Goal: Task Accomplishment & Management: Manage account settings

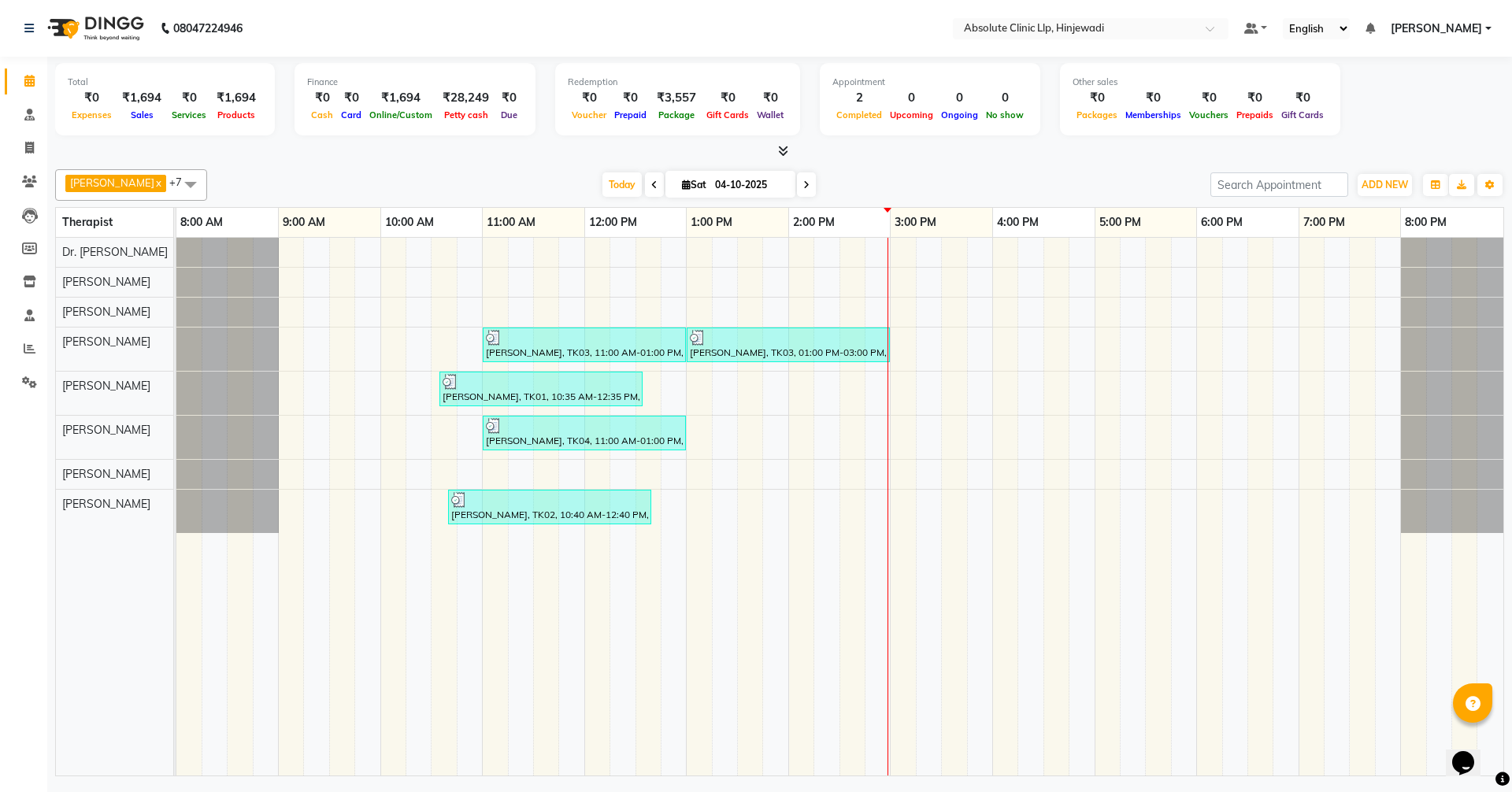
click at [789, 185] on input "04-10-2025" at bounding box center [750, 184] width 79 height 24
select select "10"
select select "2025"
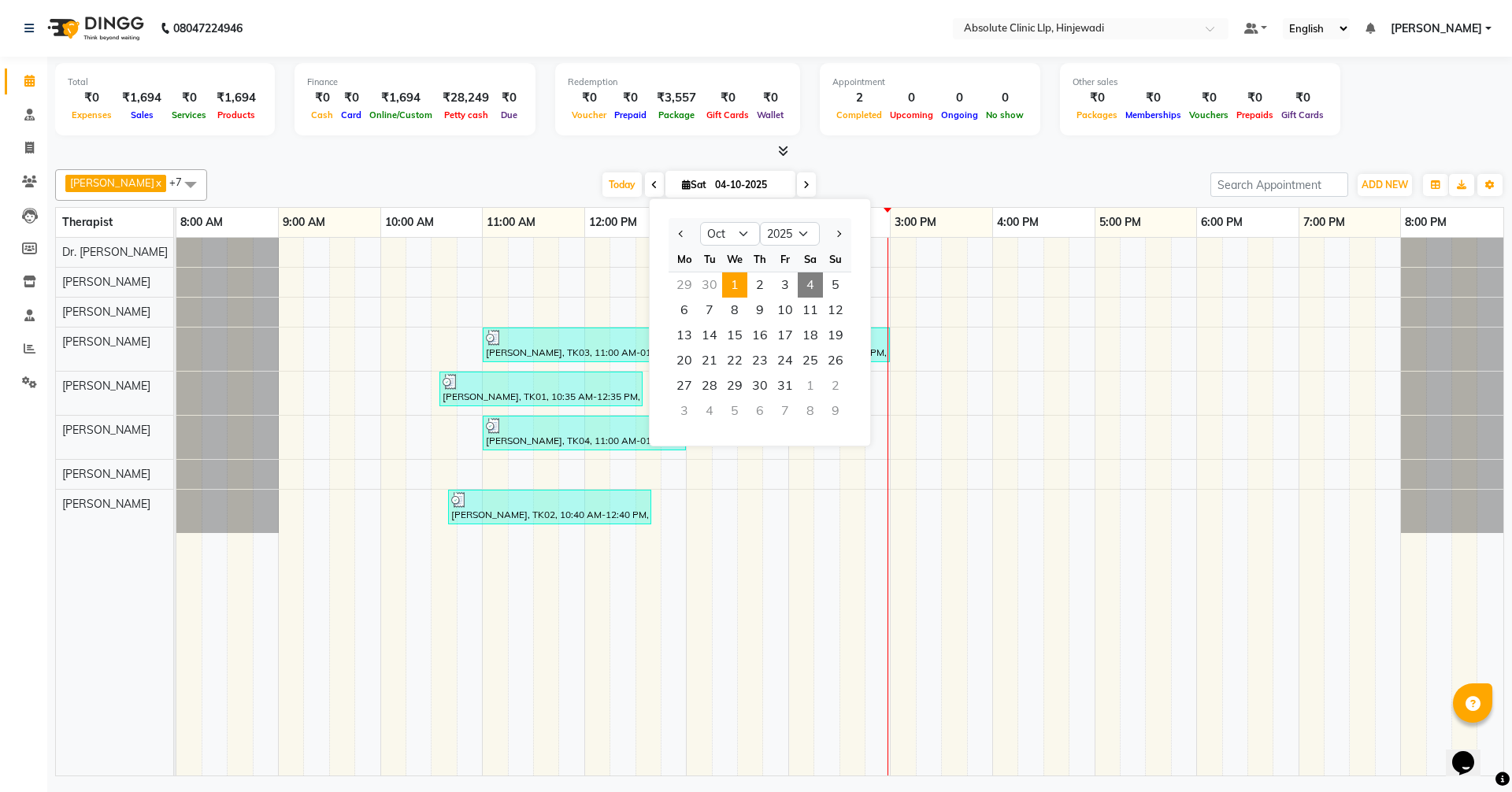
click at [742, 286] on span "1" at bounding box center [734, 284] width 25 height 25
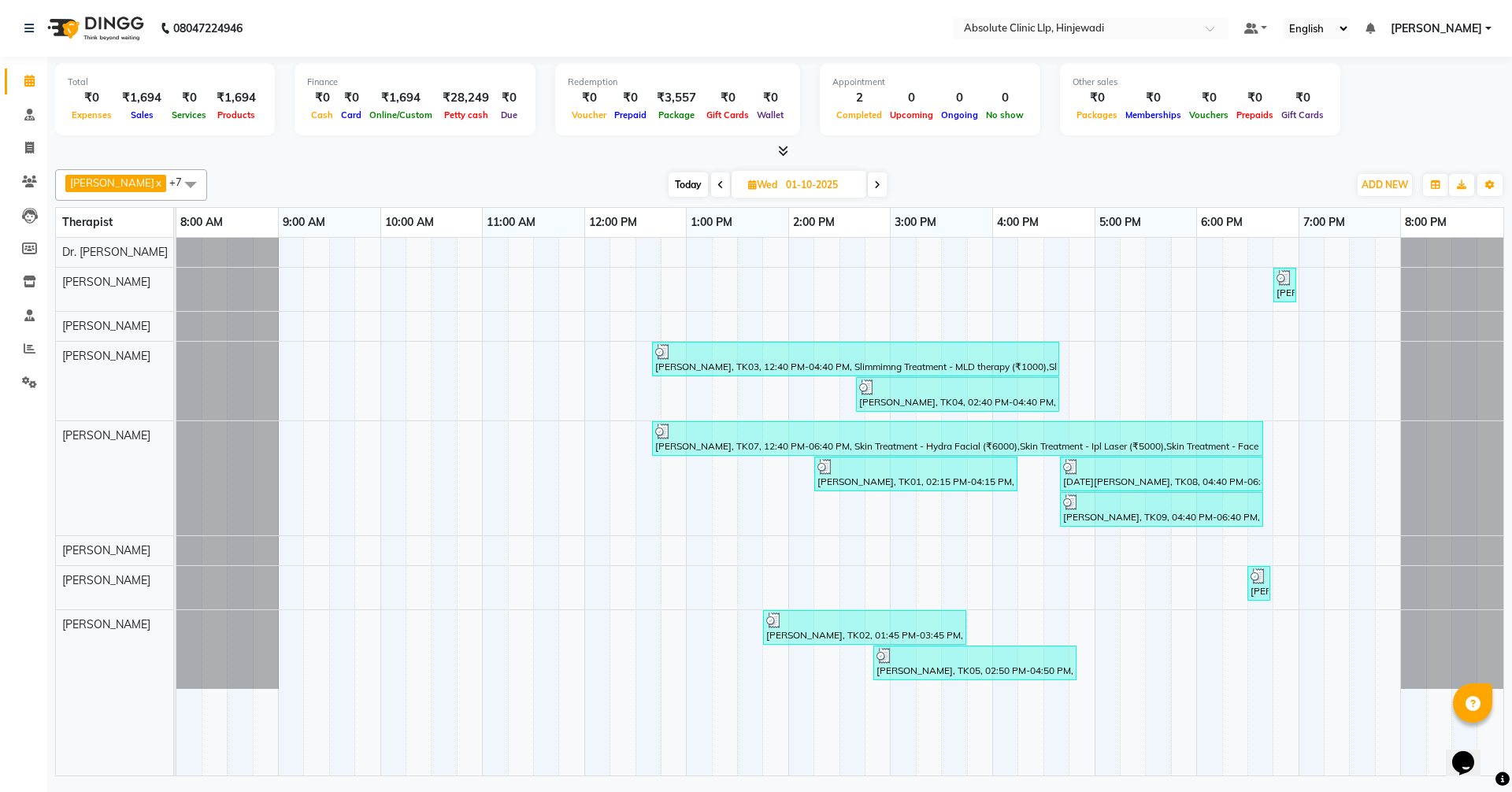
click at [730, 186] on span at bounding box center [720, 184] width 19 height 25
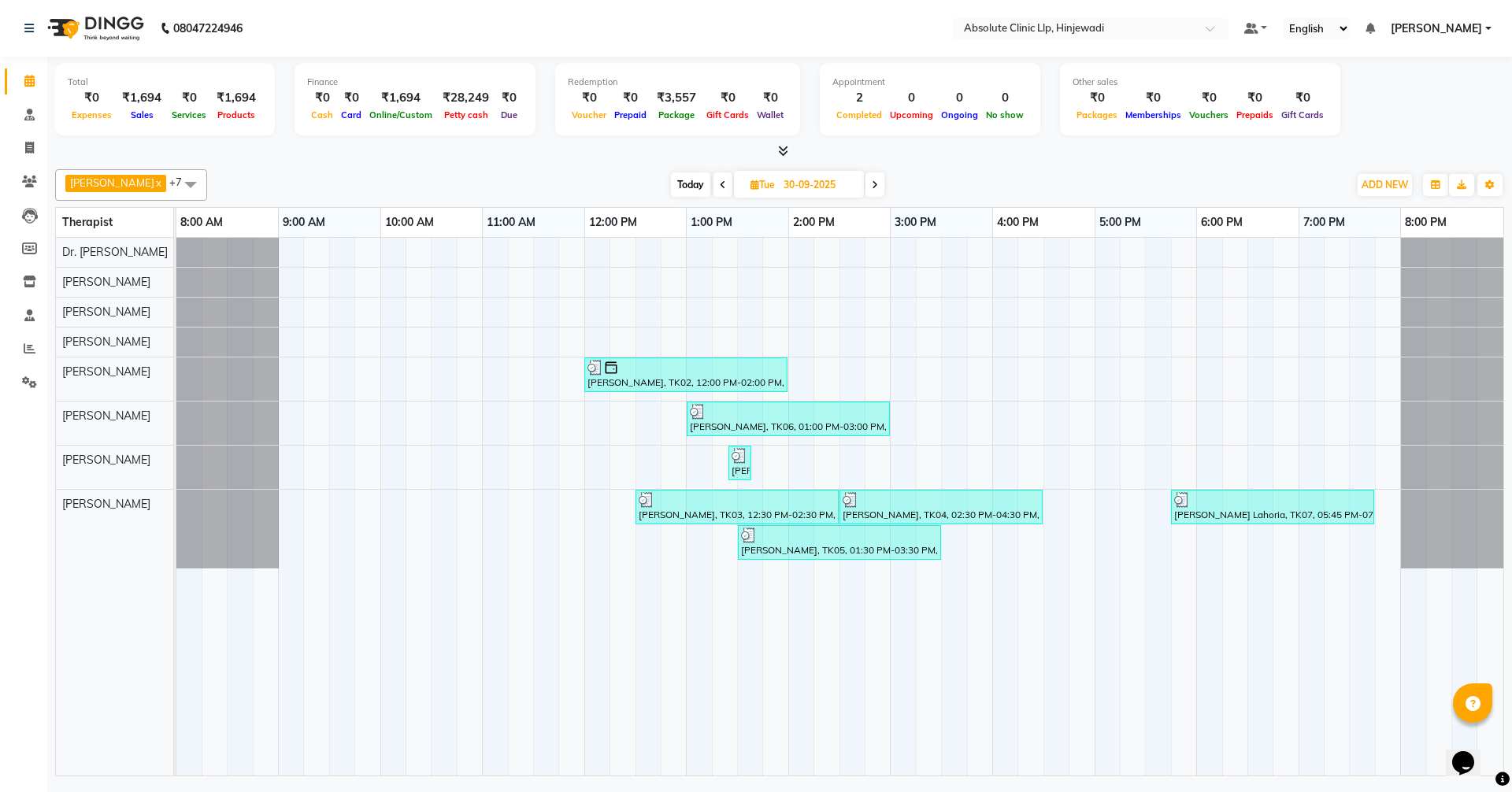
click at [884, 189] on span at bounding box center [874, 184] width 19 height 25
type input "01-10-2025"
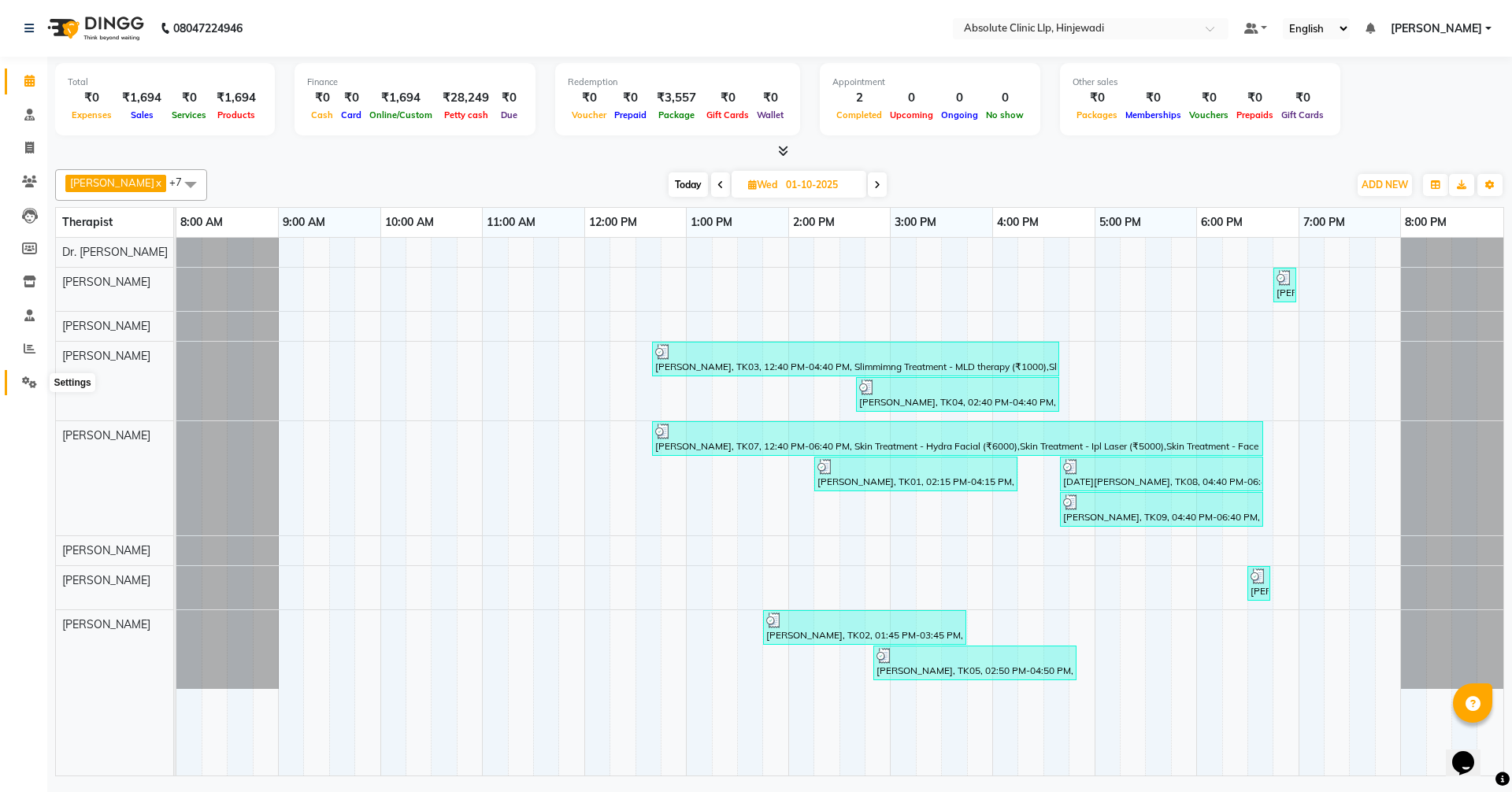
click at [30, 381] on icon at bounding box center [30, 382] width 15 height 11
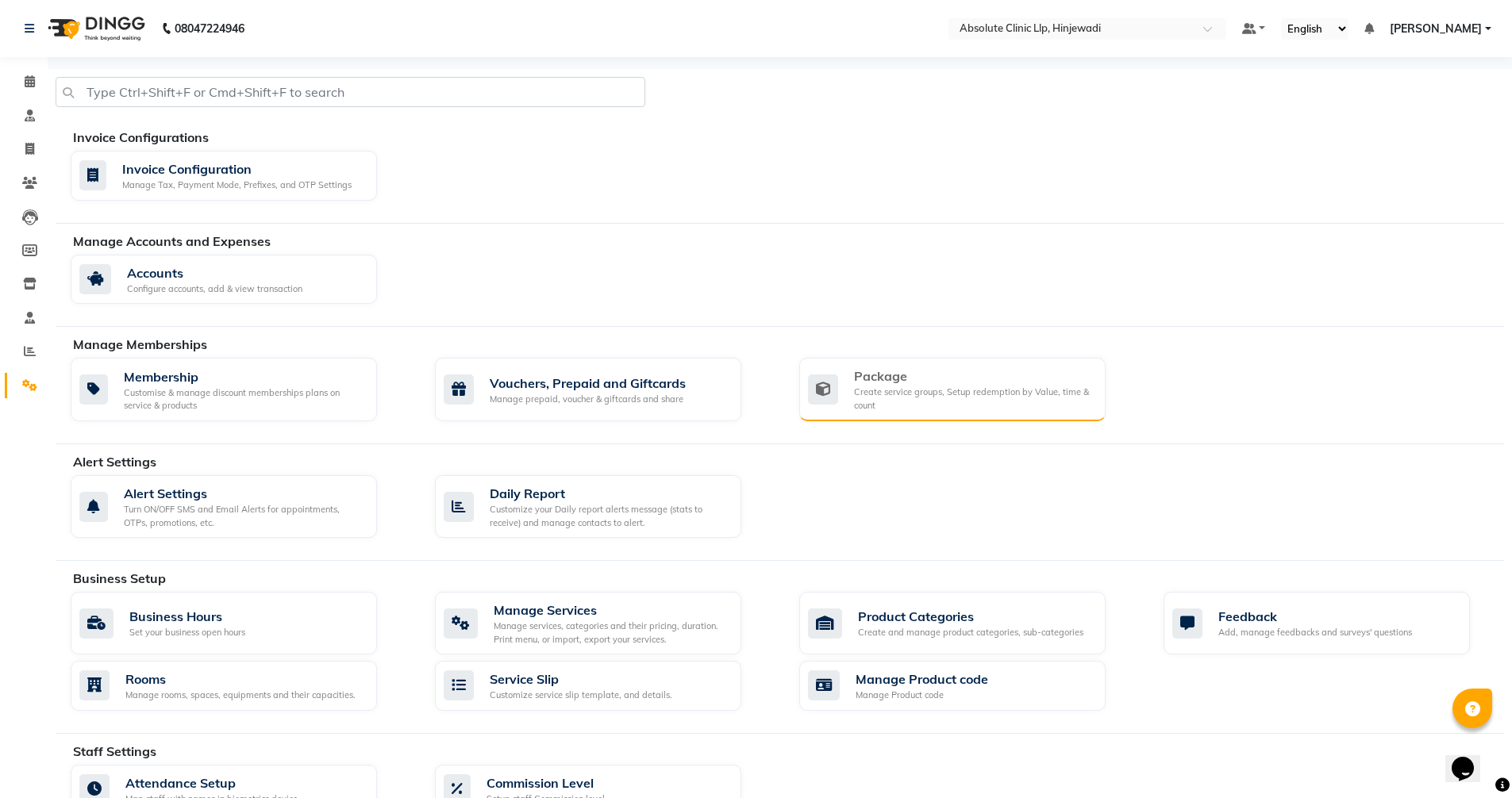
click at [884, 411] on div "Create service groups, Setup redemption by Value, time & count" at bounding box center [973, 399] width 239 height 26
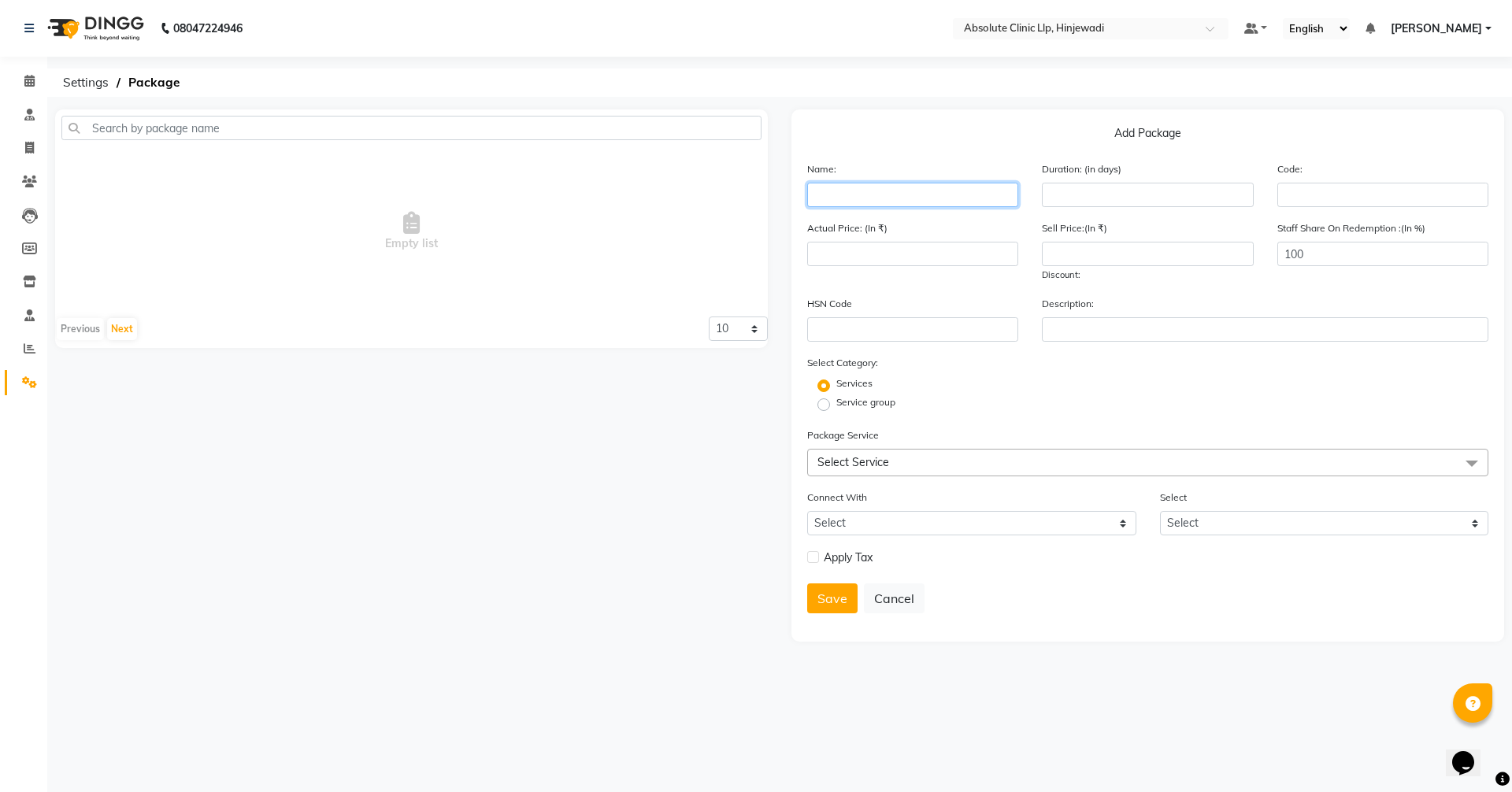
click at [932, 189] on input "text" at bounding box center [912, 195] width 211 height 25
type input "[PERSON_NAME]"
click at [30, 183] on icon at bounding box center [30, 181] width 15 height 11
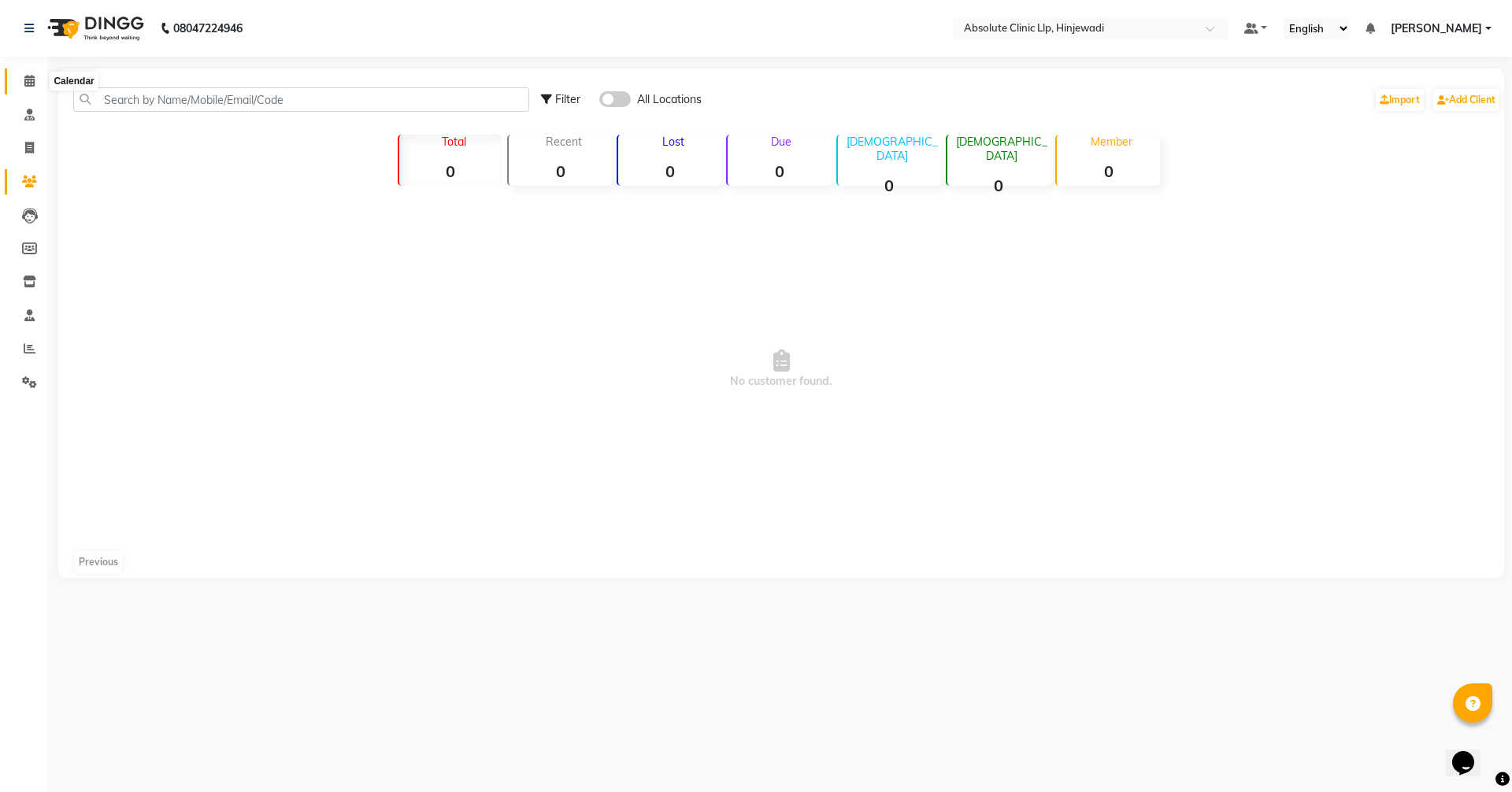
click at [25, 82] on icon at bounding box center [30, 80] width 10 height 11
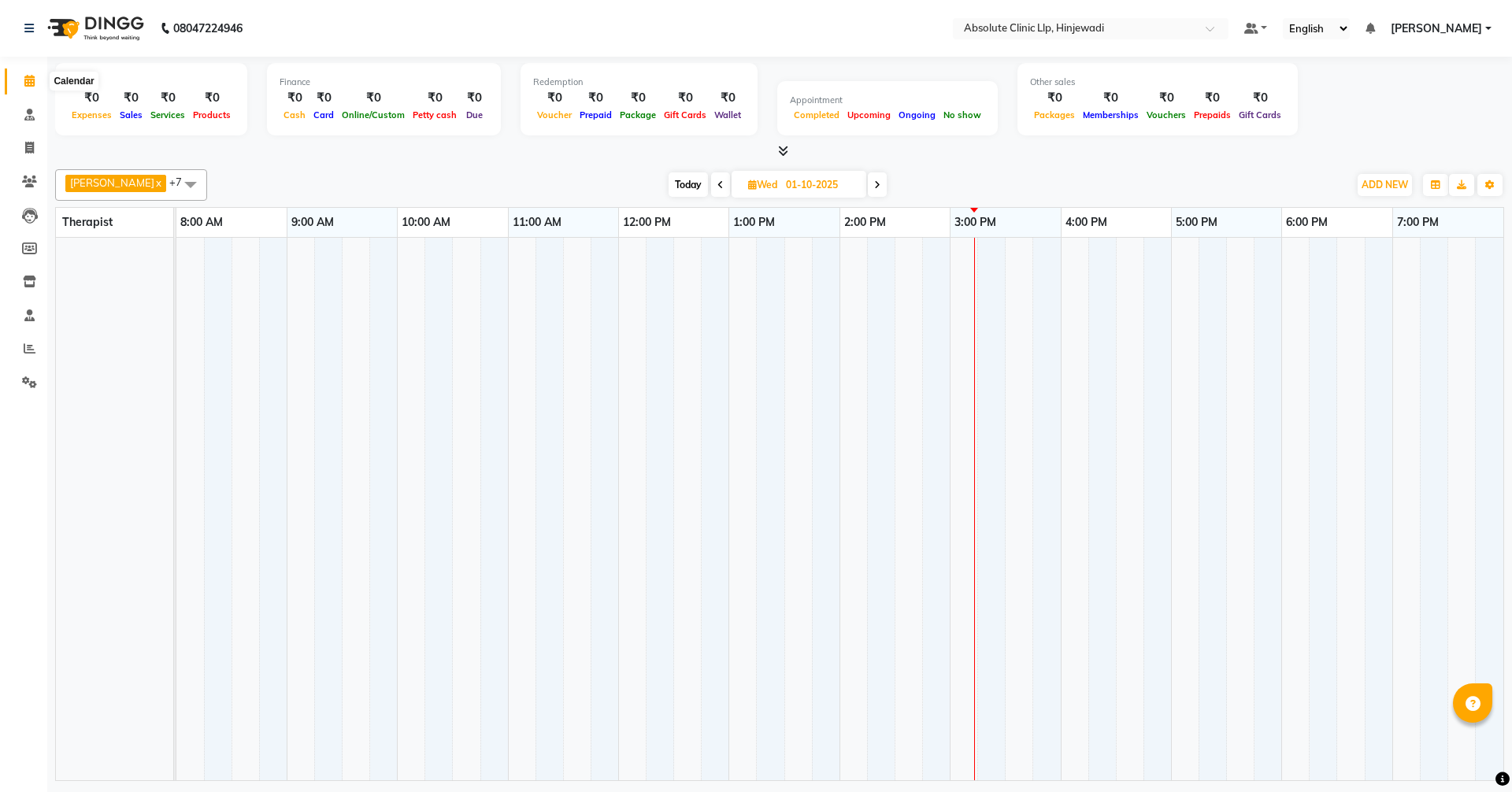
click at [29, 80] on icon at bounding box center [30, 80] width 10 height 11
click at [708, 182] on span "Today" at bounding box center [688, 184] width 39 height 25
type input "04-10-2025"
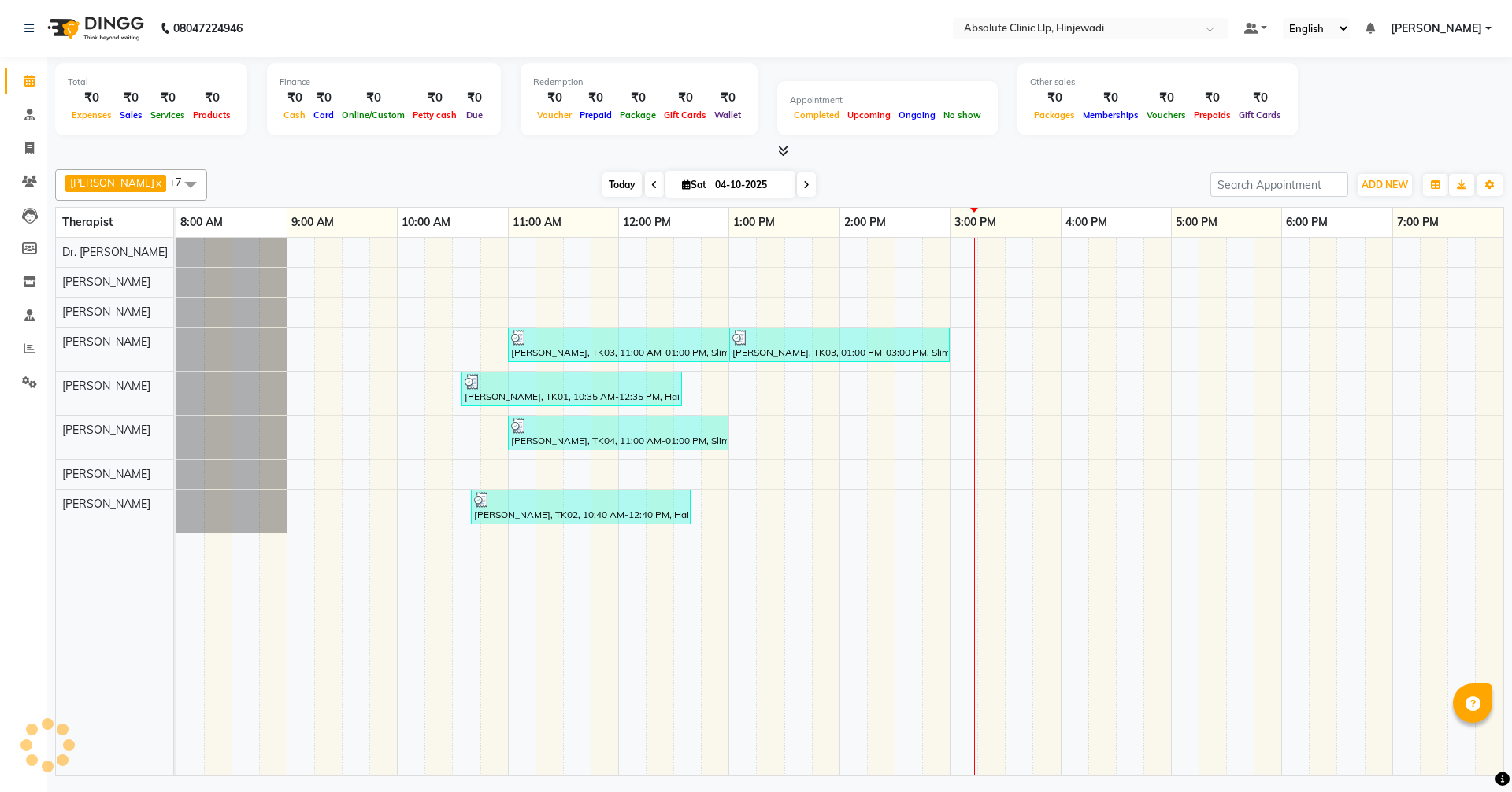
click at [642, 180] on span "Today" at bounding box center [622, 184] width 39 height 25
click at [1059, 185] on div "[DATE] [DATE]" at bounding box center [708, 184] width 988 height 24
click at [1383, 184] on span "ADD NEW" at bounding box center [1384, 184] width 47 height 11
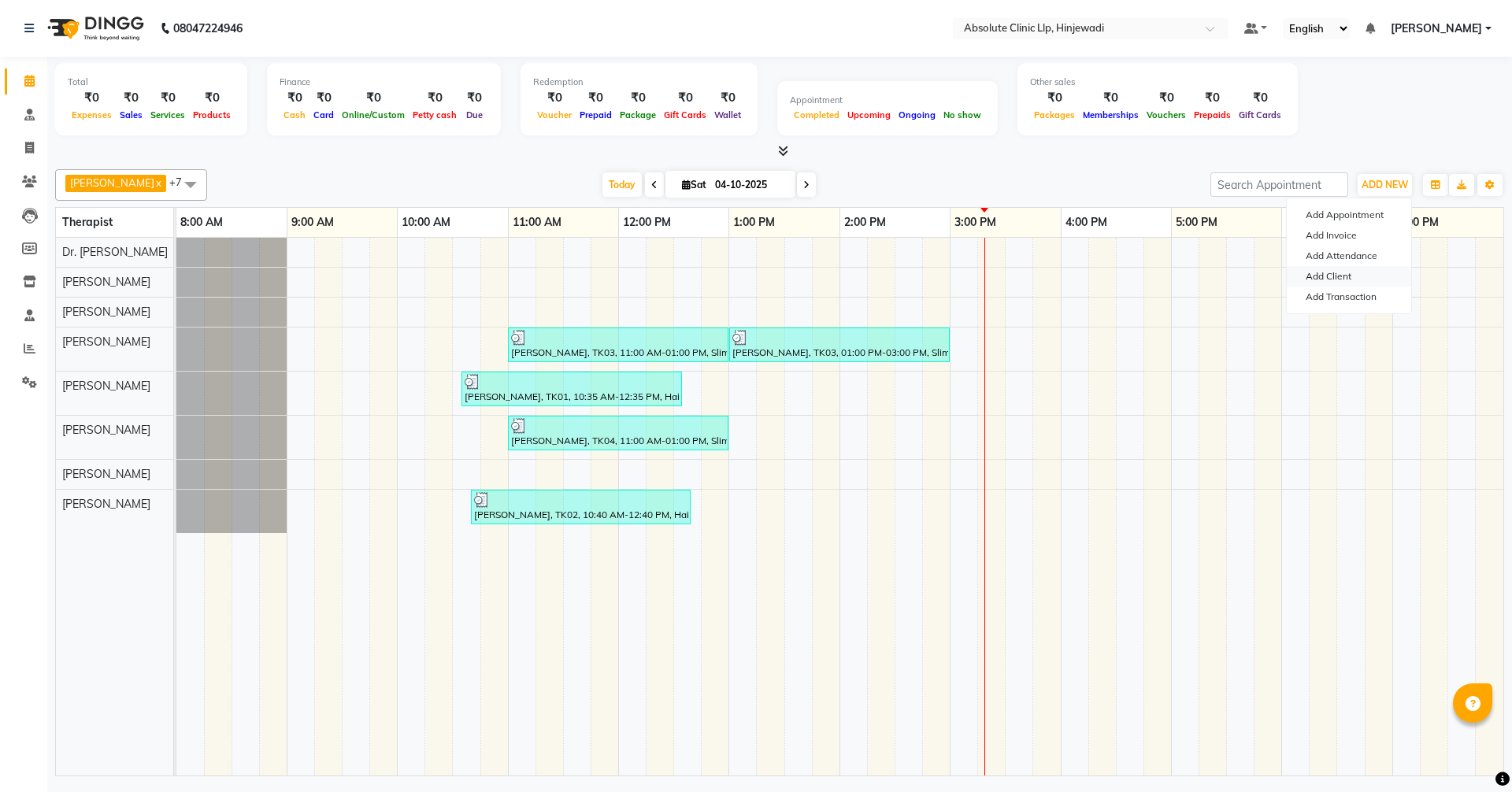
click at [1314, 280] on link "Add Client" at bounding box center [1349, 276] width 125 height 20
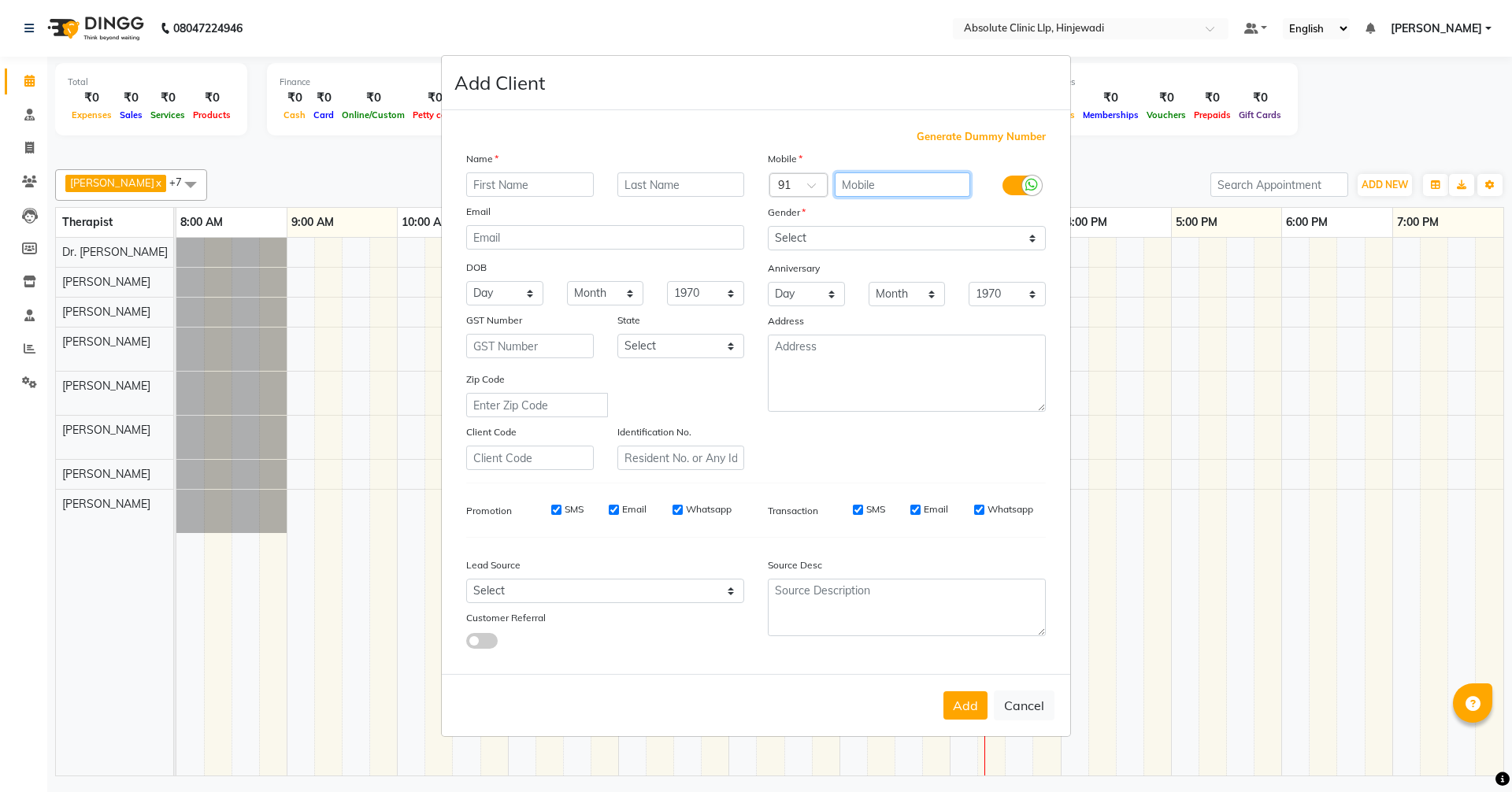
click at [911, 188] on input "text" at bounding box center [902, 184] width 136 height 25
paste input "8888341065"
type input "8888341065"
click at [550, 184] on input "text" at bounding box center [530, 184] width 128 height 25
type input "[PERSON_NAME]"
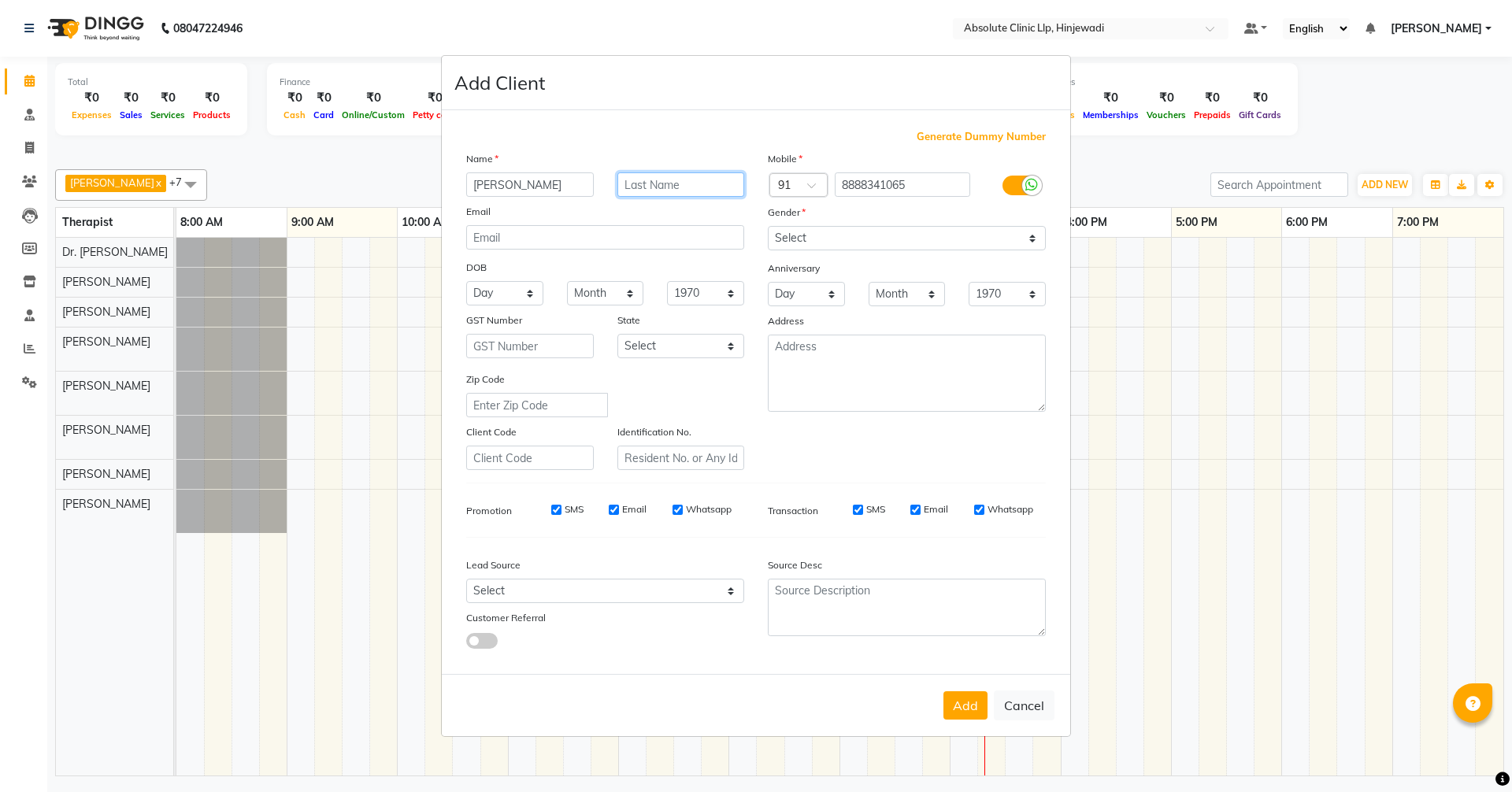
click at [691, 184] on input "text" at bounding box center [681, 184] width 128 height 25
type input "[PERSON_NAME]"
click at [810, 236] on select "Select [DEMOGRAPHIC_DATA] [DEMOGRAPHIC_DATA] Other Prefer Not To Say" at bounding box center [906, 239] width 278 height 25
select select "[DEMOGRAPHIC_DATA]"
click at [768, 226] on select "Select [DEMOGRAPHIC_DATA] [DEMOGRAPHIC_DATA] Other Prefer Not To Say" at bounding box center [906, 239] width 278 height 25
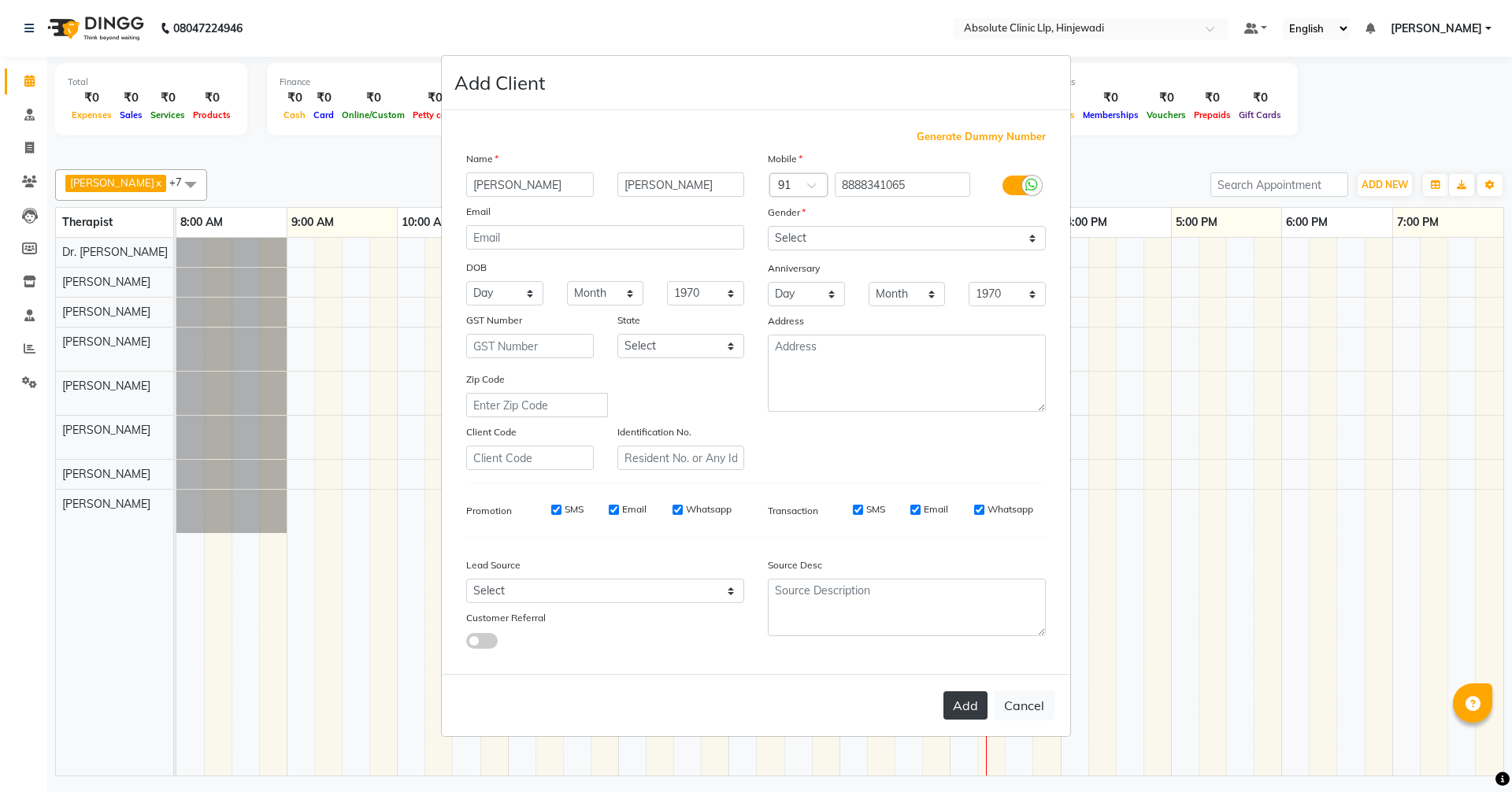
click at [976, 704] on button "Add" at bounding box center [965, 706] width 44 height 29
select select
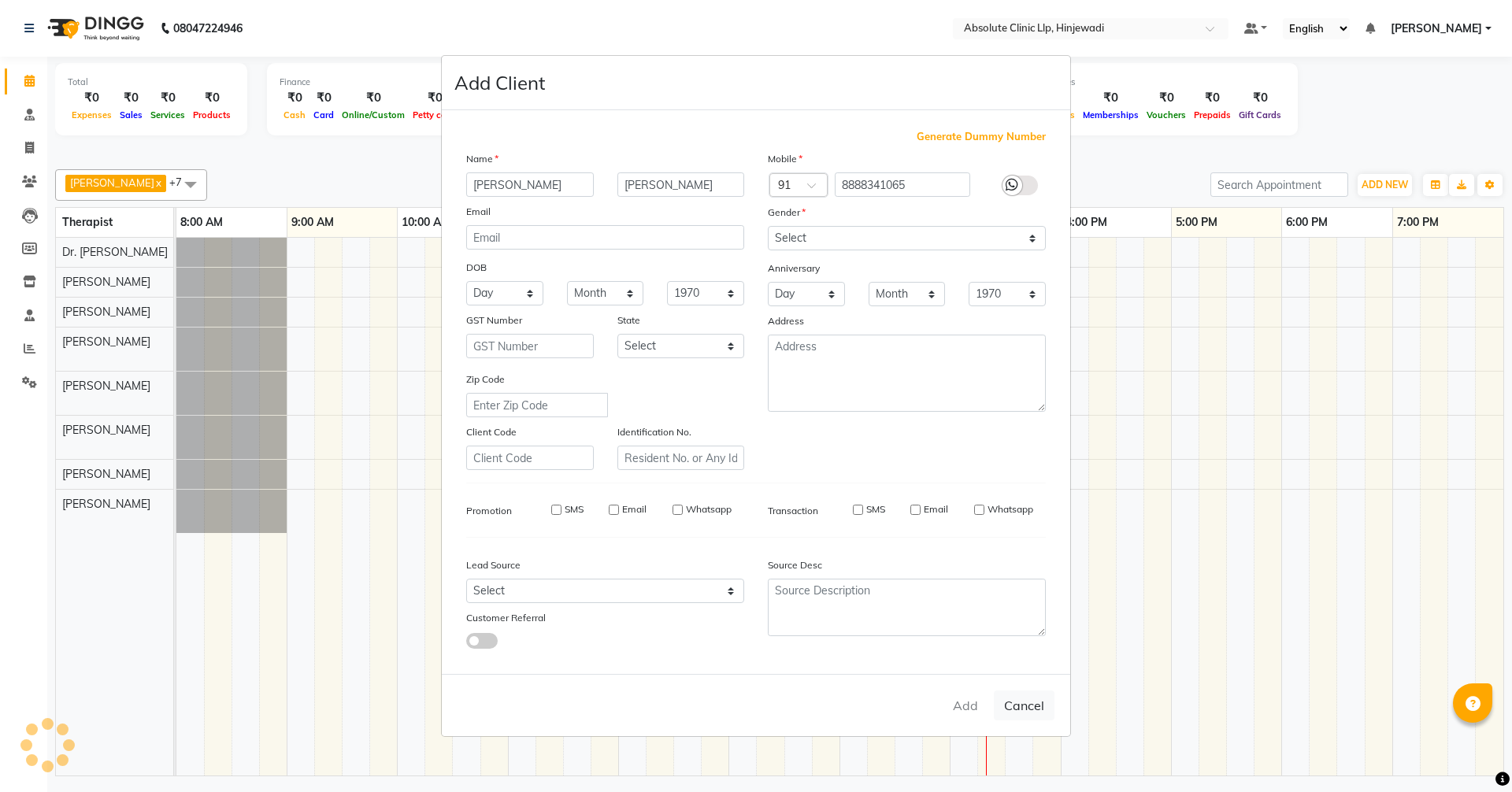
select select
checkbox input "false"
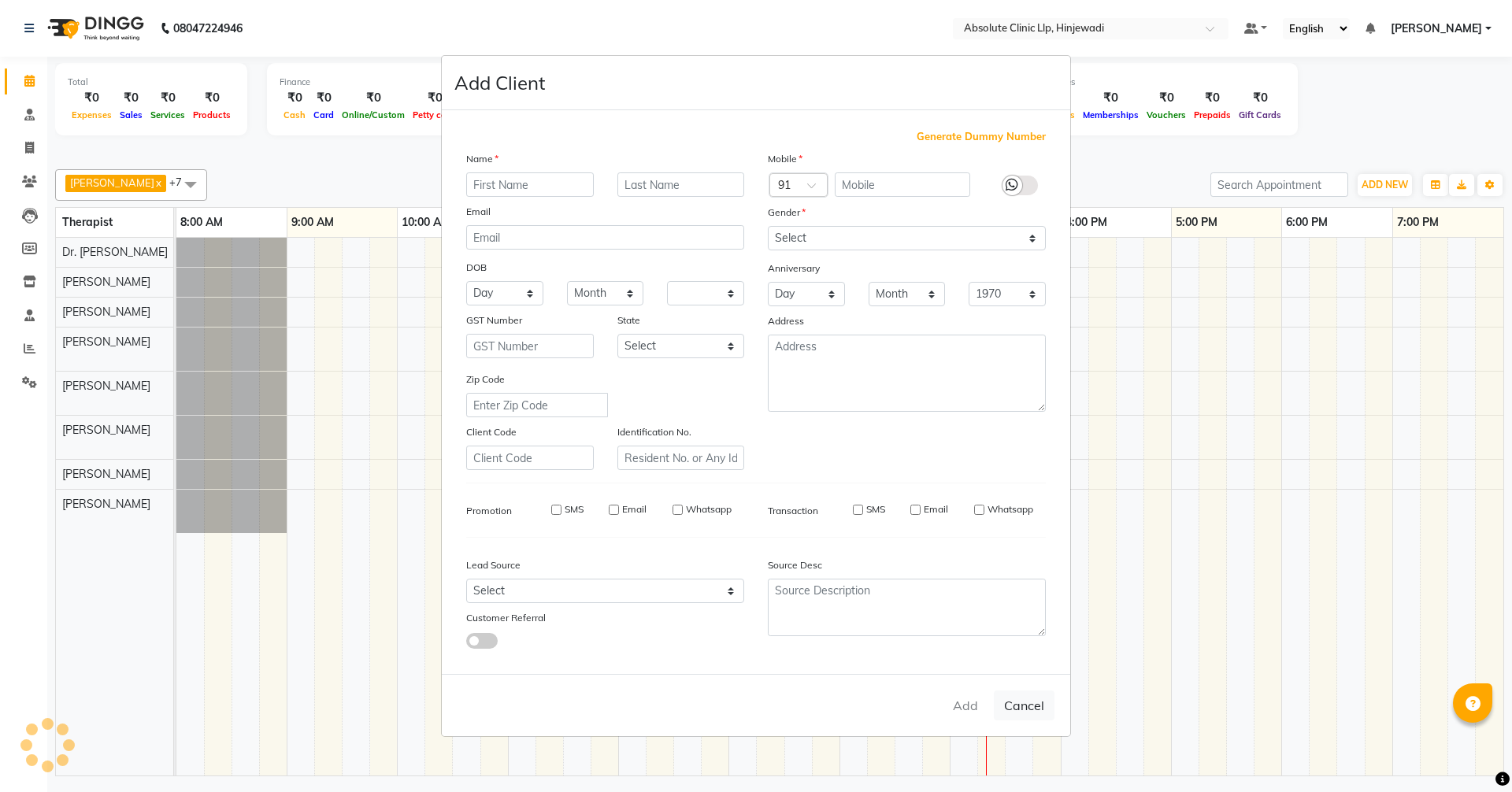
checkbox input "false"
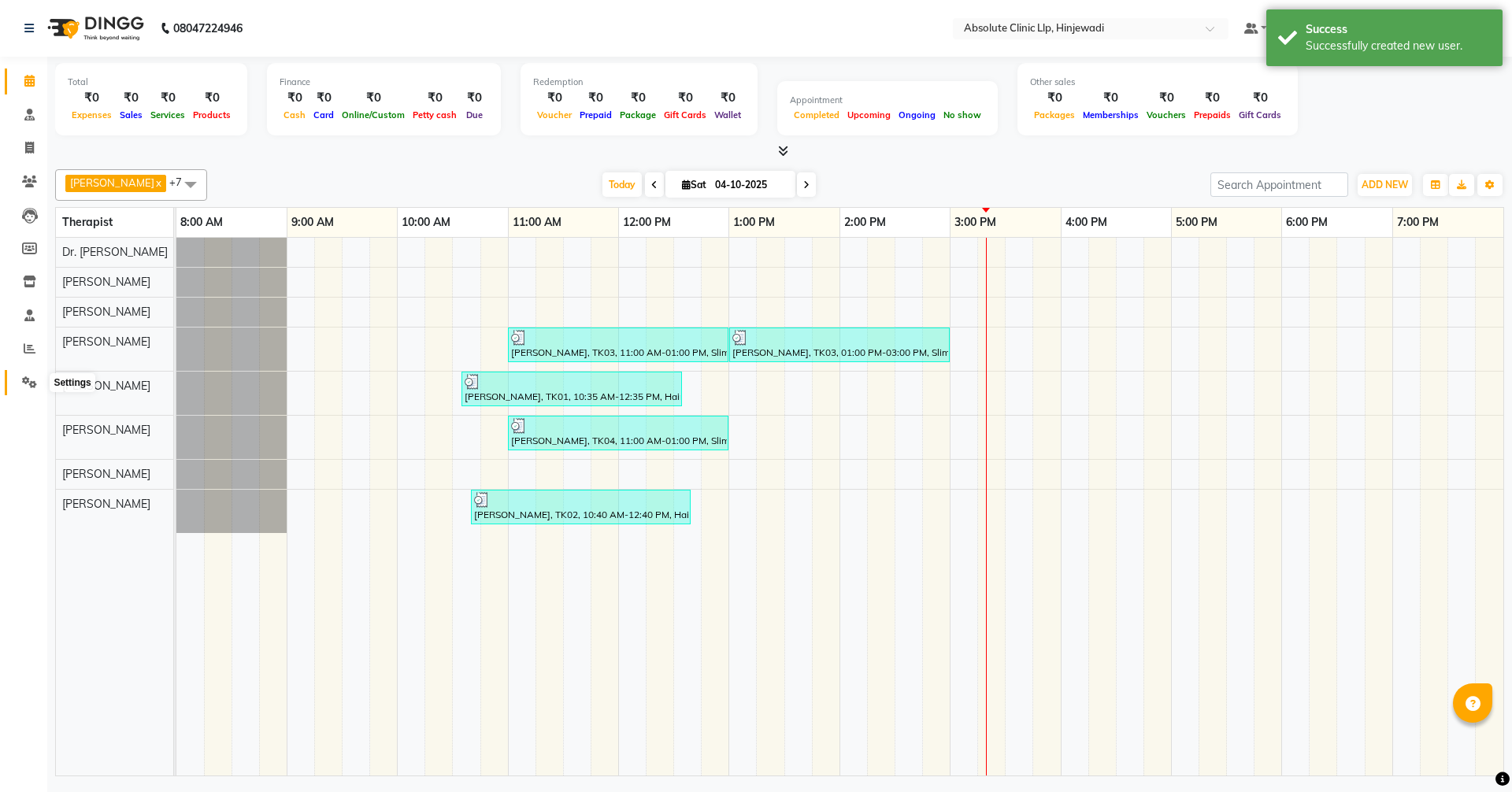
click at [30, 379] on icon at bounding box center [30, 382] width 15 height 11
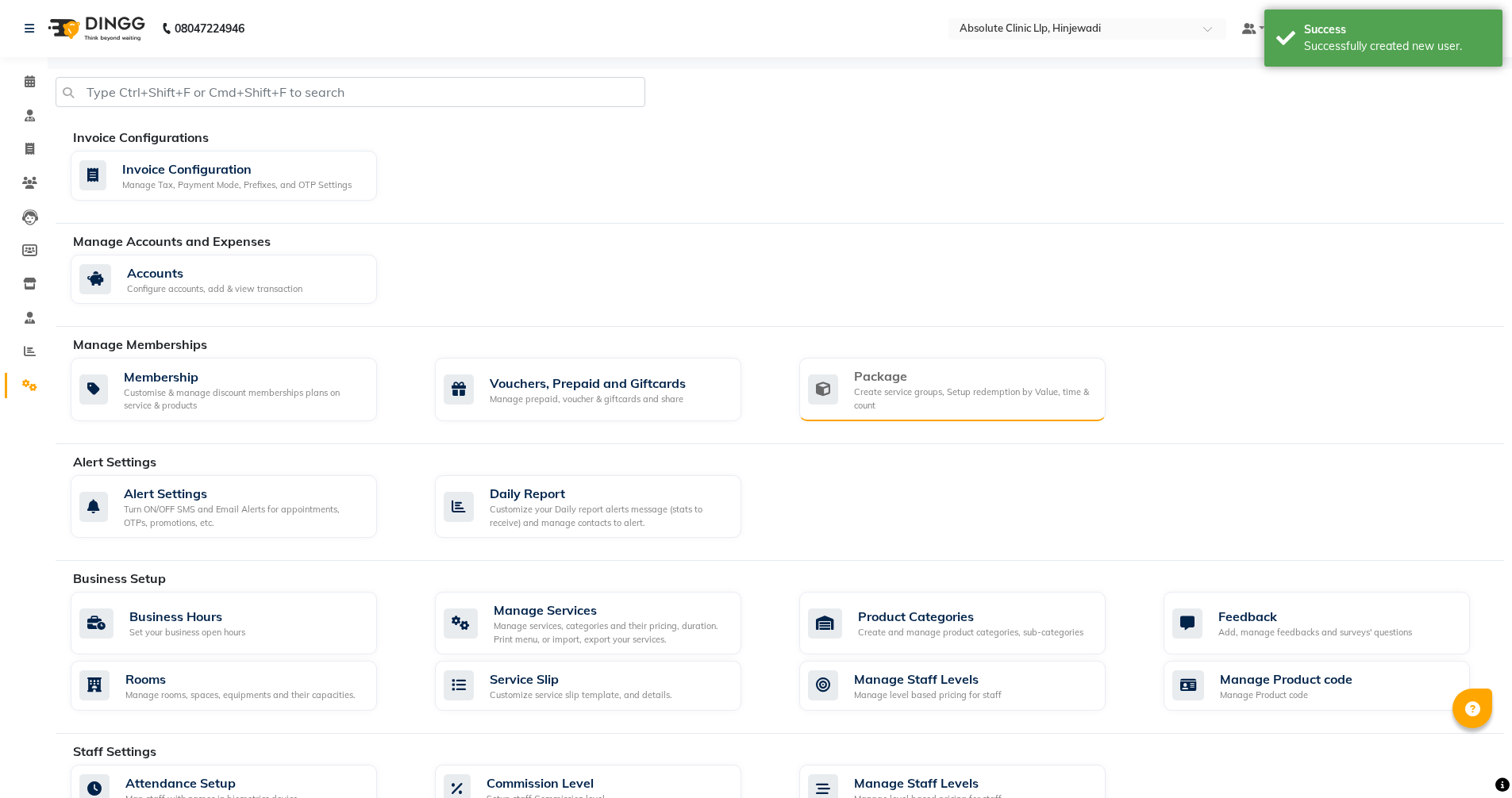
click at [973, 397] on div "Create service groups, Setup redemption by Value, time & count" at bounding box center [973, 399] width 239 height 26
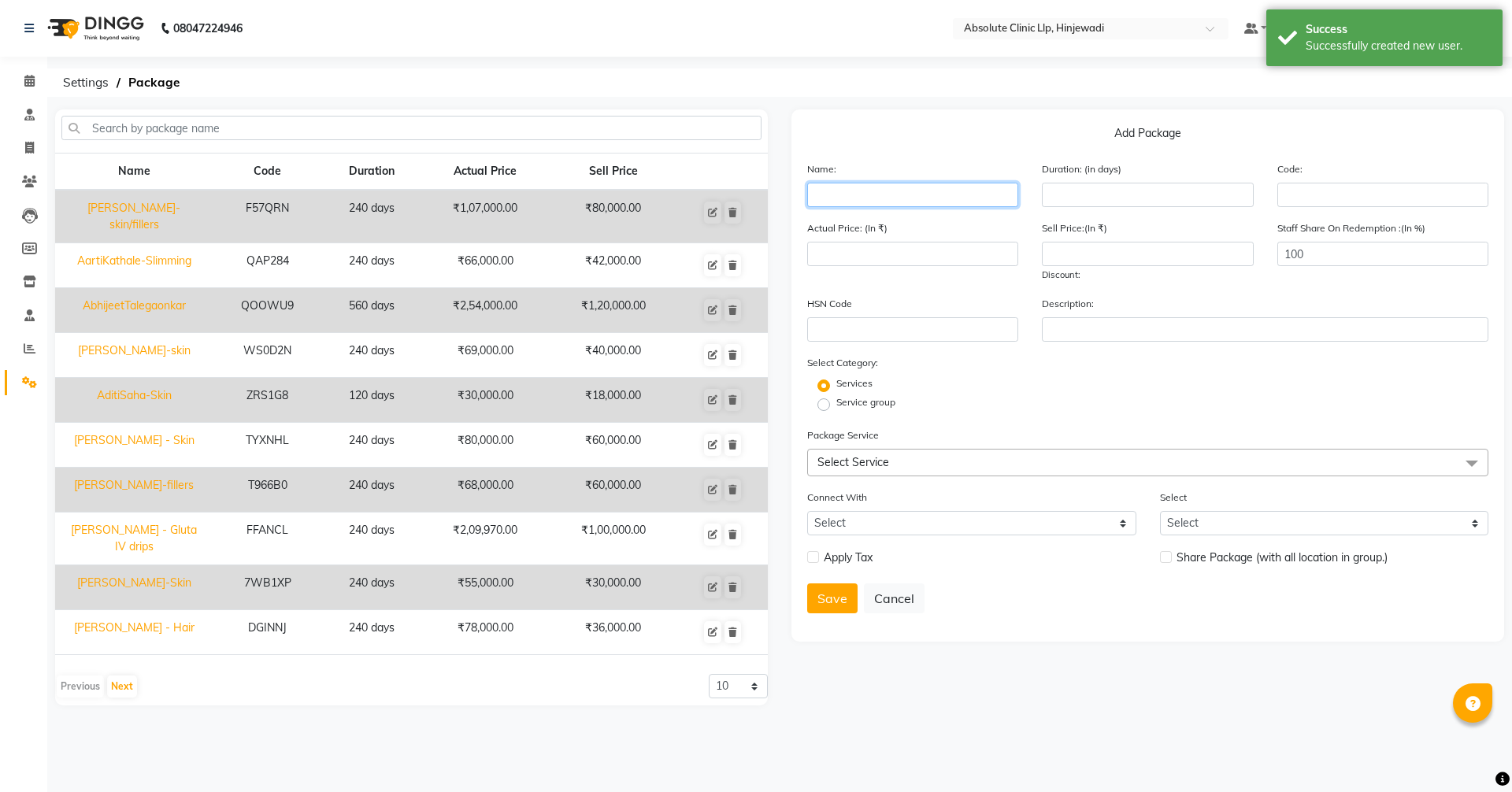
click at [1000, 190] on input "text" at bounding box center [912, 195] width 211 height 25
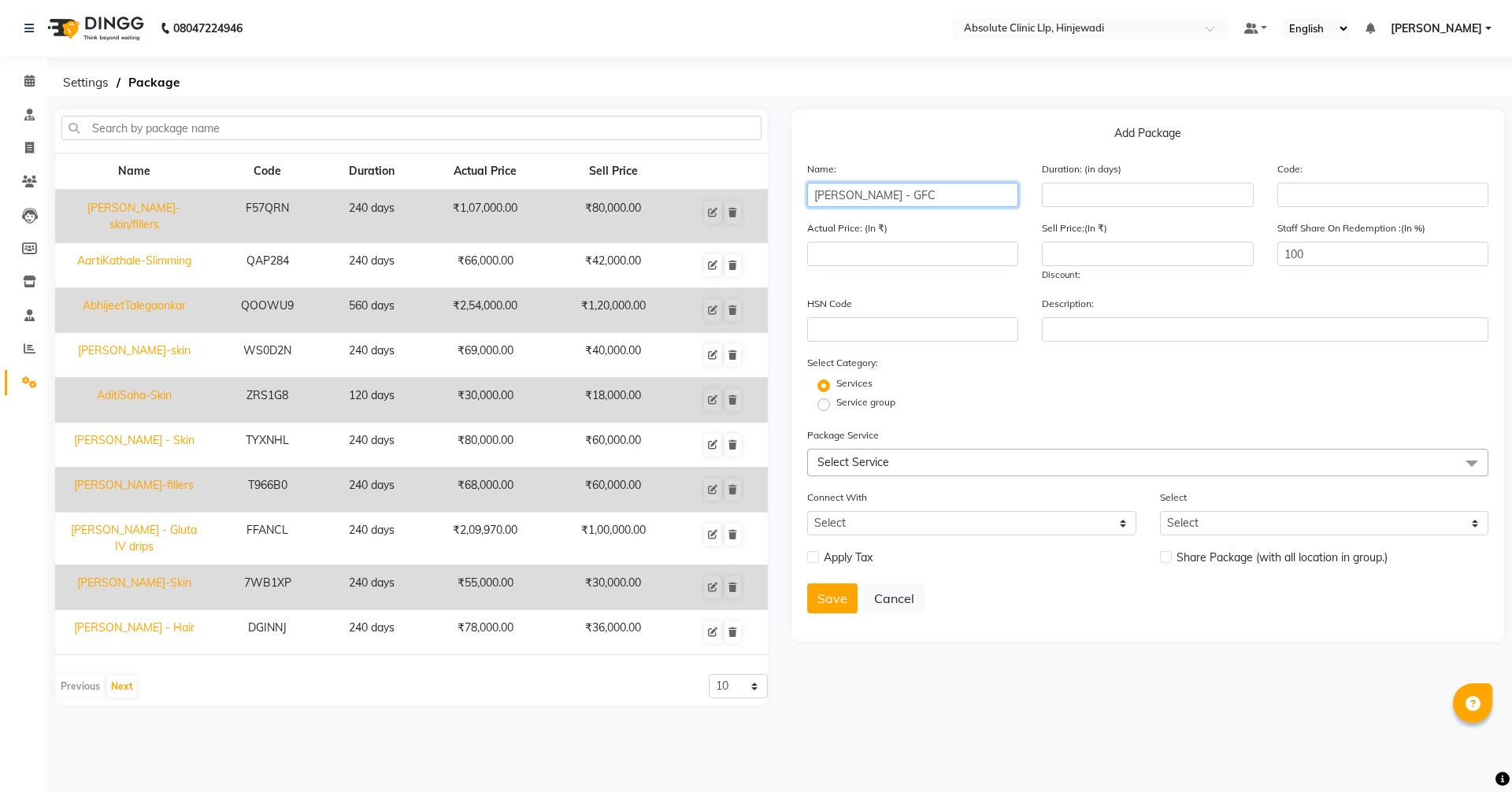
type input "[PERSON_NAME] - GFC"
click at [1186, 200] on input "number" at bounding box center [1146, 195] width 211 height 25
type input "240"
click at [1138, 252] on input "number" at bounding box center [1146, 254] width 211 height 25
type input "54000"
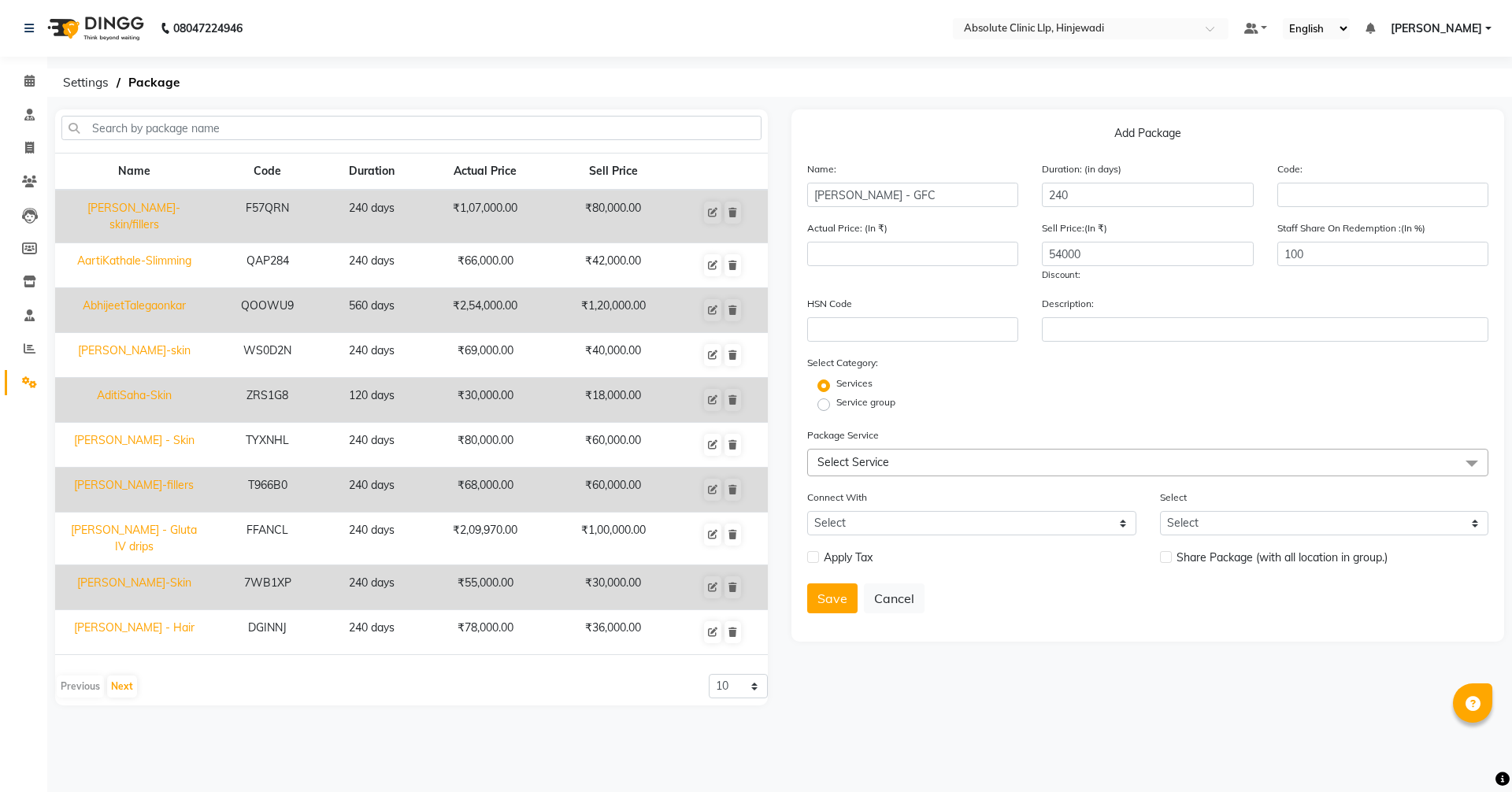
click at [974, 467] on span "Select Service" at bounding box center [1147, 463] width 681 height 28
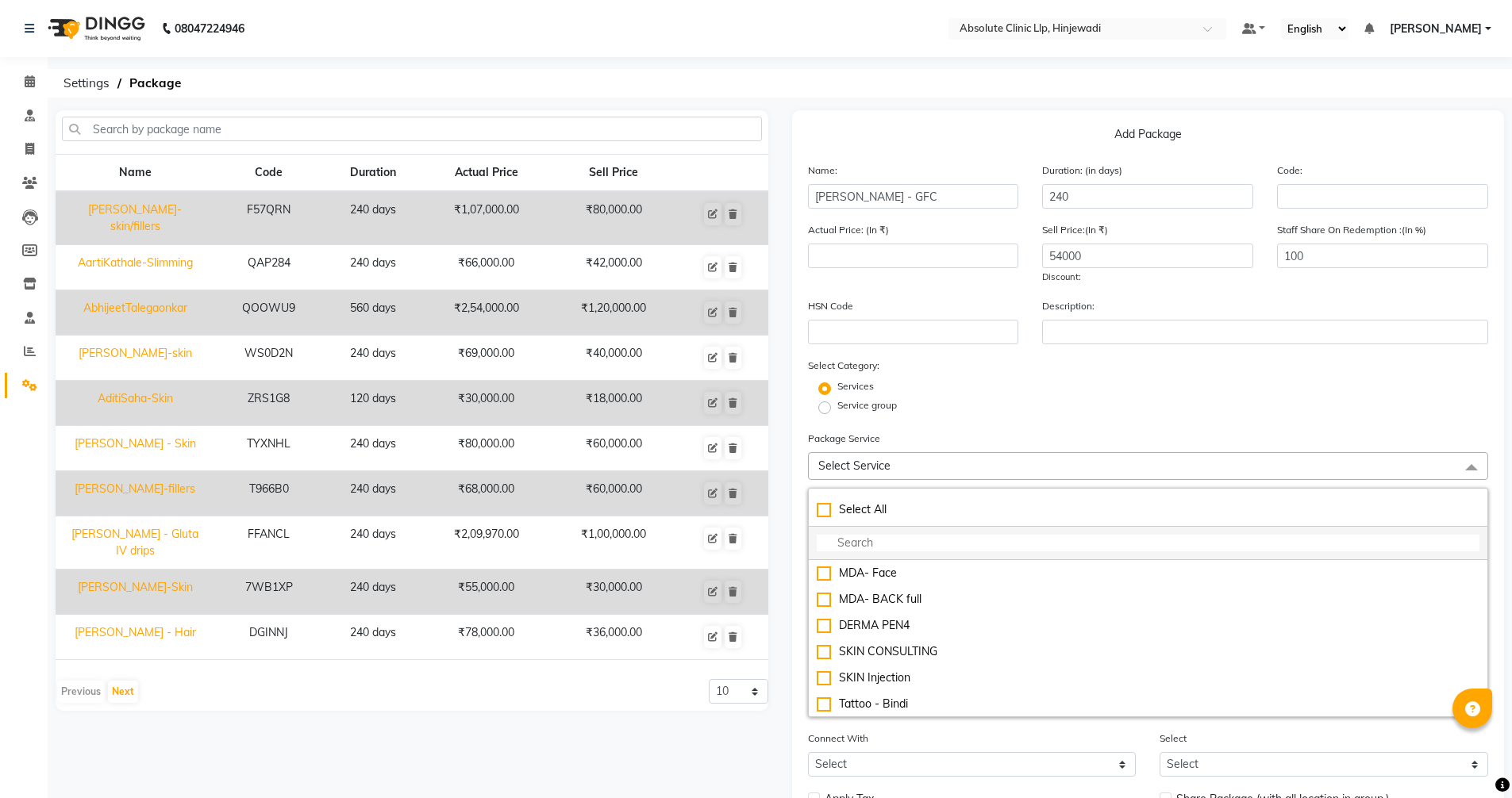
click at [906, 547] on input "multiselect-search" at bounding box center [1148, 544] width 663 height 17
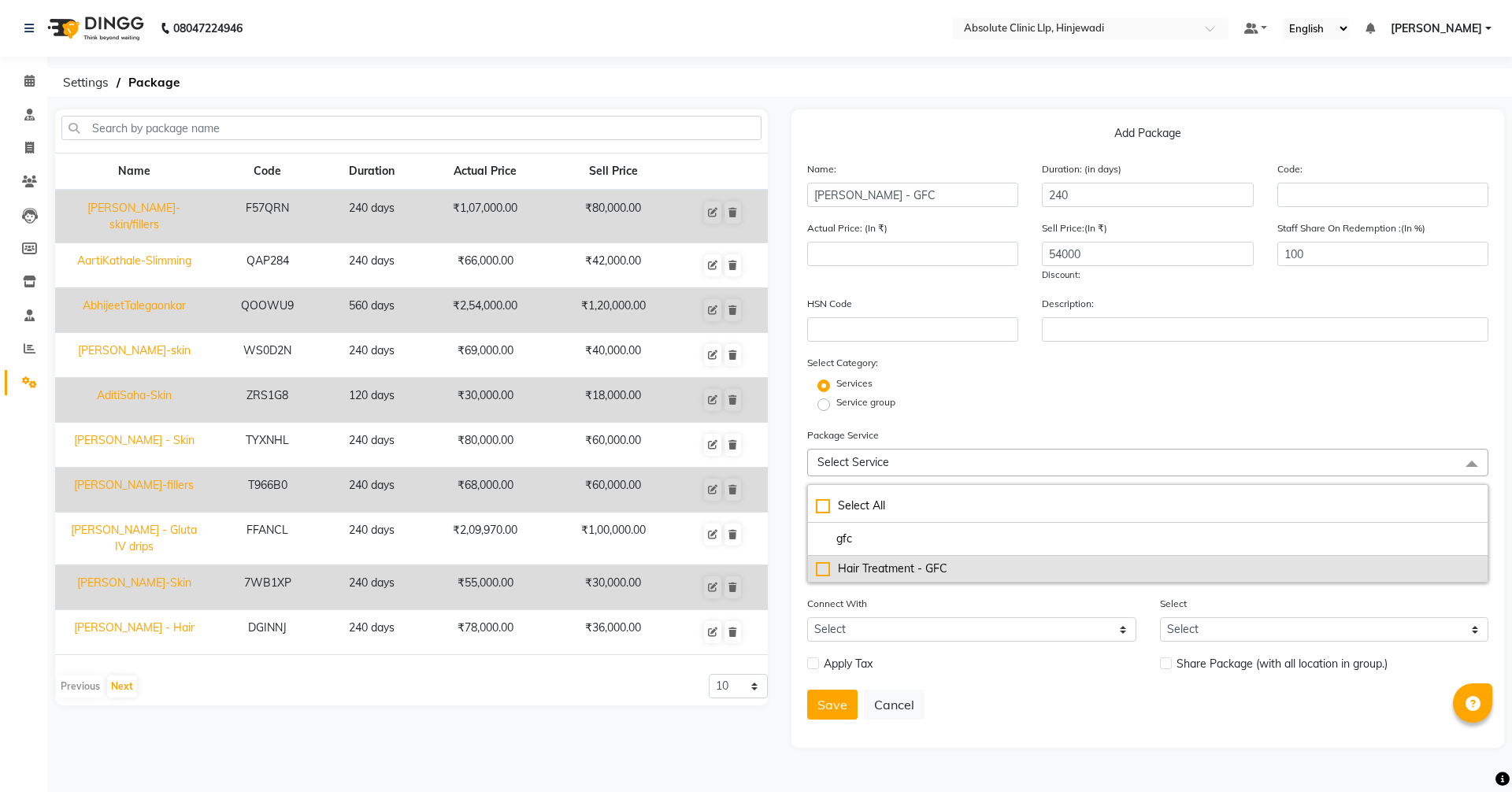
type input "gfc"
click at [906, 578] on li "Hair Treatment - GFC" at bounding box center [1147, 569] width 679 height 26
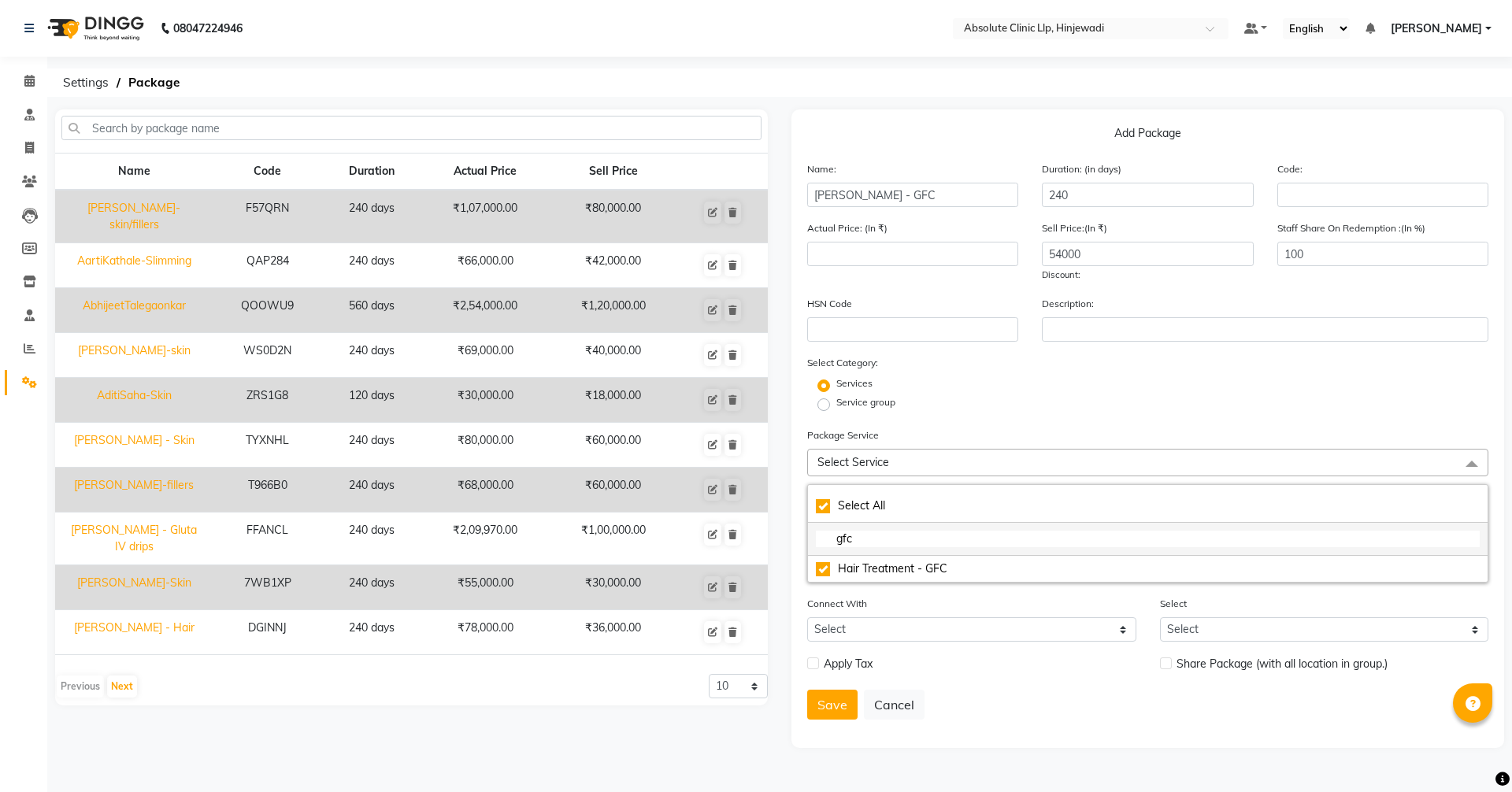
type input "9000"
checkbox input "true"
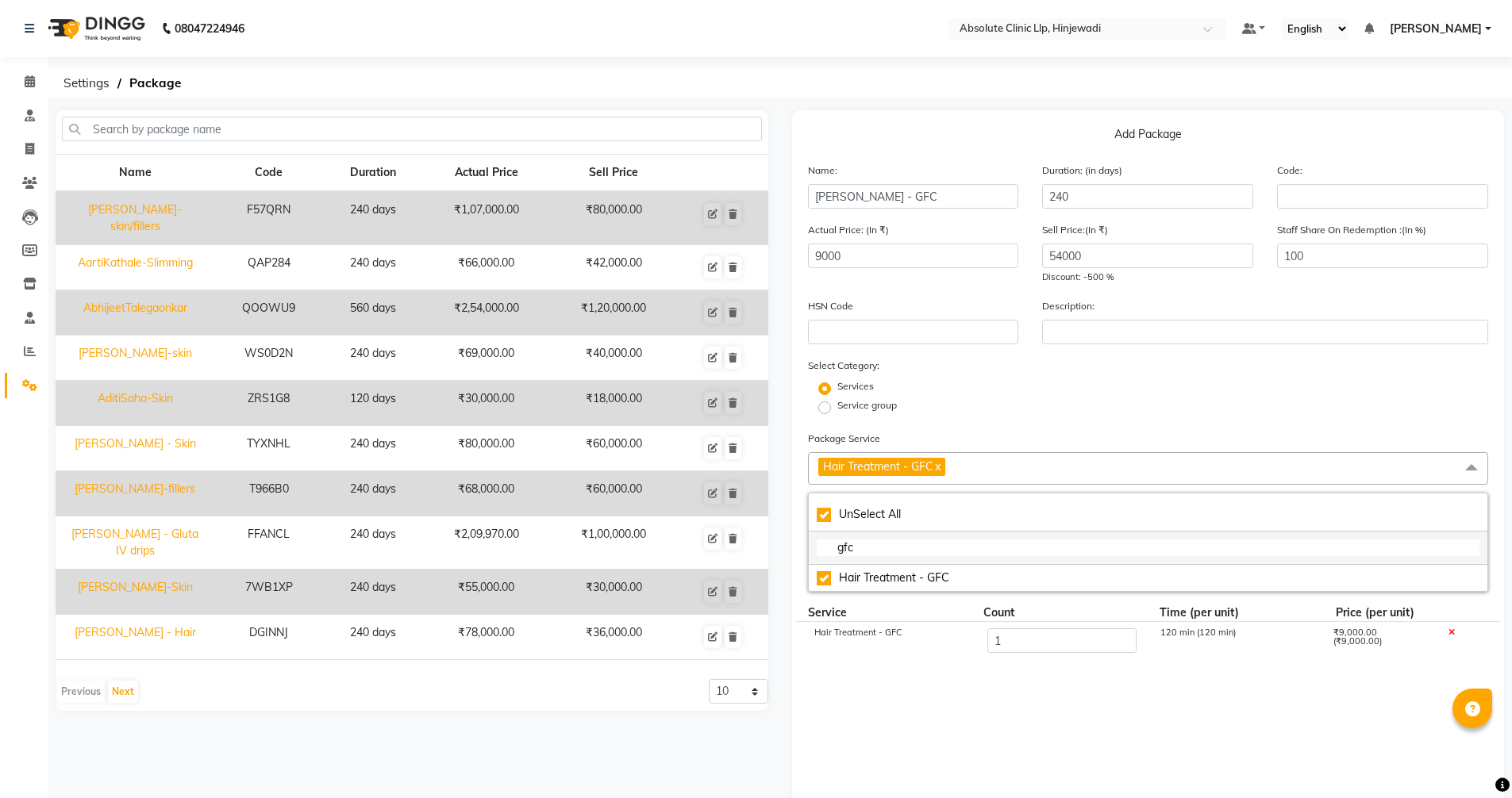
drag, startPoint x: 878, startPoint y: 539, endPoint x: 868, endPoint y: 544, distance: 11.2
click at [868, 544] on input "gfc" at bounding box center [1148, 548] width 663 height 17
type input "gf"
checkbox input "false"
type input "g"
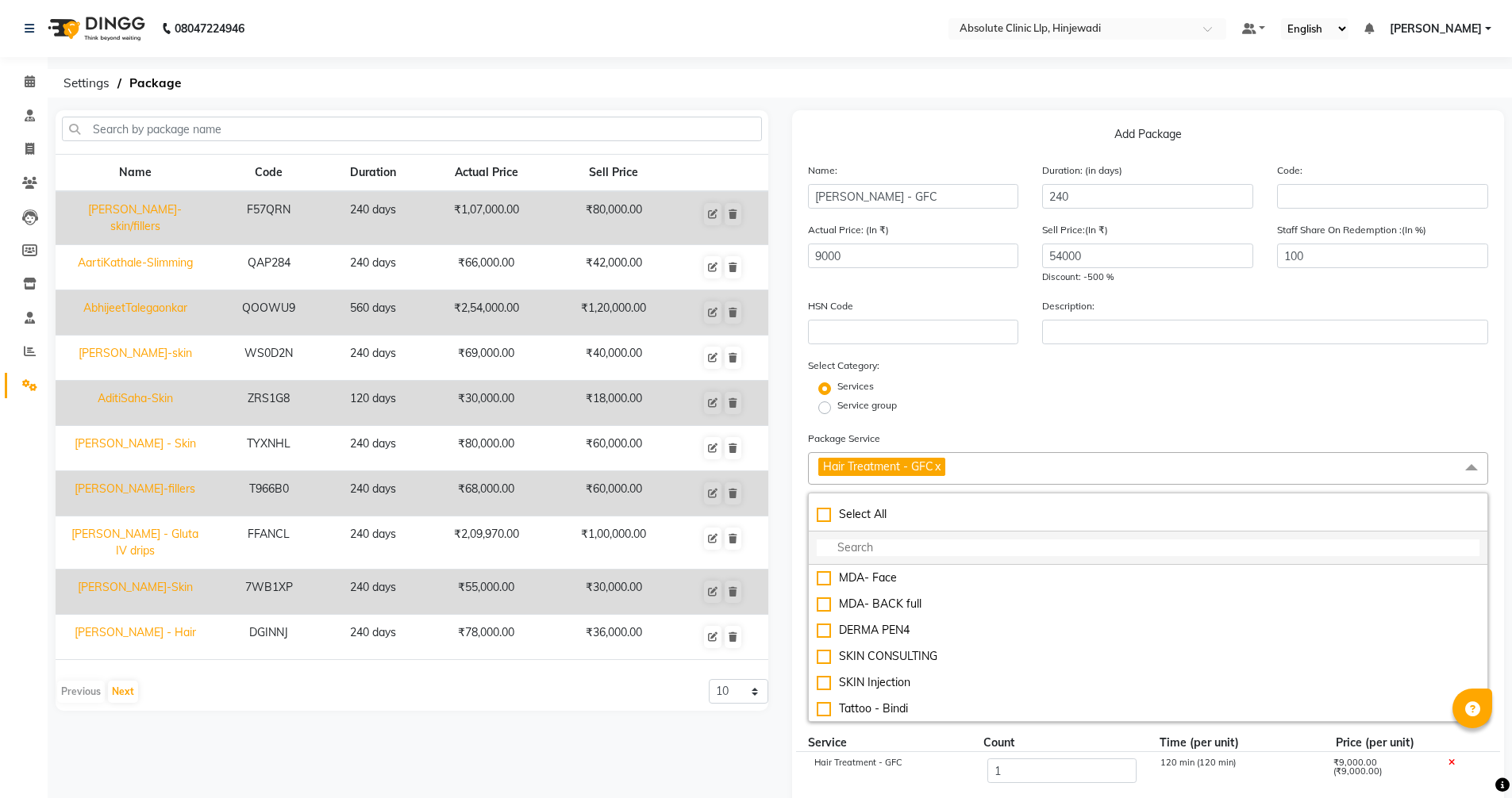
type input "g"
checkbox input "true"
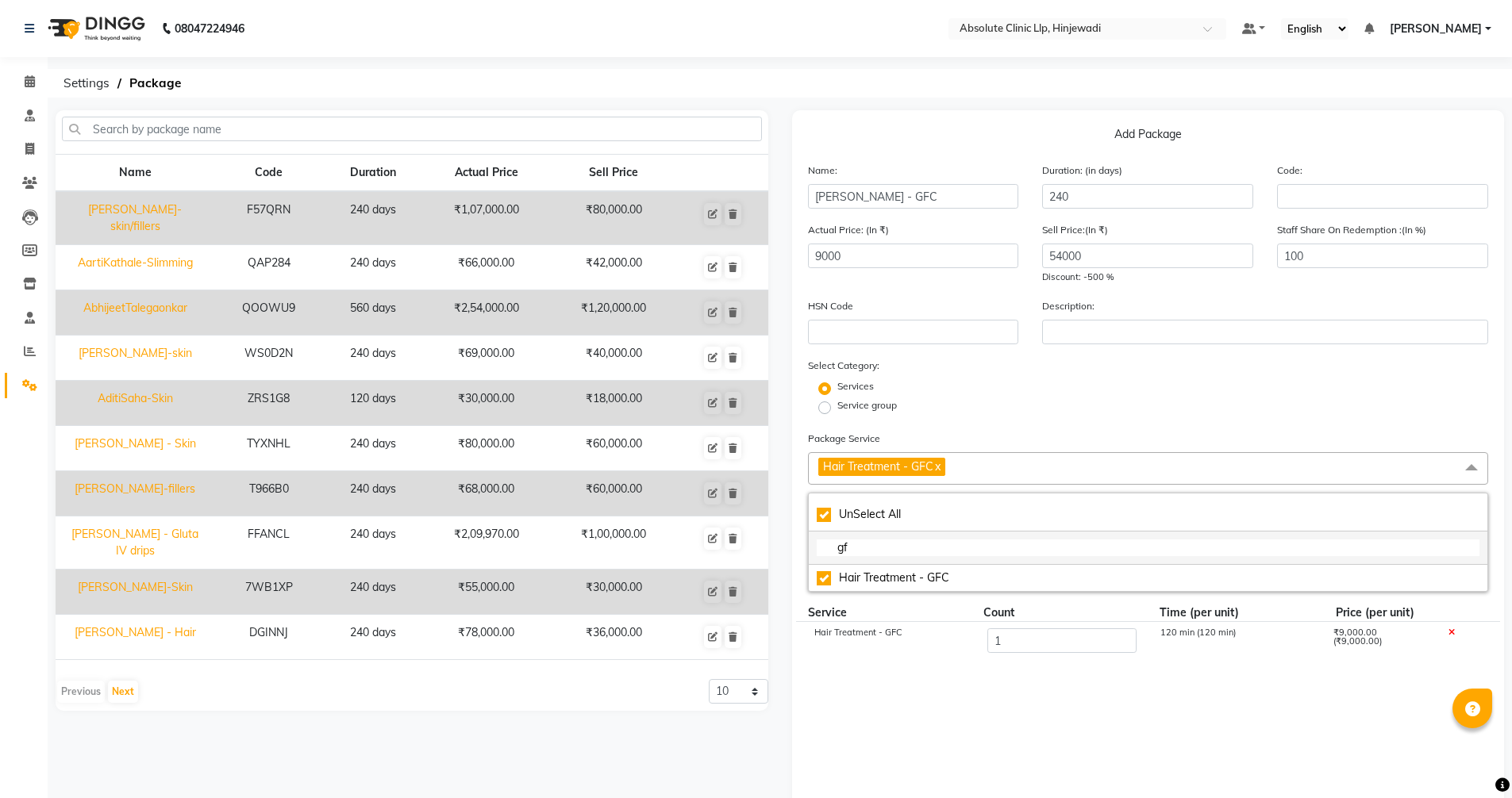
type input "g"
checkbox input "false"
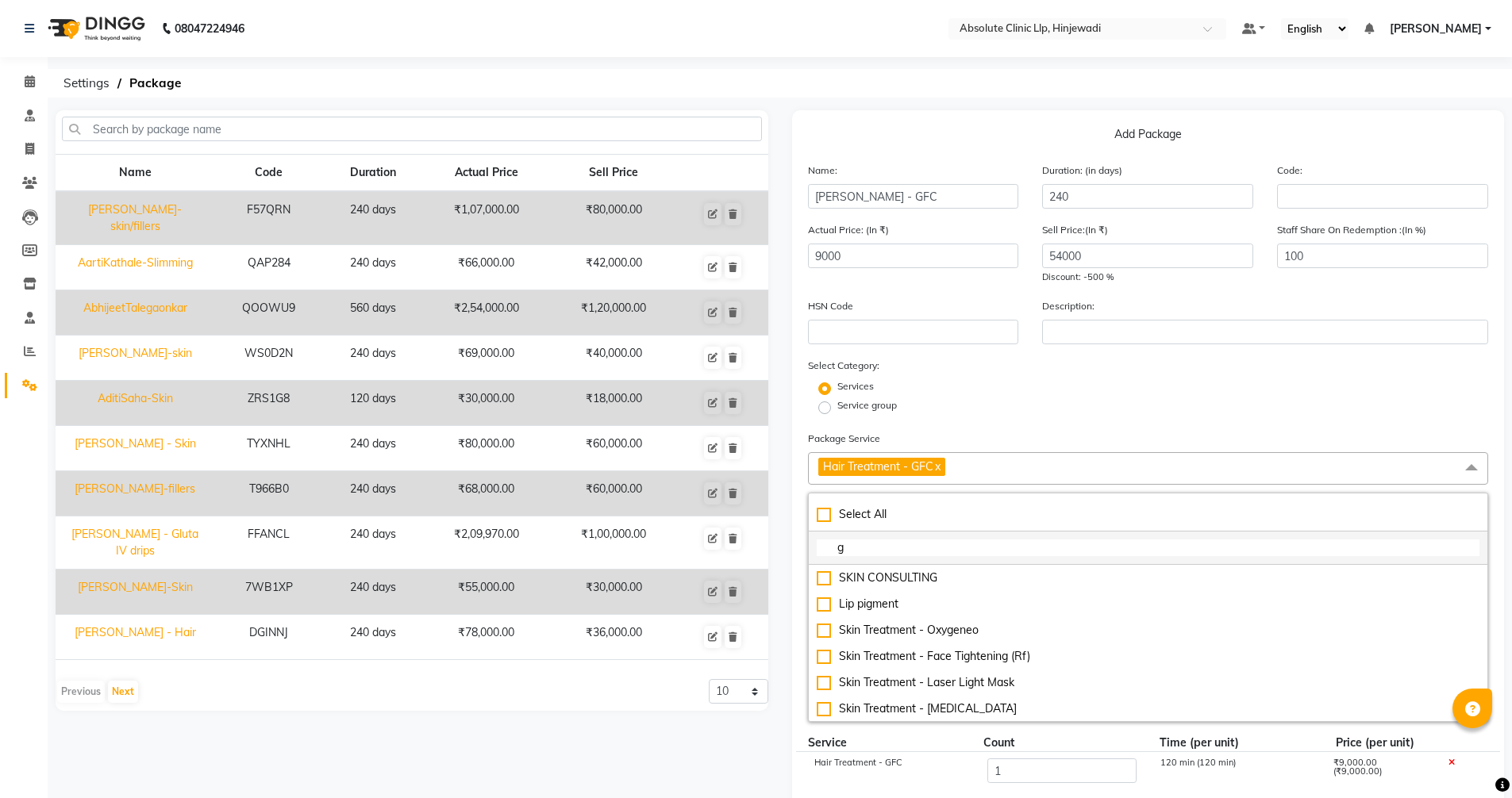
type input "gr"
checkbox input "true"
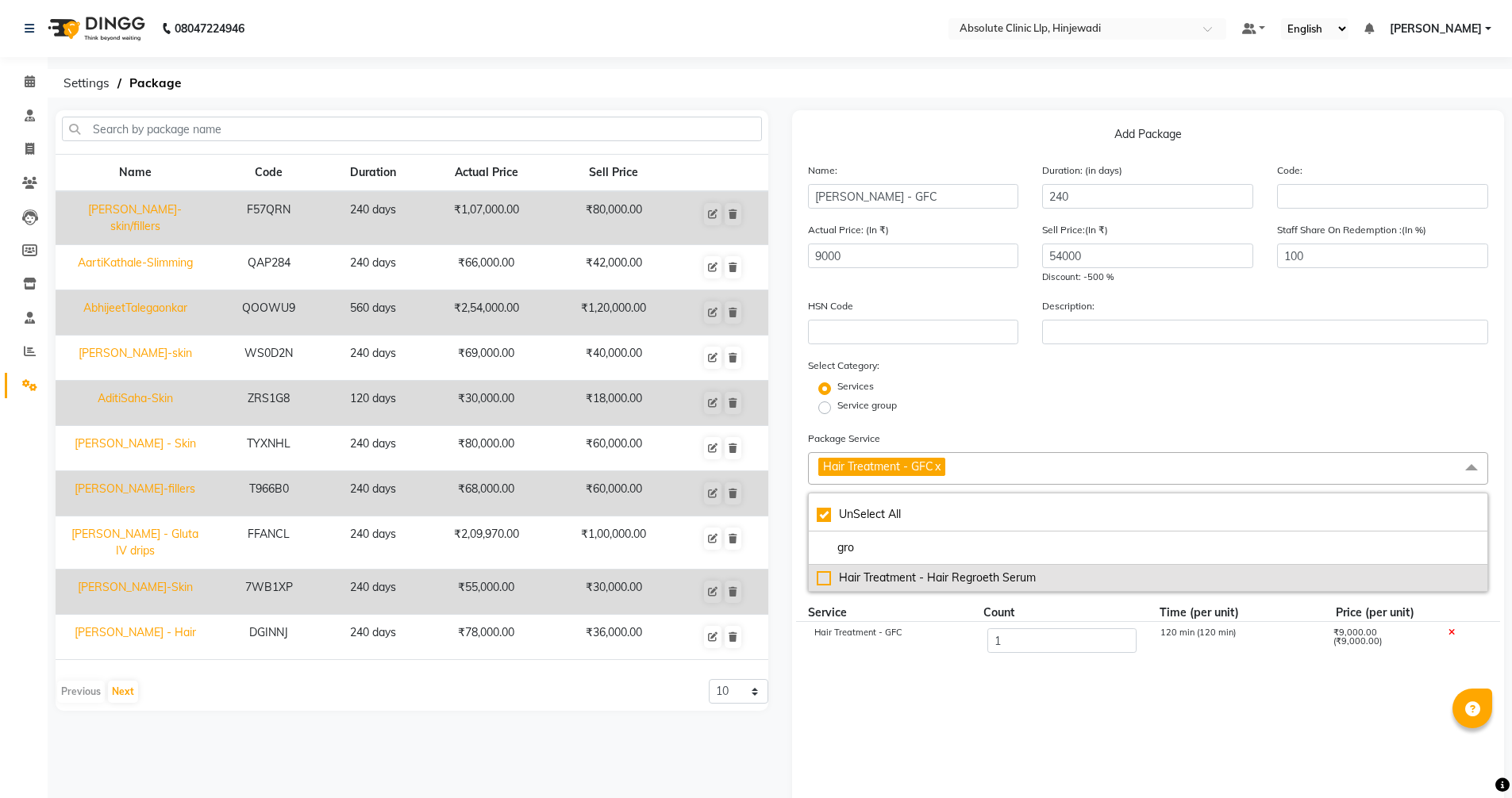
type input "gro"
click at [919, 582] on div "Hair Treatment - Hair Regroeth Serum" at bounding box center [1148, 578] width 663 height 17
type input "11000"
checkbox input "false"
checkbox input "true"
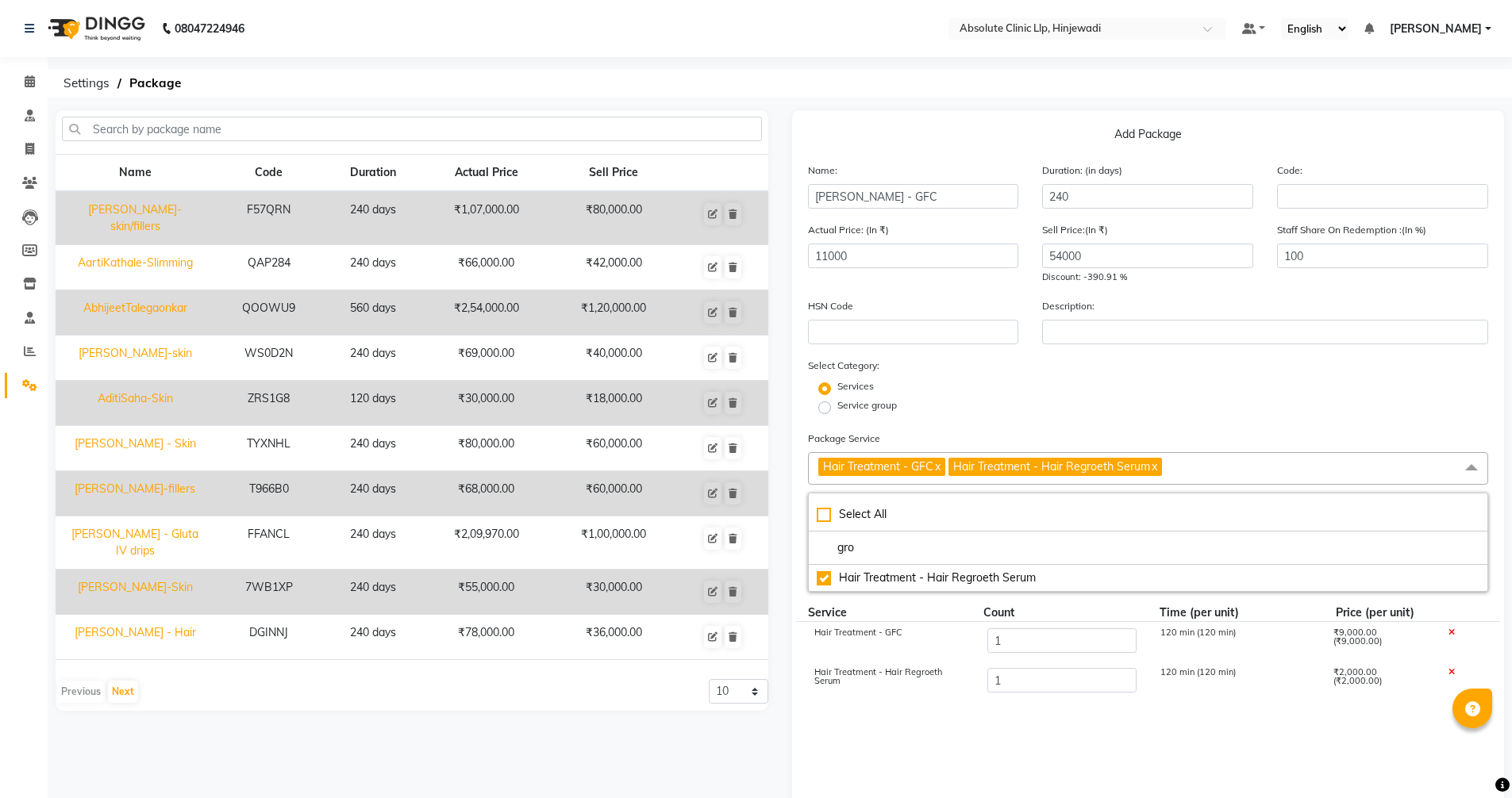
drag, startPoint x: 865, startPoint y: 555, endPoint x: 794, endPoint y: 555, distance: 71.0
click at [794, 555] on div "Add Package Name: [PERSON_NAME] - GFC Duration: (in days) 240 Code: Actual Pric…" at bounding box center [1148, 578] width 713 height 936
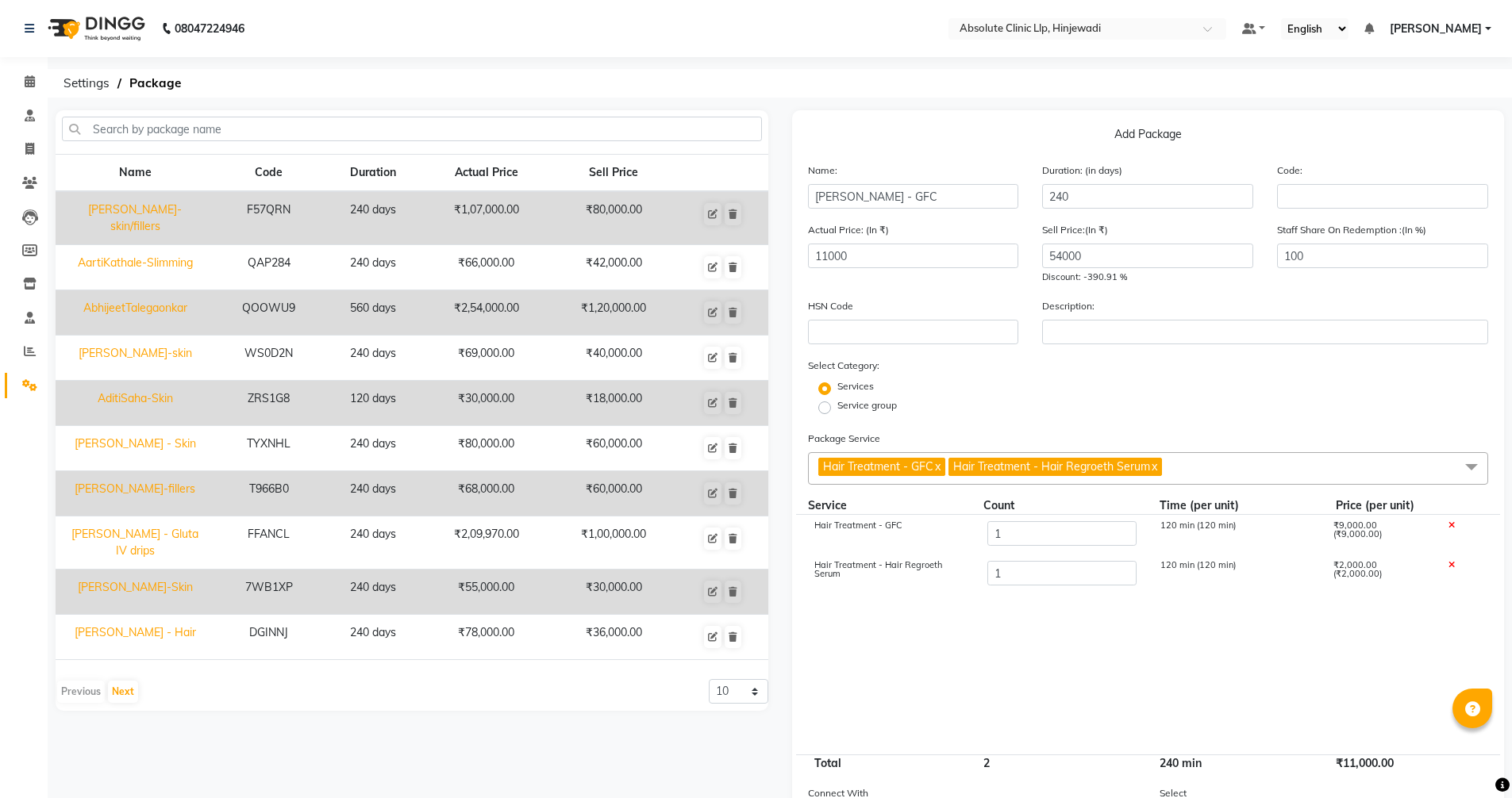
click at [1294, 467] on span "Hair Treatment - GFC x Hair Treatment - Hair Regroeth Serum x" at bounding box center [1148, 468] width 681 height 32
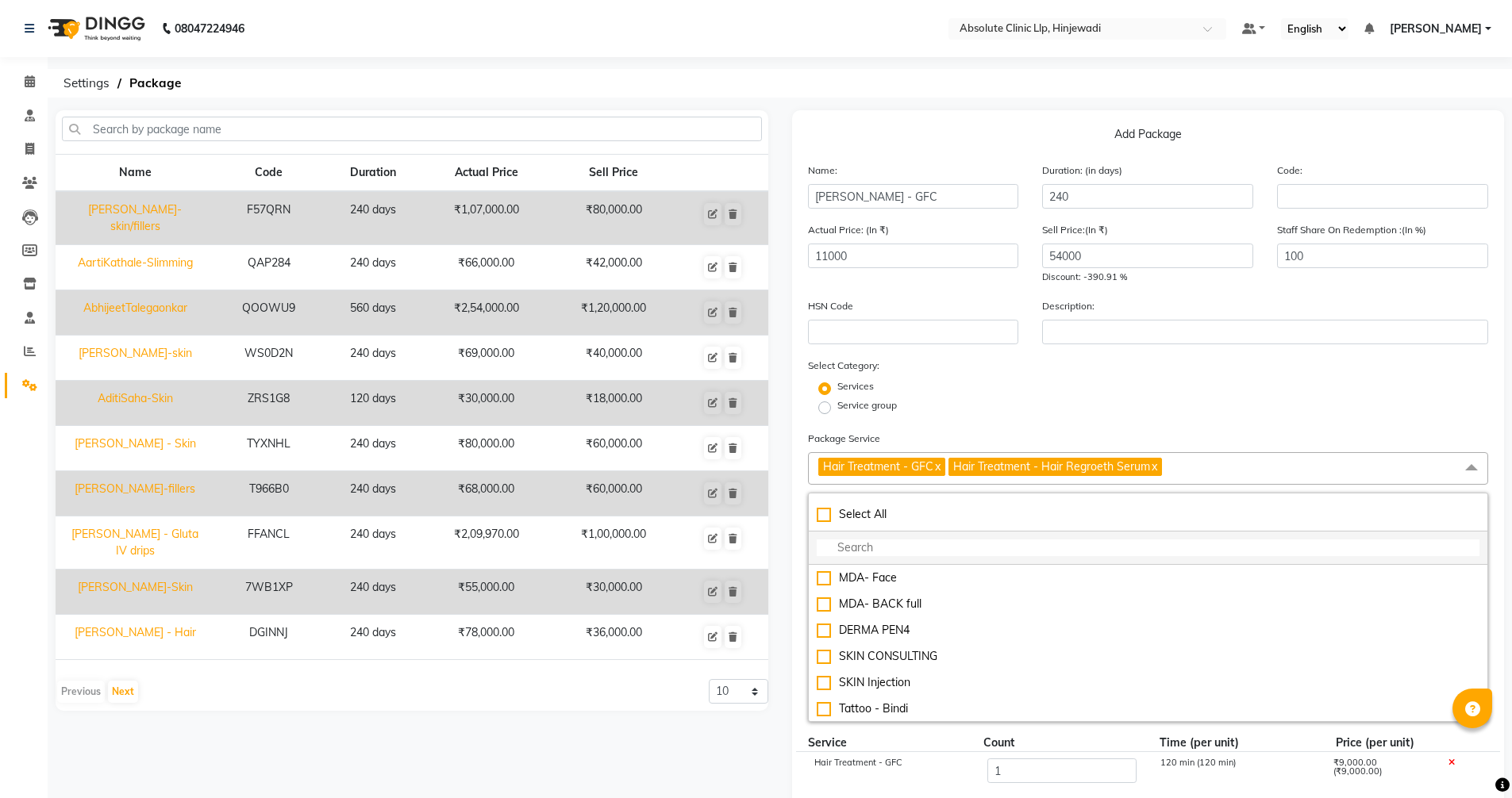
click at [943, 553] on input "multiselect-search" at bounding box center [1148, 548] width 663 height 17
type input "a"
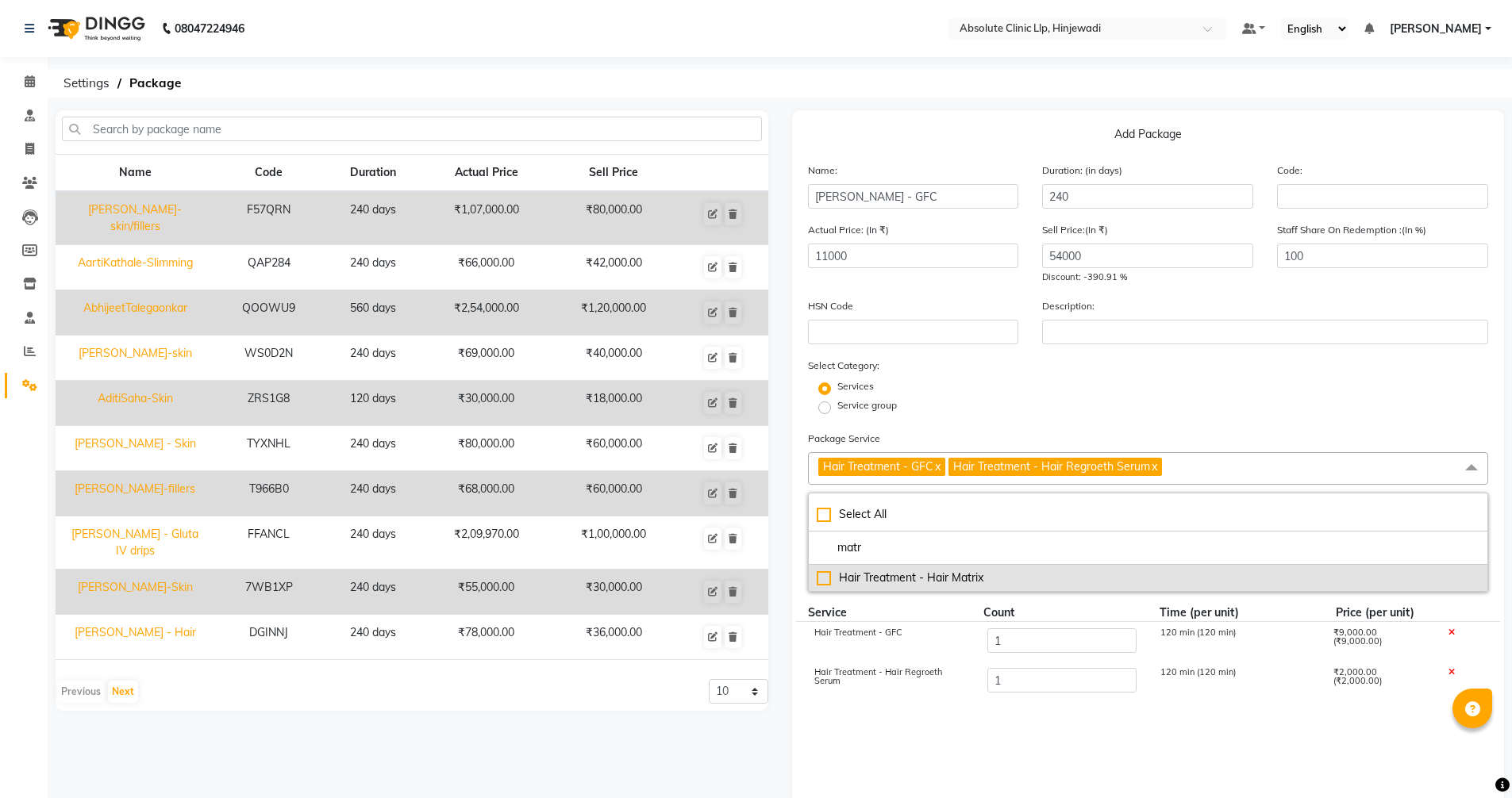
type input "matr"
click at [948, 576] on div "Hair Treatment - Hair Matrix" at bounding box center [1148, 578] width 663 height 17
type input "14000"
checkbox input "true"
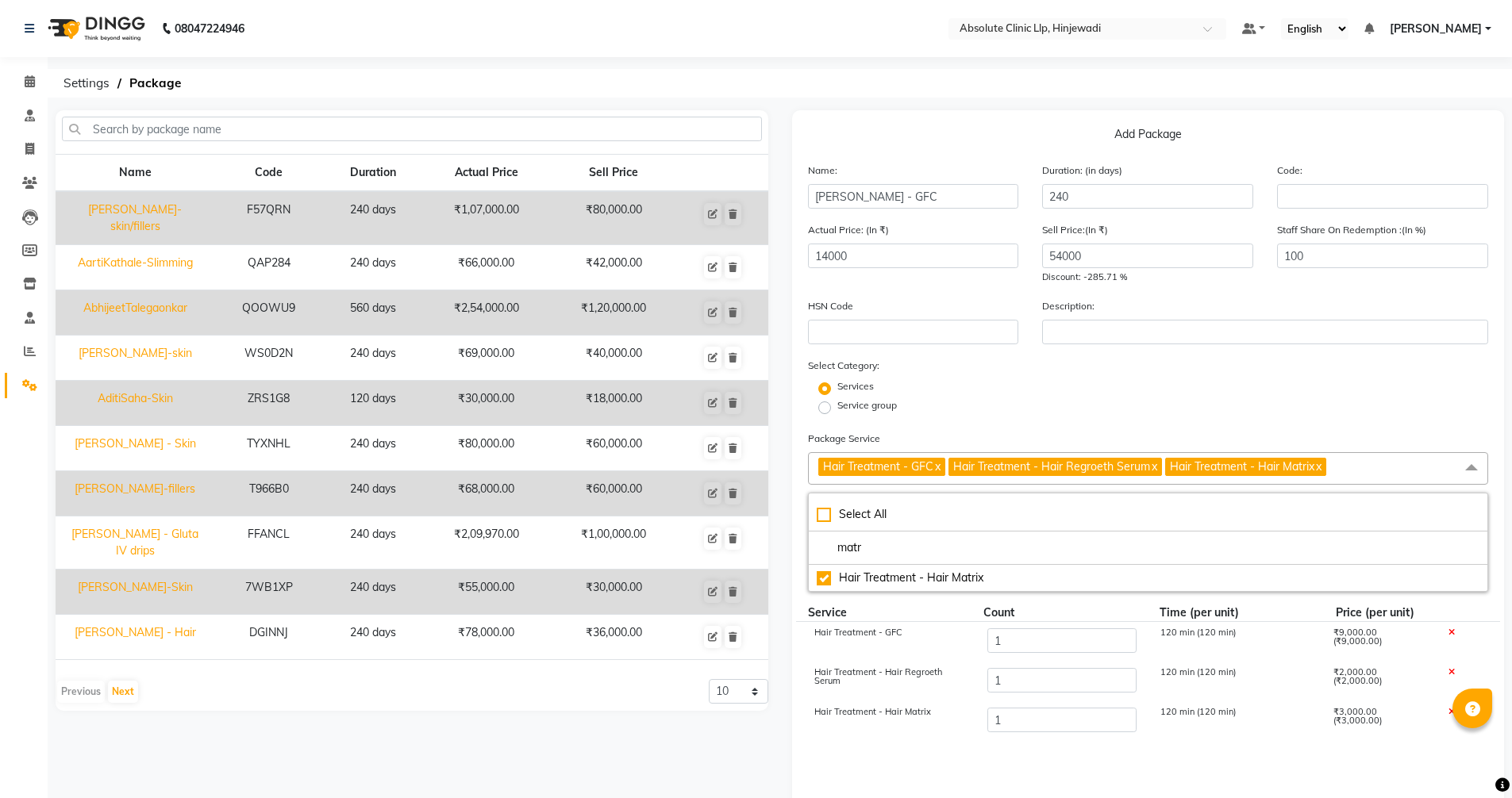
drag, startPoint x: 881, startPoint y: 548, endPoint x: 796, endPoint y: 542, distance: 85.2
click at [796, 542] on div "Add Package Name: [PERSON_NAME] - GFC Duration: (in days) 240 Code: Actual Pric…" at bounding box center [1148, 578] width 713 height 936
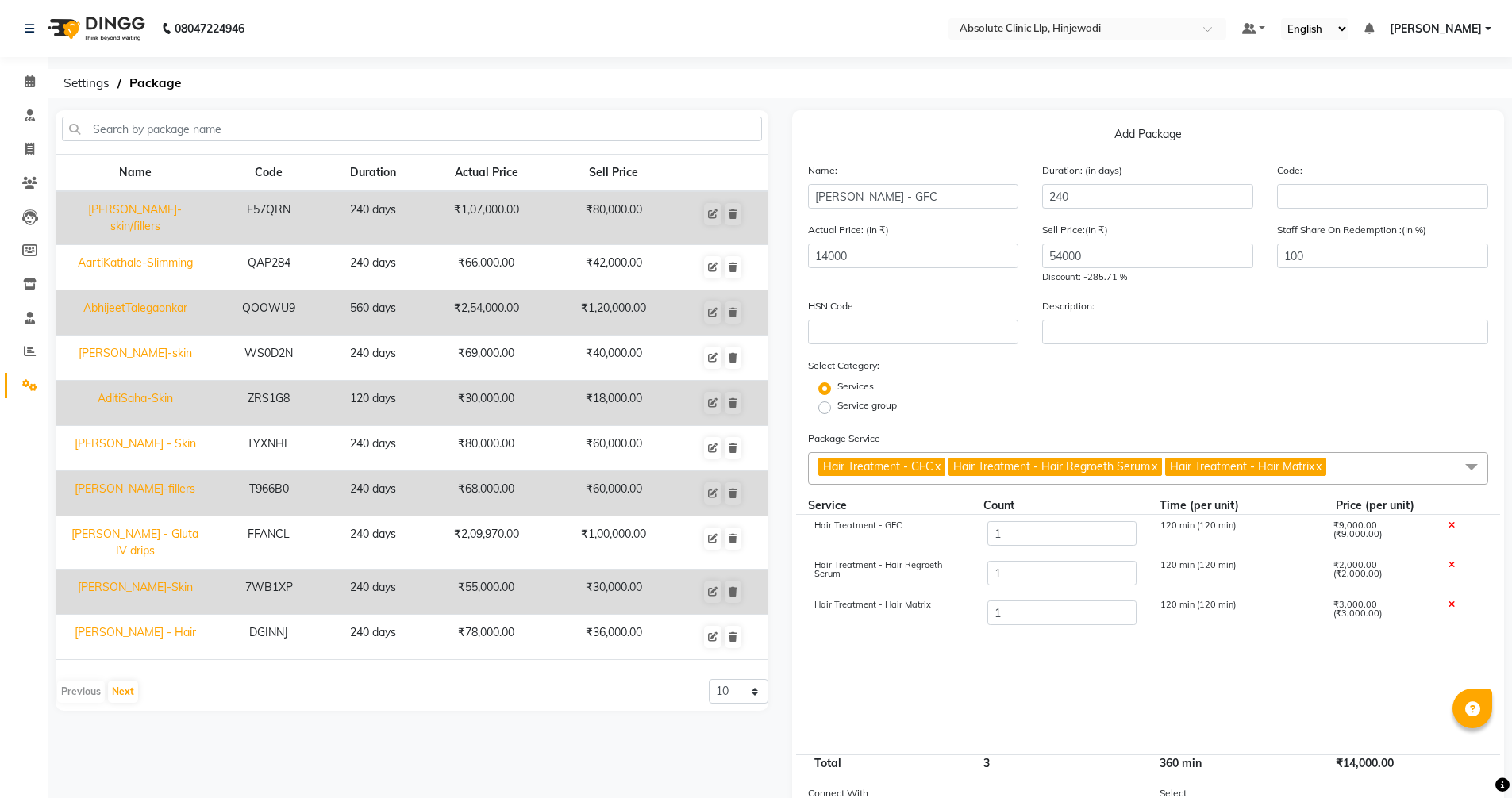
click at [1373, 459] on span "Hair Treatment - GFC x Hair Treatment - Hair Regroeth Serum x Hair Treatment - …" at bounding box center [1148, 468] width 681 height 32
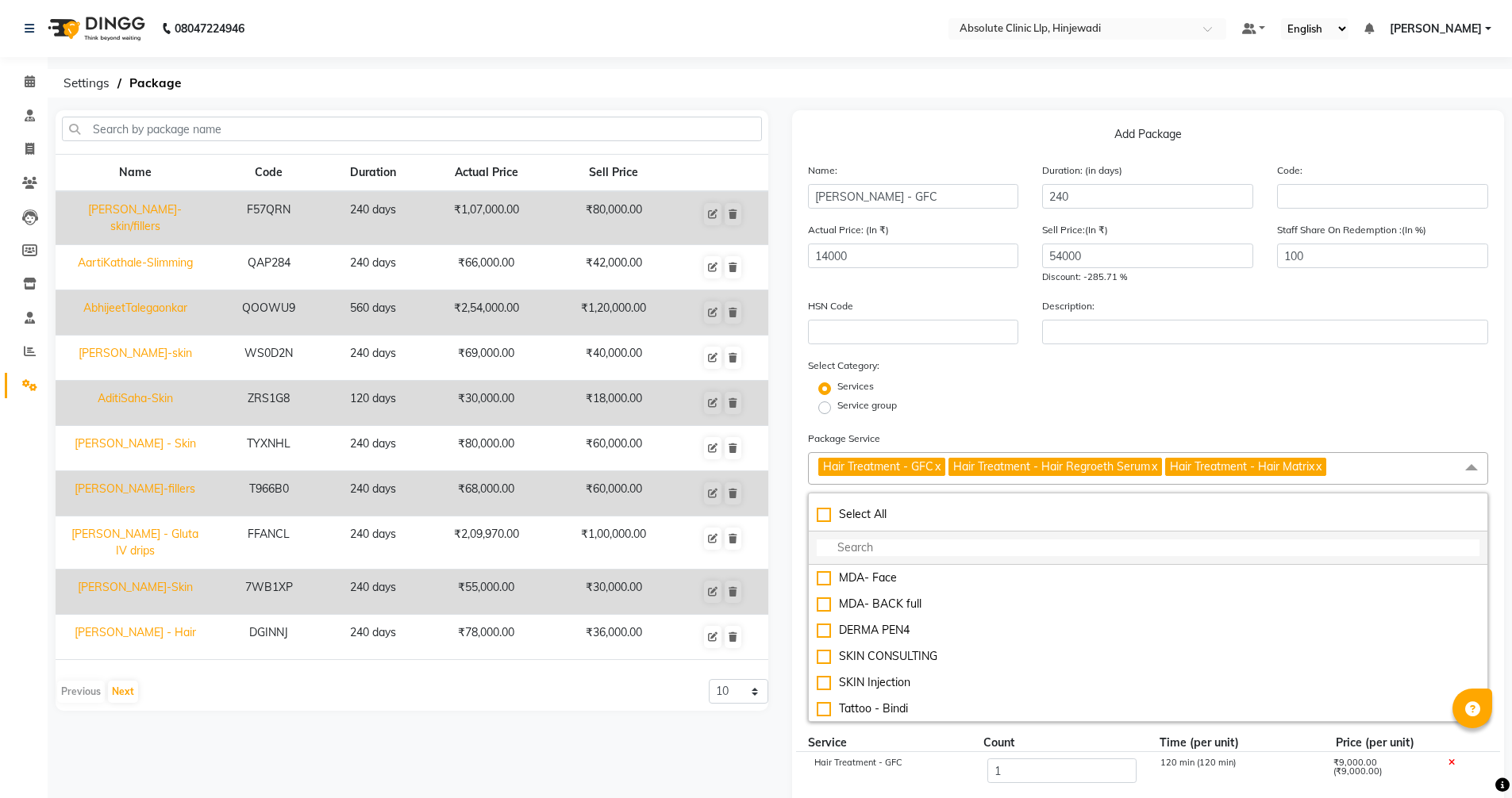
click at [900, 552] on input "multiselect-search" at bounding box center [1148, 548] width 663 height 17
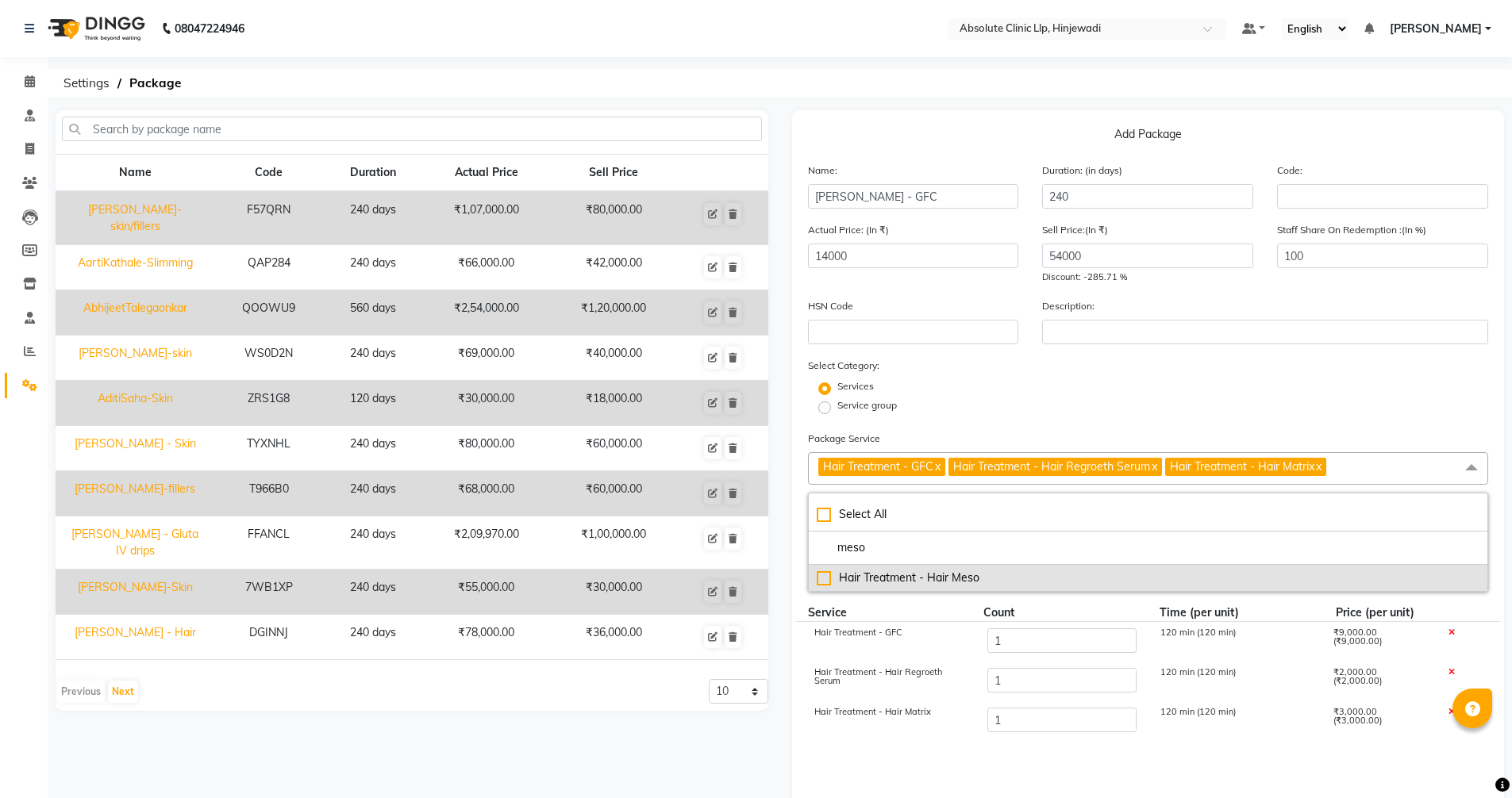
type input "meso"
click at [919, 577] on div "Hair Treatment - Hair Meso" at bounding box center [1148, 578] width 663 height 17
type input "16000"
checkbox input "true"
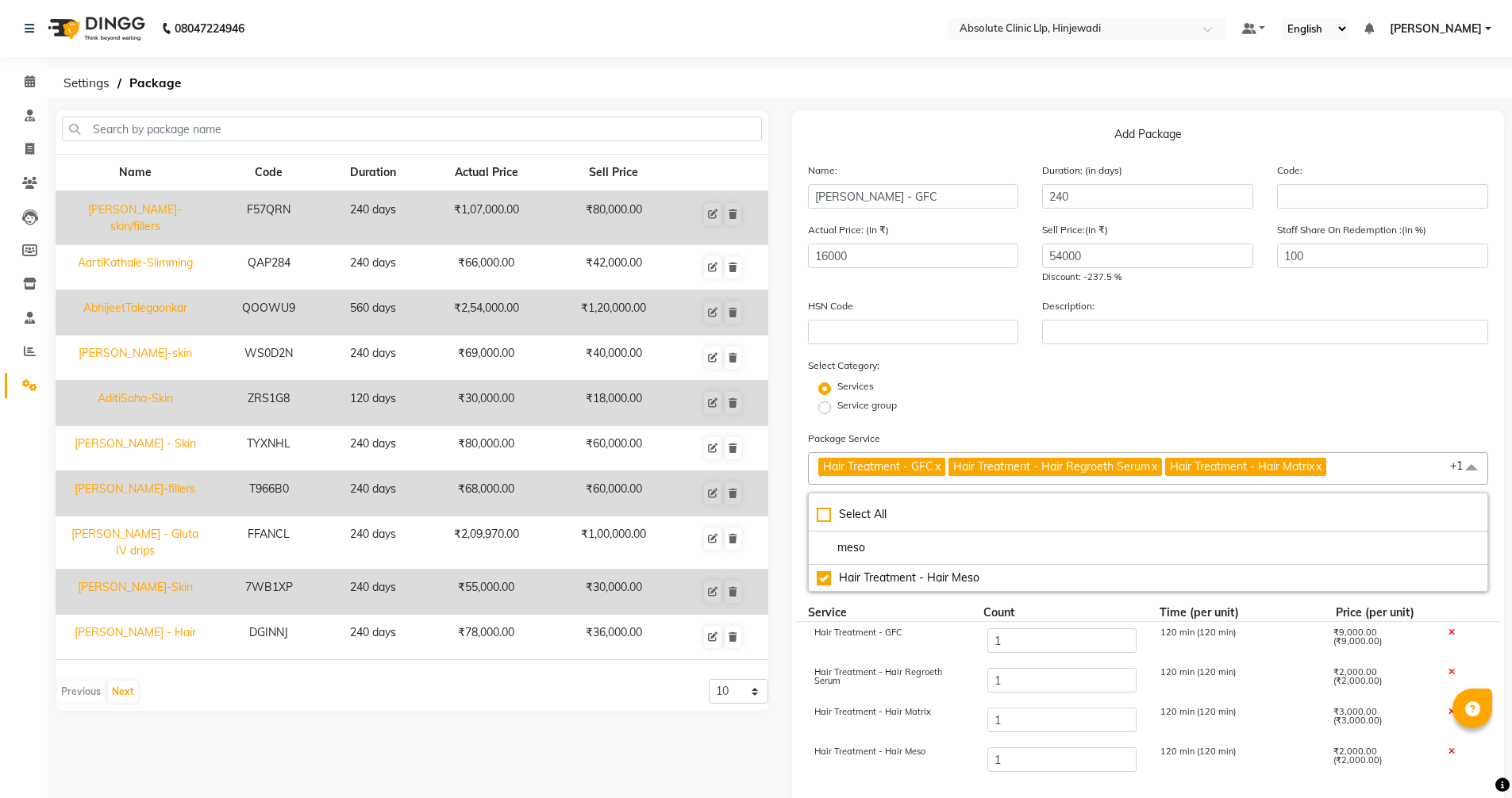
click at [1239, 354] on div "HSN Code Description:" at bounding box center [1148, 327] width 705 height 59
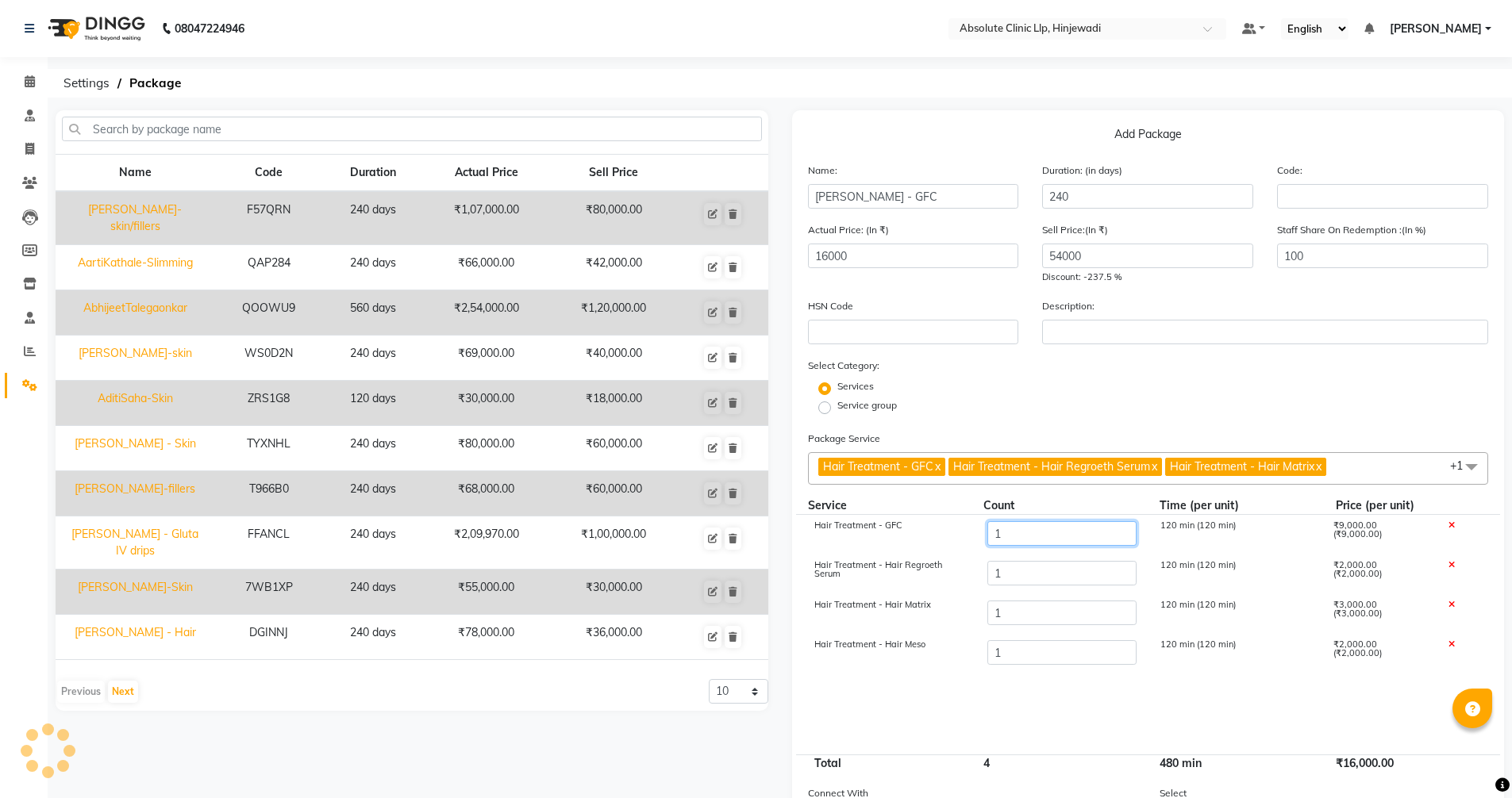
drag, startPoint x: 1001, startPoint y: 542, endPoint x: 977, endPoint y: 539, distance: 24.2
click at [977, 539] on div "1" at bounding box center [1061, 534] width 173 height 27
type input "6"
type input "61000"
drag, startPoint x: 1015, startPoint y: 577, endPoint x: 948, endPoint y: 571, distance: 67.3
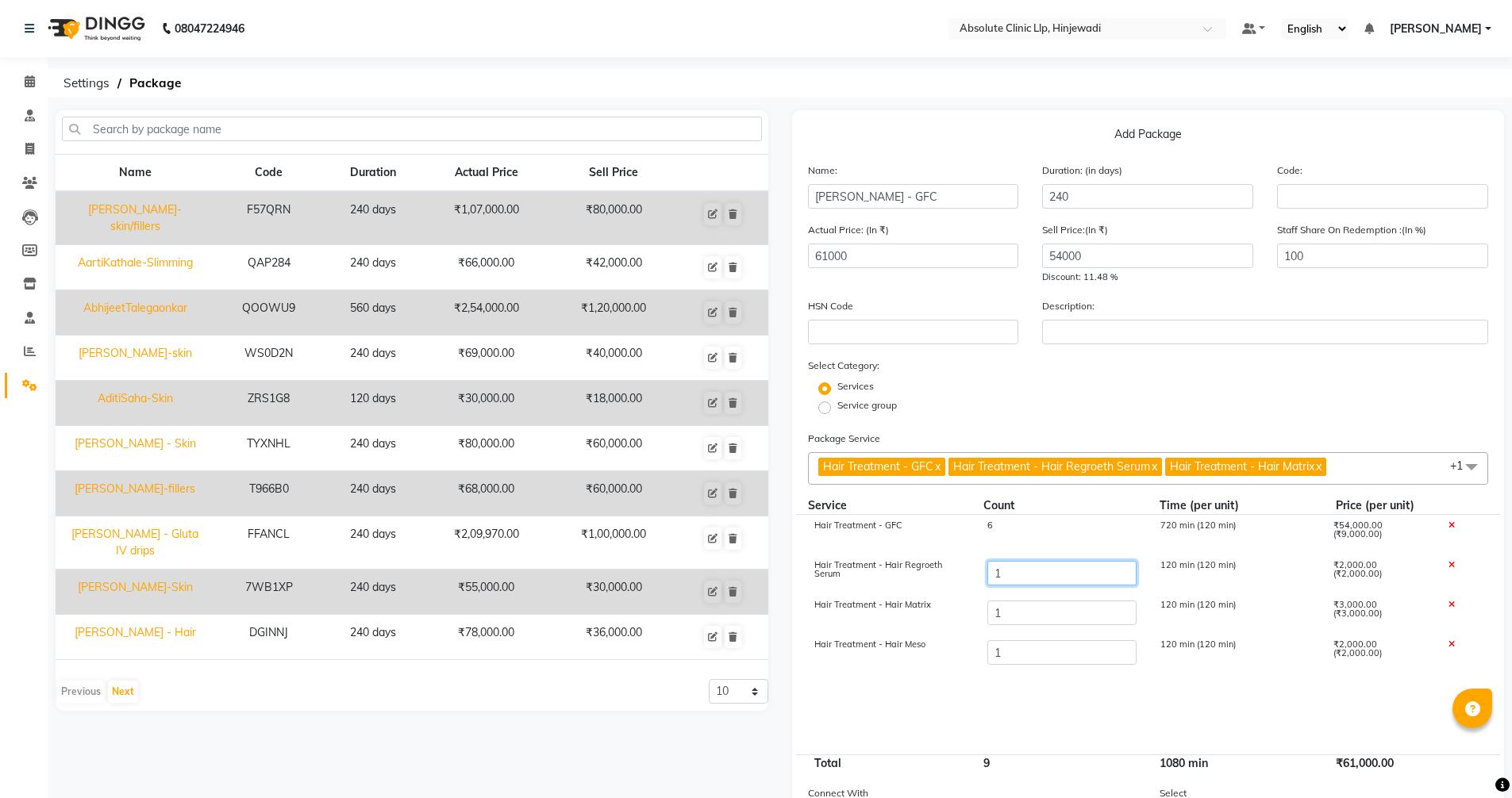
click at [948, 571] on div "Hair Treatment - Hair Regroeth Serum 1 120 min (120 min) ₹2,000.00 (₹2,000.00)" at bounding box center [1148, 575] width 705 height 40
type input "6"
type input "71000"
drag, startPoint x: 1014, startPoint y: 605, endPoint x: 975, endPoint y: 612, distance: 39.6
click at [975, 612] on div "1" at bounding box center [1061, 614] width 173 height 27
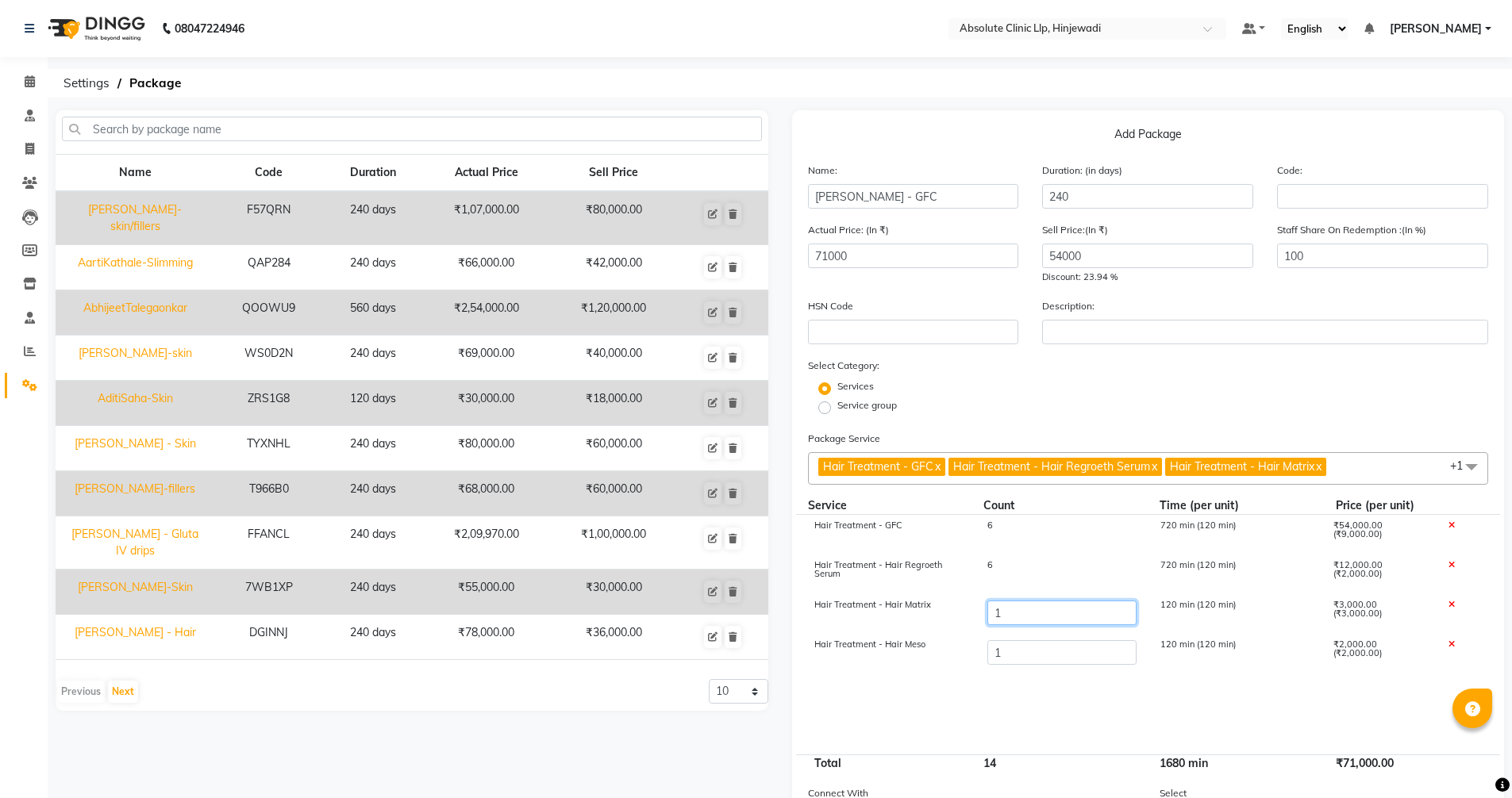
type input "6"
type input "86000"
drag, startPoint x: 1020, startPoint y: 645, endPoint x: 962, endPoint y: 657, distance: 59.2
click at [962, 657] on div "Hair Treatment - Hair Meso 1 120 min (120 min) ₹2,000.00 (₹2,000.00)" at bounding box center [1148, 654] width 705 height 40
type input "6"
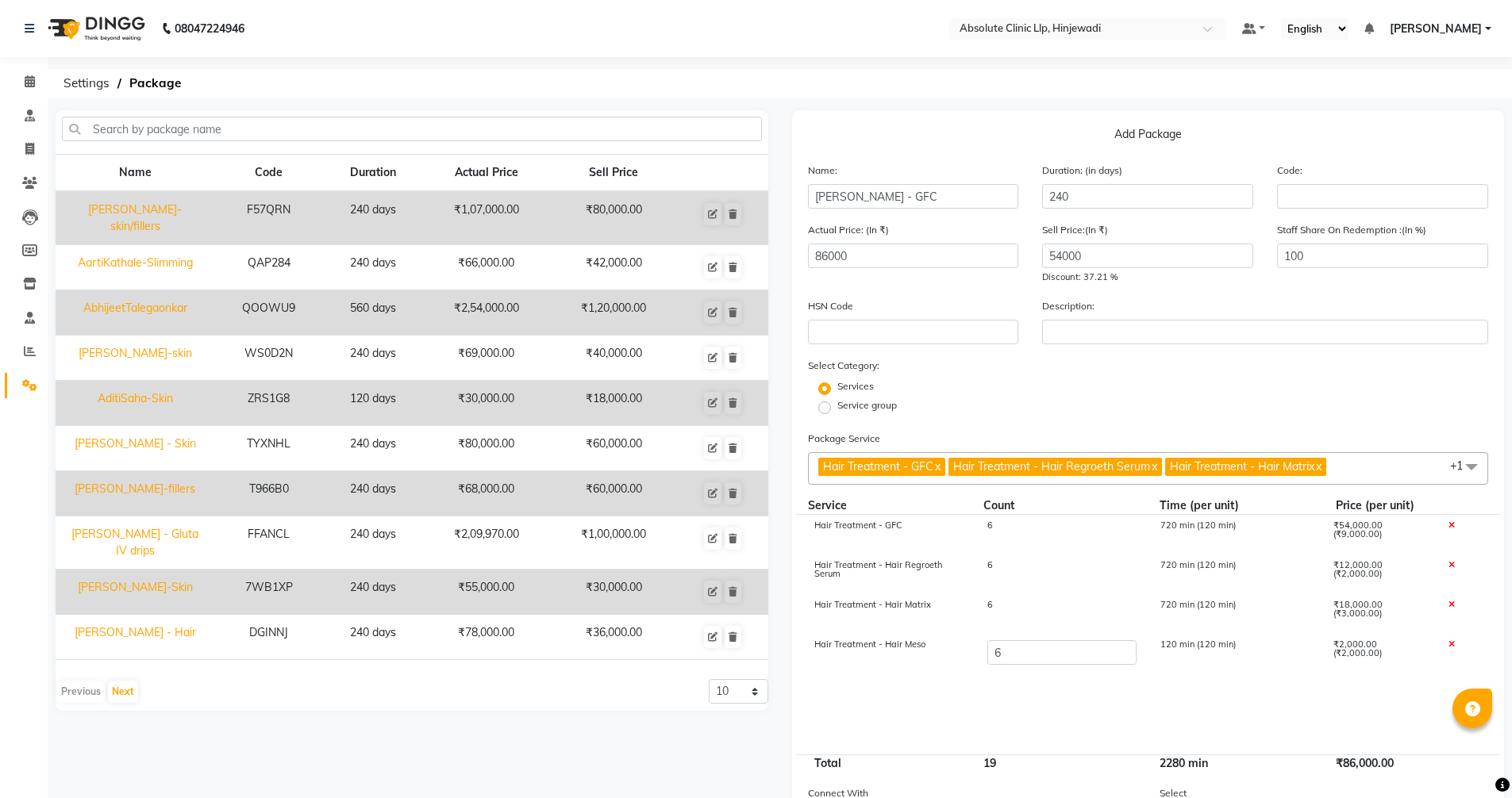
type input "96000"
click at [1031, 401] on div "Service group" at bounding box center [1148, 407] width 705 height 19
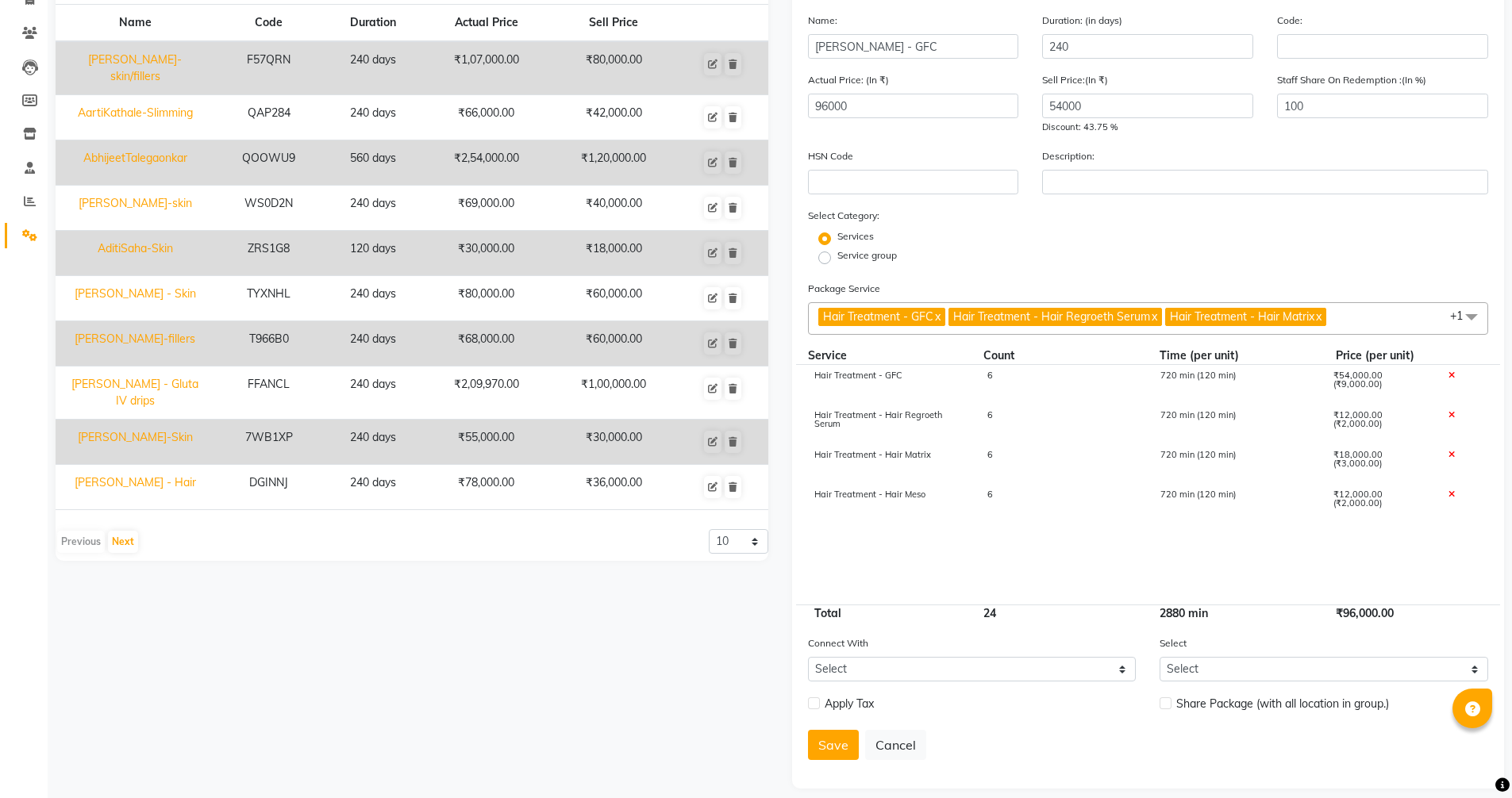
scroll to position [164, 0]
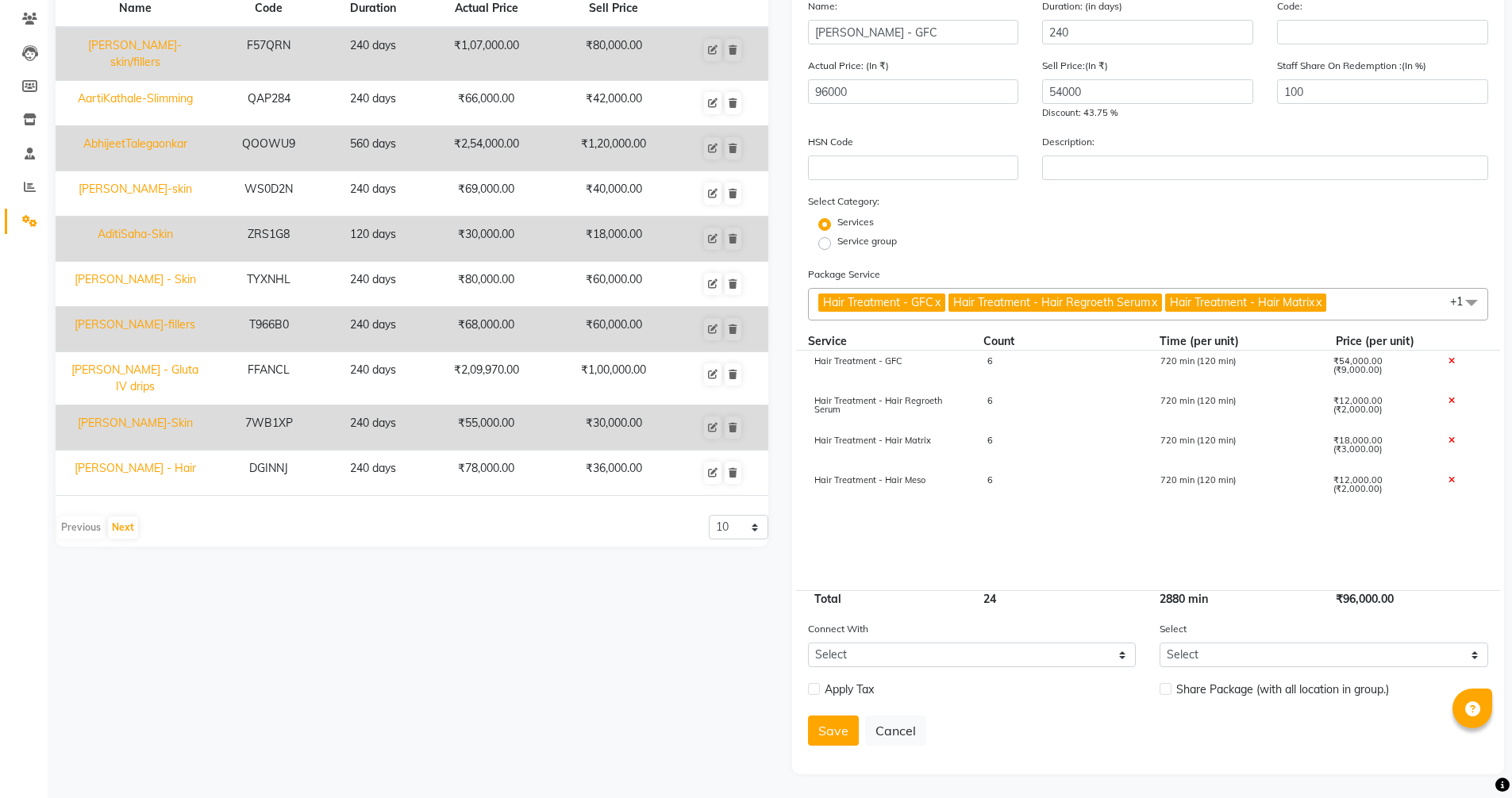
click at [817, 696] on label at bounding box center [814, 689] width 12 height 12
click at [817, 696] on input "checkbox" at bounding box center [813, 690] width 10 height 10
checkbox input "true"
click at [844, 767] on button "Save" at bounding box center [833, 772] width 50 height 31
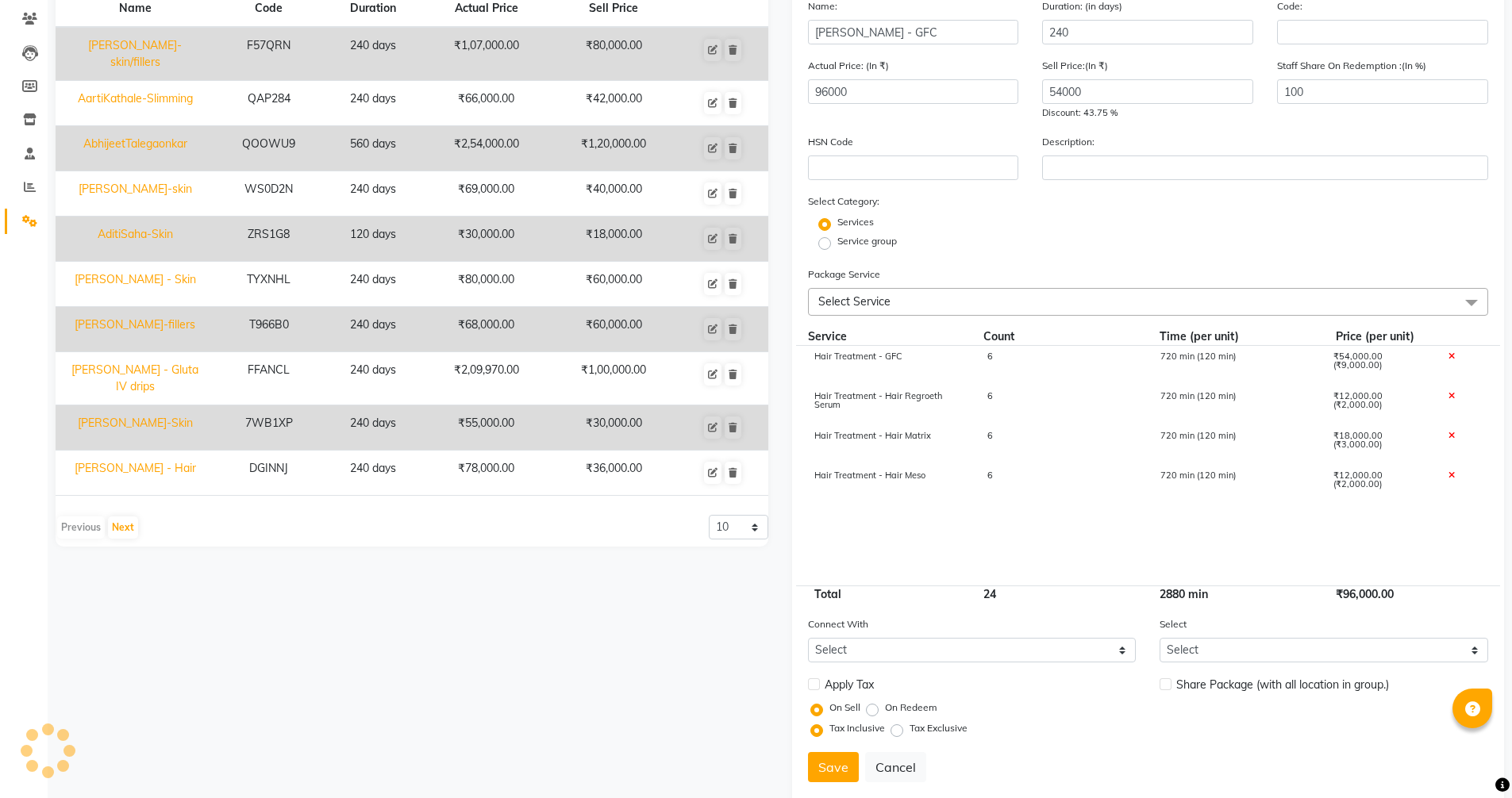
select select
checkbox input "false"
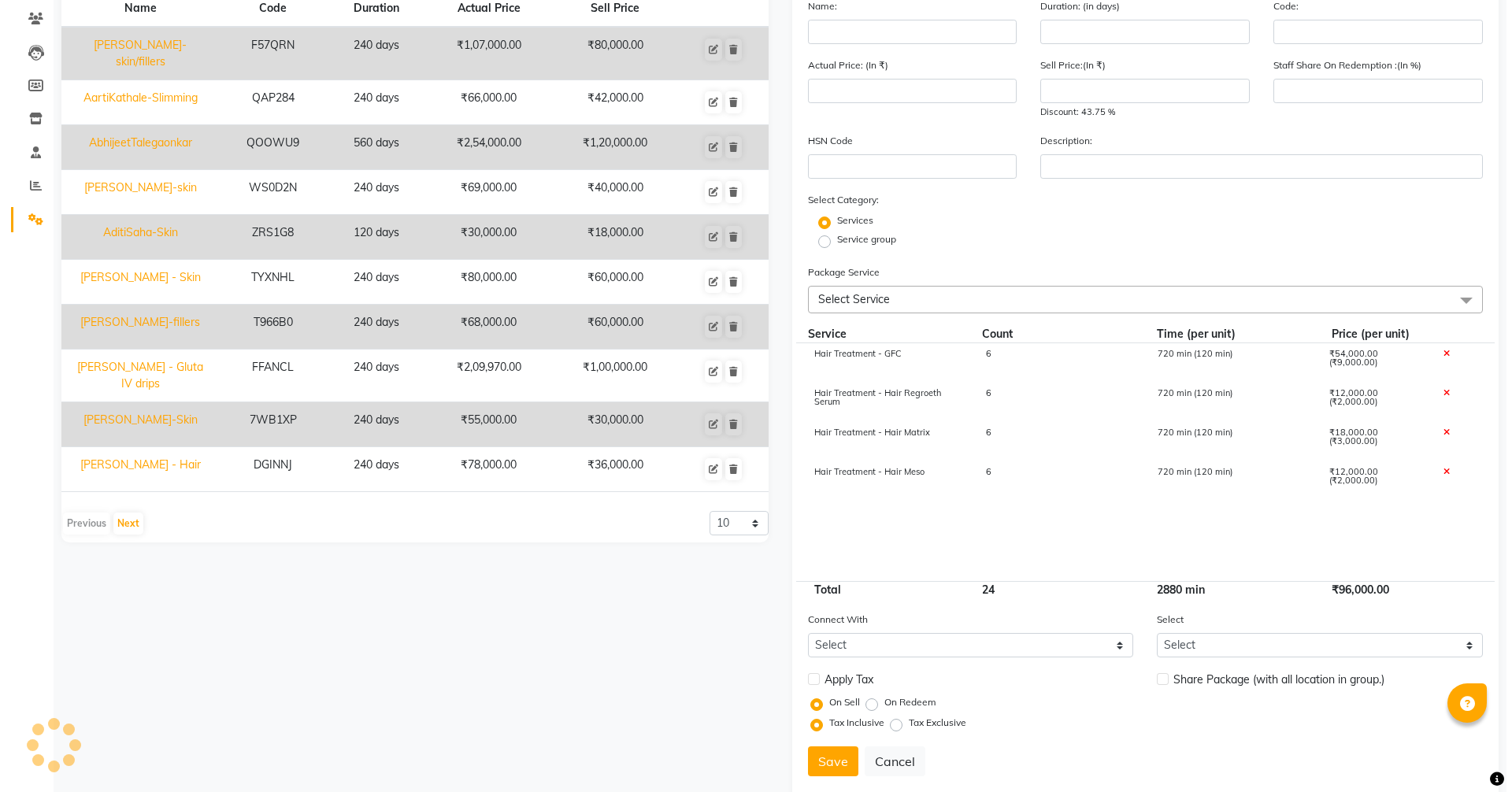
scroll to position [0, 0]
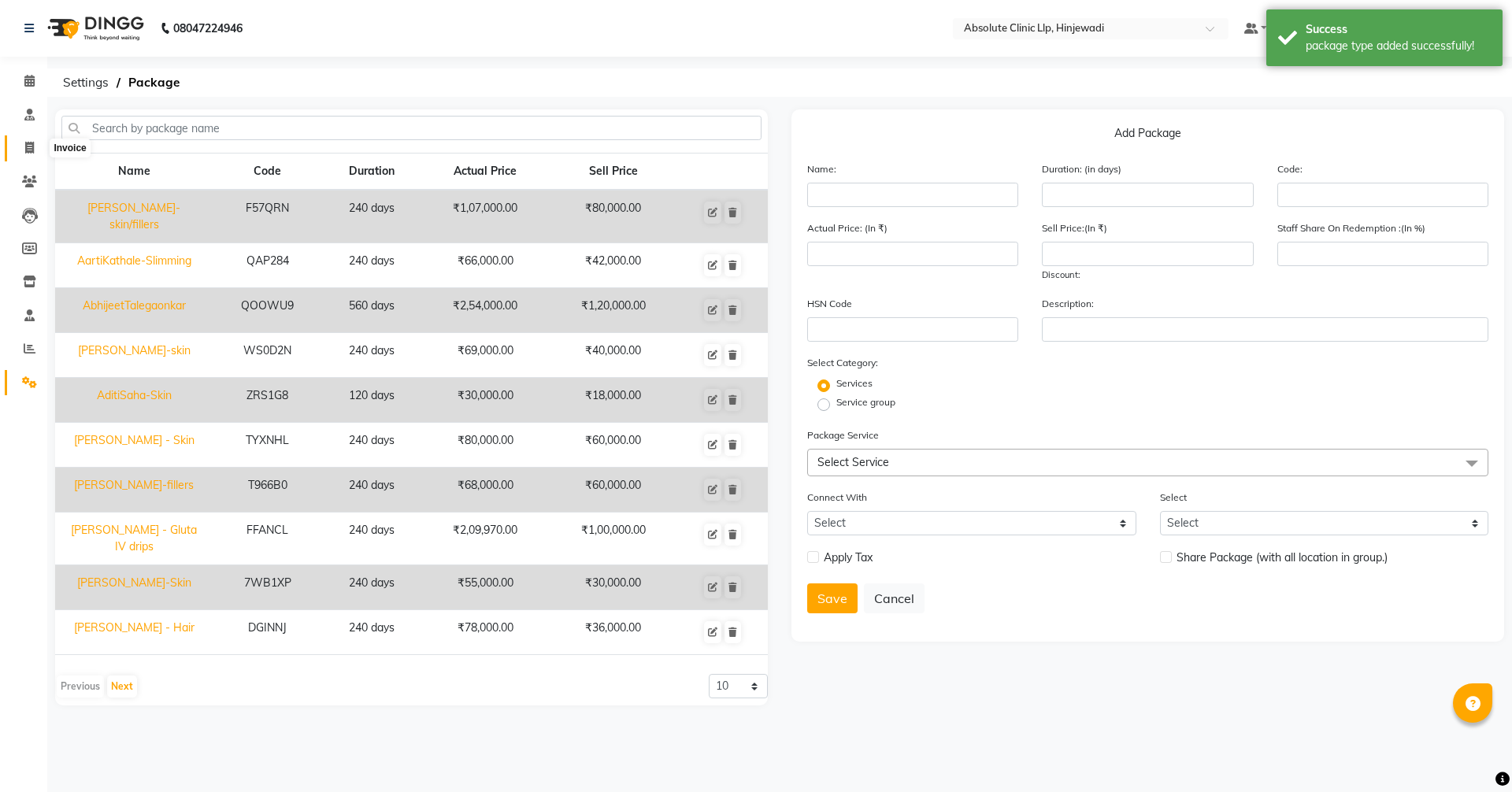
click at [27, 153] on span at bounding box center [30, 148] width 28 height 18
select select "service"
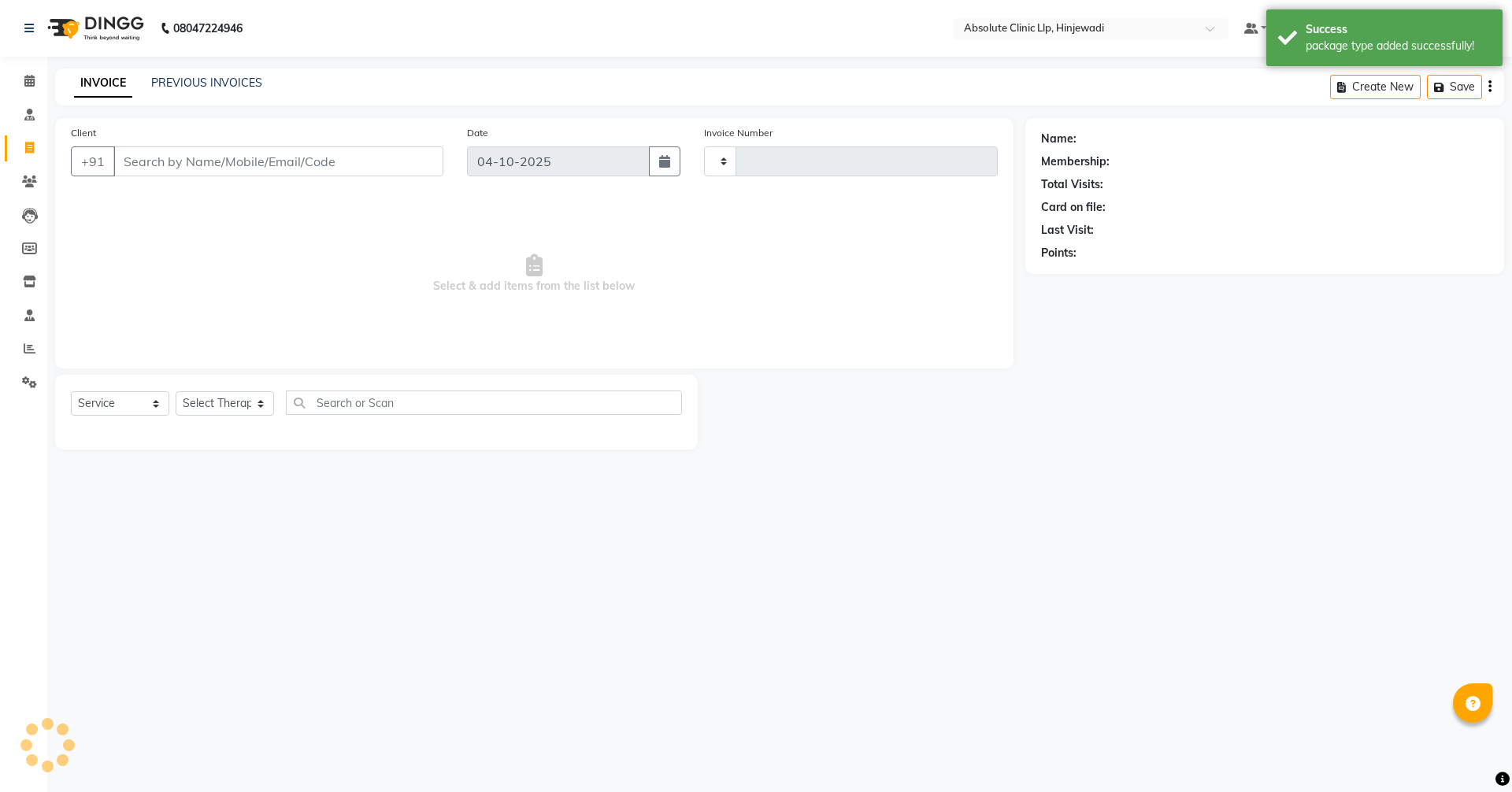
type input "2617"
select select "5113"
click at [333, 162] on input "Client" at bounding box center [278, 162] width 330 height 30
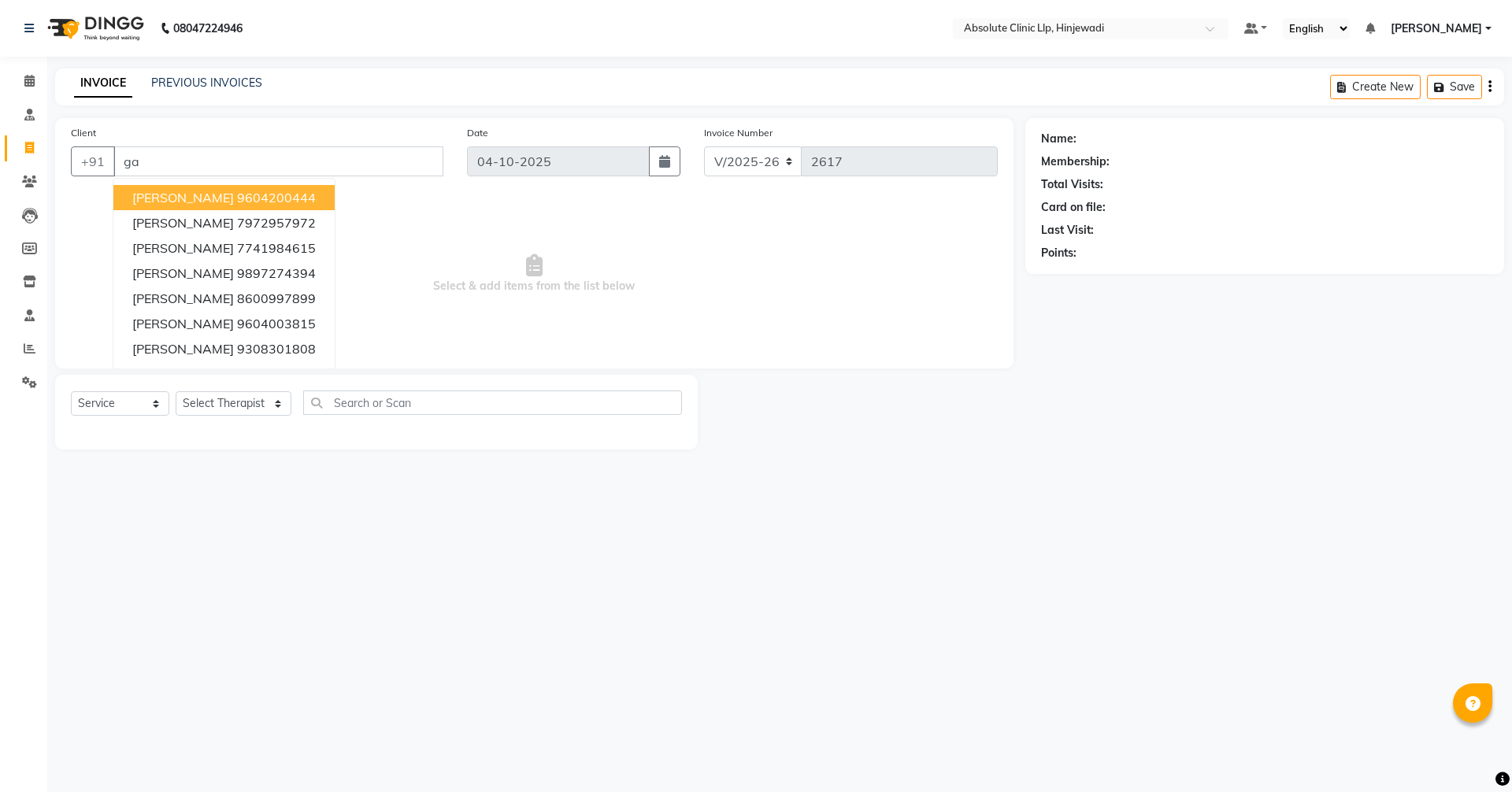
type input "g"
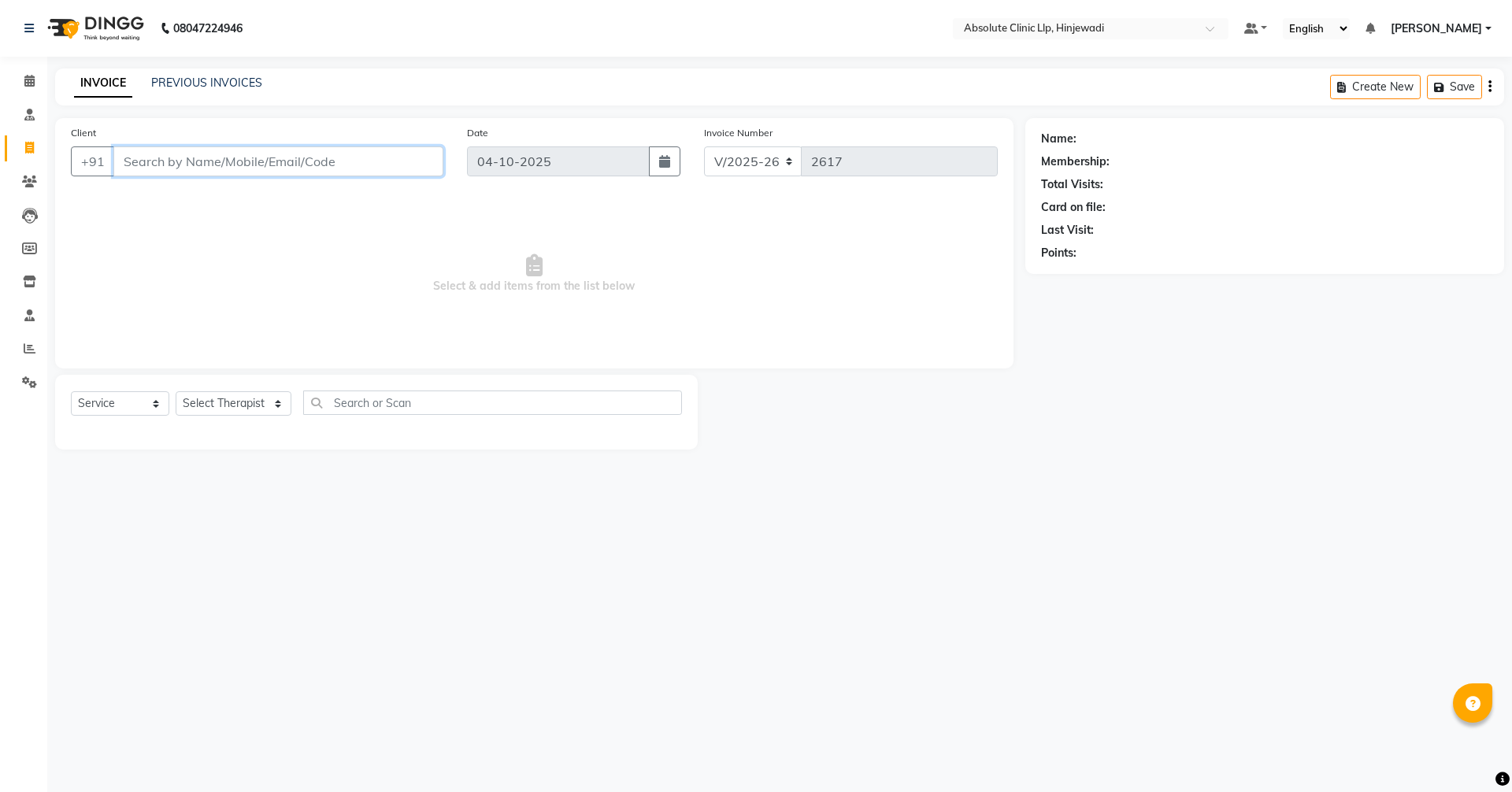
click at [254, 166] on input "Client" at bounding box center [278, 162] width 330 height 30
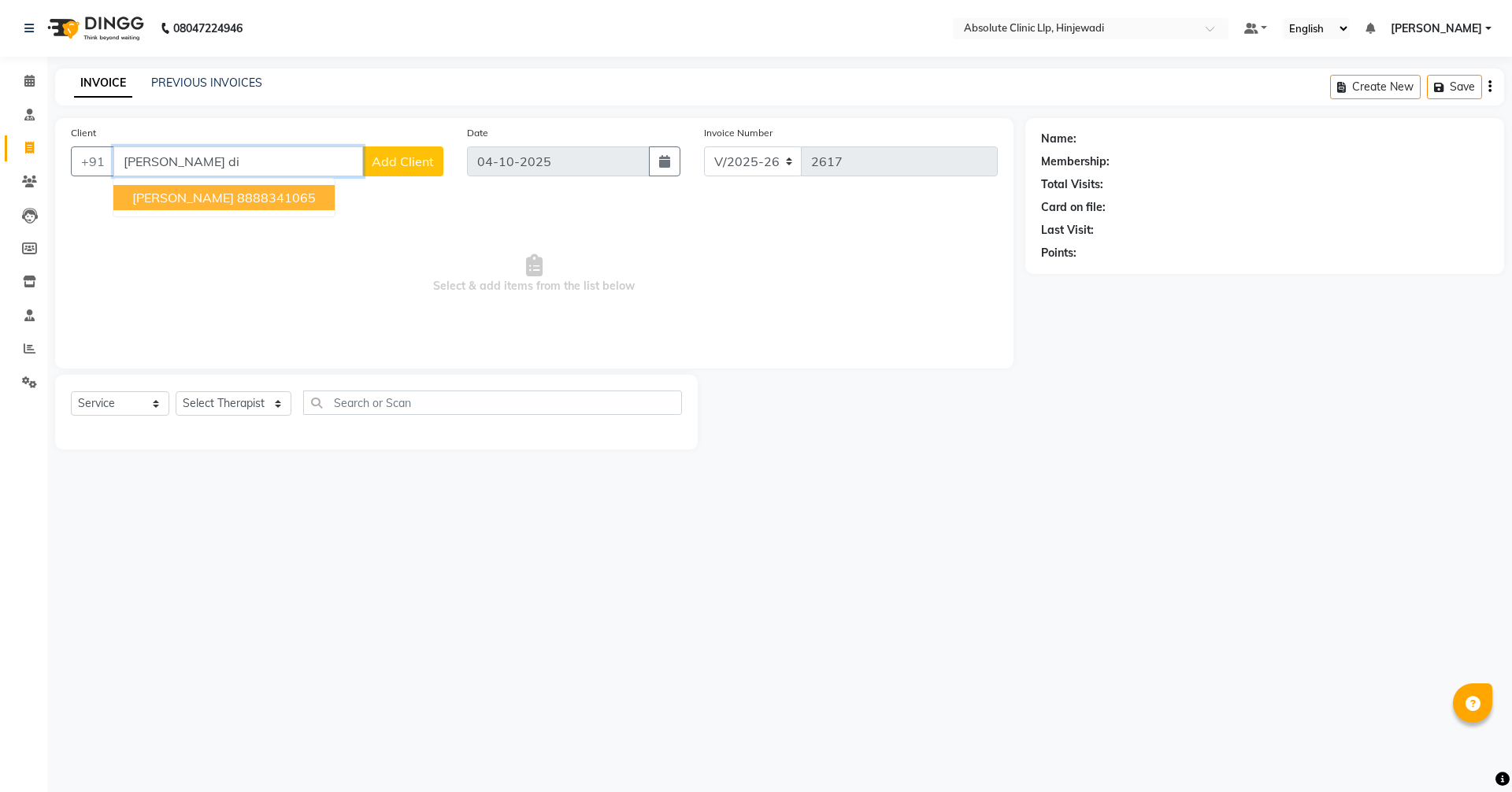
click at [291, 192] on ngb-highlight "8888341065" at bounding box center [276, 198] width 79 height 16
type input "8888341065"
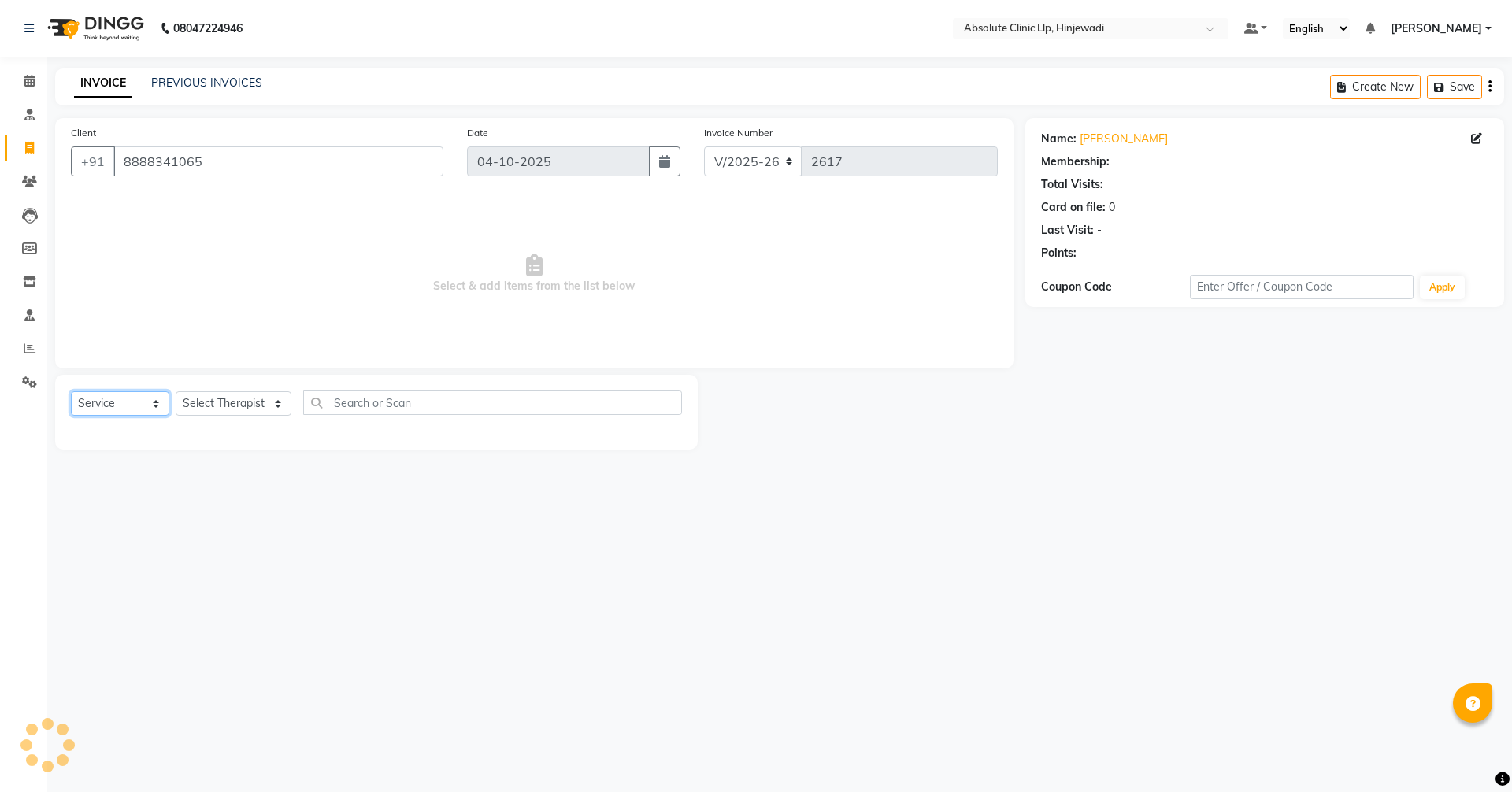
click at [138, 407] on select "Select Service Product Membership Package Voucher Prepaid Gift Card" at bounding box center [120, 403] width 98 height 25
select select "package"
click at [70, 391] on select "Select Service Product Membership Package Voucher Prepaid Gift Card" at bounding box center [120, 403] width 98 height 25
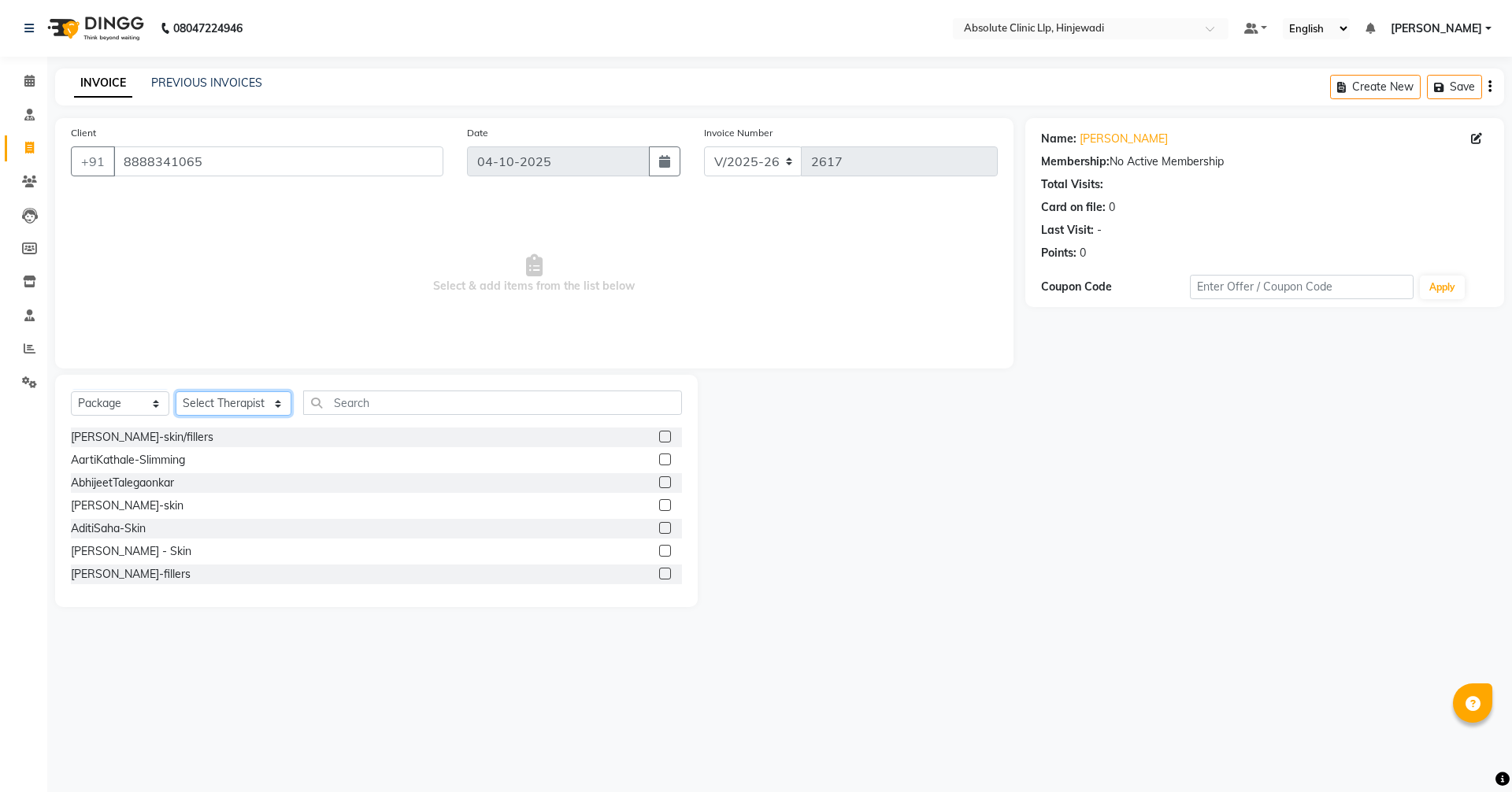
drag, startPoint x: 247, startPoint y: 398, endPoint x: 246, endPoint y: 417, distance: 19.0
click at [247, 398] on select "Select Therapist [PERSON_NAME] DHANANJAY [PERSON_NAME] Dr. [PERSON_NAME] [PERSO…" at bounding box center [233, 403] width 116 height 25
select select "44044"
click at [175, 391] on select "Select Therapist [PERSON_NAME] DHANANJAY [PERSON_NAME] Dr. [PERSON_NAME] [PERSO…" at bounding box center [233, 403] width 116 height 25
click at [402, 401] on input "text" at bounding box center [493, 403] width 379 height 25
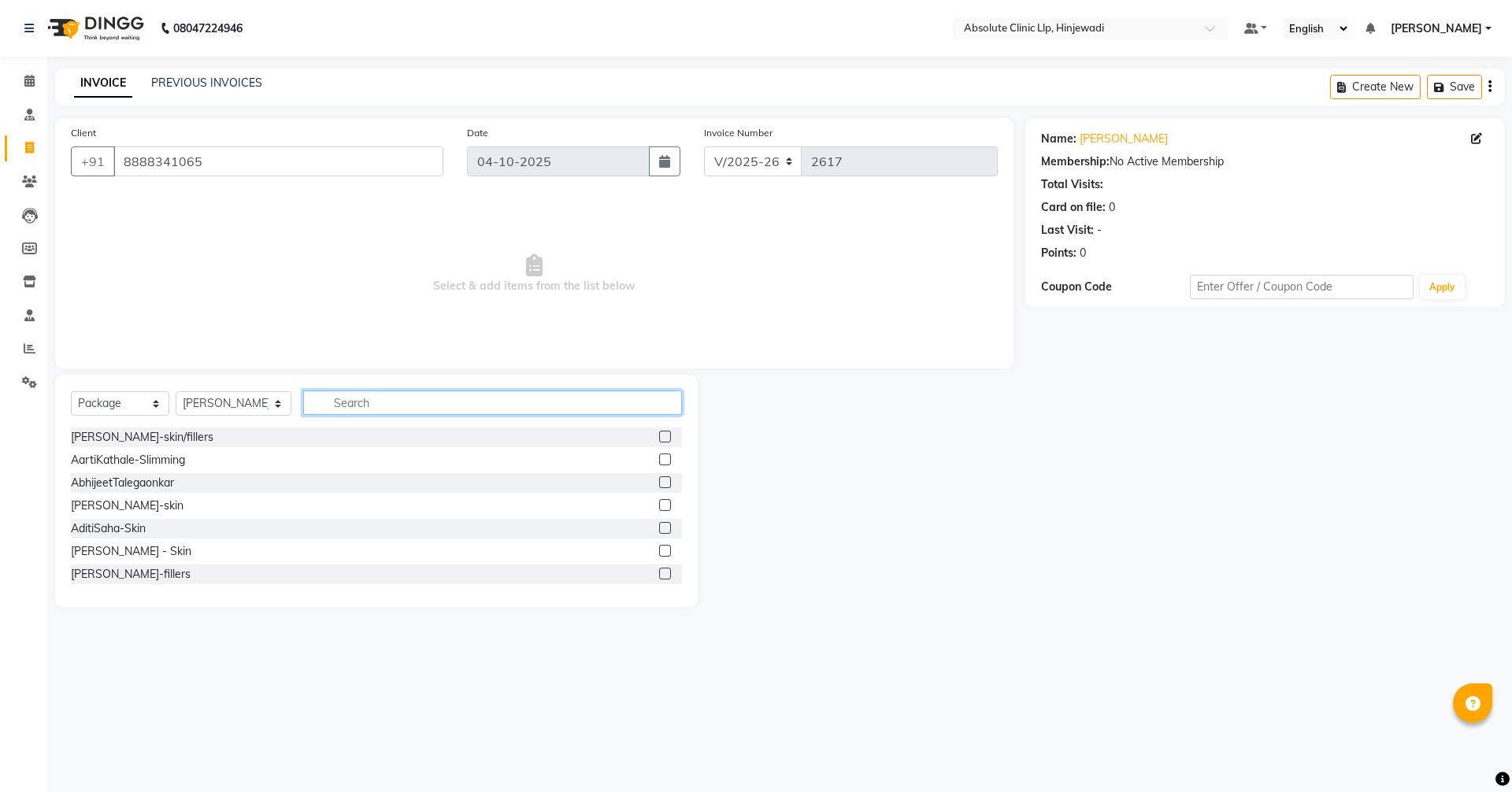
click at [403, 403] on input "text" at bounding box center [493, 403] width 379 height 25
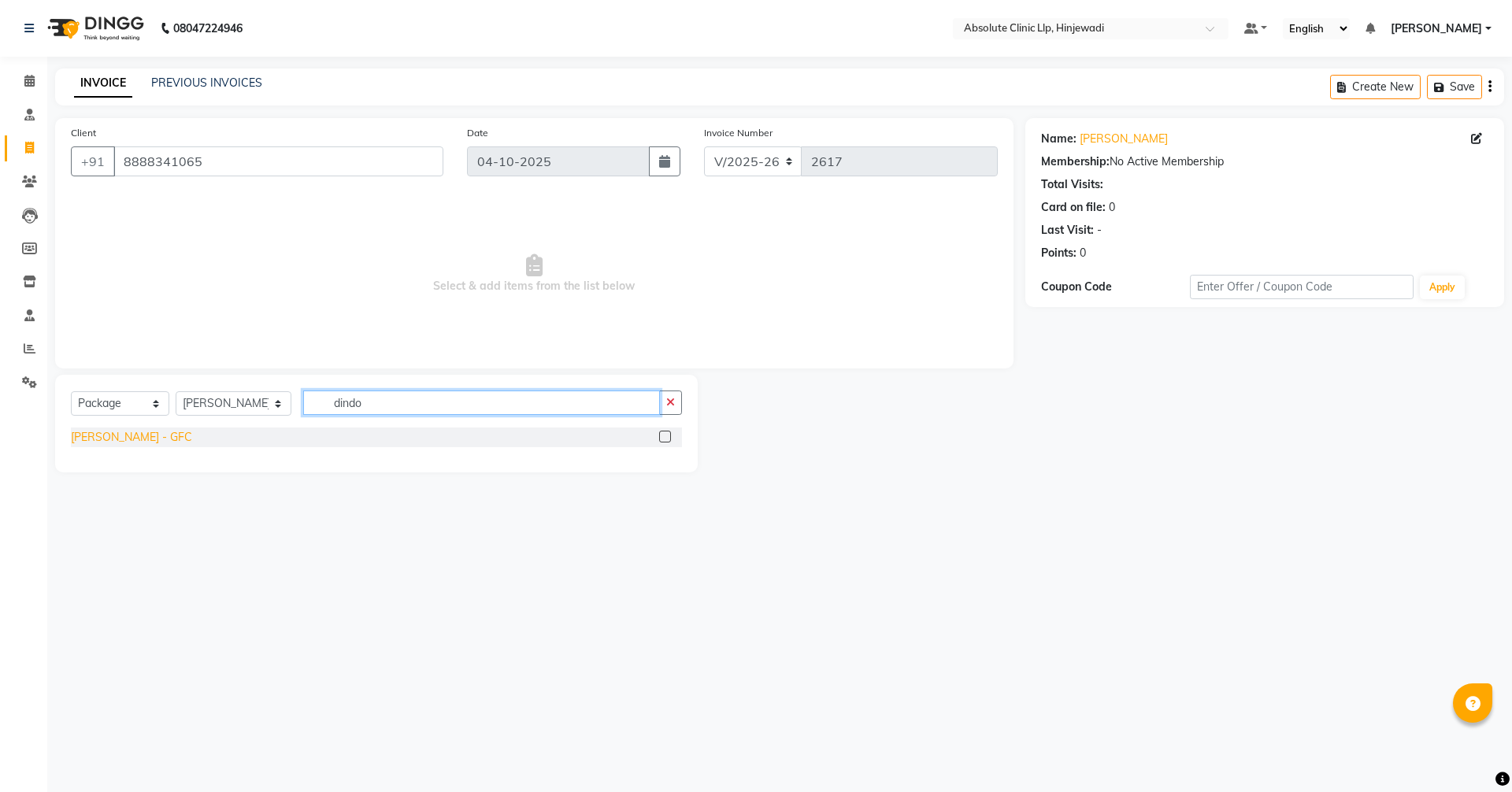
type input "dindo"
click at [186, 435] on div "[PERSON_NAME] - GFC" at bounding box center [131, 438] width 121 height 16
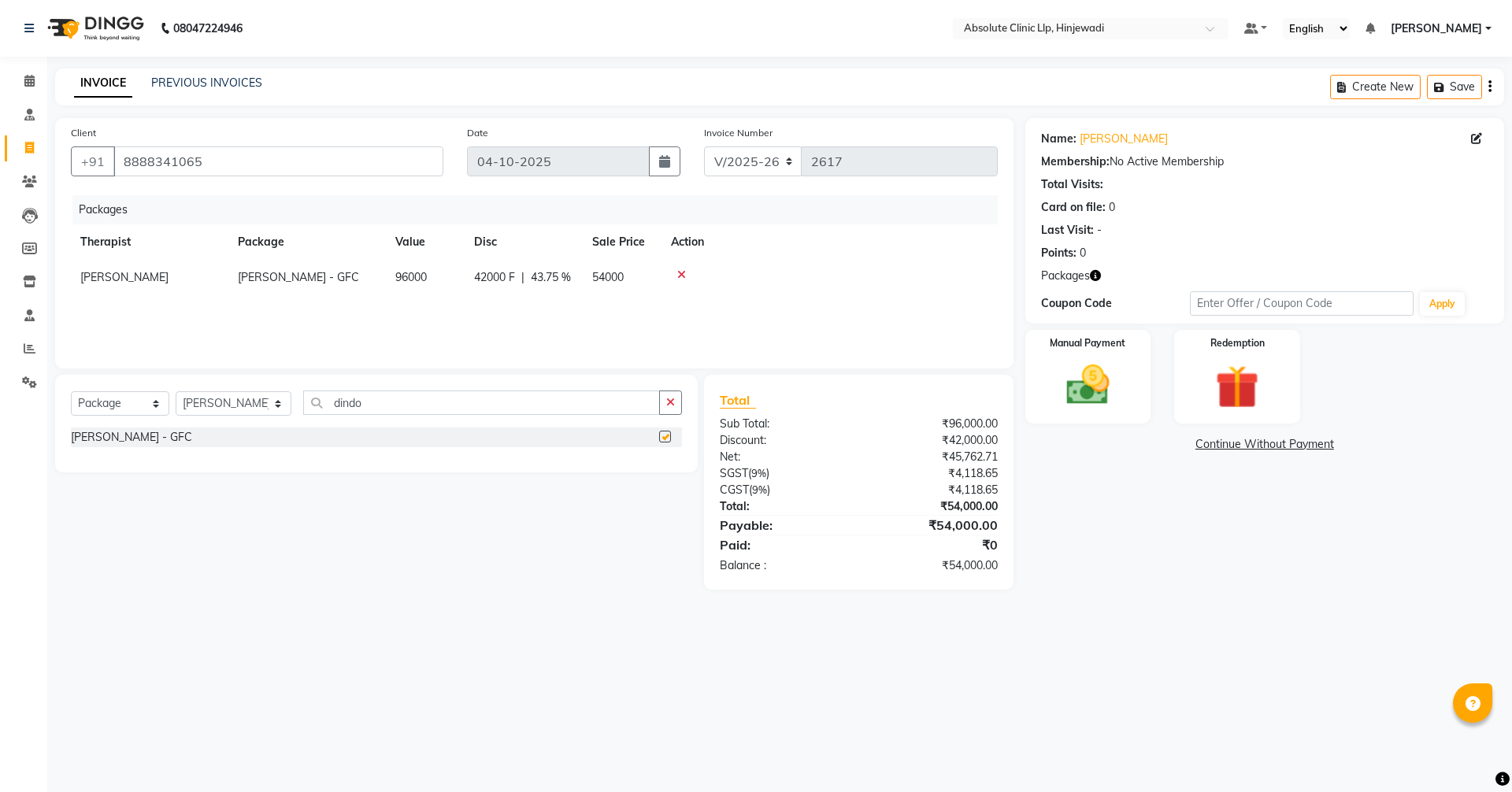
checkbox input "false"
click at [1112, 381] on img at bounding box center [1087, 385] width 73 height 52
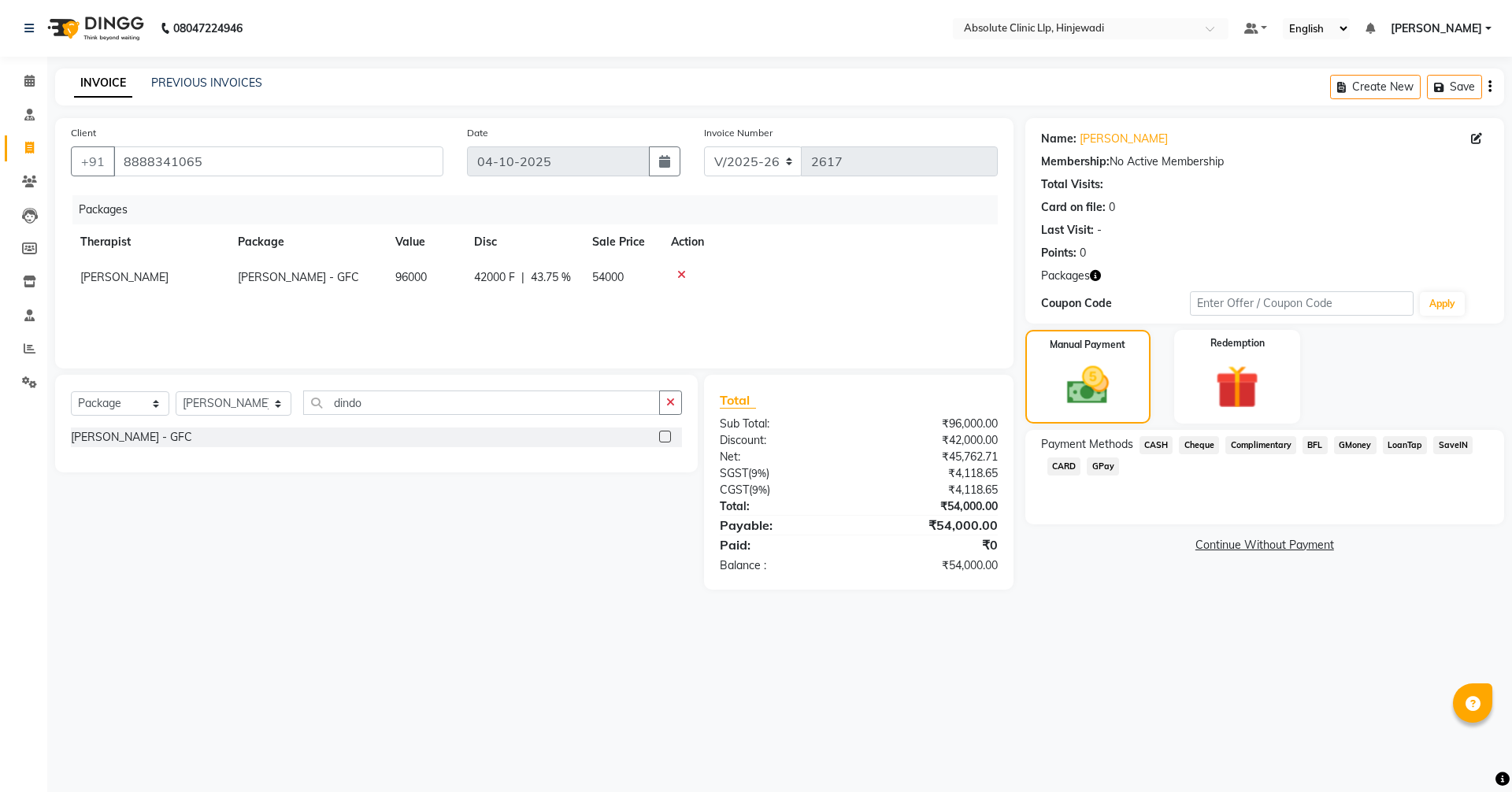
click at [1455, 440] on span "SaveIN" at bounding box center [1452, 445] width 39 height 18
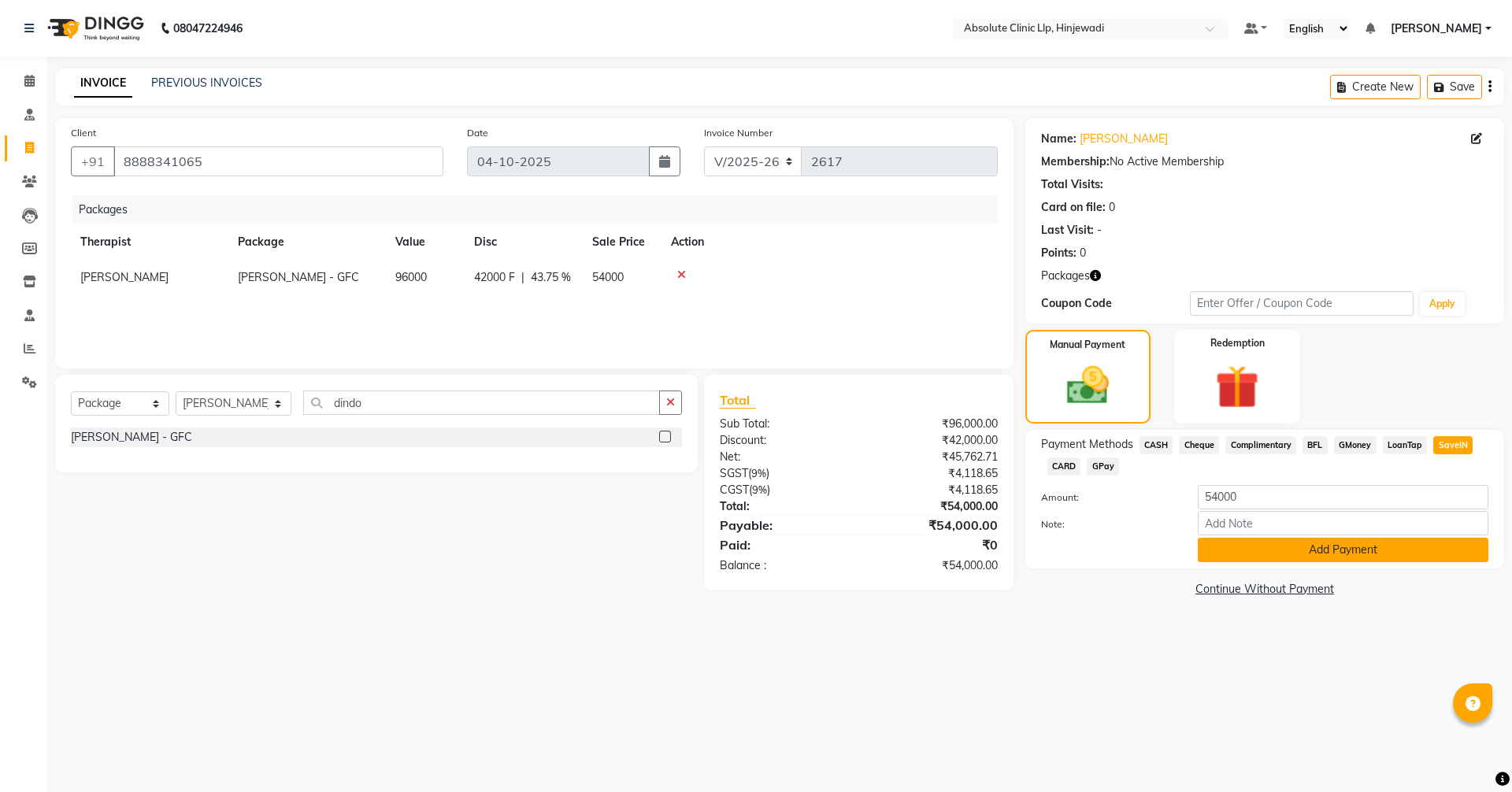
click at [1365, 547] on button "Add Payment" at bounding box center [1342, 550] width 291 height 25
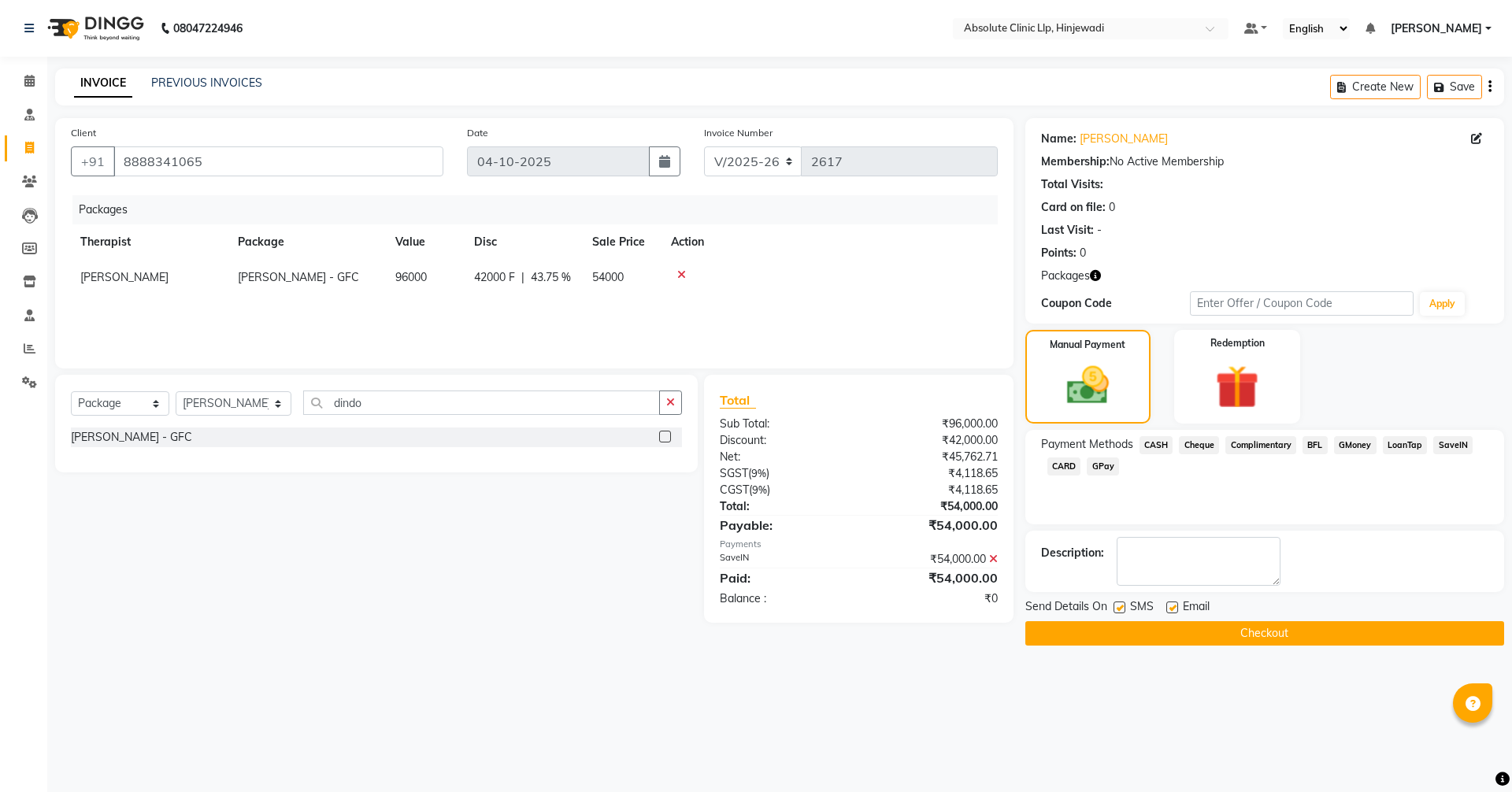
click at [1310, 627] on button "Checkout" at bounding box center [1265, 634] width 479 height 25
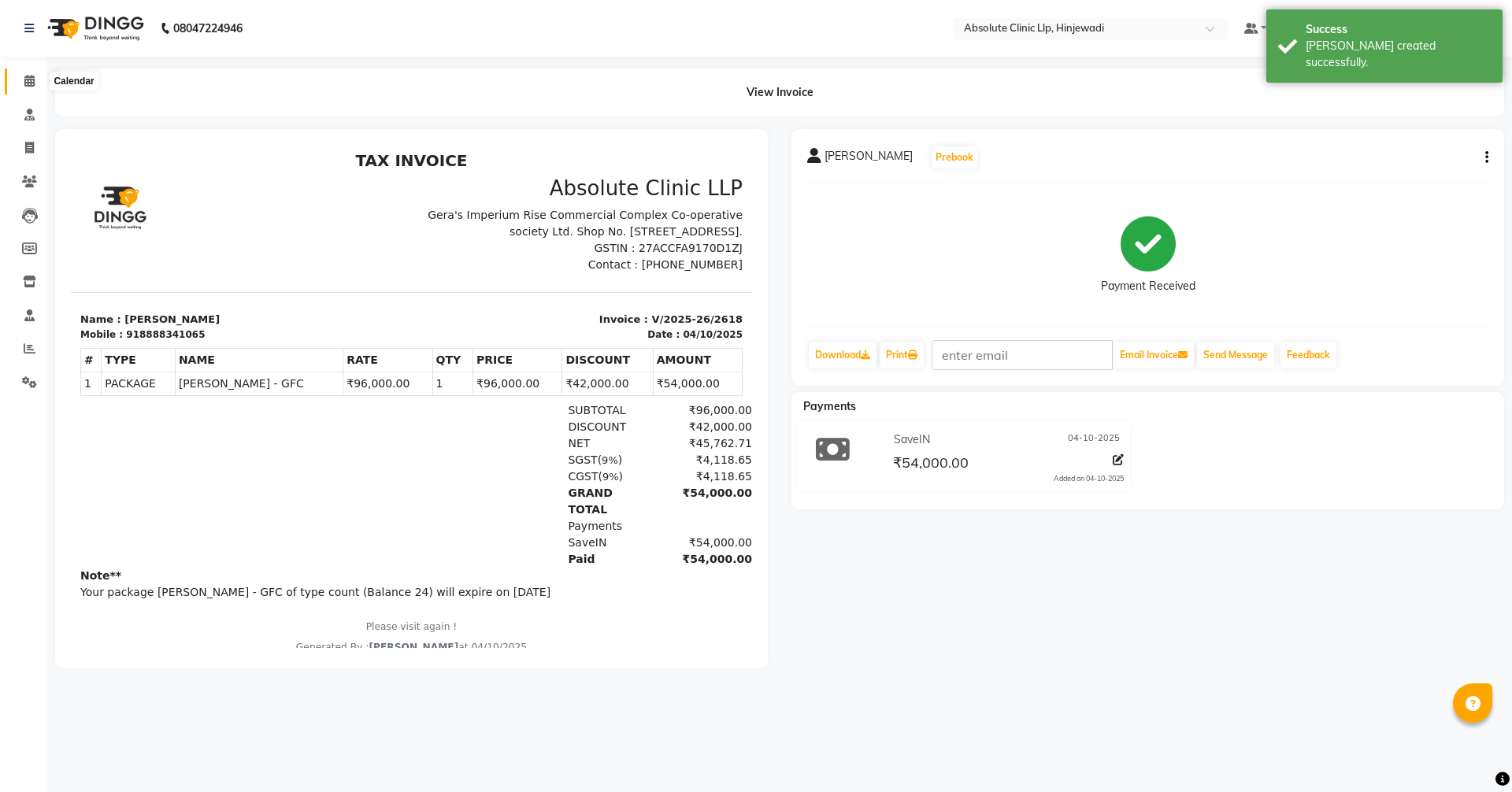
click at [26, 76] on icon at bounding box center [30, 80] width 10 height 11
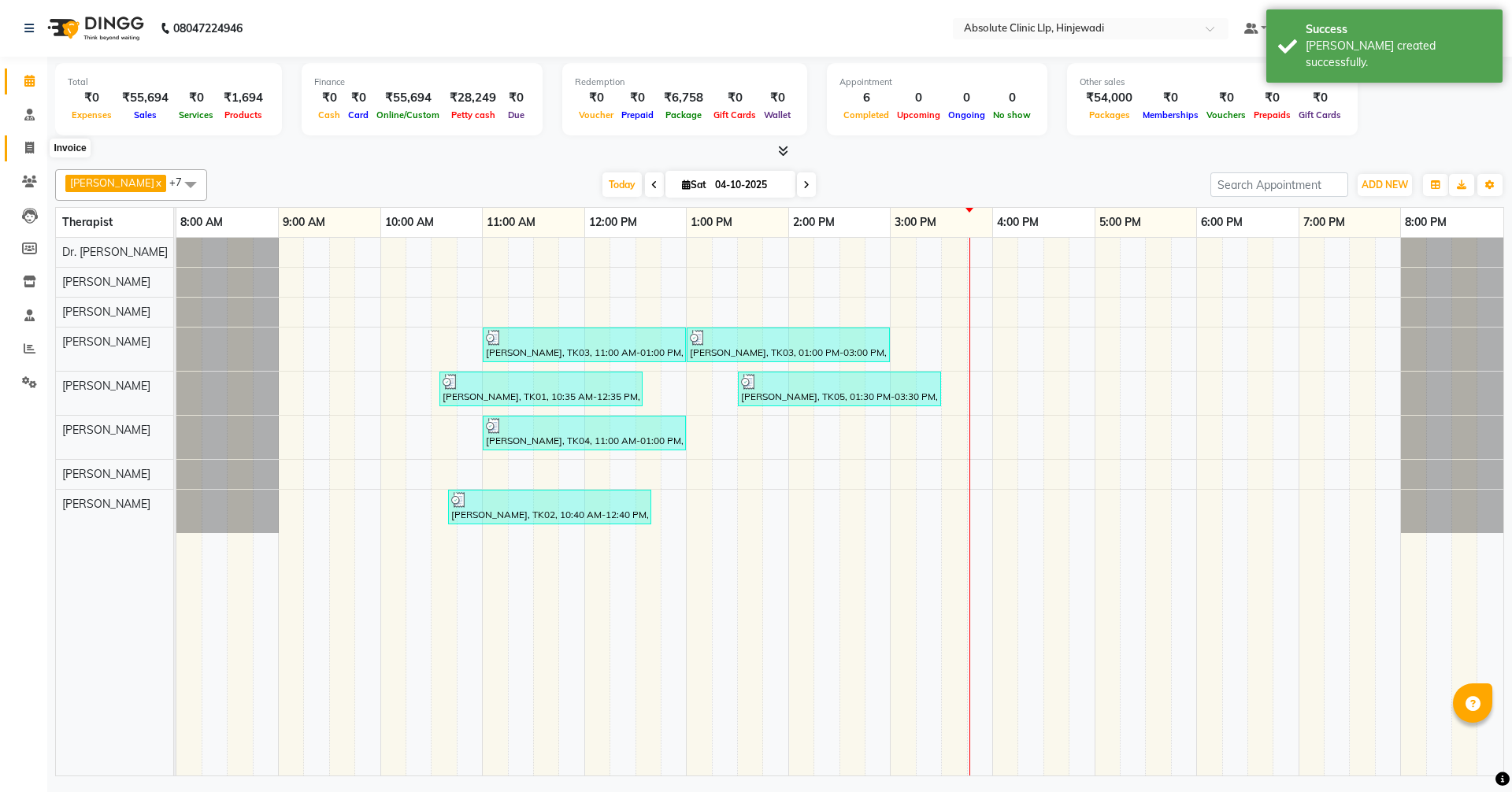
click at [26, 146] on icon at bounding box center [30, 148] width 9 height 11
select select "service"
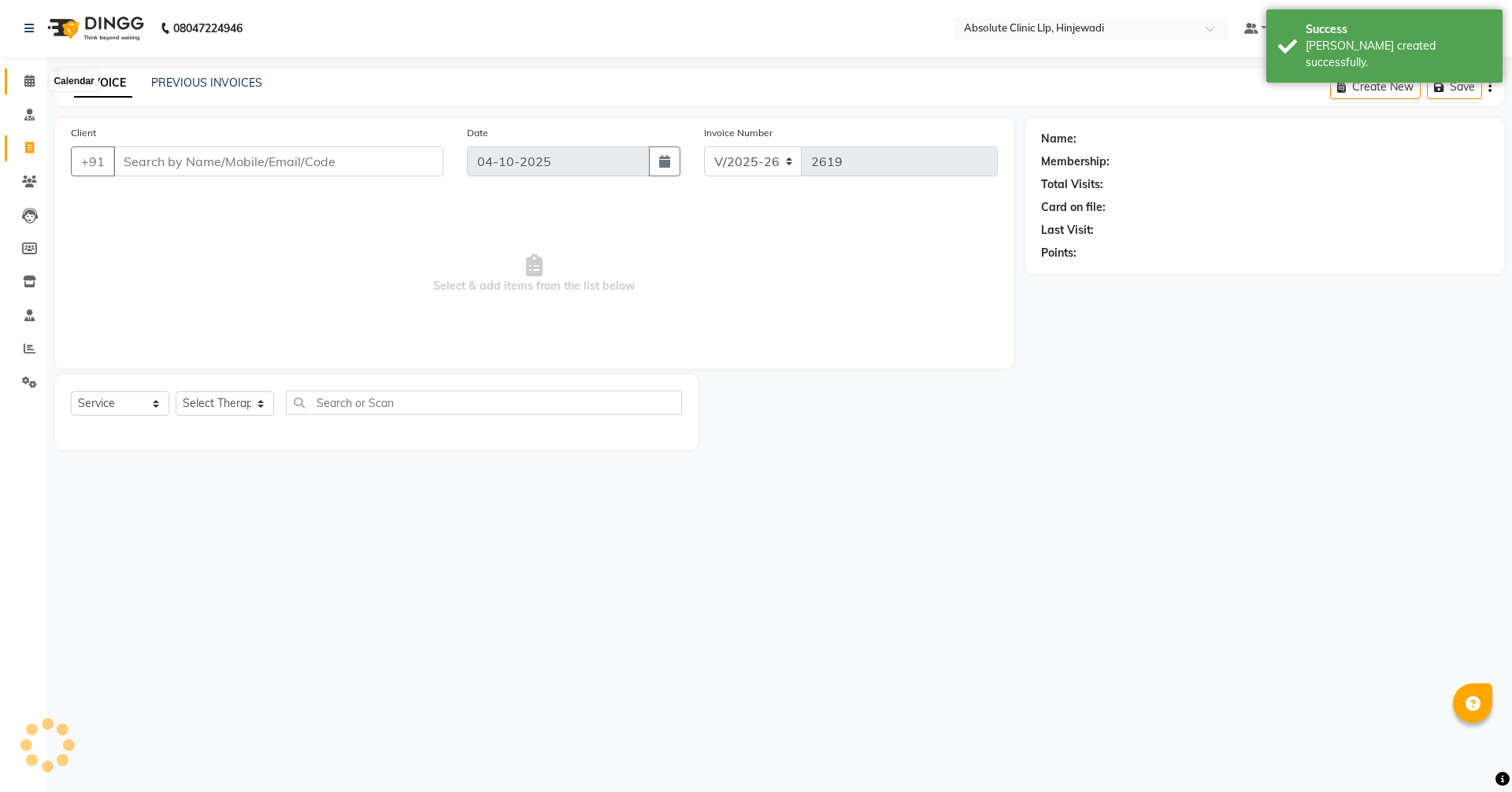
click at [33, 87] on span at bounding box center [30, 81] width 28 height 18
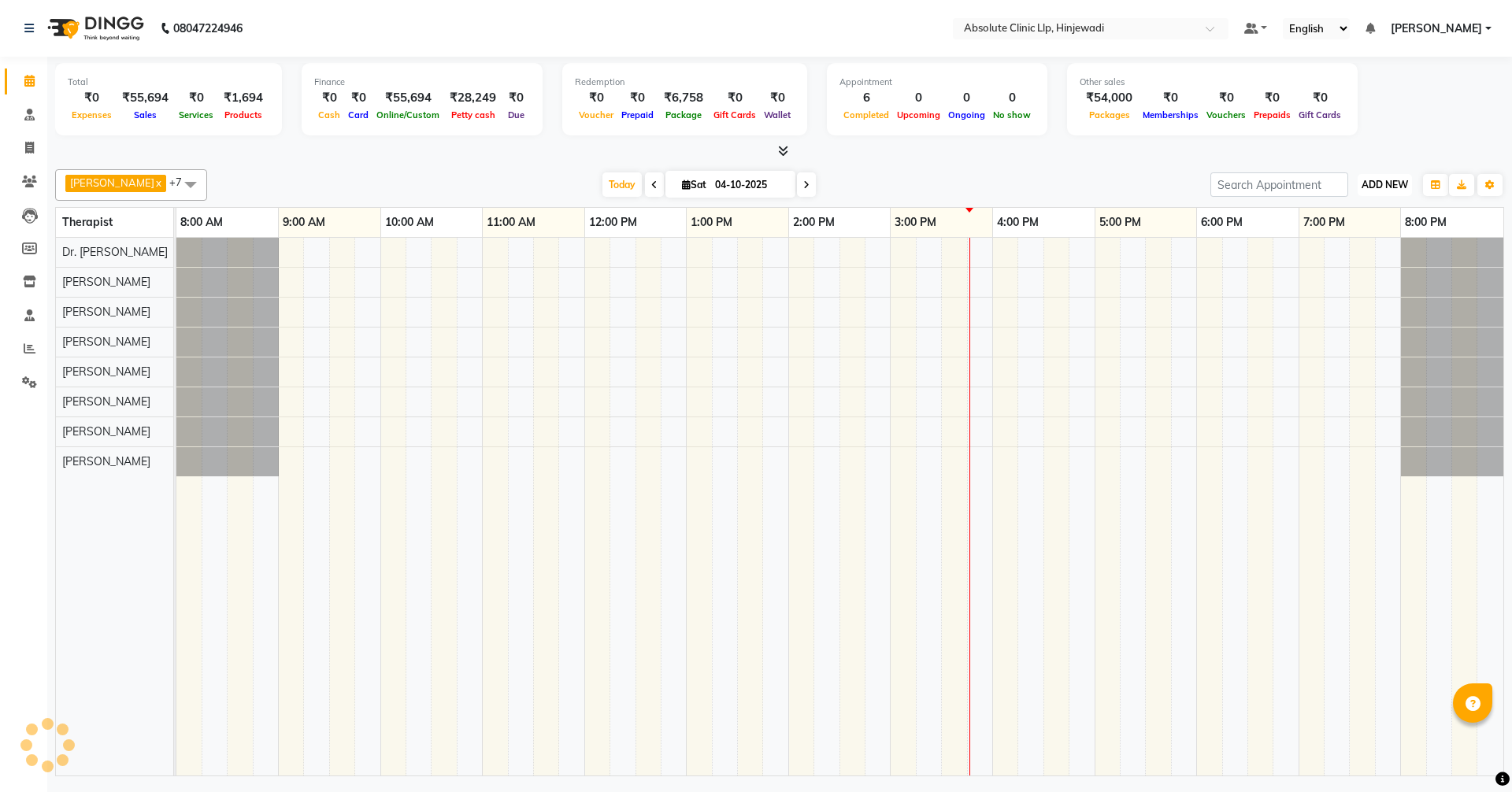
click at [1380, 180] on span "ADD NEW" at bounding box center [1384, 184] width 47 height 11
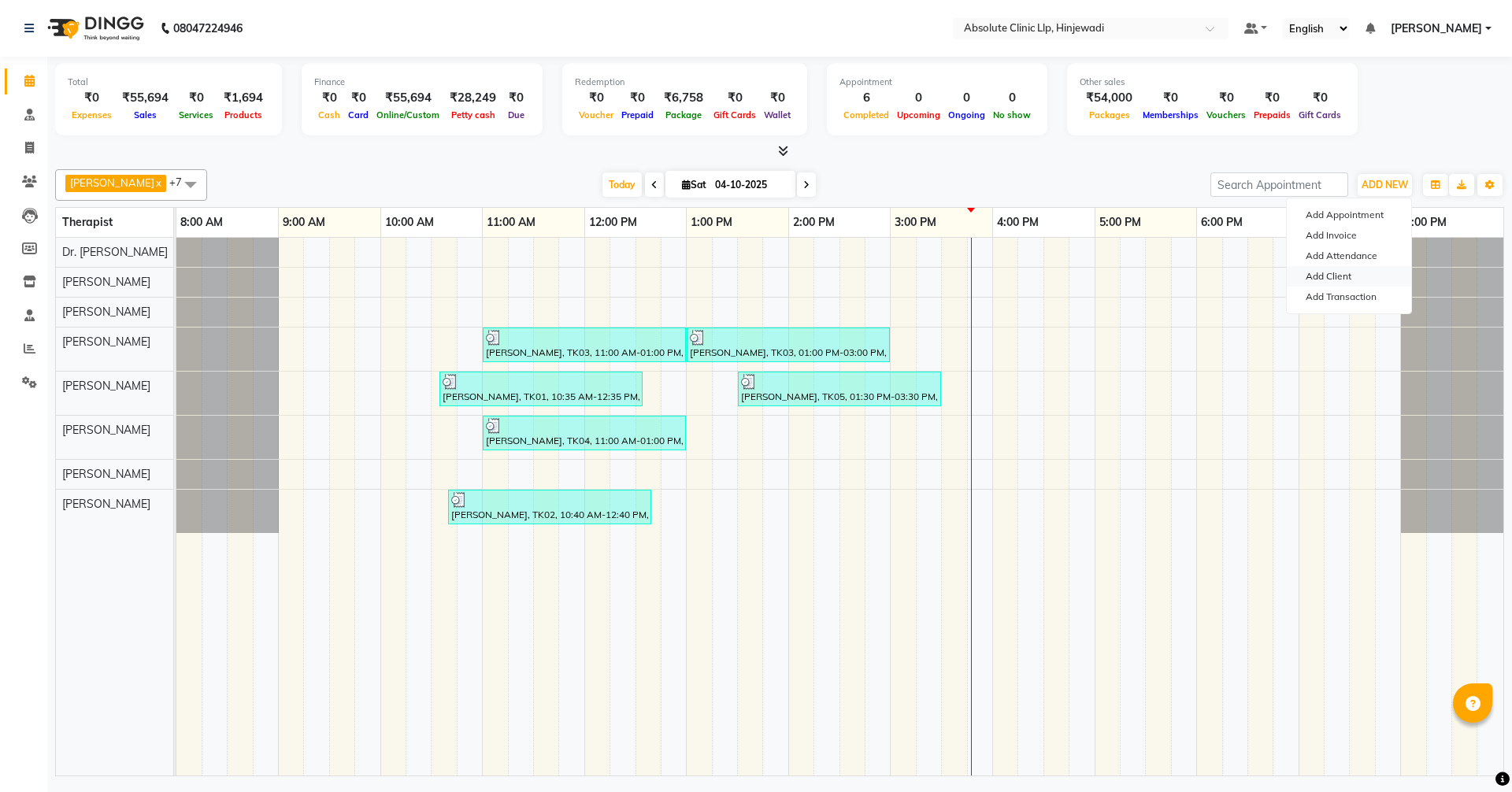
click at [1343, 281] on link "Add Client" at bounding box center [1349, 276] width 125 height 20
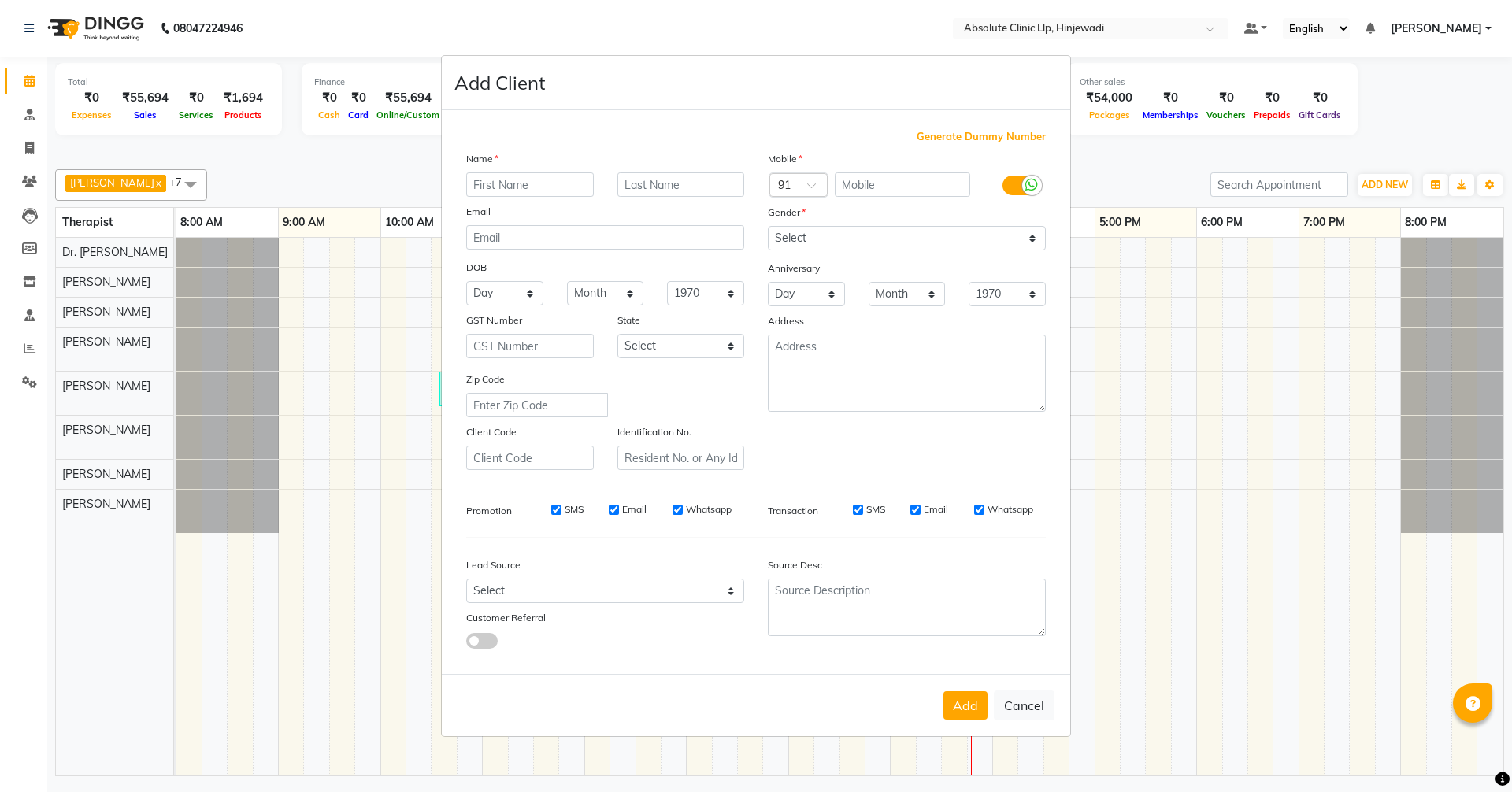
click at [528, 180] on input "text" at bounding box center [530, 184] width 128 height 25
type input "Laiba"
type input "[PERSON_NAME]"
click at [860, 180] on input "text" at bounding box center [902, 184] width 136 height 25
type input "6203994395"
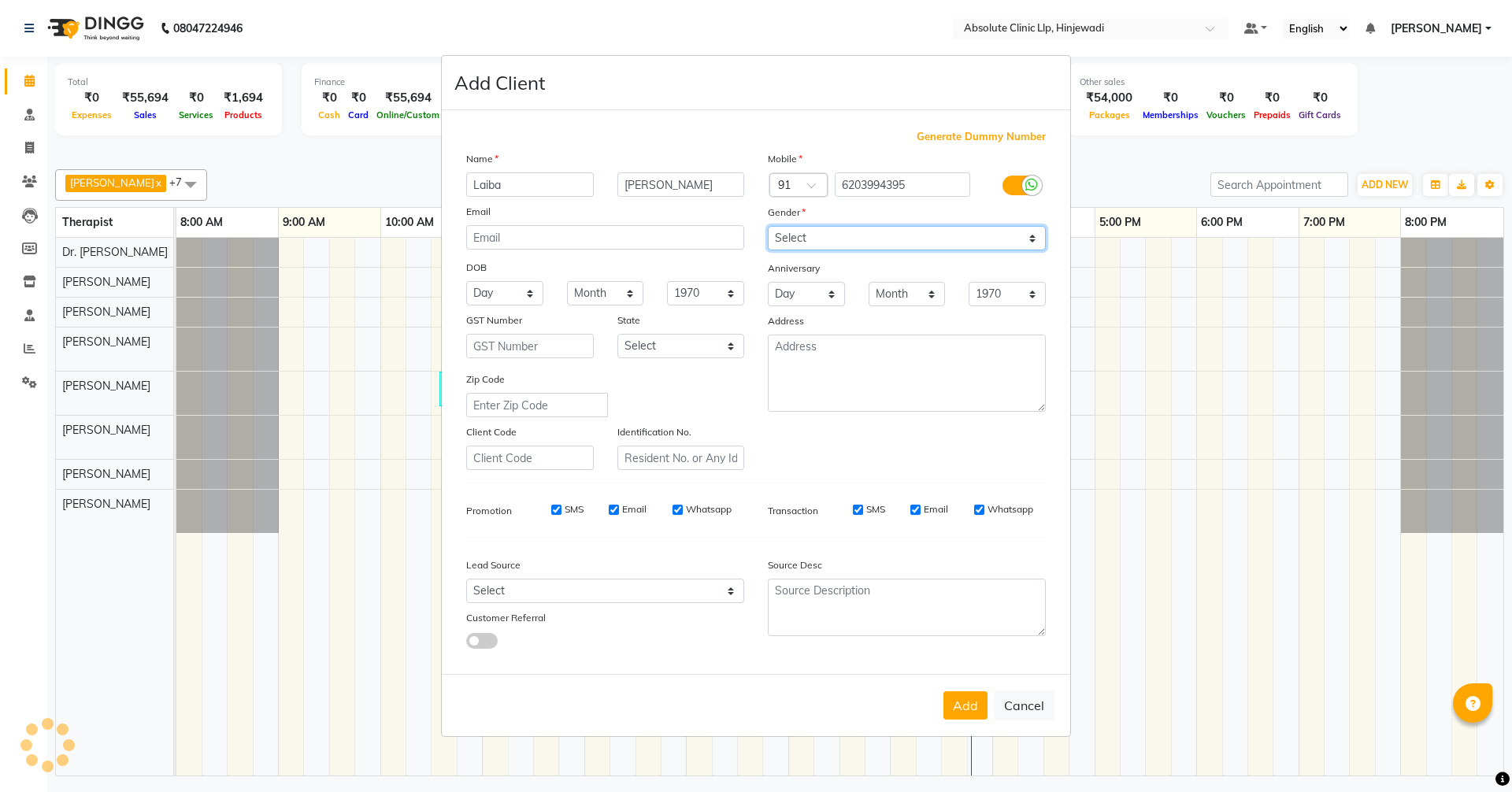
click at [877, 239] on select "Select [DEMOGRAPHIC_DATA] [DEMOGRAPHIC_DATA] Other Prefer Not To Say" at bounding box center [906, 239] width 278 height 25
select select "[DEMOGRAPHIC_DATA]"
click at [768, 226] on select "Select [DEMOGRAPHIC_DATA] [DEMOGRAPHIC_DATA] Other Prefer Not To Say" at bounding box center [906, 239] width 278 height 25
click at [968, 700] on button "Add" at bounding box center [965, 706] width 44 height 29
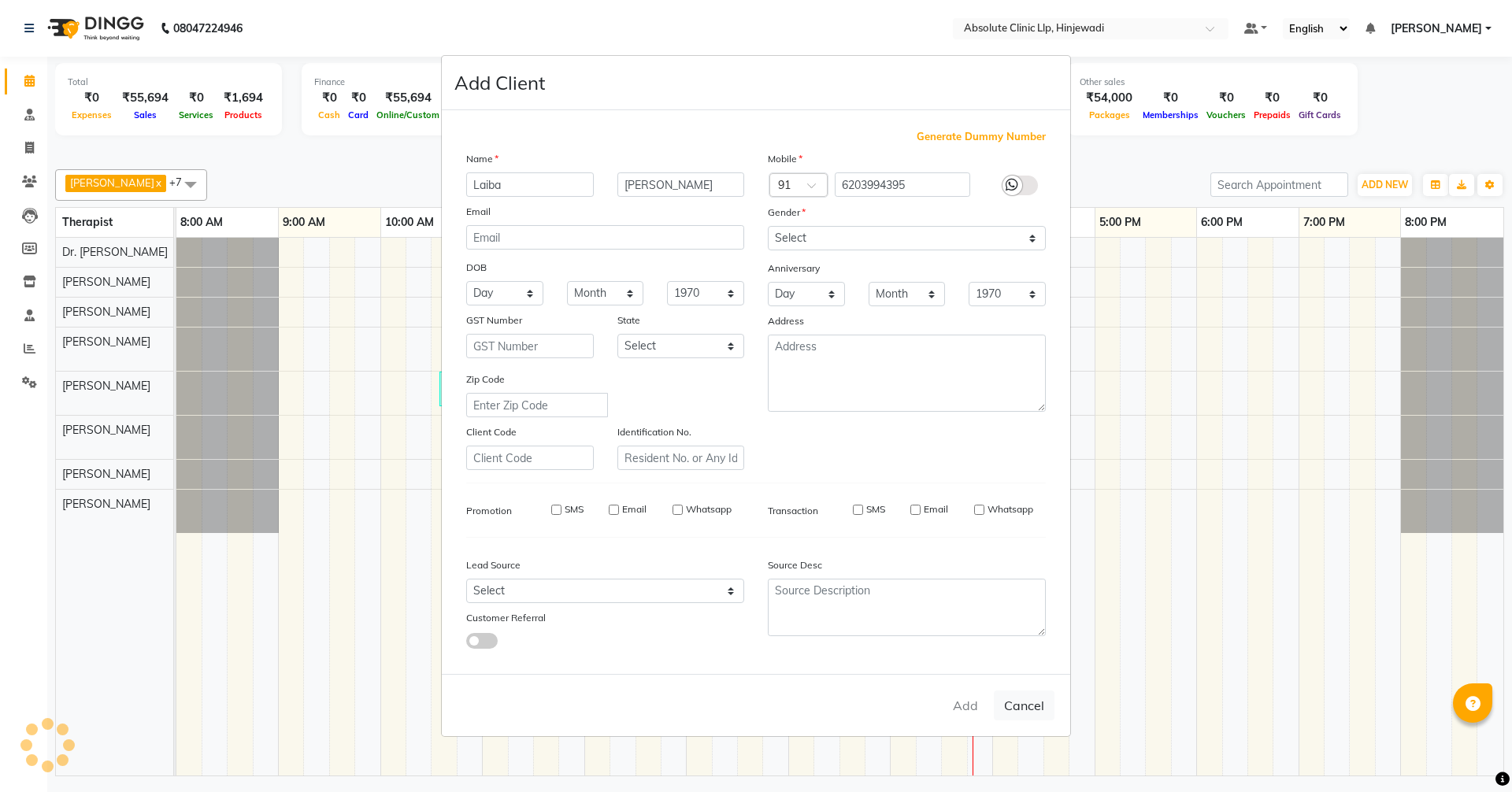
select select
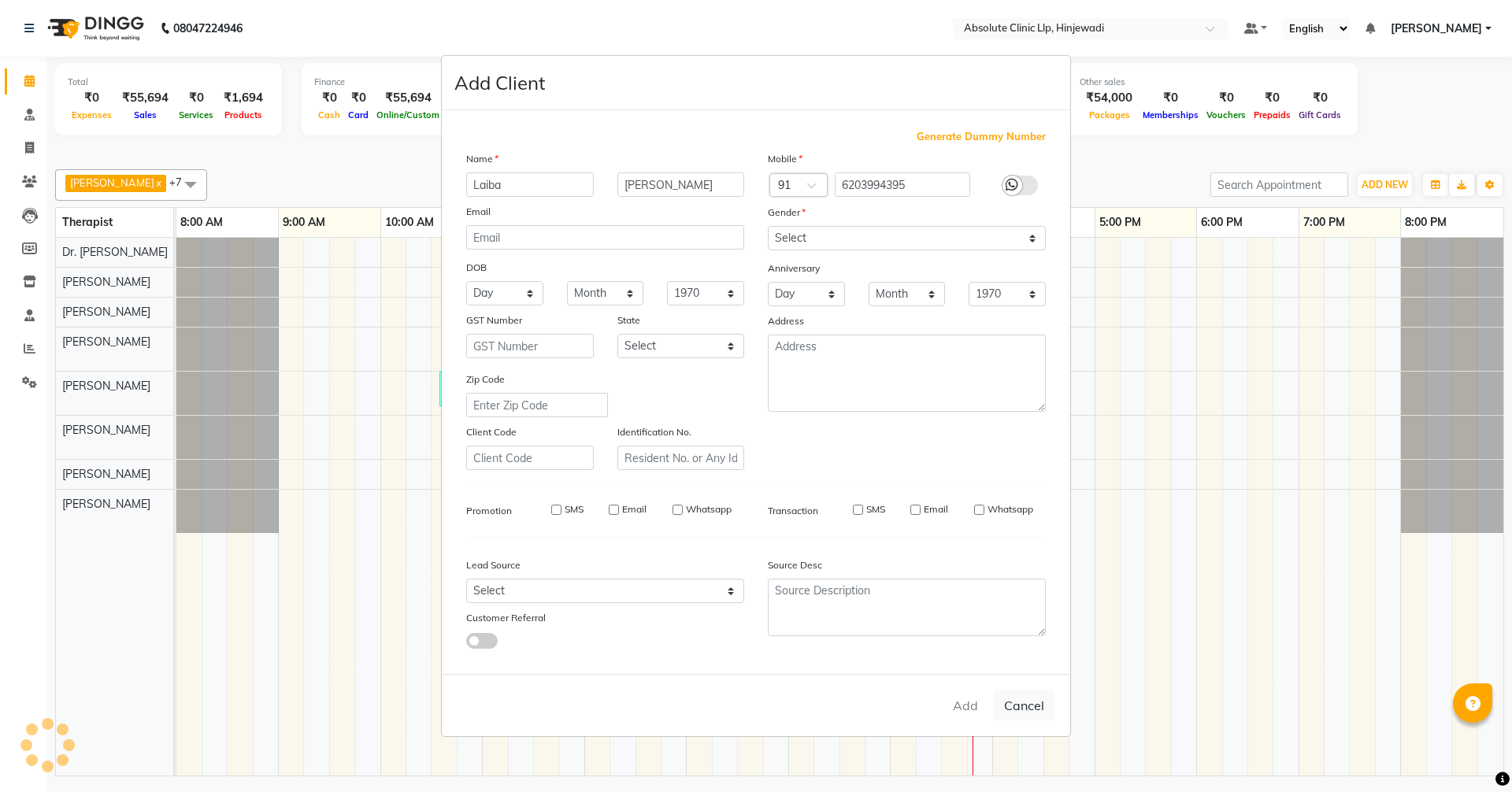
select select
checkbox input "false"
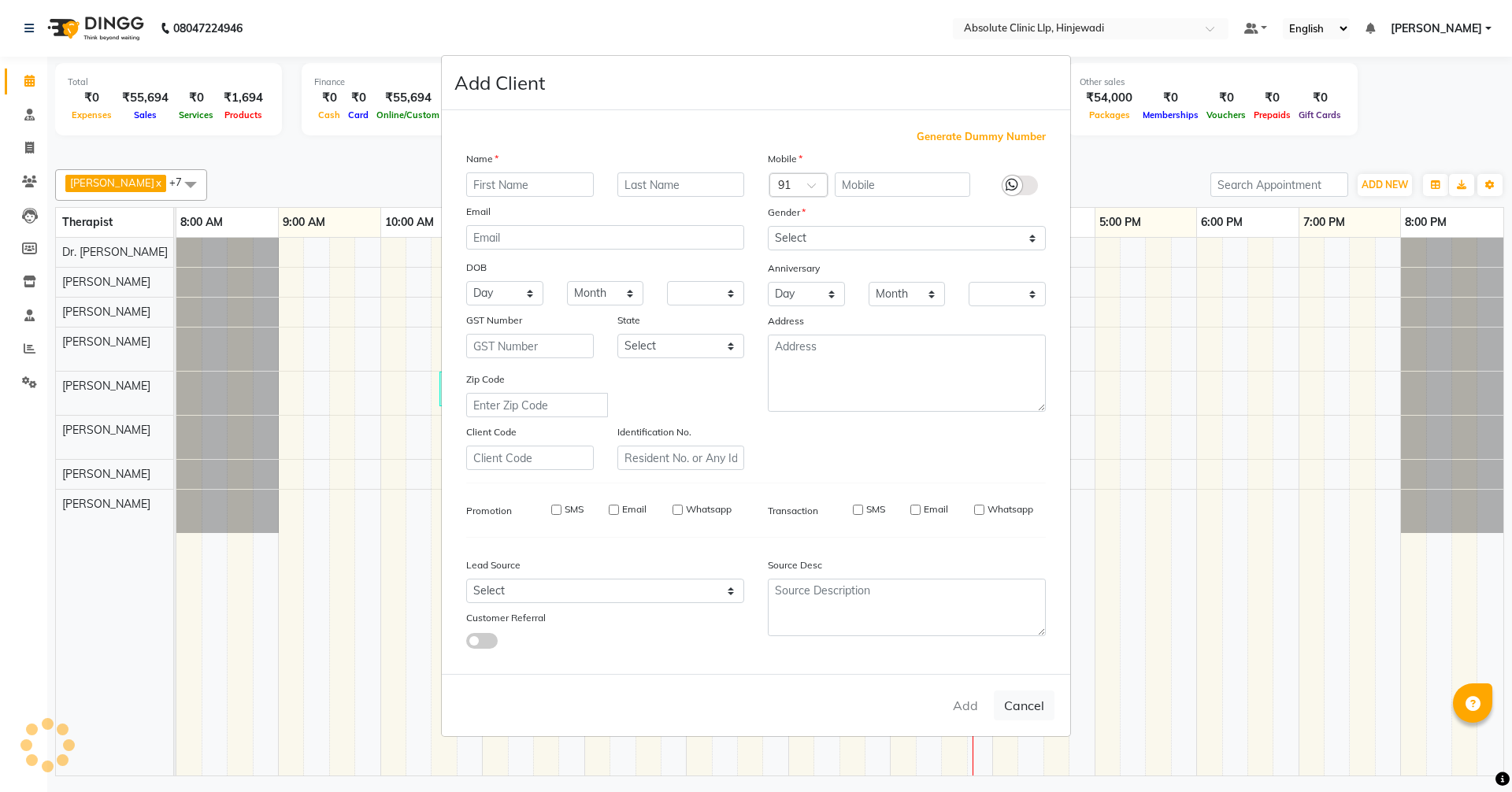
checkbox input "false"
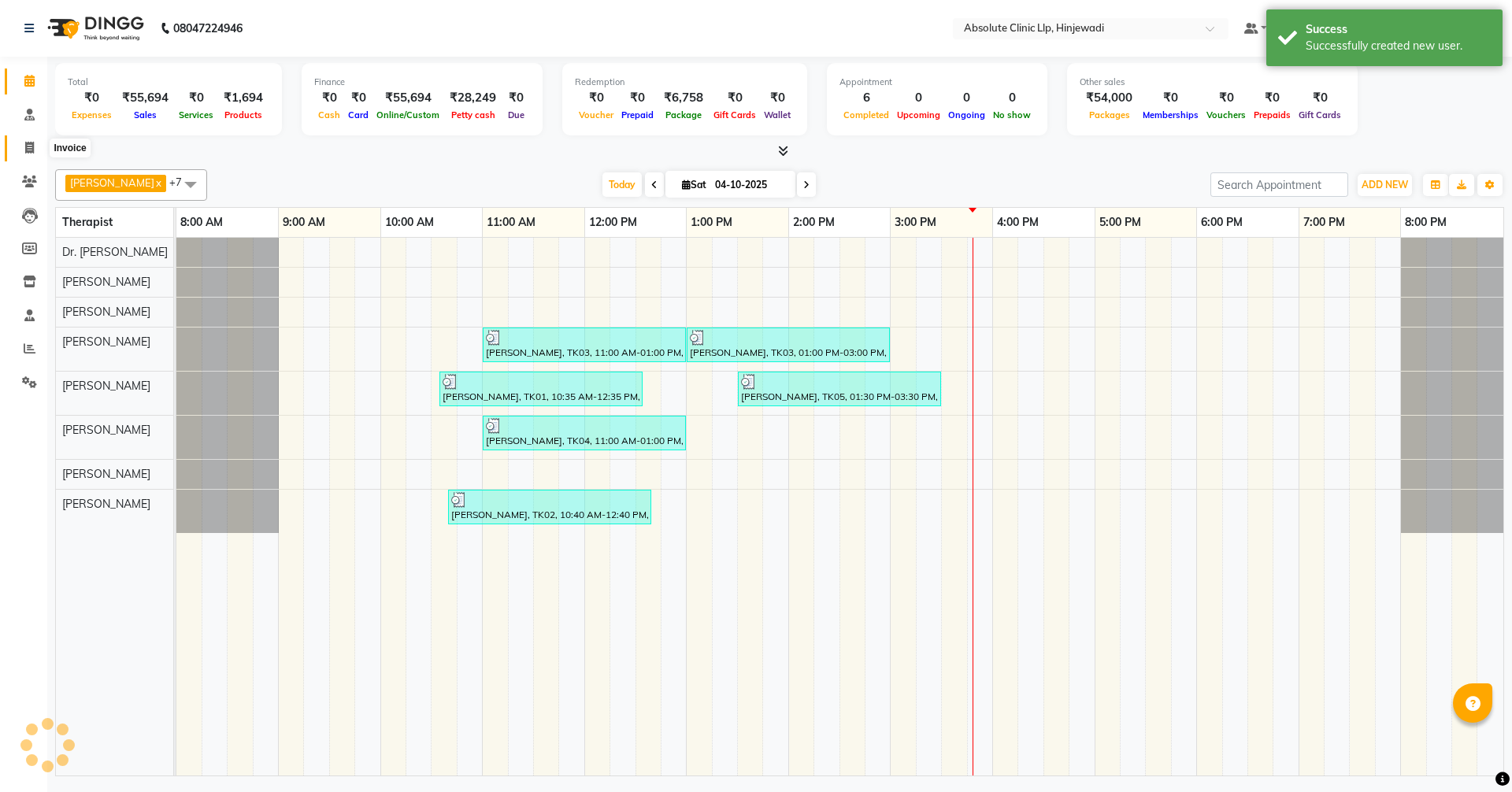
click at [24, 139] on span at bounding box center [30, 148] width 28 height 18
select select "service"
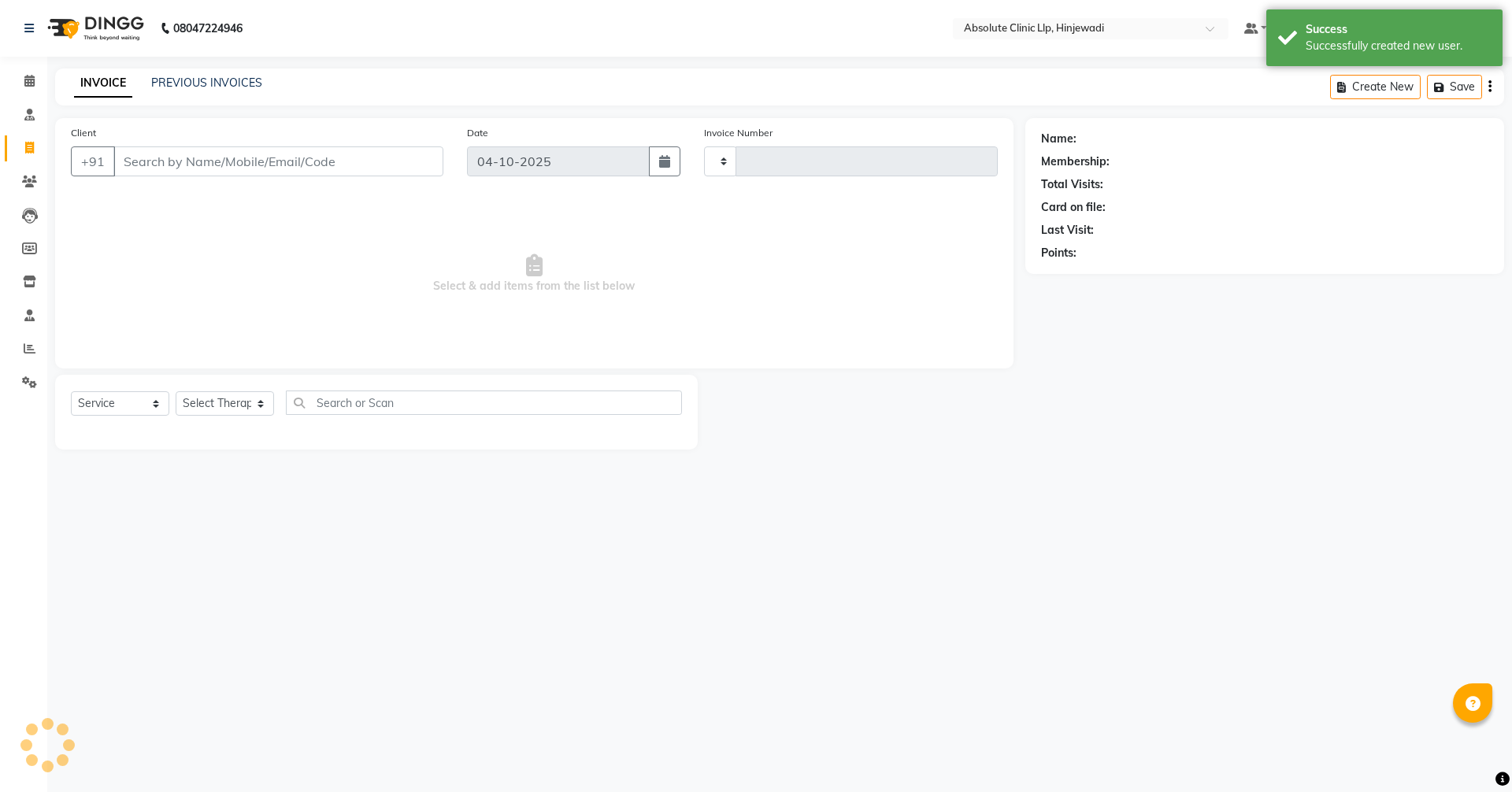
click at [302, 159] on input "Client" at bounding box center [278, 162] width 330 height 30
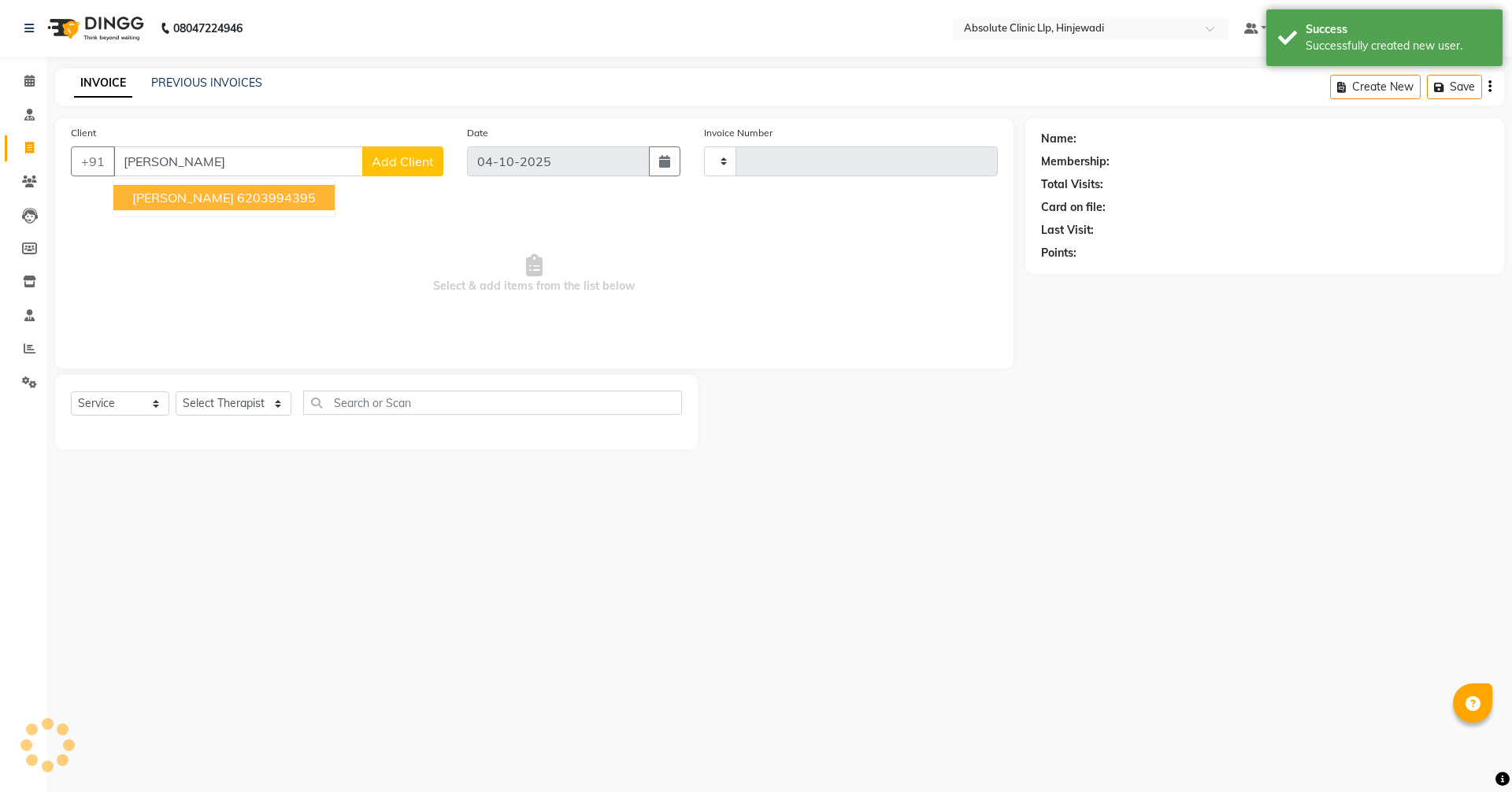
click at [237, 195] on ngb-highlight "6203994395" at bounding box center [276, 198] width 79 height 16
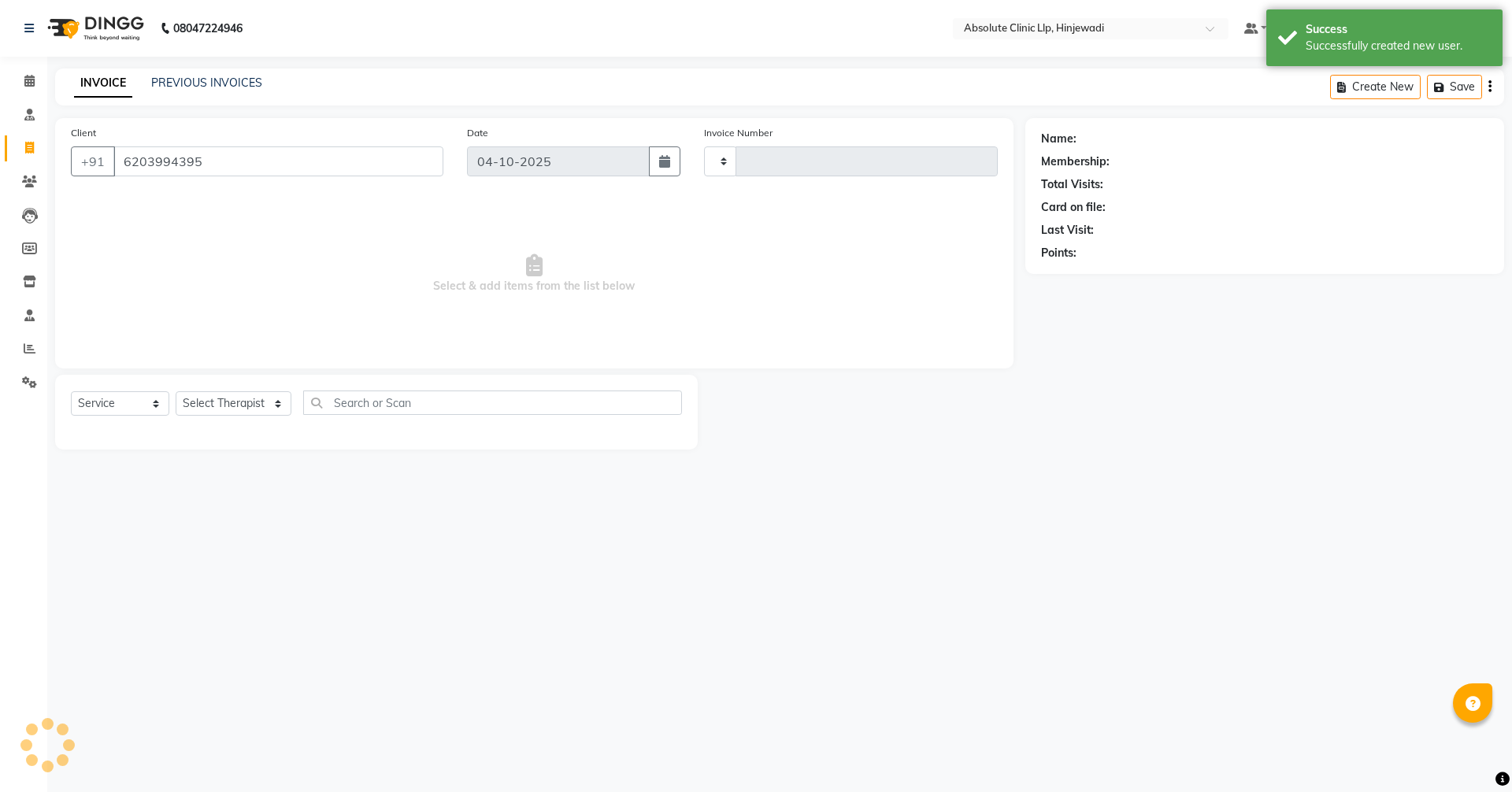
type input "6203994395"
click at [159, 403] on select "Select Service Product Membership Package Voucher Prepaid Gift Card" at bounding box center [120, 403] width 98 height 25
click at [70, 391] on select "Select Service Product Membership Package Voucher Prepaid Gift Card" at bounding box center [120, 403] width 98 height 25
click at [211, 397] on select "Select Therapist [PERSON_NAME] DHANANJAY [PERSON_NAME] Dr. [PERSON_NAME] [PERSO…" at bounding box center [233, 403] width 116 height 25
type input "2619"
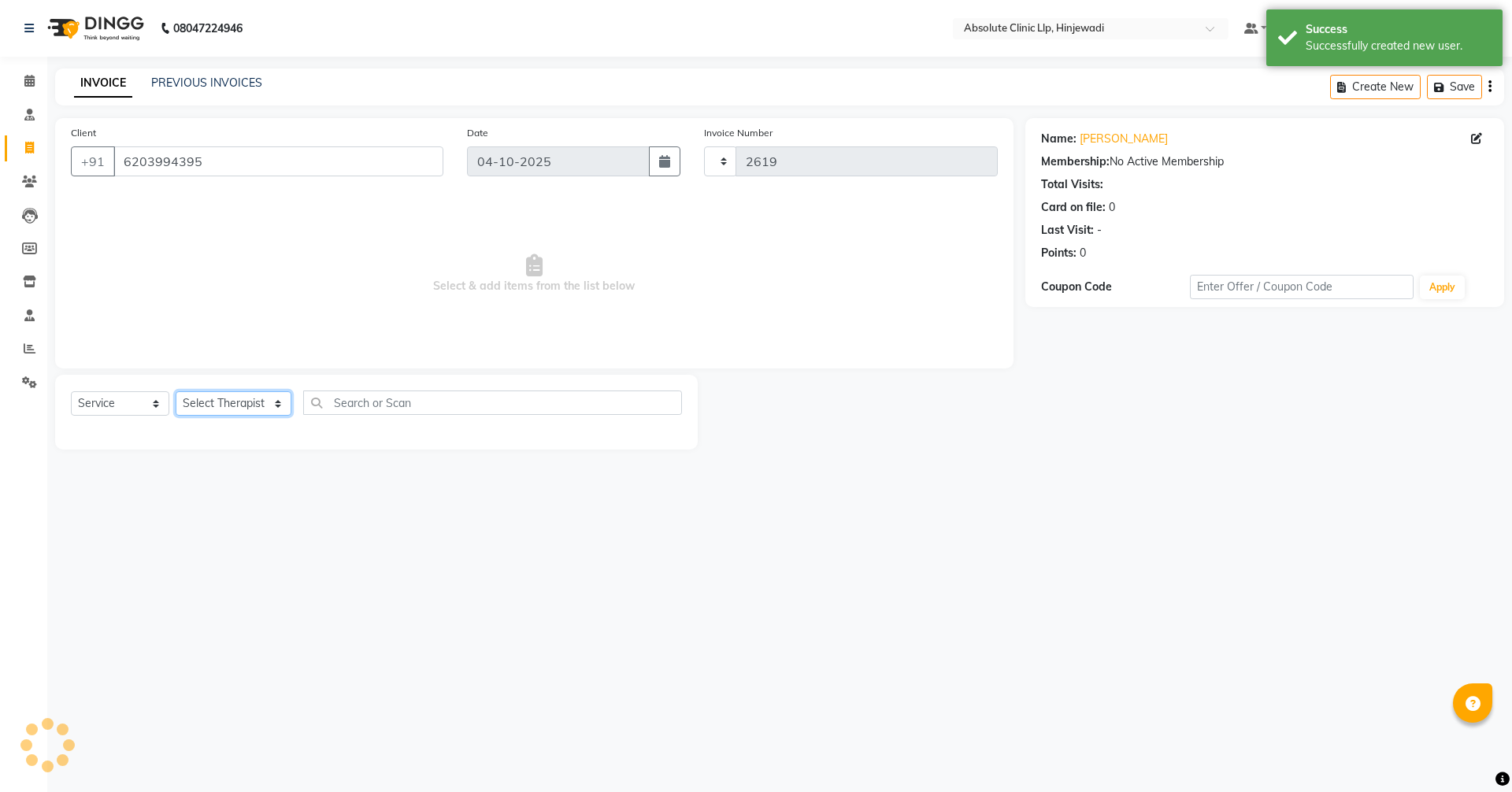
select select "5113"
select select "44044"
click at [175, 391] on select "Select Therapist [PERSON_NAME] DHANANJAY [PERSON_NAME] Dr. [PERSON_NAME] [PERSO…" at bounding box center [233, 403] width 116 height 25
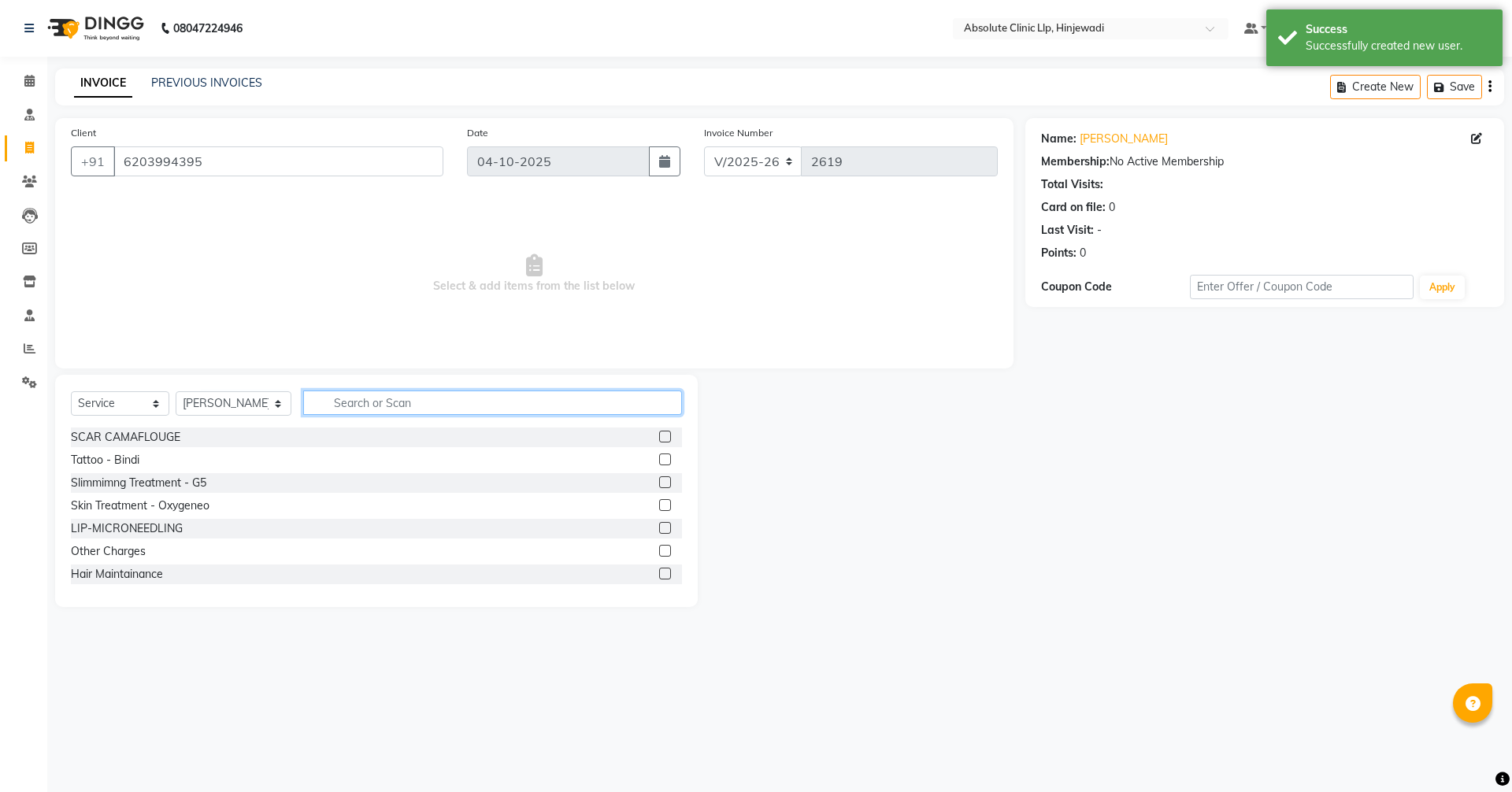
click at [381, 404] on input "text" at bounding box center [493, 403] width 379 height 25
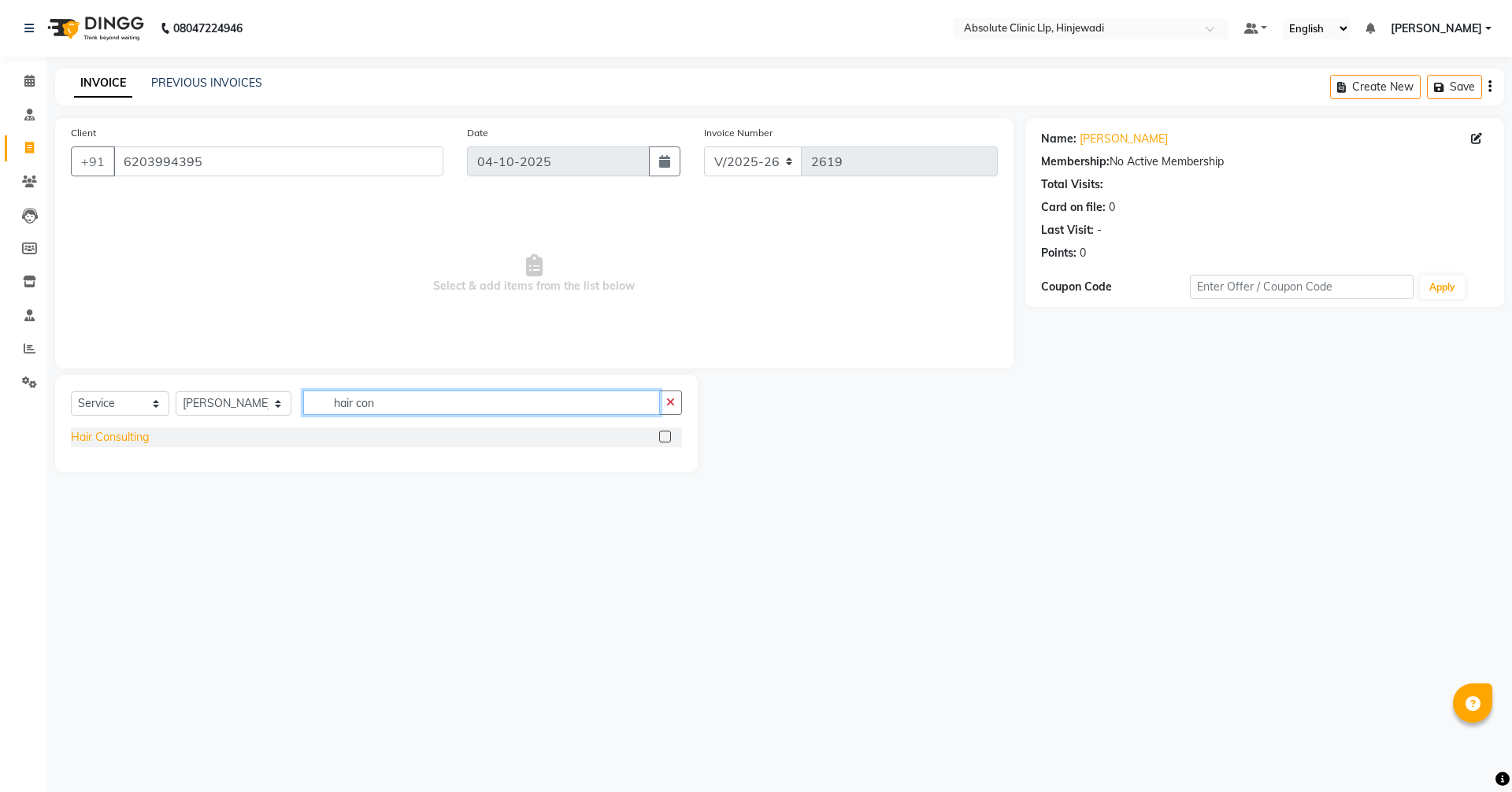
type input "hair con"
click at [111, 444] on div "Hair Consulting" at bounding box center [109, 438] width 78 height 16
checkbox input "false"
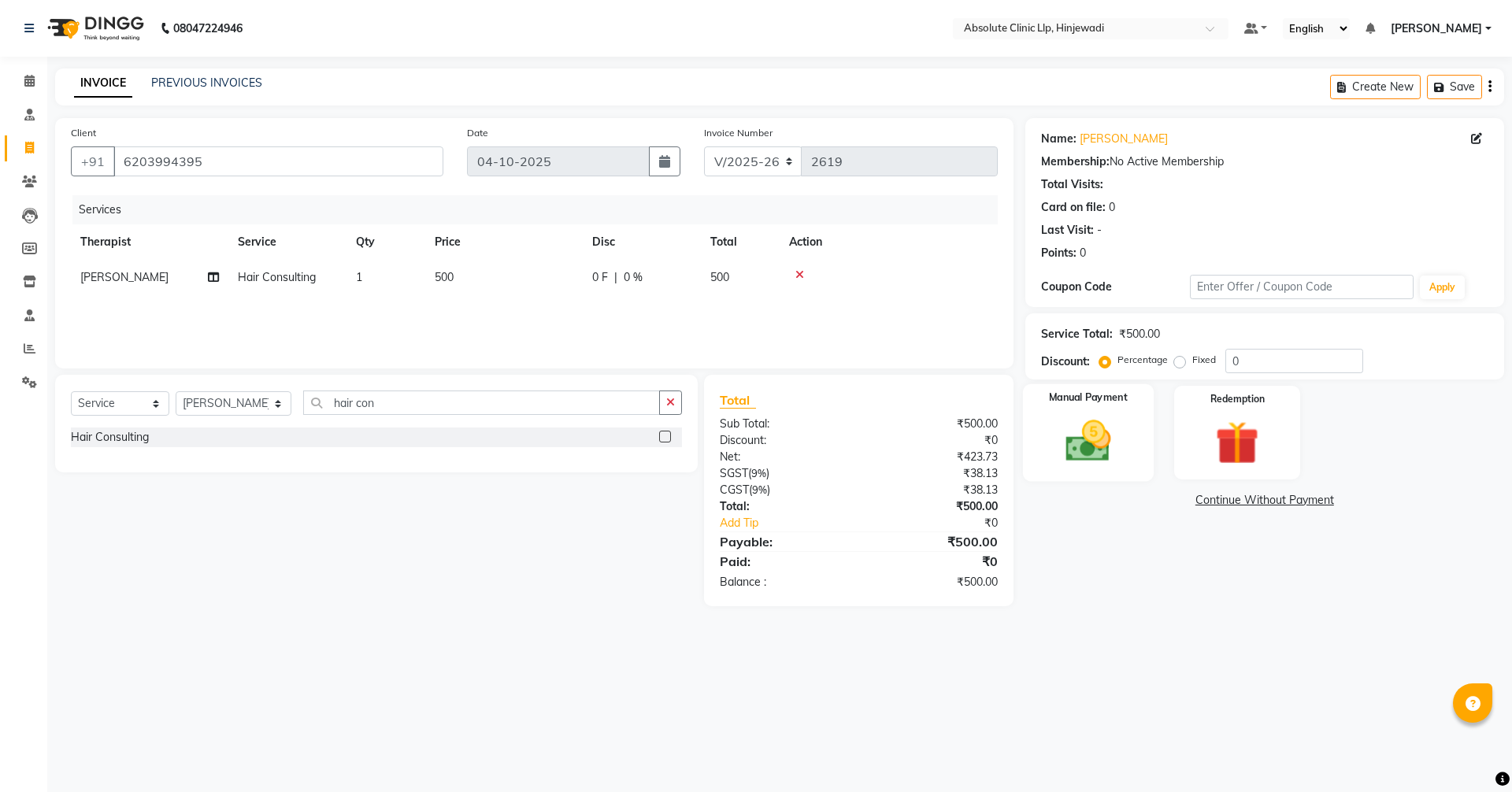
click at [1104, 422] on img at bounding box center [1087, 440] width 73 height 52
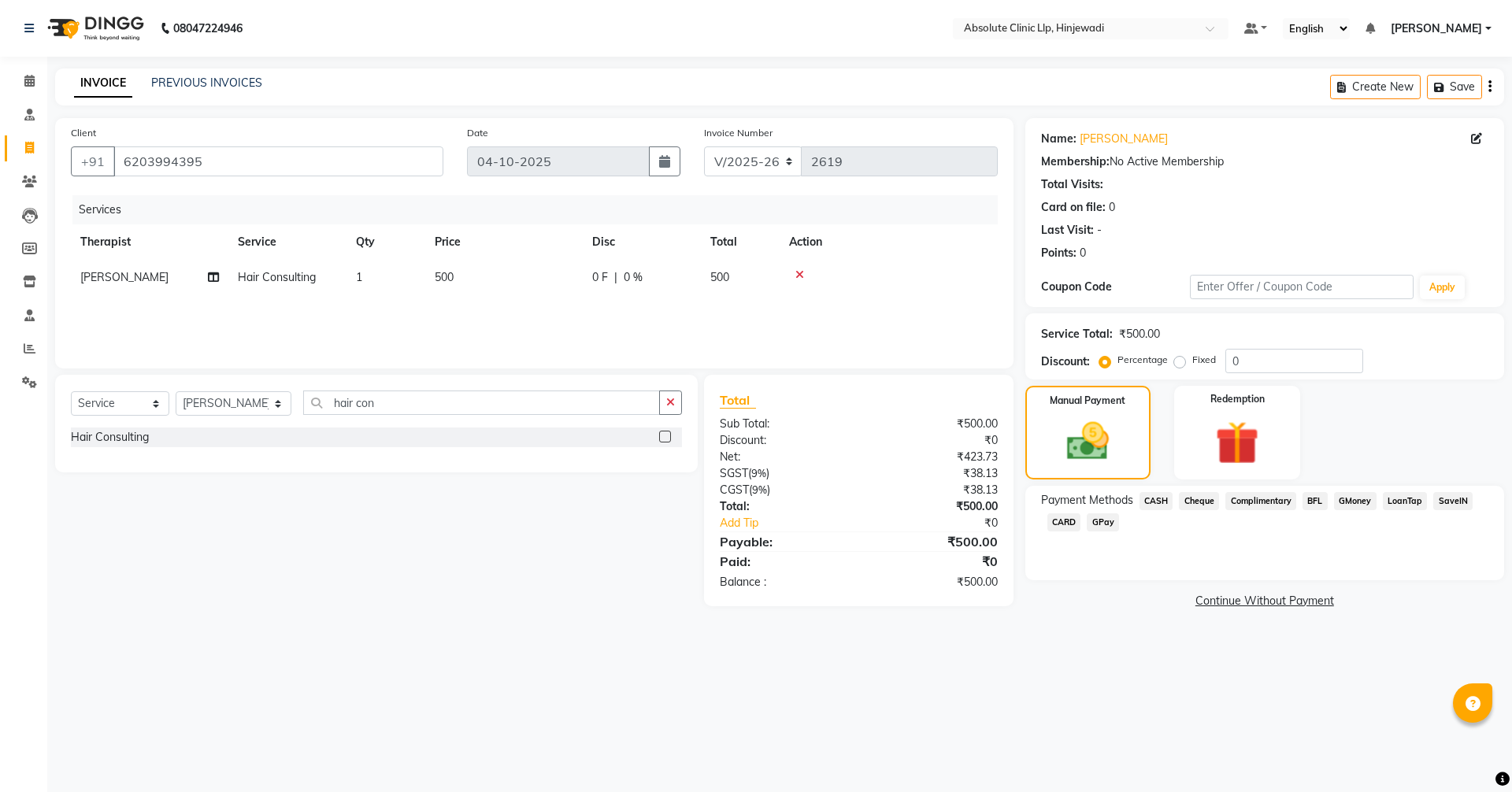
click at [1108, 521] on span "GPay" at bounding box center [1102, 522] width 32 height 18
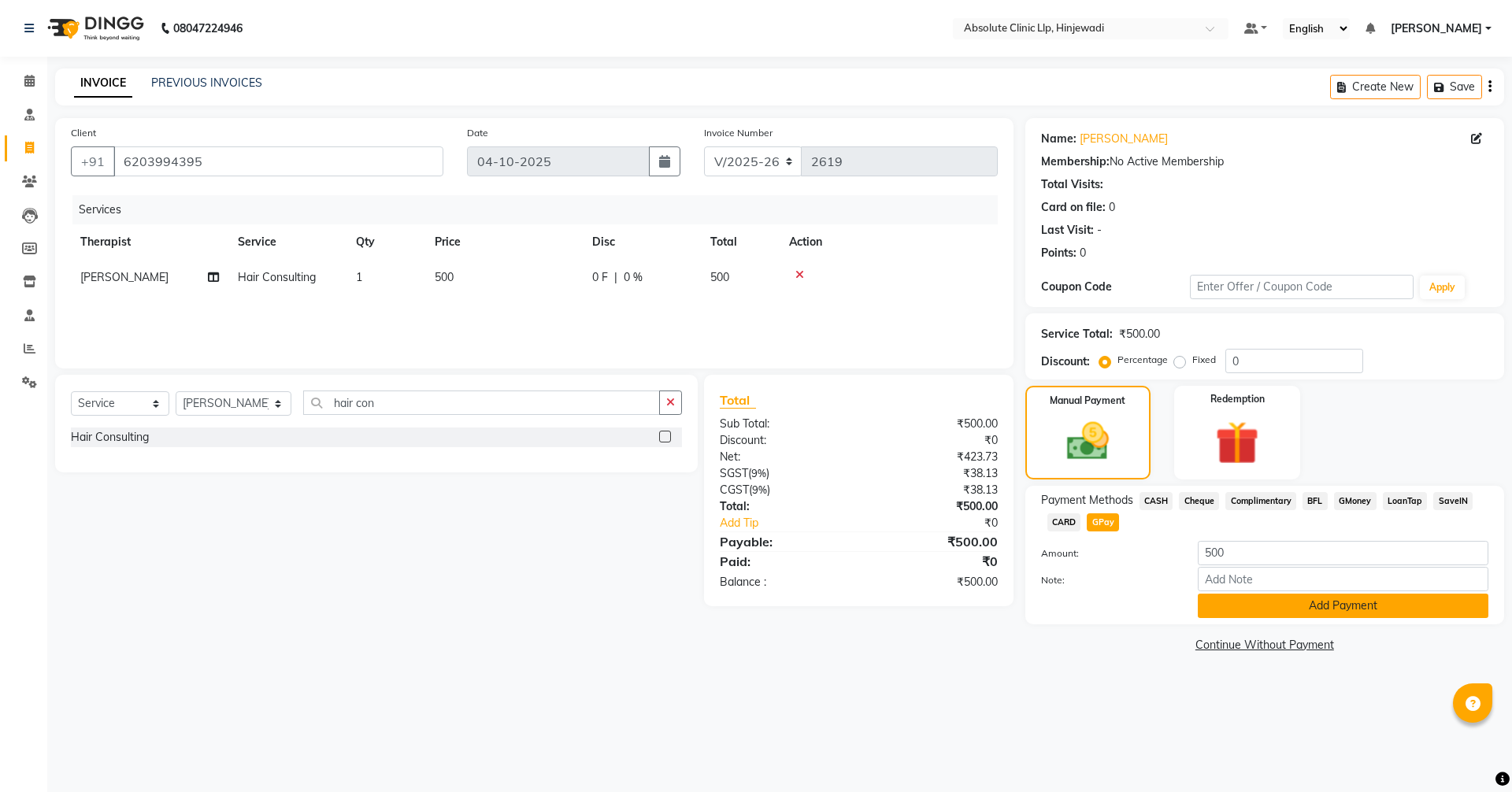
click at [1375, 599] on button "Add Payment" at bounding box center [1342, 606] width 291 height 25
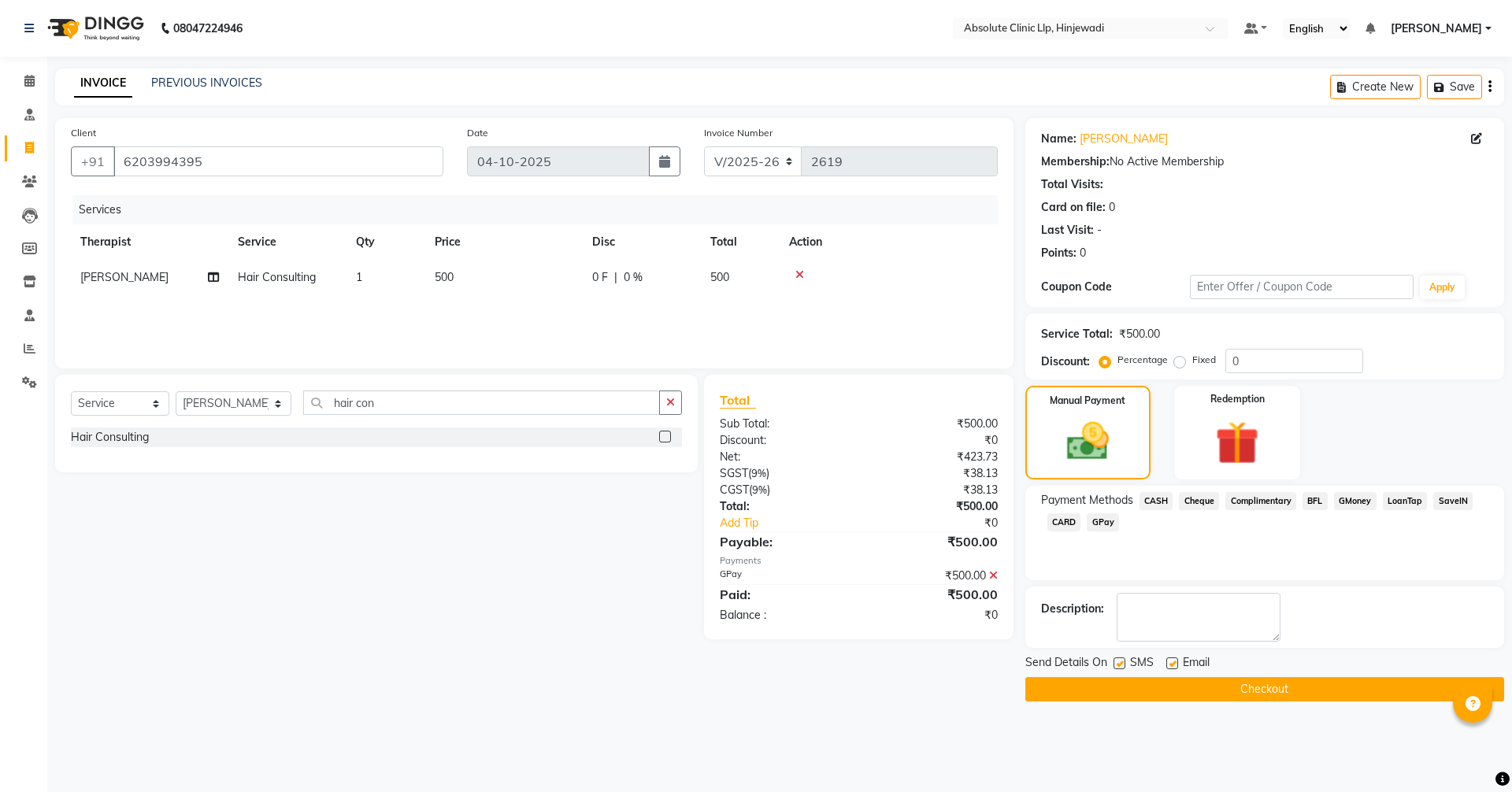
click at [1282, 690] on button "Checkout" at bounding box center [1265, 690] width 479 height 25
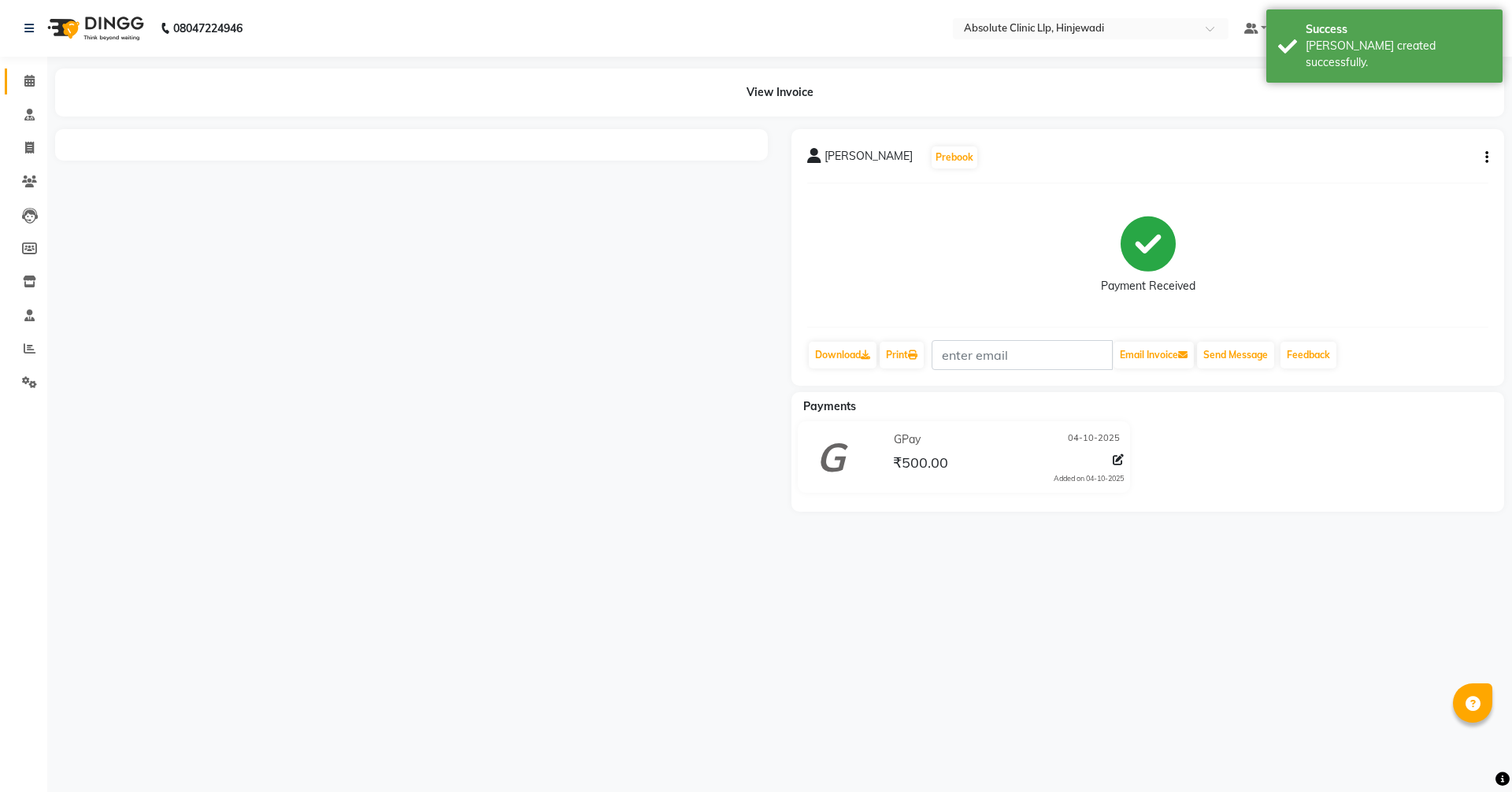
click at [28, 89] on span at bounding box center [30, 81] width 28 height 18
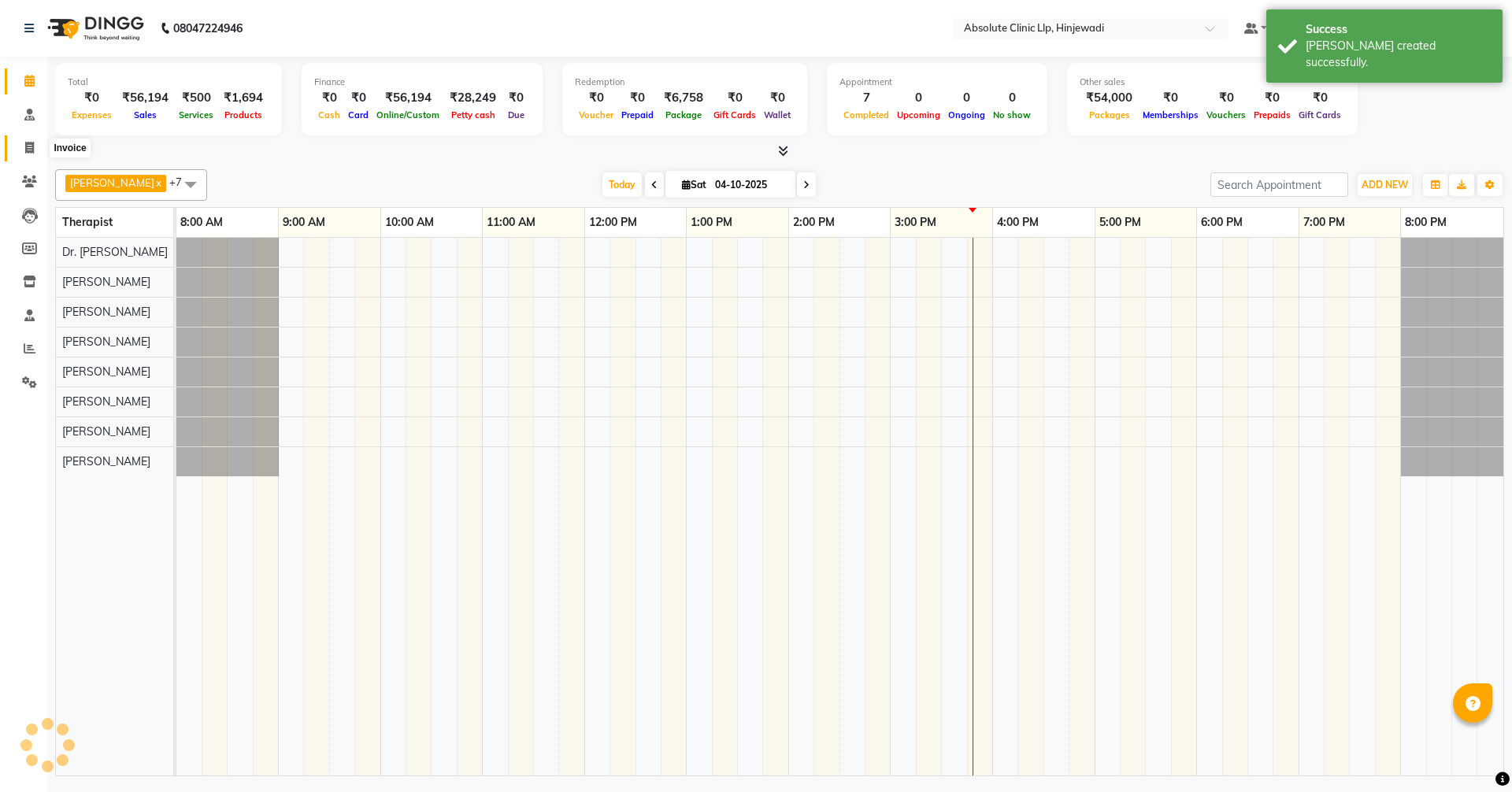
click at [30, 143] on icon at bounding box center [30, 148] width 9 height 11
select select "service"
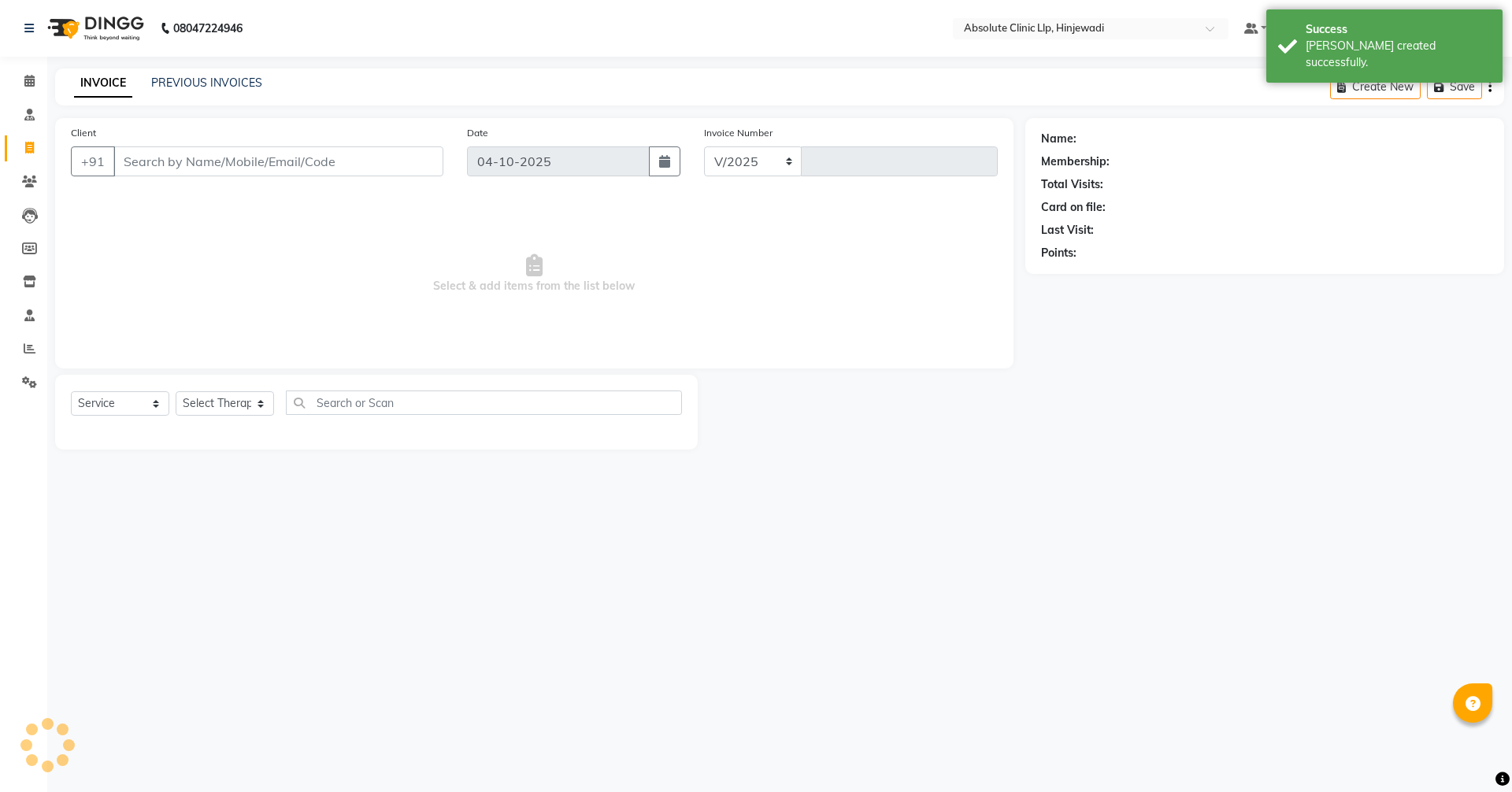
select select "5113"
type input "2620"
click at [366, 164] on input "Client" at bounding box center [278, 162] width 330 height 30
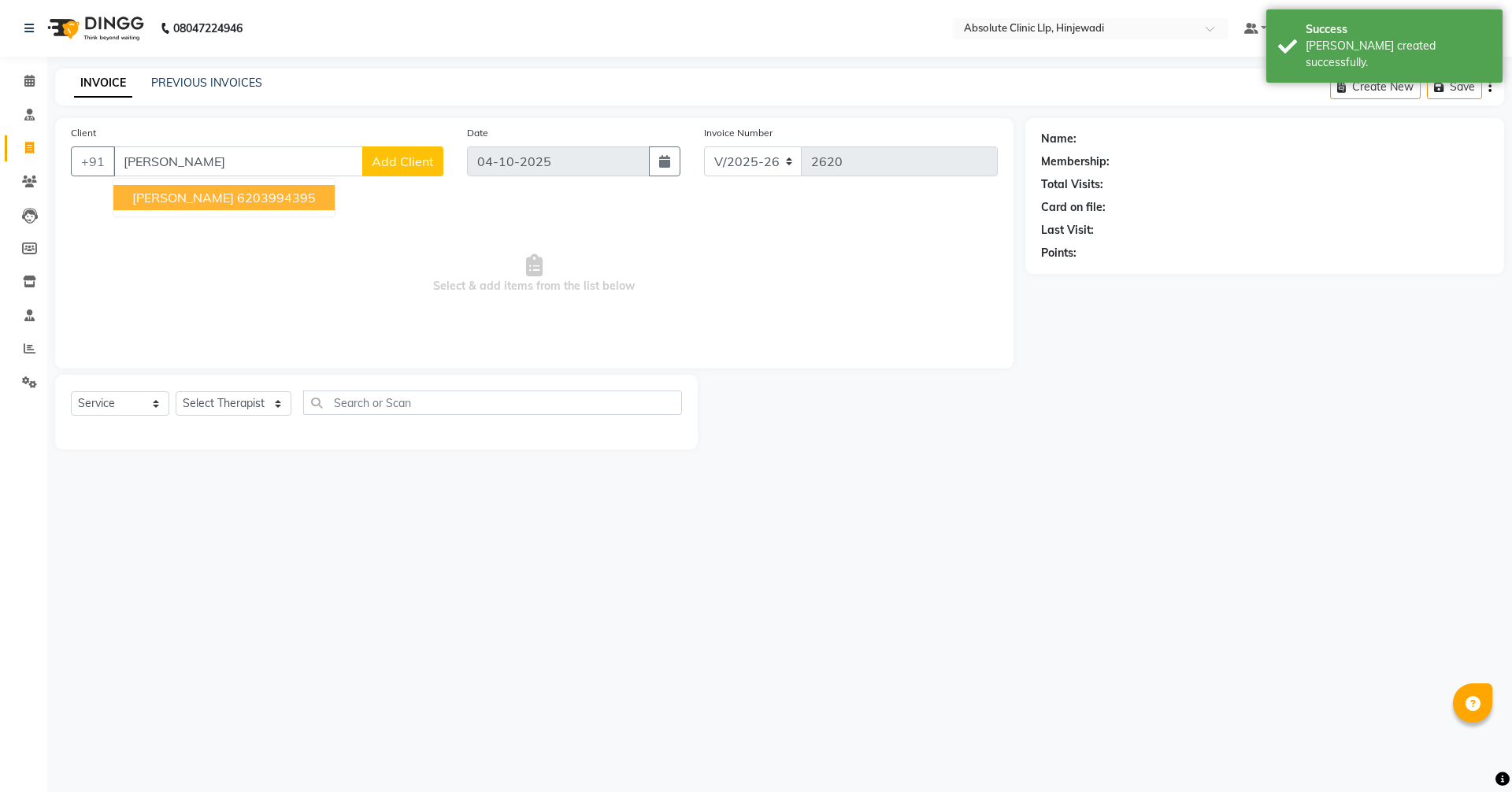
click at [237, 203] on ngb-highlight "6203994395" at bounding box center [276, 198] width 79 height 16
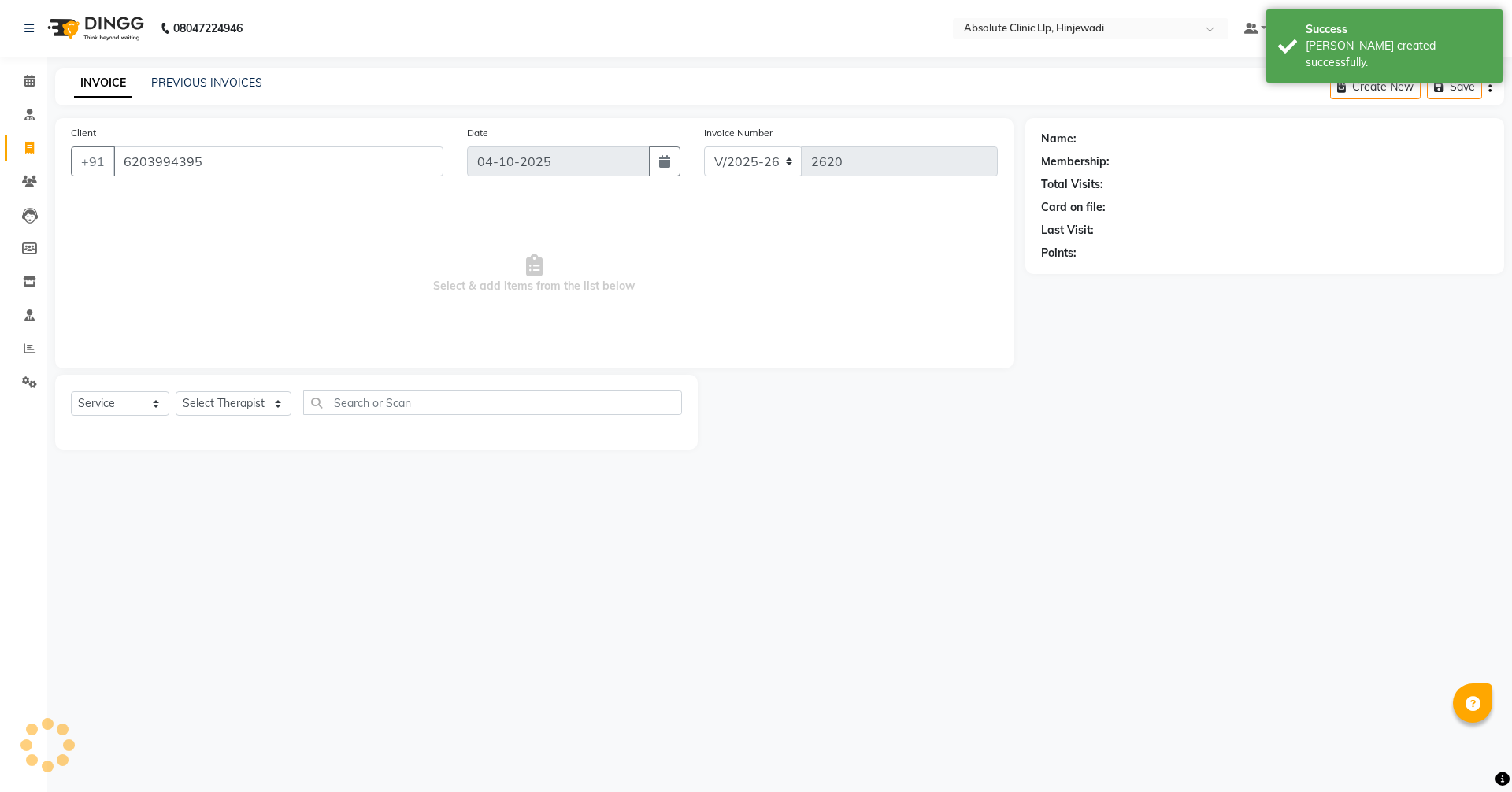
type input "6203994395"
click at [143, 412] on select "Select Service Product Membership Package Voucher Prepaid Gift Card" at bounding box center [120, 403] width 98 height 25
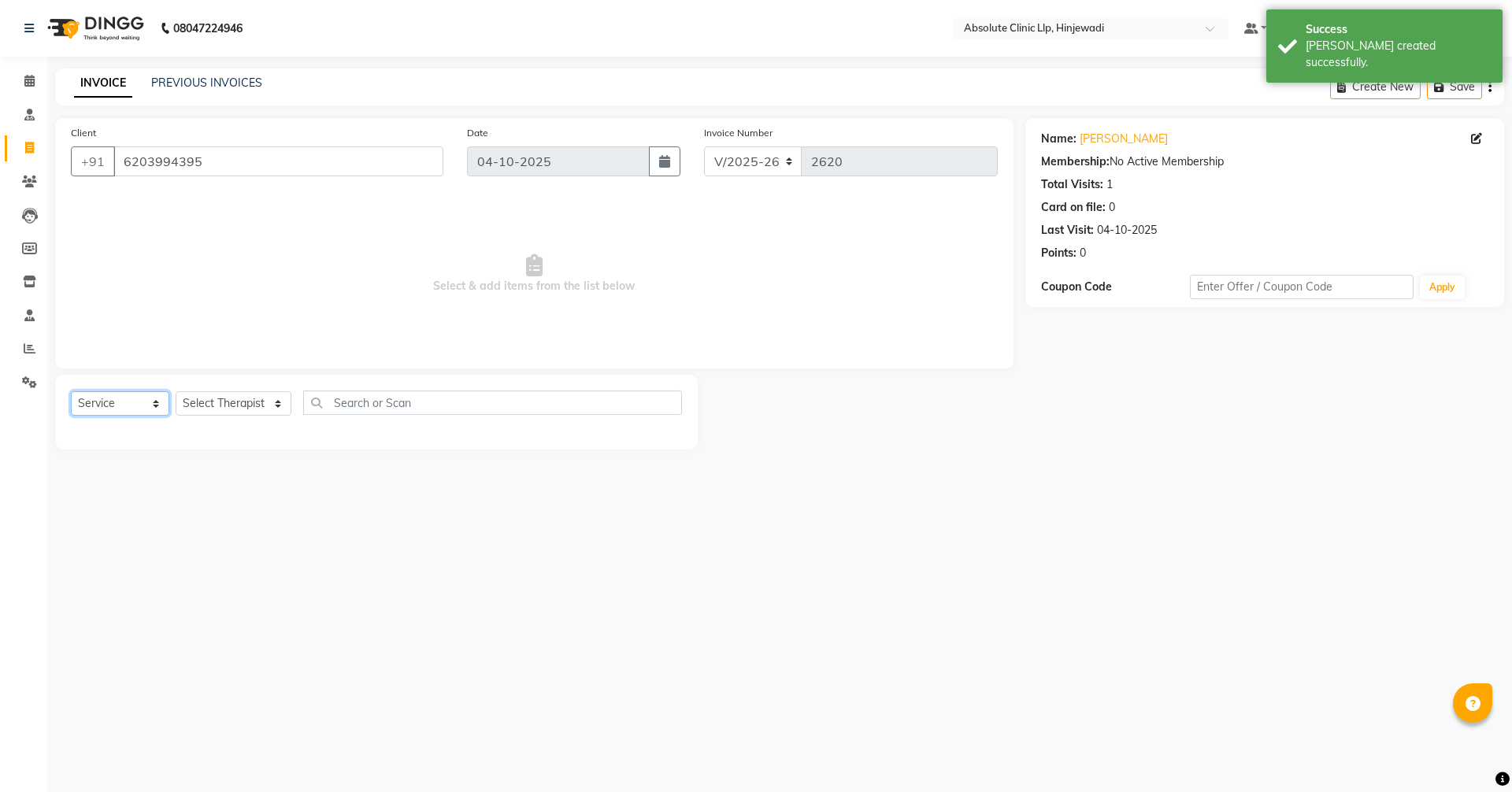
select select "product"
click at [70, 391] on select "Select Service Product Membership Package Voucher Prepaid Gift Card" at bounding box center [120, 403] width 98 height 25
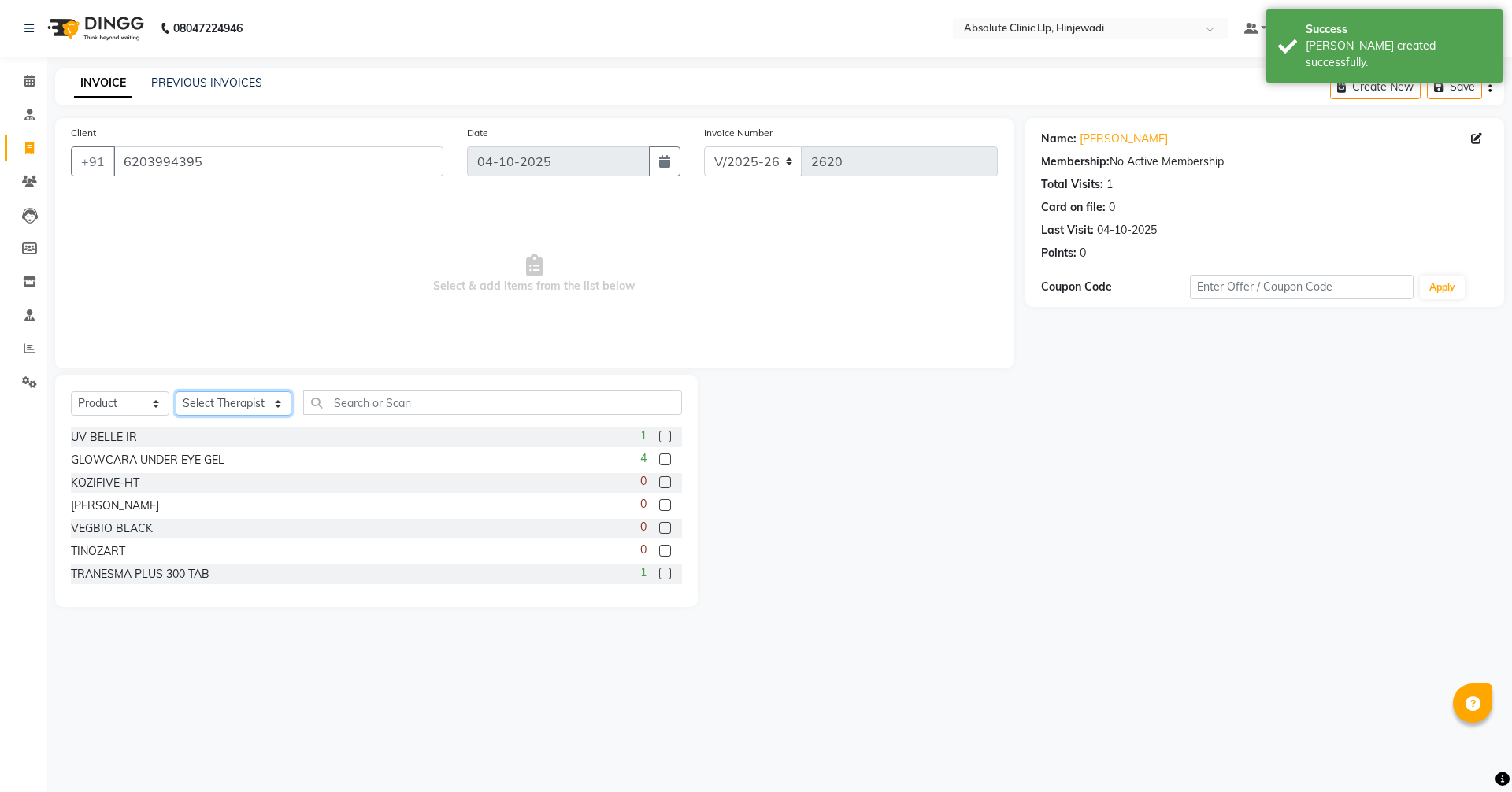
click at [229, 399] on select "Select Therapist [PERSON_NAME] DHANANJAY [PERSON_NAME] Dr. [PERSON_NAME] [PERSO…" at bounding box center [233, 403] width 116 height 25
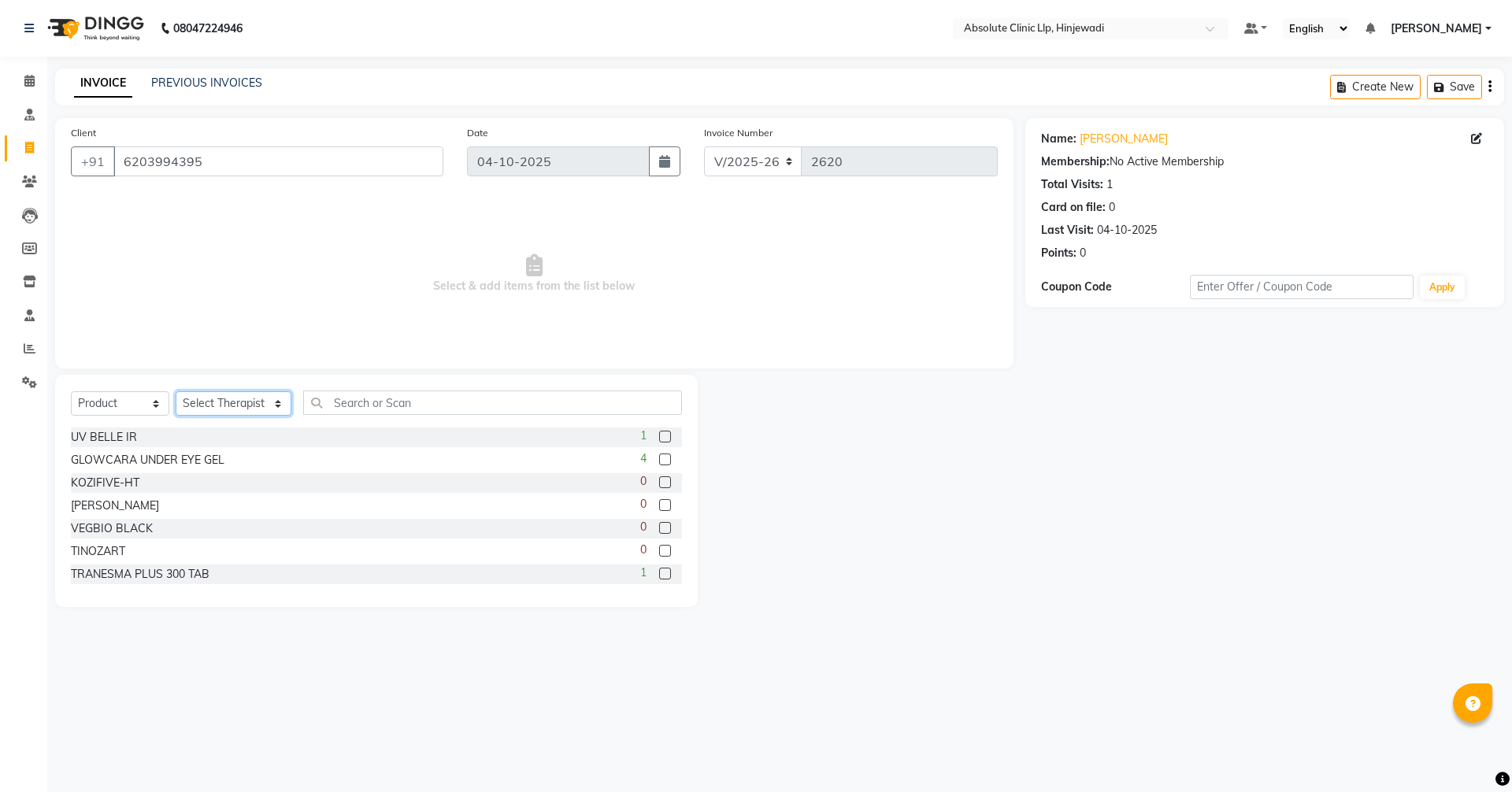
select select "44044"
click at [175, 391] on select "Select Therapist [PERSON_NAME] DHANANJAY [PERSON_NAME] Dr. [PERSON_NAME] [PERSO…" at bounding box center [233, 403] width 116 height 25
click at [418, 408] on input "text" at bounding box center [493, 403] width 379 height 25
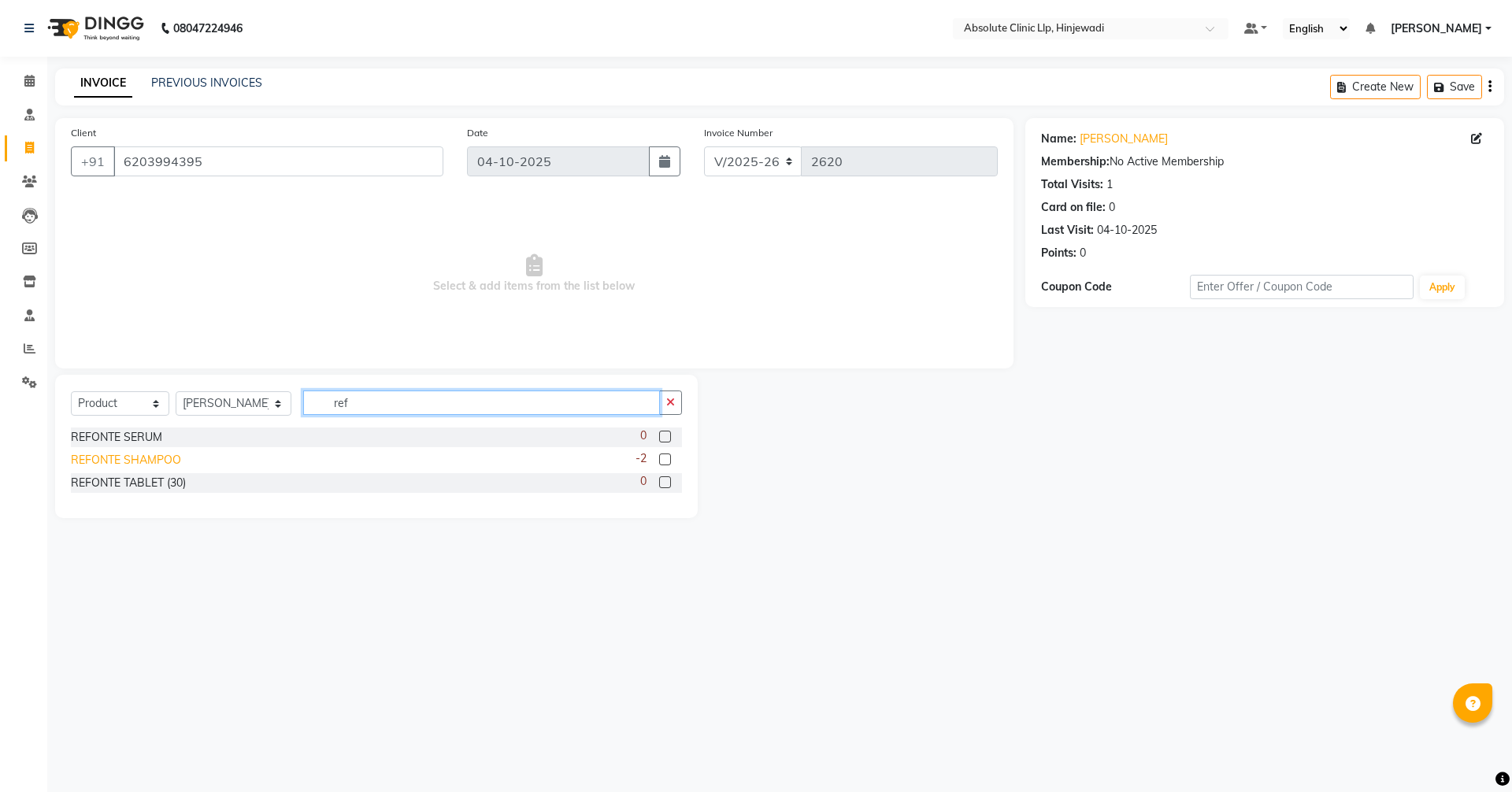
type input "ref"
click at [109, 462] on div "REFONTE SHAMPOO" at bounding box center [125, 460] width 110 height 16
checkbox input "false"
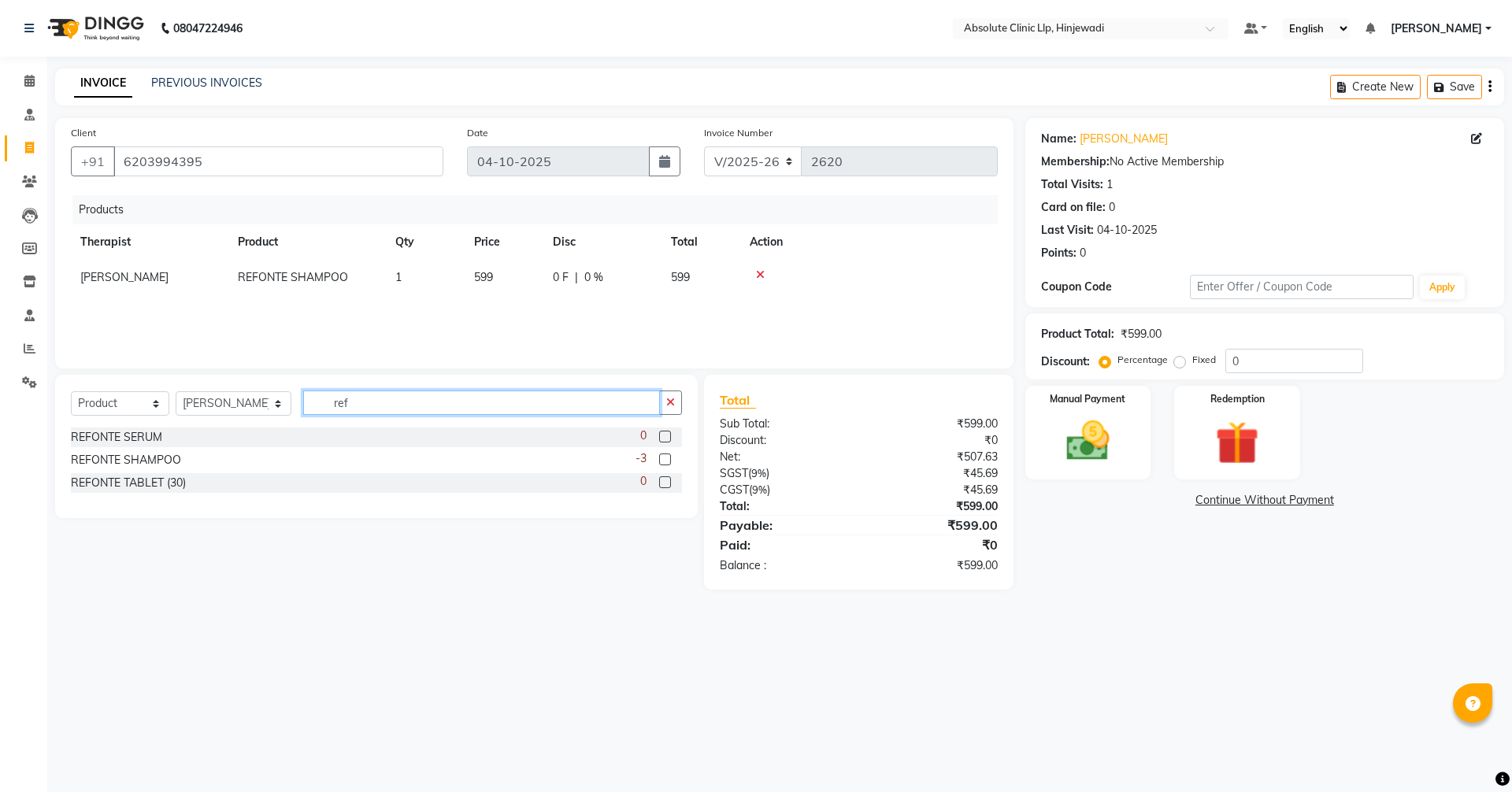
drag, startPoint x: 447, startPoint y: 407, endPoint x: 280, endPoint y: 401, distance: 167.1
click at [280, 401] on div "Select Service Product Membership Package Voucher Prepaid Gift Card Select Ther…" at bounding box center [376, 409] width 611 height 37
type input "tay"
click at [108, 437] on div "[PERSON_NAME]" at bounding box center [115, 438] width 89 height 16
checkbox input "false"
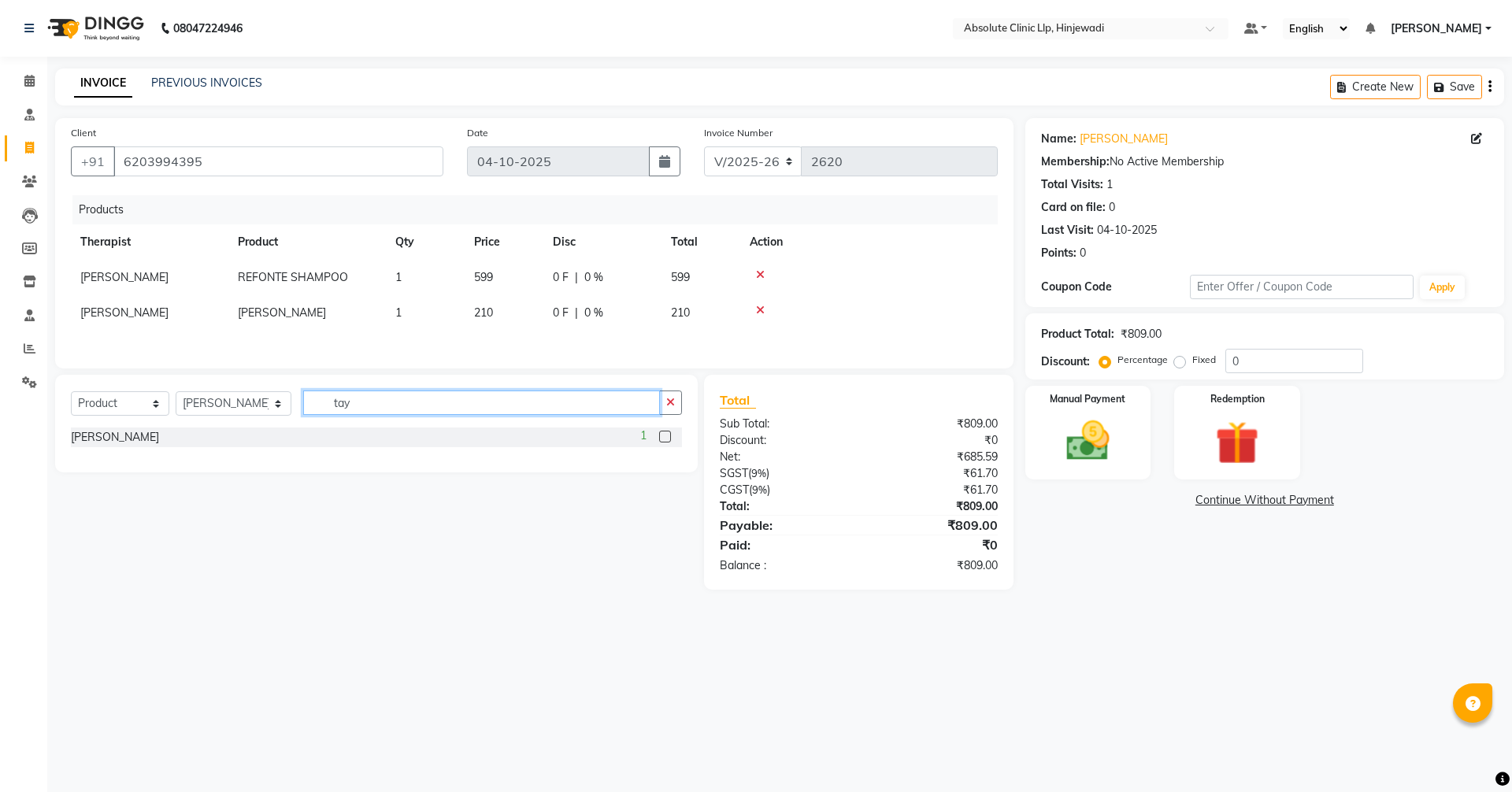
drag, startPoint x: 370, startPoint y: 416, endPoint x: 243, endPoint y: 399, distance: 128.1
click at [243, 399] on div "Select Service Product Membership Package Voucher Prepaid Gift Card Select Ther…" at bounding box center [376, 409] width 611 height 37
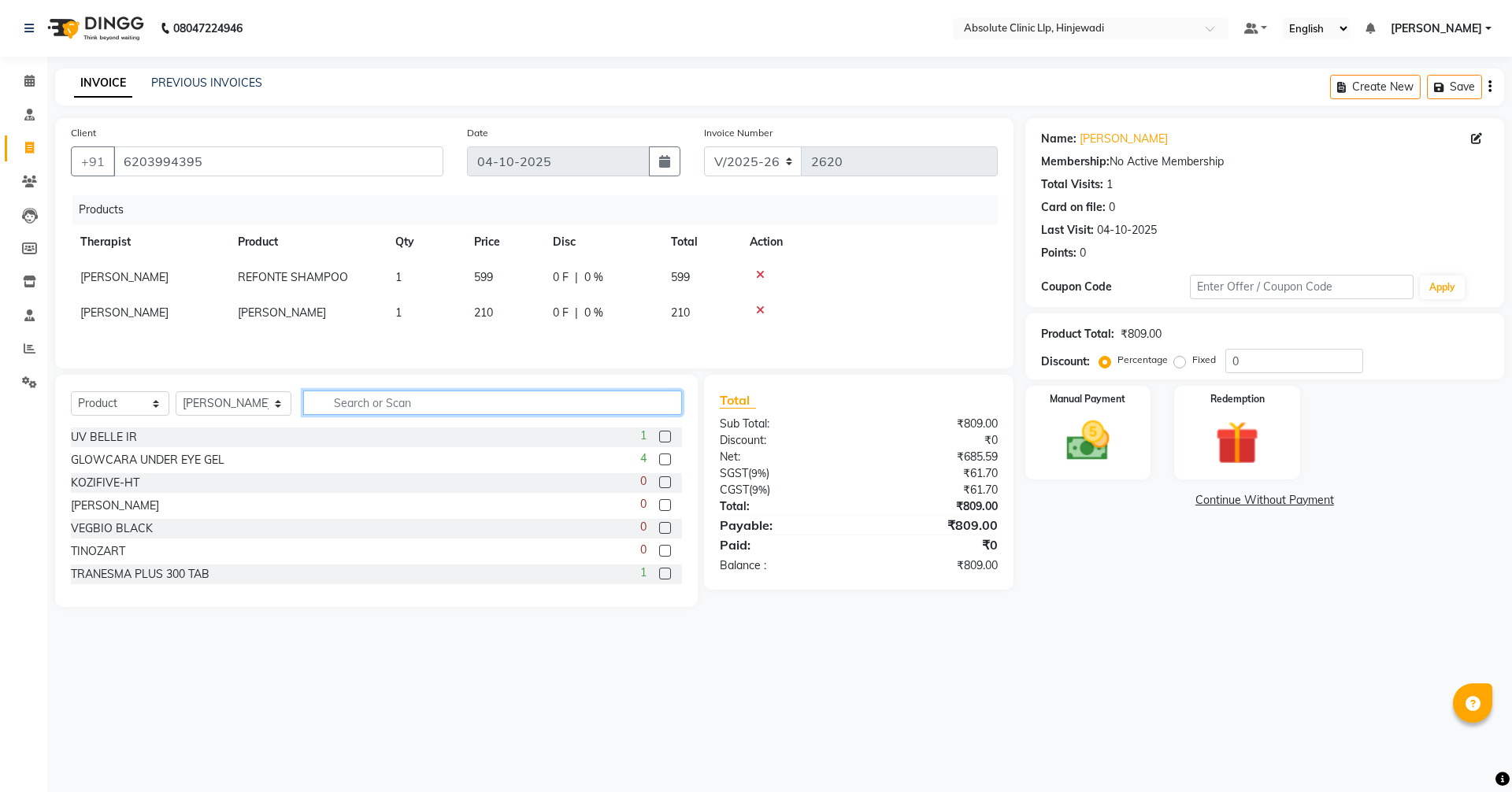
click at [438, 409] on input "text" at bounding box center [493, 403] width 379 height 25
click at [441, 410] on input "text" at bounding box center [493, 403] width 379 height 25
click at [442, 411] on input "text" at bounding box center [493, 403] width 379 height 25
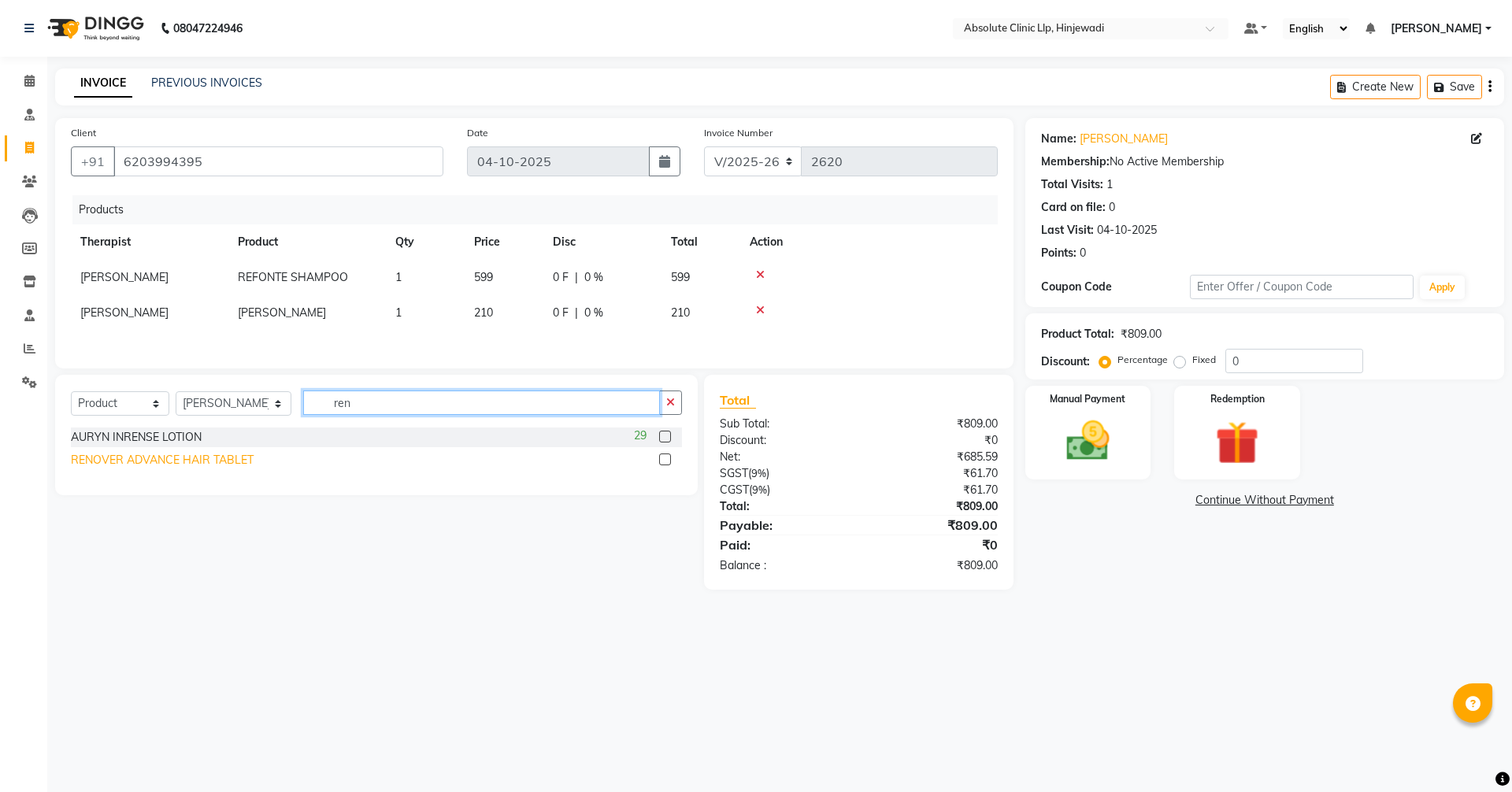
type input "ren"
click at [200, 464] on div "RENOVER ADVANCE HAIR TABLET" at bounding box center [161, 460] width 183 height 16
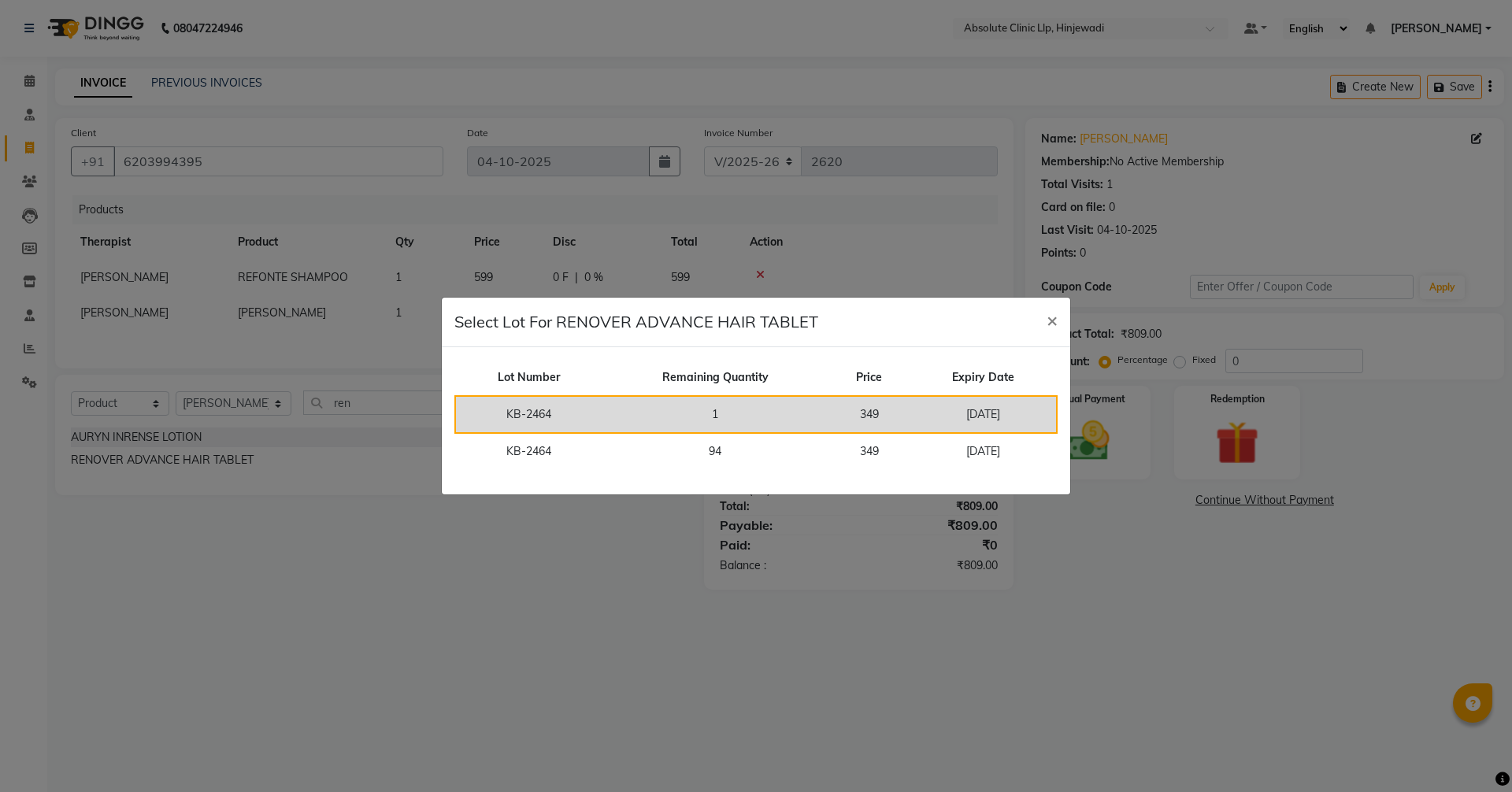
click at [547, 422] on td "KB-2464" at bounding box center [528, 414] width 147 height 37
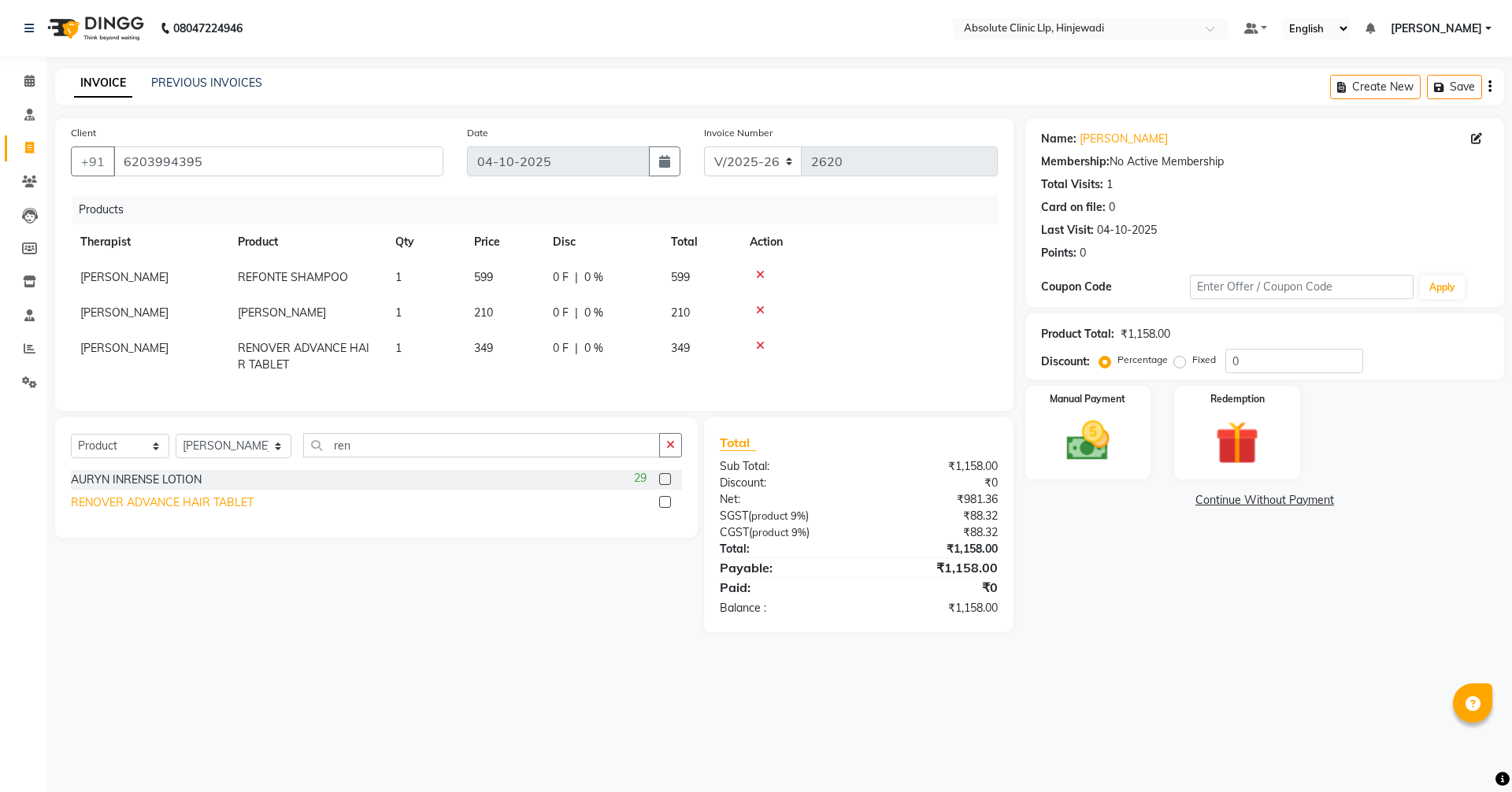
click at [170, 511] on div "RENOVER ADVANCE HAIR TABLET" at bounding box center [161, 503] width 183 height 16
checkbox input "false"
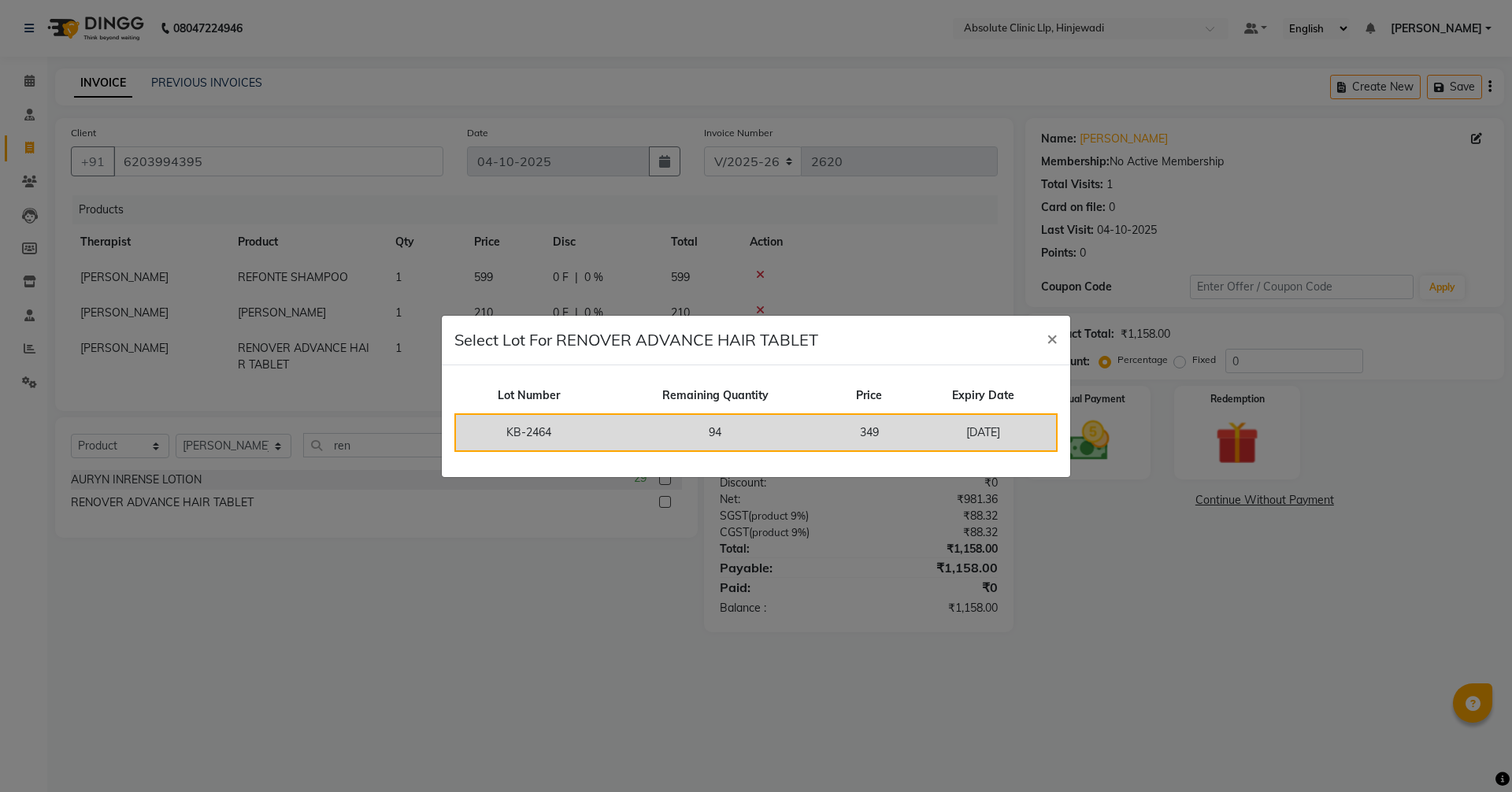
click at [610, 422] on td "94" at bounding box center [715, 432] width 227 height 37
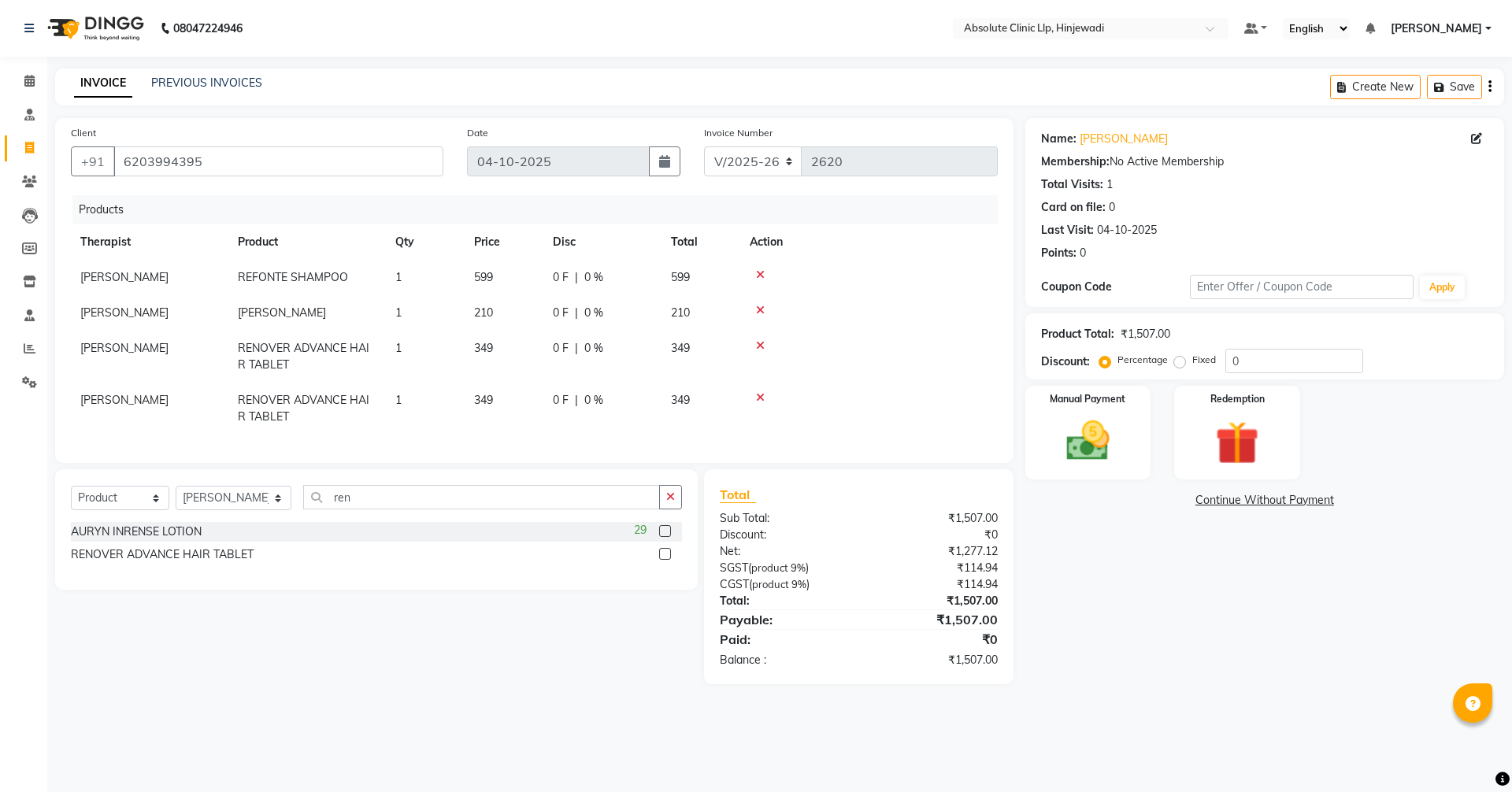
click at [407, 406] on td "1" at bounding box center [425, 408] width 79 height 52
select select "44044"
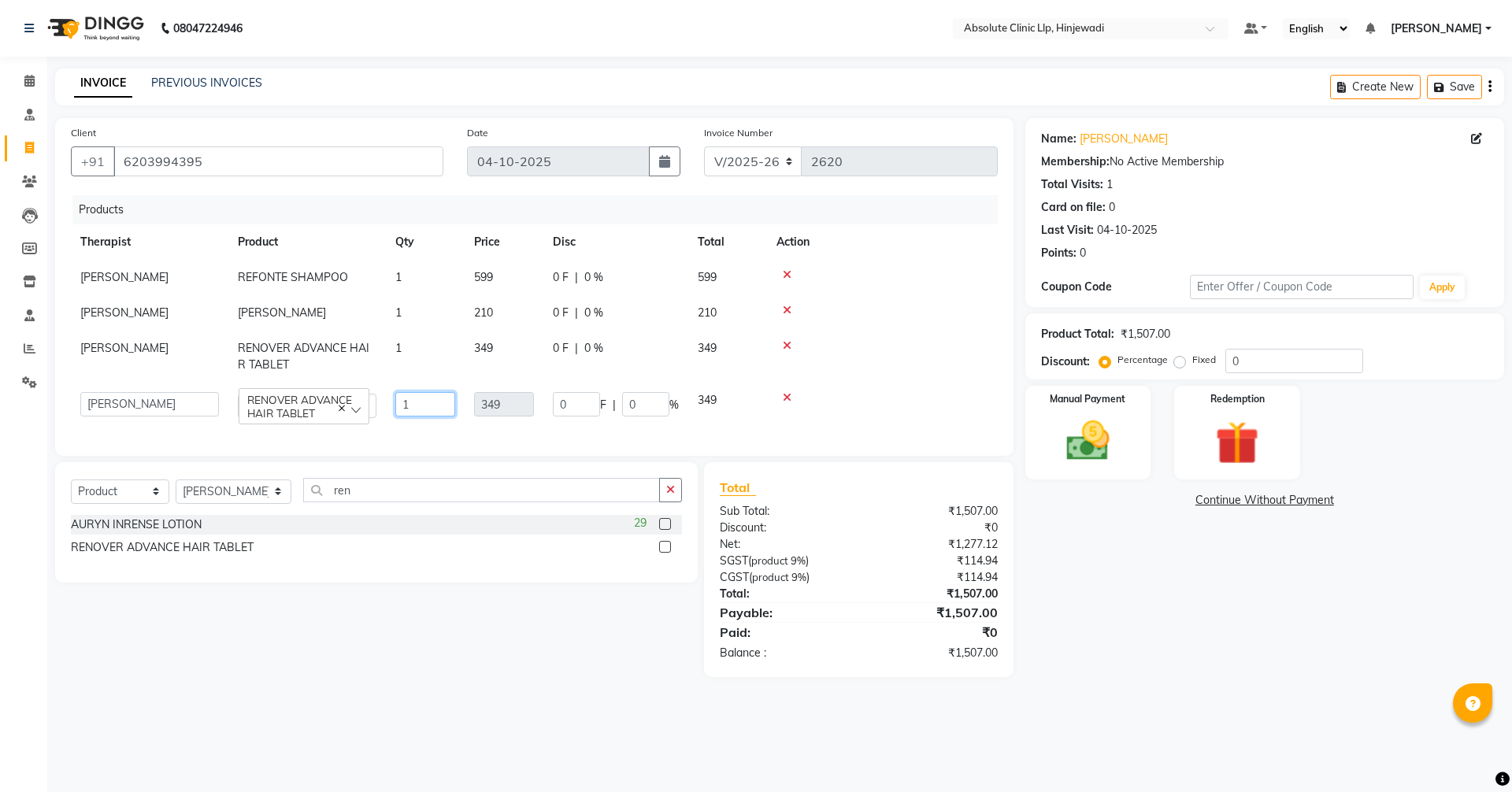
drag, startPoint x: 409, startPoint y: 407, endPoint x: 379, endPoint y: 407, distance: 30.0
click at [379, 407] on tr "[PERSON_NAME] DHANANJAY [PERSON_NAME] Dr. [PERSON_NAME] [PERSON_NAME] [PERSON_N…" at bounding box center [534, 405] width 927 height 45
type input "2"
click at [434, 567] on div "AURYN INRENSE LOTION 29 RENOVER ADVANCE HAIR TABLET" at bounding box center [376, 540] width 611 height 52
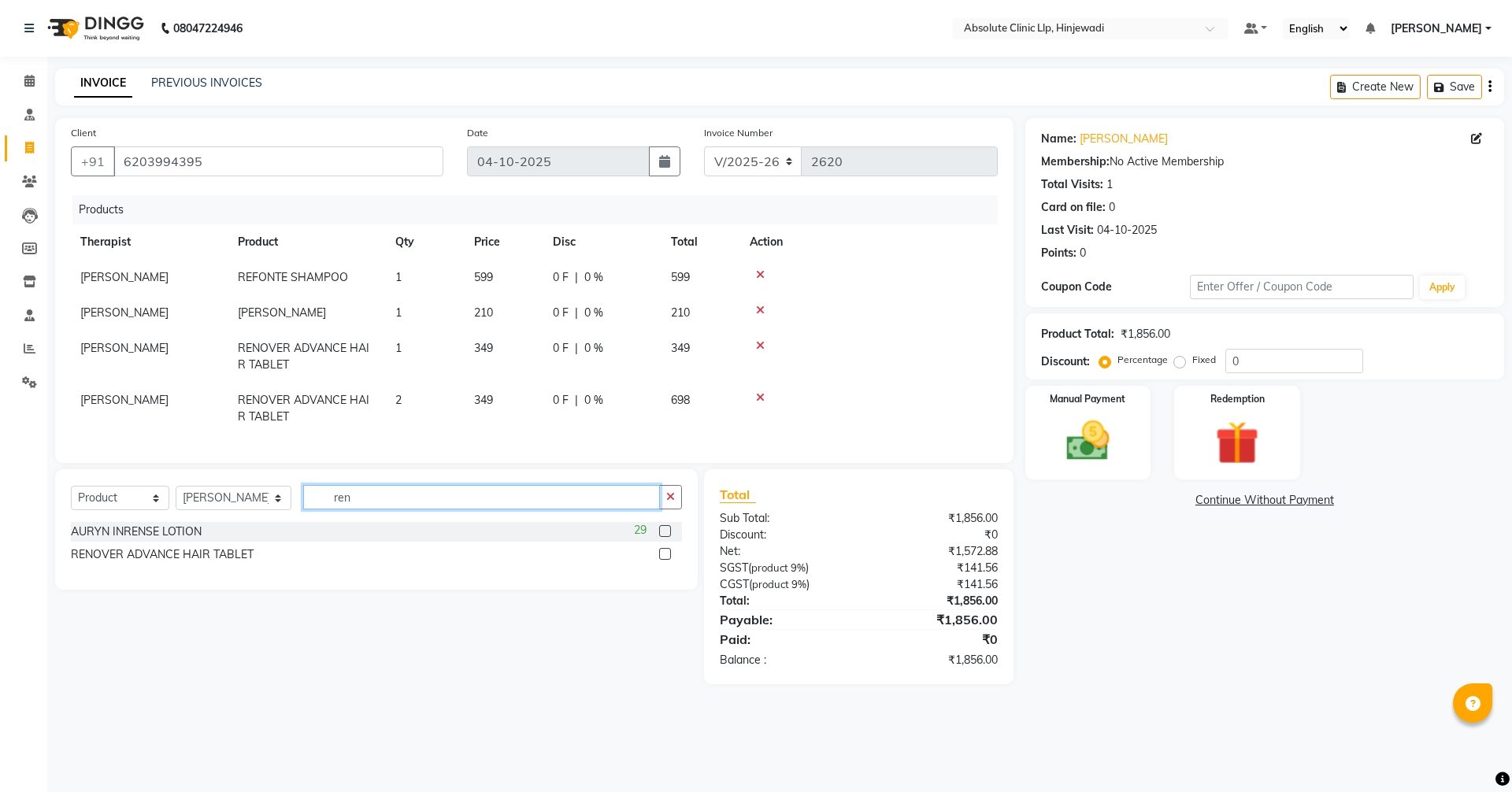
drag, startPoint x: 370, startPoint y: 514, endPoint x: 283, endPoint y: 512, distance: 87.0
click at [283, 512] on div "Select Service Product Membership Package Voucher Prepaid Gift Card Select Ther…" at bounding box center [376, 503] width 611 height 37
type input "clinik"
click at [245, 540] on div "CLINIKALLY HAIR REGROW SERUM" at bounding box center [165, 532] width 188 height 16
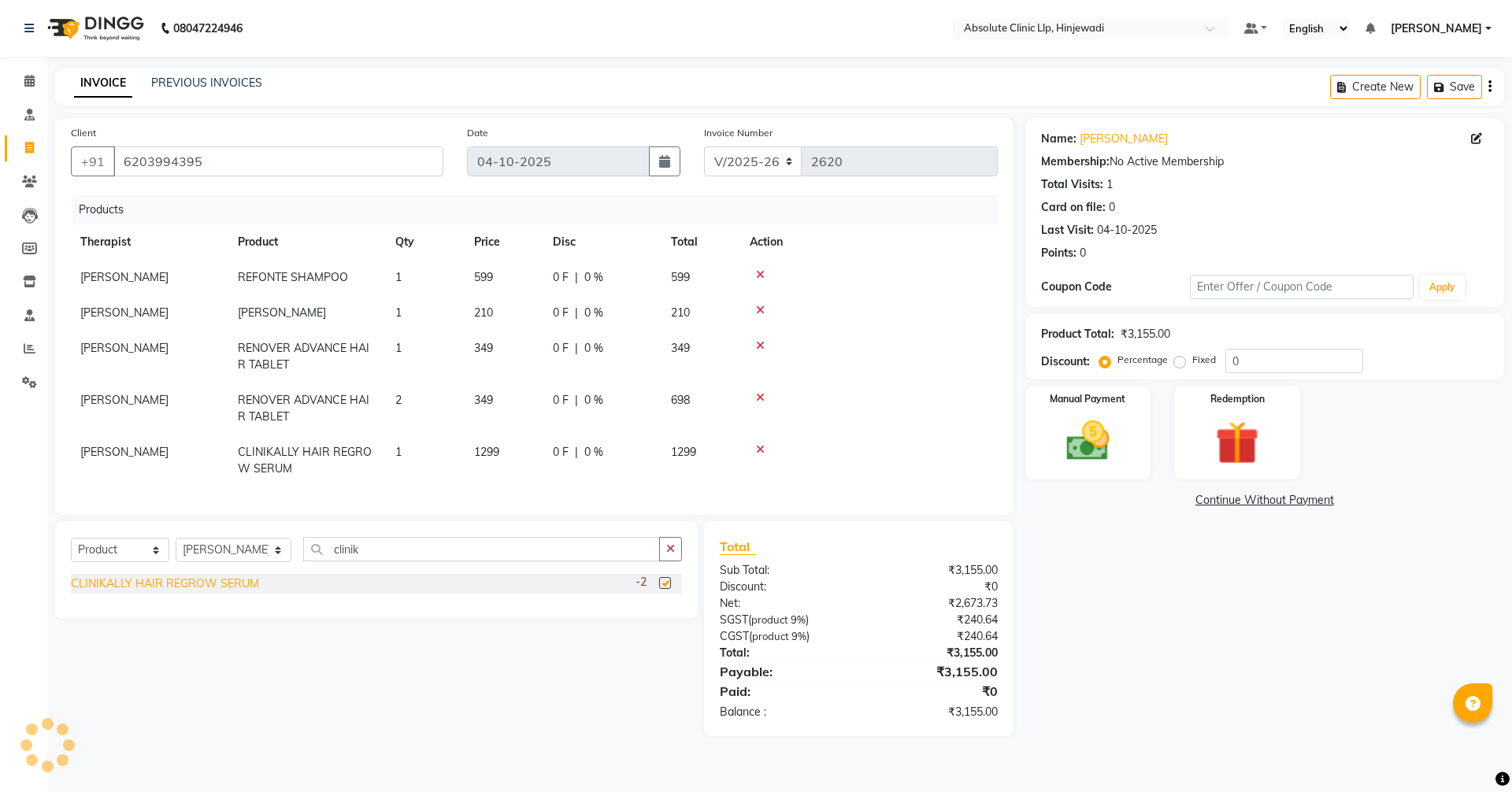
checkbox input "false"
drag, startPoint x: 415, startPoint y: 558, endPoint x: 340, endPoint y: 558, distance: 75.0
click at [340, 558] on input "clinik" at bounding box center [481, 549] width 356 height 25
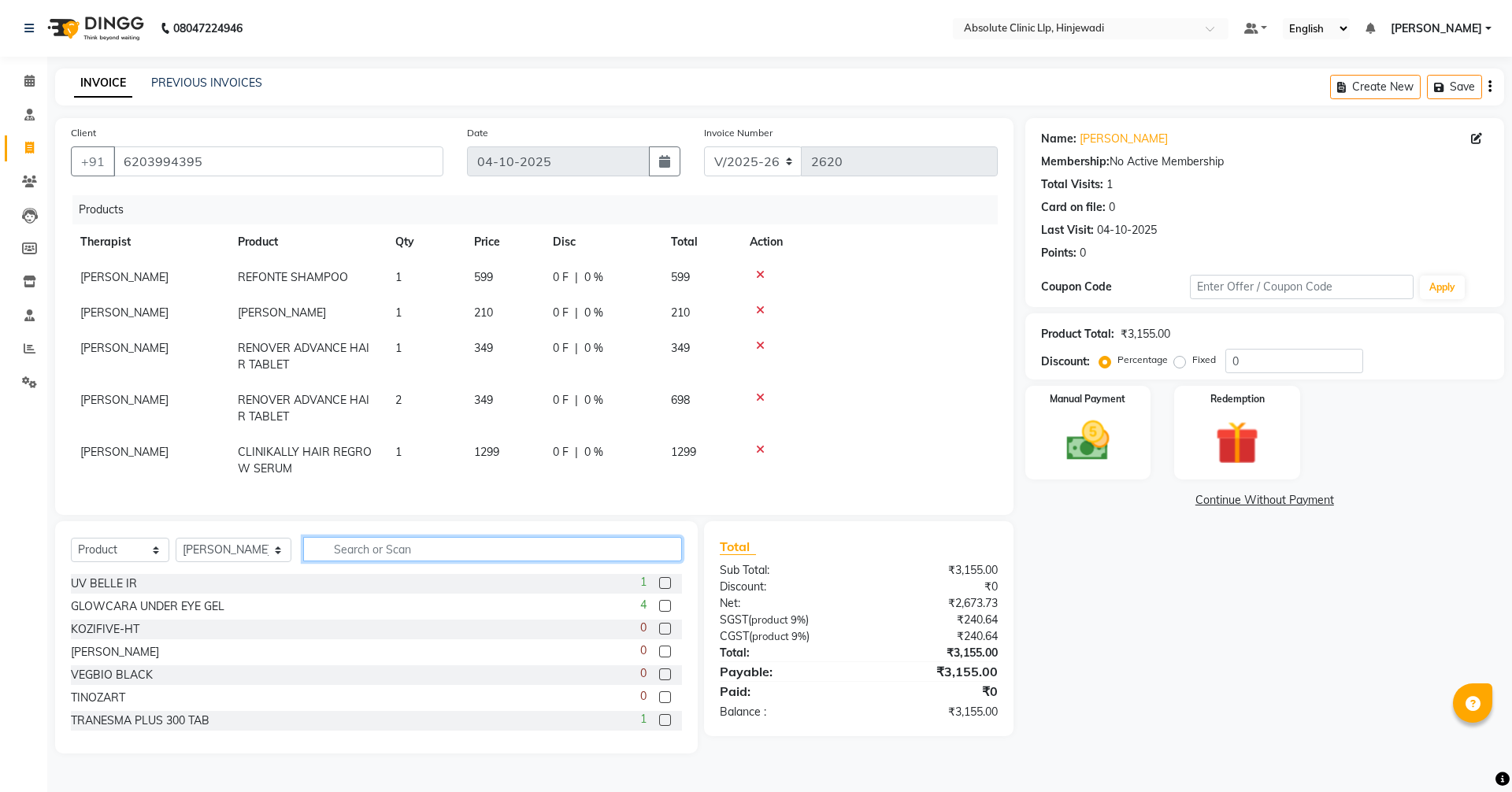
click at [429, 554] on input "text" at bounding box center [493, 549] width 379 height 25
type input "oil"
click at [90, 592] on div "KESSA HAIR OIL" at bounding box center [114, 584] width 88 height 16
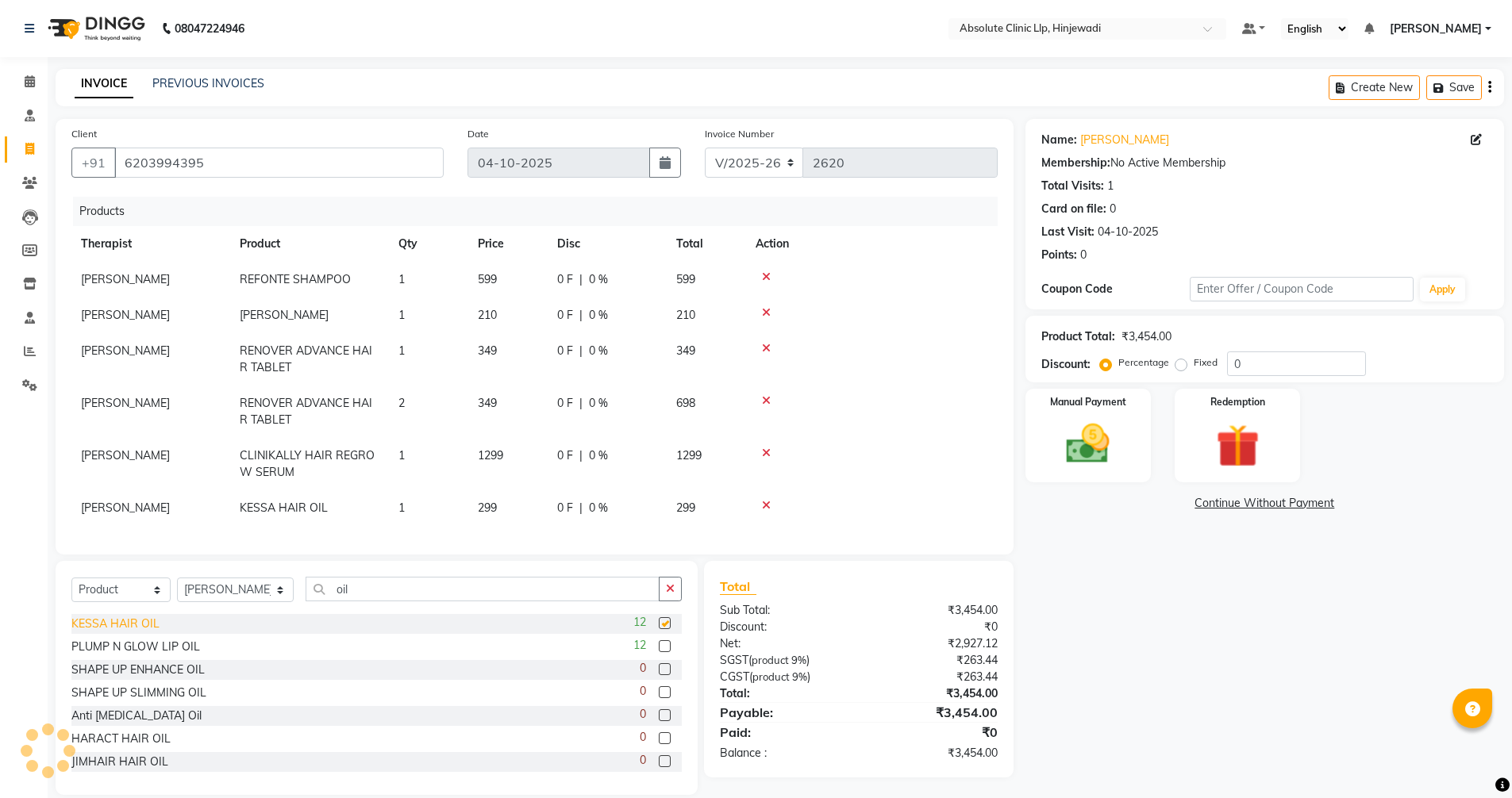
checkbox input "false"
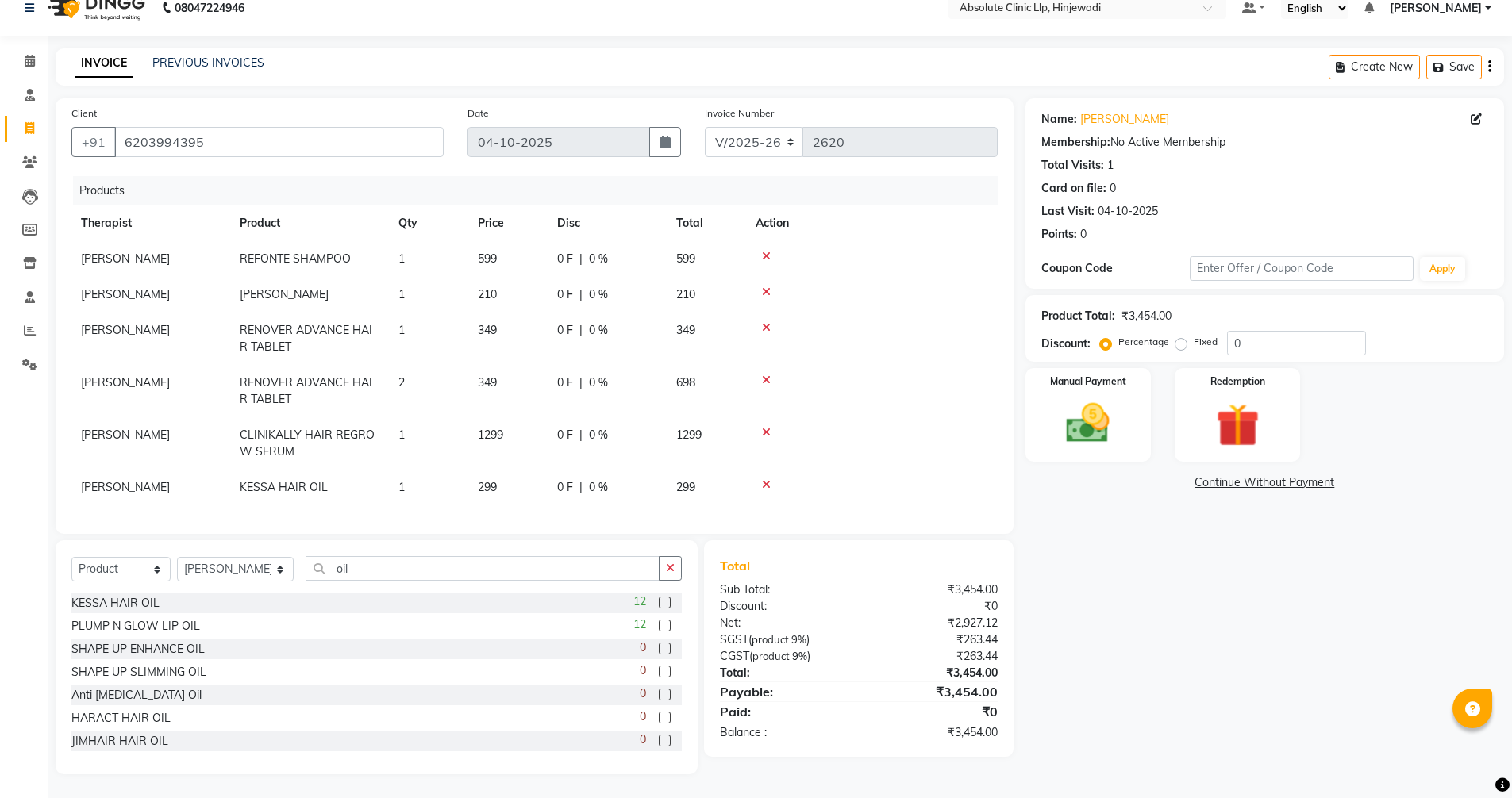
scroll to position [32, 0]
click at [1093, 398] on img at bounding box center [1088, 423] width 73 height 51
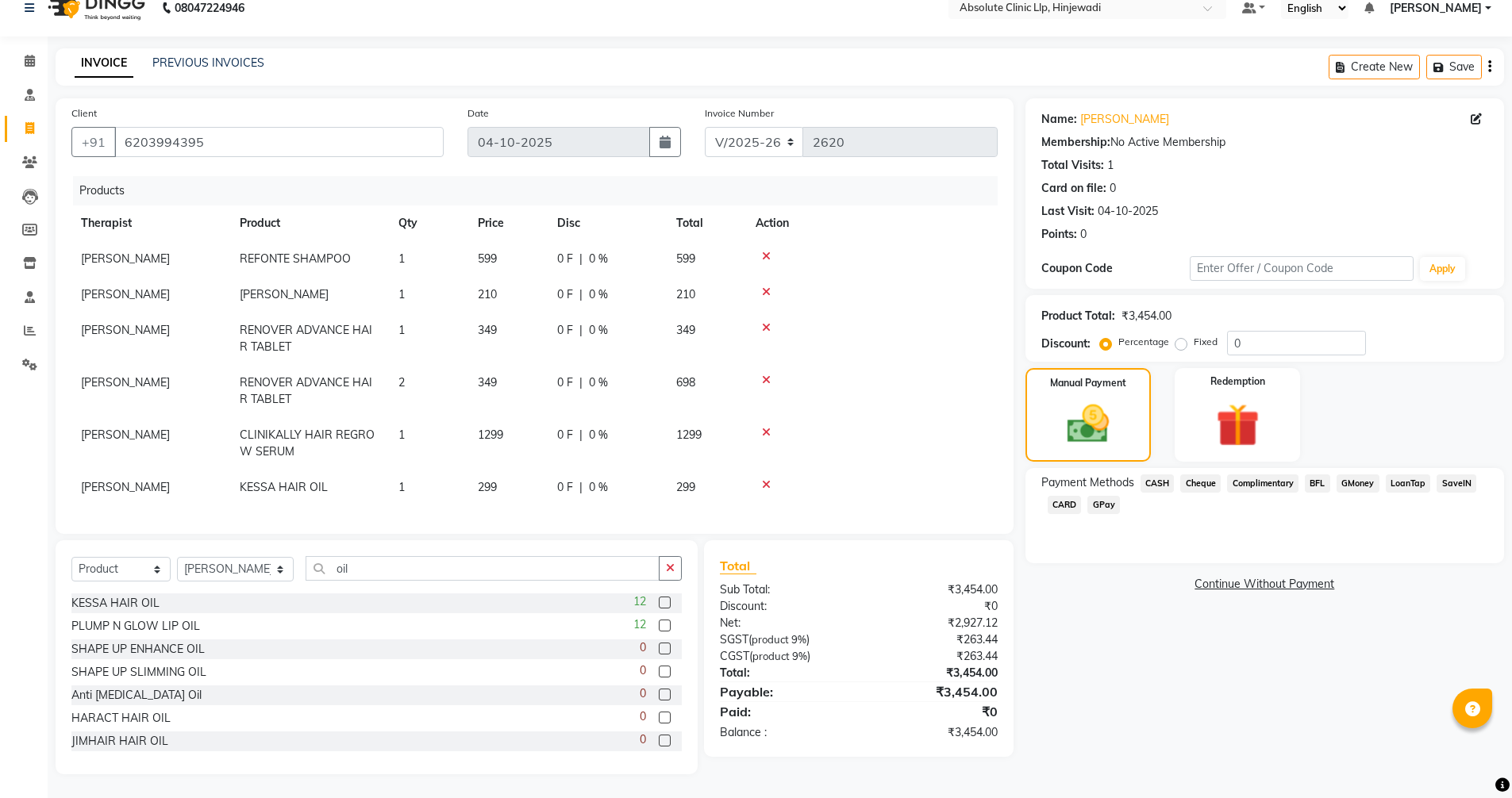
click at [1108, 496] on span "GPay" at bounding box center [1103, 505] width 32 height 18
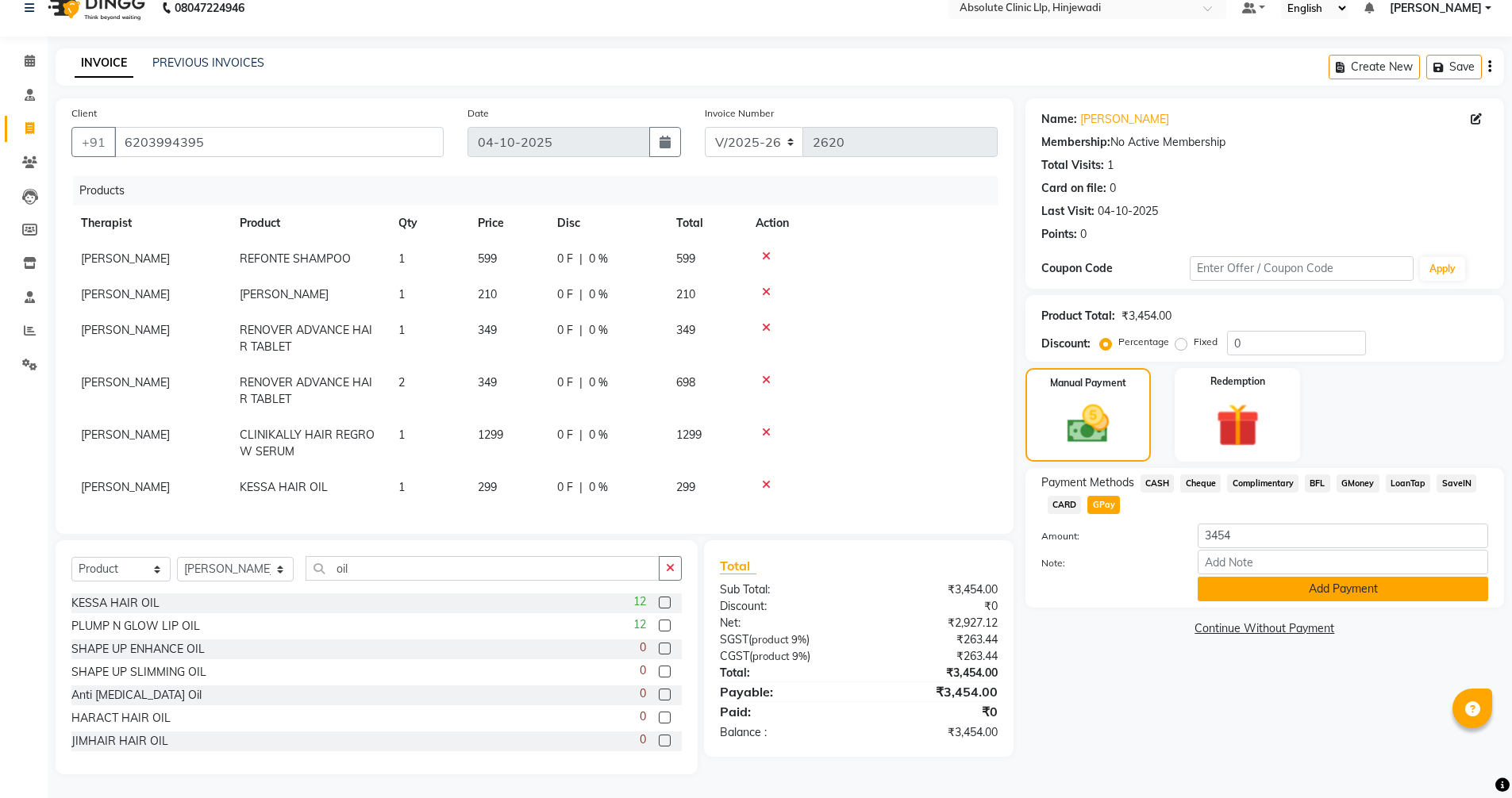
click at [1376, 581] on button "Add Payment" at bounding box center [1343, 589] width 291 height 25
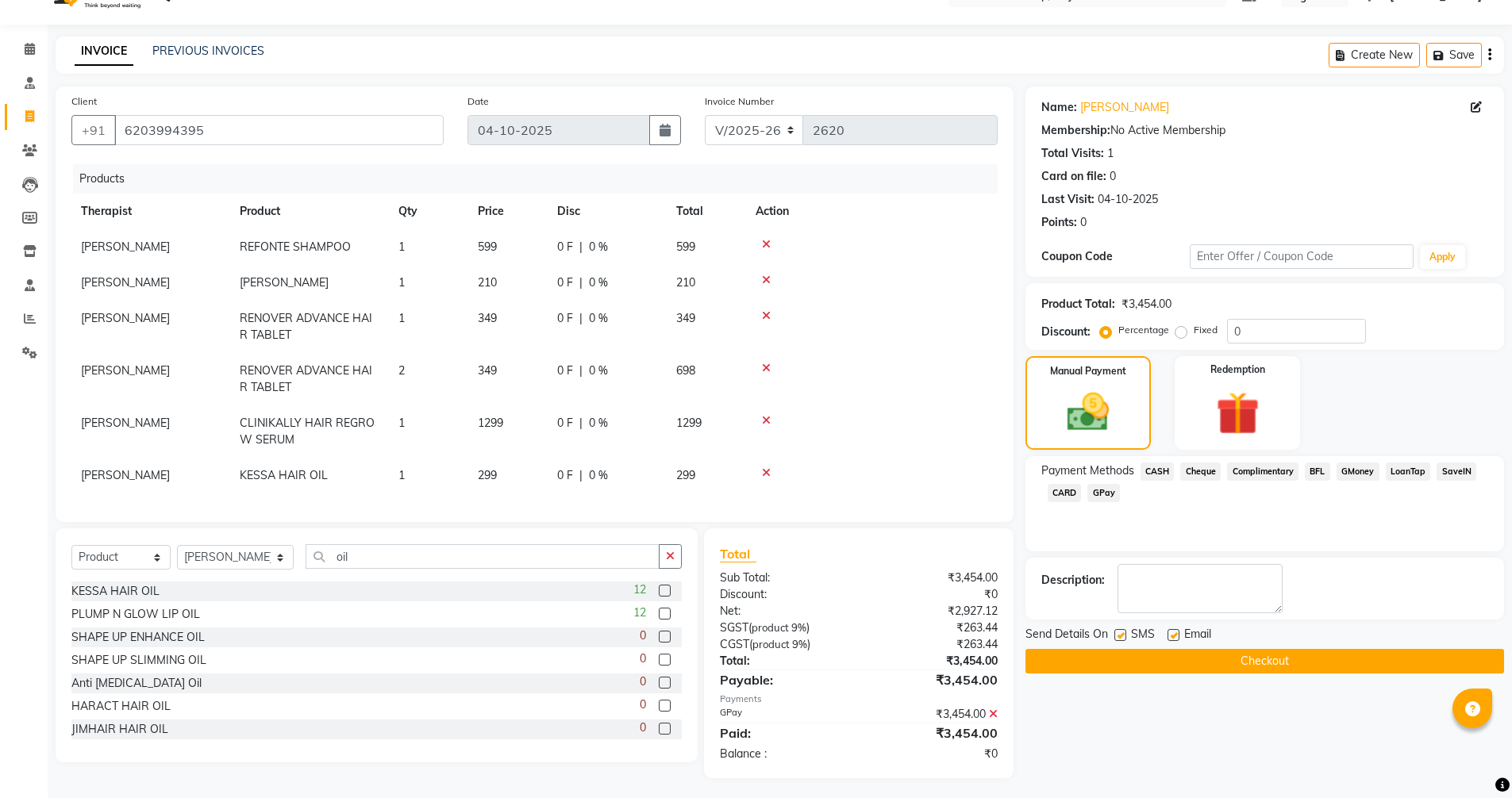
click at [1268, 663] on button "Checkout" at bounding box center [1264, 662] width 478 height 25
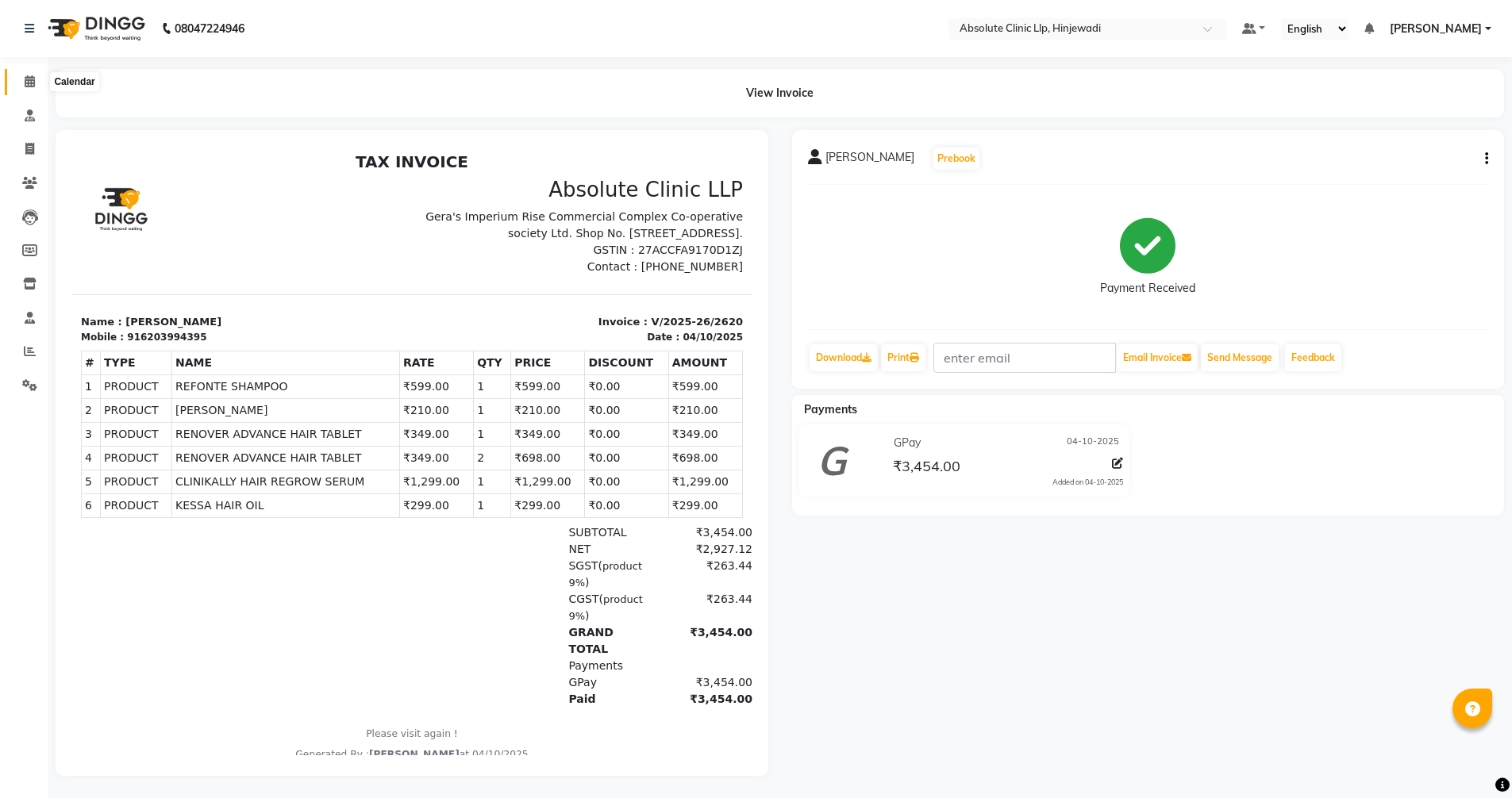
click at [35, 83] on icon at bounding box center [30, 81] width 10 height 12
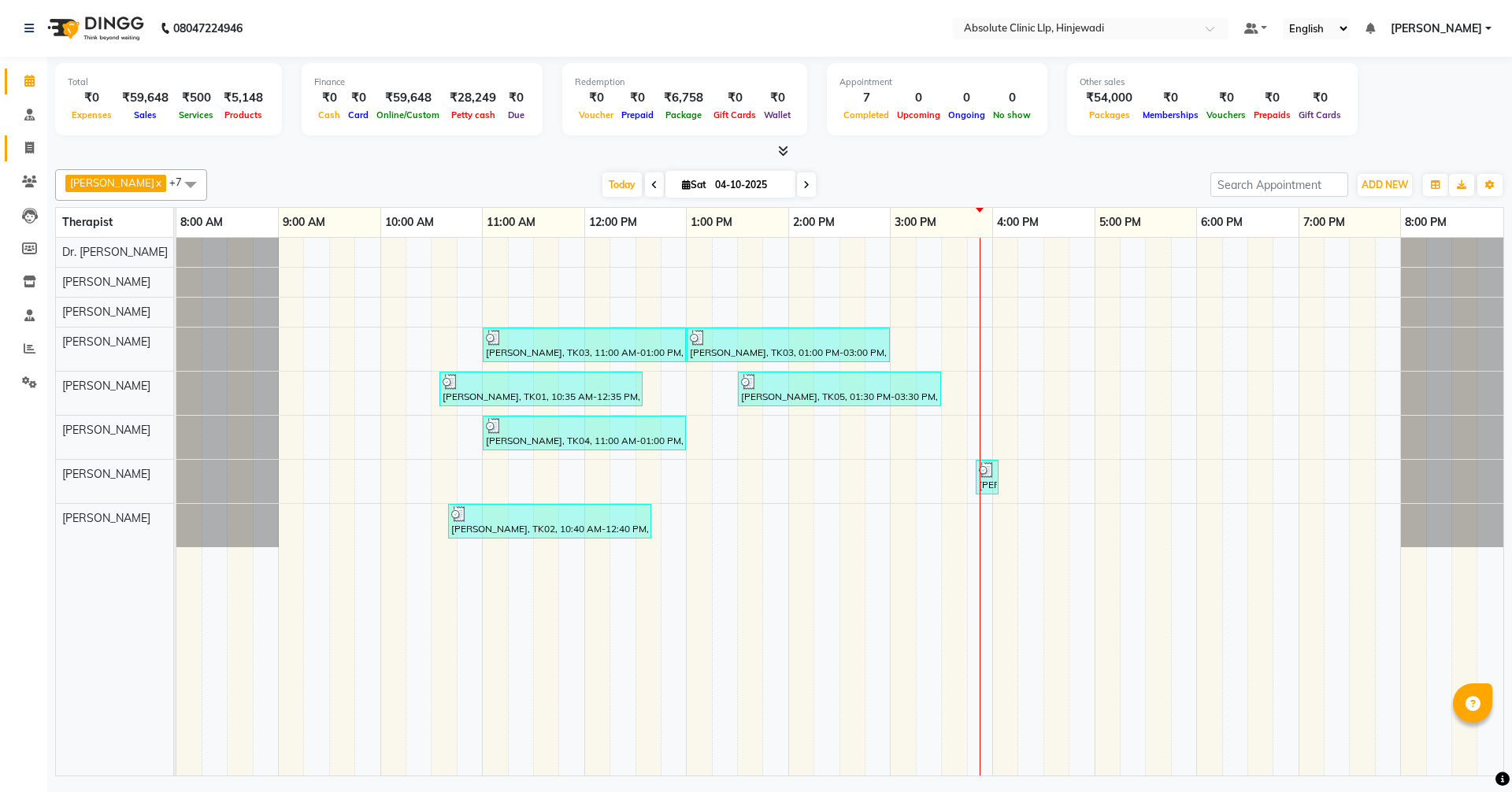
click at [34, 139] on link "Invoice" at bounding box center [24, 148] width 38 height 26
select select "service"
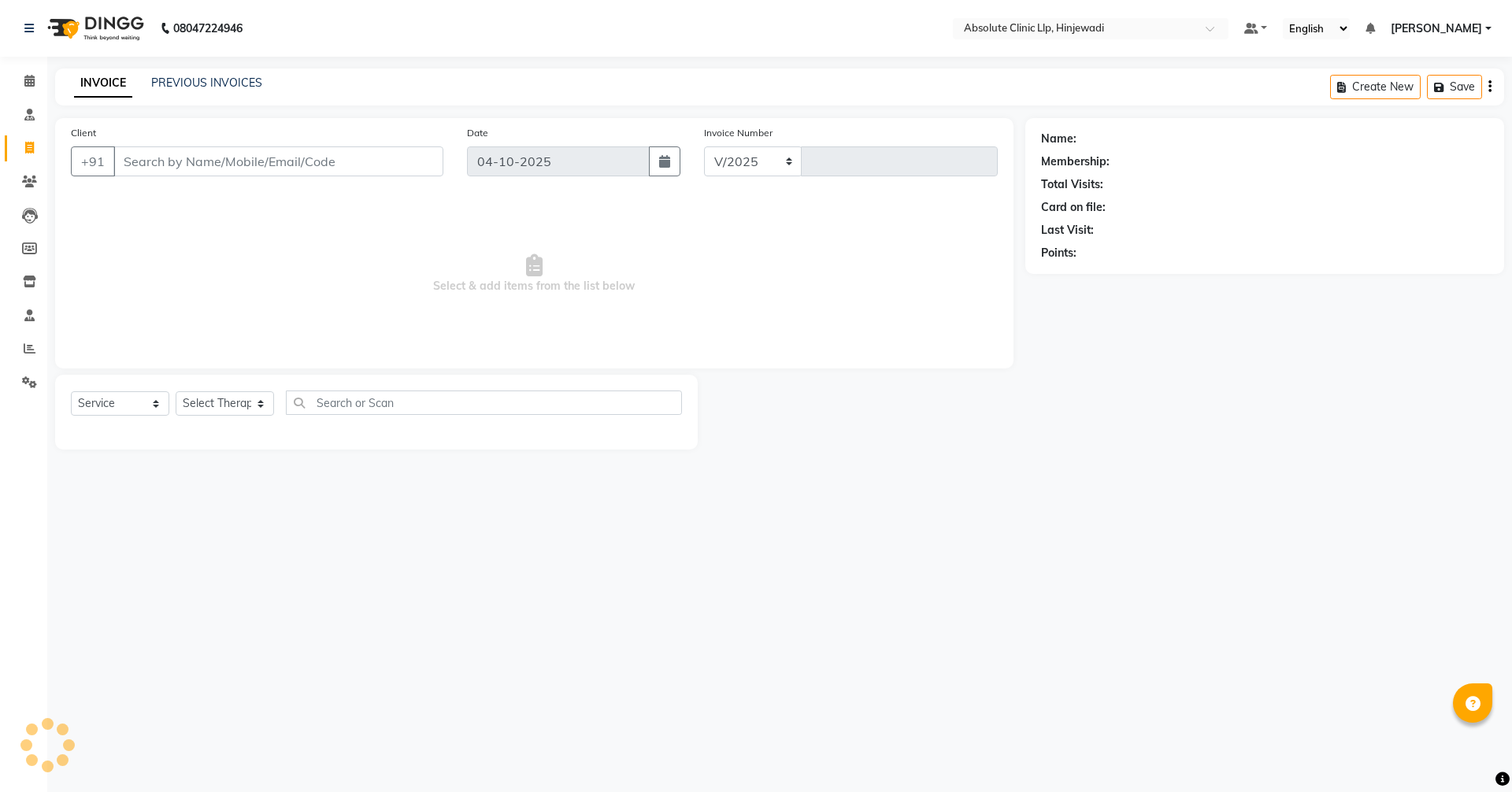
select select "5113"
type input "2621"
click at [207, 87] on link "PREVIOUS INVOICES" at bounding box center [206, 82] width 111 height 14
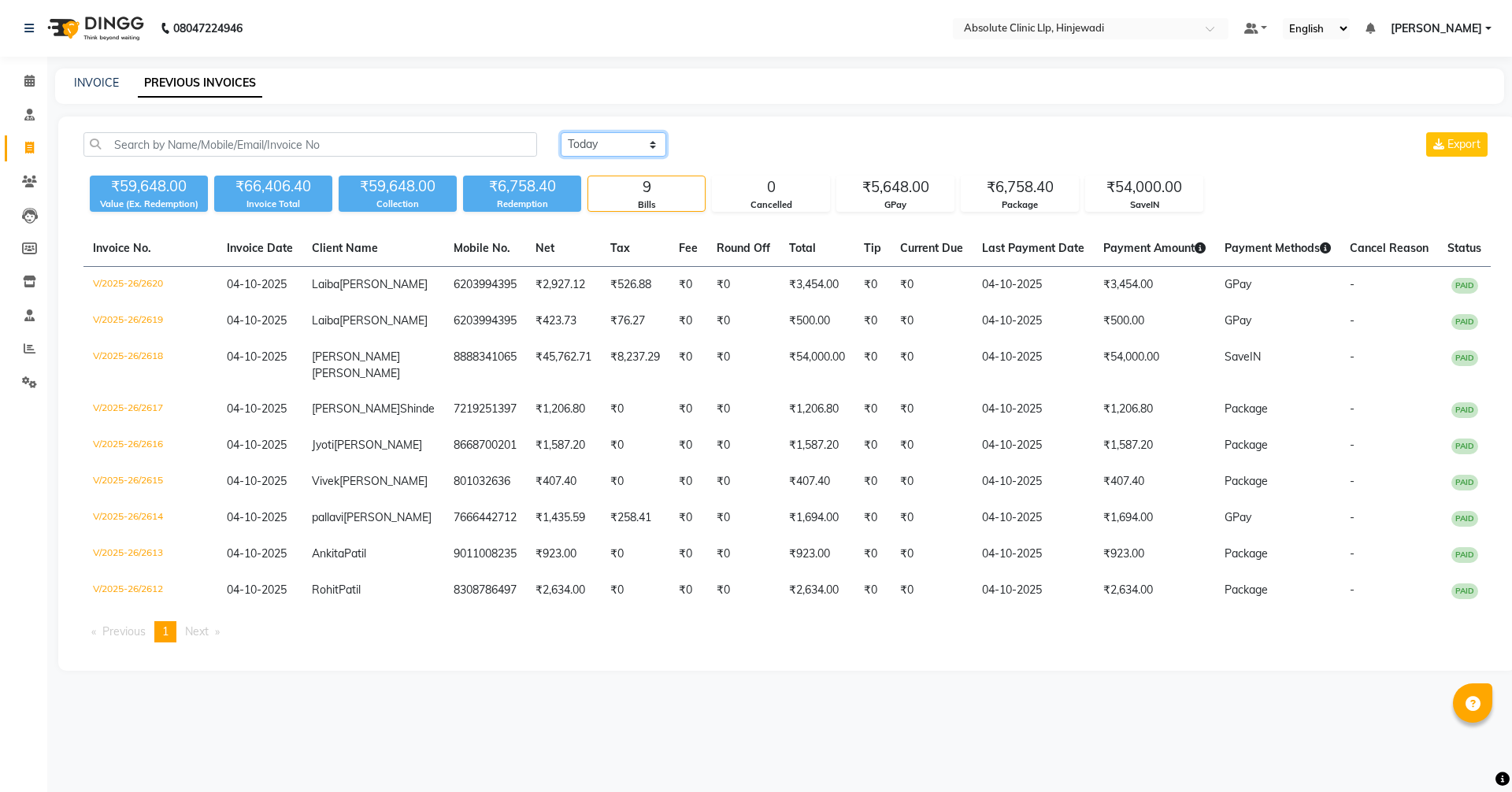
click at [604, 144] on select "[DATE] [DATE] Custom Range" at bounding box center [613, 144] width 106 height 25
click at [733, 156] on div "[DATE] [DATE] Custom Range Export" at bounding box center [1025, 144] width 930 height 25
click at [30, 86] on icon at bounding box center [30, 80] width 10 height 11
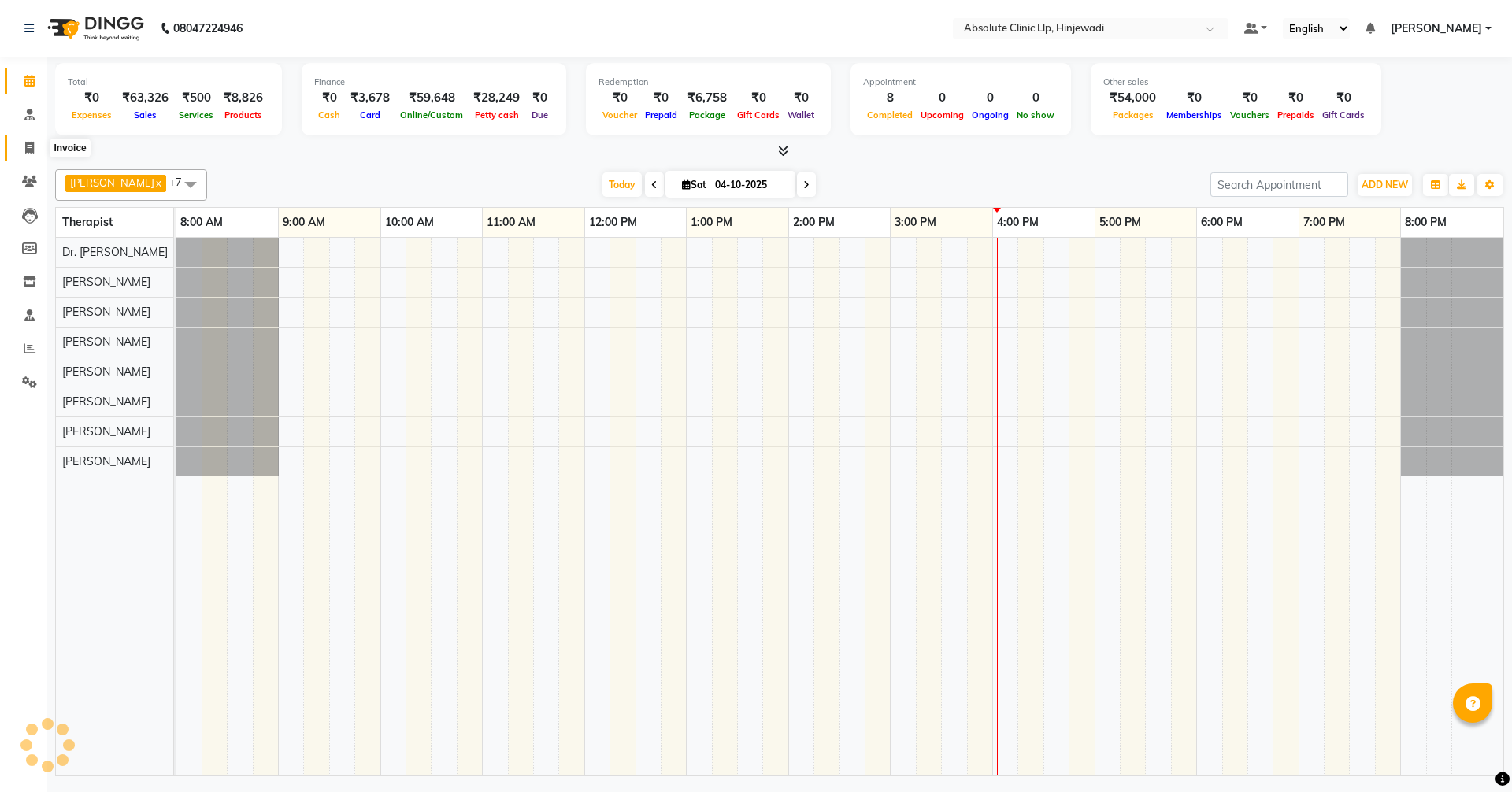
click at [27, 149] on icon at bounding box center [30, 148] width 9 height 11
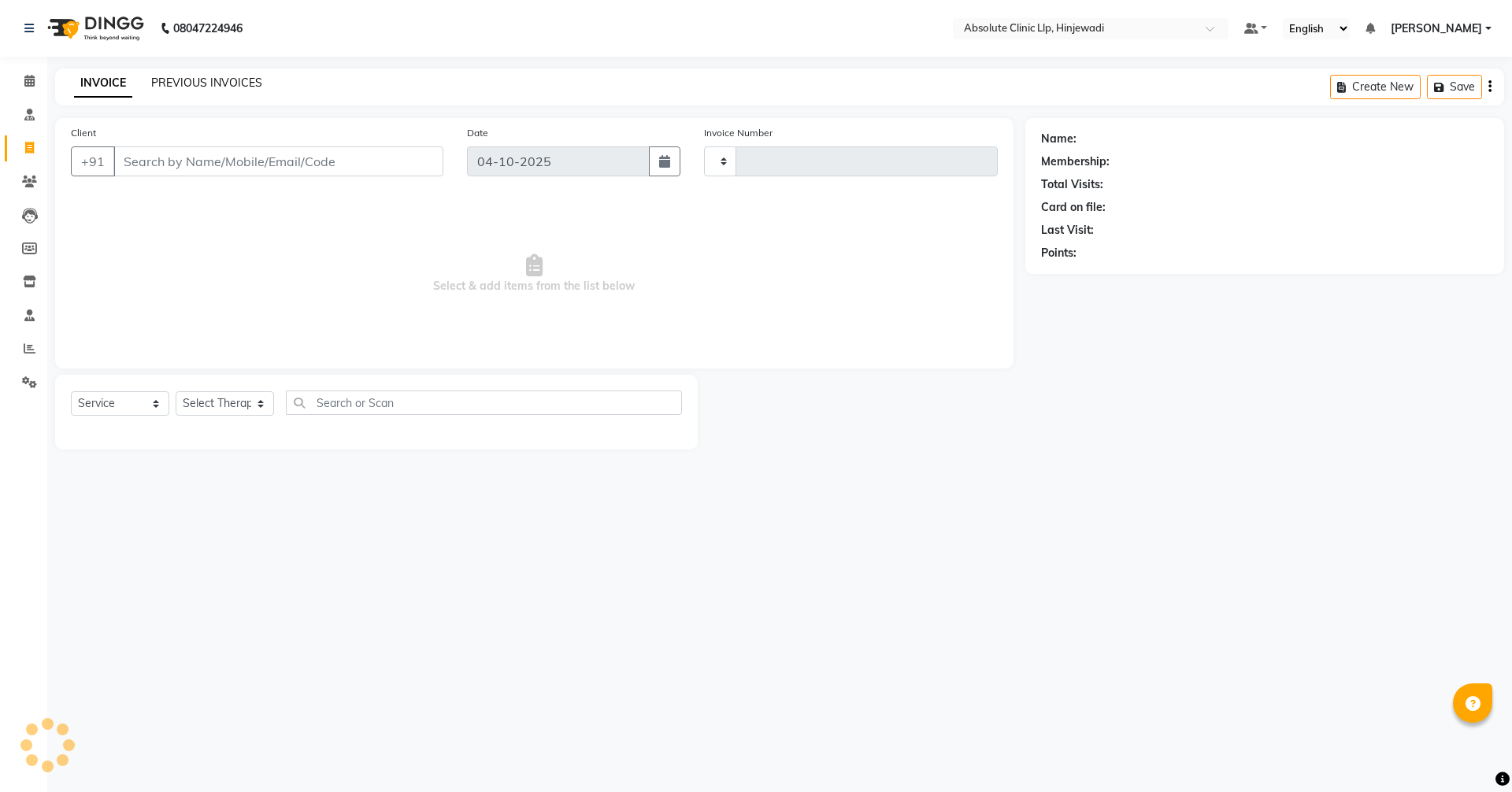
click at [171, 83] on link "PREVIOUS INVOICES" at bounding box center [206, 82] width 111 height 14
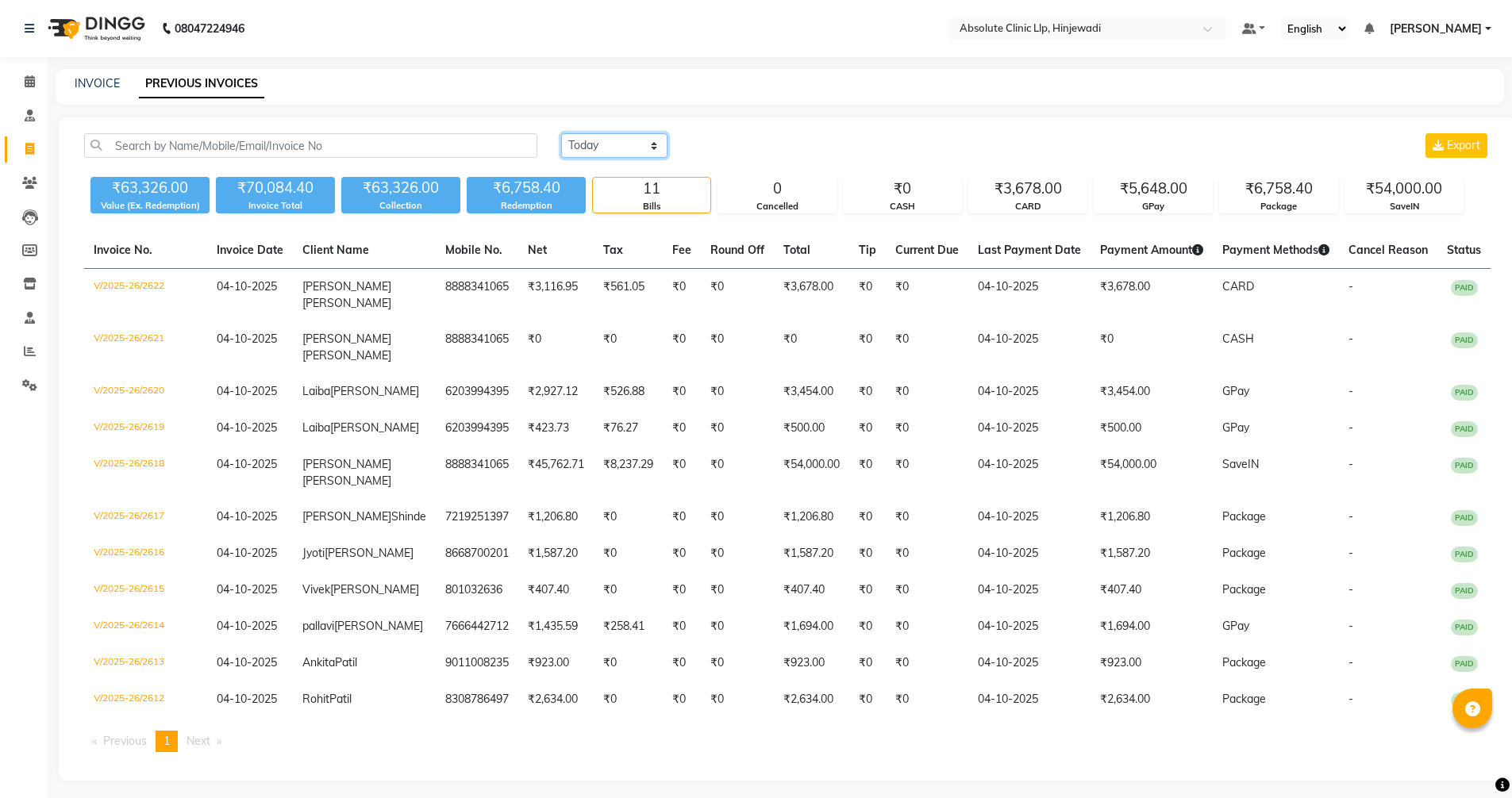
click at [625, 143] on select "[DATE] [DATE] Custom Range" at bounding box center [614, 145] width 107 height 25
select select "range"
click at [561, 133] on select "[DATE] [DATE] Custom Range" at bounding box center [614, 145] width 107 height 25
click at [769, 147] on input "04-10-2025" at bounding box center [744, 145] width 111 height 22
select select "10"
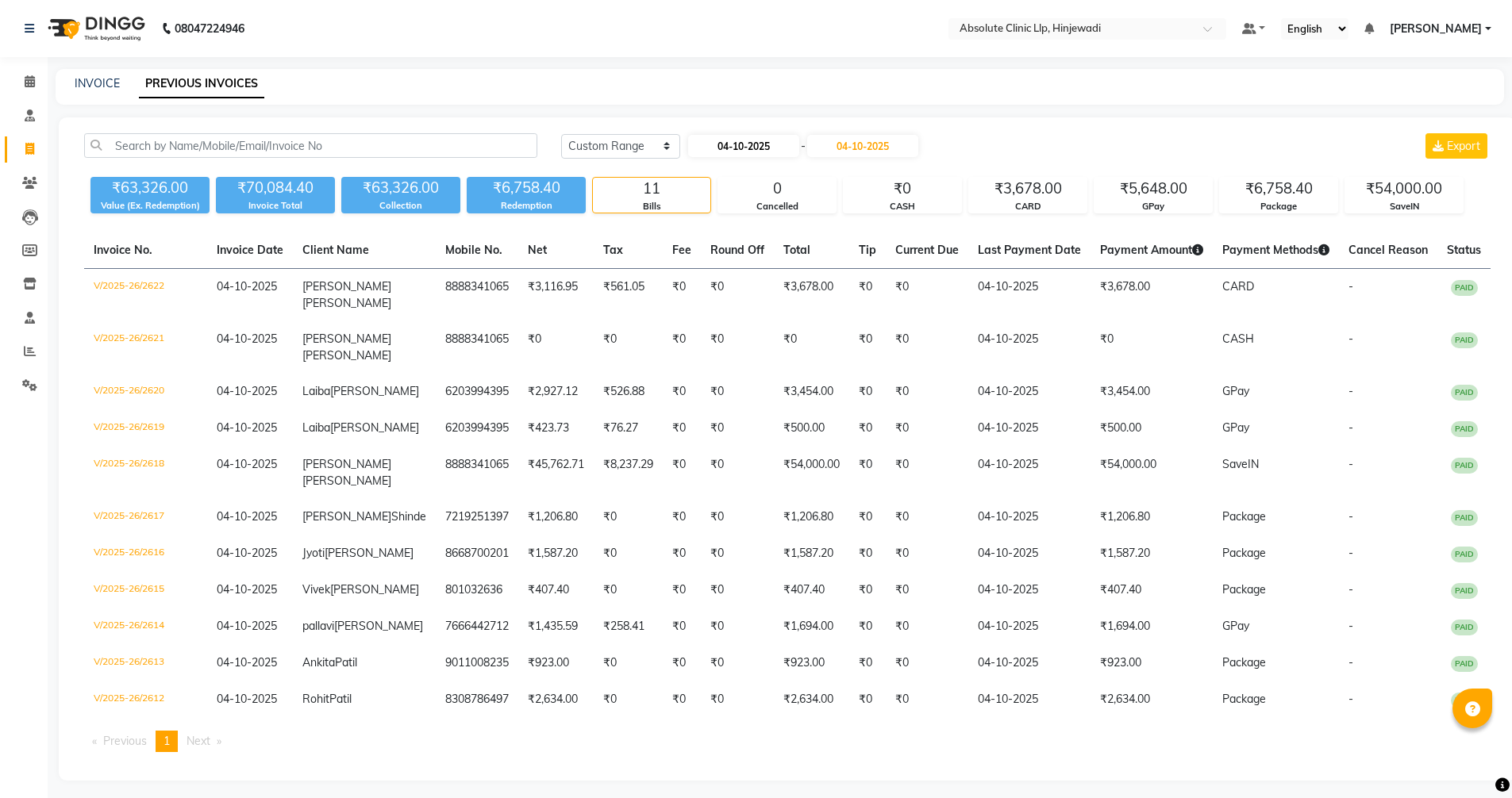
select select "2025"
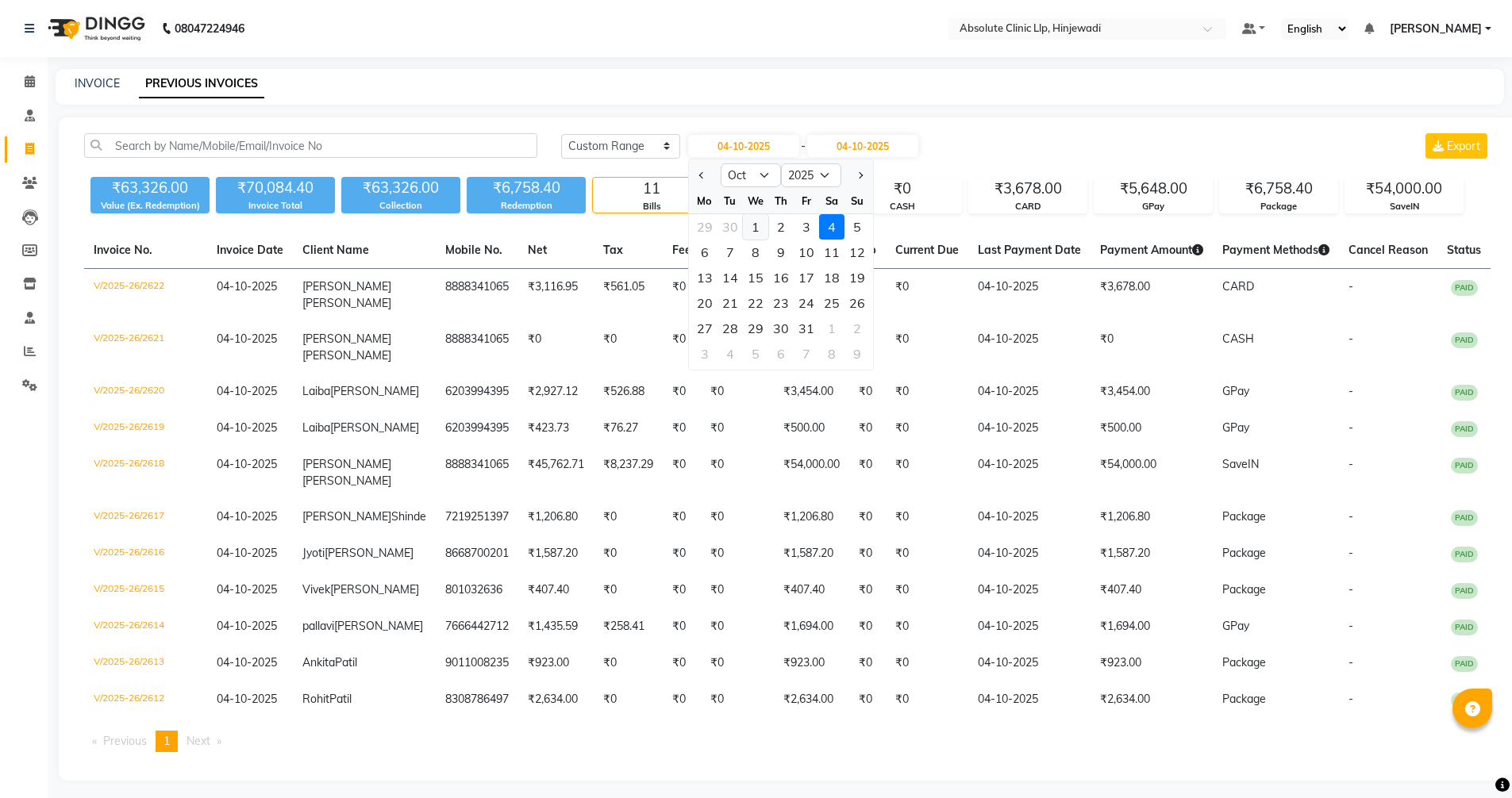
click at [751, 226] on div "1" at bounding box center [755, 226] width 26 height 26
type input "01-10-2025"
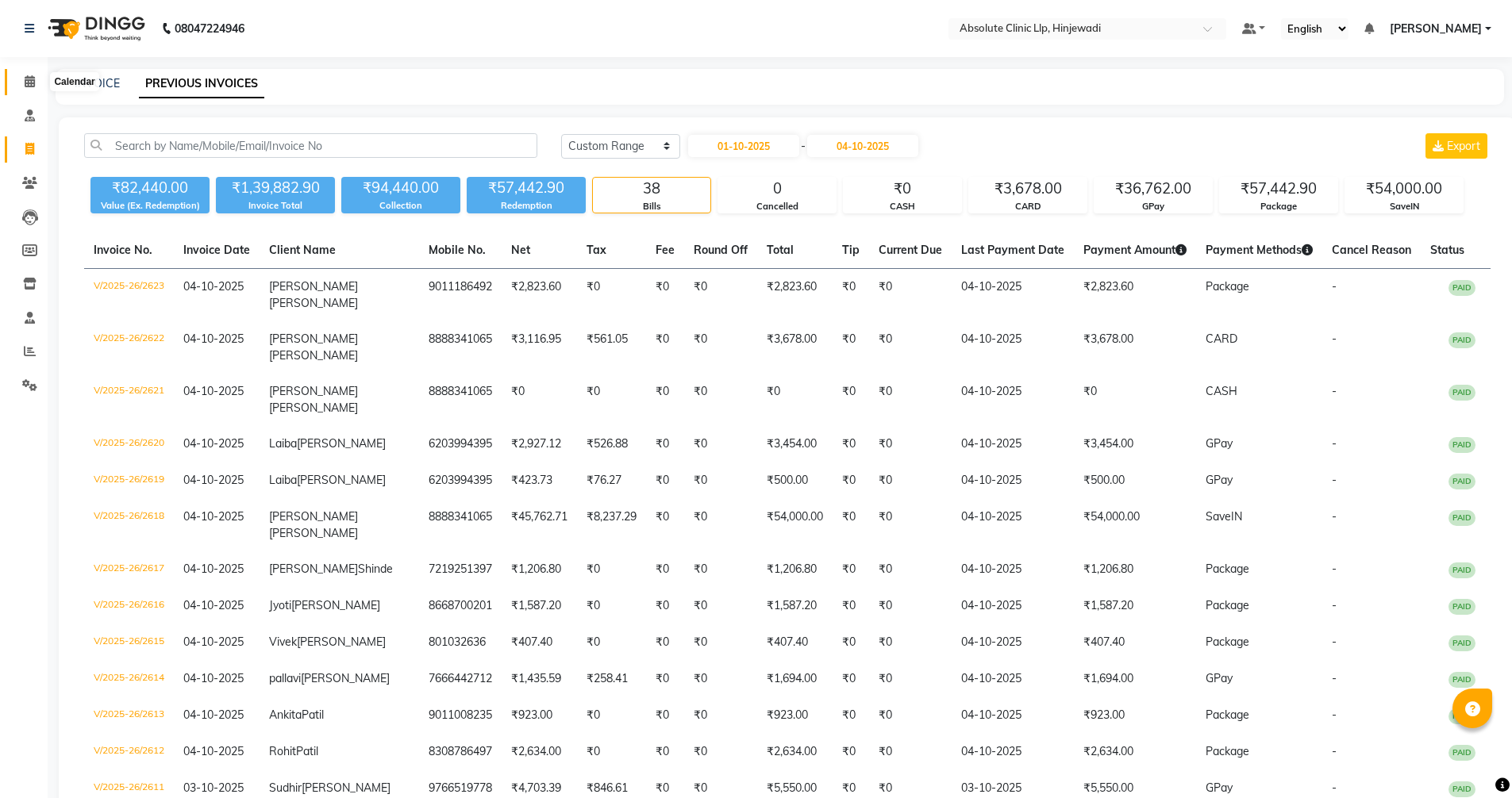
click at [31, 84] on icon at bounding box center [30, 81] width 10 height 12
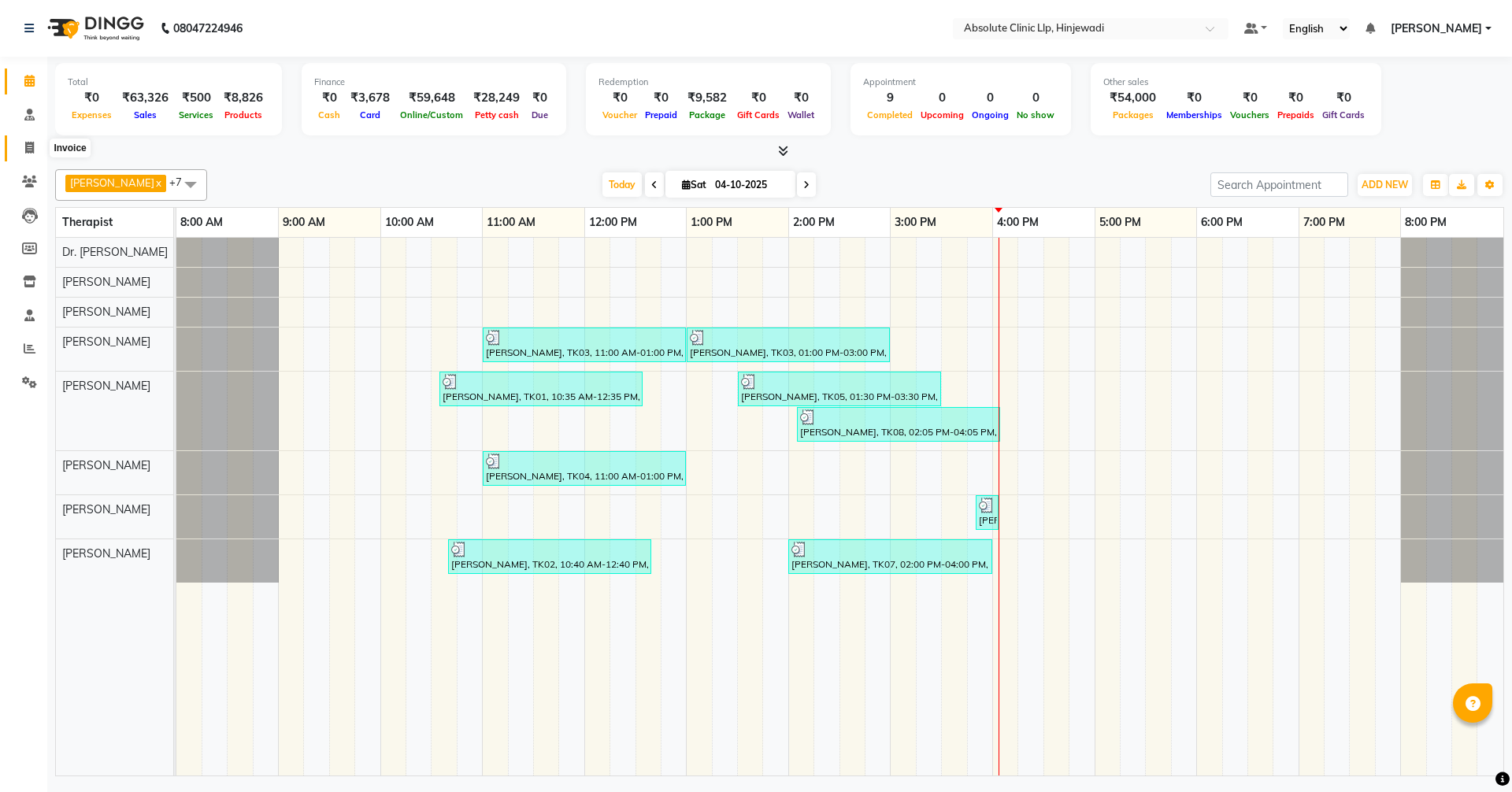
click at [31, 147] on icon at bounding box center [30, 148] width 9 height 11
select select "service"
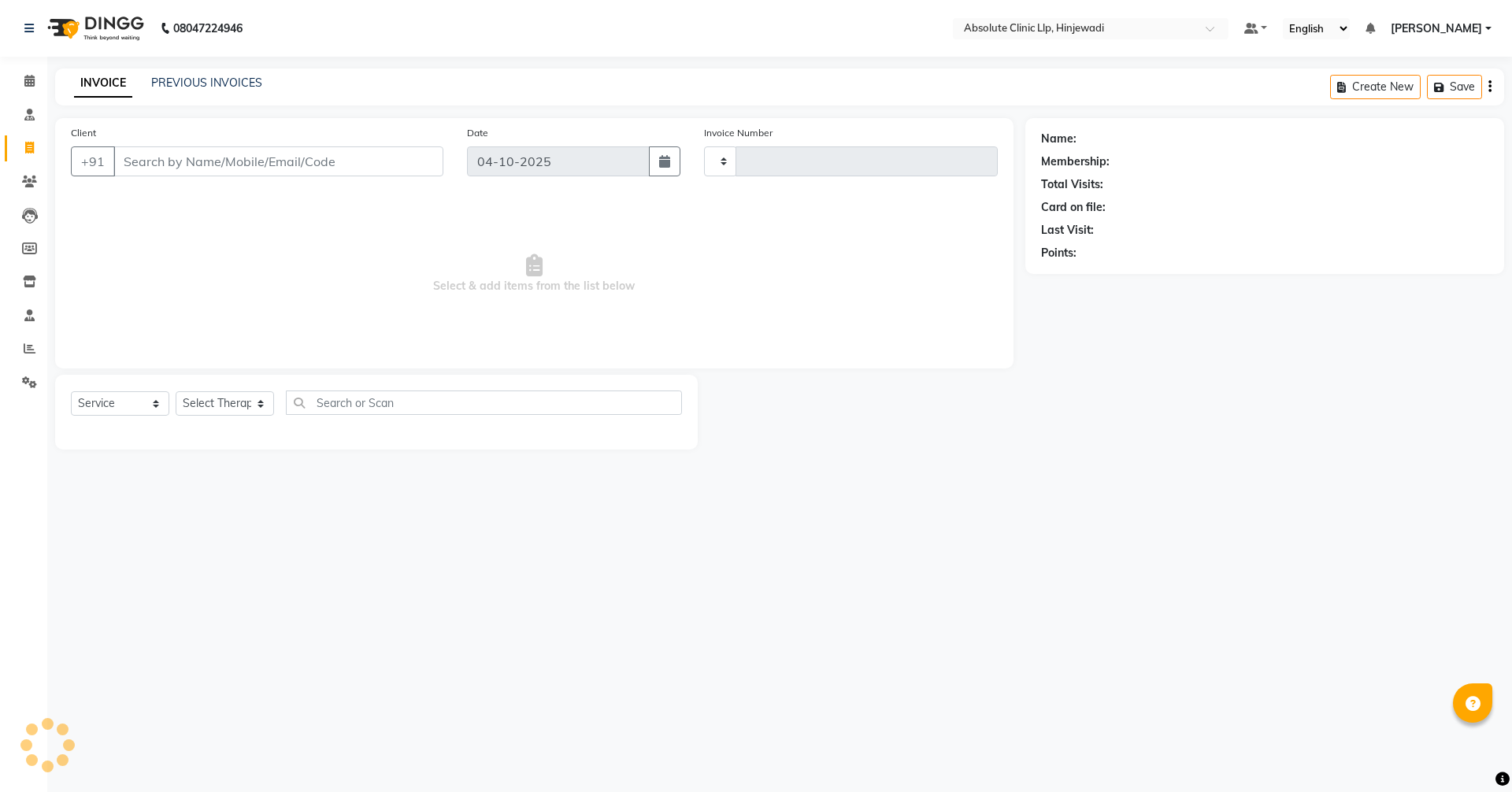
type input "2624"
select select "5113"
click at [184, 86] on link "PREVIOUS INVOICES" at bounding box center [206, 82] width 111 height 14
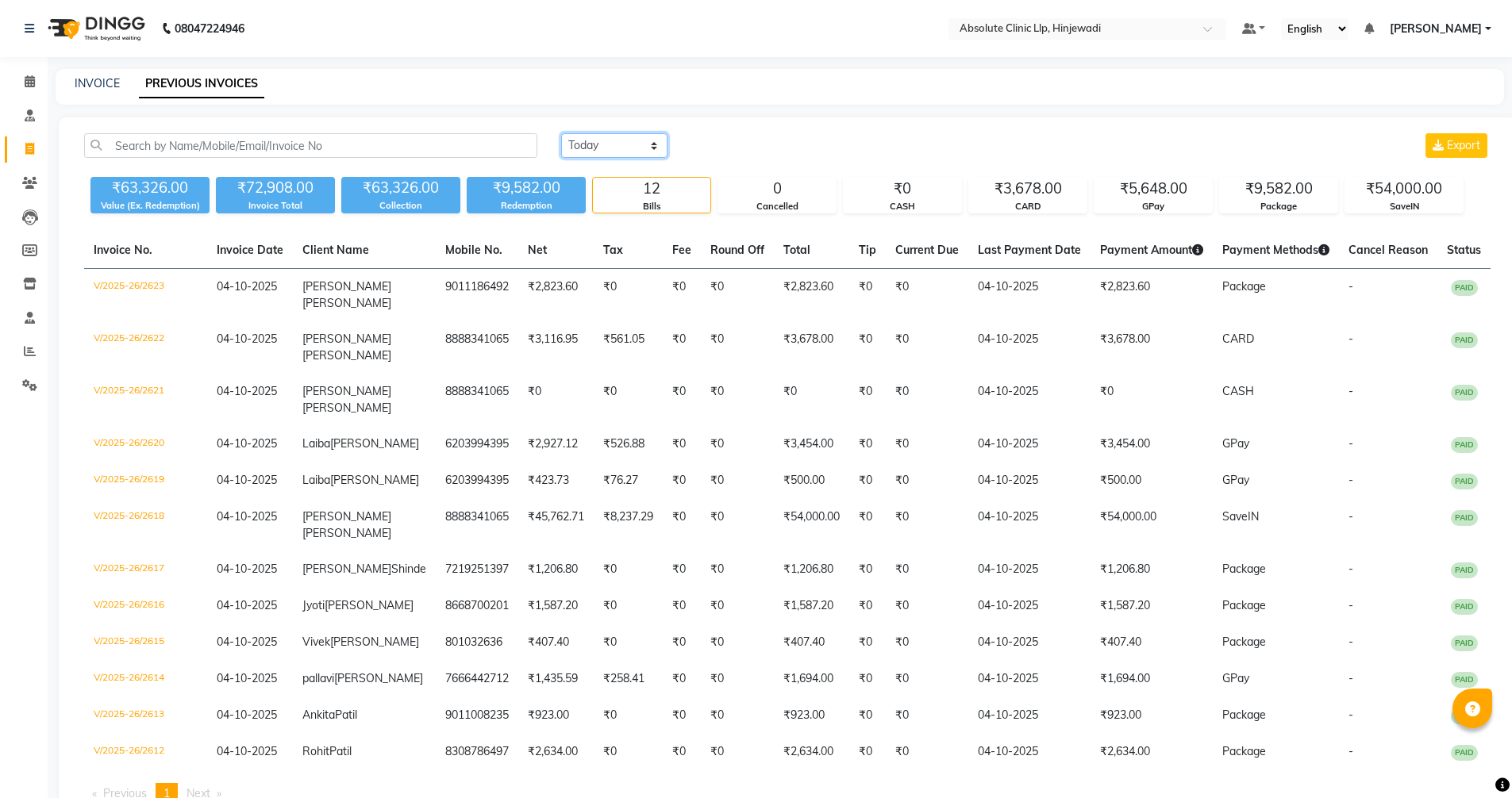
click at [665, 145] on select "[DATE] [DATE] Custom Range" at bounding box center [614, 145] width 107 height 25
select select "range"
click at [561, 133] on select "[DATE] [DATE] Custom Range" at bounding box center [614, 145] width 107 height 25
click at [751, 148] on input "04-10-2025" at bounding box center [744, 145] width 111 height 22
select select "10"
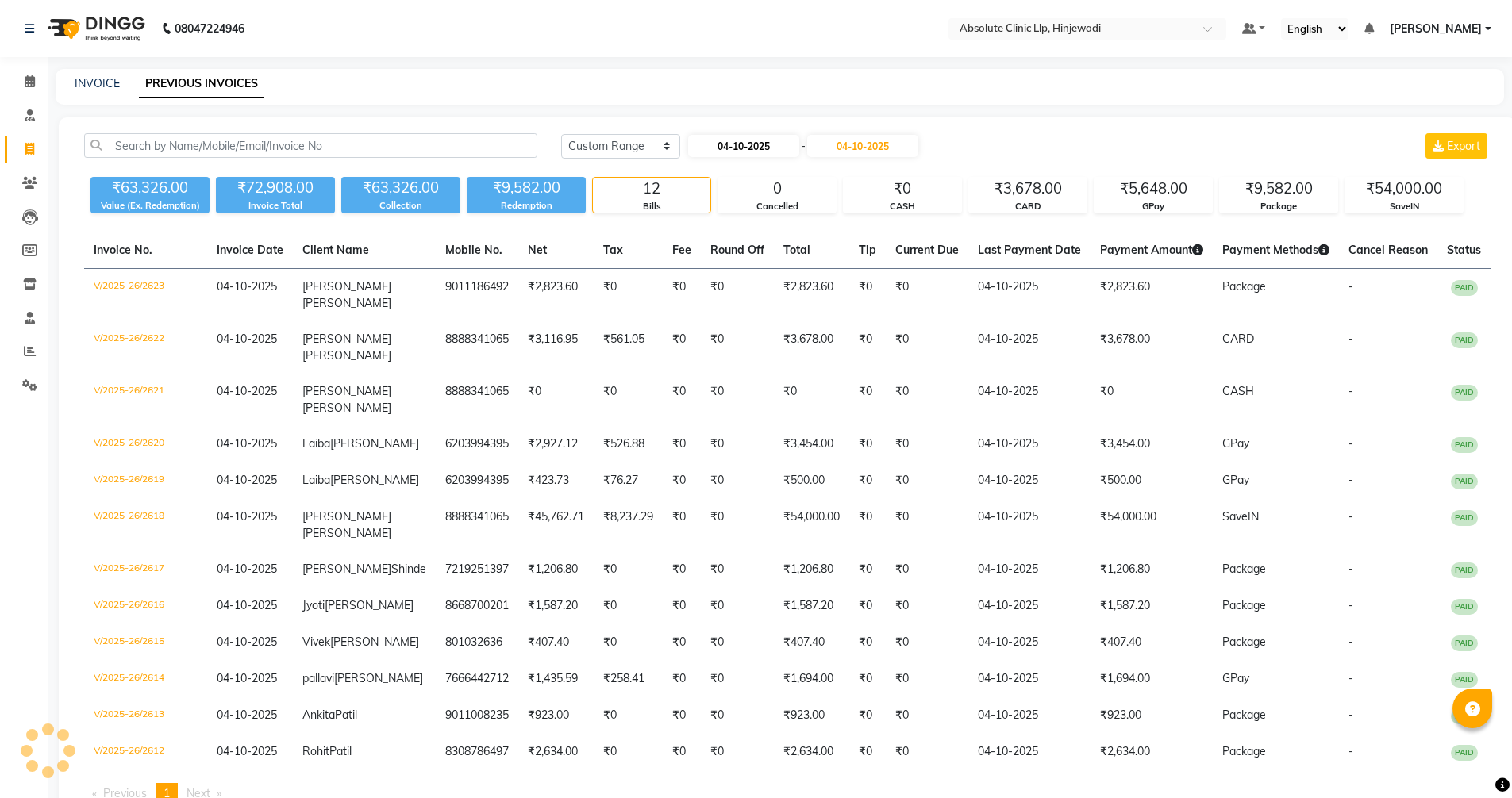
select select "2025"
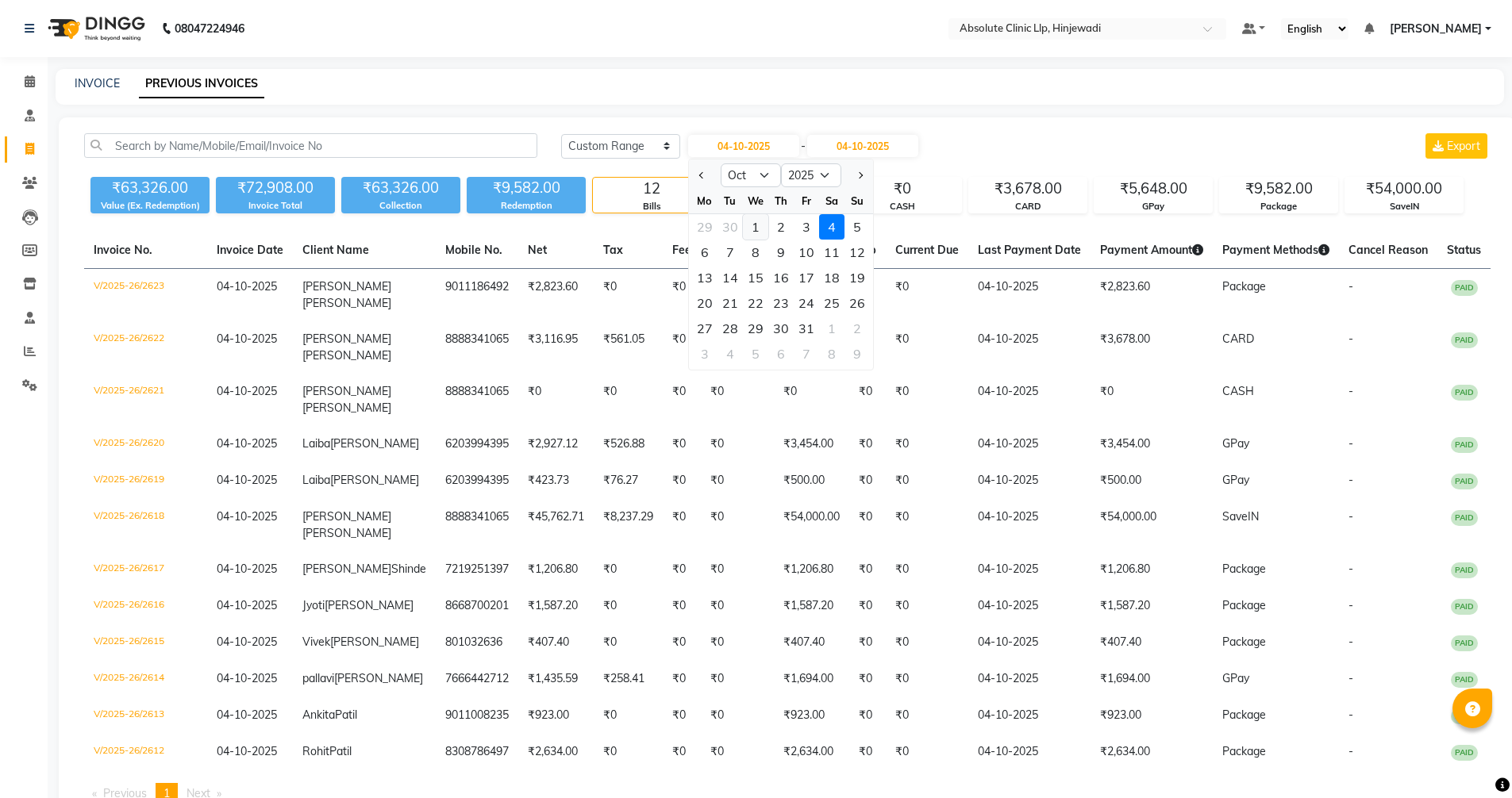
click at [761, 229] on div "1" at bounding box center [755, 226] width 26 height 26
type input "01-10-2025"
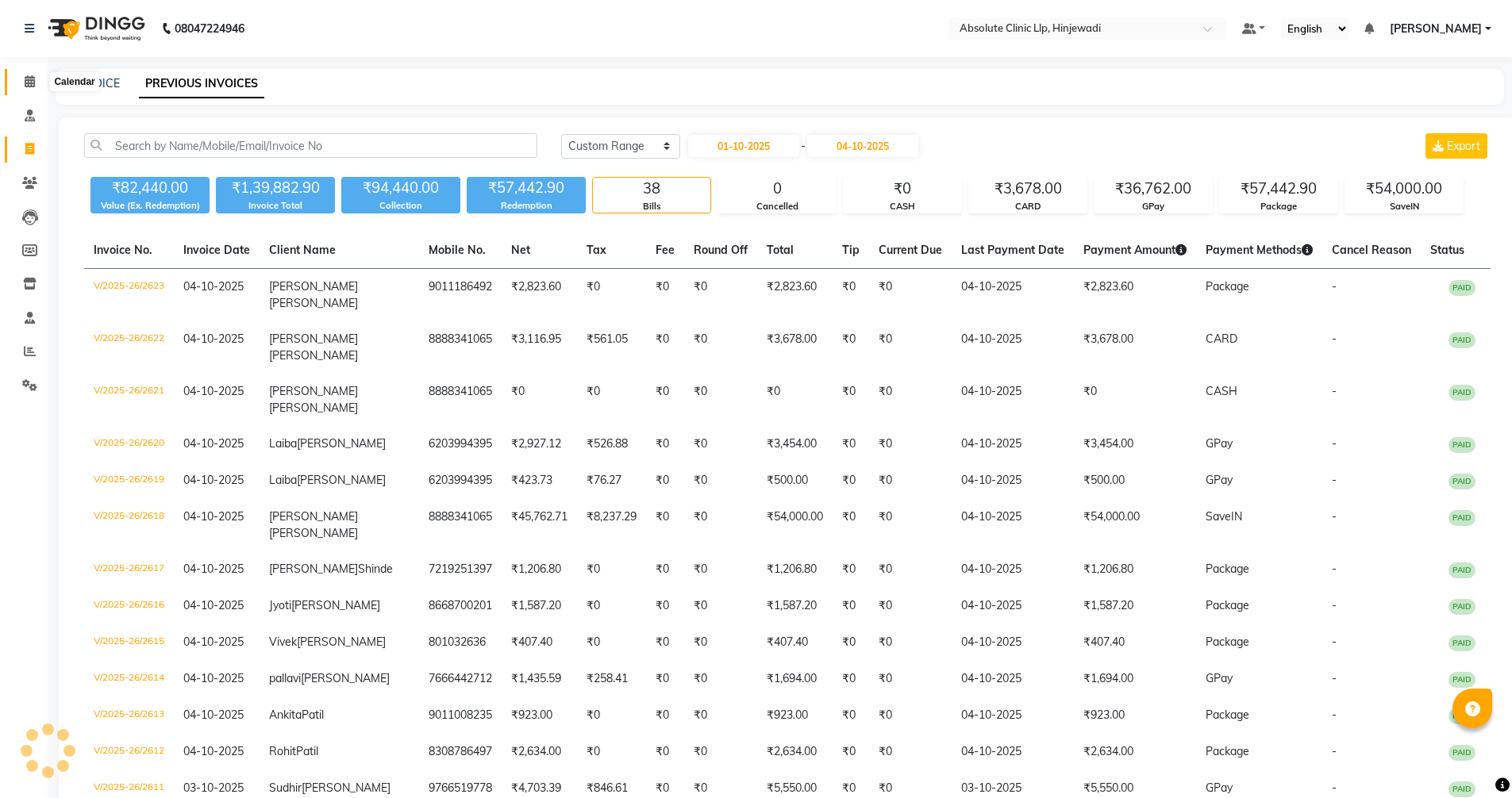
click at [21, 82] on span at bounding box center [30, 82] width 28 height 18
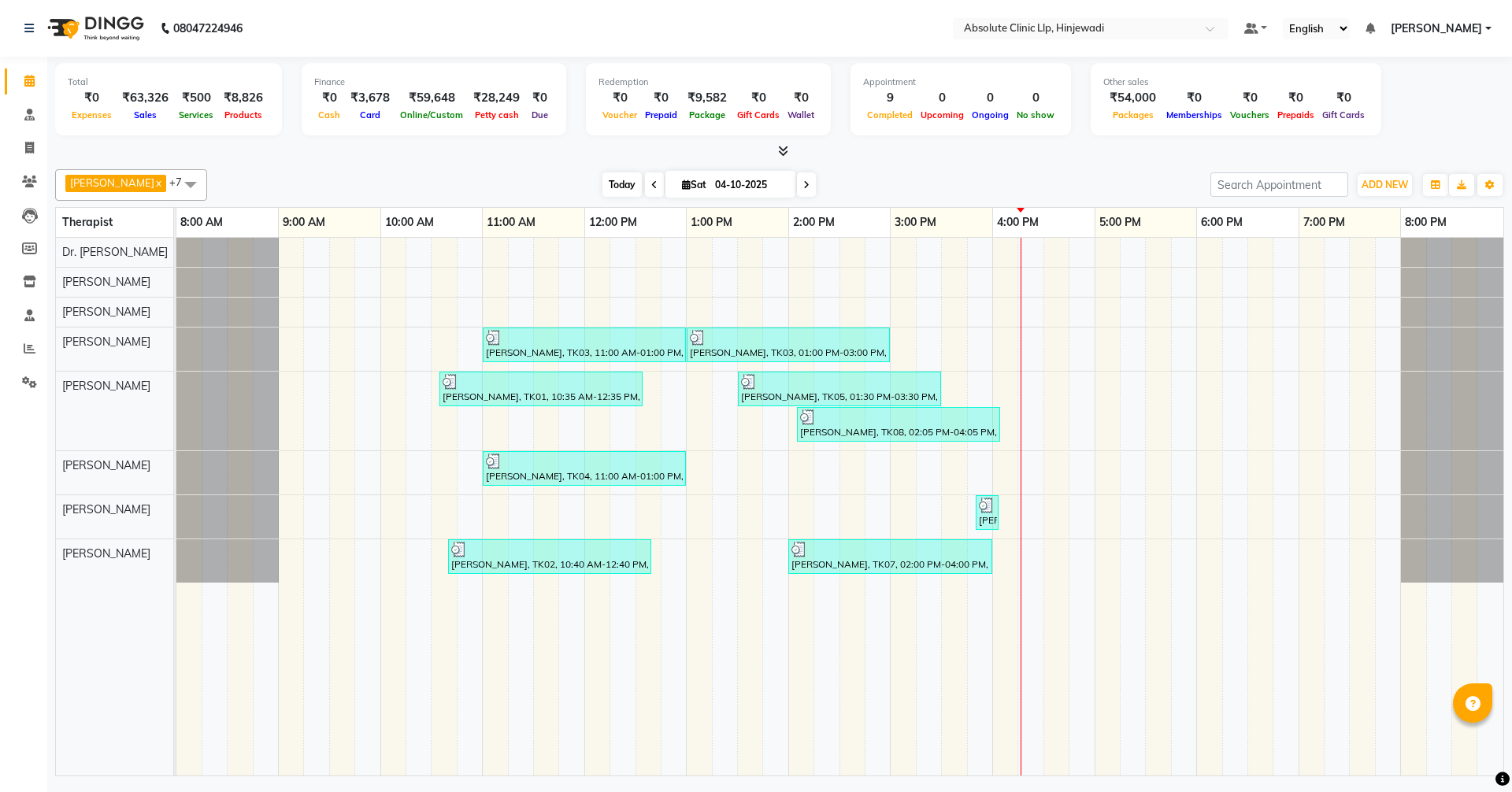
click at [642, 182] on span "Today" at bounding box center [622, 184] width 39 height 25
click at [37, 148] on span at bounding box center [30, 148] width 28 height 18
select select "service"
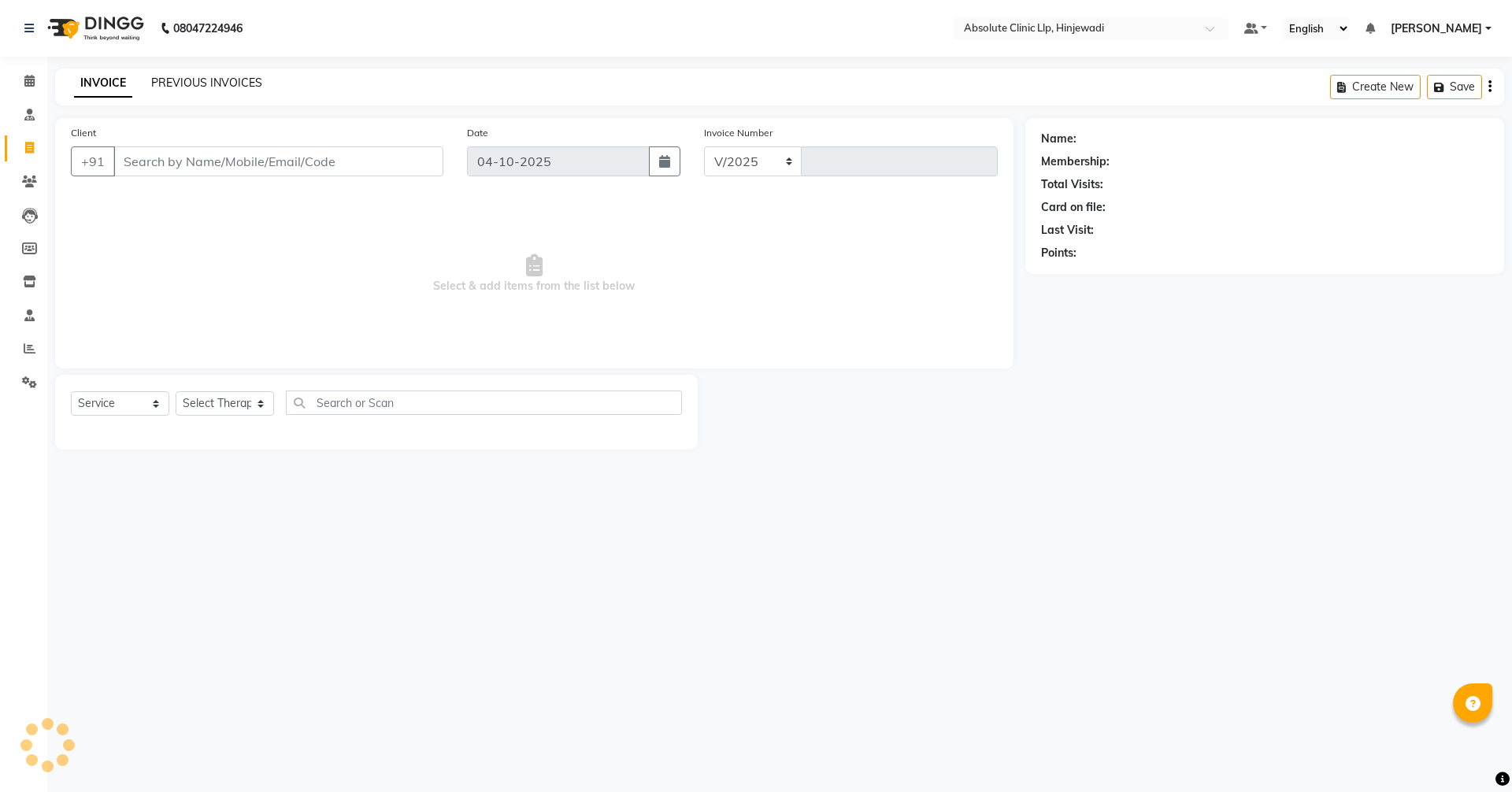
select select "5113"
type input "2624"
click at [180, 80] on link "PREVIOUS INVOICES" at bounding box center [206, 82] width 111 height 14
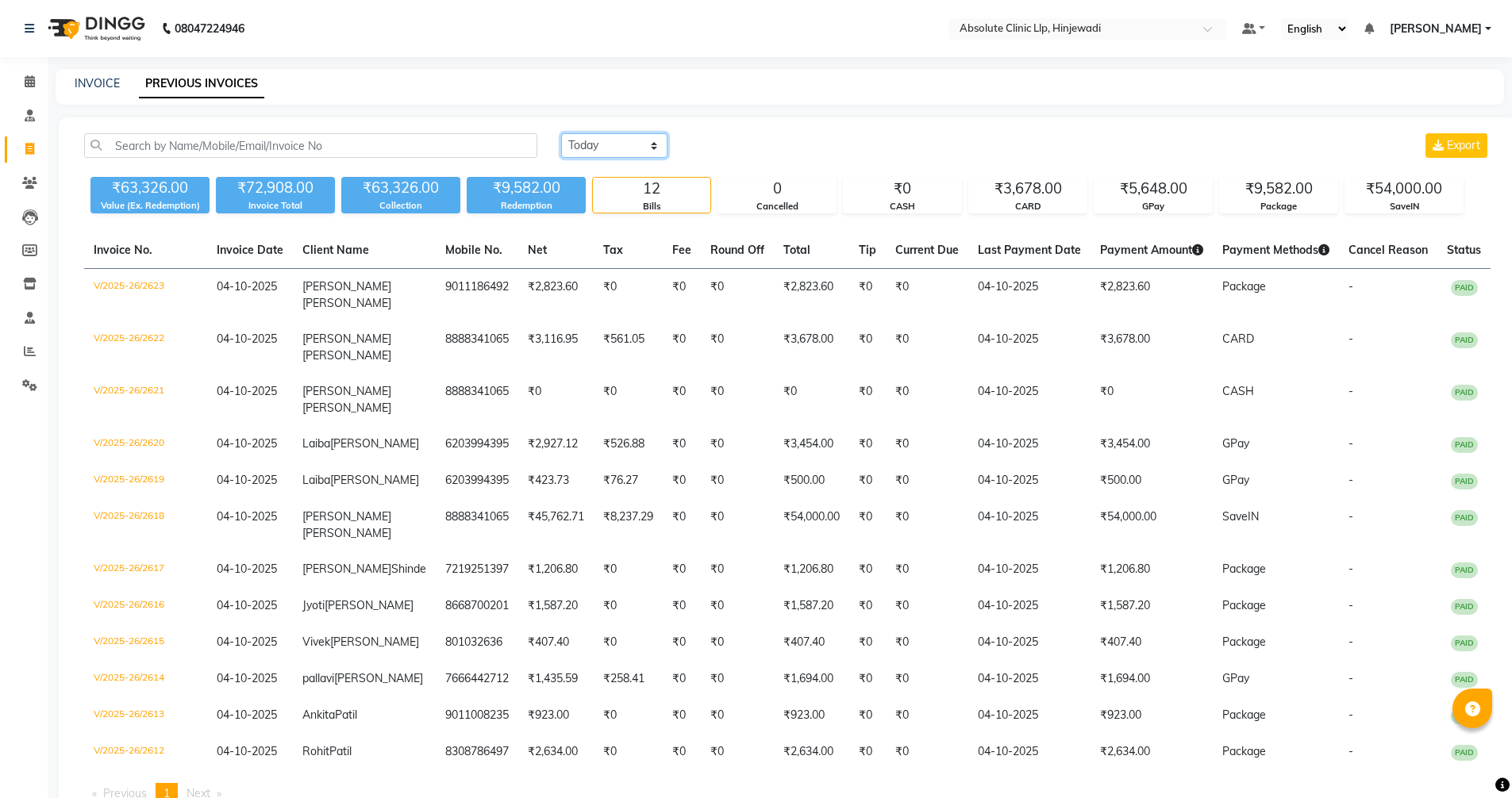
click at [599, 141] on select "[DATE] [DATE] Custom Range" at bounding box center [614, 145] width 107 height 25
select select "range"
click at [561, 133] on select "[DATE] [DATE] Custom Range" at bounding box center [614, 145] width 107 height 25
click at [751, 145] on input "04-10-2025" at bounding box center [744, 145] width 111 height 22
select select "10"
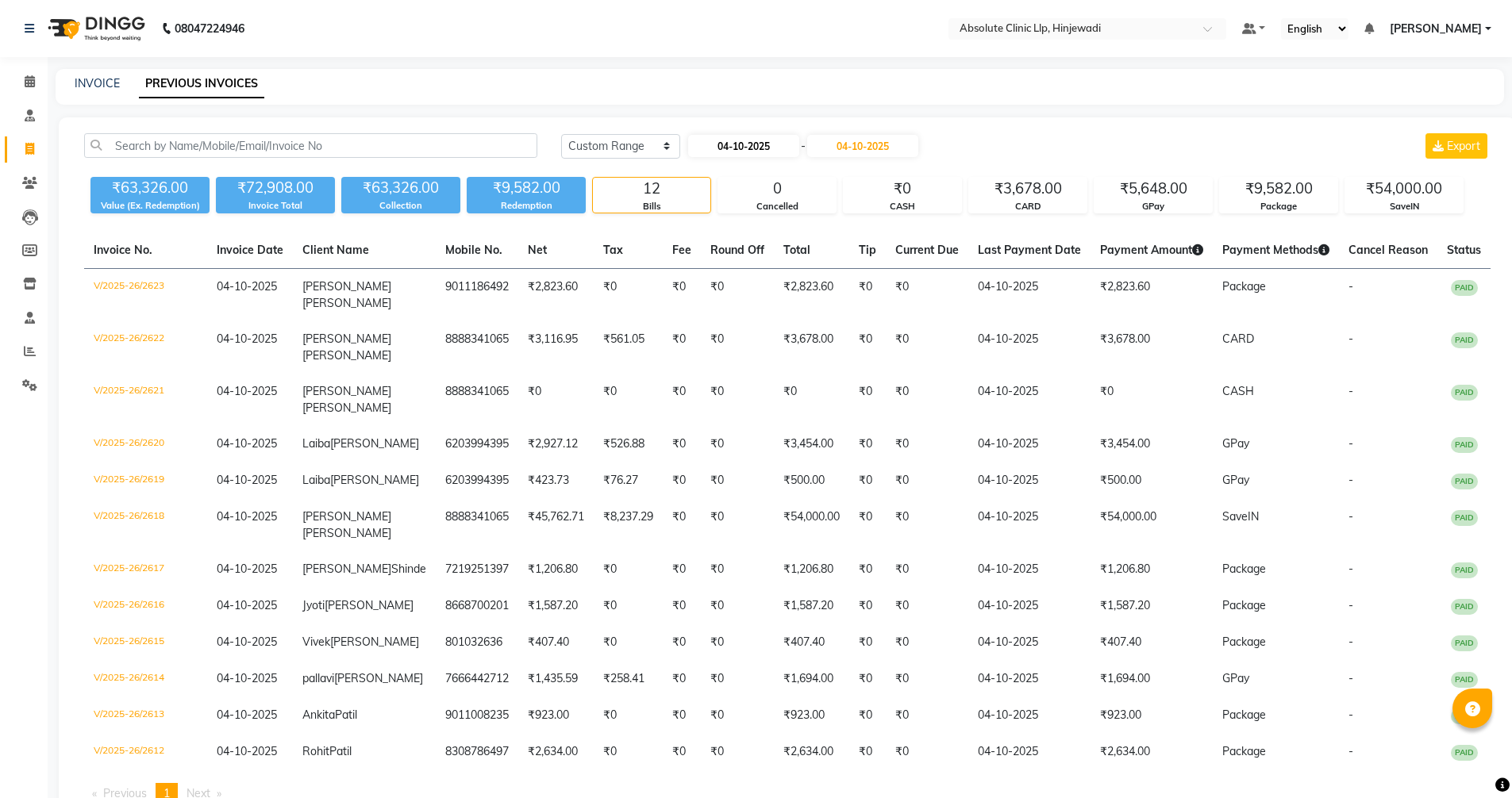
select select "2025"
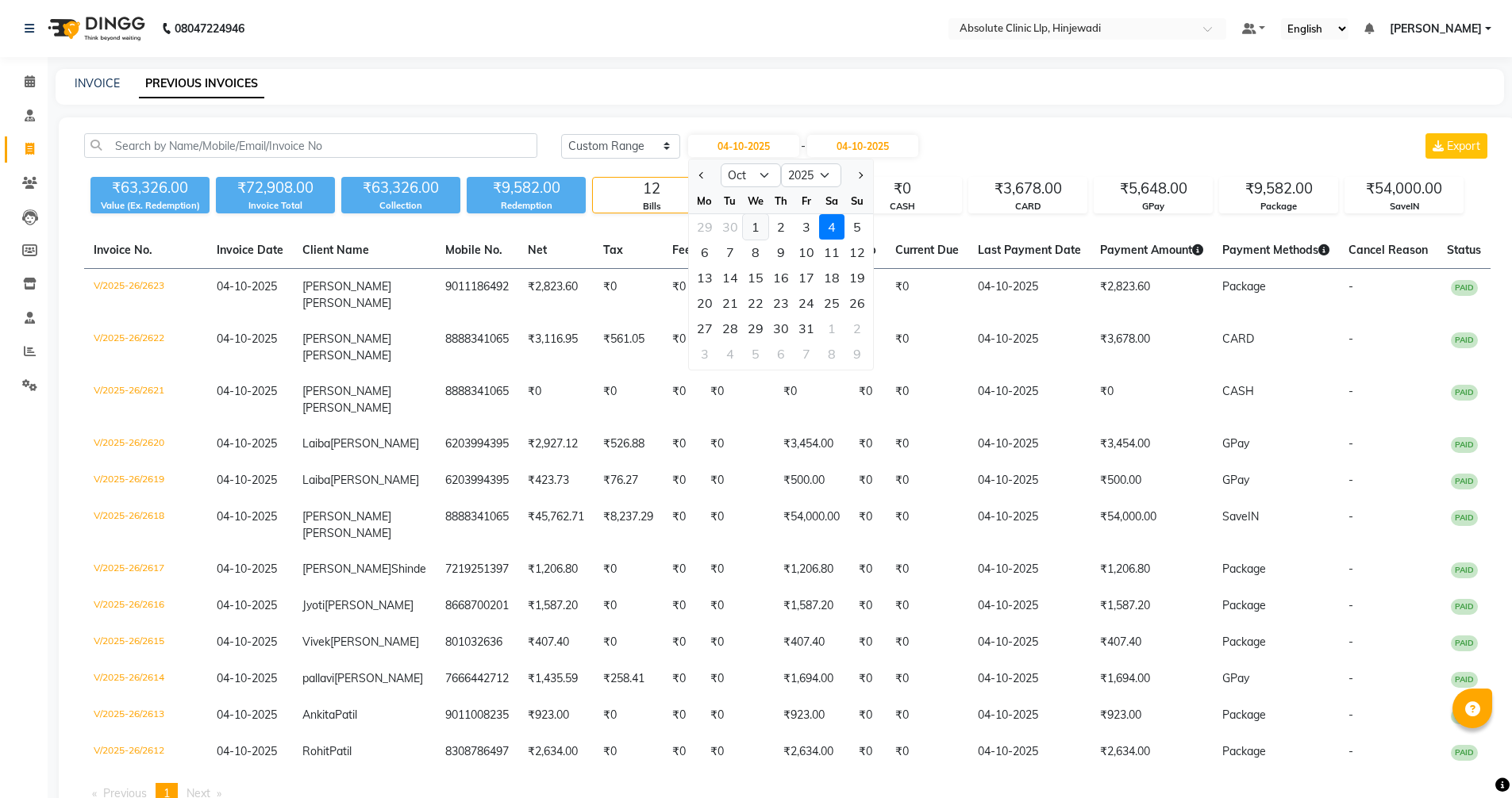
click at [757, 232] on div "1" at bounding box center [755, 226] width 26 height 26
type input "01-10-2025"
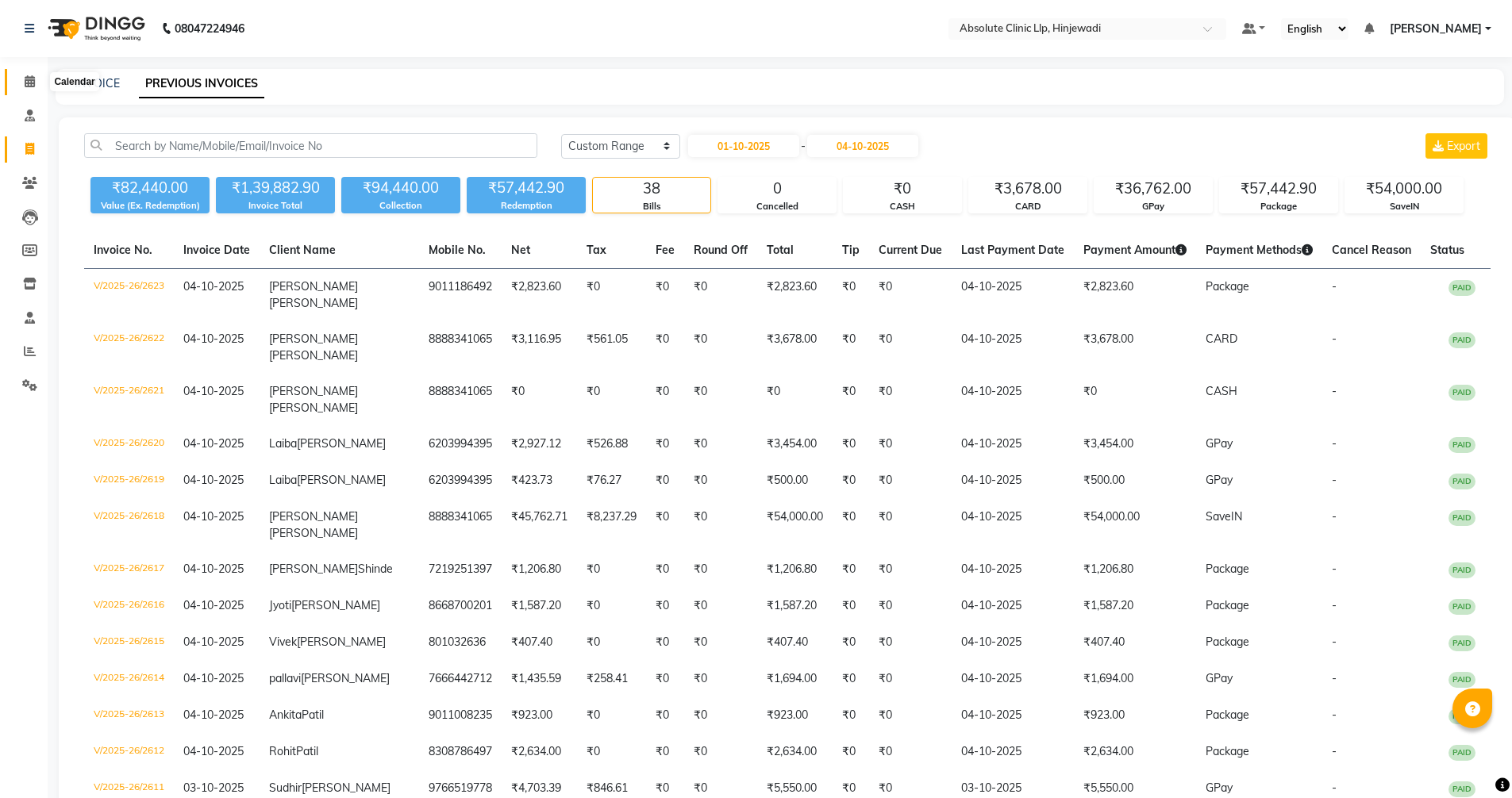
click at [34, 82] on icon at bounding box center [30, 81] width 10 height 12
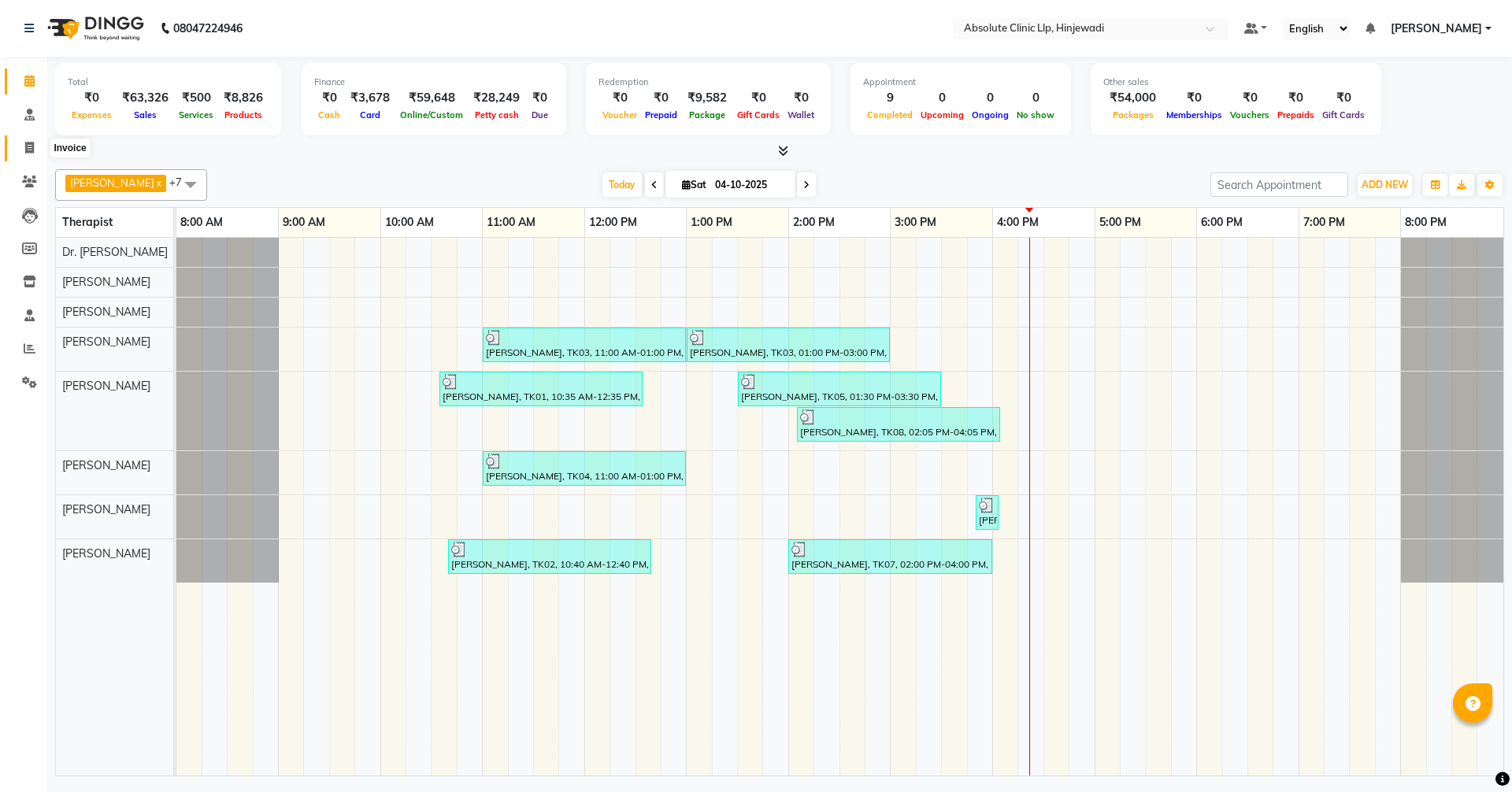
click at [20, 146] on span at bounding box center [30, 148] width 28 height 18
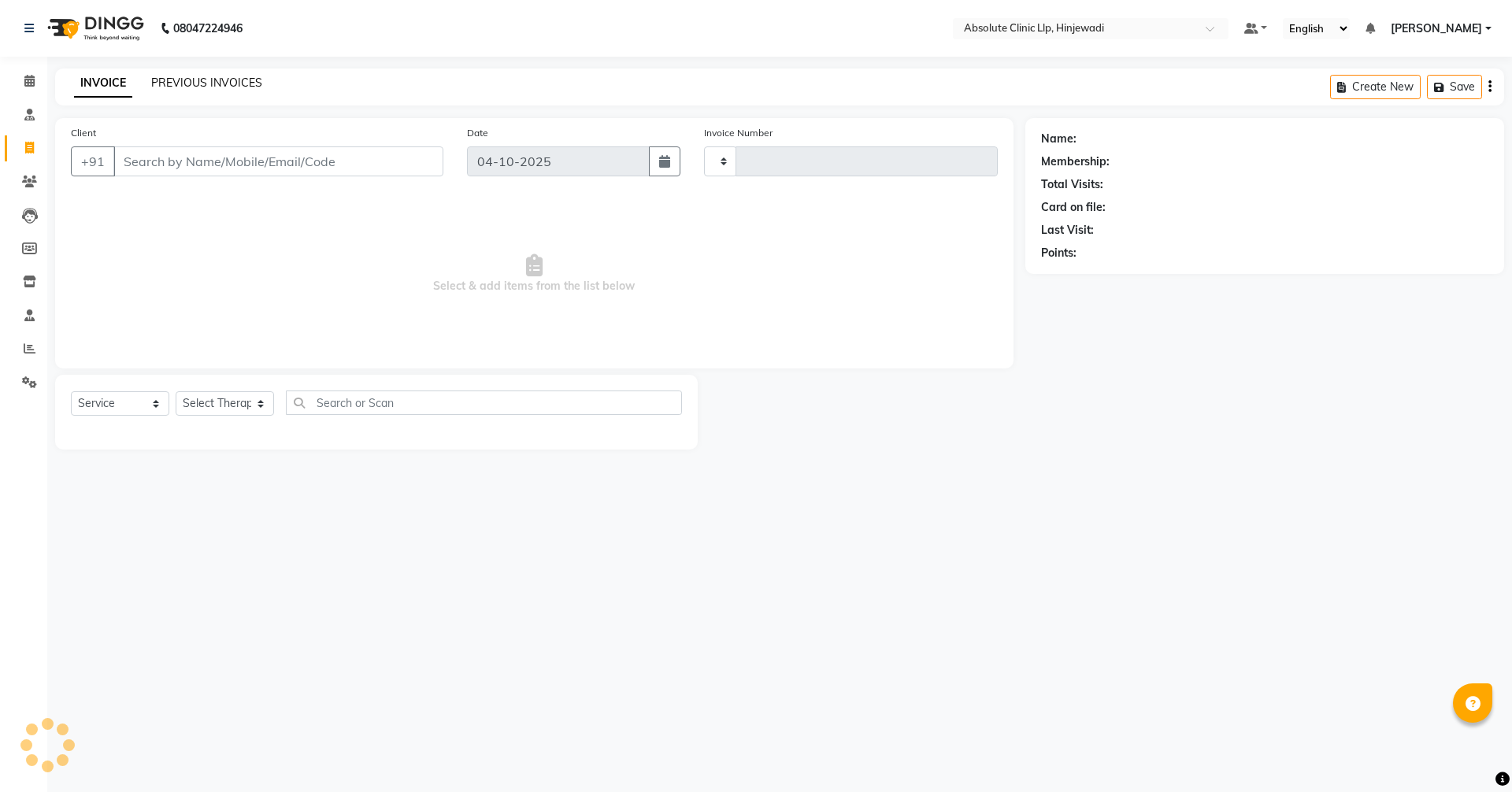
click at [187, 80] on link "PREVIOUS INVOICES" at bounding box center [206, 82] width 111 height 14
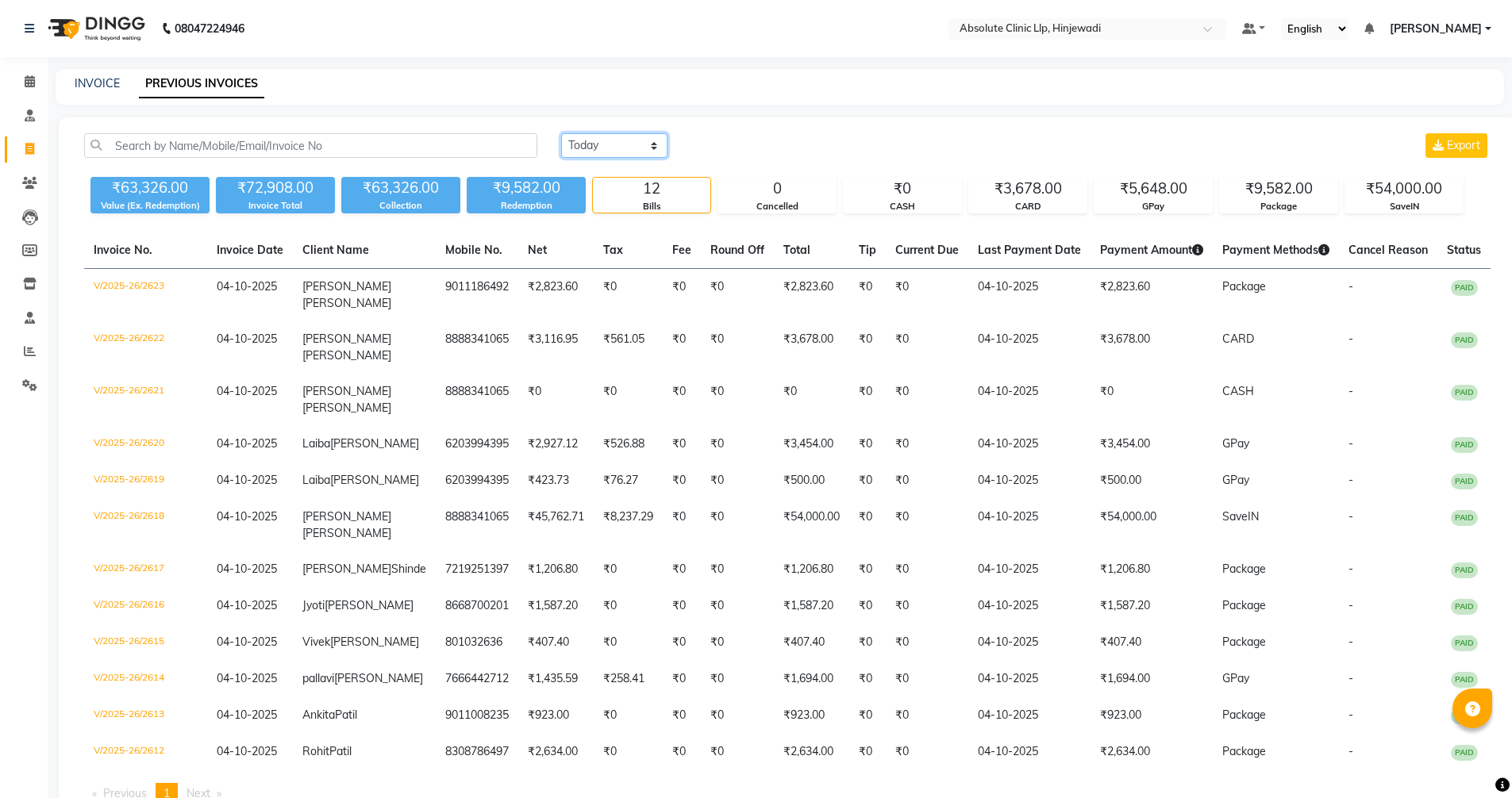
click at [613, 144] on select "[DATE] [DATE] Custom Range" at bounding box center [614, 145] width 107 height 25
click at [561, 133] on select "[DATE] [DATE] Custom Range" at bounding box center [614, 145] width 107 height 25
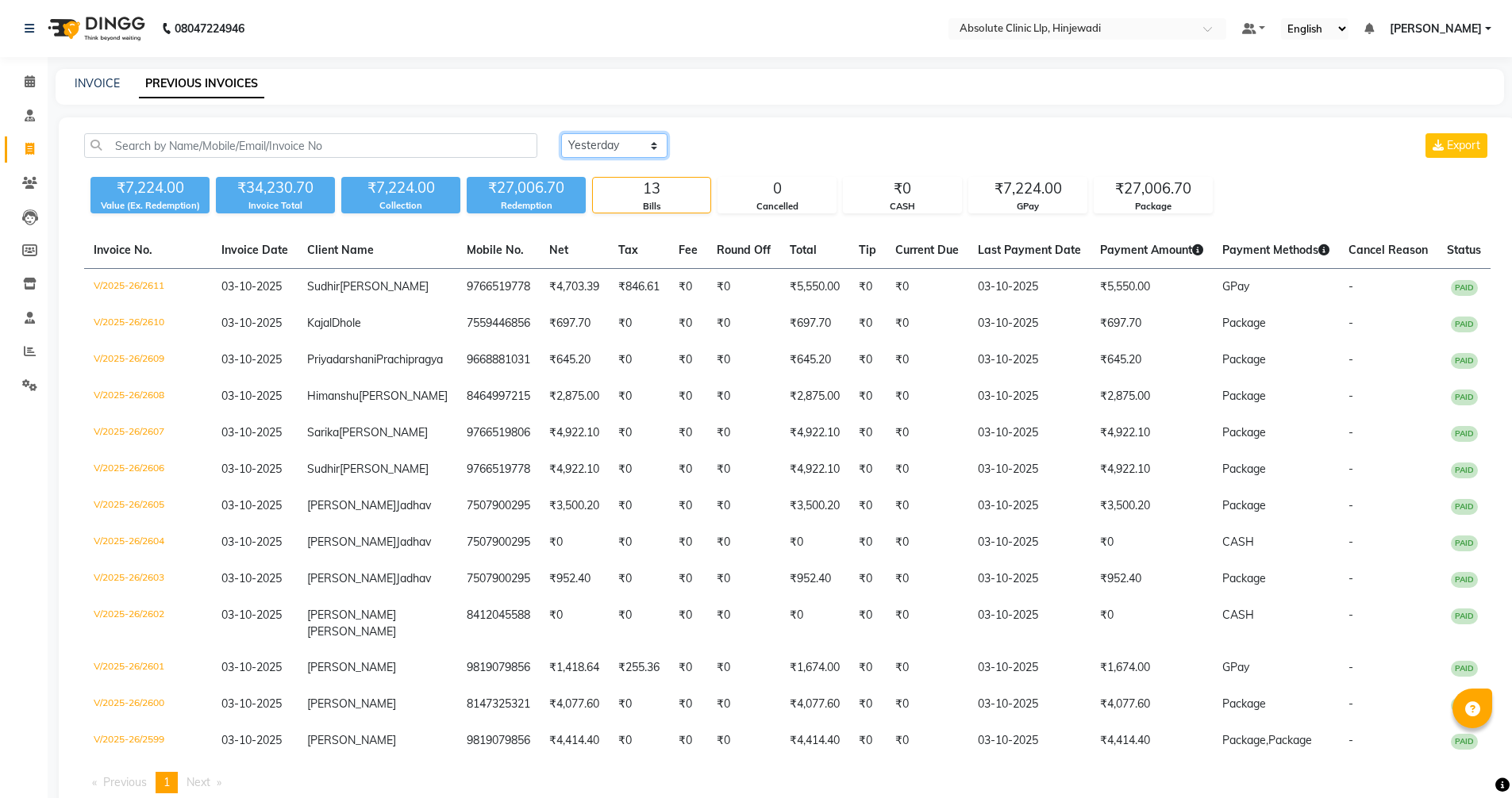
click at [614, 139] on select "[DATE] [DATE] Custom Range" at bounding box center [614, 145] width 107 height 25
select select "range"
click at [561, 133] on select "[DATE] [DATE] Custom Range" at bounding box center [614, 145] width 107 height 25
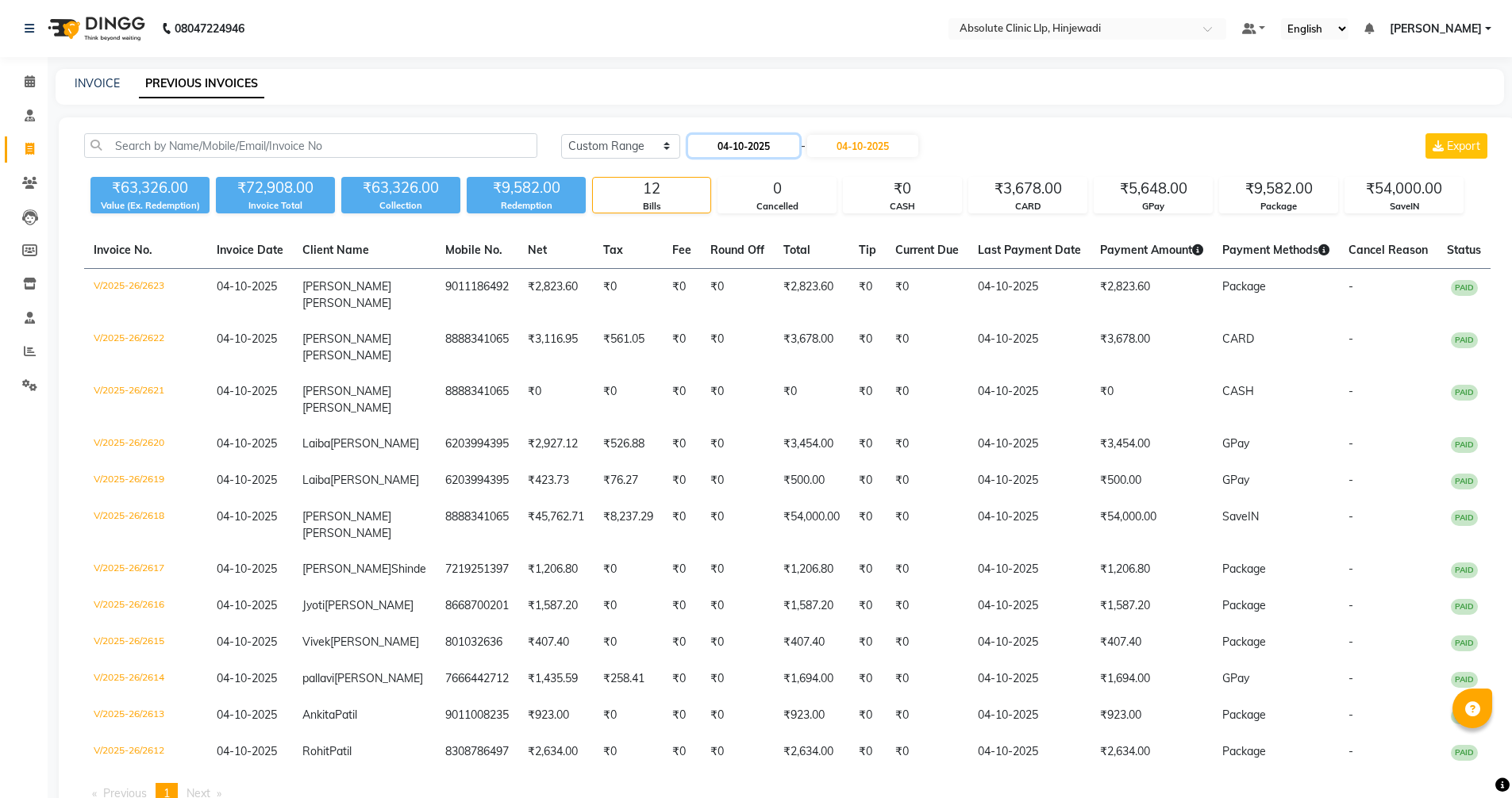
click at [730, 143] on input "04-10-2025" at bounding box center [744, 145] width 111 height 22
select select "10"
select select "2025"
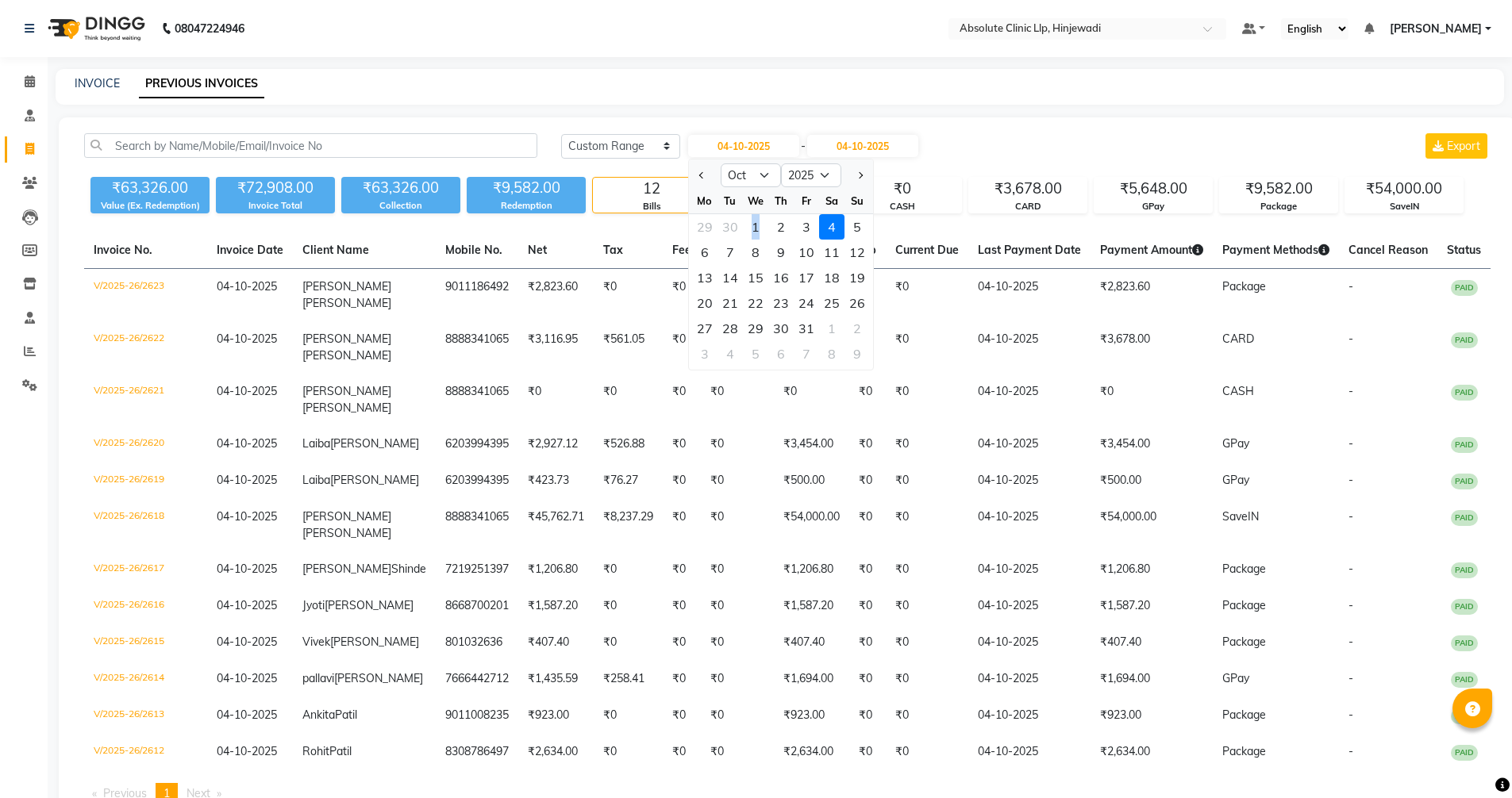
click at [756, 228] on div "1" at bounding box center [755, 226] width 26 height 26
type input "01-10-2025"
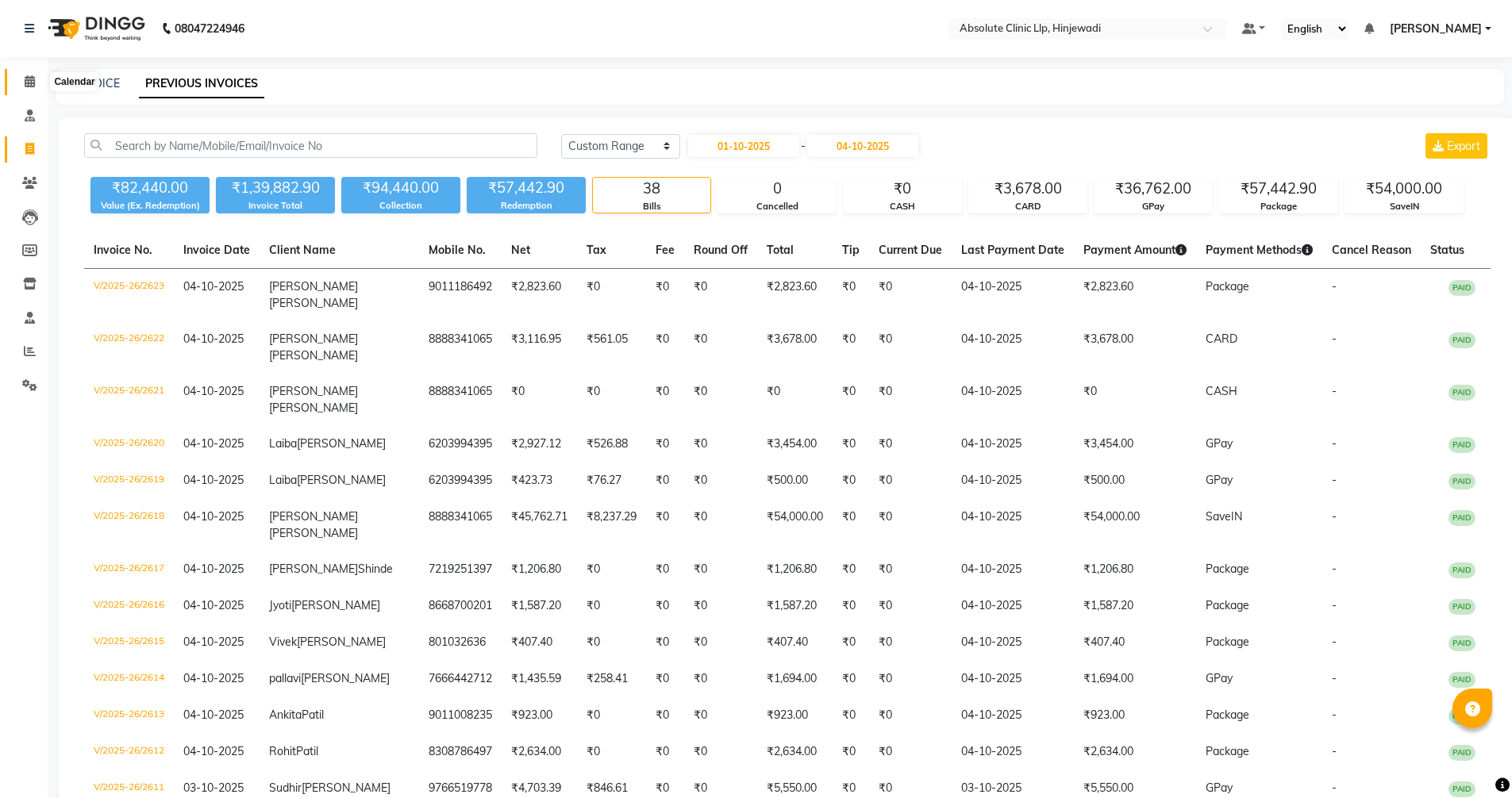
click at [25, 84] on icon at bounding box center [30, 81] width 10 height 12
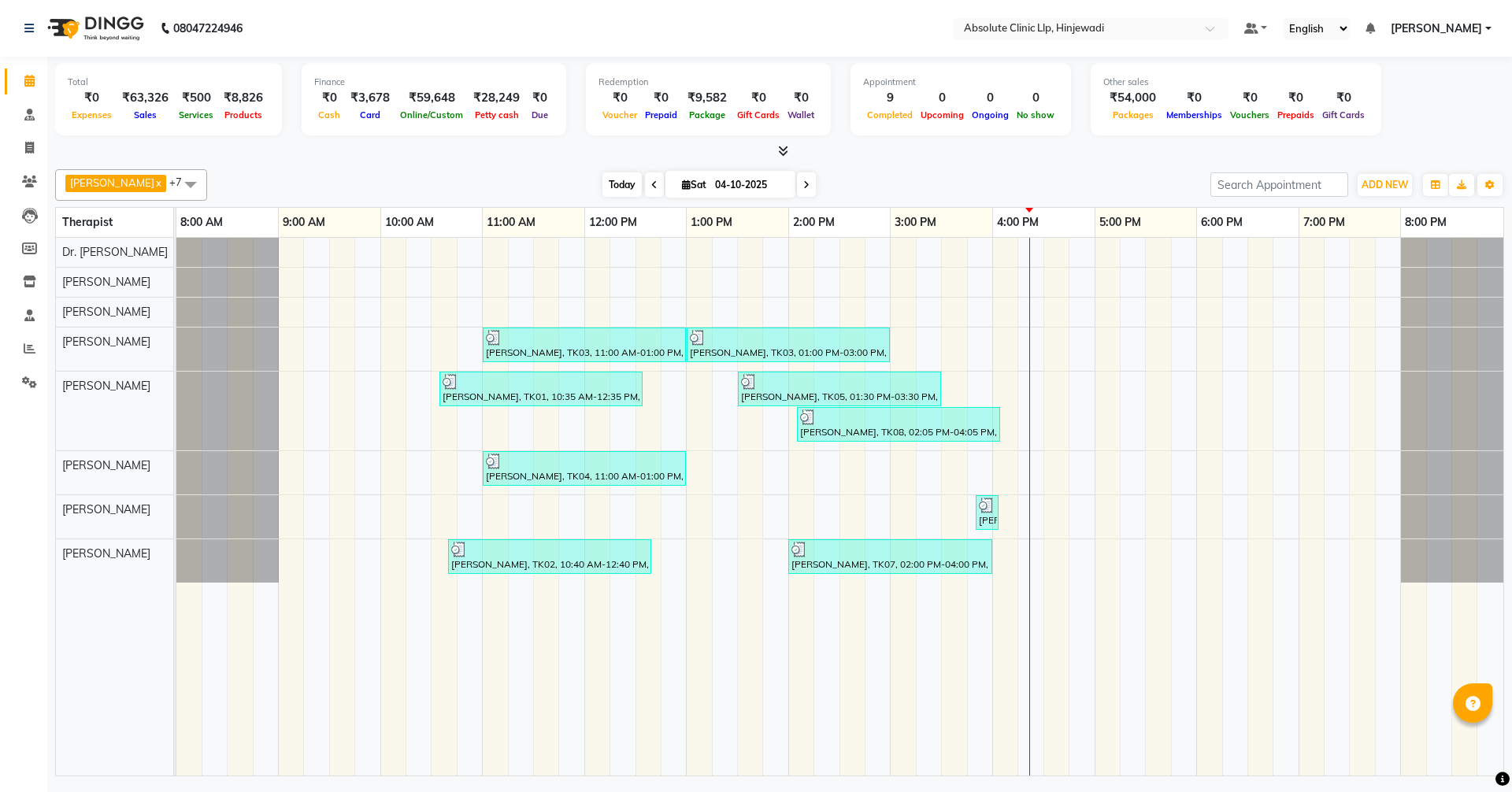
click at [642, 189] on span "Today" at bounding box center [622, 184] width 39 height 25
click at [38, 151] on span at bounding box center [30, 148] width 28 height 18
select select "service"
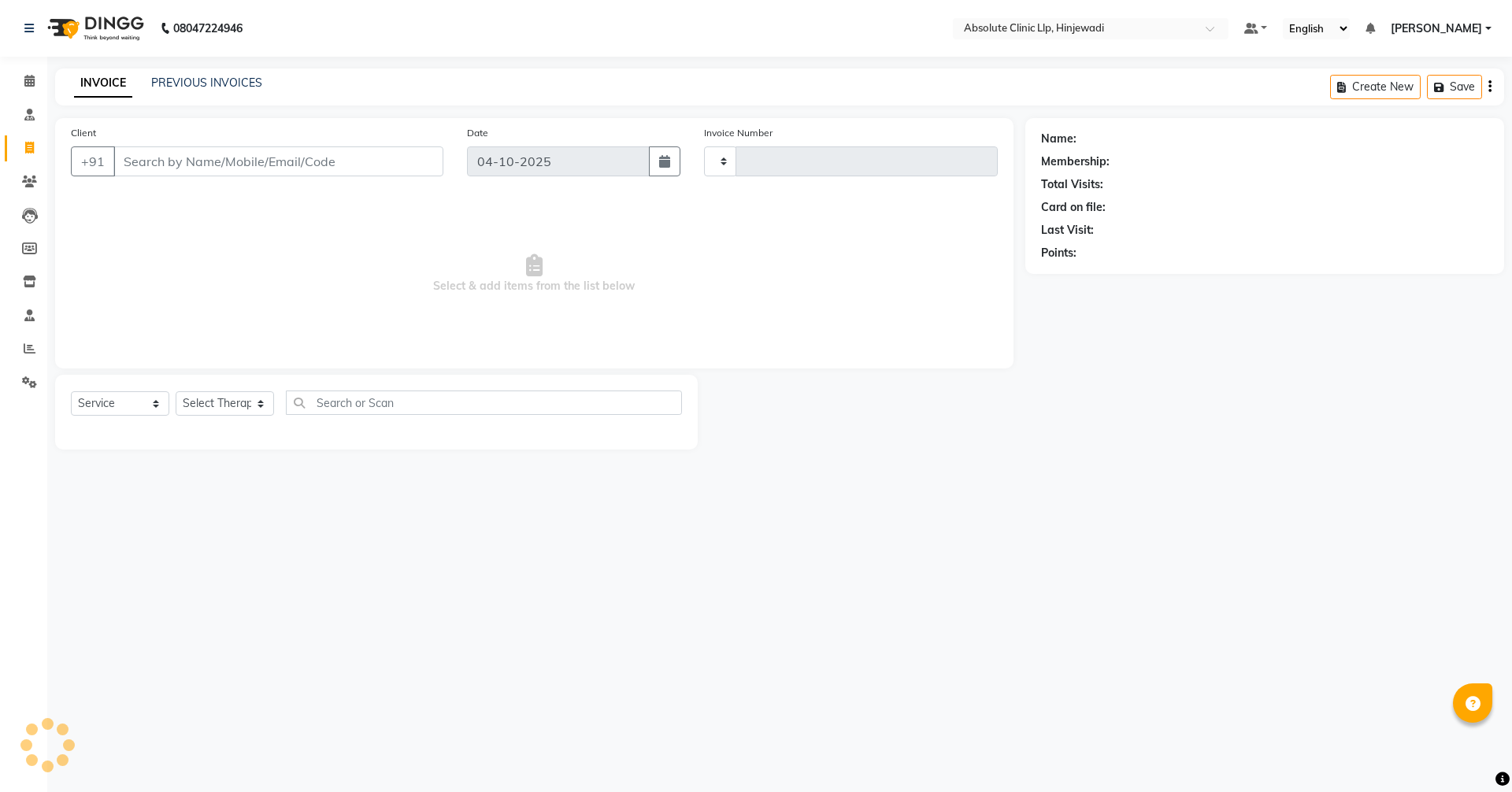
type input "2624"
select select "5113"
click at [179, 89] on link "PREVIOUS INVOICES" at bounding box center [206, 82] width 111 height 14
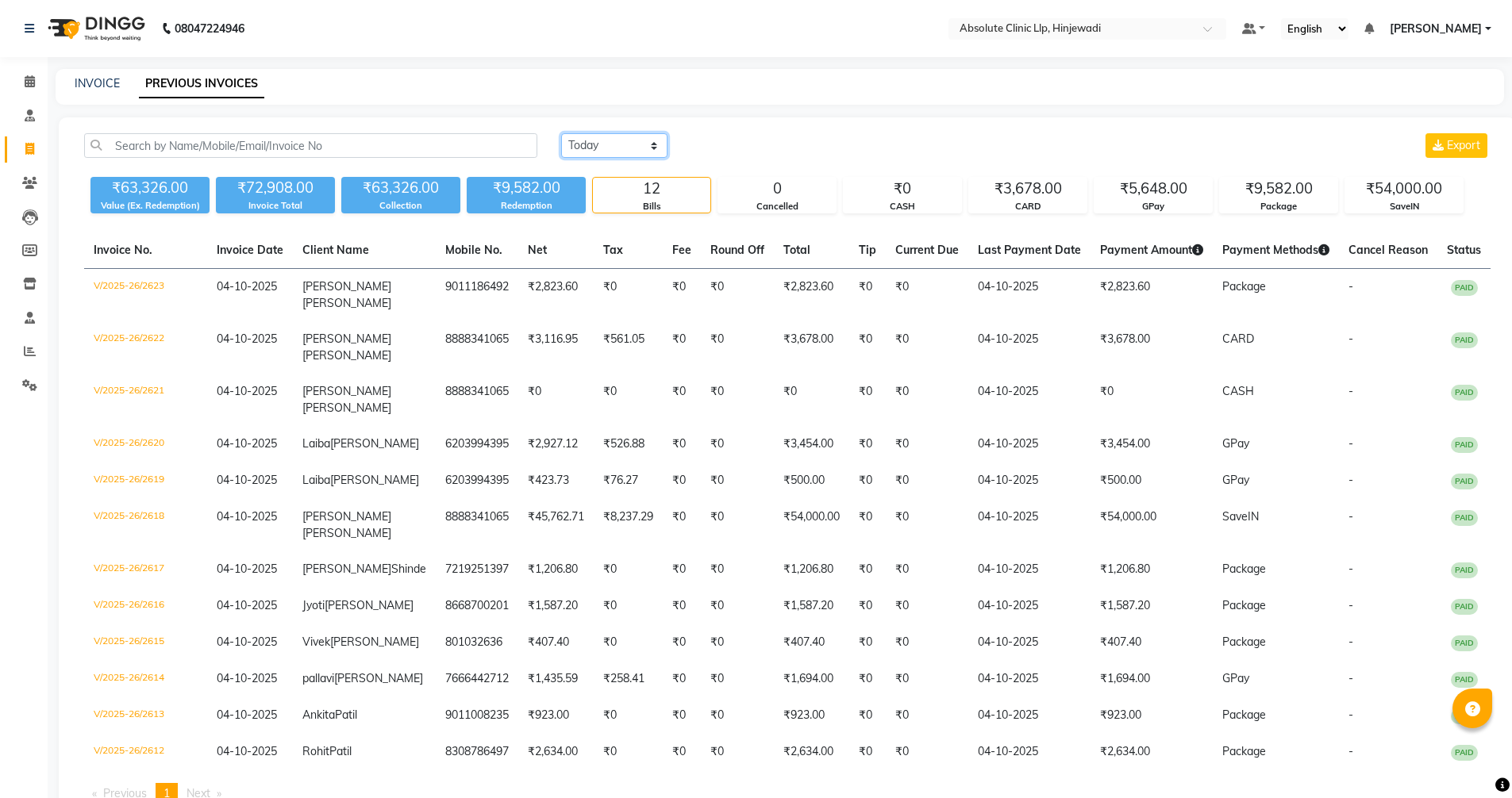
click at [620, 151] on select "[DATE] [DATE] Custom Range" at bounding box center [614, 145] width 107 height 25
select select "range"
click at [561, 133] on select "[DATE] [DATE] Custom Range" at bounding box center [614, 145] width 107 height 25
click at [730, 148] on input "04-10-2025" at bounding box center [744, 145] width 111 height 22
select select "10"
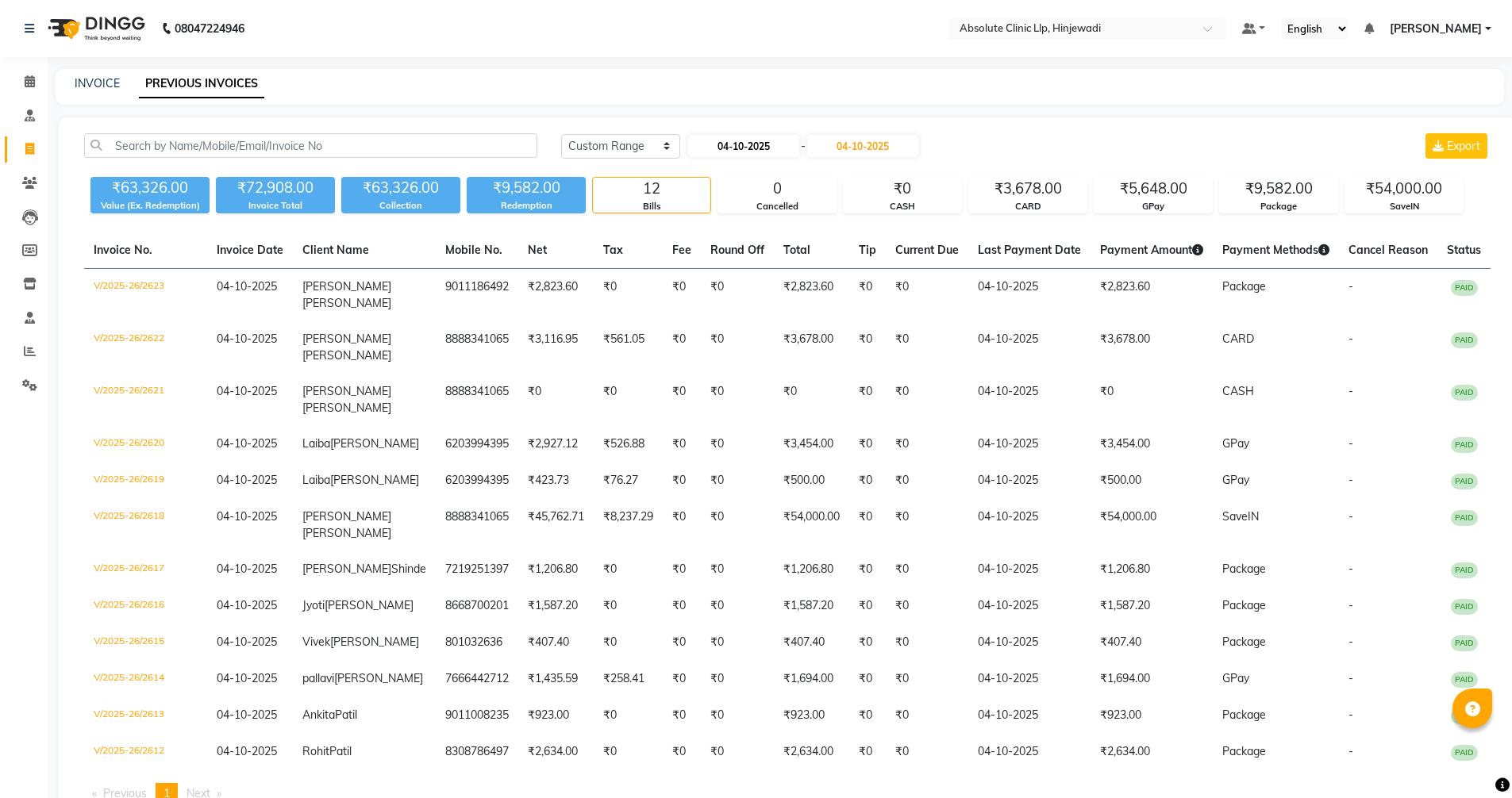
select select "2025"
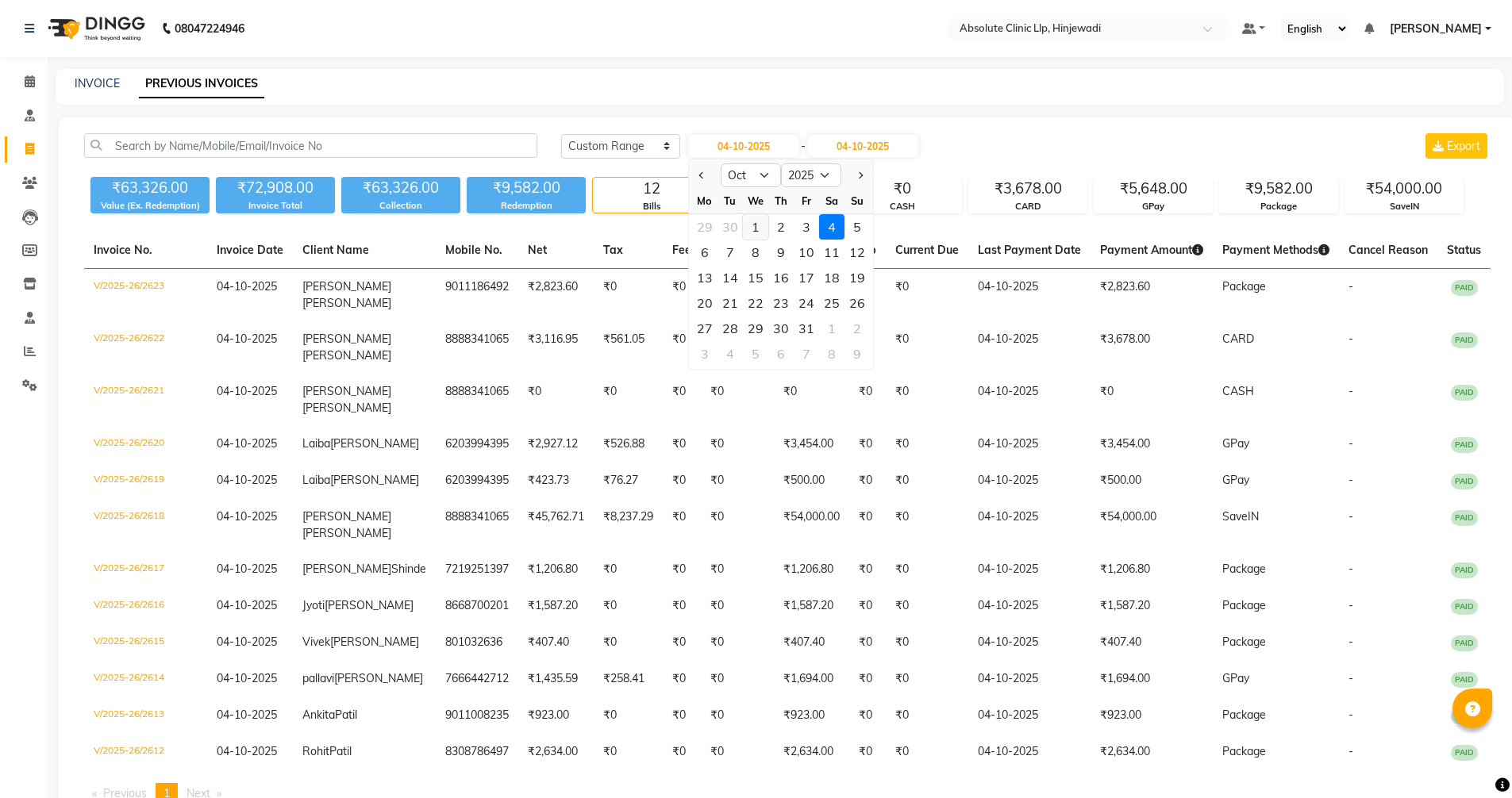
click at [757, 221] on div "1" at bounding box center [755, 226] width 26 height 26
type input "01-10-2025"
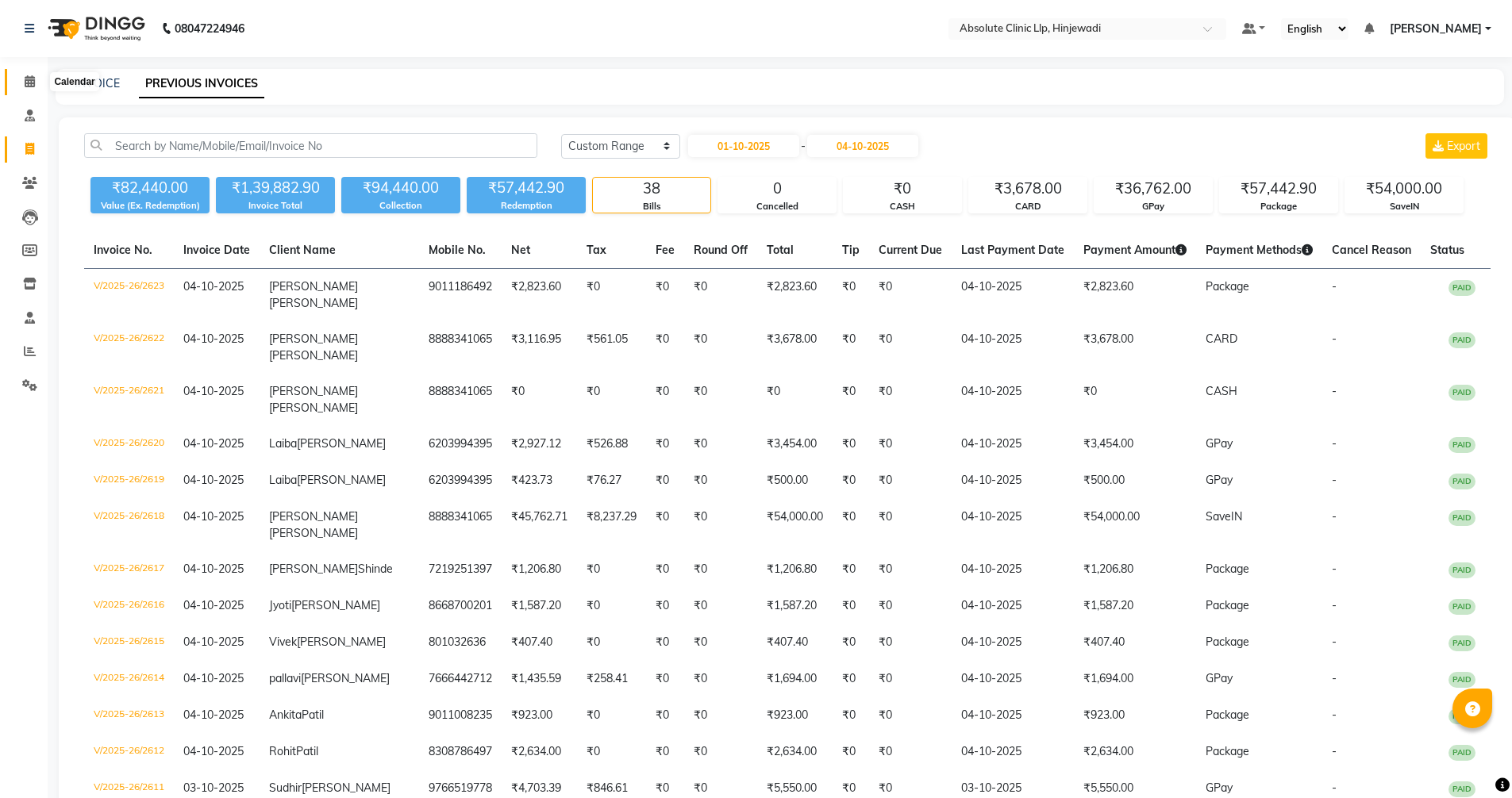
click at [34, 78] on icon at bounding box center [30, 81] width 10 height 12
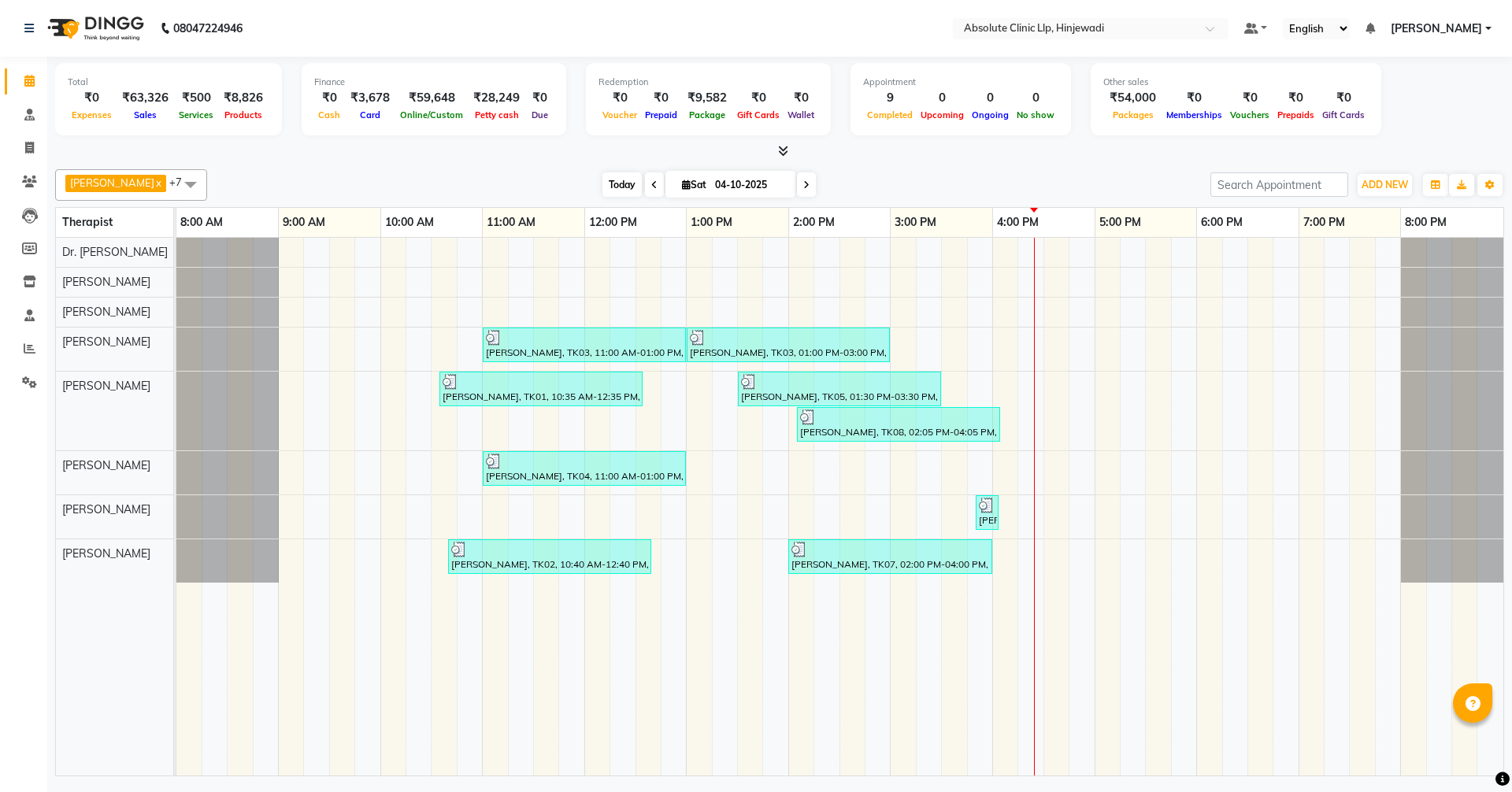
click at [642, 192] on span "Today" at bounding box center [622, 184] width 39 height 25
click at [642, 186] on span "Today" at bounding box center [622, 184] width 39 height 25
click at [642, 184] on span "Today" at bounding box center [622, 184] width 39 height 25
click at [25, 150] on icon at bounding box center [30, 148] width 9 height 11
select select "service"
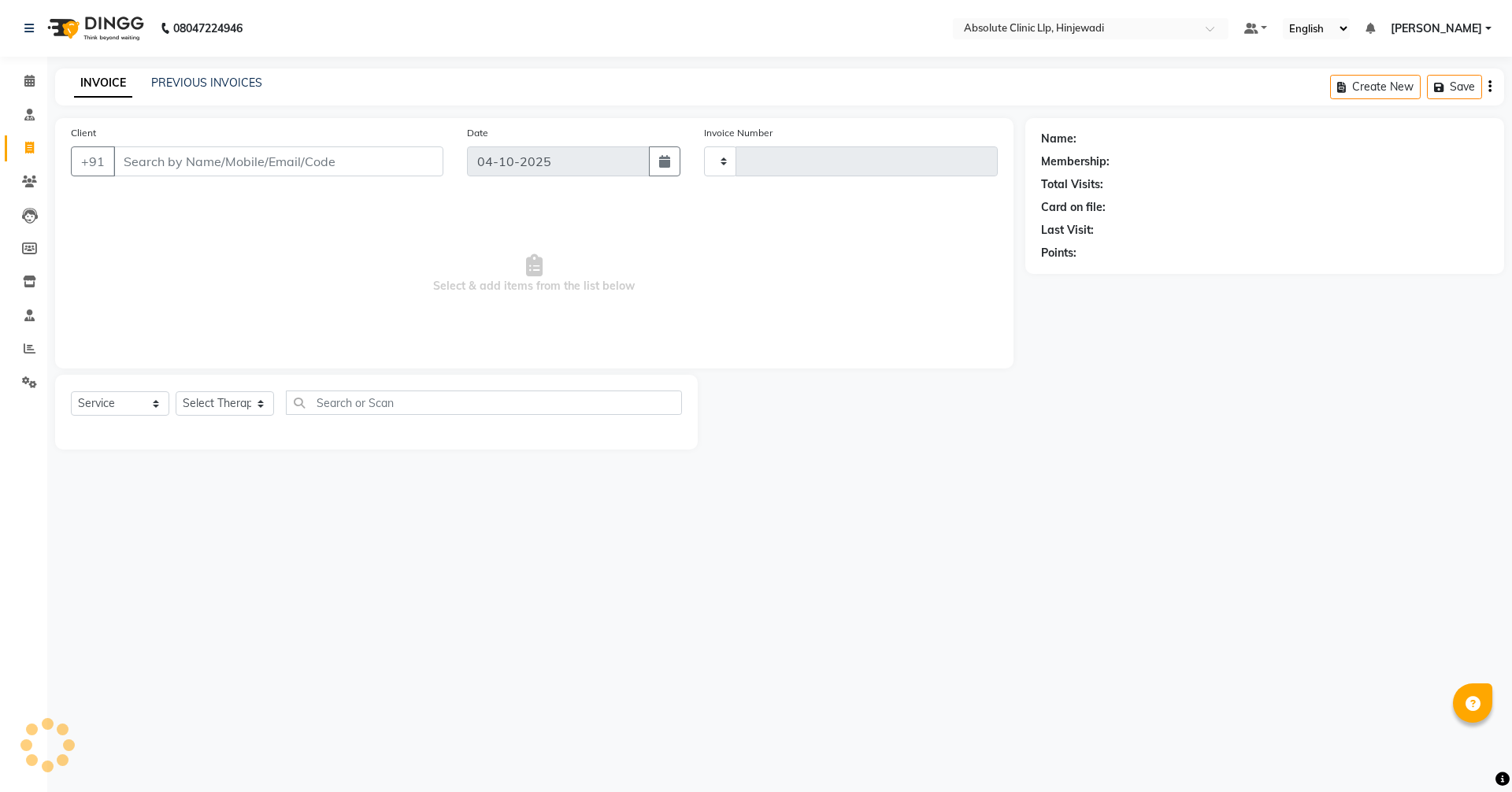
type input "2625"
select select "5113"
click at [184, 87] on link "PREVIOUS INVOICES" at bounding box center [206, 82] width 111 height 14
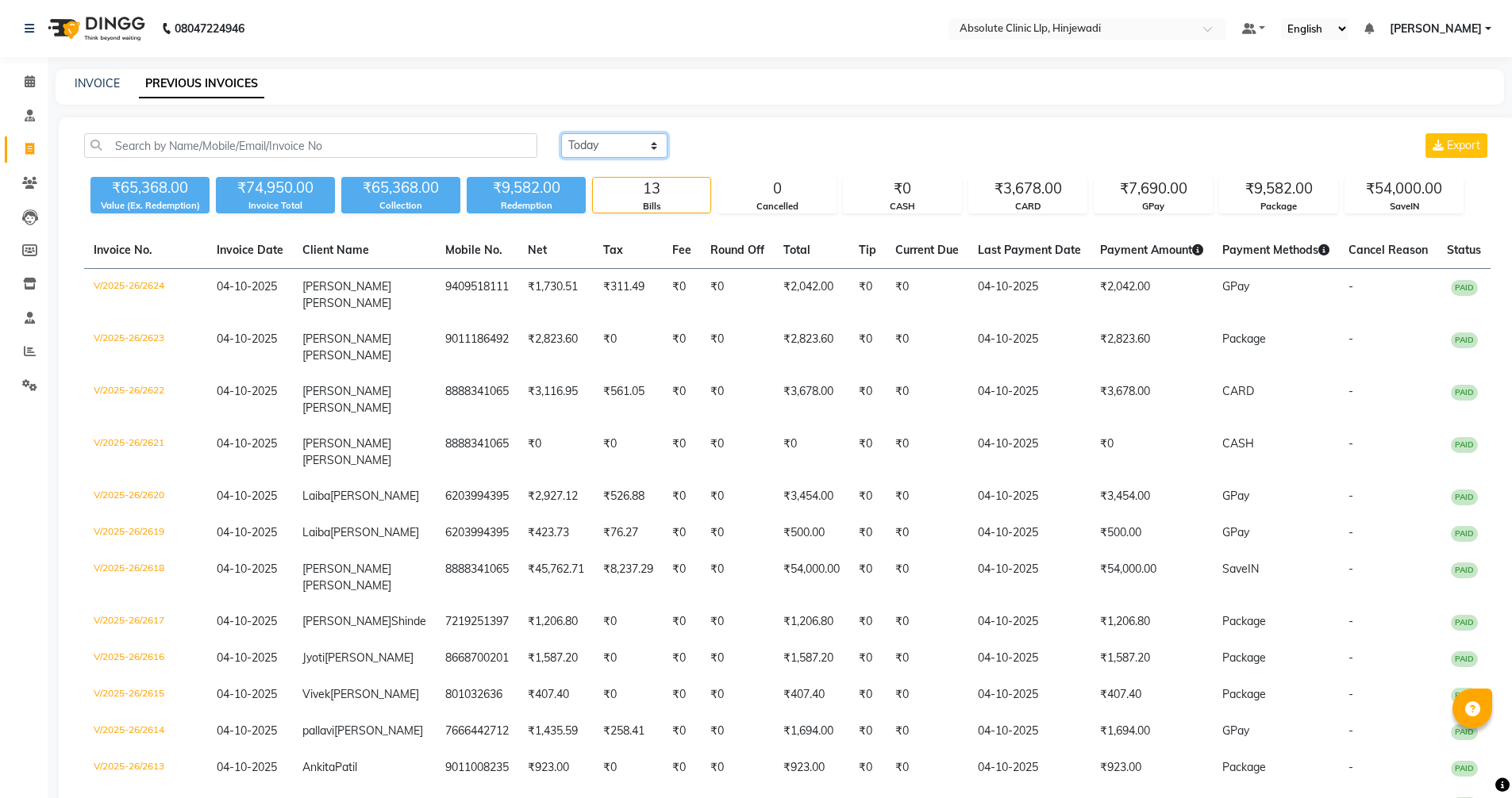
click at [618, 142] on select "[DATE] [DATE] Custom Range" at bounding box center [614, 145] width 107 height 25
select select "range"
click at [561, 133] on select "[DATE] [DATE] Custom Range" at bounding box center [614, 145] width 107 height 25
click at [752, 145] on input "04-10-2025" at bounding box center [744, 145] width 111 height 22
select select "10"
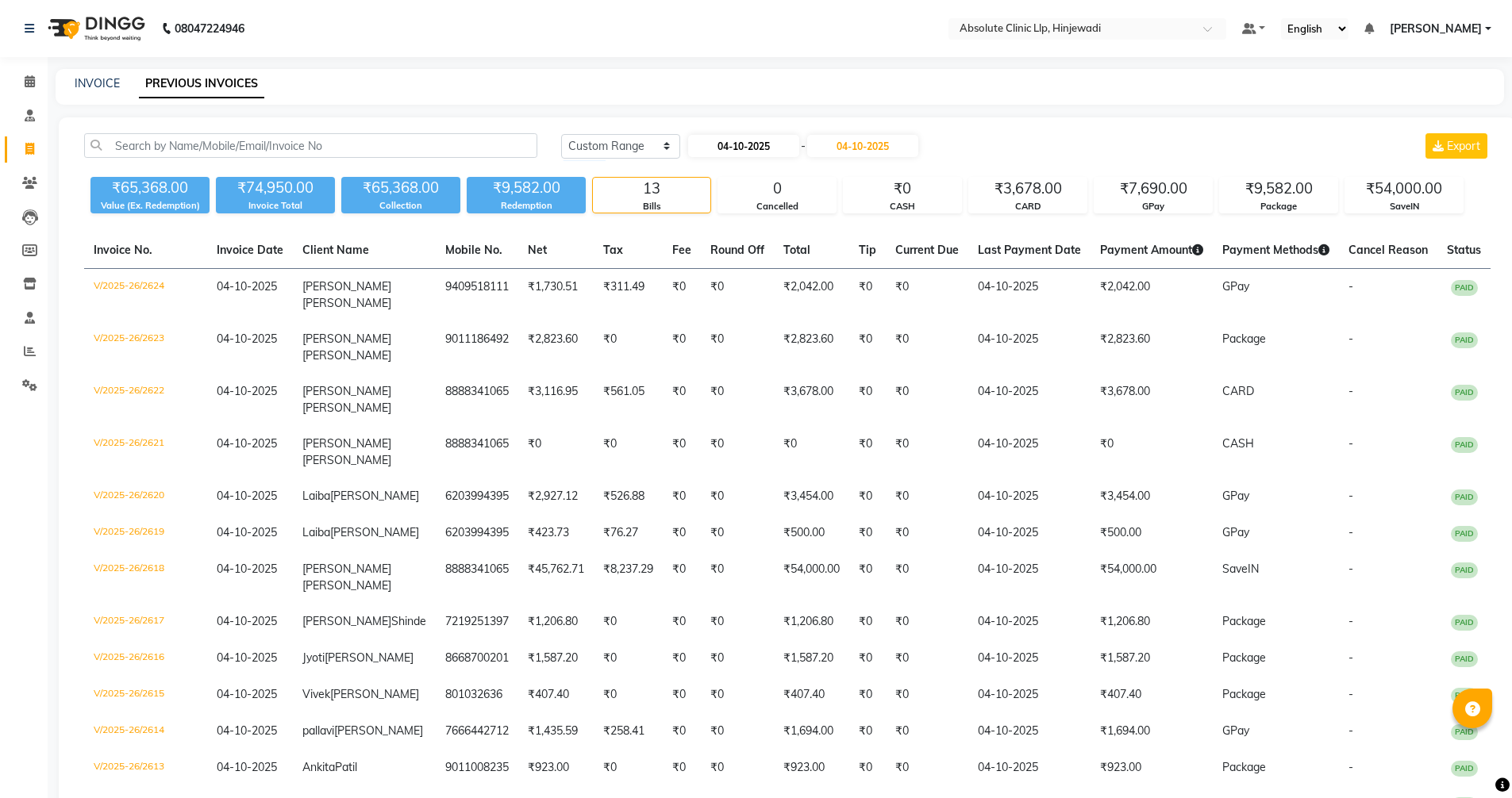
select select "2025"
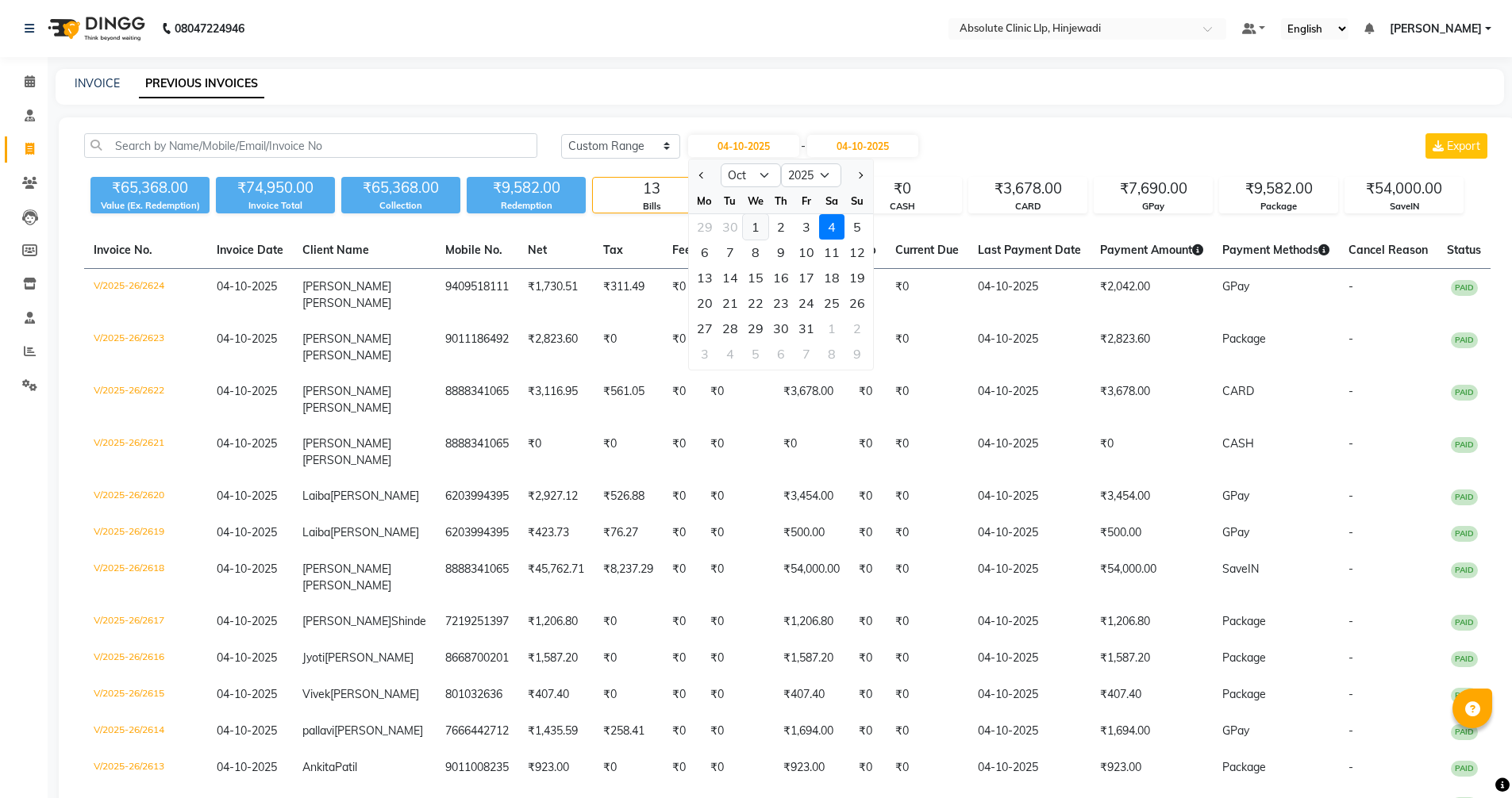
click at [751, 230] on div "1" at bounding box center [755, 226] width 26 height 26
type input "01-10-2025"
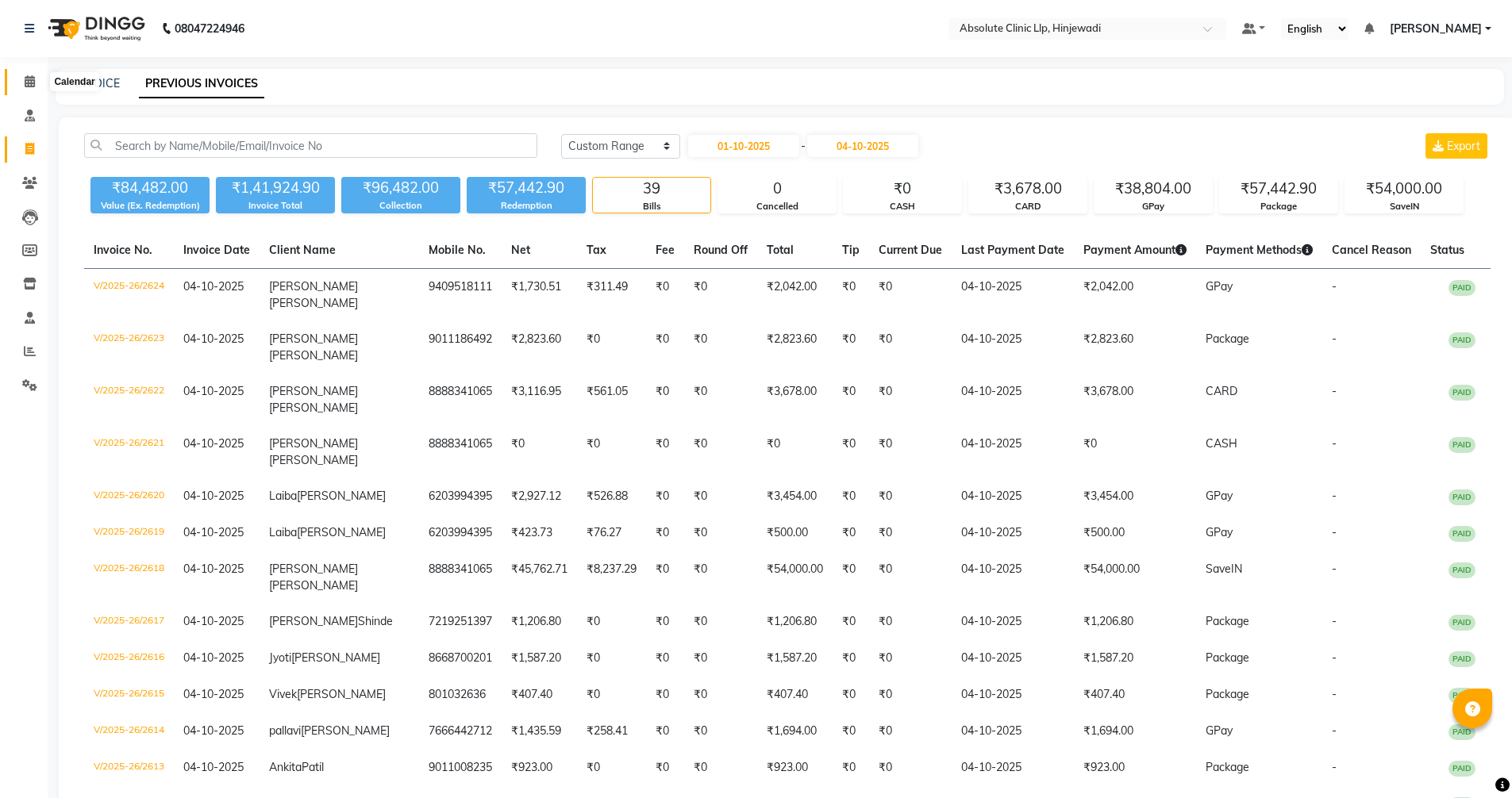
click at [37, 88] on span at bounding box center [30, 82] width 28 height 18
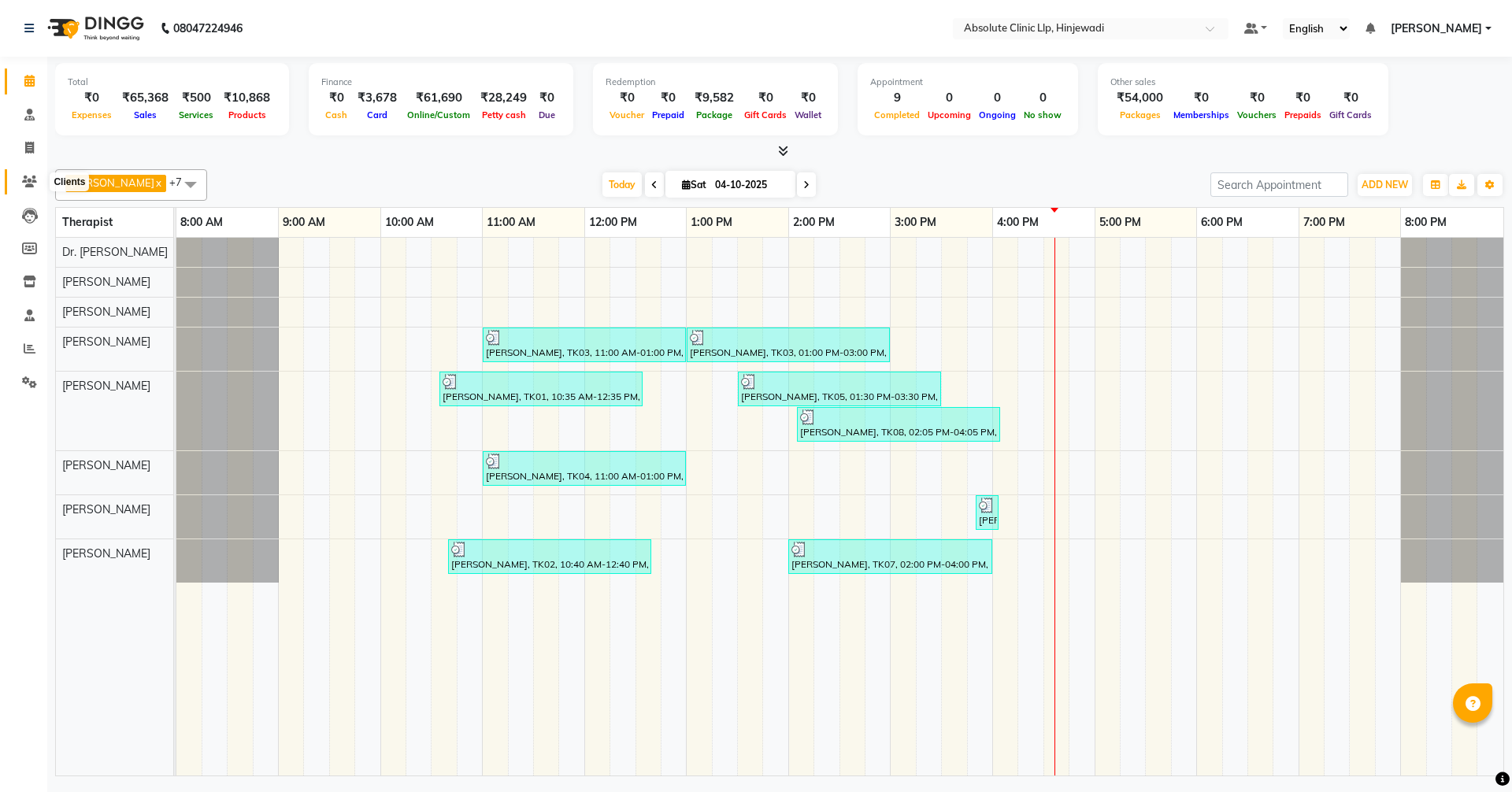
click at [23, 180] on icon at bounding box center [30, 181] width 15 height 11
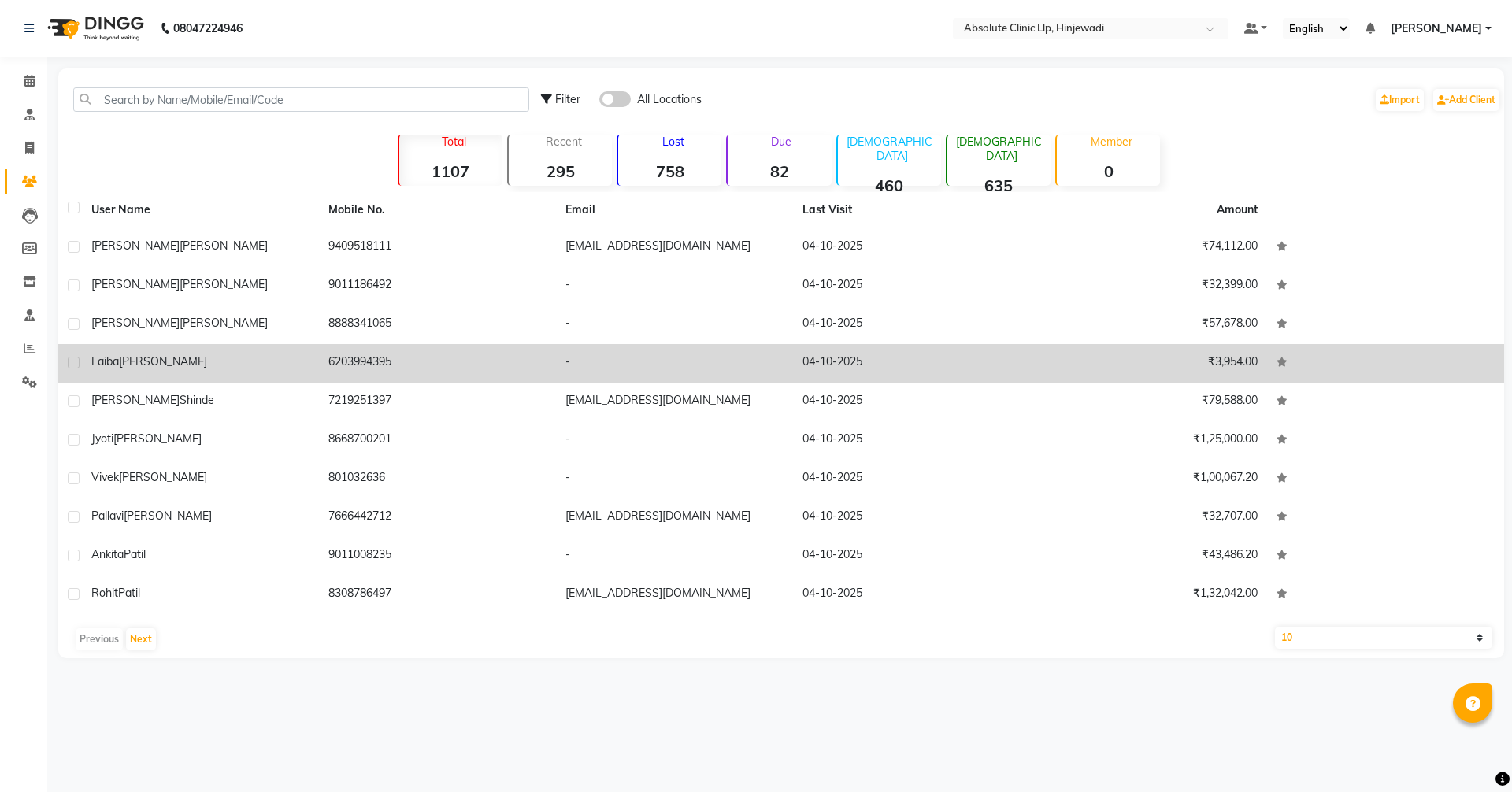
click at [190, 353] on td "[PERSON_NAME]" at bounding box center [200, 363] width 237 height 39
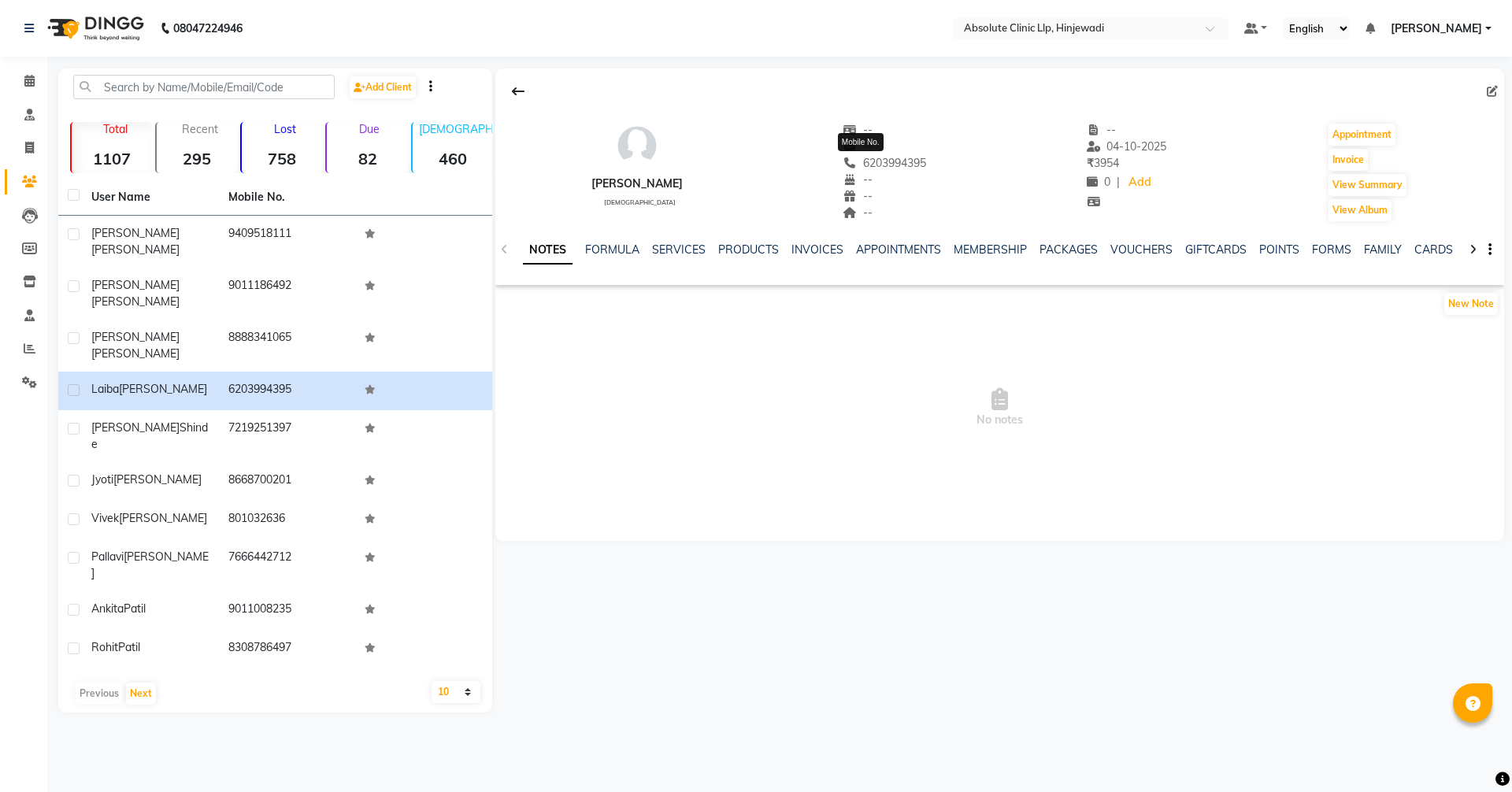
drag, startPoint x: 924, startPoint y: 166, endPoint x: 839, endPoint y: 163, distance: 85.1
click at [839, 163] on div "[PERSON_NAME] [DEMOGRAPHIC_DATA] -- -- [PHONE_NUMBER] Mobile No. -- -- -- -- [D…" at bounding box center [999, 165] width 1009 height 116
copy span "6203994395"
click at [31, 72] on span at bounding box center [30, 81] width 28 height 18
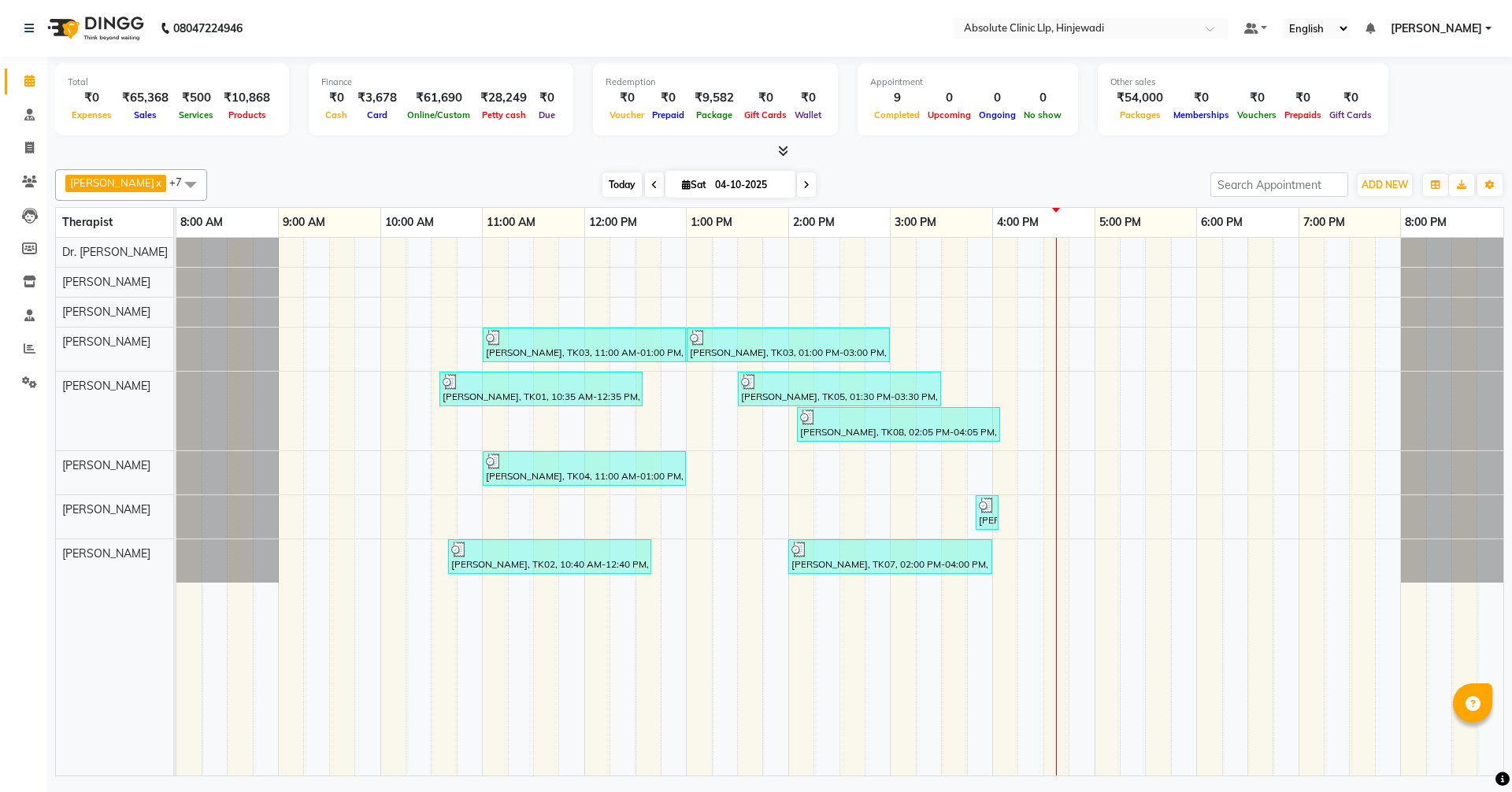
click at [642, 187] on span "Today" at bounding box center [622, 184] width 39 height 25
click at [30, 144] on icon at bounding box center [30, 148] width 9 height 11
select select "service"
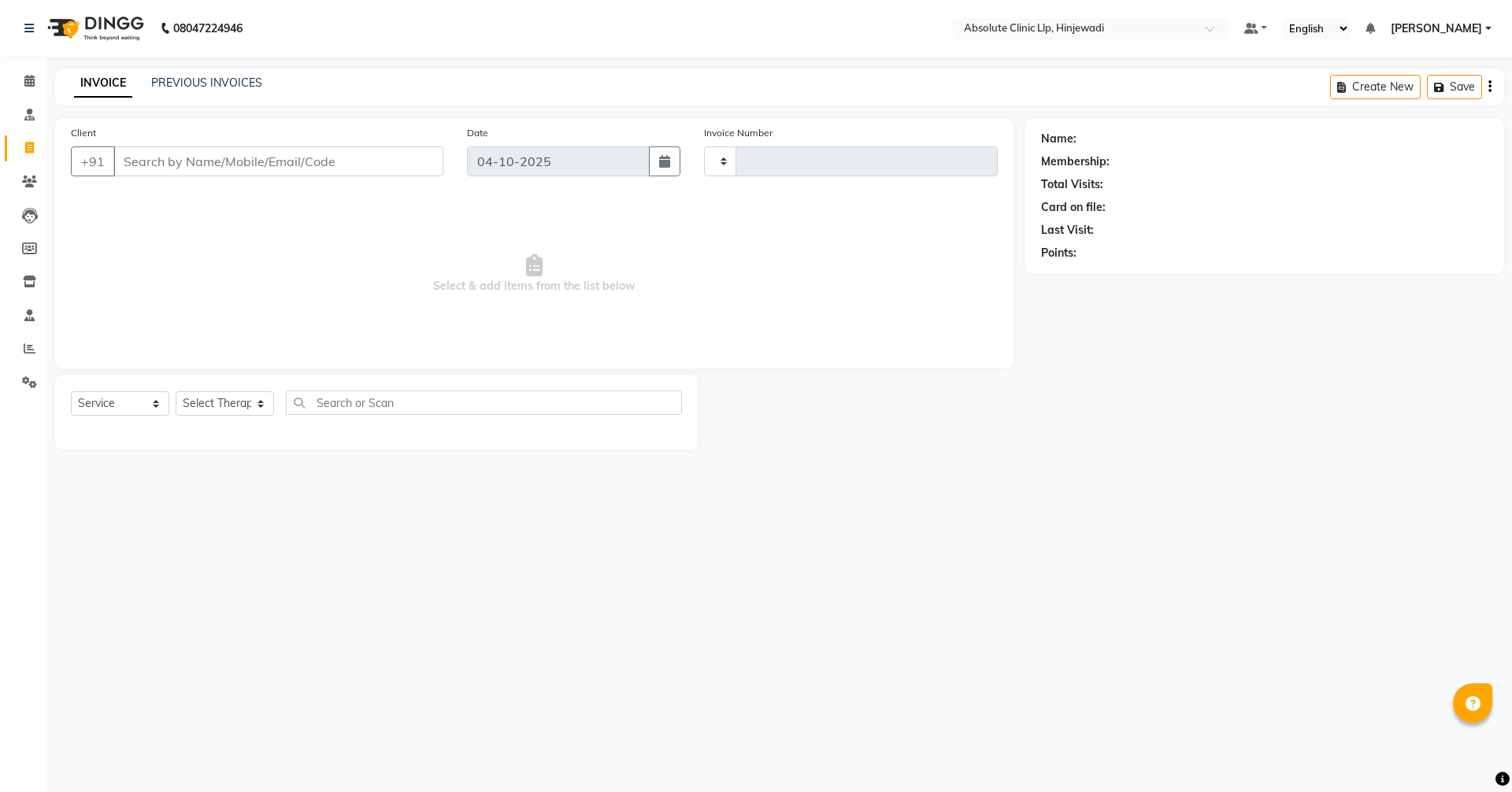
type input "2625"
select select "5113"
click at [223, 84] on link "PREVIOUS INVOICES" at bounding box center [206, 82] width 111 height 14
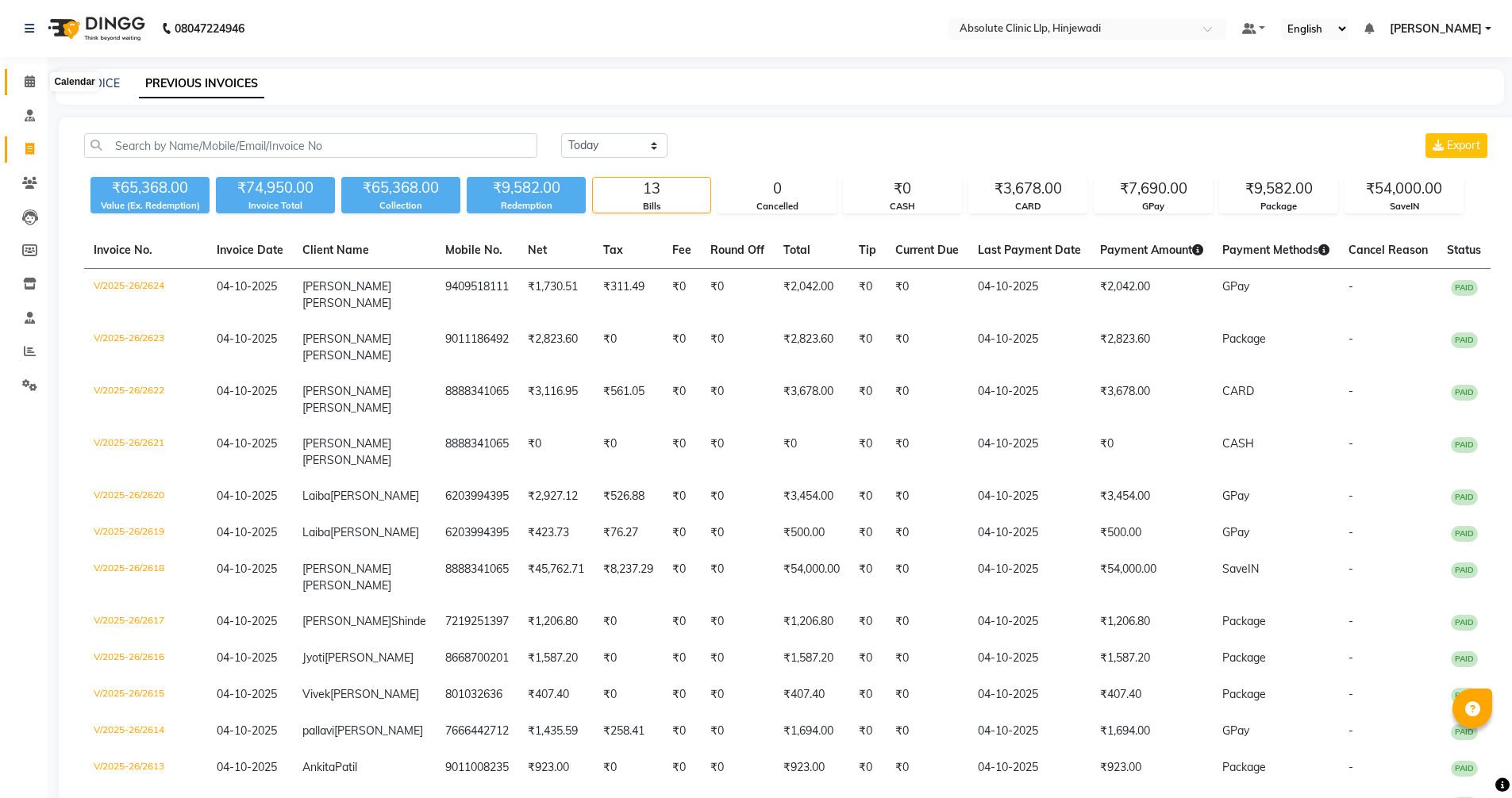
click at [36, 78] on span at bounding box center [30, 82] width 28 height 18
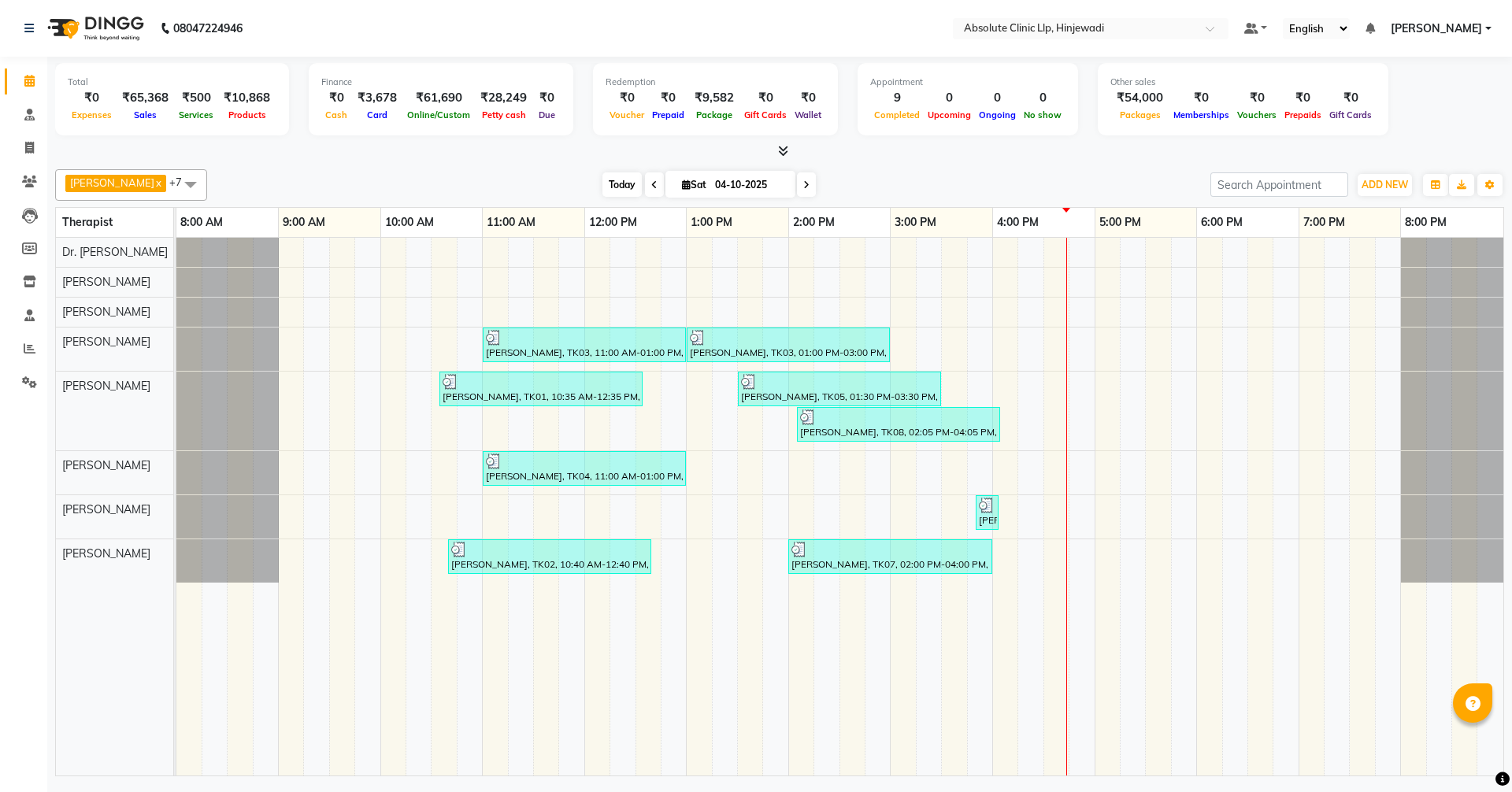
click at [642, 178] on span "Today" at bounding box center [622, 184] width 39 height 25
click at [26, 150] on icon at bounding box center [30, 148] width 9 height 11
select select "service"
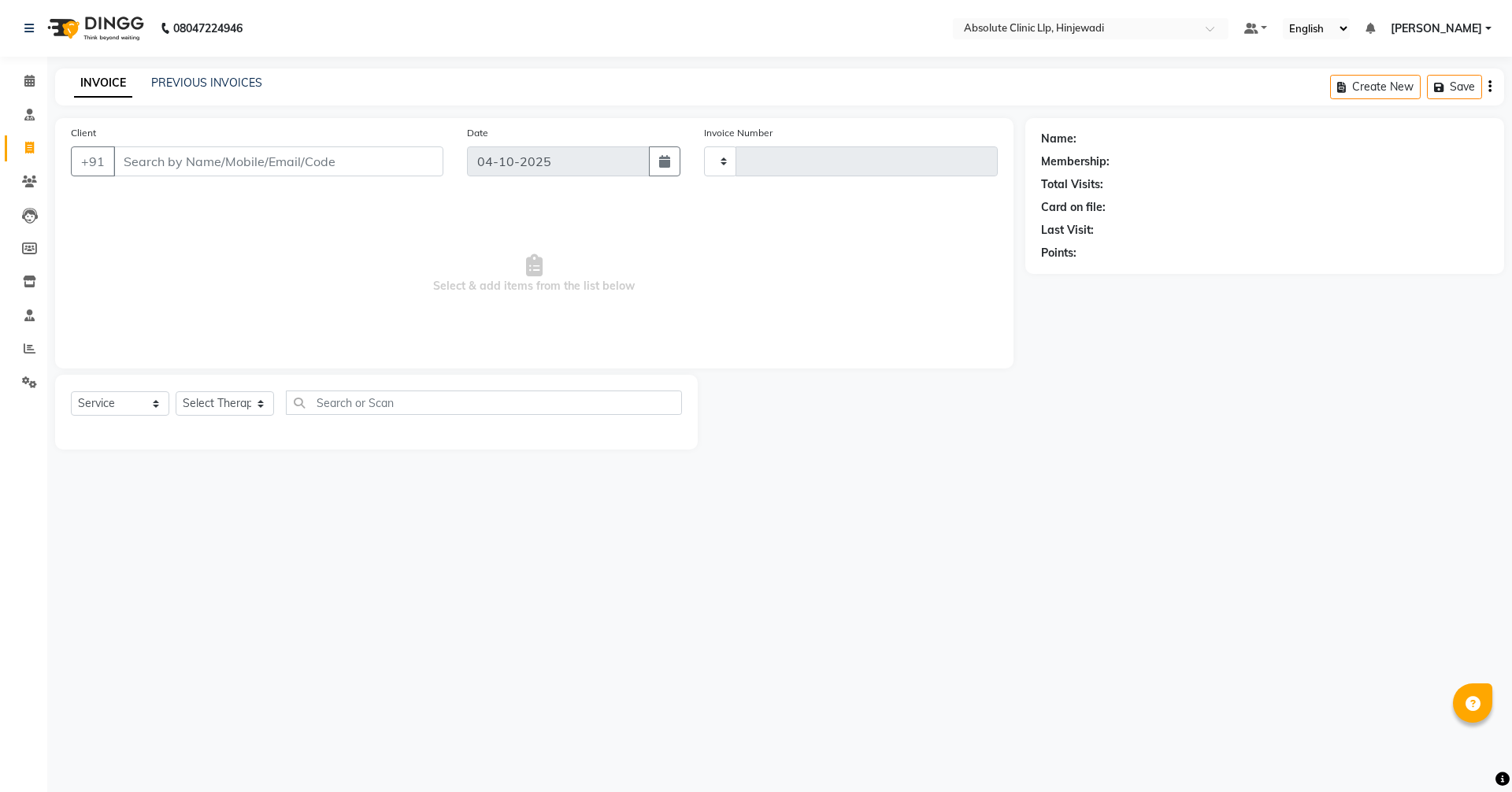
type input "2625"
select select "5113"
click at [196, 81] on link "PREVIOUS INVOICES" at bounding box center [206, 82] width 111 height 14
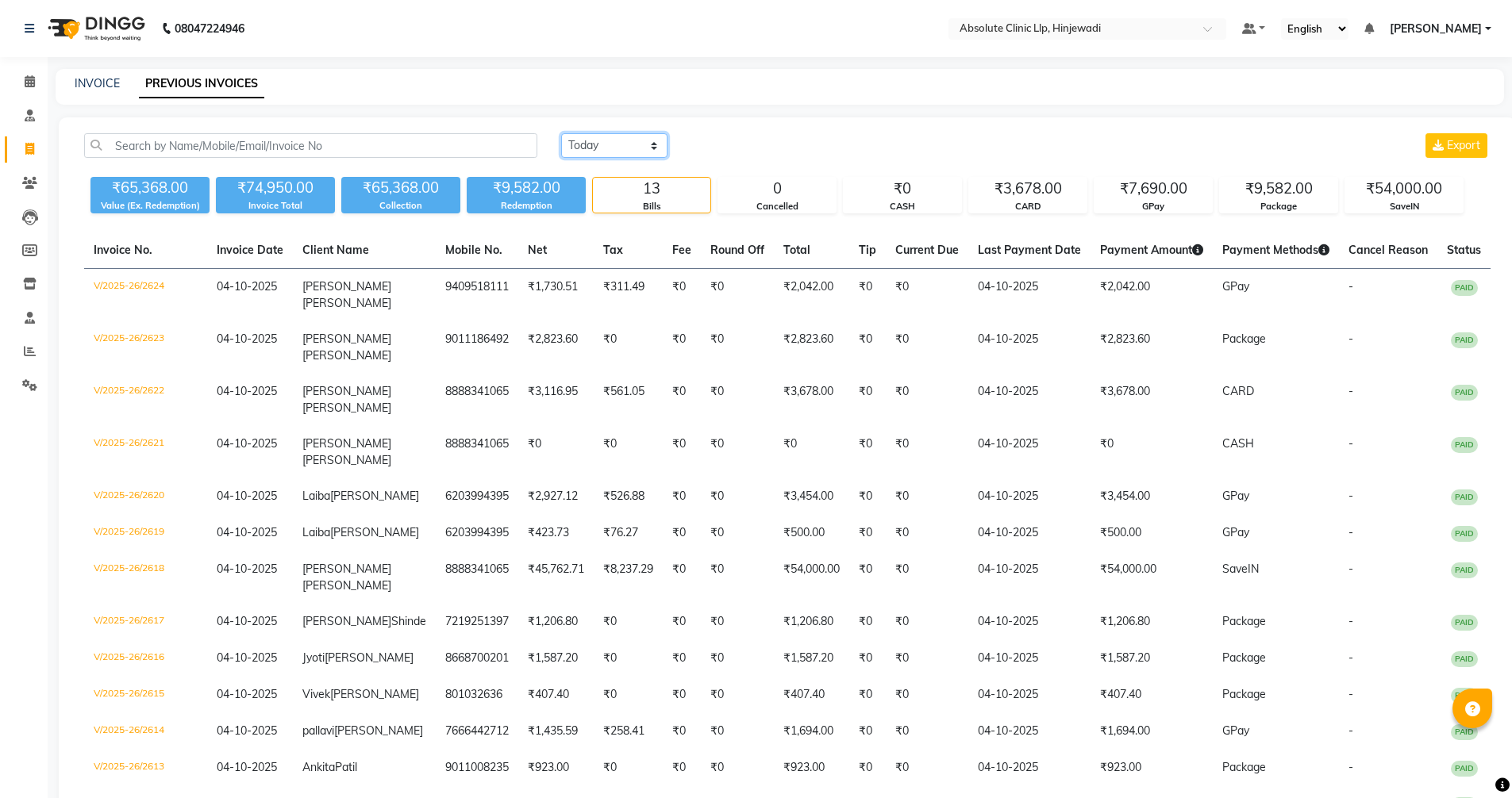
click at [637, 149] on select "[DATE] [DATE] Custom Range" at bounding box center [614, 145] width 107 height 25
select select "range"
click at [561, 133] on select "[DATE] [DATE] Custom Range" at bounding box center [614, 145] width 107 height 25
click at [730, 146] on input "04-10-2025" at bounding box center [744, 145] width 111 height 22
select select "10"
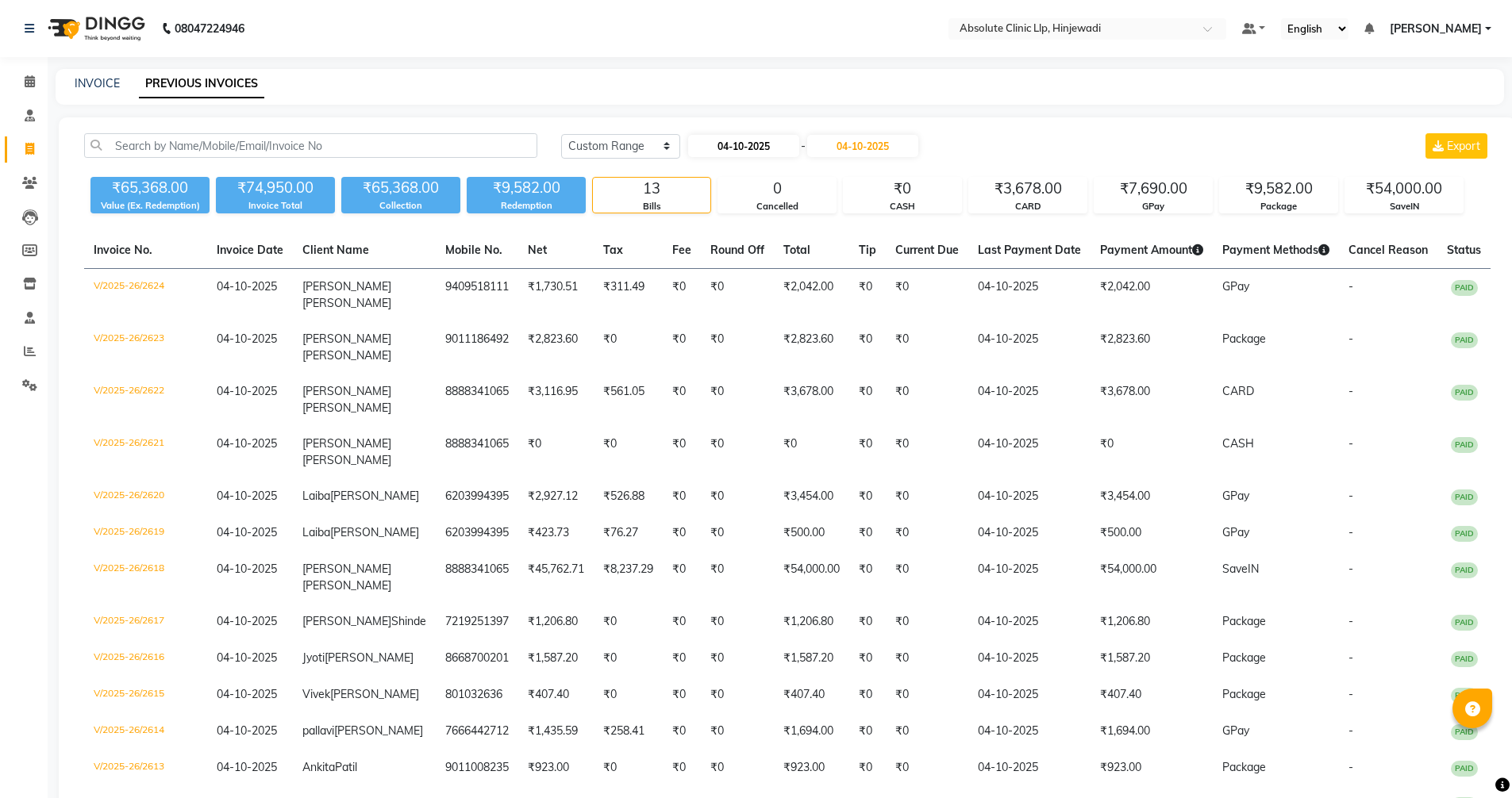
select select "2025"
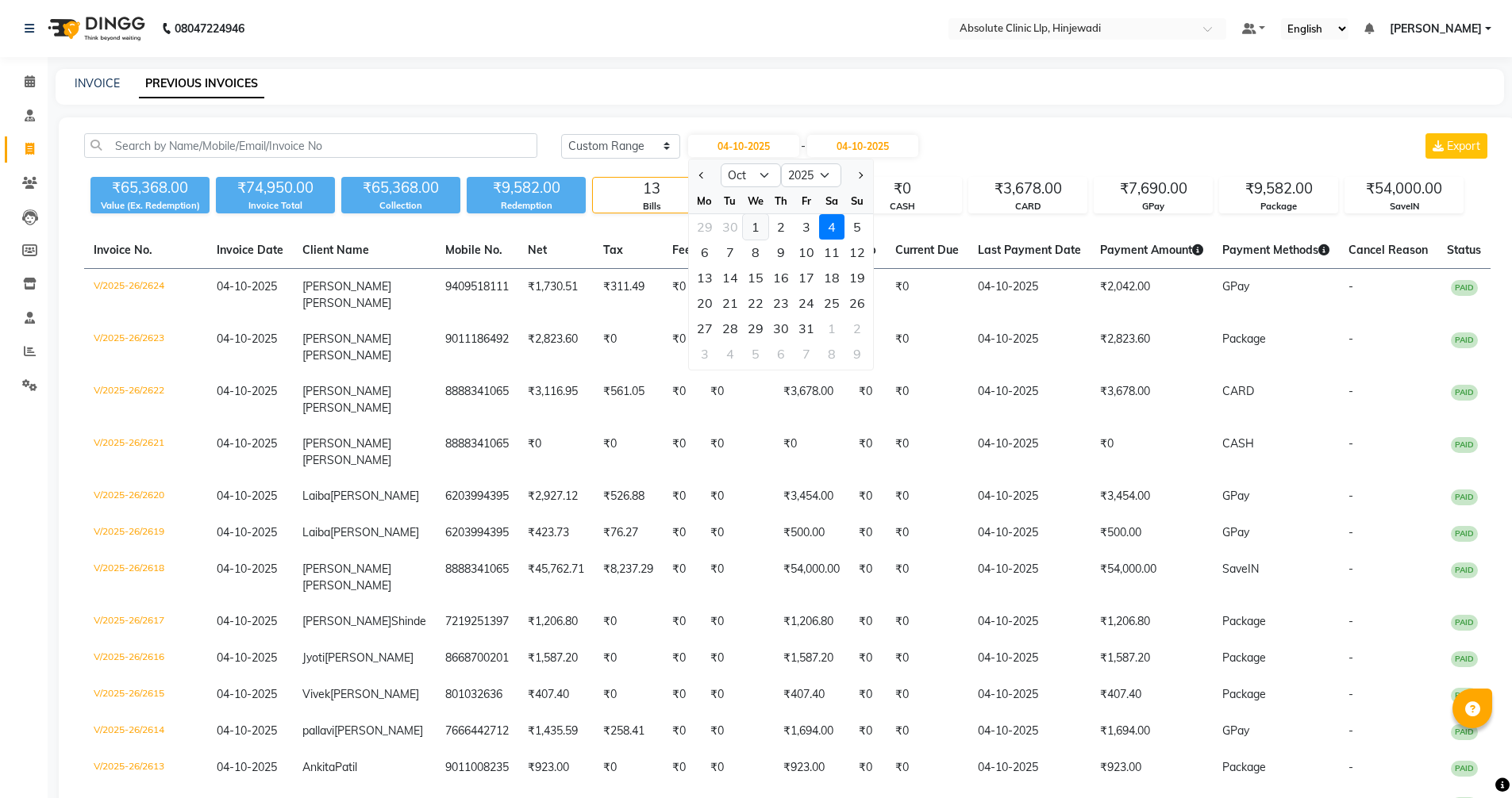
click at [762, 222] on div "1" at bounding box center [755, 226] width 26 height 26
type input "01-10-2025"
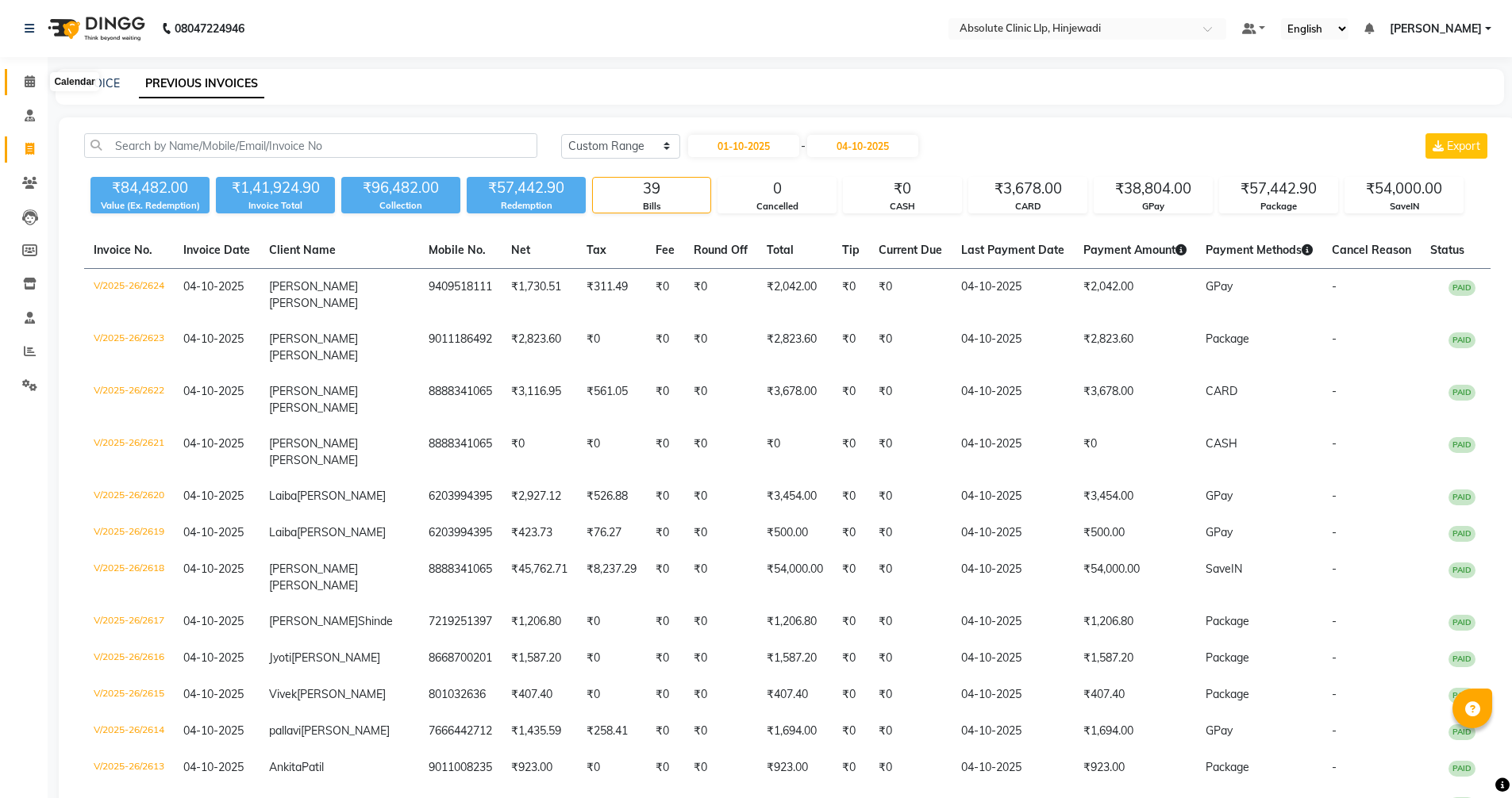
click at [34, 85] on icon at bounding box center [30, 81] width 10 height 12
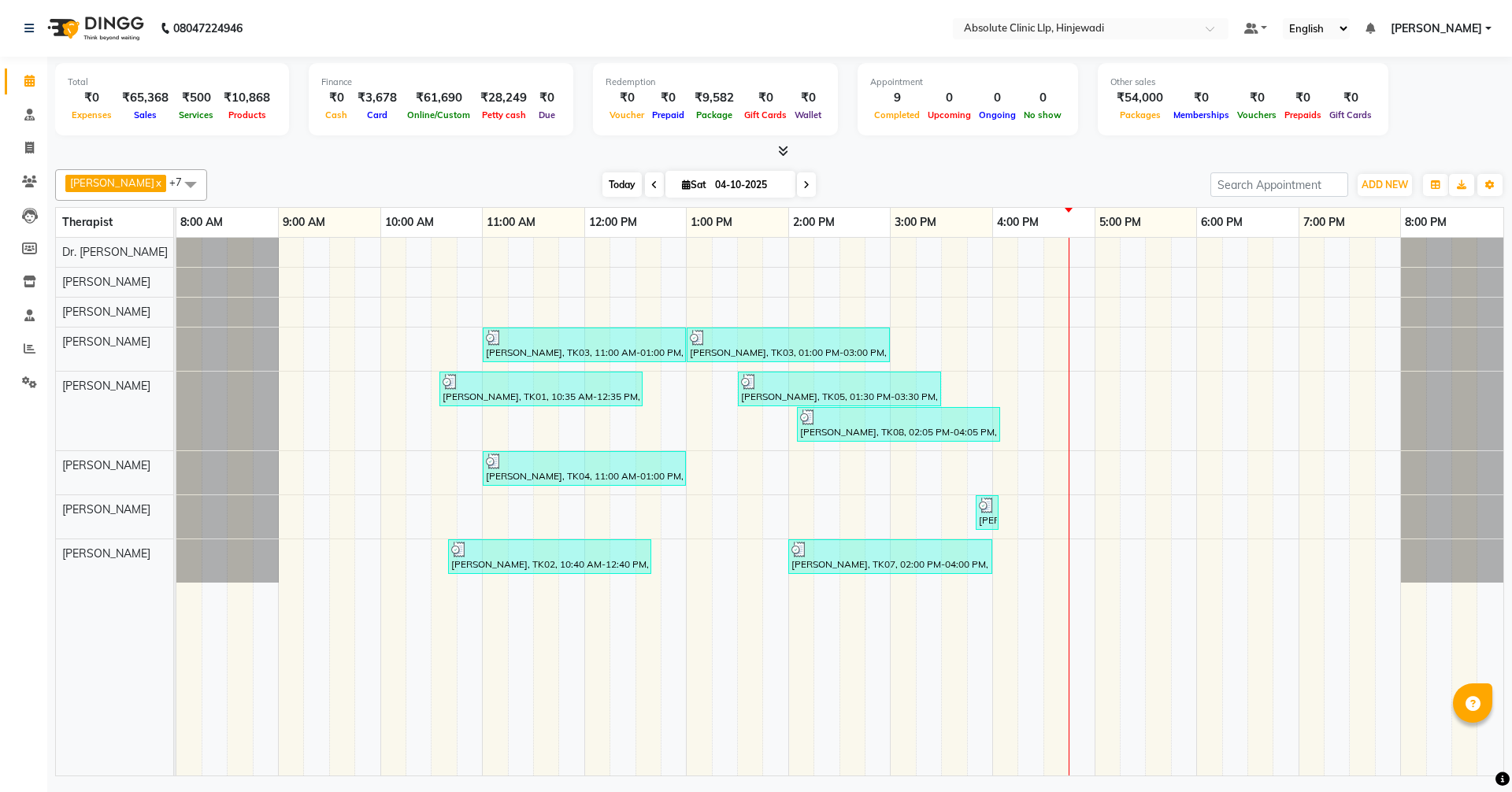
click at [642, 180] on span "Today" at bounding box center [622, 184] width 39 height 25
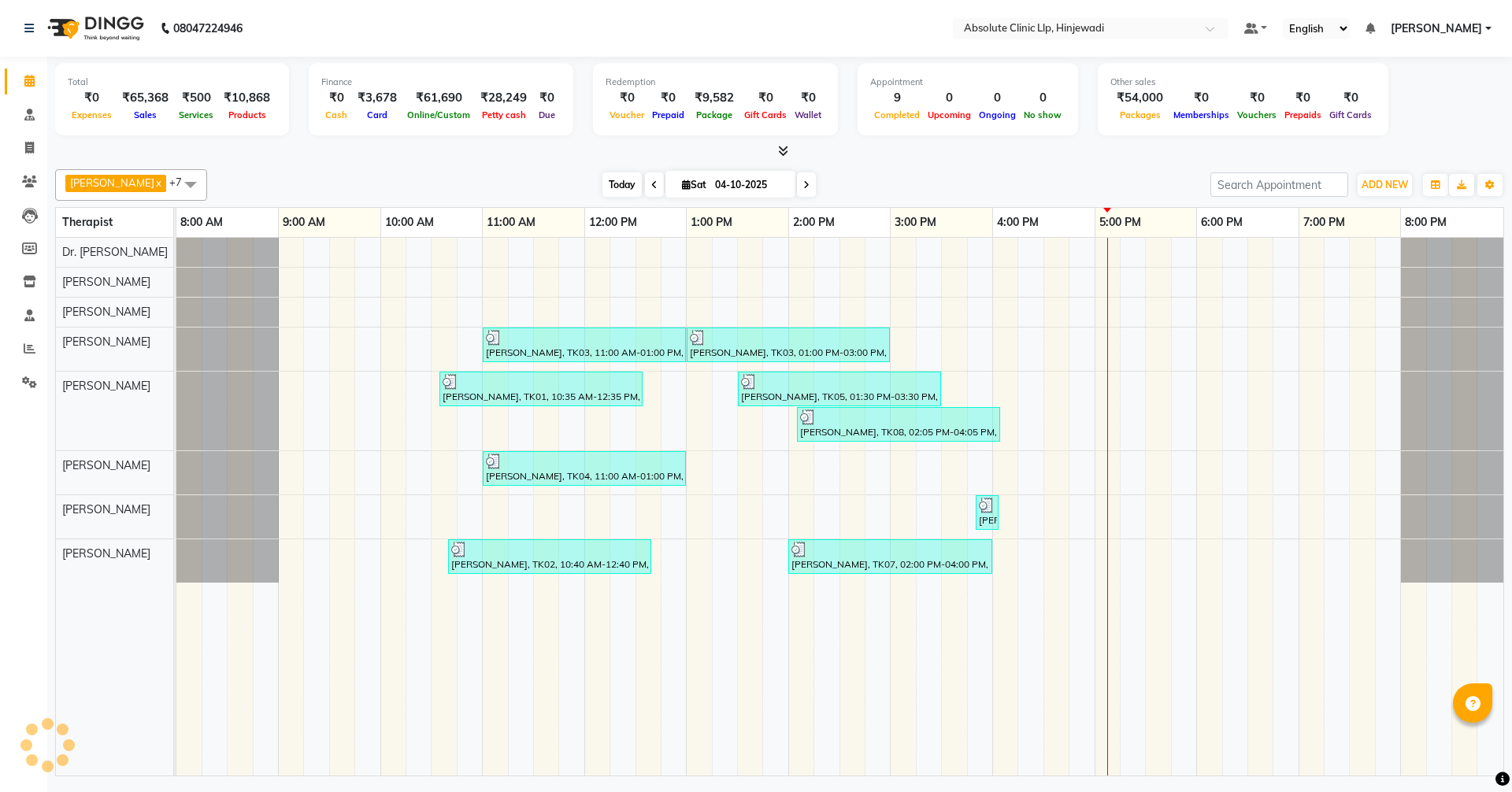
click at [642, 185] on span "Today" at bounding box center [622, 184] width 39 height 25
click at [642, 191] on span "Today" at bounding box center [622, 184] width 39 height 25
click at [26, 147] on icon at bounding box center [30, 148] width 9 height 11
select select "service"
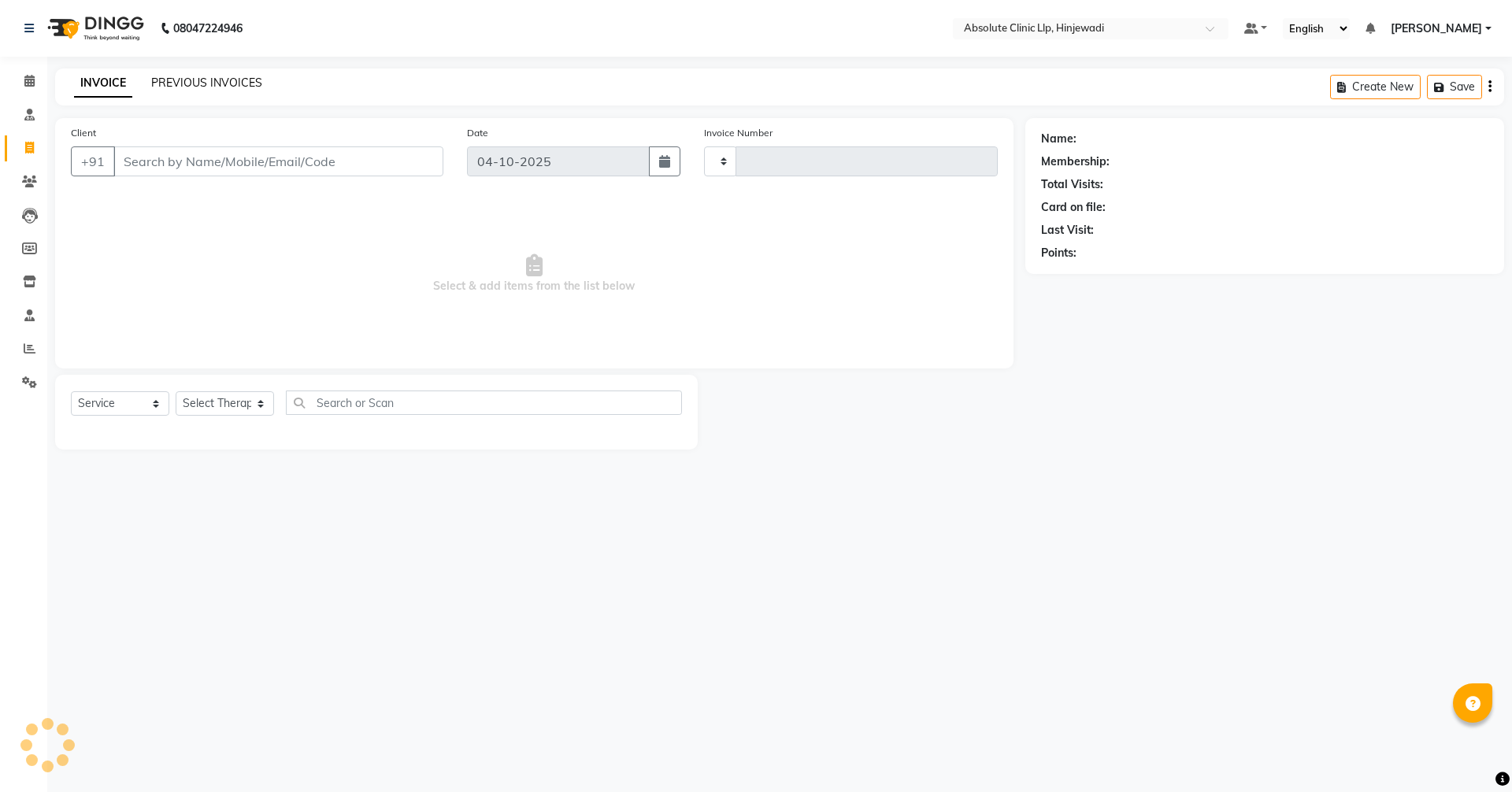
click at [223, 84] on link "PREVIOUS INVOICES" at bounding box center [206, 82] width 111 height 14
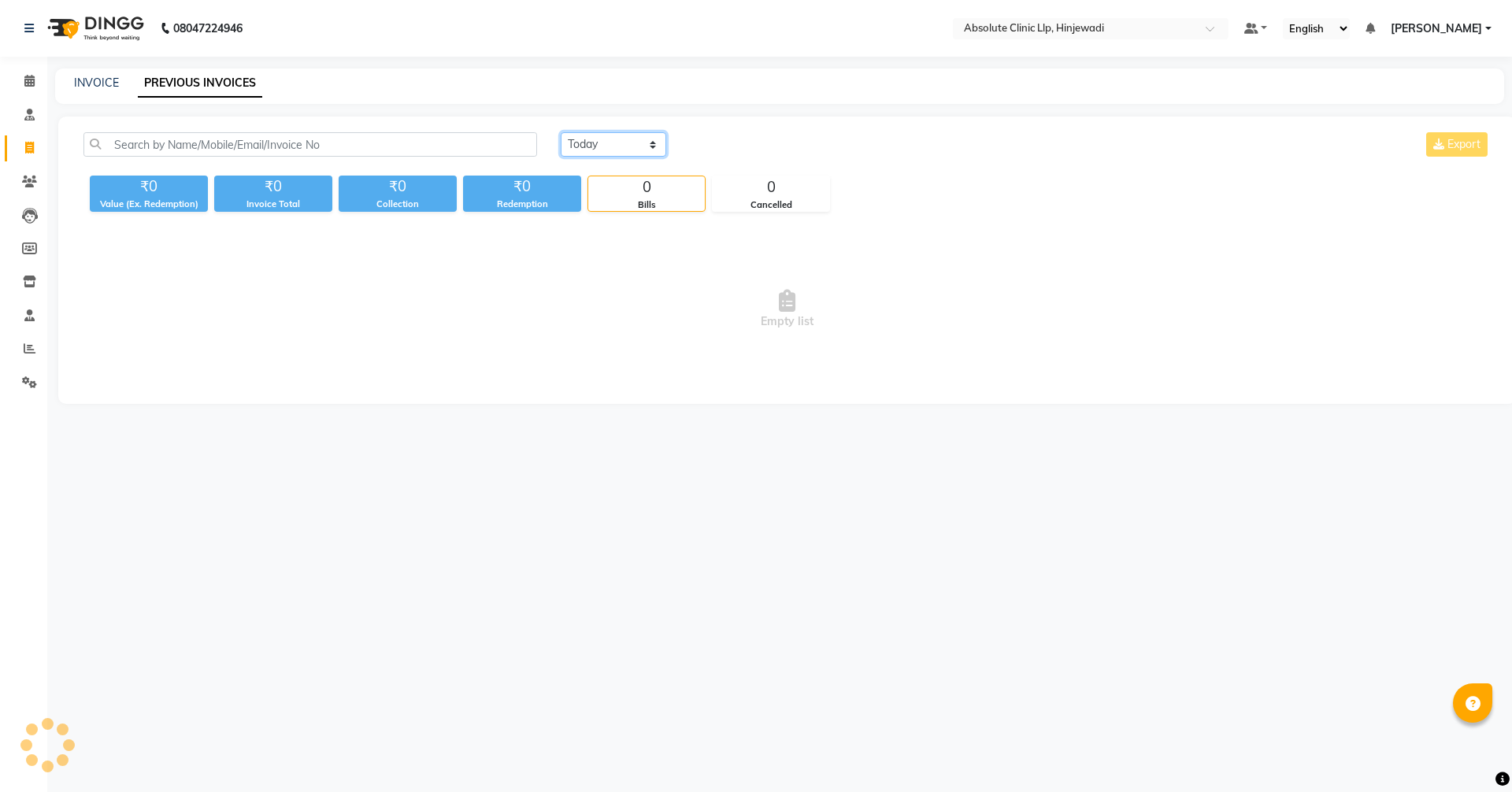
drag, startPoint x: 633, startPoint y: 145, endPoint x: 631, endPoint y: 157, distance: 12.2
click at [633, 145] on select "[DATE] [DATE] Custom Range" at bounding box center [613, 144] width 106 height 25
select select "range"
click at [561, 132] on select "[DATE] [DATE] Custom Range" at bounding box center [613, 144] width 106 height 25
click at [738, 145] on input "04-10-2025" at bounding box center [742, 144] width 110 height 22
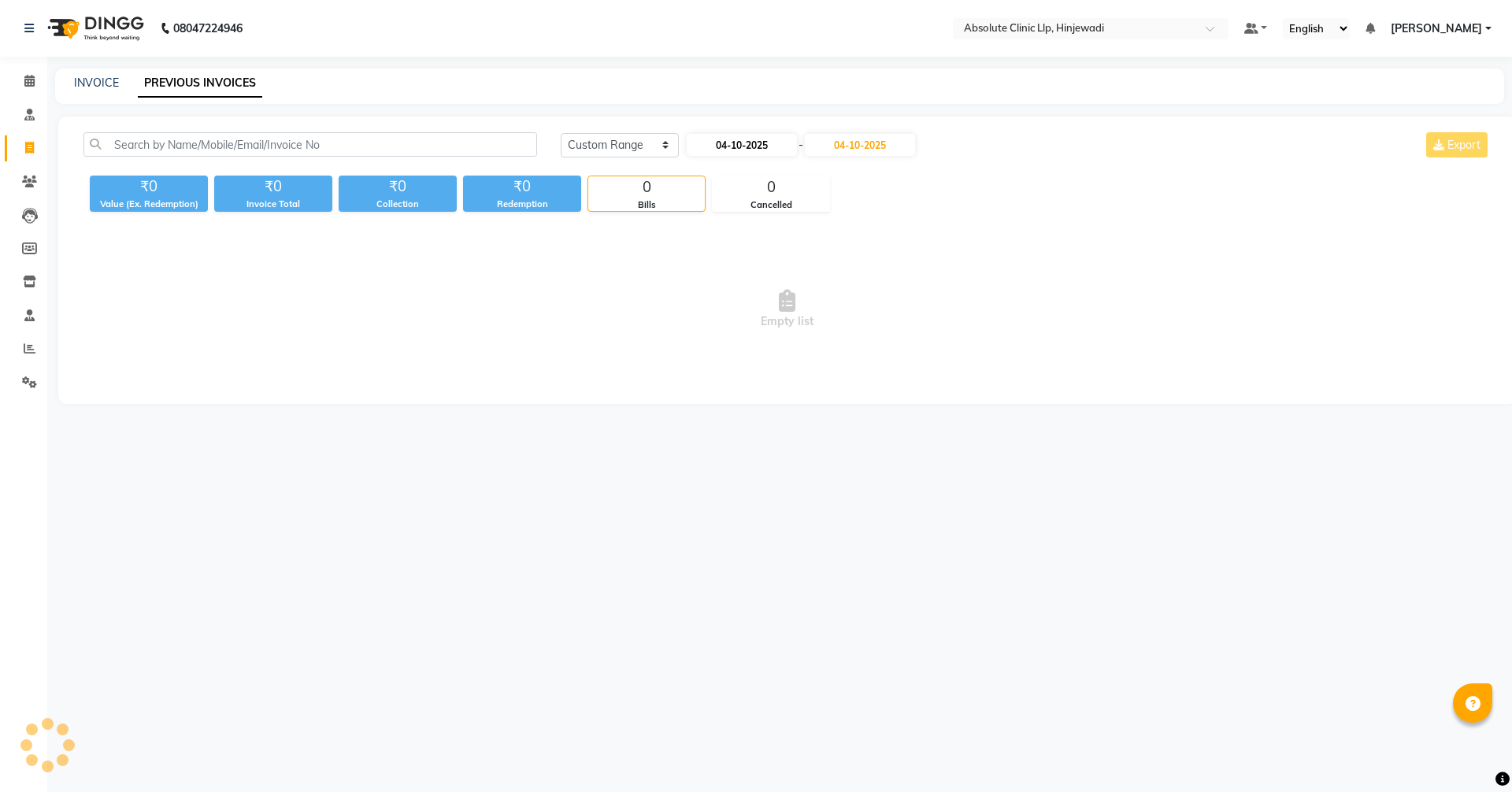
select select "10"
select select "2025"
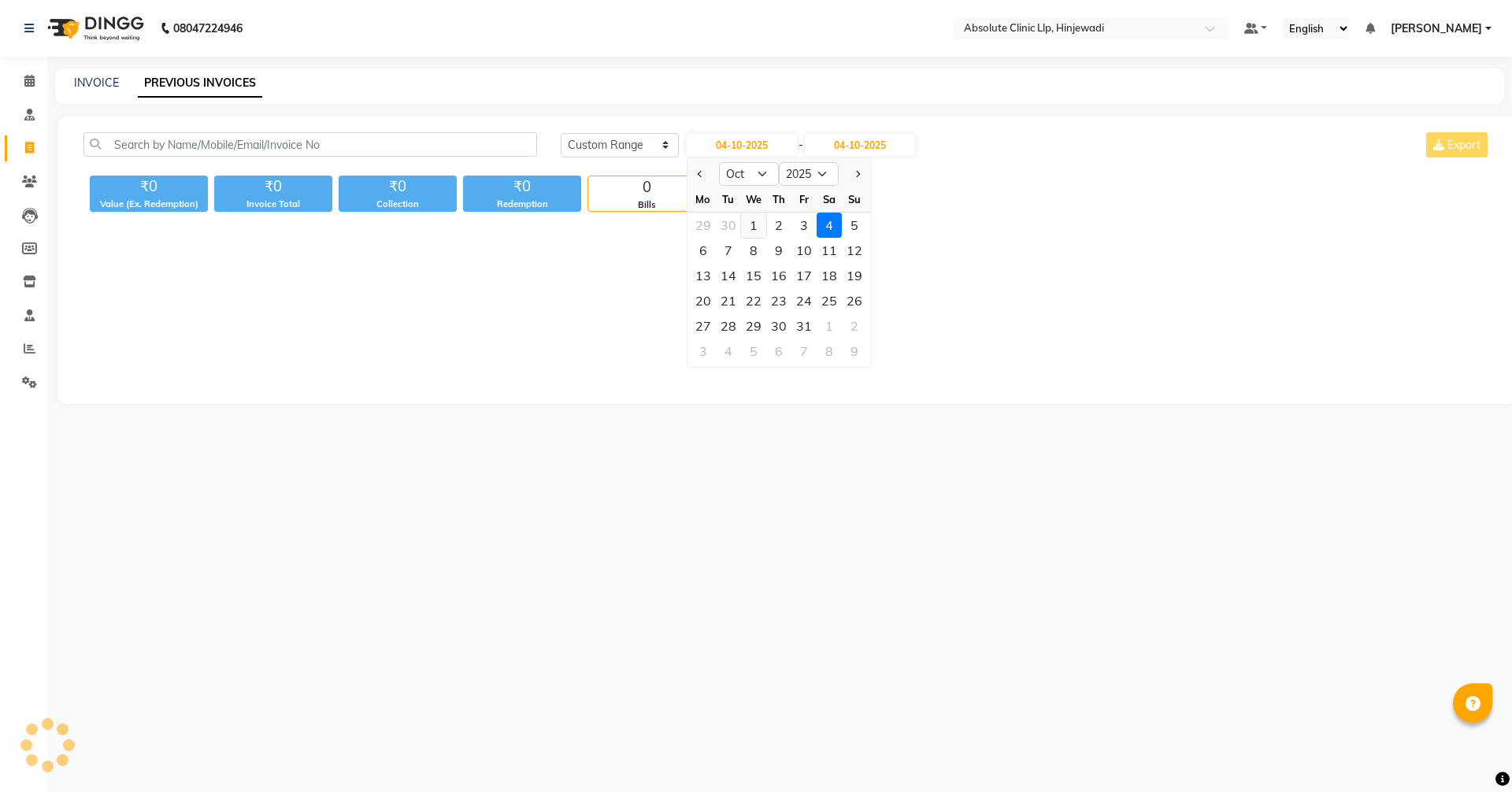
click at [749, 223] on div "1" at bounding box center [753, 225] width 25 height 25
type input "01-10-2025"
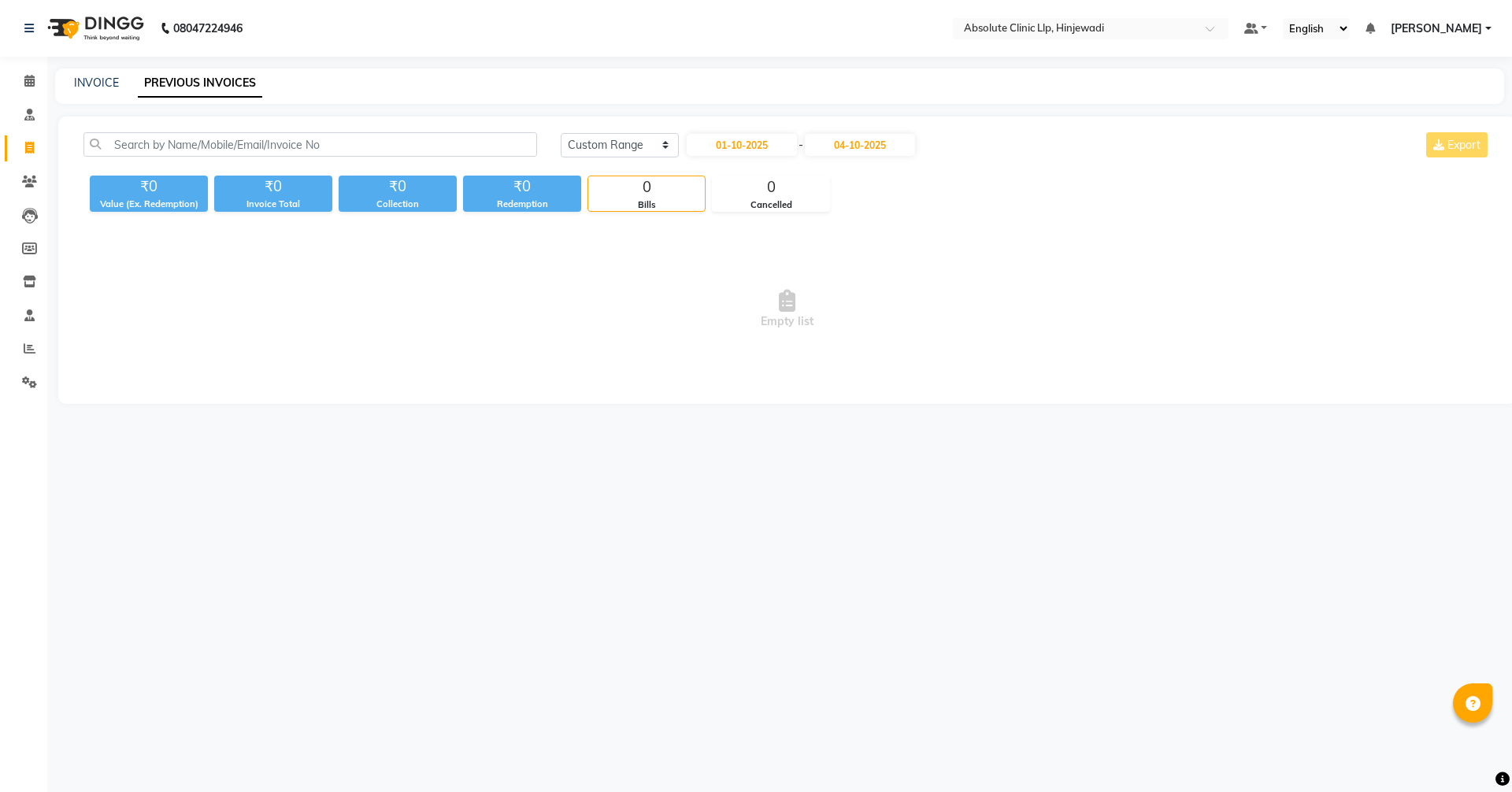
click at [1032, 310] on span "Empty list" at bounding box center [787, 309] width 1407 height 157
click at [732, 140] on input "01-10-2025" at bounding box center [742, 144] width 110 height 22
select select "10"
select select "2025"
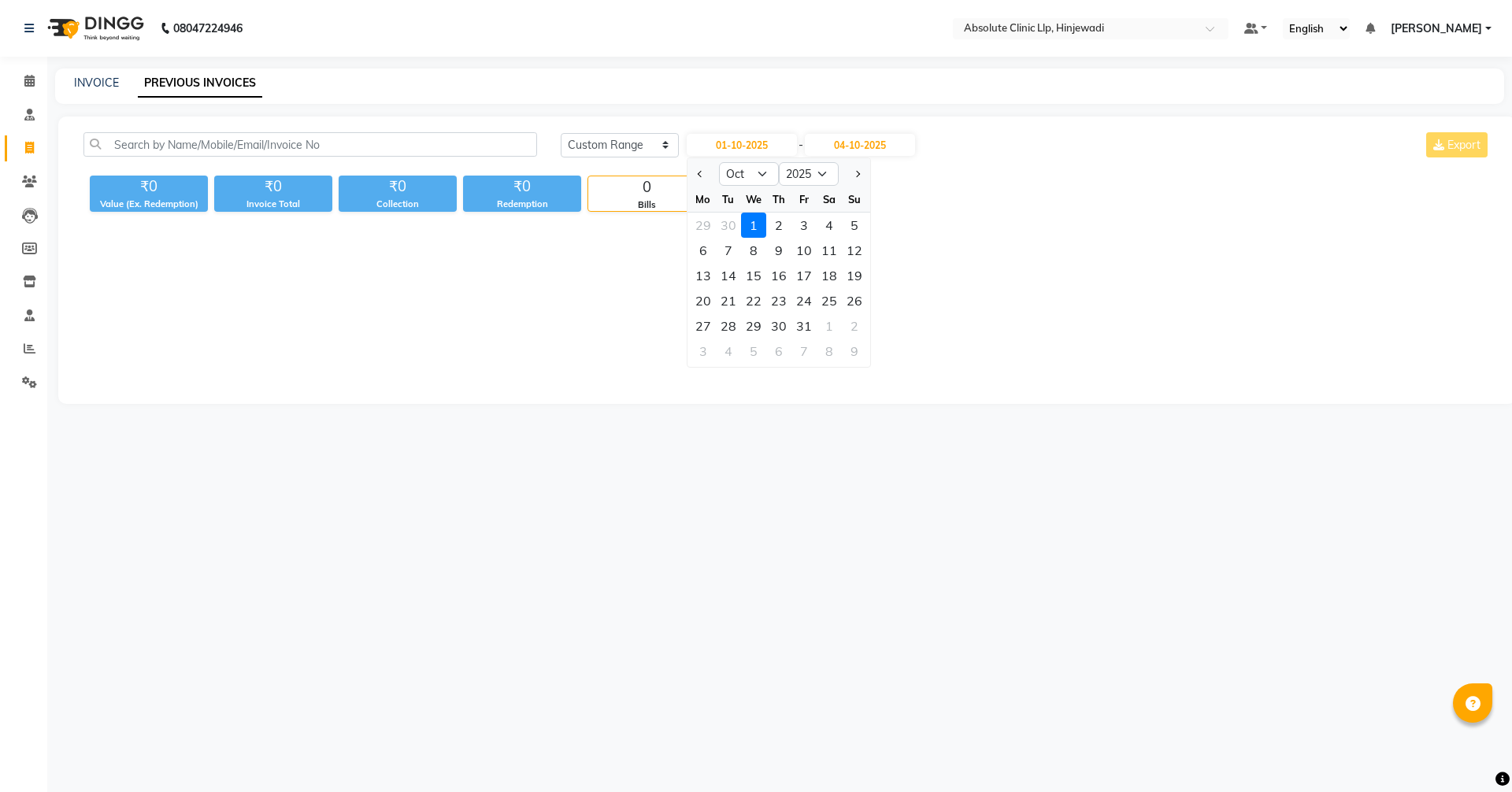
click at [756, 226] on div "1" at bounding box center [753, 225] width 25 height 25
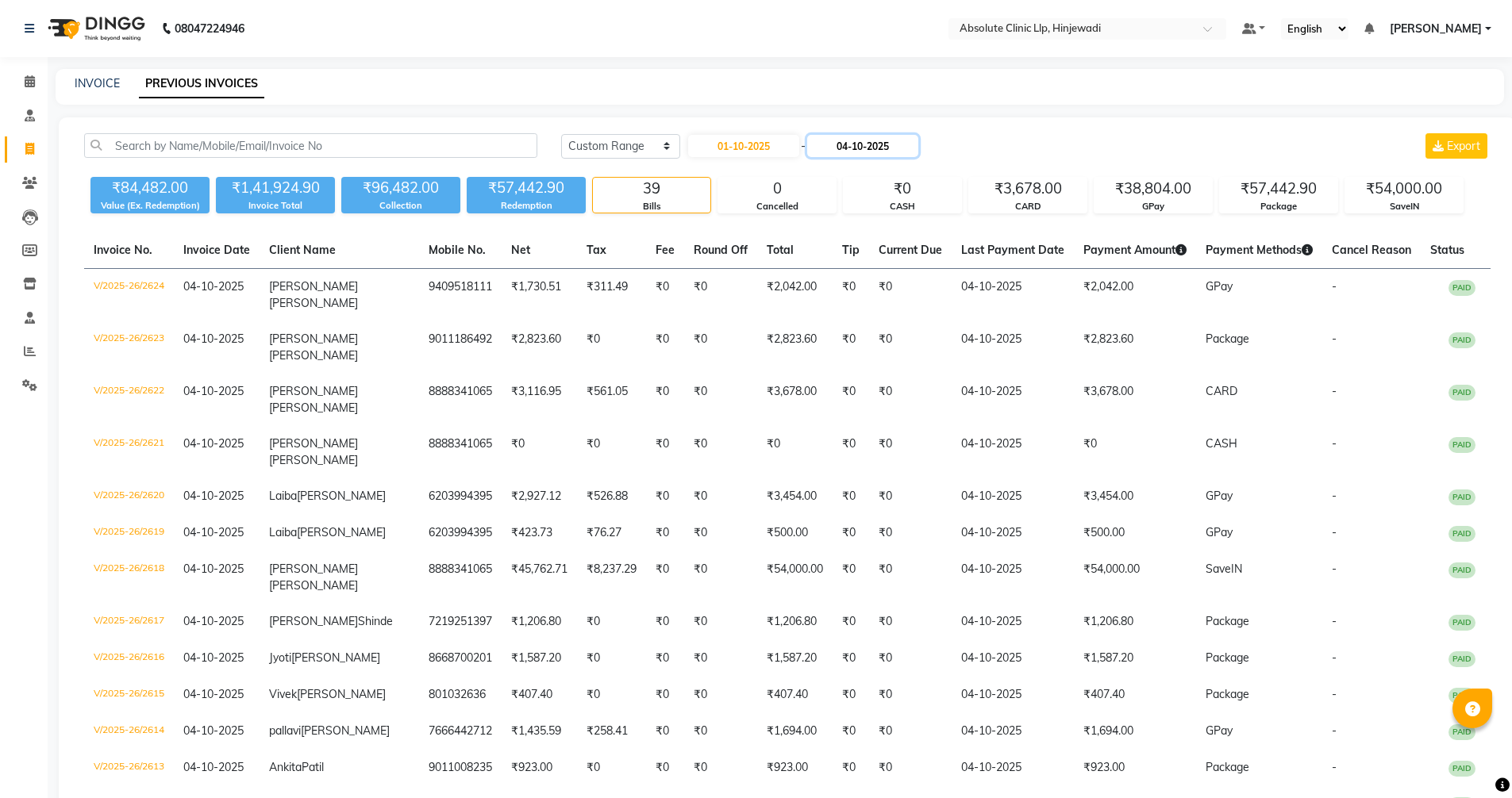
click at [877, 143] on input "04-10-2025" at bounding box center [863, 145] width 111 height 22
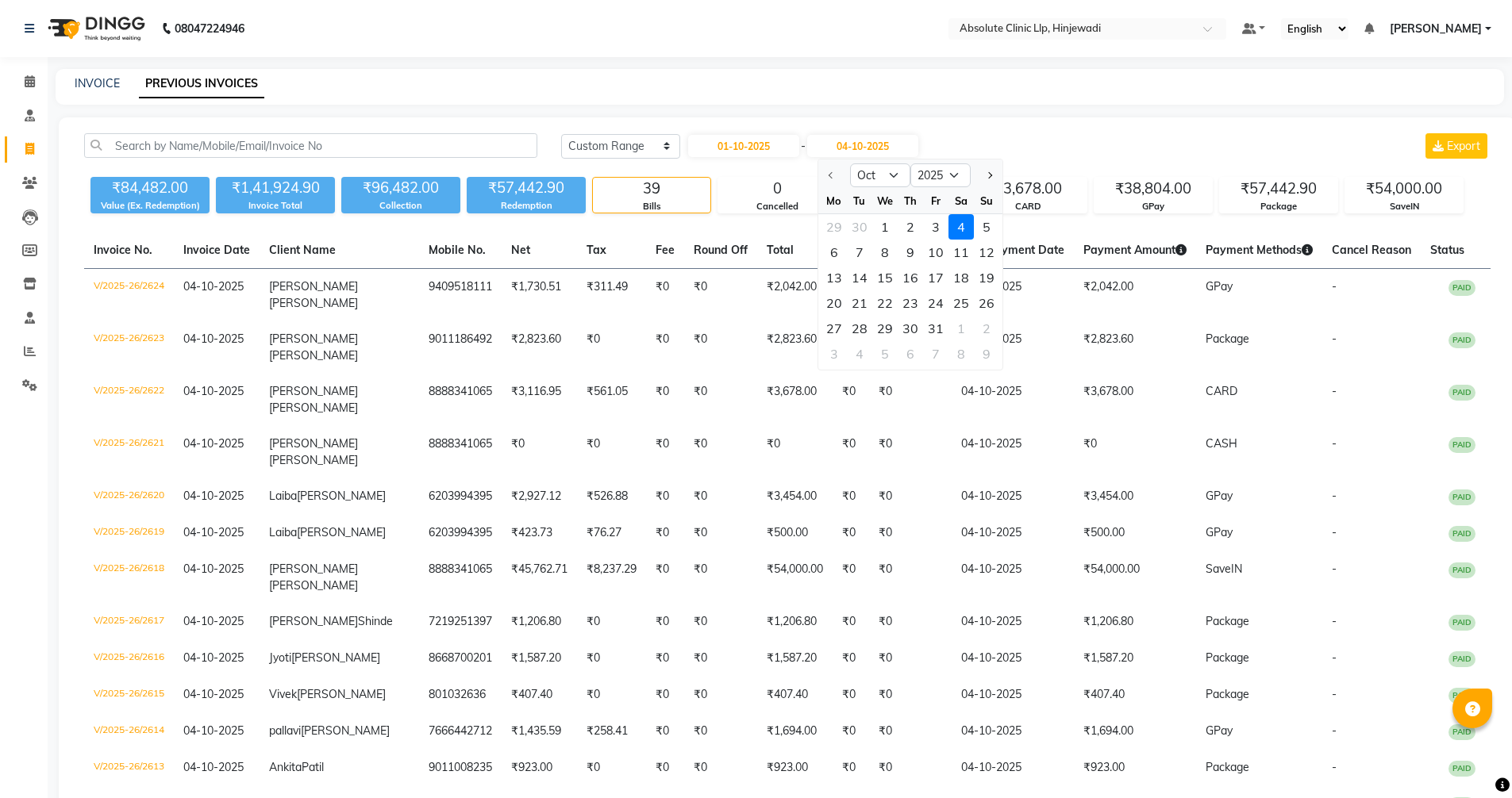
click at [958, 228] on div "4" at bounding box center [961, 226] width 26 height 26
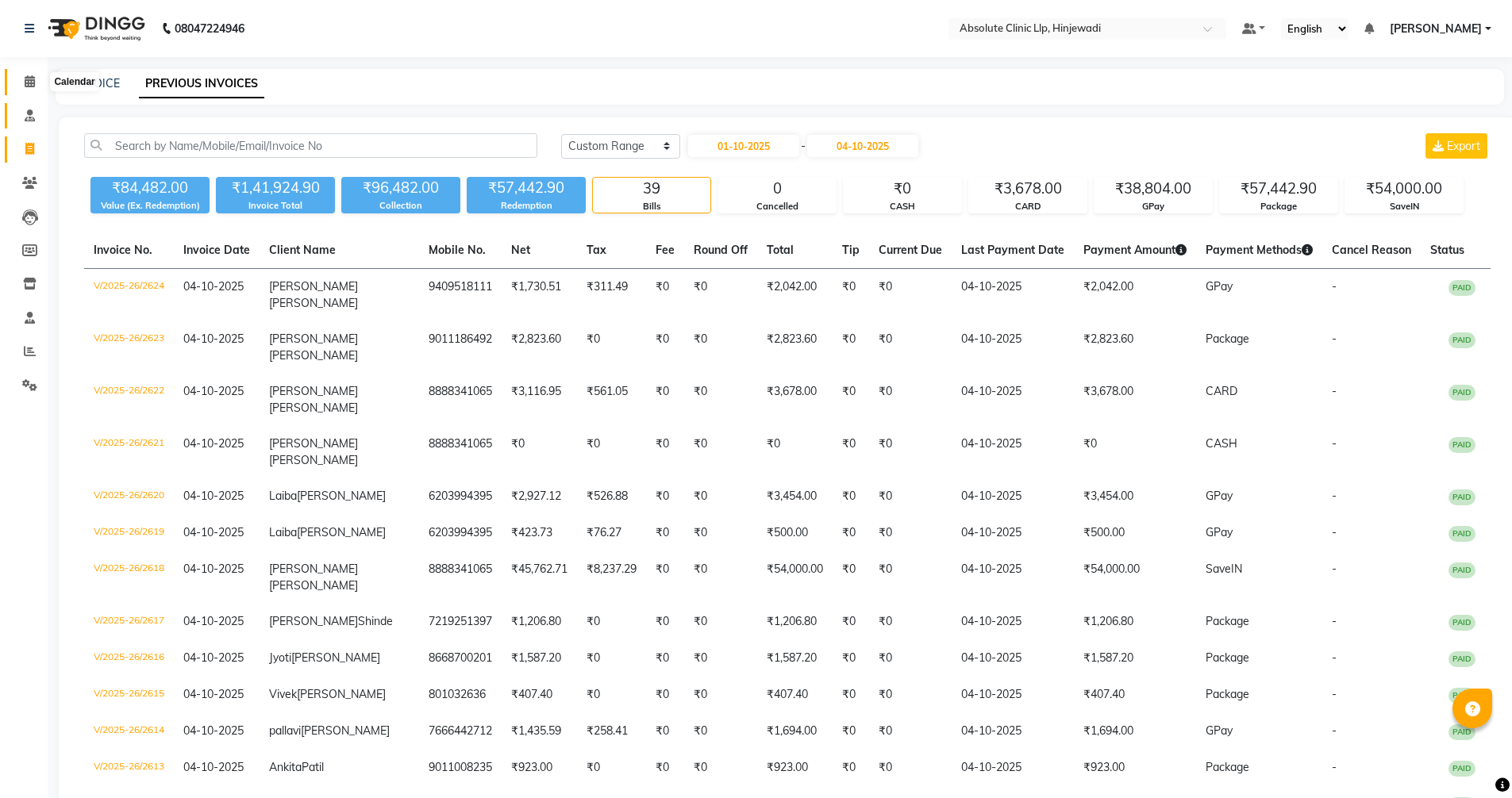
drag, startPoint x: 33, startPoint y: 79, endPoint x: 31, endPoint y: 115, distance: 36.1
click at [33, 79] on icon at bounding box center [30, 81] width 10 height 12
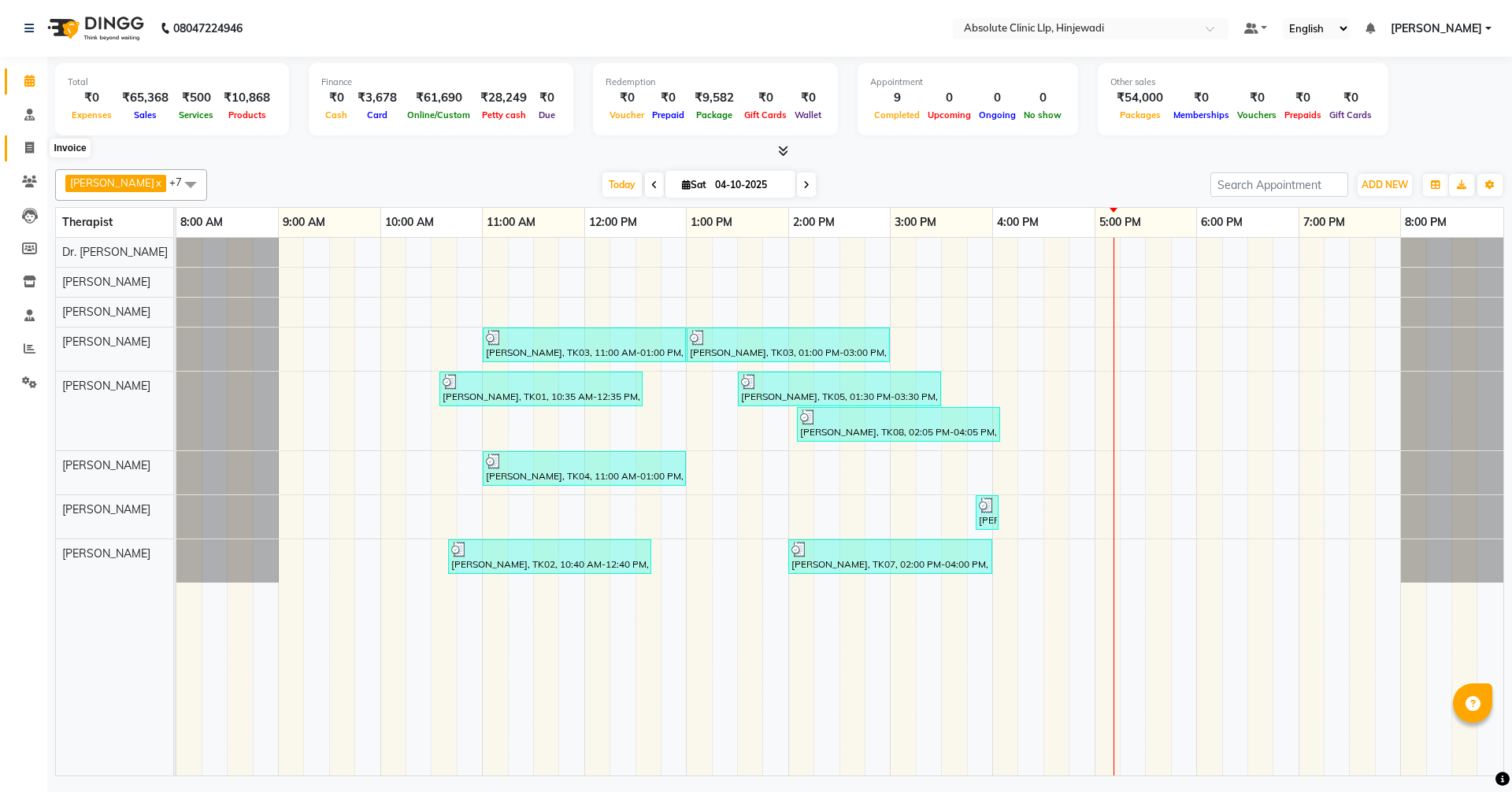
click at [30, 143] on icon at bounding box center [30, 148] width 9 height 11
select select "service"
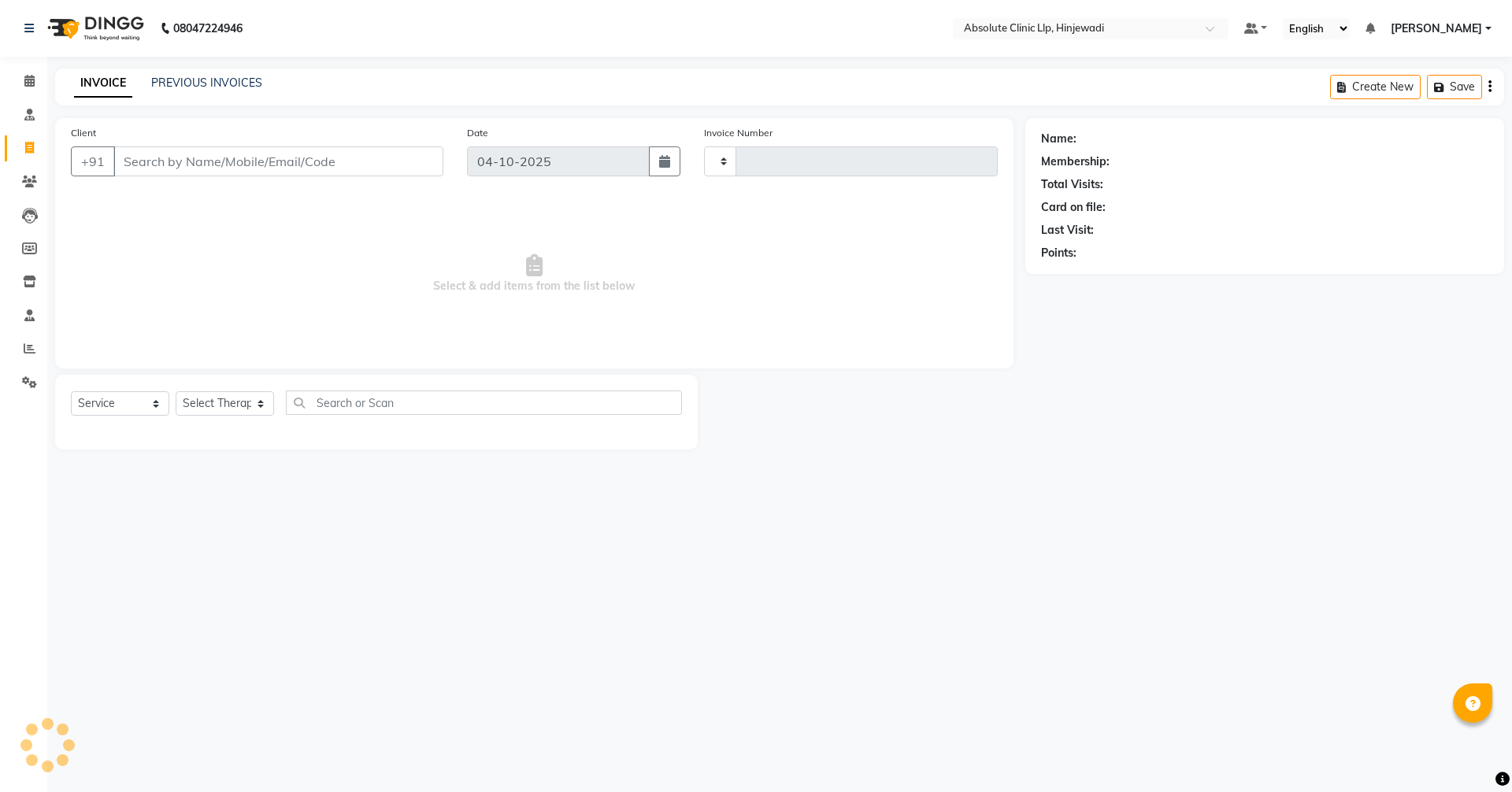
type input "2625"
select select "5113"
click at [231, 81] on link "PREVIOUS INVOICES" at bounding box center [206, 82] width 111 height 14
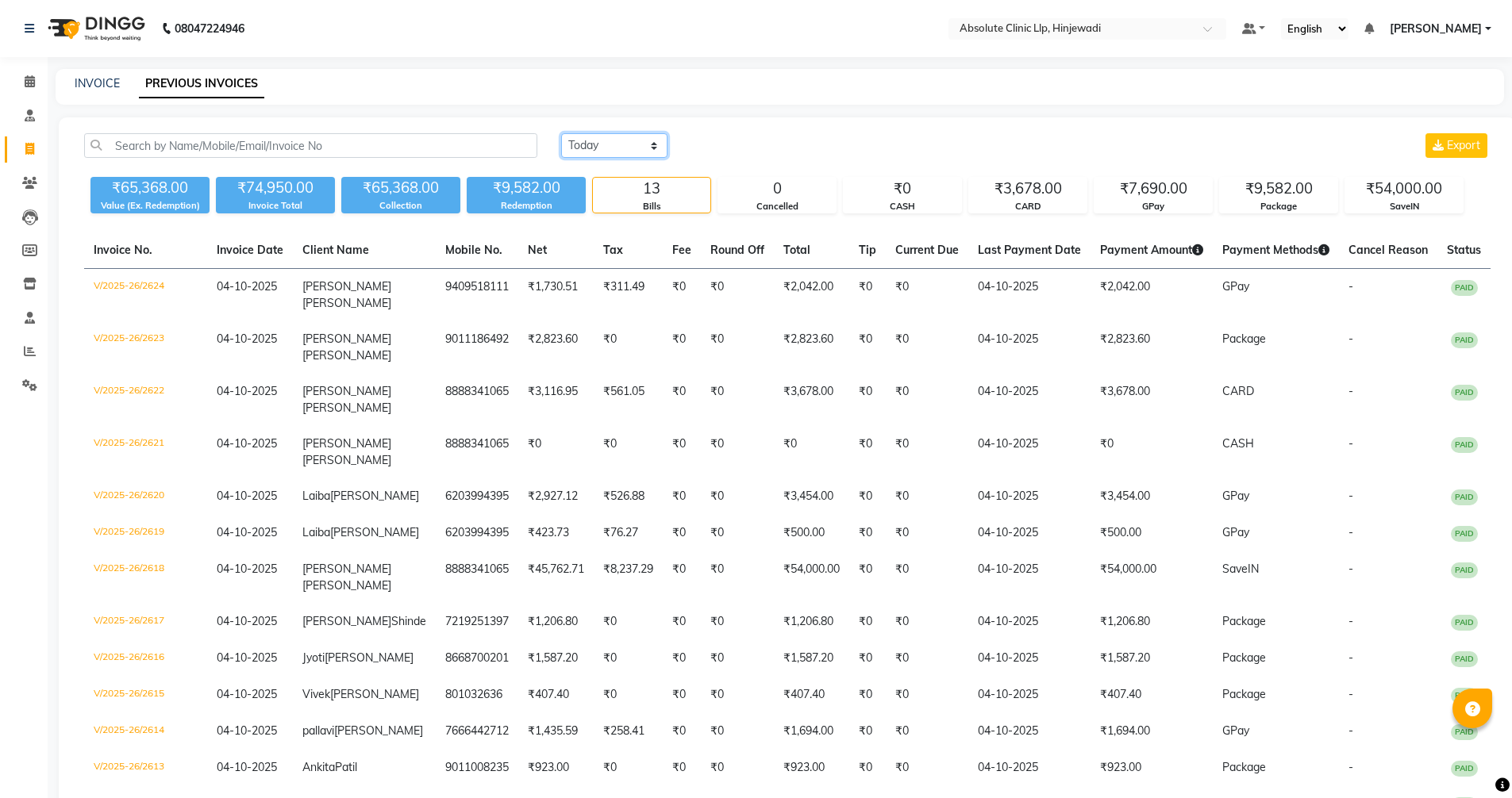
click at [639, 144] on select "[DATE] [DATE] Custom Range" at bounding box center [614, 145] width 107 height 25
select select "range"
click at [561, 133] on select "[DATE] [DATE] Custom Range" at bounding box center [614, 145] width 107 height 25
click at [748, 145] on input "04-10-2025" at bounding box center [744, 145] width 111 height 22
select select "10"
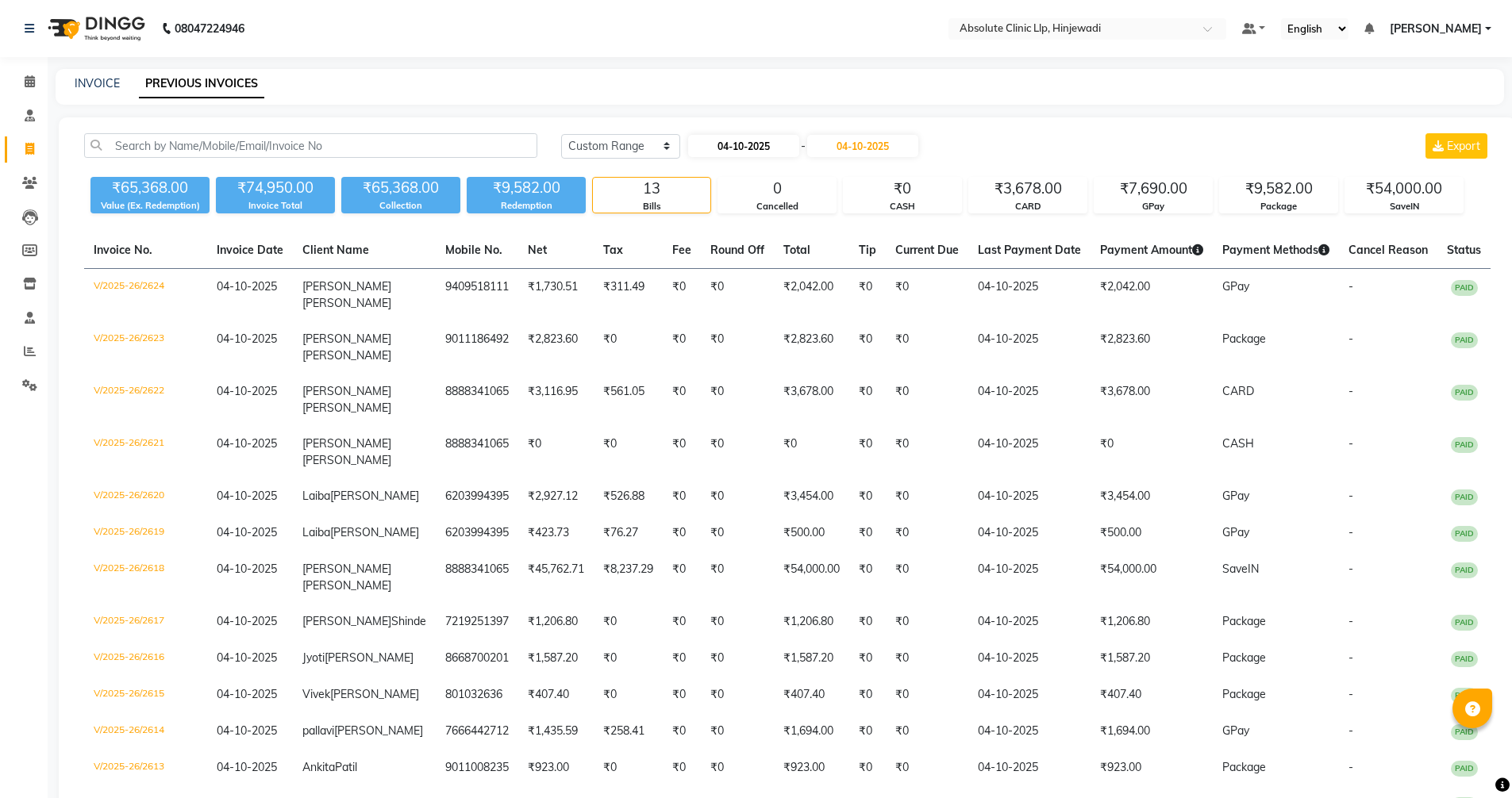
select select "2025"
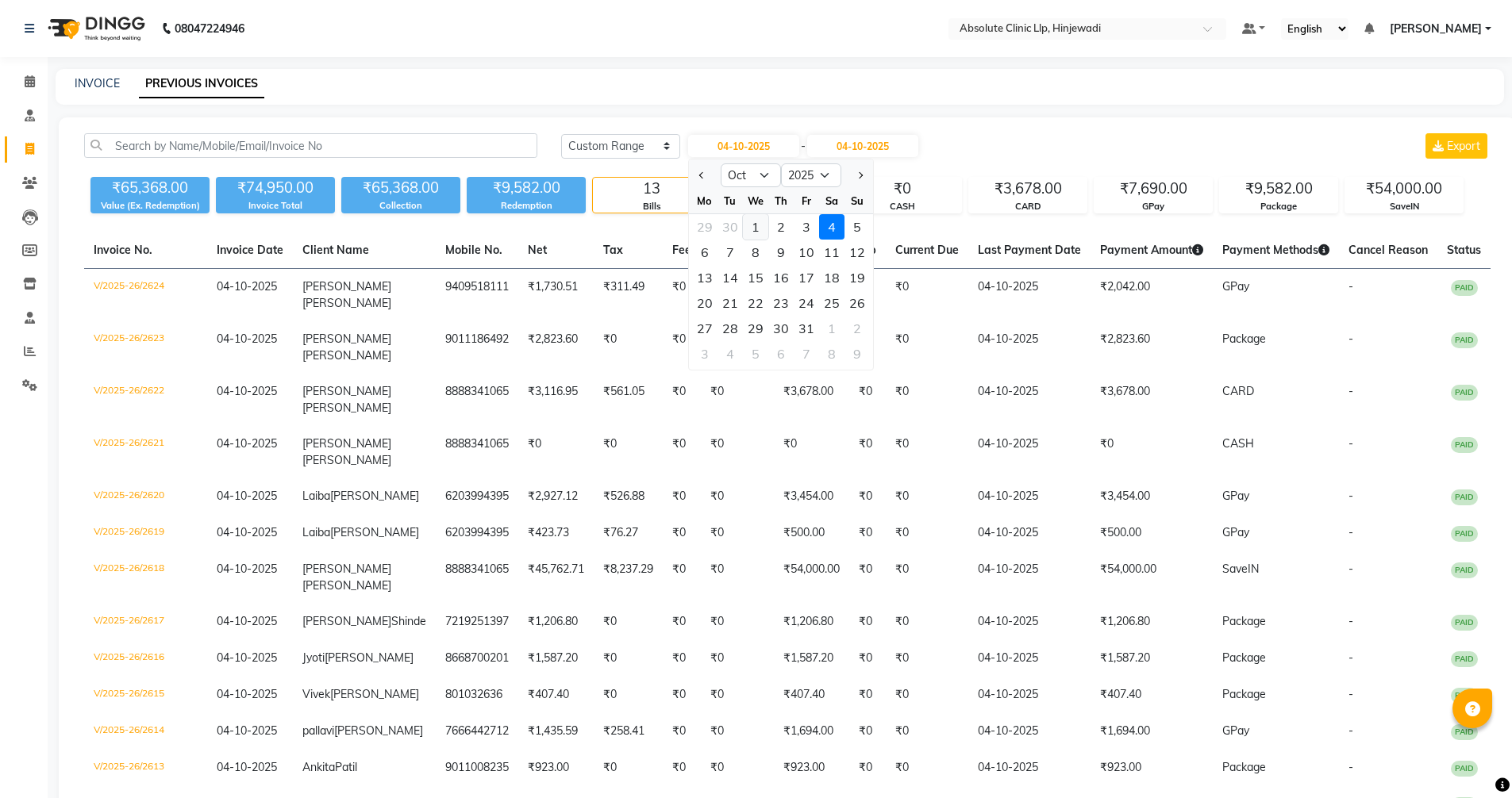
click at [753, 224] on div "1" at bounding box center [755, 226] width 26 height 26
type input "01-10-2025"
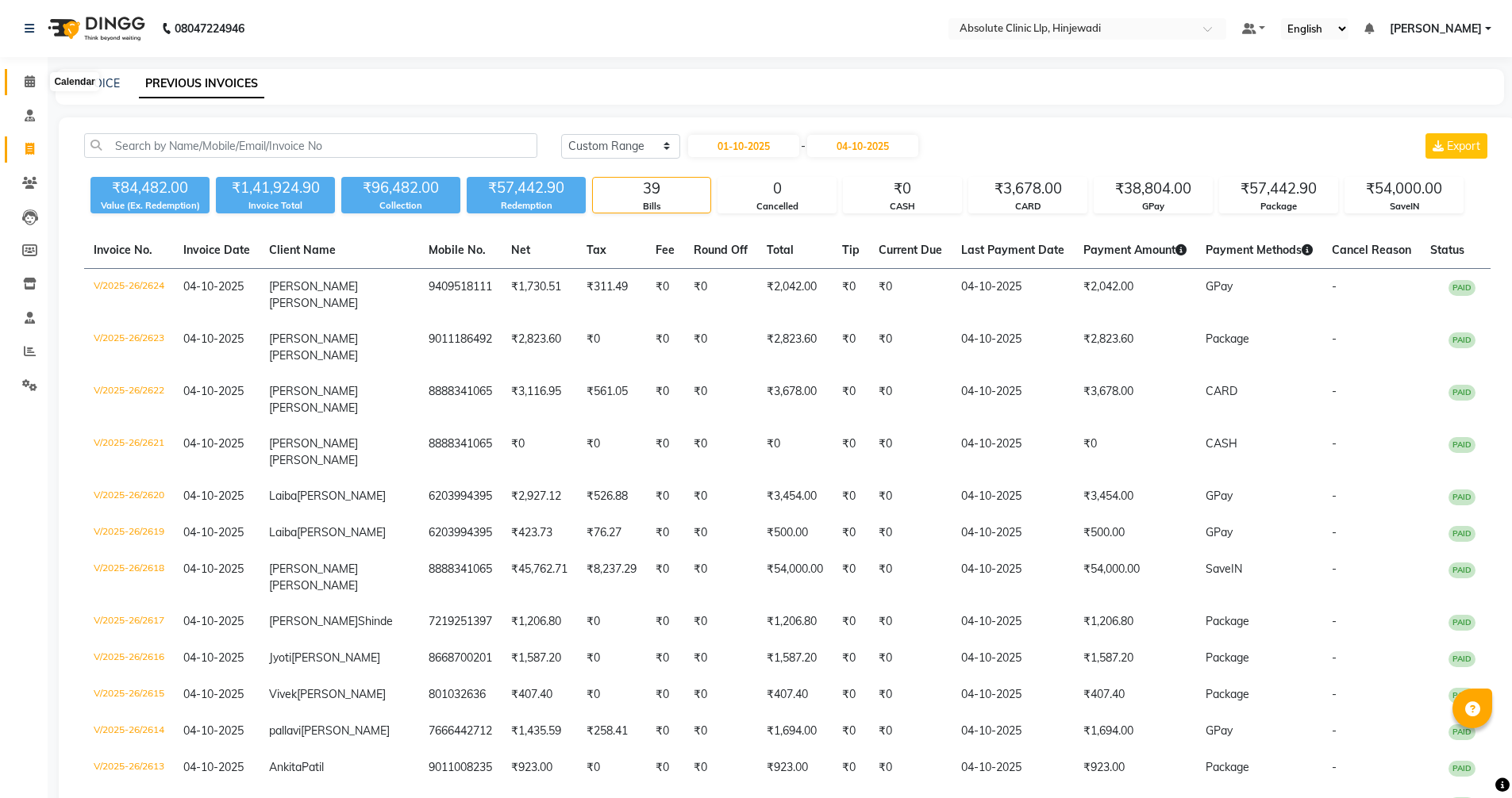
click at [29, 78] on icon at bounding box center [30, 81] width 10 height 12
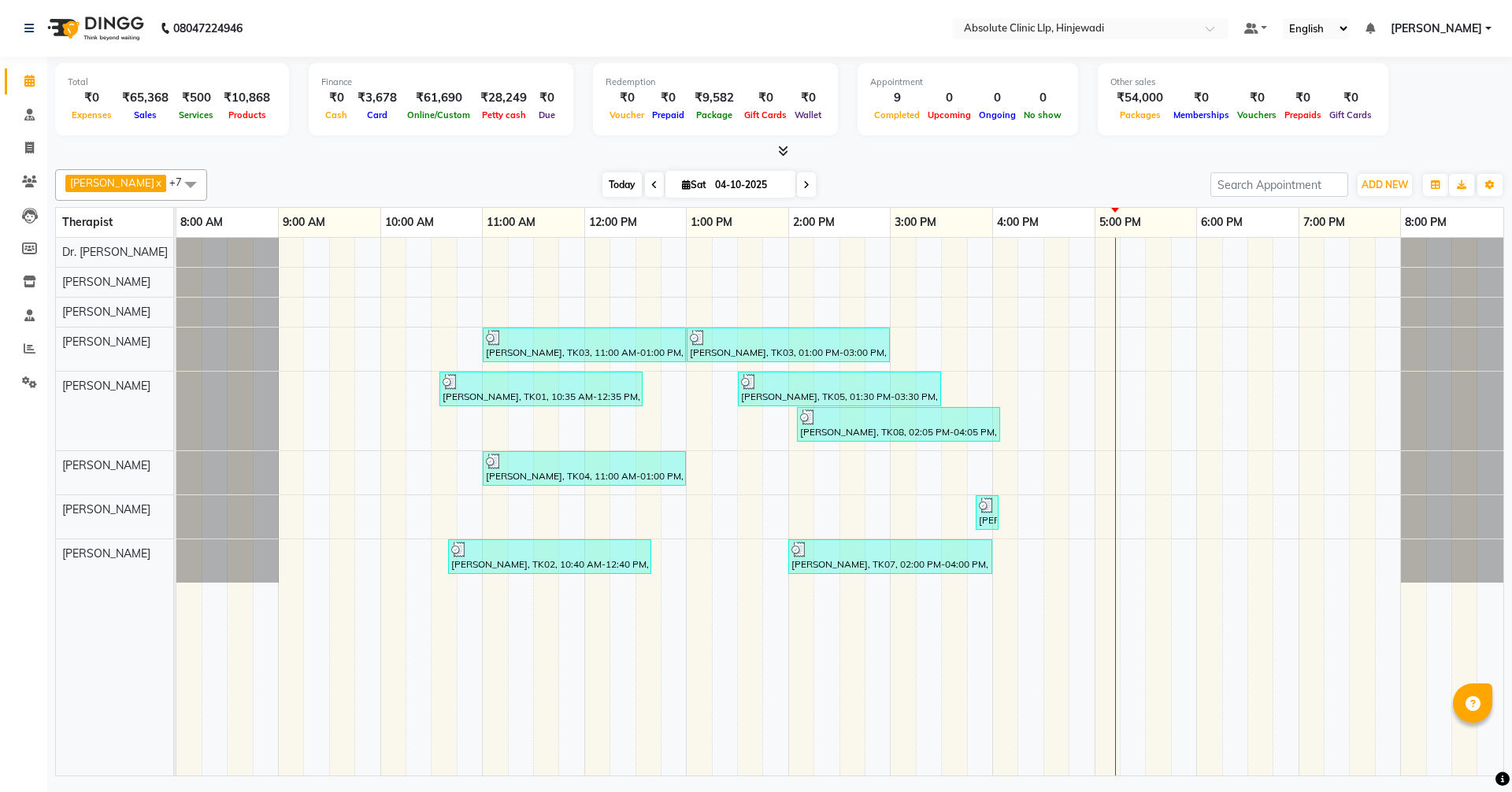
click at [642, 195] on span "Today" at bounding box center [622, 184] width 39 height 25
click at [642, 190] on span "Today" at bounding box center [622, 184] width 39 height 25
click at [28, 143] on icon at bounding box center [30, 148] width 9 height 11
select select "service"
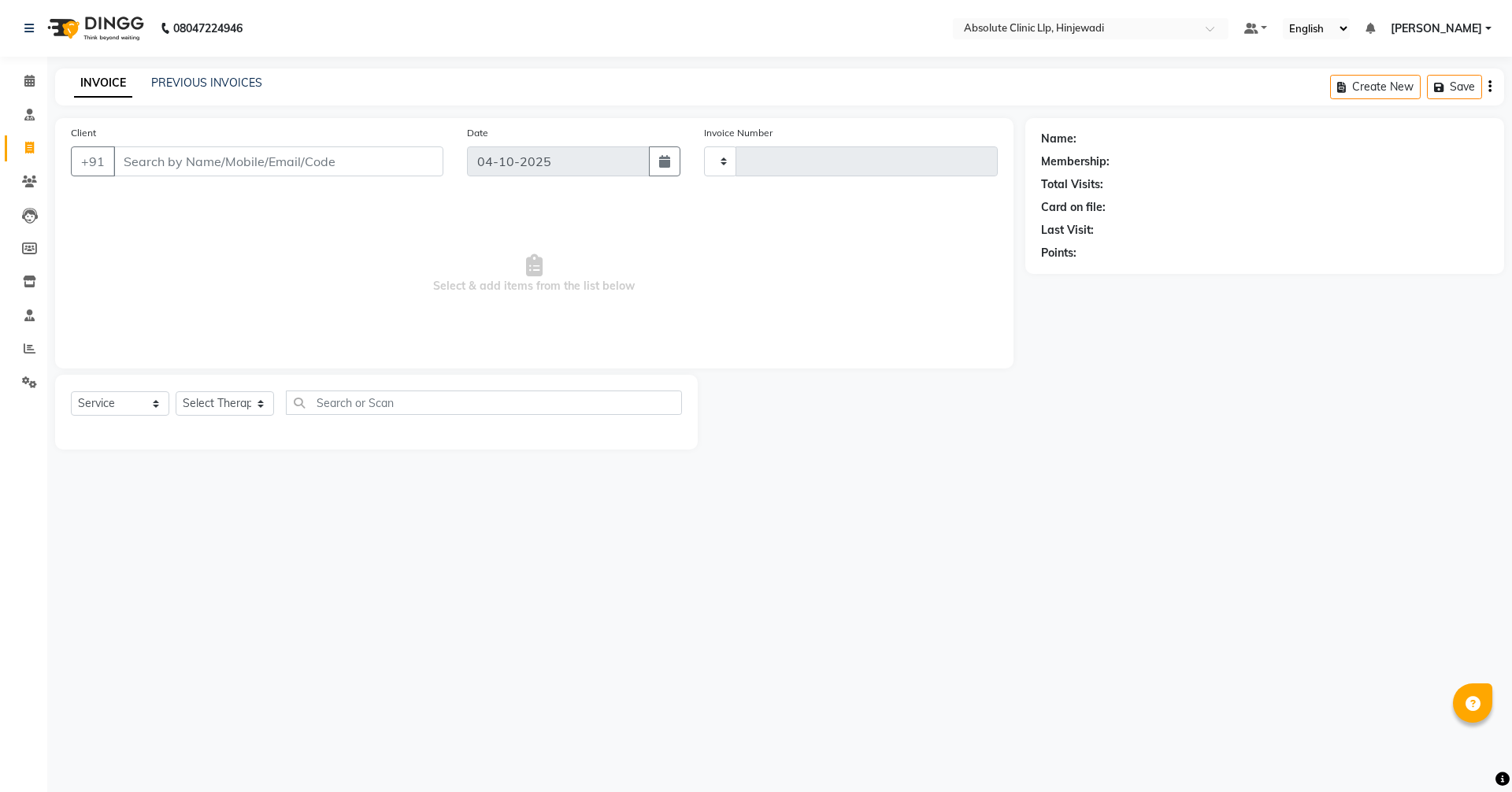
type input "2625"
select select "5113"
click at [211, 83] on link "PREVIOUS INVOICES" at bounding box center [206, 82] width 111 height 14
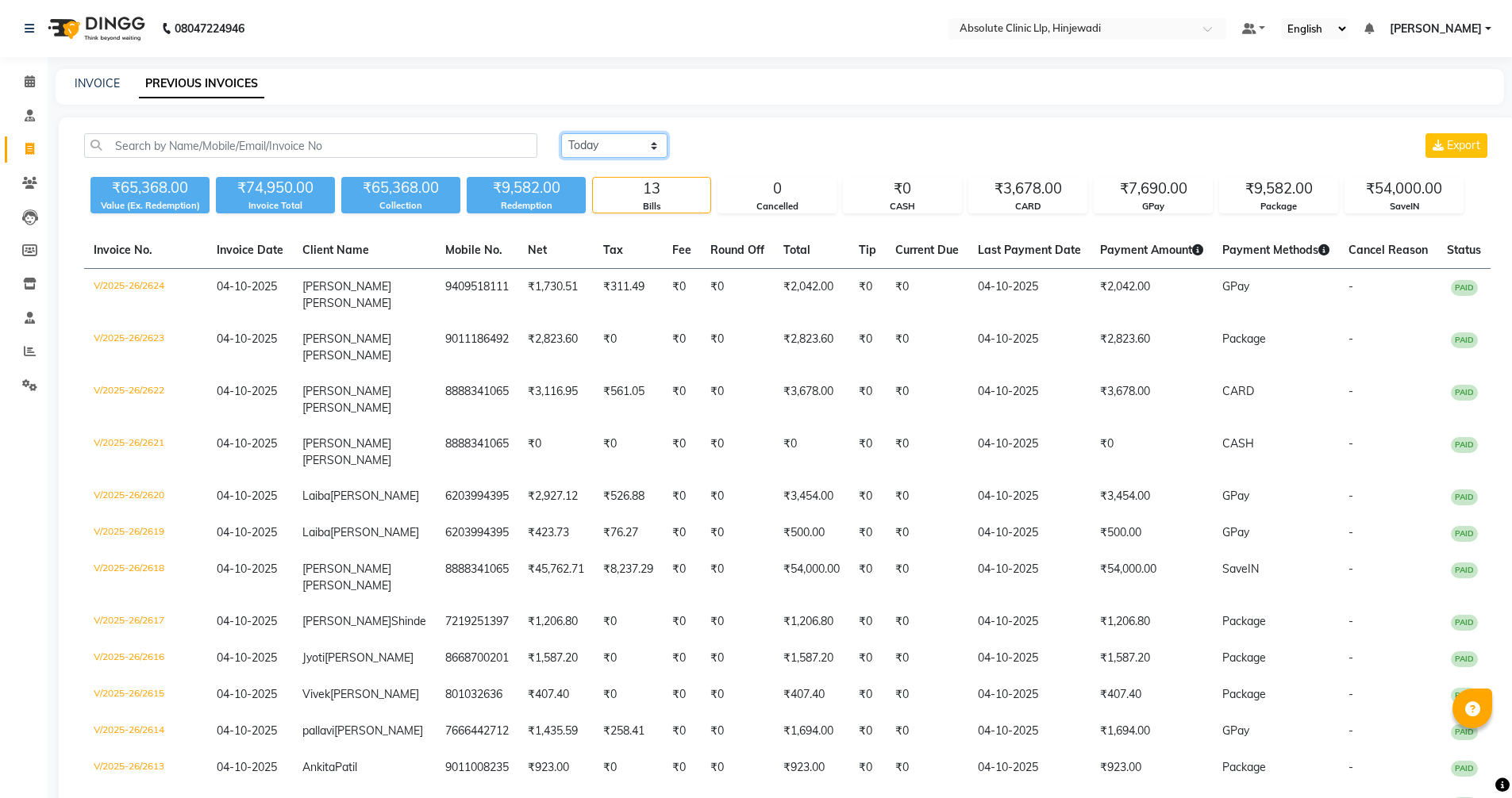
click at [652, 142] on select "[DATE] [DATE] Custom Range" at bounding box center [614, 145] width 107 height 25
click at [561, 133] on select "[DATE] [DATE] Custom Range" at bounding box center [614, 145] width 107 height 25
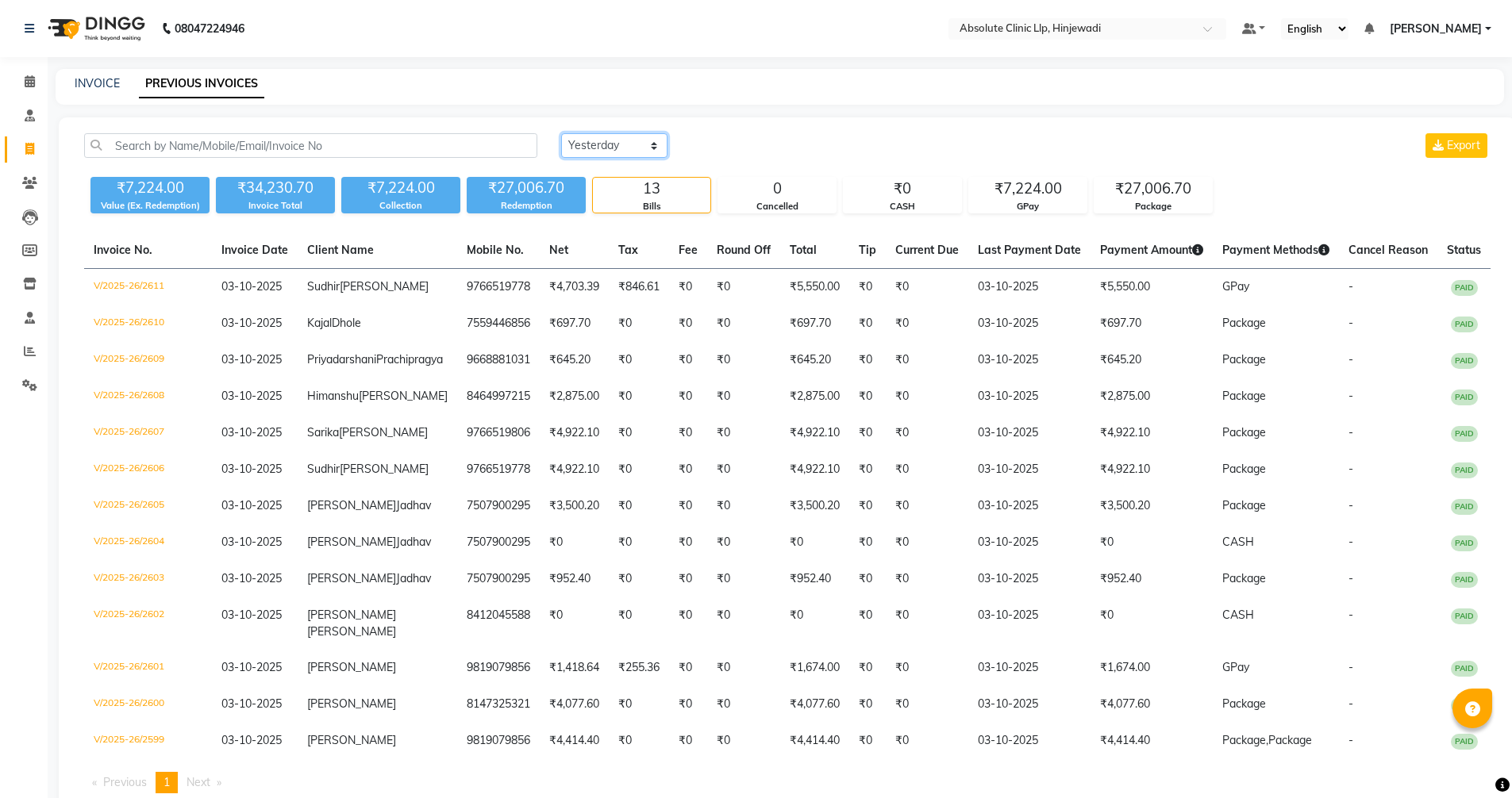
click at [620, 146] on select "[DATE] [DATE] Custom Range" at bounding box center [614, 145] width 107 height 25
select select "range"
click at [561, 133] on select "[DATE] [DATE] Custom Range" at bounding box center [614, 145] width 107 height 25
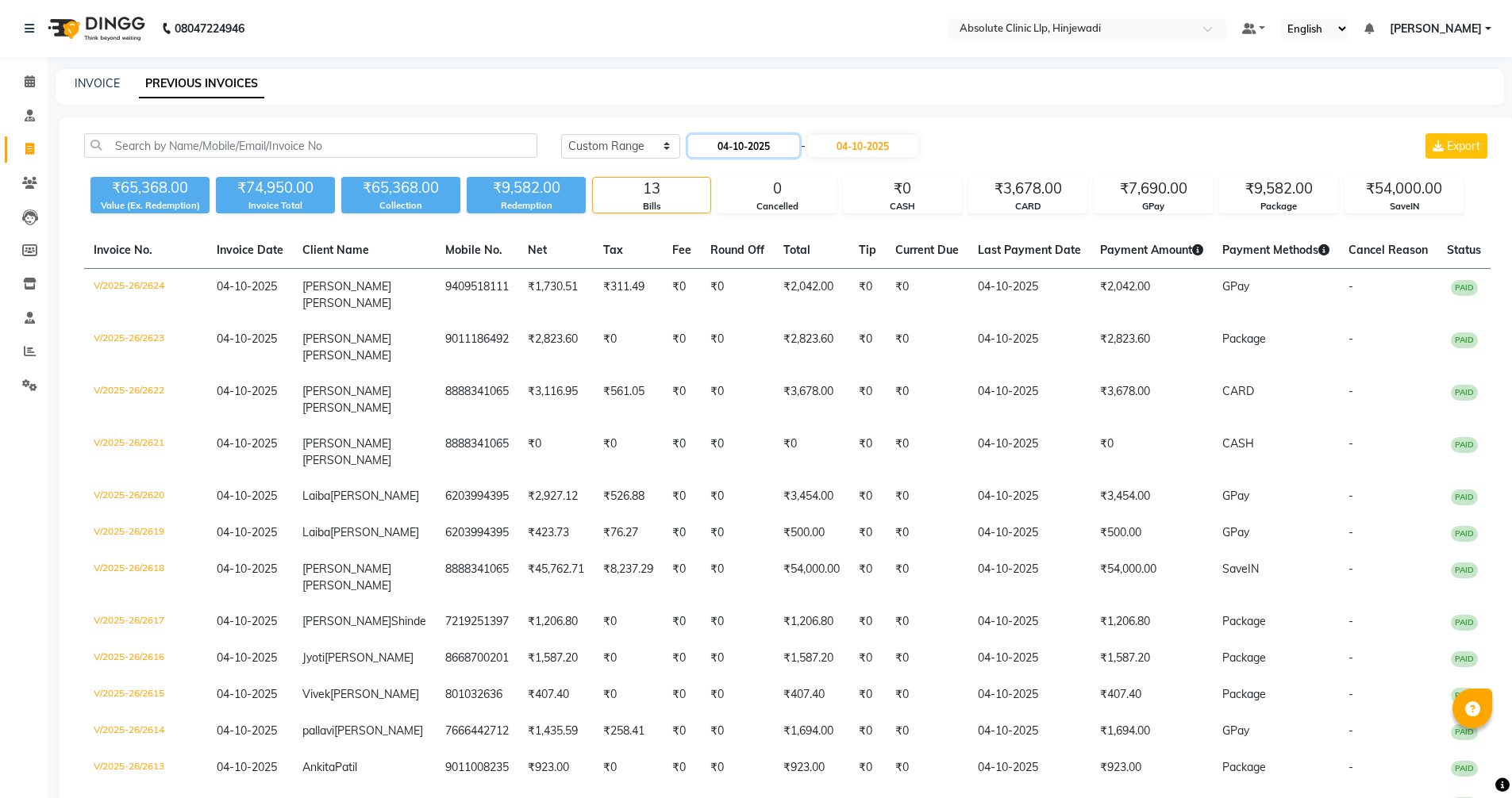
click at [727, 140] on input "04-10-2025" at bounding box center [744, 145] width 111 height 22
select select "10"
select select "2025"
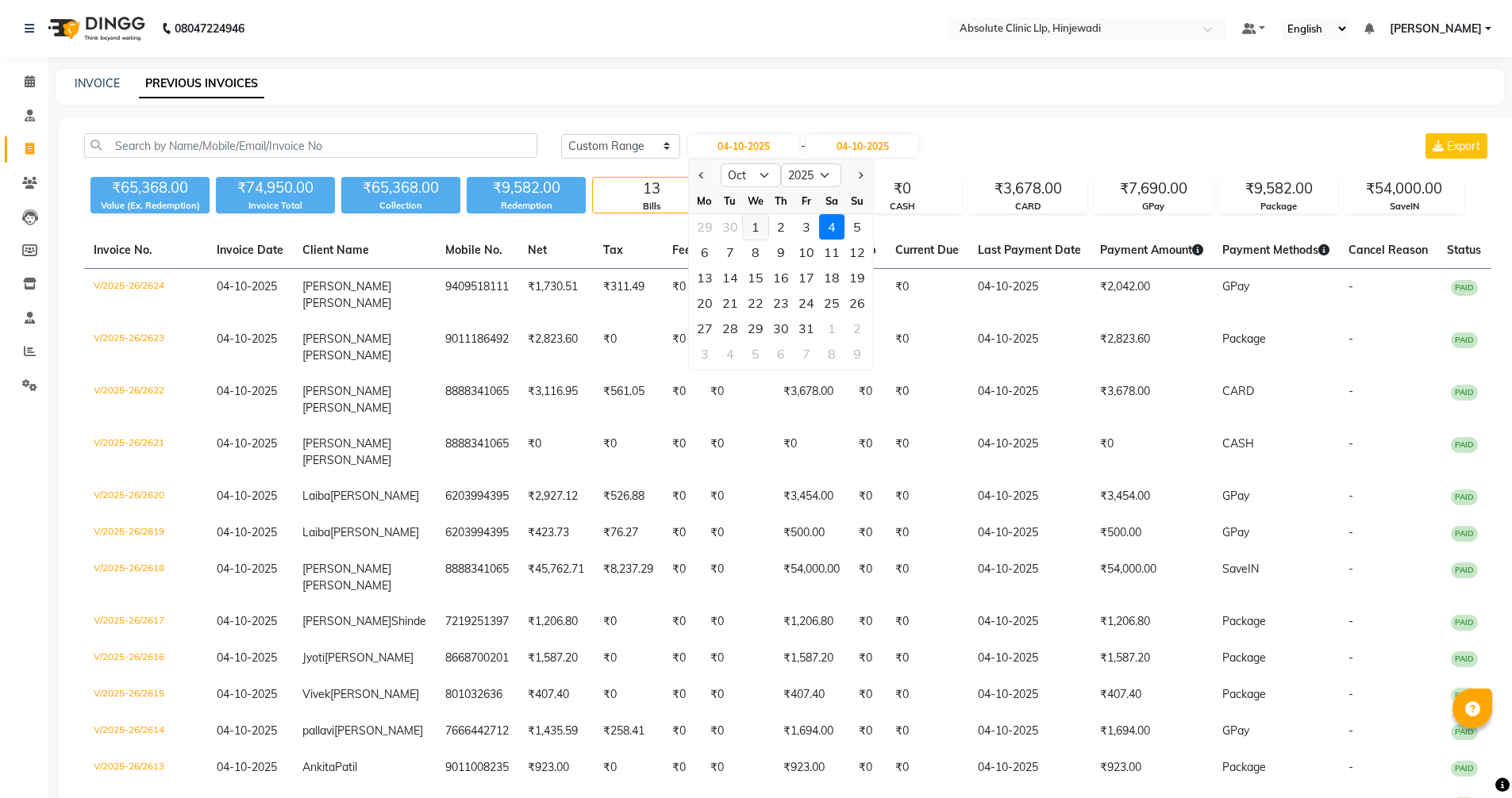
click at [762, 226] on div "1" at bounding box center [755, 226] width 26 height 26
type input "01-10-2025"
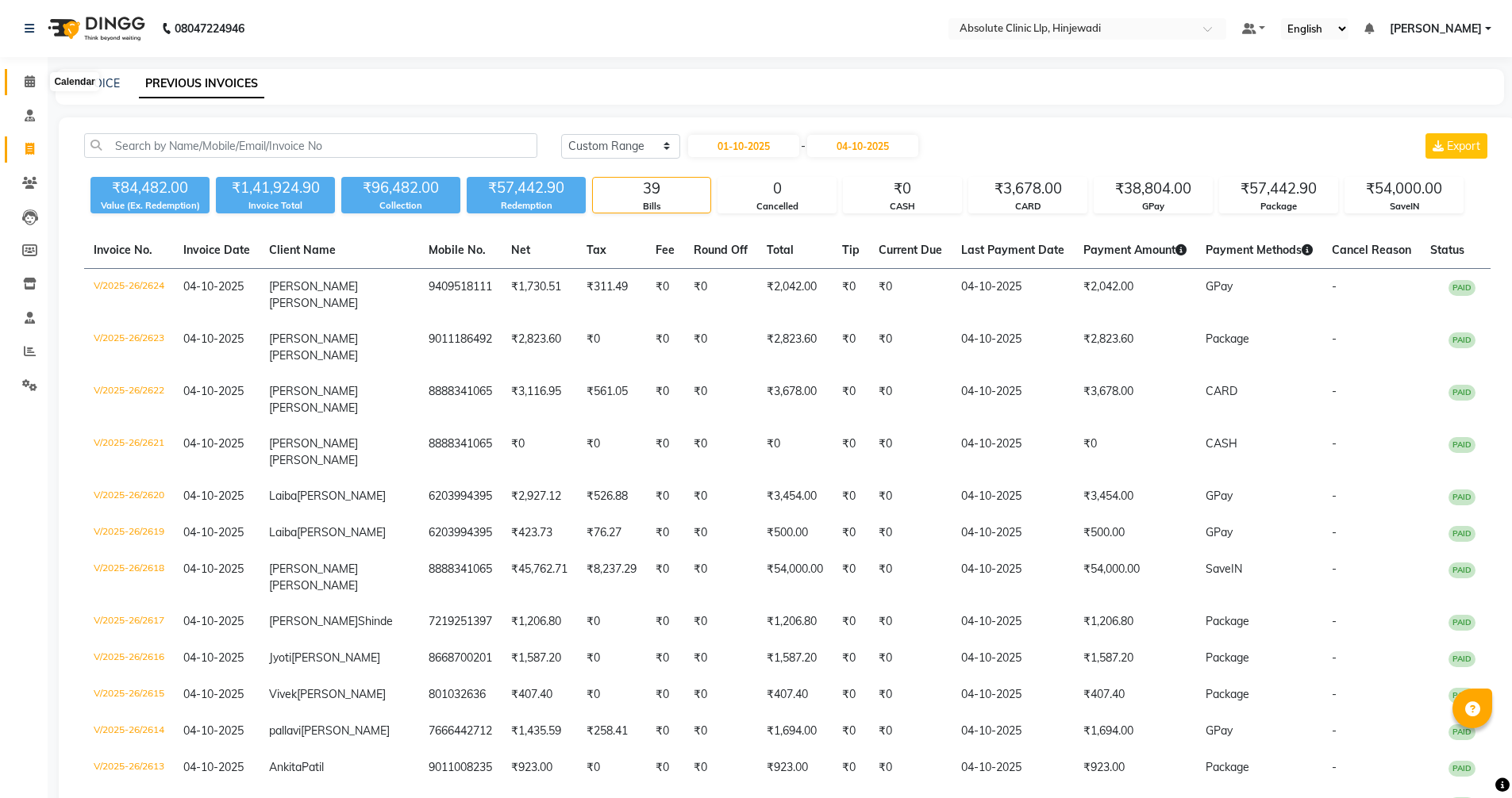
click at [21, 78] on span at bounding box center [30, 82] width 28 height 18
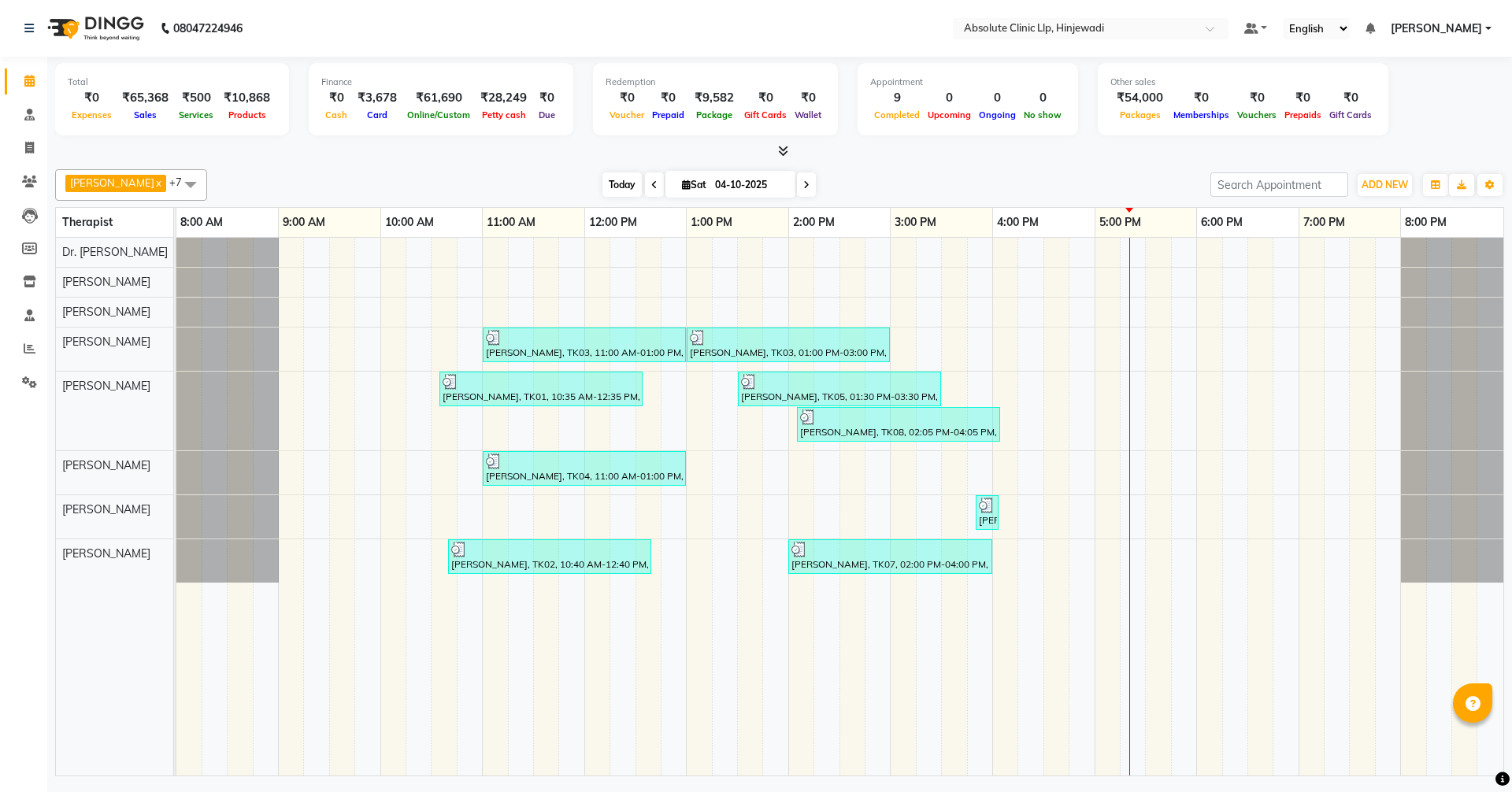
click at [642, 188] on span "Today" at bounding box center [622, 184] width 39 height 25
click at [29, 145] on icon at bounding box center [30, 148] width 9 height 11
select select "5113"
select select "service"
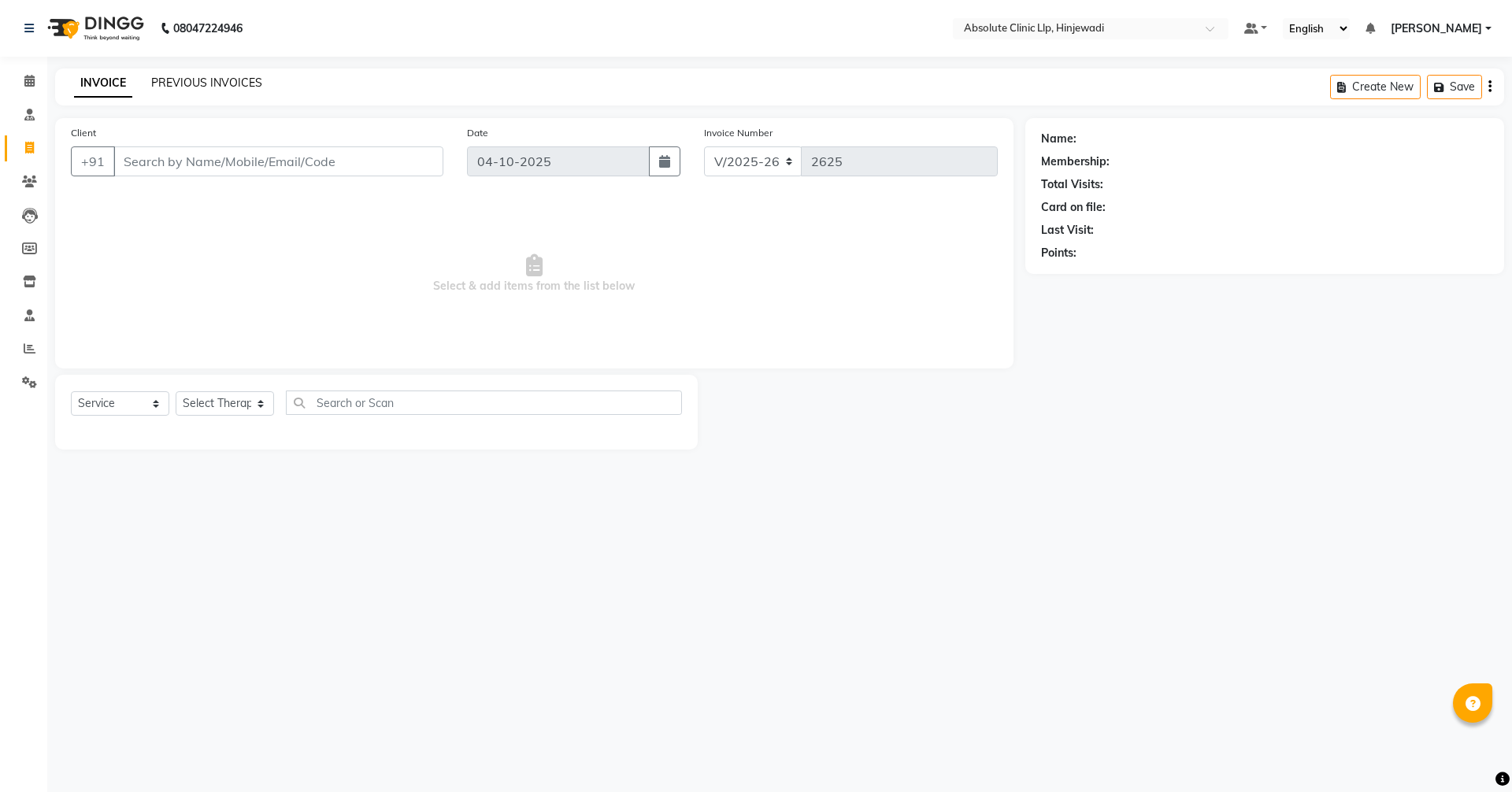
click at [192, 78] on link "PREVIOUS INVOICES" at bounding box center [206, 82] width 111 height 14
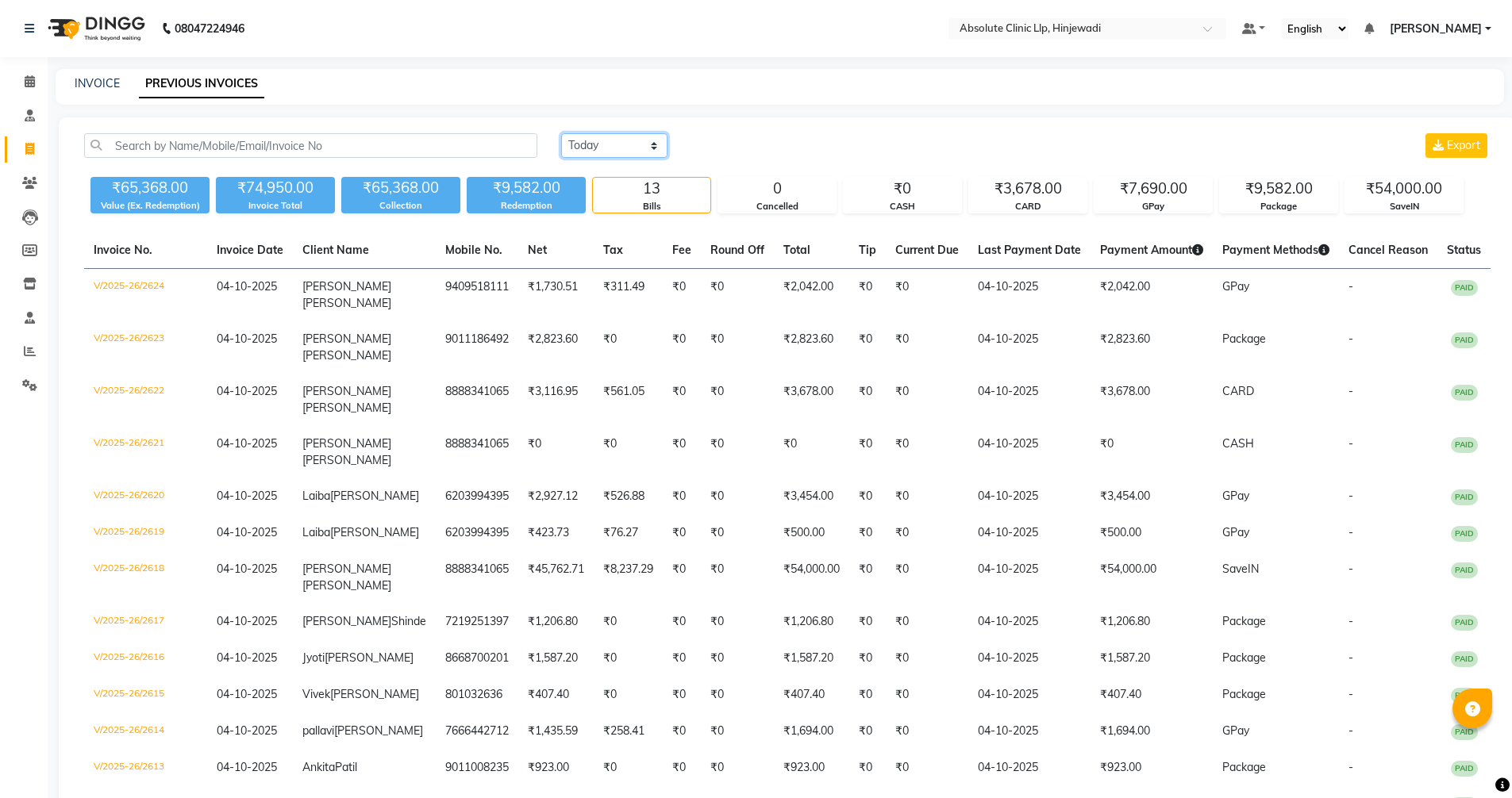
click at [592, 151] on select "[DATE] [DATE] Custom Range" at bounding box center [614, 145] width 107 height 25
select select "range"
click at [561, 133] on select "[DATE] [DATE] Custom Range" at bounding box center [614, 145] width 107 height 25
click at [770, 149] on input "04-10-2025" at bounding box center [744, 145] width 111 height 22
select select "10"
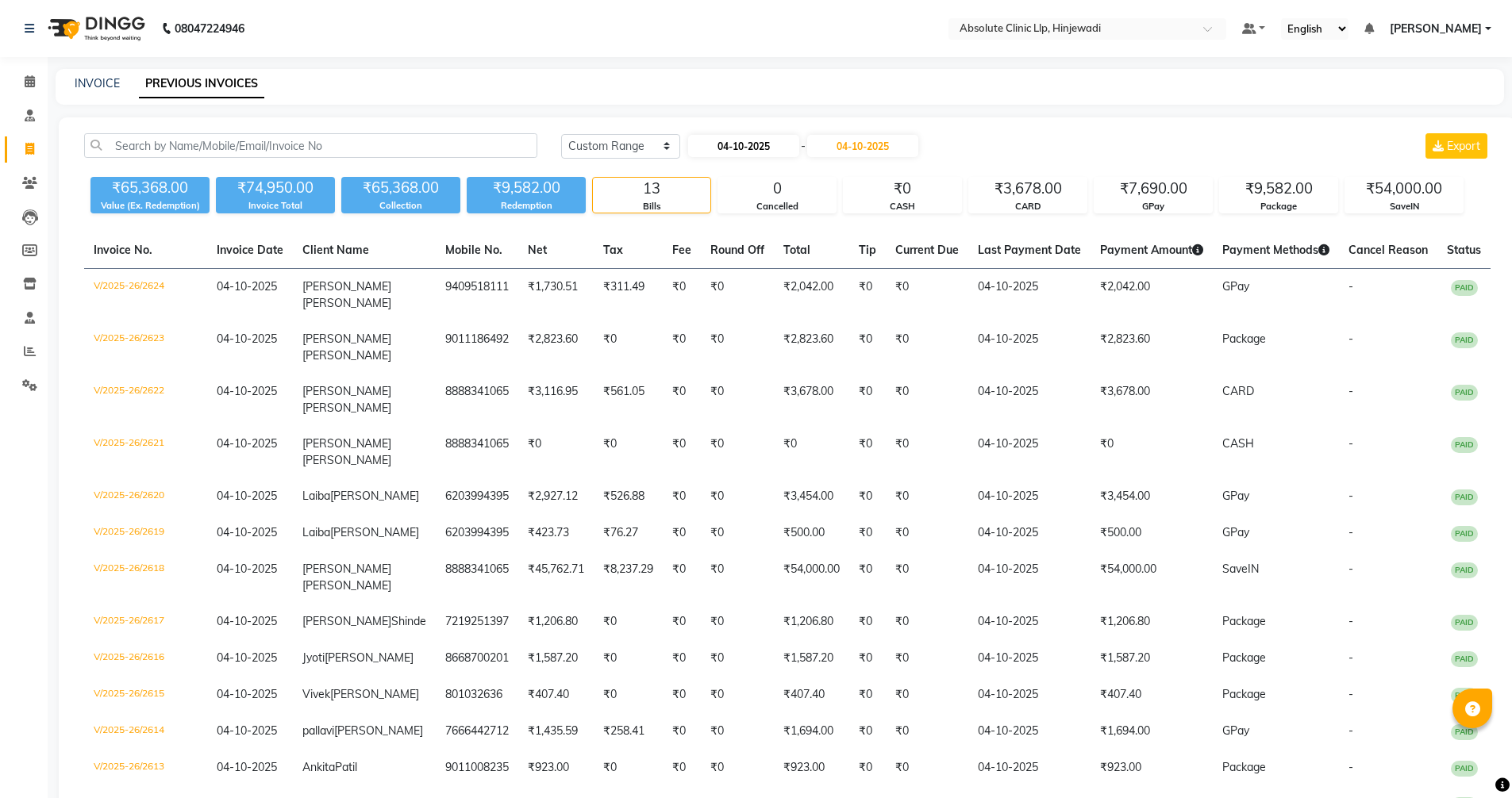
select select "2025"
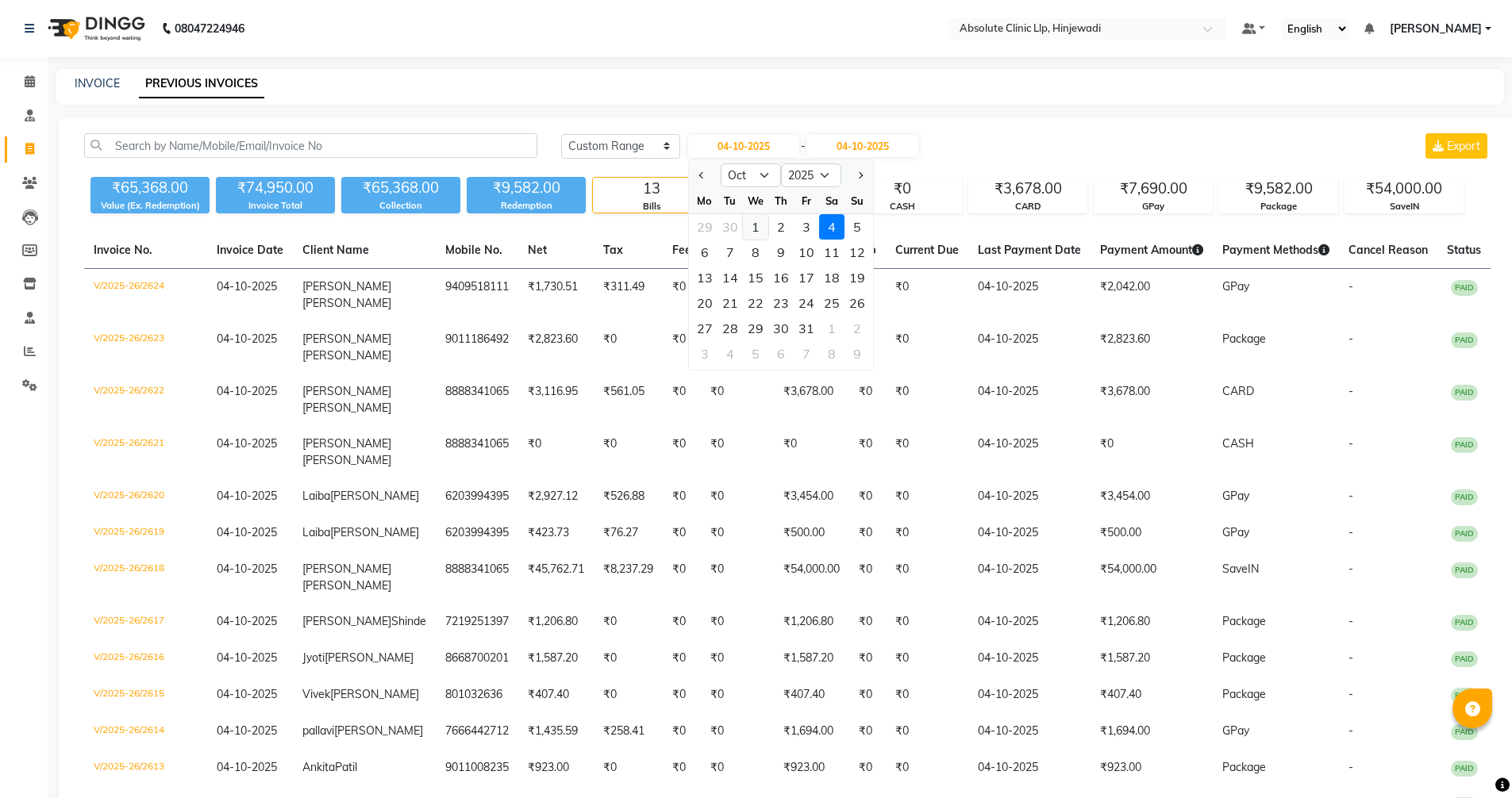
click at [754, 229] on div "1" at bounding box center [755, 226] width 26 height 26
type input "01-10-2025"
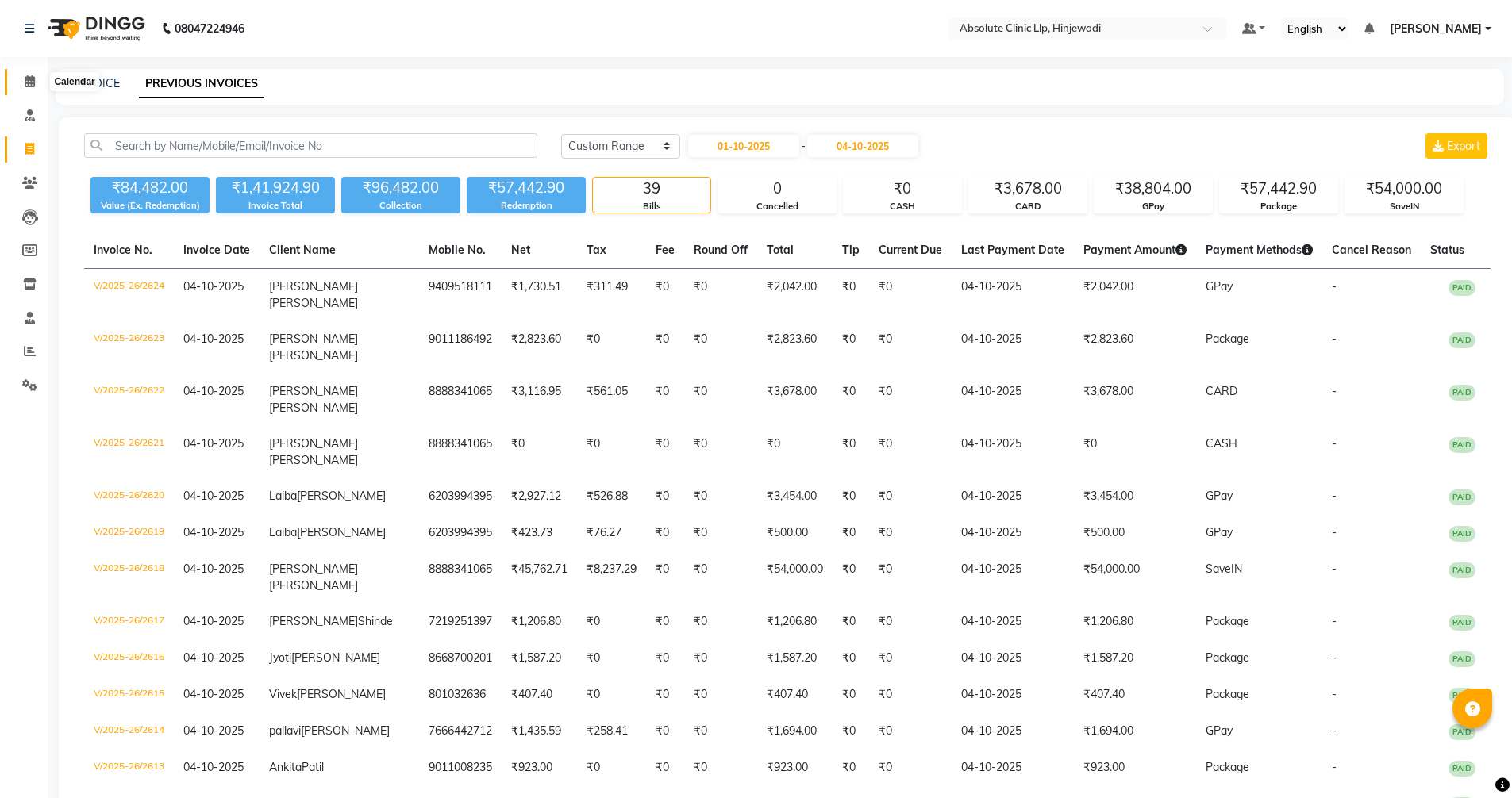
click at [25, 83] on icon at bounding box center [30, 81] width 10 height 12
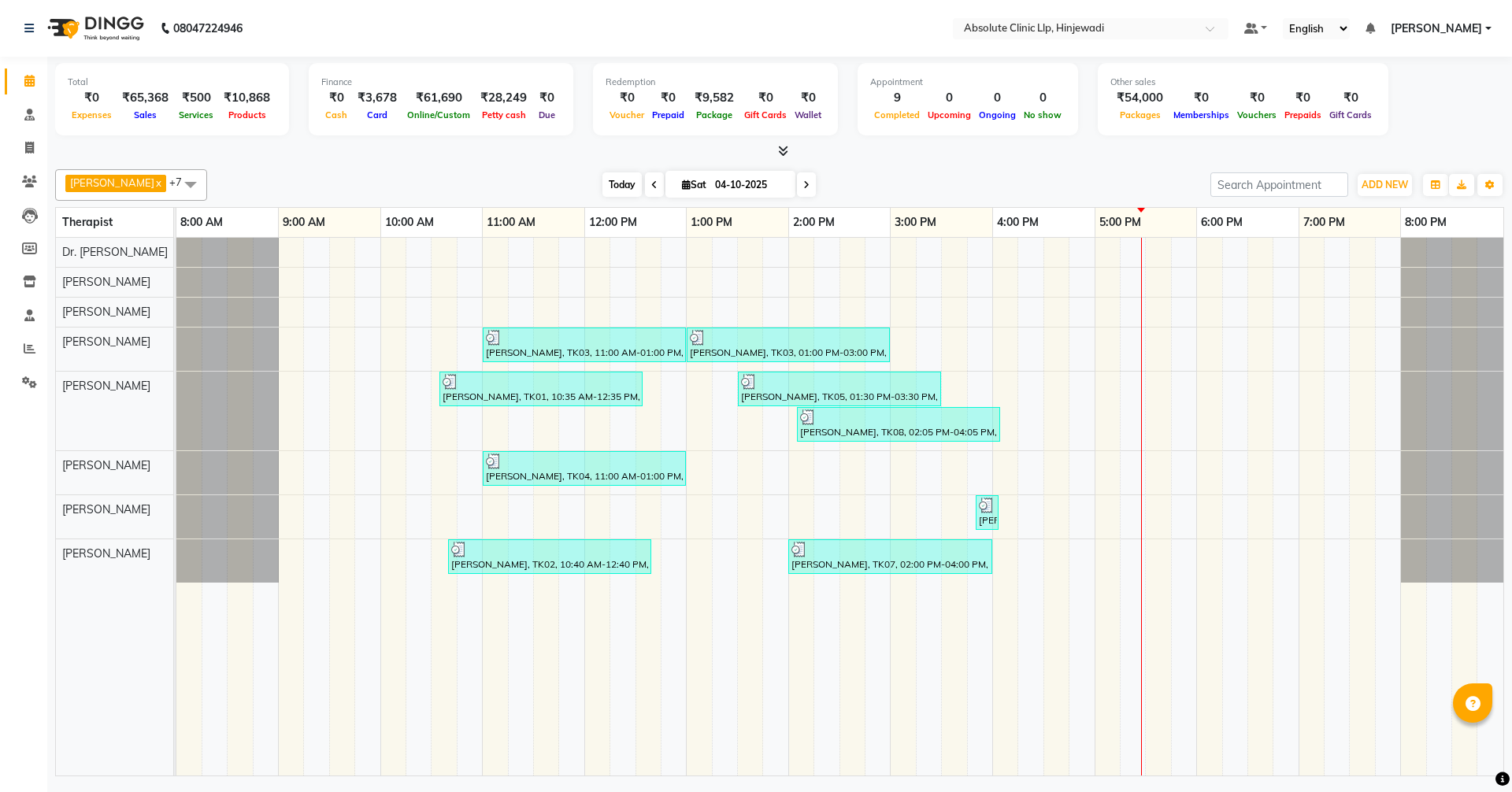
click at [642, 175] on span "Today" at bounding box center [622, 184] width 39 height 25
click at [661, 169] on div "[PERSON_NAME] x Dr. [PERSON_NAME] x [PERSON_NAME] x [PERSON_NAME] x [PERSON_NAM…" at bounding box center [779, 470] width 1449 height 613
click at [642, 175] on span "Today" at bounding box center [622, 184] width 39 height 25
drag, startPoint x: 27, startPoint y: 145, endPoint x: 61, endPoint y: 159, distance: 36.8
click at [27, 145] on icon at bounding box center [30, 148] width 9 height 11
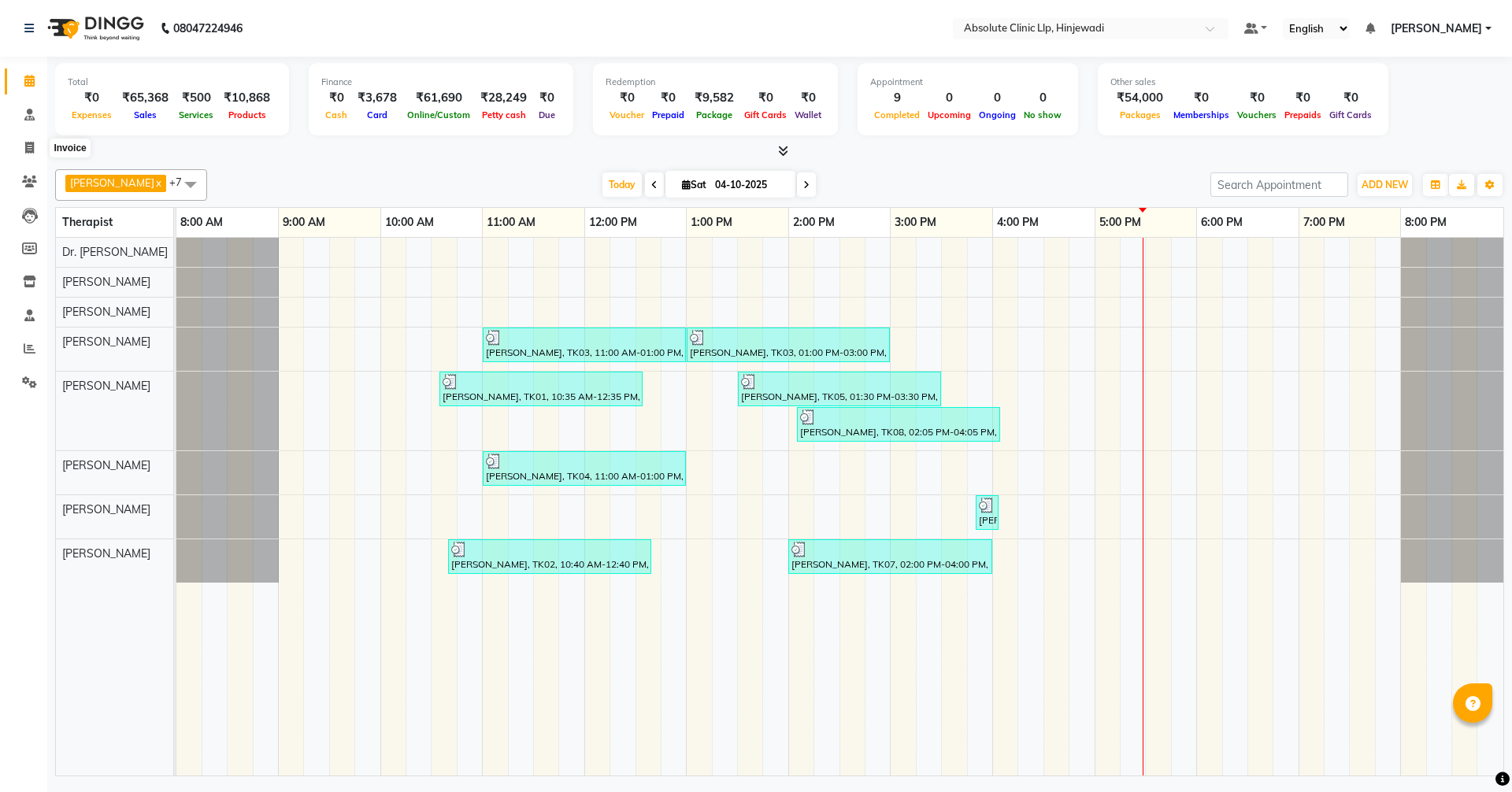
select select "service"
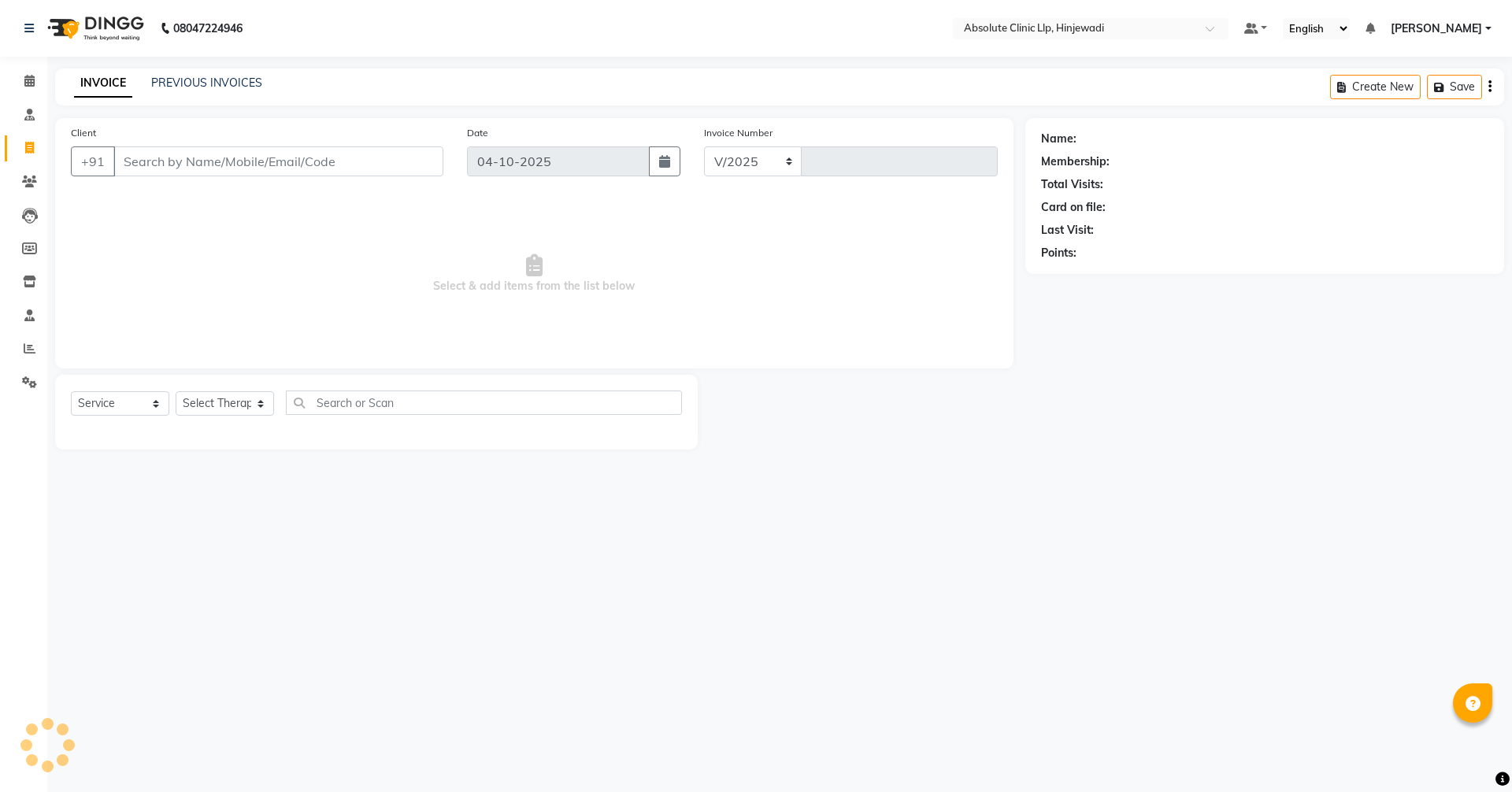
select select "5113"
type input "2625"
click at [216, 88] on link "PREVIOUS INVOICES" at bounding box center [206, 82] width 111 height 14
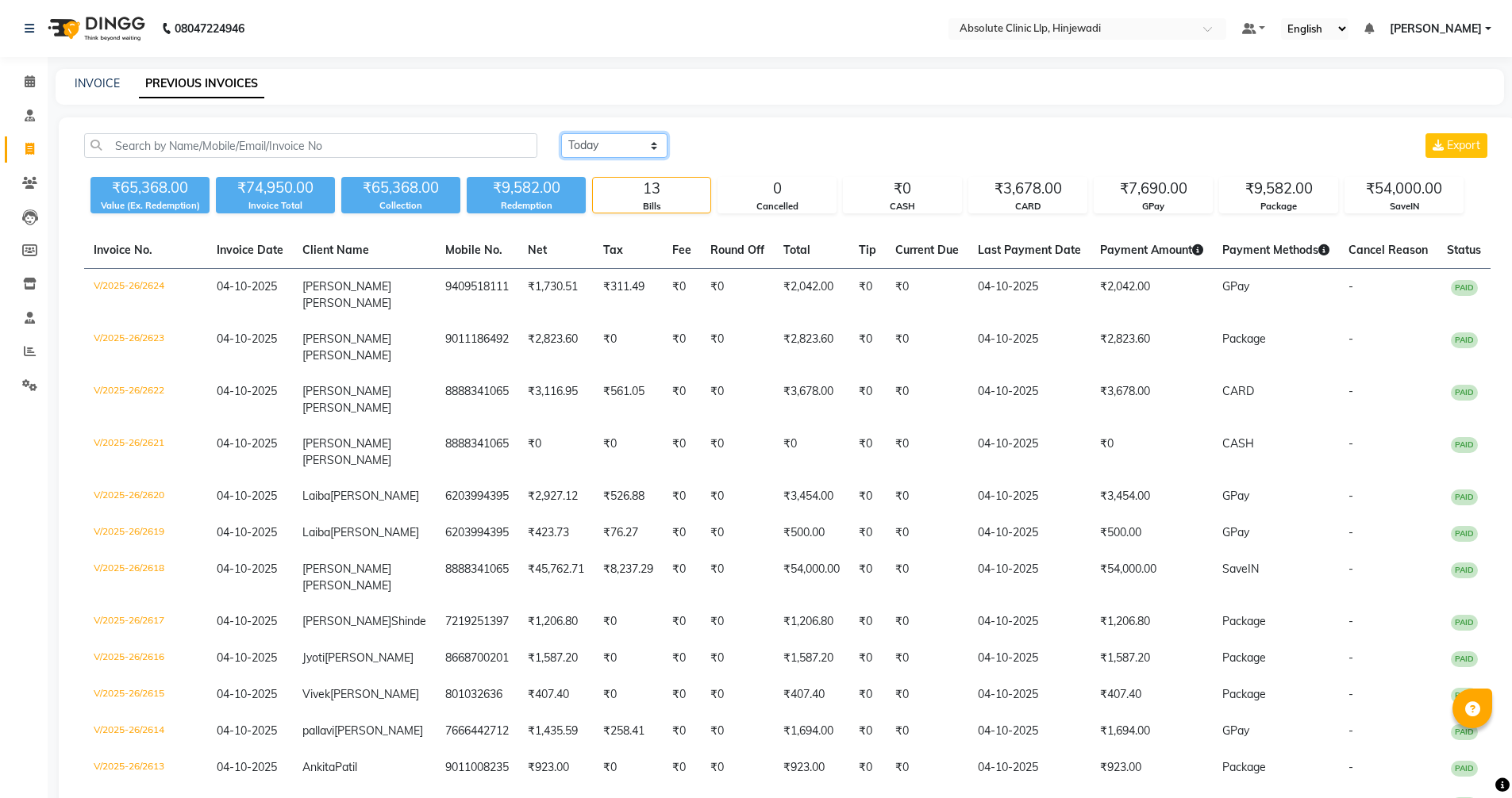
click at [653, 143] on select "[DATE] [DATE] Custom Range" at bounding box center [614, 145] width 107 height 25
drag, startPoint x: 790, startPoint y: 135, endPoint x: 777, endPoint y: 135, distance: 13.0
click at [790, 135] on div "[DATE] [DATE] Custom Range Export" at bounding box center [1025, 145] width 930 height 25
click at [30, 83] on icon at bounding box center [30, 81] width 10 height 12
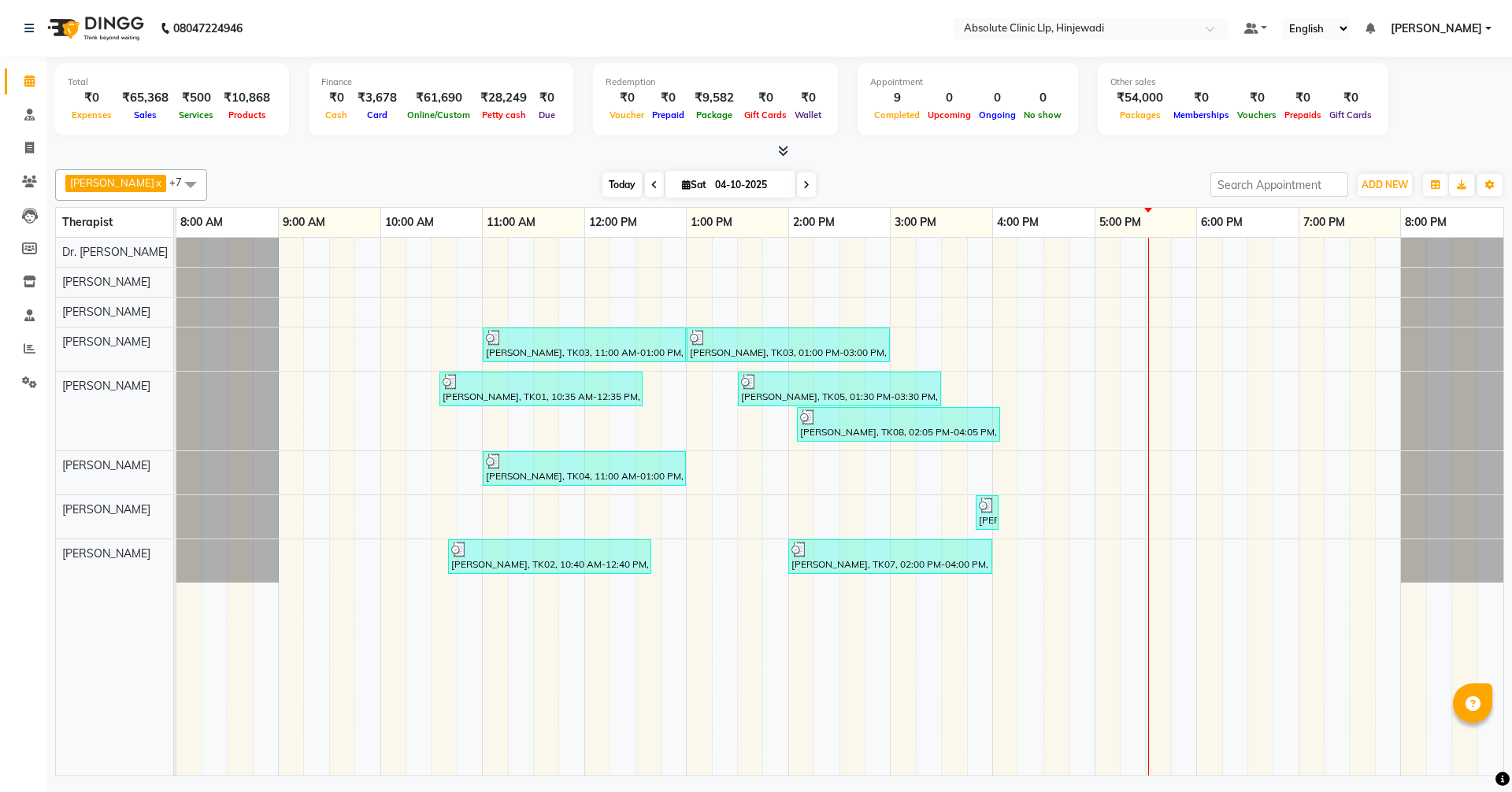
click at [642, 184] on span "Today" at bounding box center [622, 184] width 39 height 25
click at [31, 151] on icon at bounding box center [30, 148] width 9 height 11
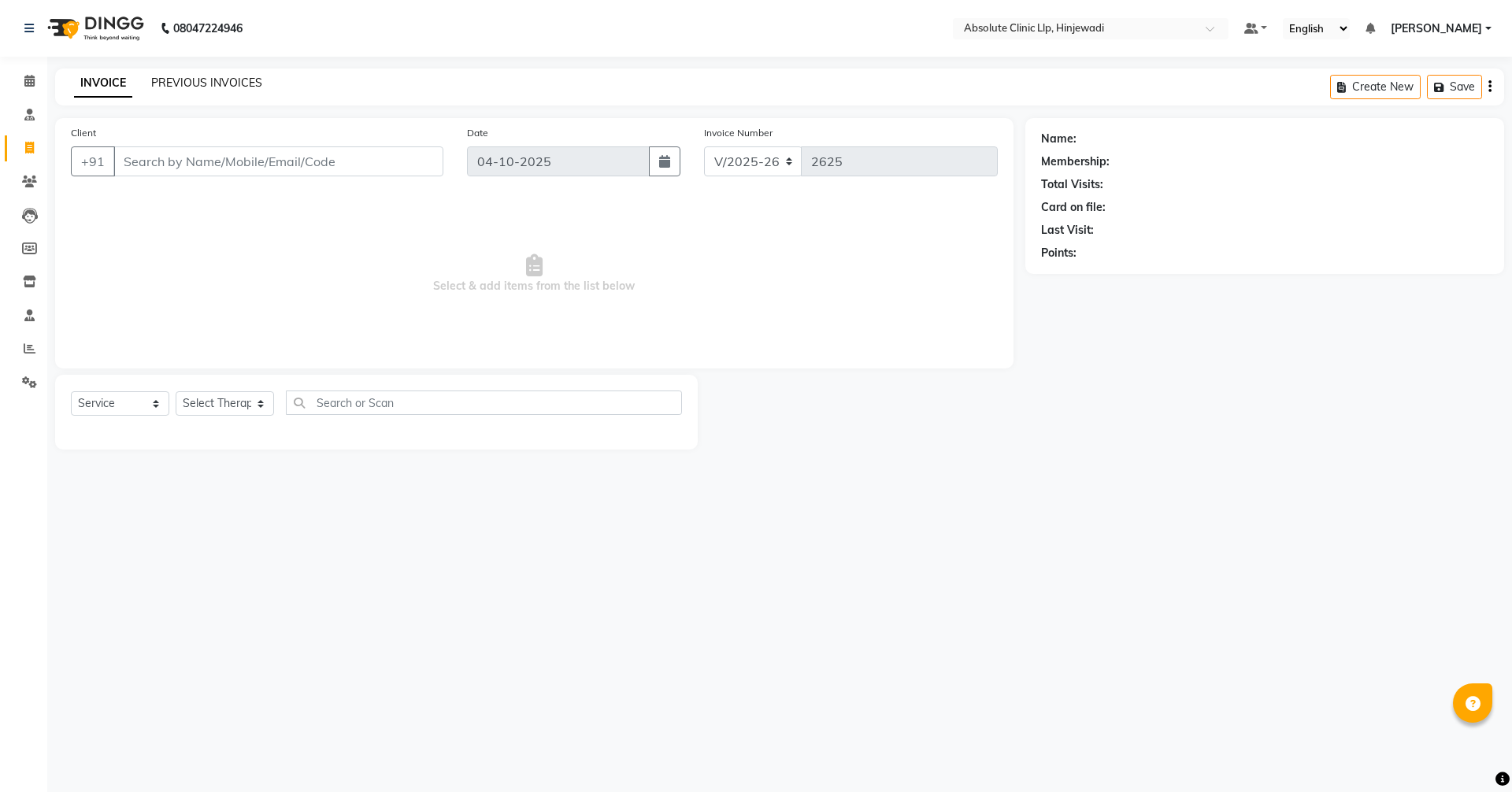
click at [214, 87] on link "PREVIOUS INVOICES" at bounding box center [206, 82] width 111 height 14
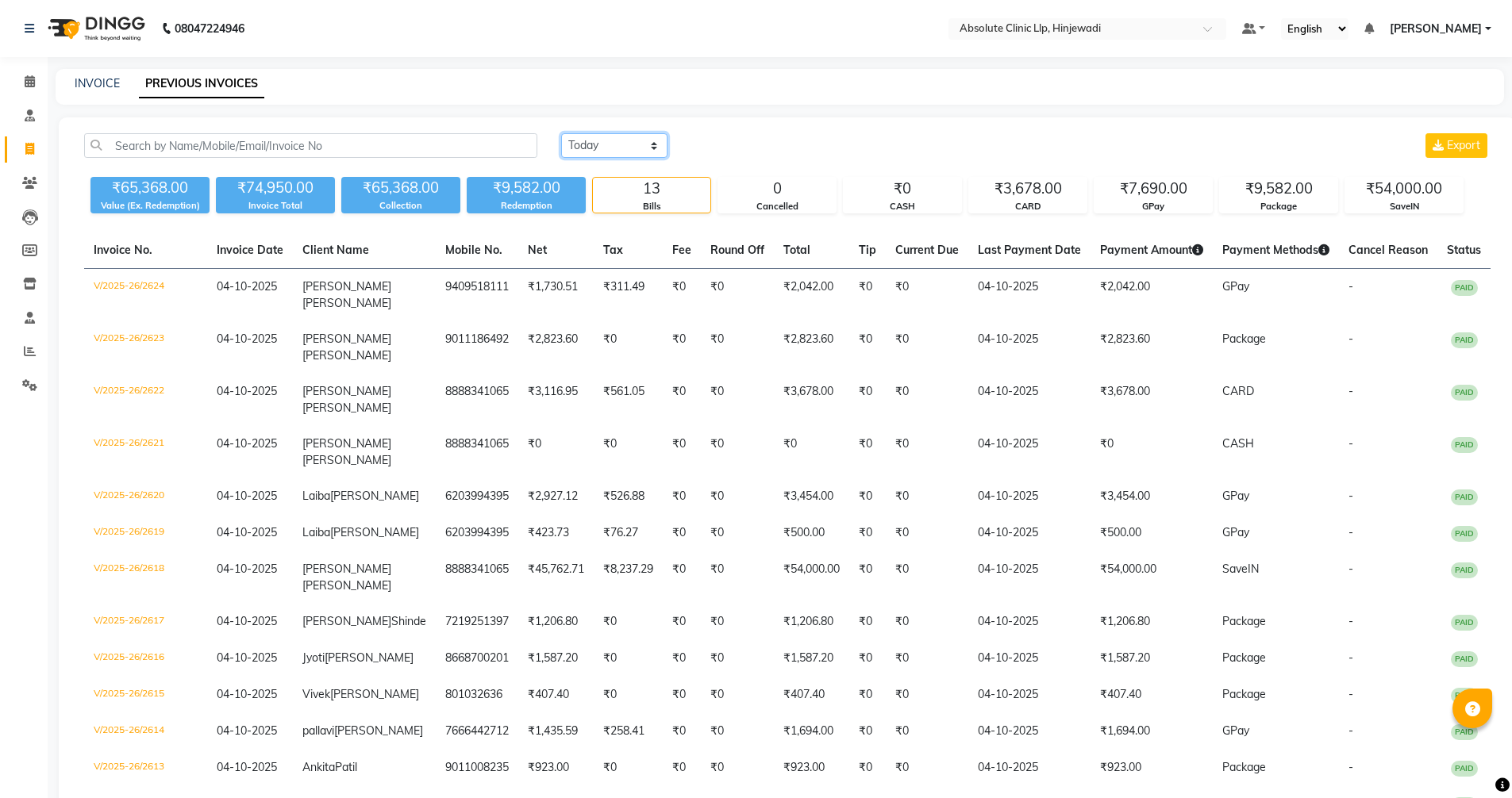
click at [640, 142] on select "[DATE] [DATE] Custom Range" at bounding box center [614, 145] width 107 height 25
click at [561, 133] on select "[DATE] [DATE] Custom Range" at bounding box center [614, 145] width 107 height 25
click at [737, 143] on input "04-10-2025" at bounding box center [744, 145] width 111 height 22
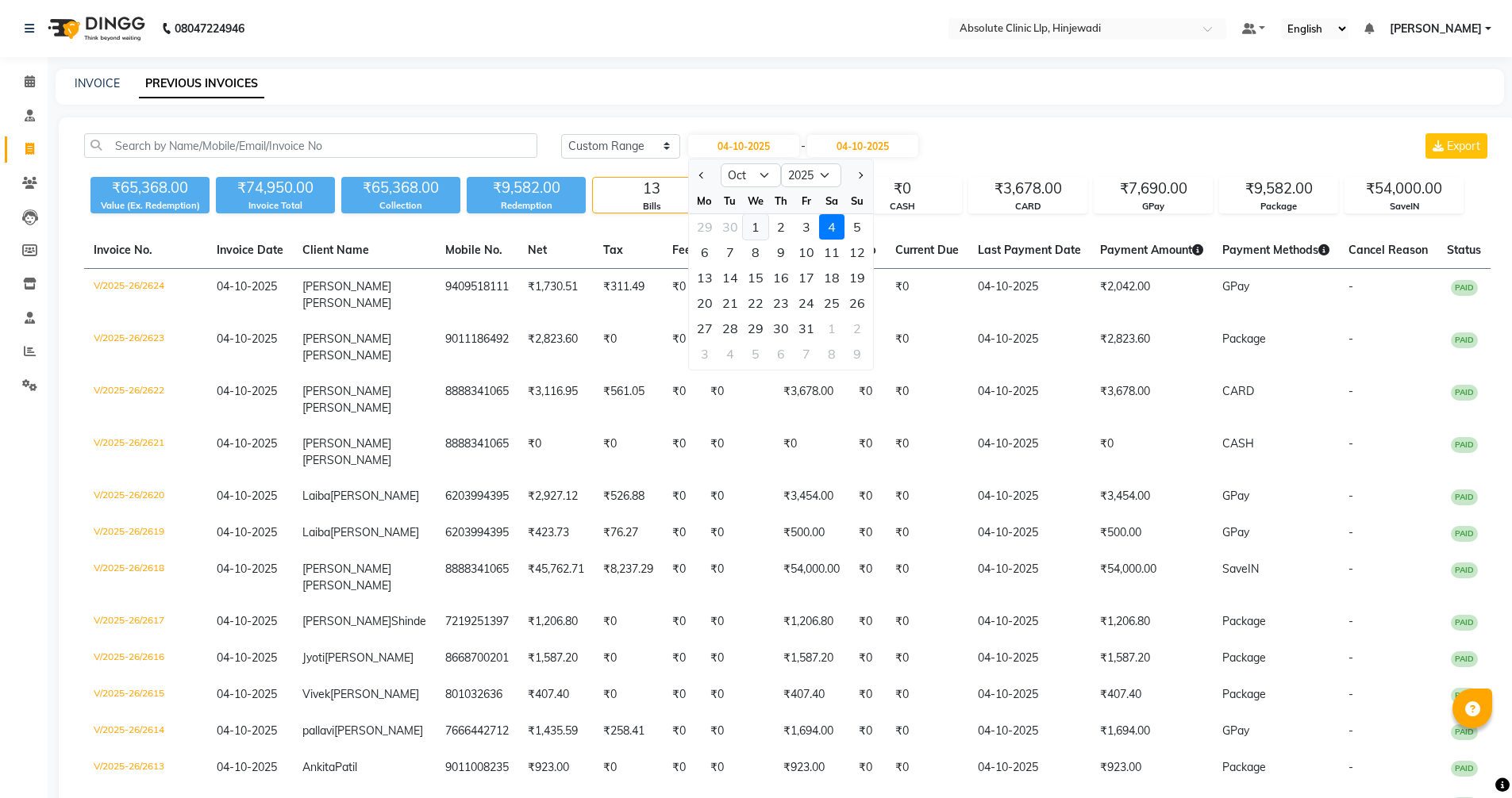
click at [764, 226] on div "1" at bounding box center [755, 226] width 26 height 26
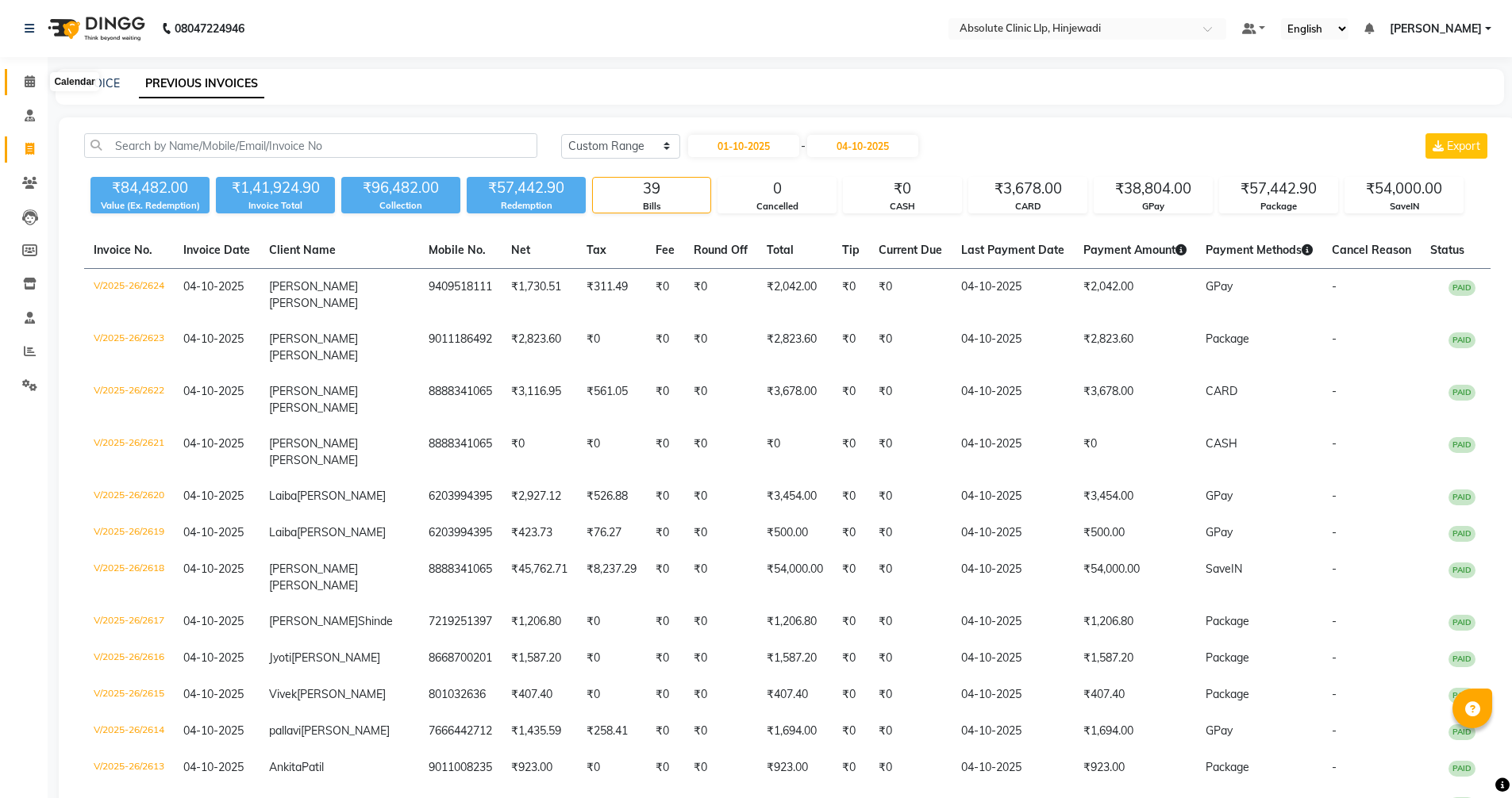
click at [28, 83] on icon at bounding box center [30, 81] width 10 height 12
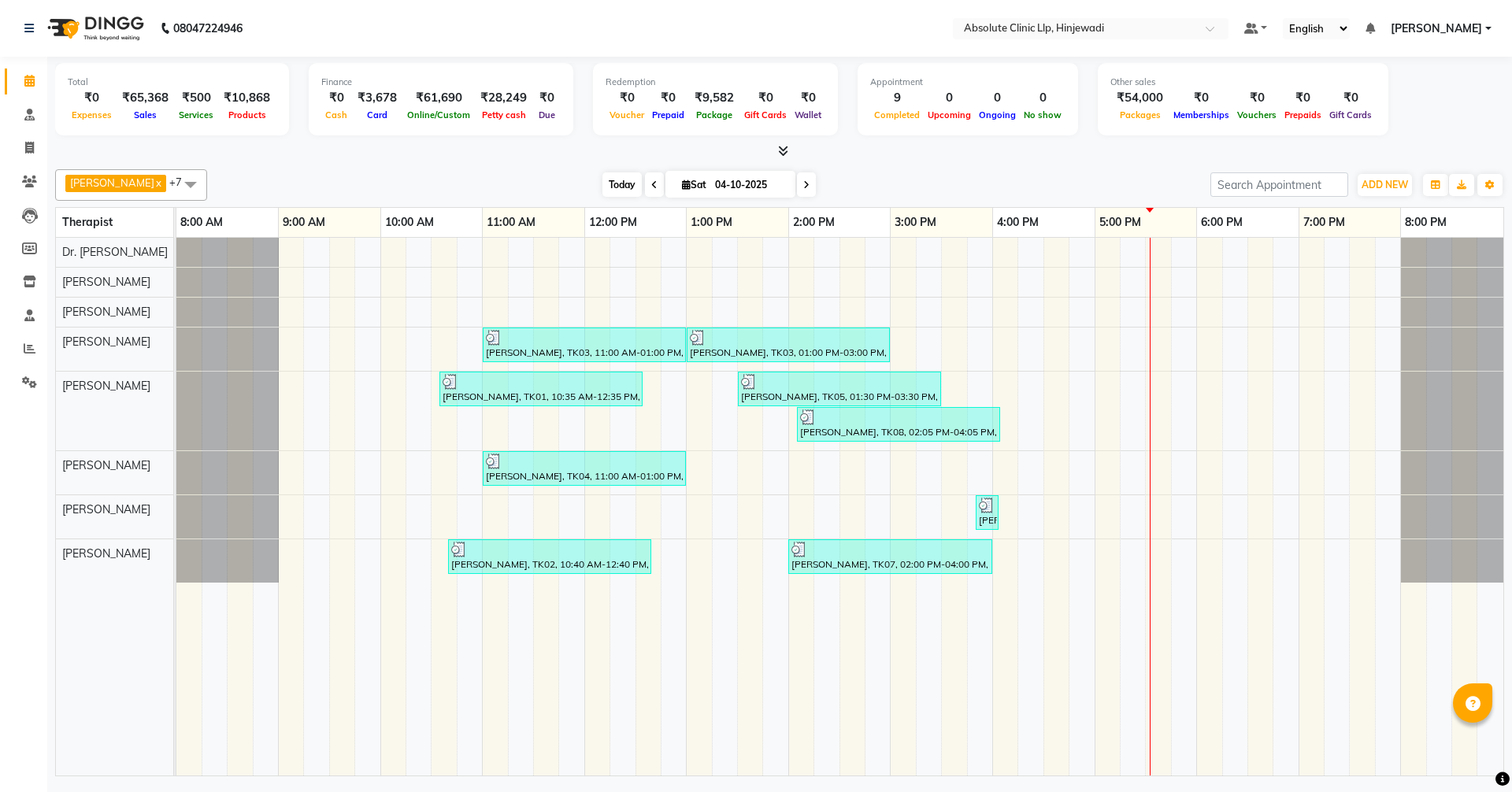
click at [642, 184] on span "Today" at bounding box center [622, 184] width 39 height 25
click at [642, 175] on span "Today" at bounding box center [622, 184] width 39 height 25
drag, startPoint x: 28, startPoint y: 140, endPoint x: 38, endPoint y: 143, distance: 10.4
click at [28, 140] on span at bounding box center [30, 148] width 28 height 18
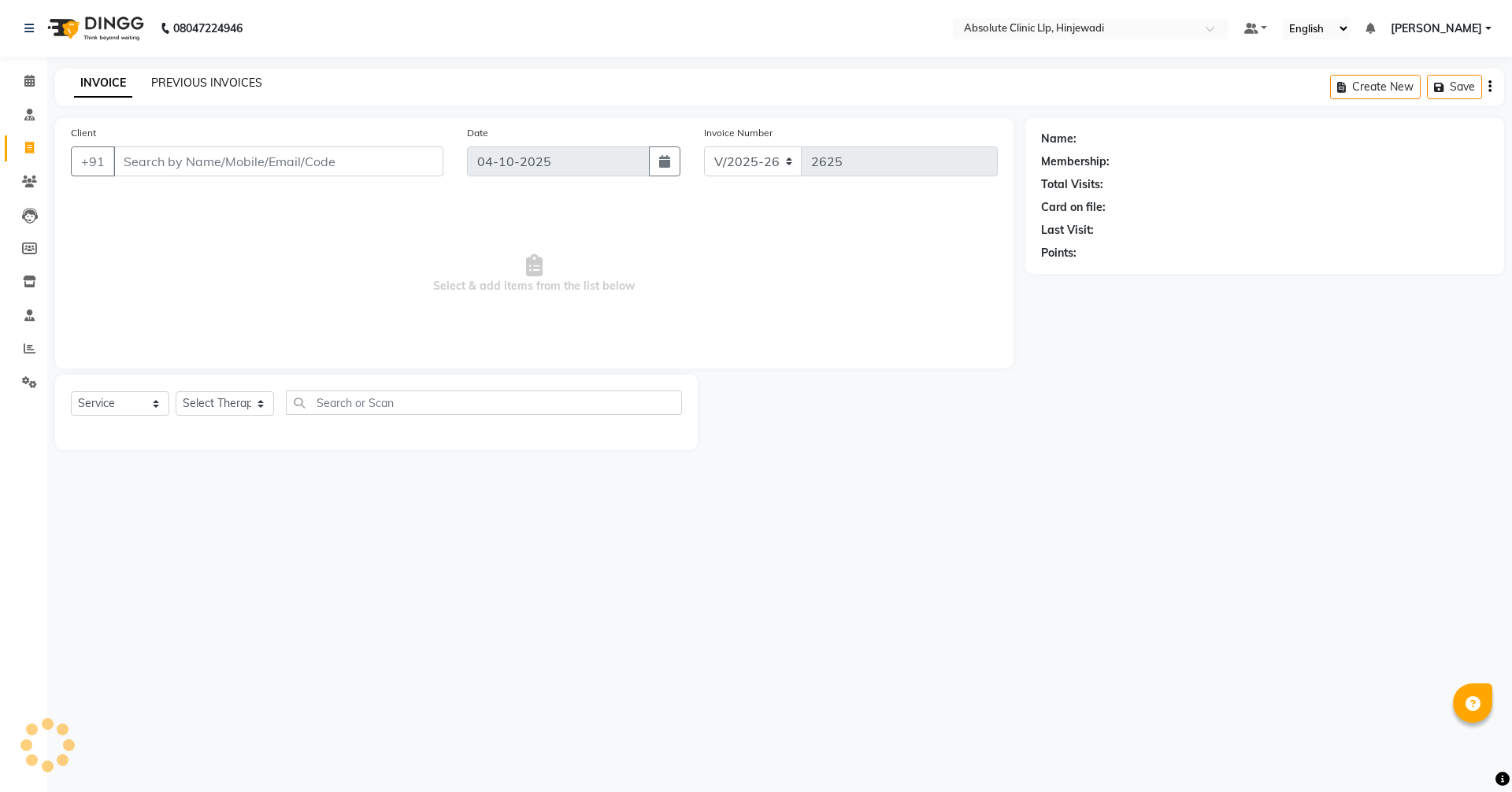
click at [176, 81] on link "PREVIOUS INVOICES" at bounding box center [206, 82] width 111 height 14
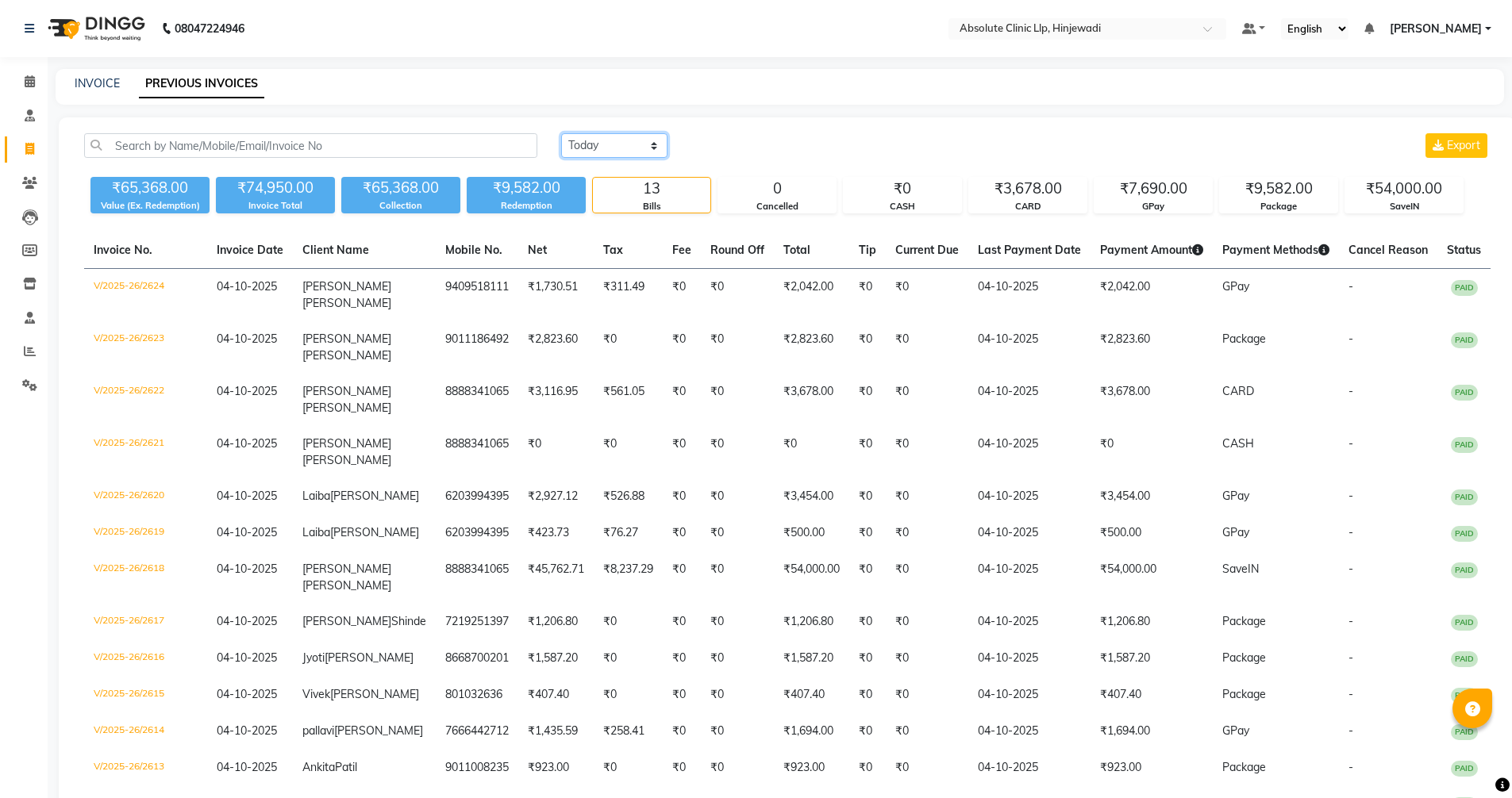
click at [646, 146] on select "[DATE] [DATE] Custom Range" at bounding box center [614, 145] width 107 height 25
click at [561, 133] on select "[DATE] [DATE] Custom Range" at bounding box center [614, 145] width 107 height 25
click at [726, 150] on input "04-10-2025" at bounding box center [744, 145] width 111 height 22
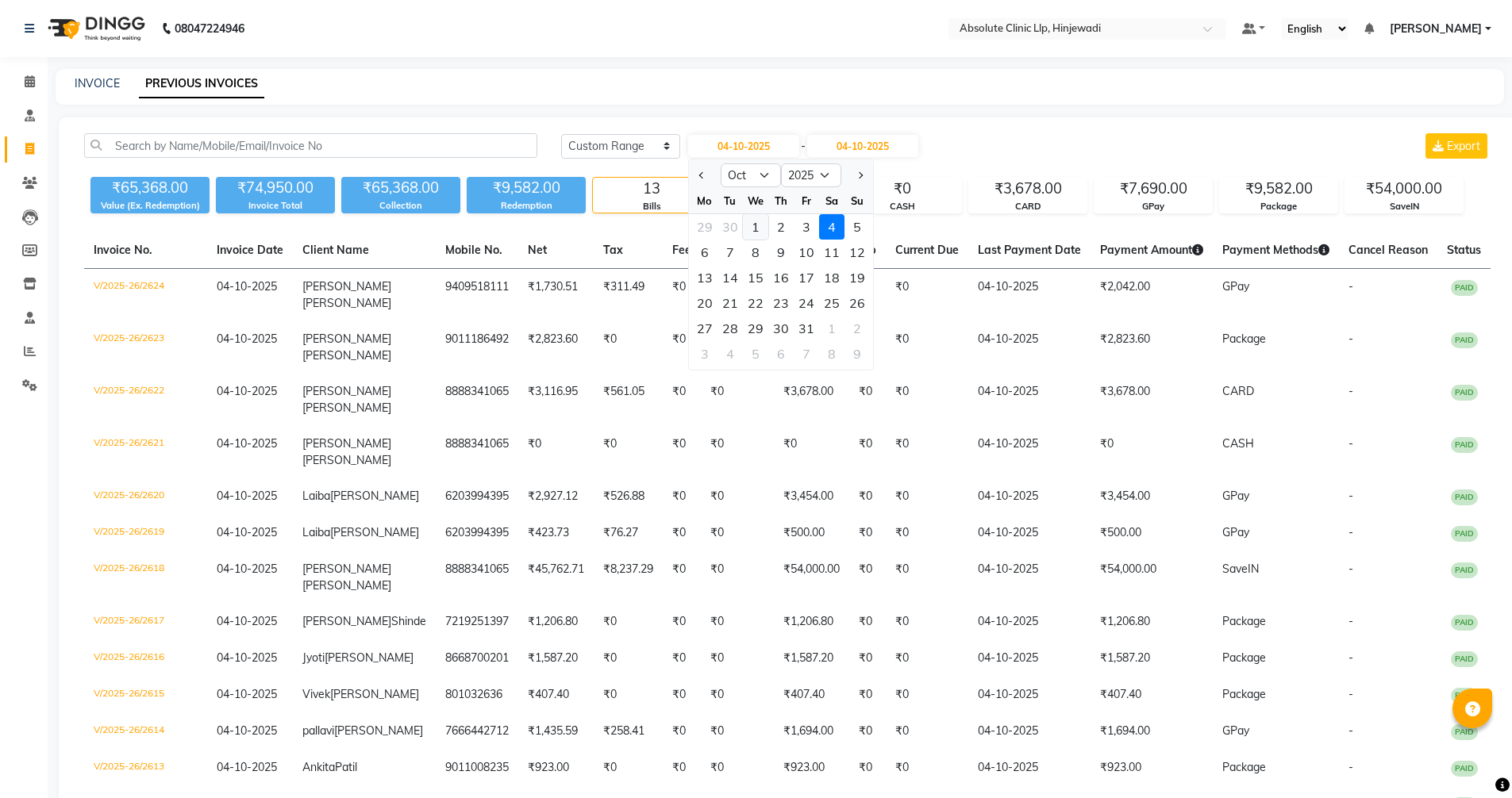
click at [758, 231] on div "1" at bounding box center [755, 226] width 26 height 26
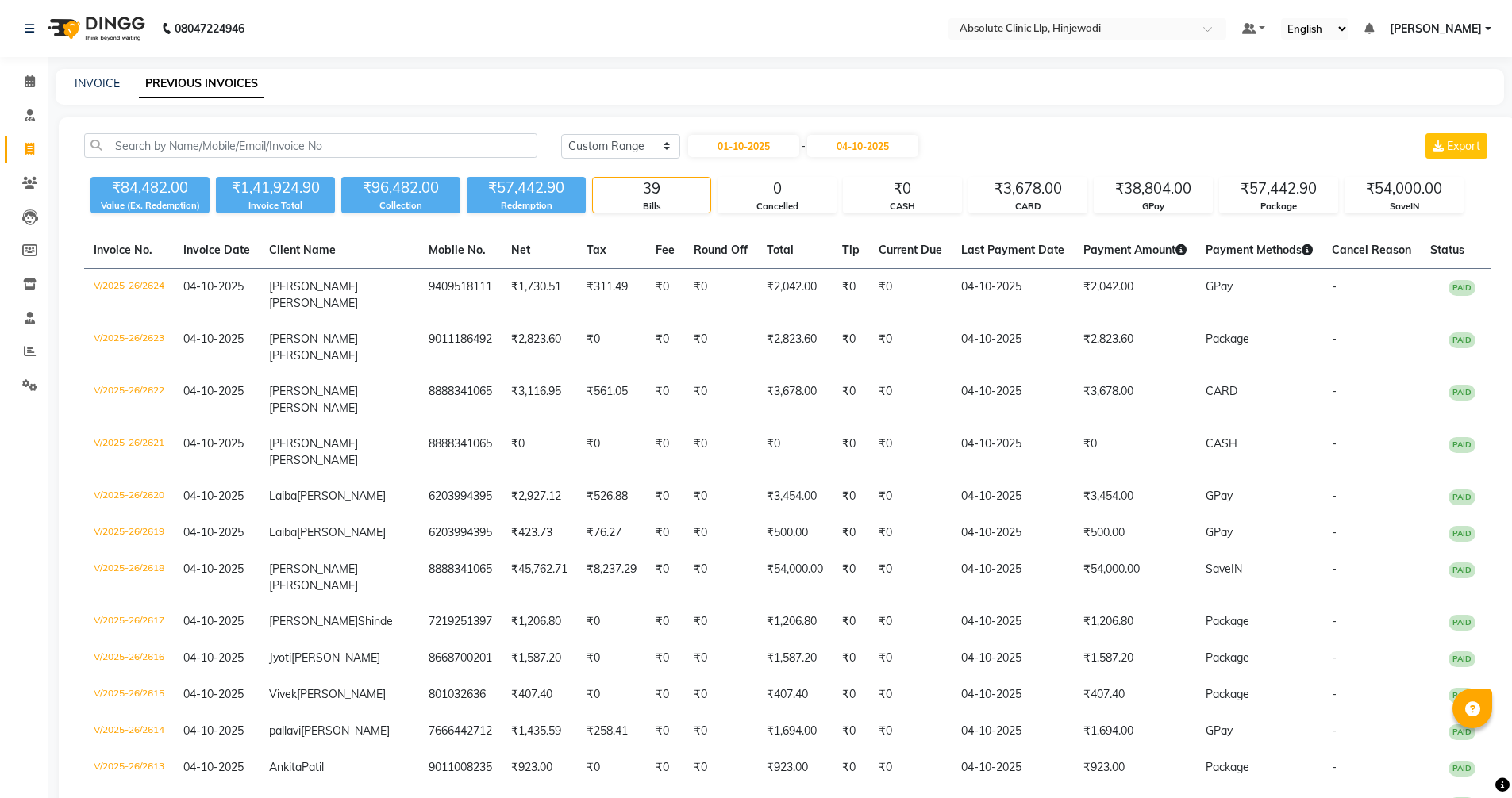
click at [29, 75] on icon at bounding box center [30, 81] width 10 height 12
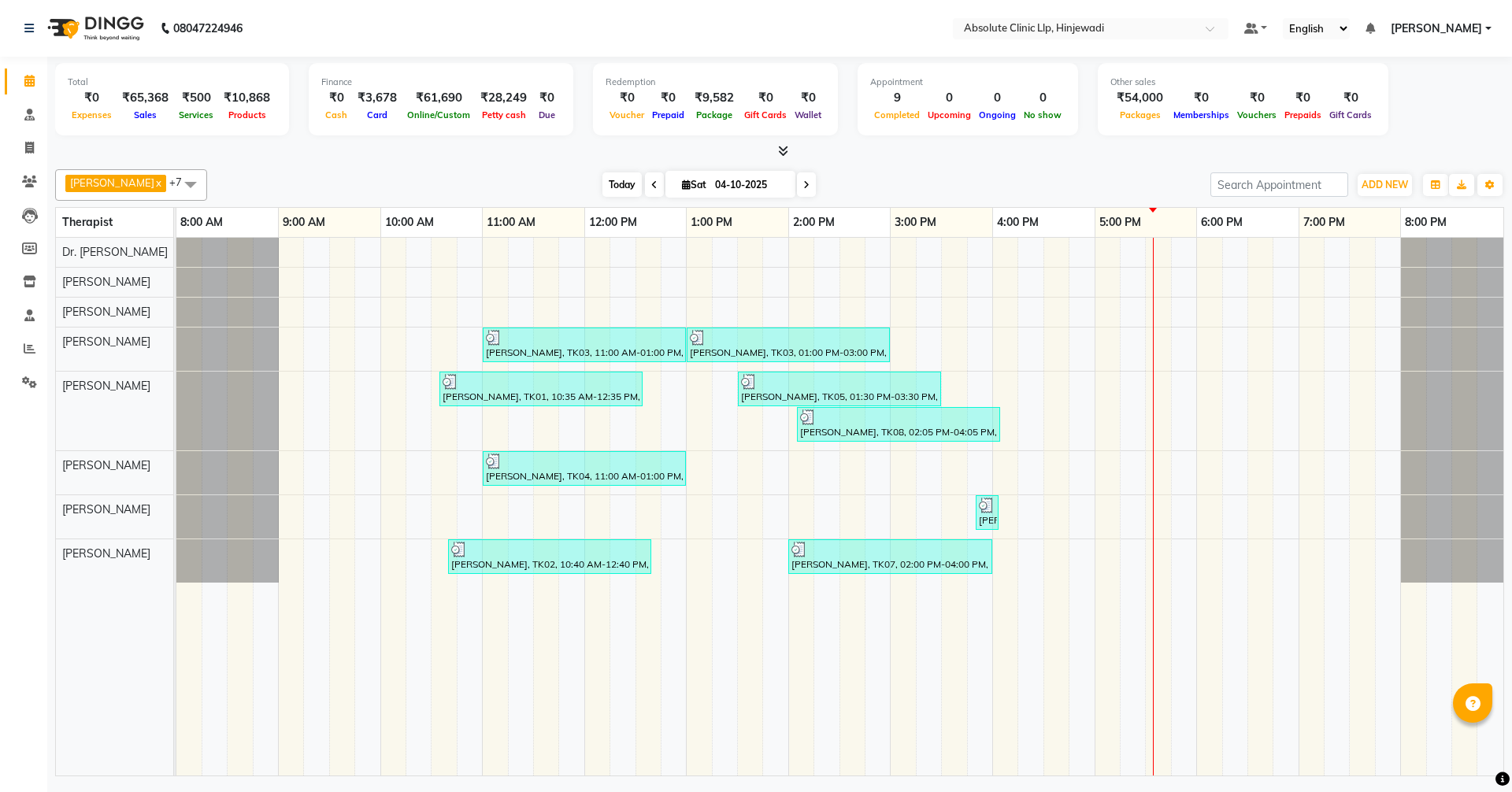
click at [642, 183] on span "Today" at bounding box center [622, 184] width 39 height 25
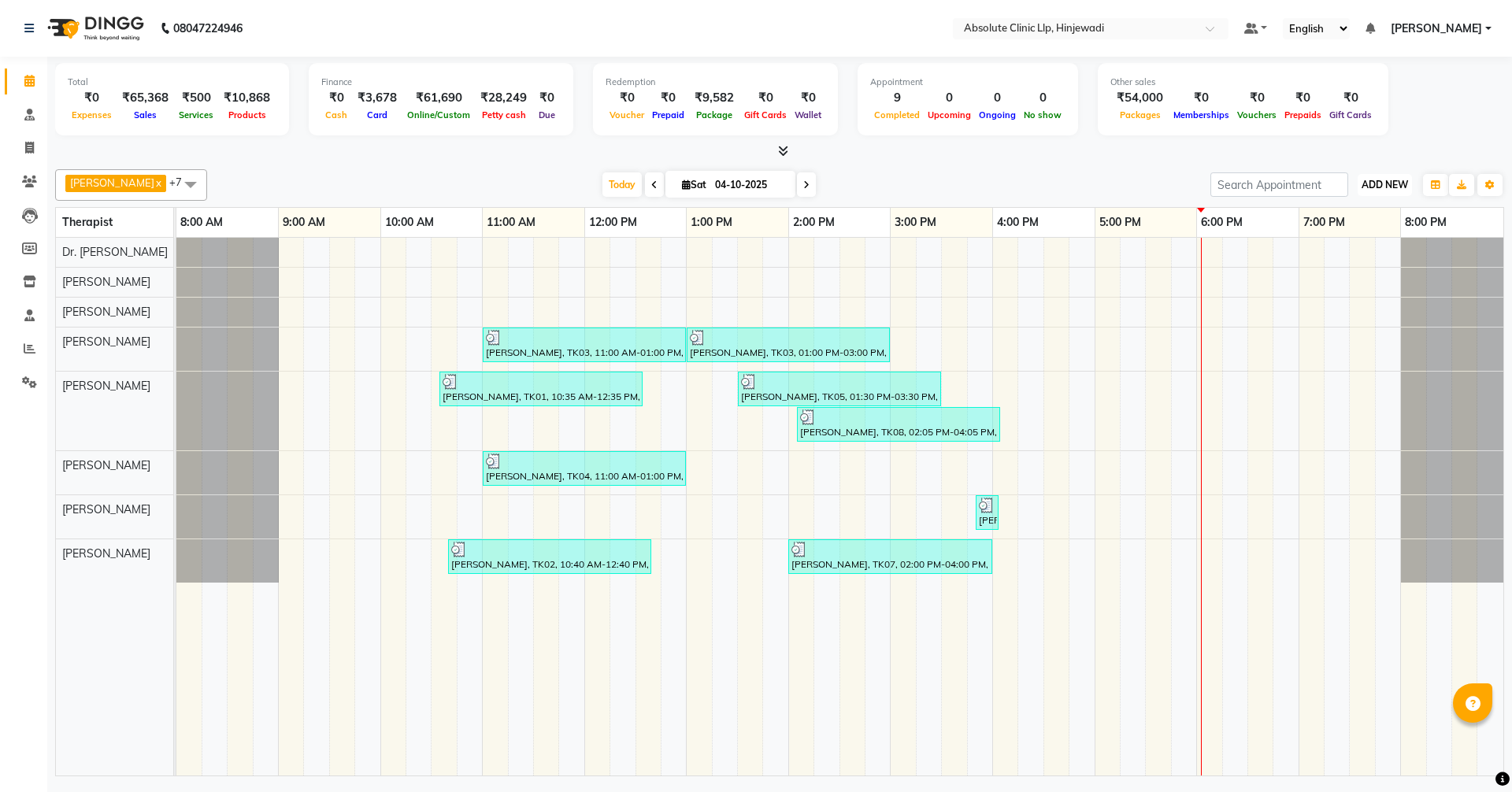
click at [1391, 184] on span "ADD NEW" at bounding box center [1384, 184] width 47 height 11
click at [1340, 275] on link "Add Client" at bounding box center [1349, 276] width 125 height 20
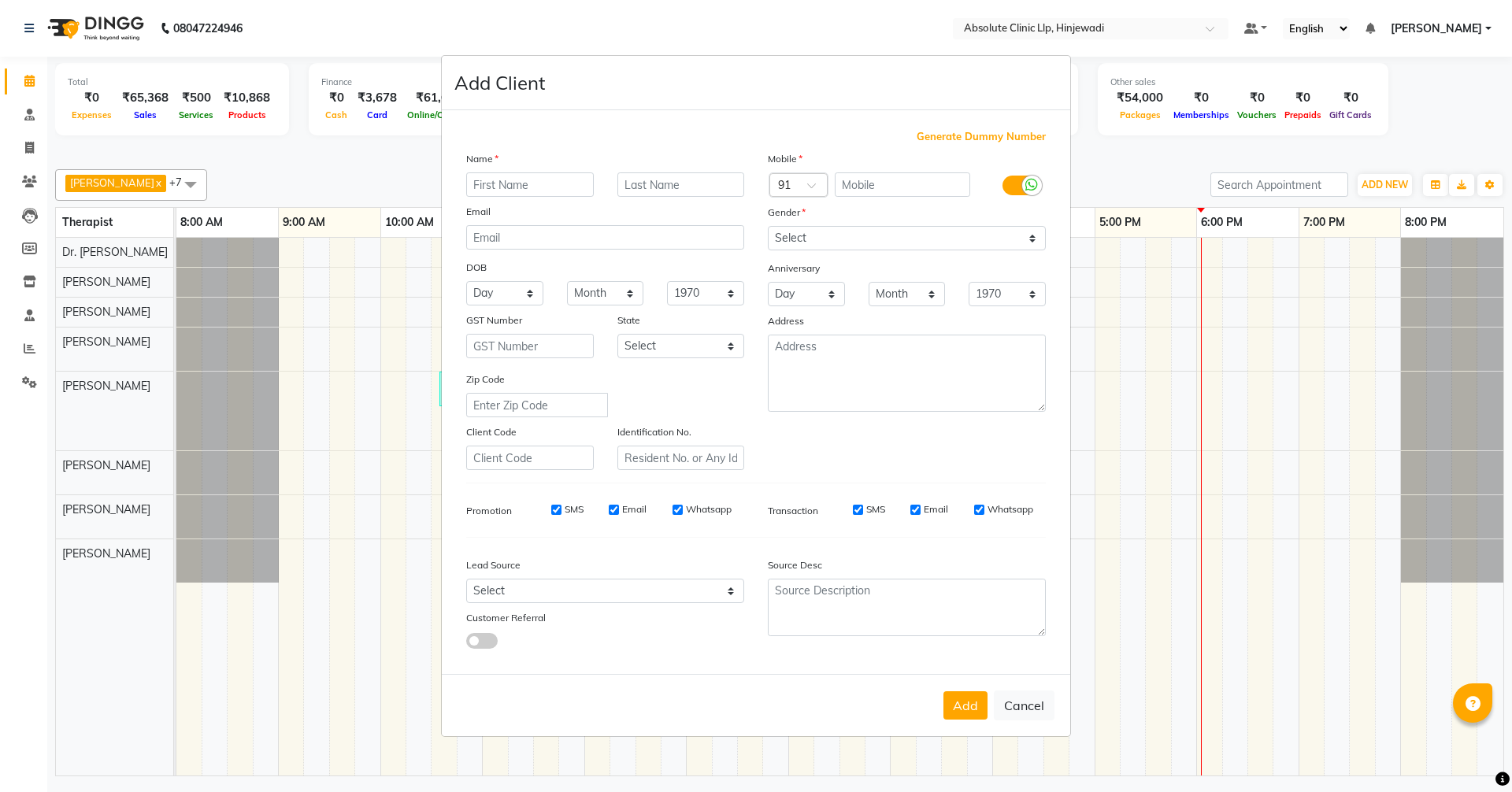
click at [547, 191] on input "text" at bounding box center [530, 184] width 128 height 25
click at [919, 182] on input "text" at bounding box center [902, 184] width 136 height 25
click at [824, 238] on select "Select [DEMOGRAPHIC_DATA] [DEMOGRAPHIC_DATA] Other Prefer Not To Say" at bounding box center [906, 239] width 278 height 25
click at [768, 226] on select "Select [DEMOGRAPHIC_DATA] [DEMOGRAPHIC_DATA] Other Prefer Not To Say" at bounding box center [906, 239] width 278 height 25
click at [969, 716] on button "Add" at bounding box center [965, 706] width 44 height 29
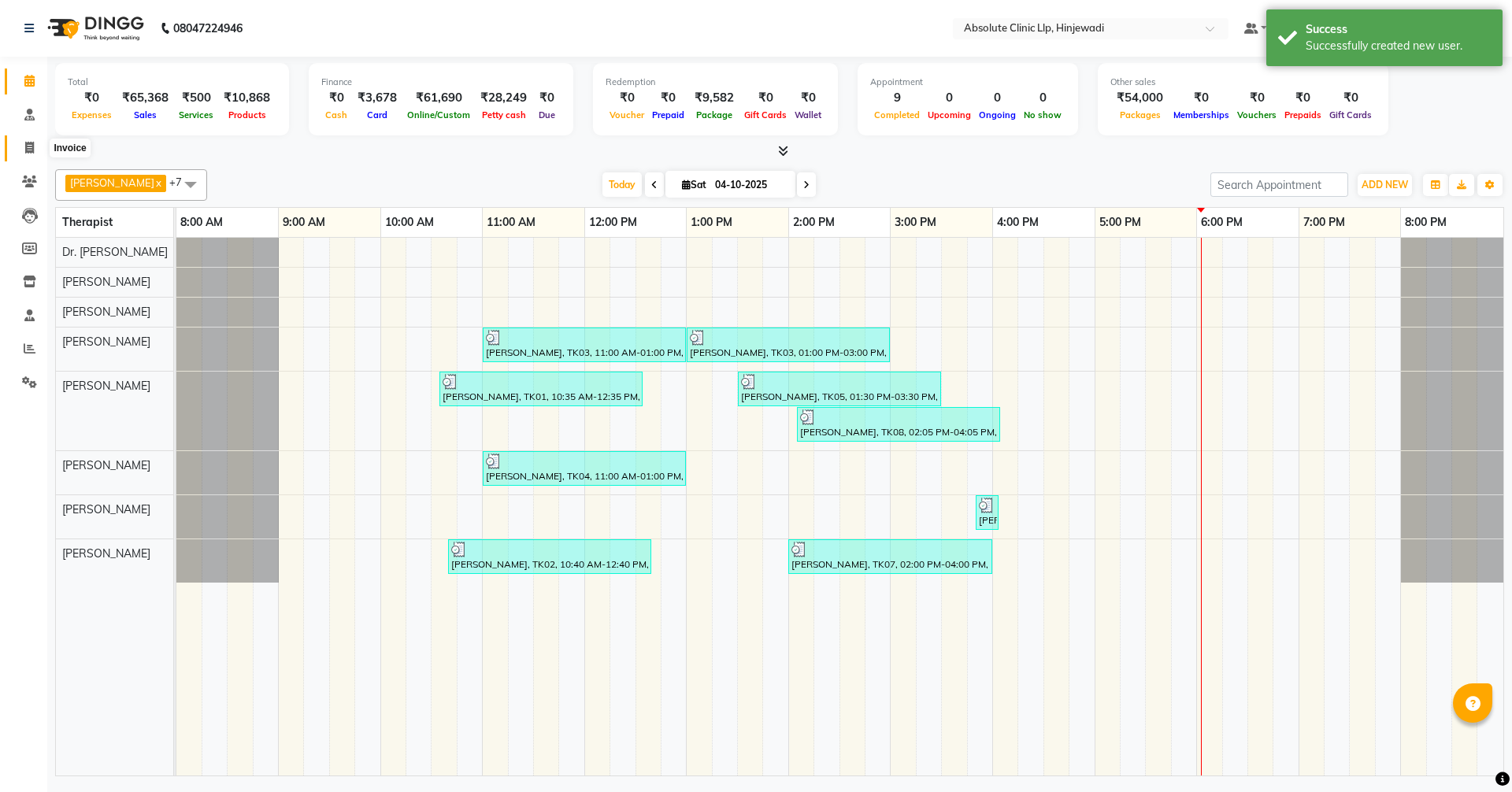
drag, startPoint x: 33, startPoint y: 150, endPoint x: 71, endPoint y: 149, distance: 38.0
click at [33, 150] on icon at bounding box center [30, 148] width 9 height 11
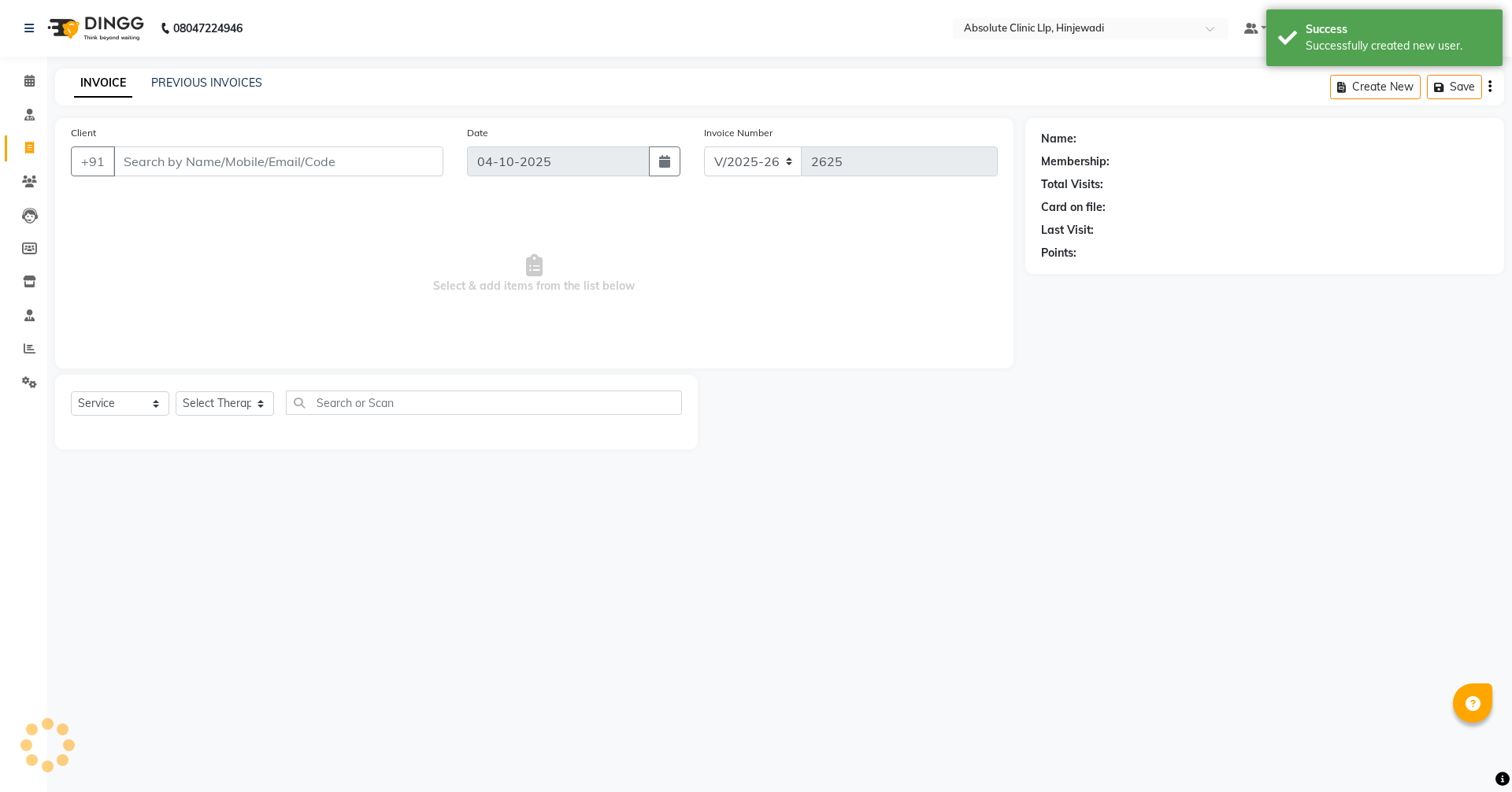
click at [240, 162] on input "Client" at bounding box center [278, 162] width 330 height 30
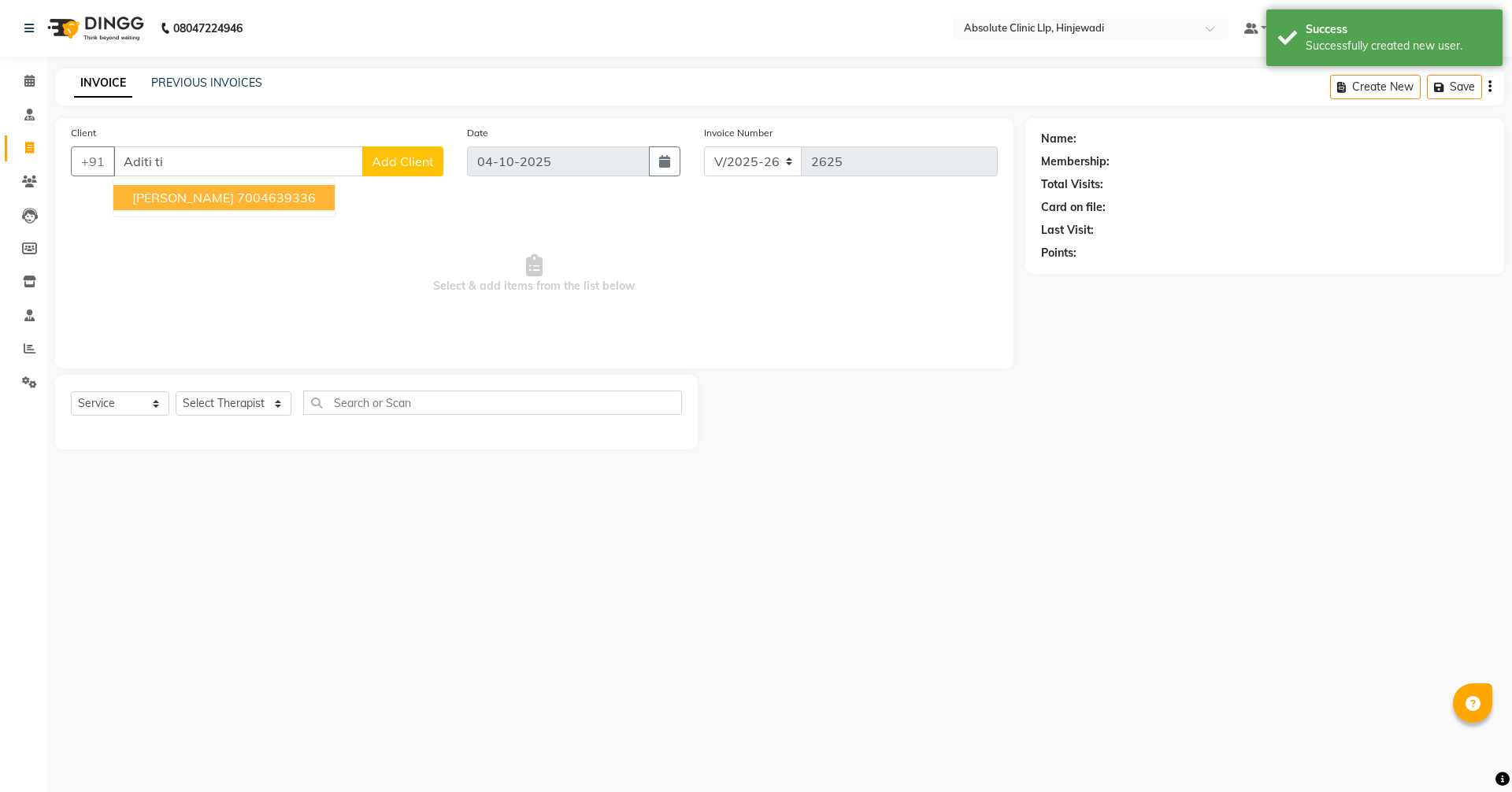
click at [237, 197] on ngb-highlight "7004639336" at bounding box center [276, 198] width 79 height 16
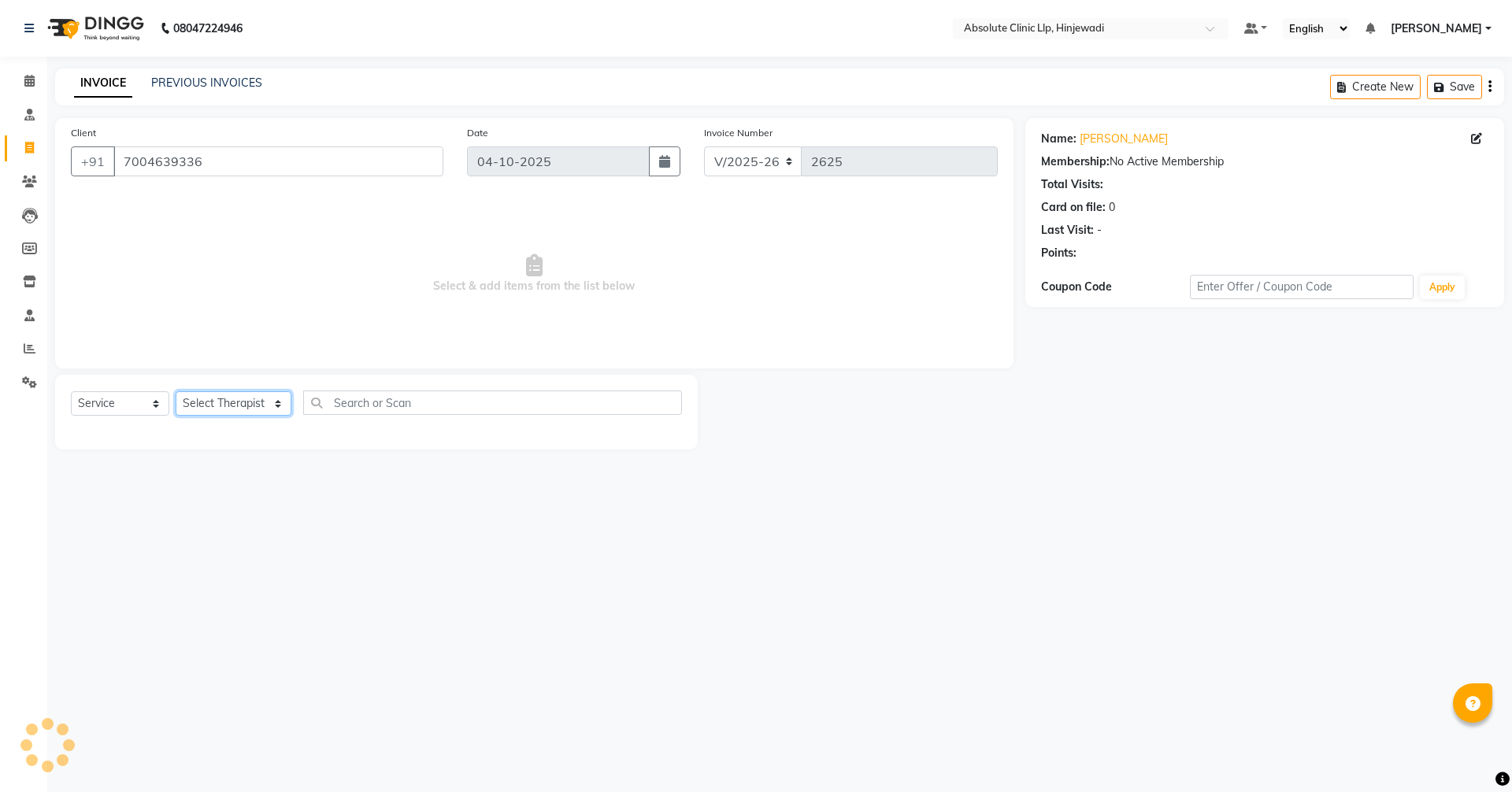
click at [196, 409] on select "Select Therapist [PERSON_NAME] DHANANJAY [PERSON_NAME] Dr. [PERSON_NAME] [PERSO…" at bounding box center [233, 403] width 116 height 25
click at [175, 391] on select "Select Therapist [PERSON_NAME] DHANANJAY [PERSON_NAME] Dr. [PERSON_NAME] [PERSO…" at bounding box center [233, 403] width 116 height 25
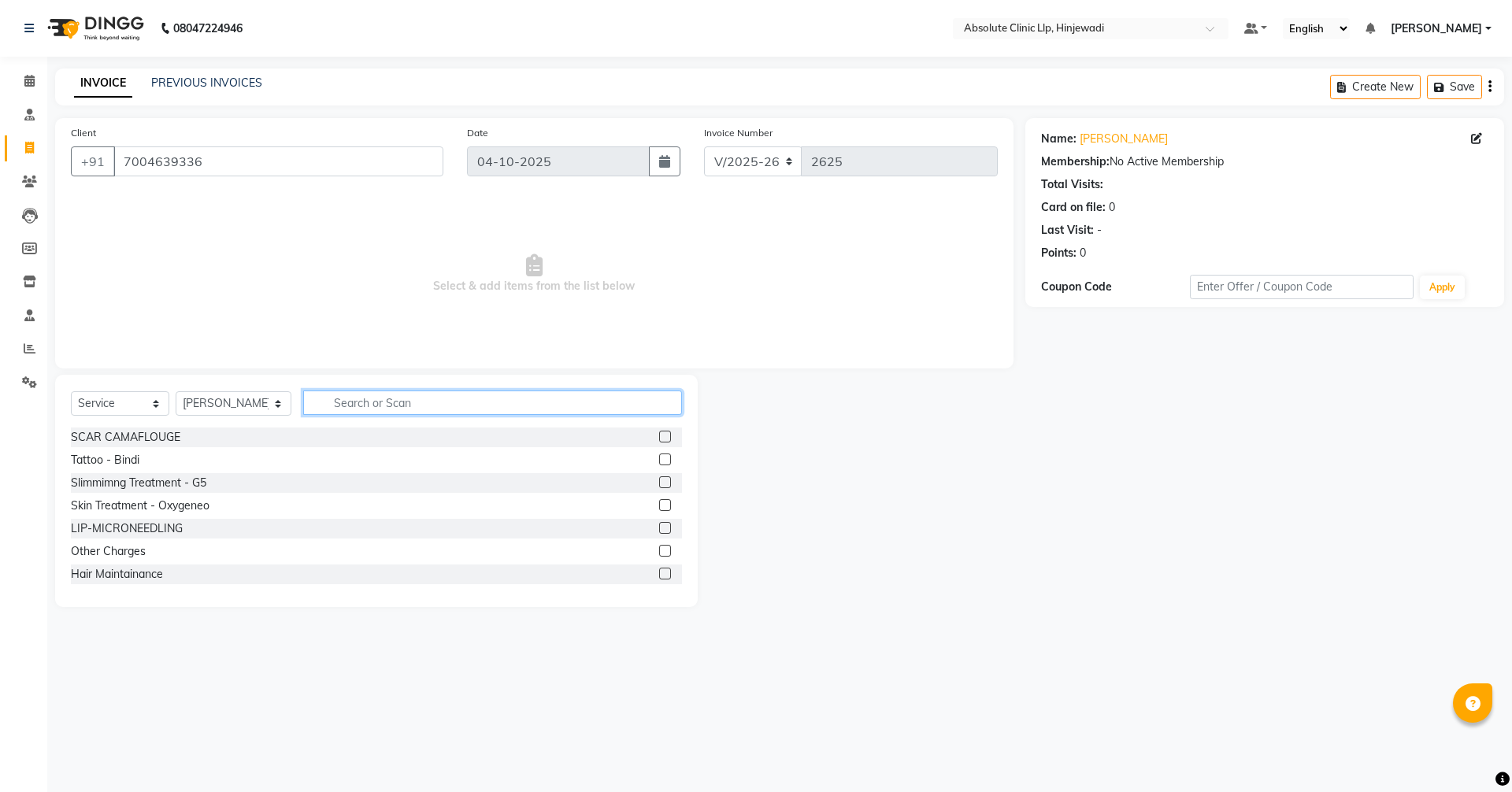
click at [378, 392] on input "text" at bounding box center [493, 403] width 379 height 25
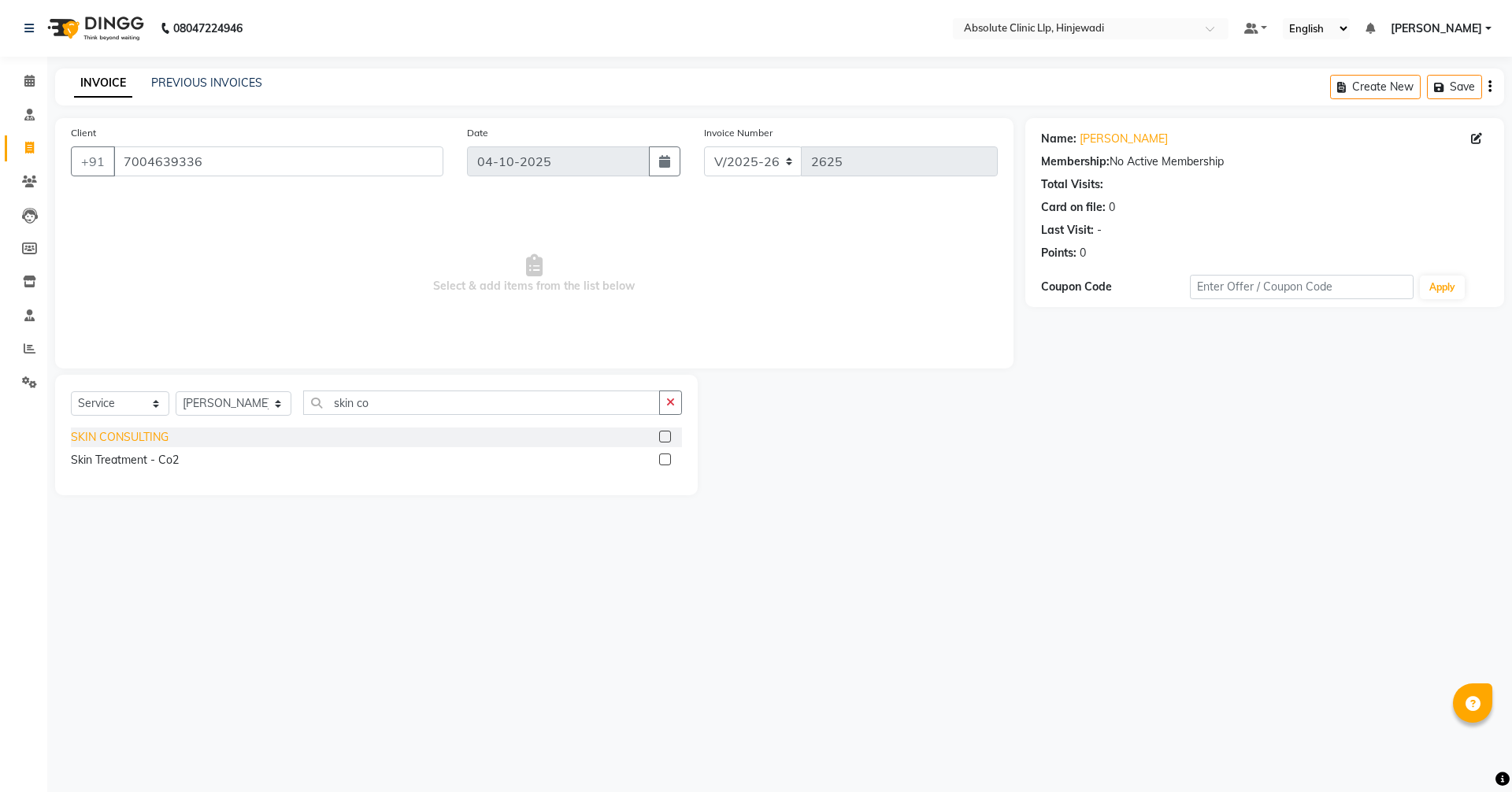
click at [130, 444] on div "SKIN CONSULTING" at bounding box center [119, 438] width 98 height 16
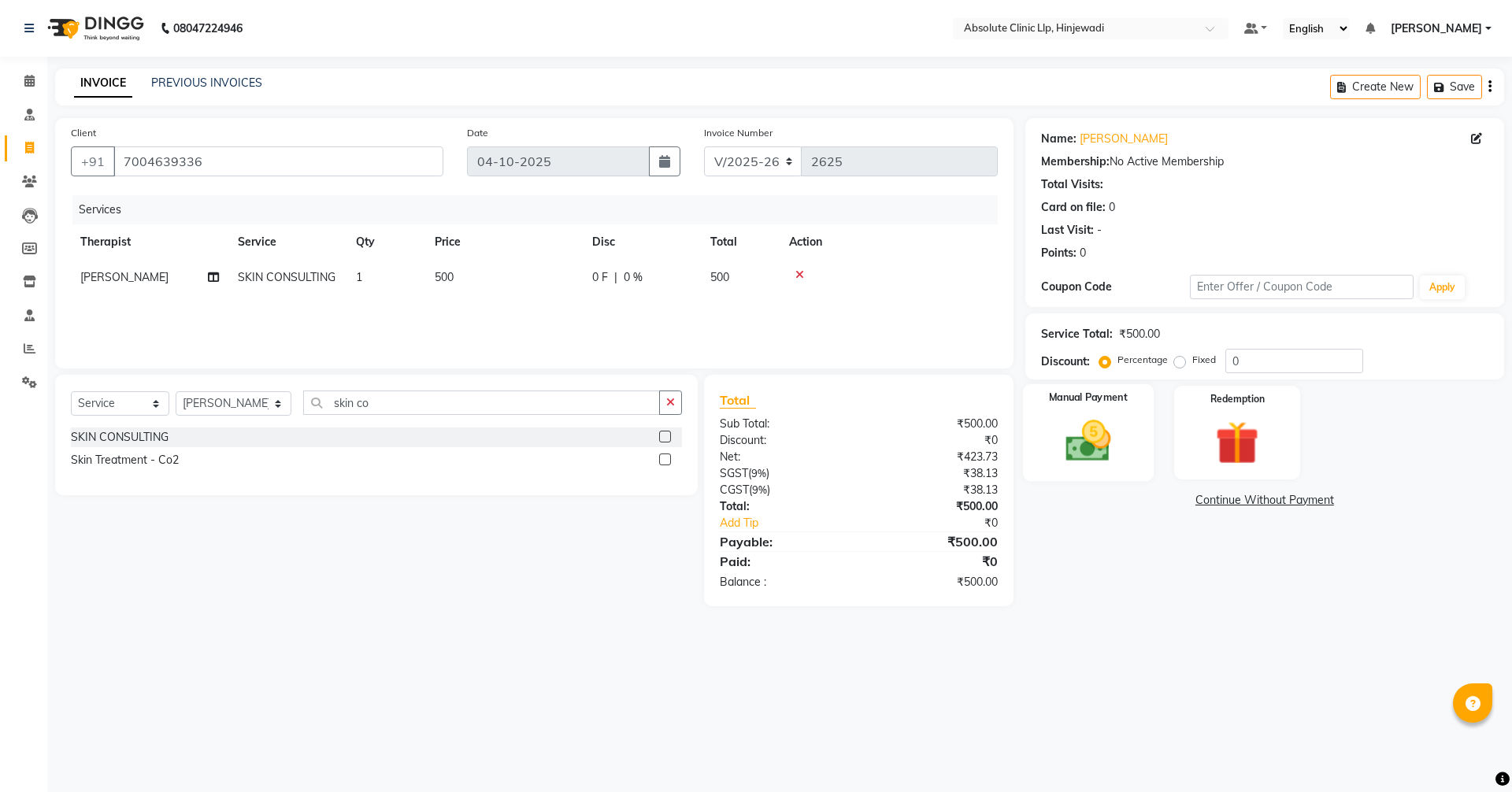
click at [1092, 429] on img at bounding box center [1087, 440] width 73 height 52
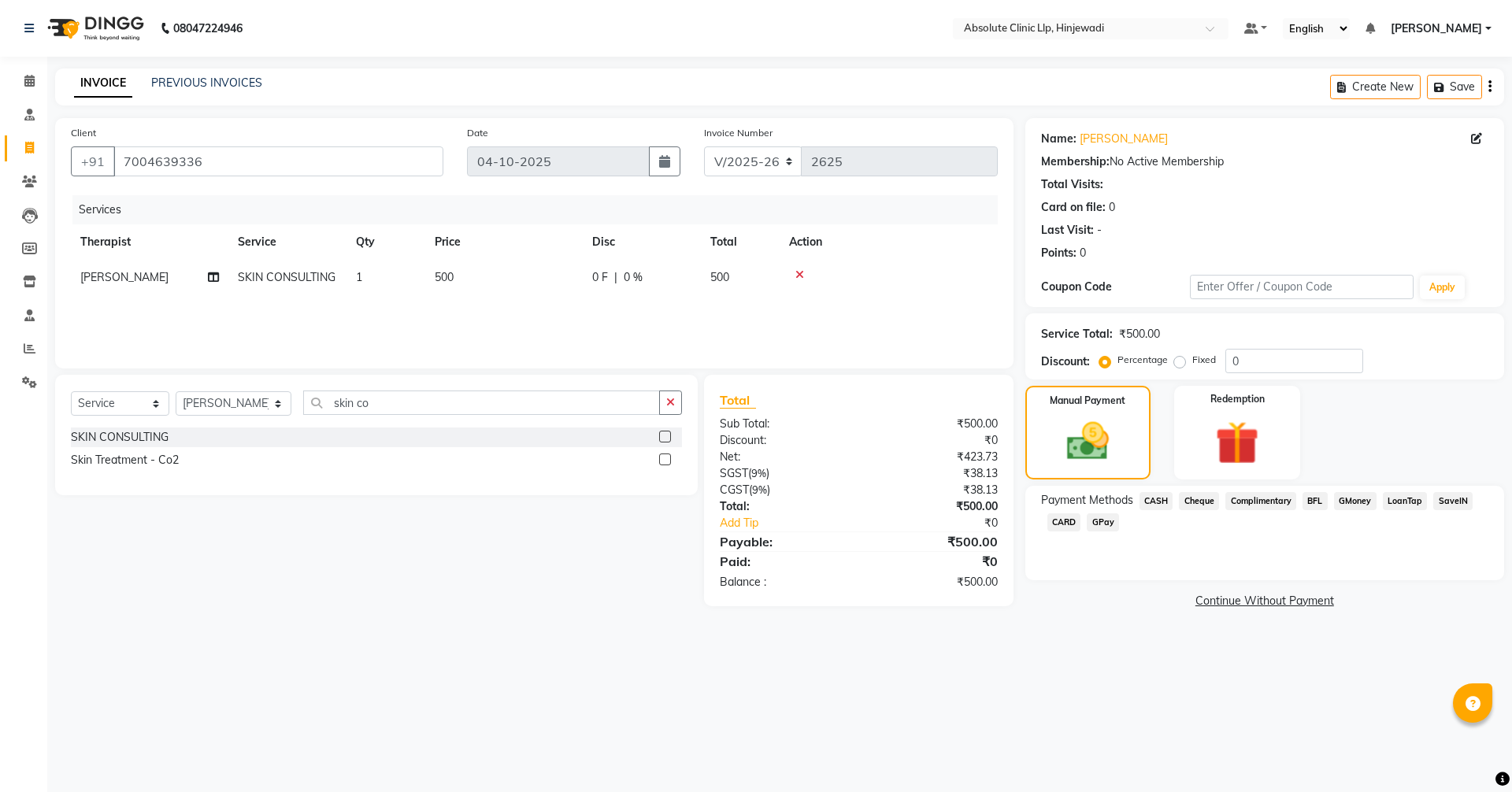
click at [1094, 522] on span "GPay" at bounding box center [1102, 522] width 32 height 18
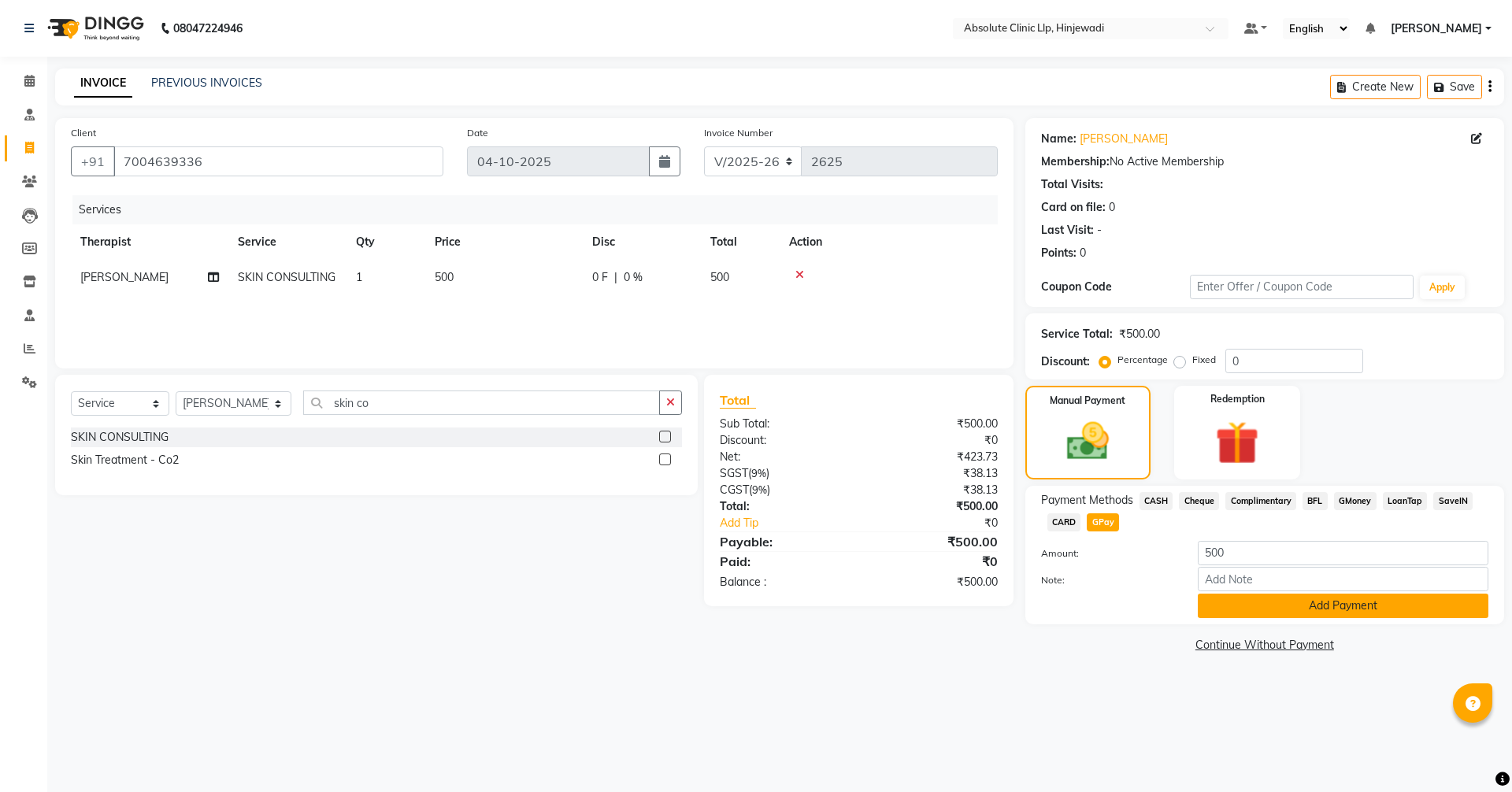
click at [1319, 599] on button "Add Payment" at bounding box center [1342, 606] width 291 height 25
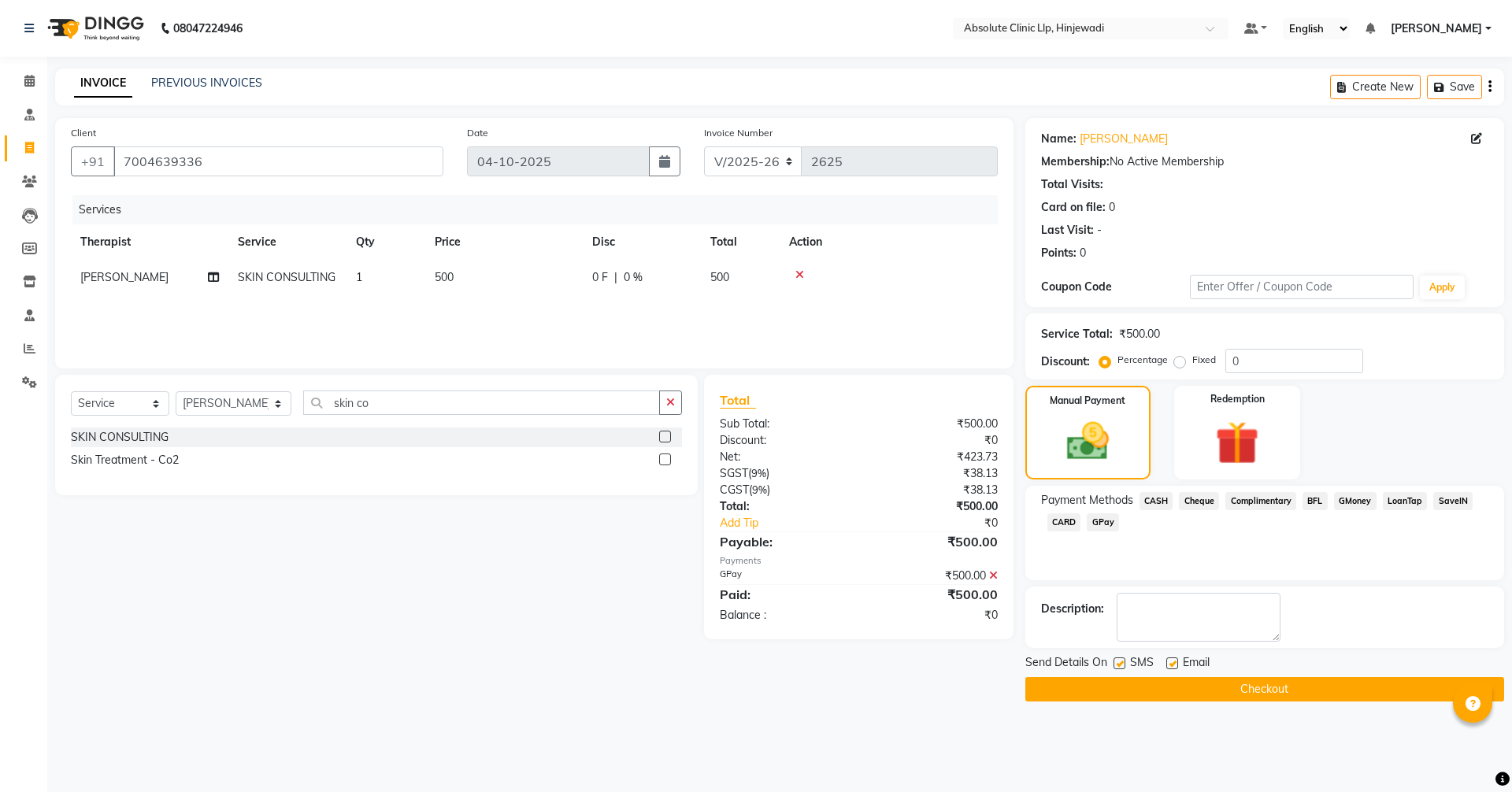
click at [1315, 689] on button "Checkout" at bounding box center [1265, 690] width 479 height 25
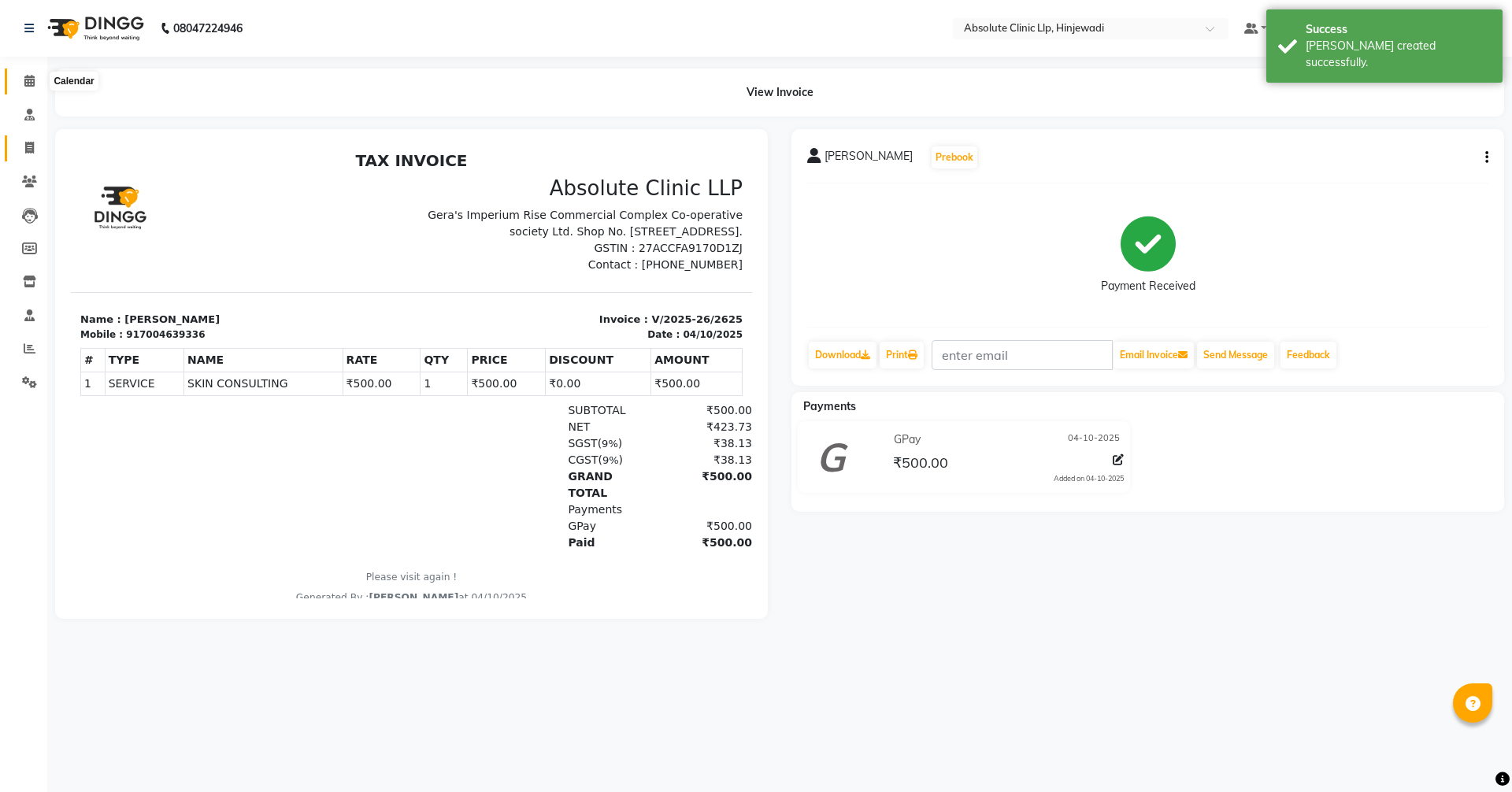
drag, startPoint x: 29, startPoint y: 79, endPoint x: 9, endPoint y: 150, distance: 73.8
click at [29, 79] on icon at bounding box center [30, 80] width 10 height 11
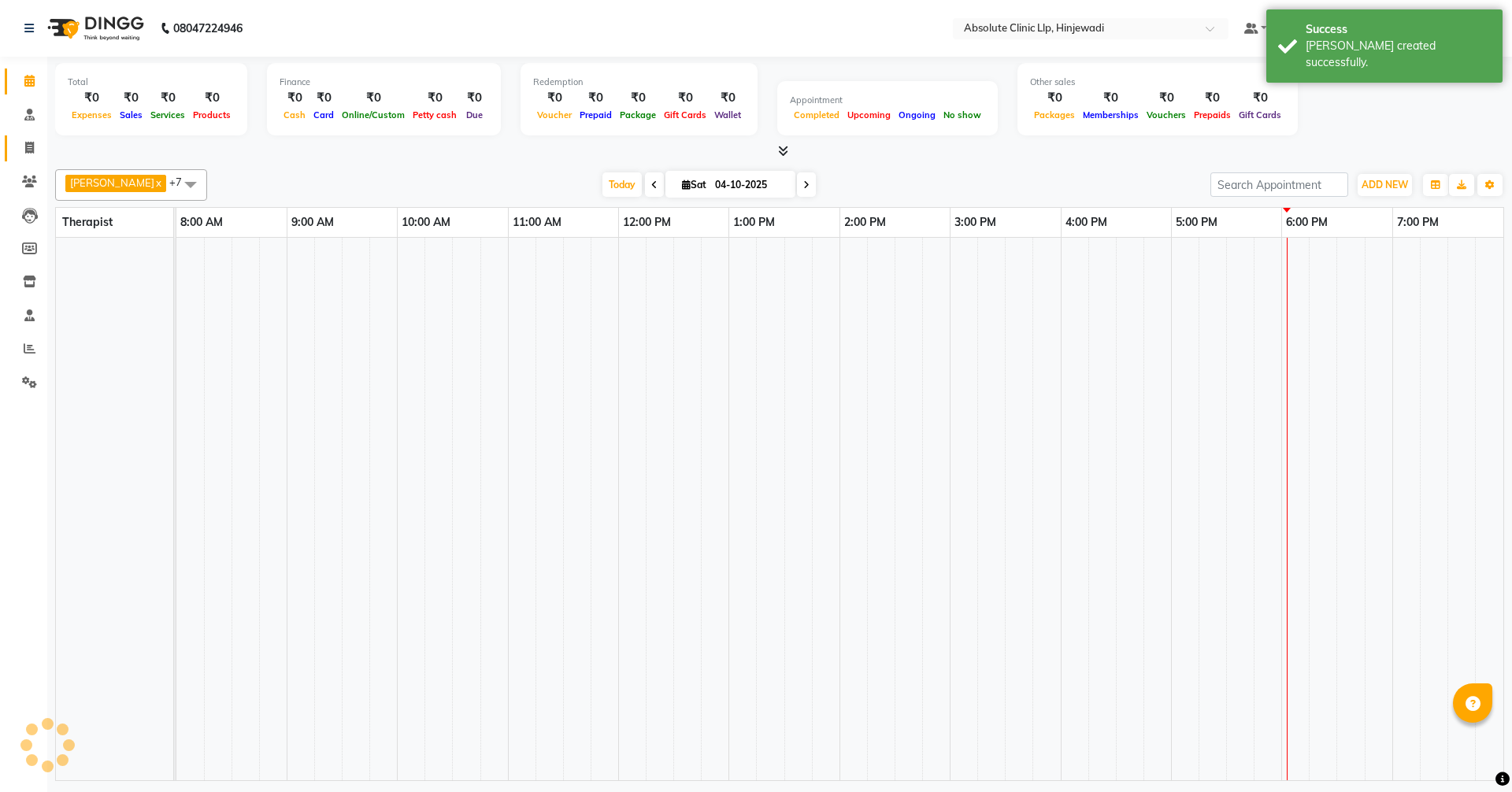
click at [33, 150] on icon at bounding box center [30, 148] width 9 height 11
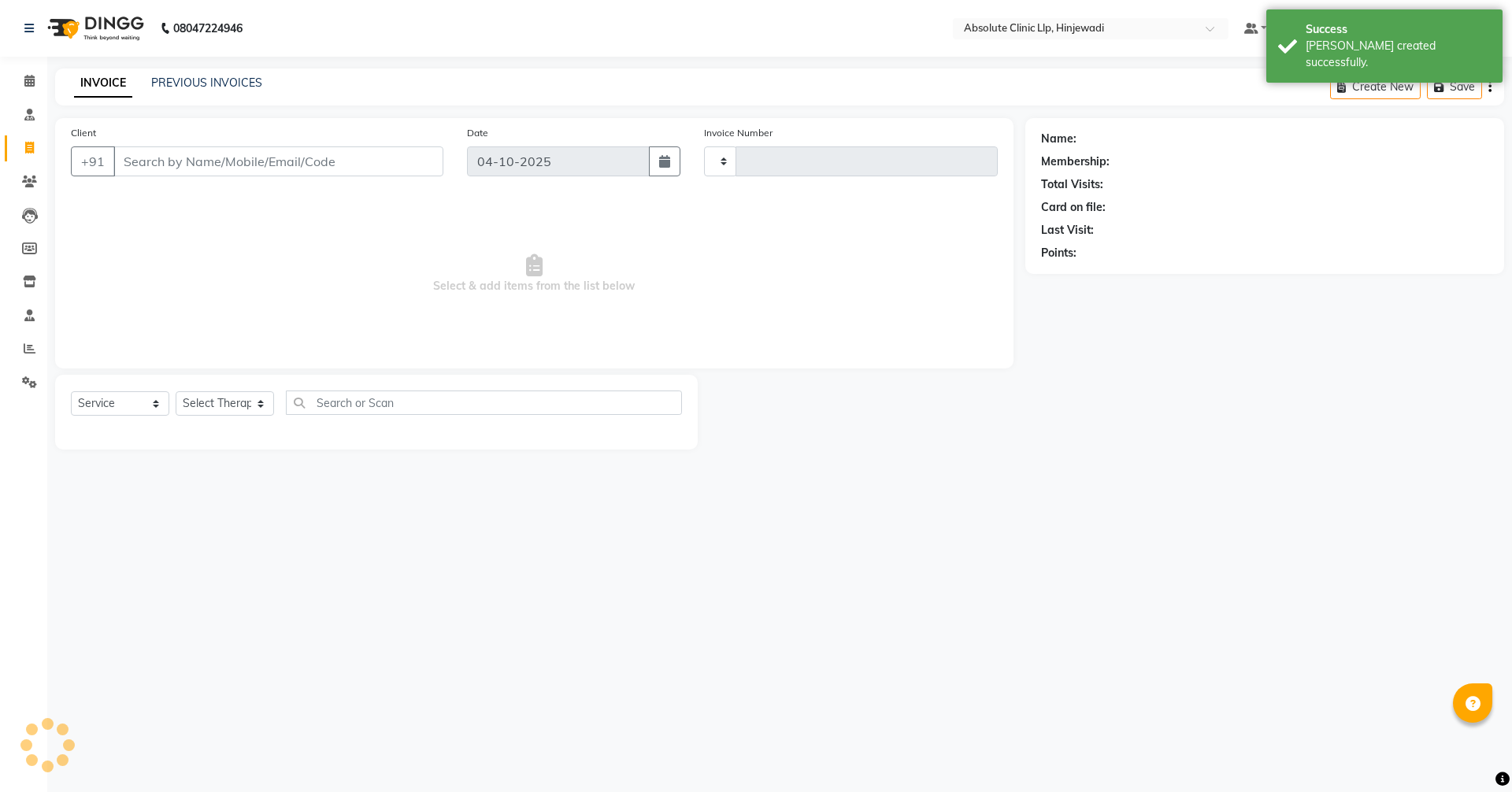
click at [175, 165] on input "Client" at bounding box center [278, 162] width 330 height 30
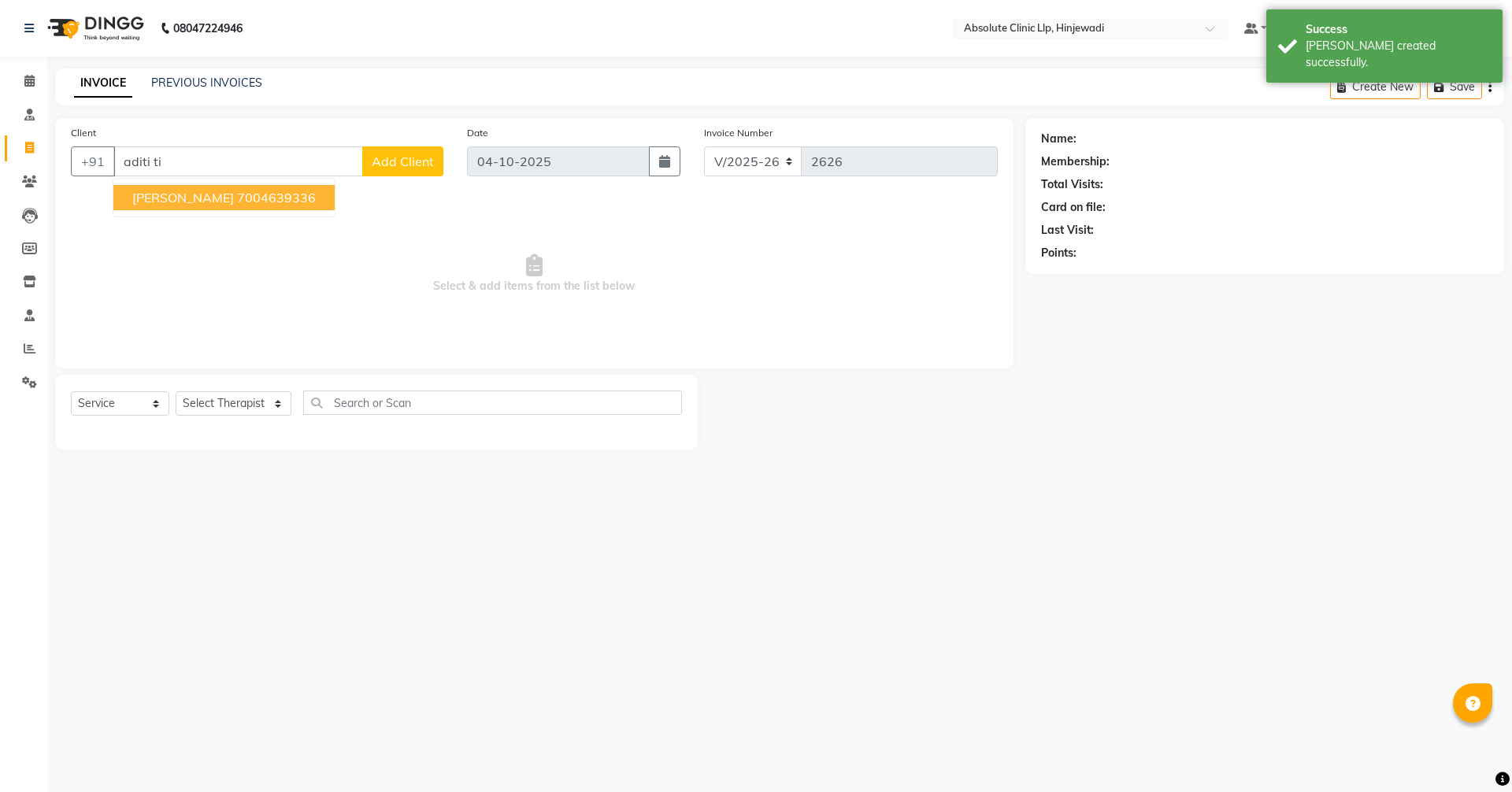
click at [195, 194] on span "[PERSON_NAME]" at bounding box center [183, 198] width 102 height 16
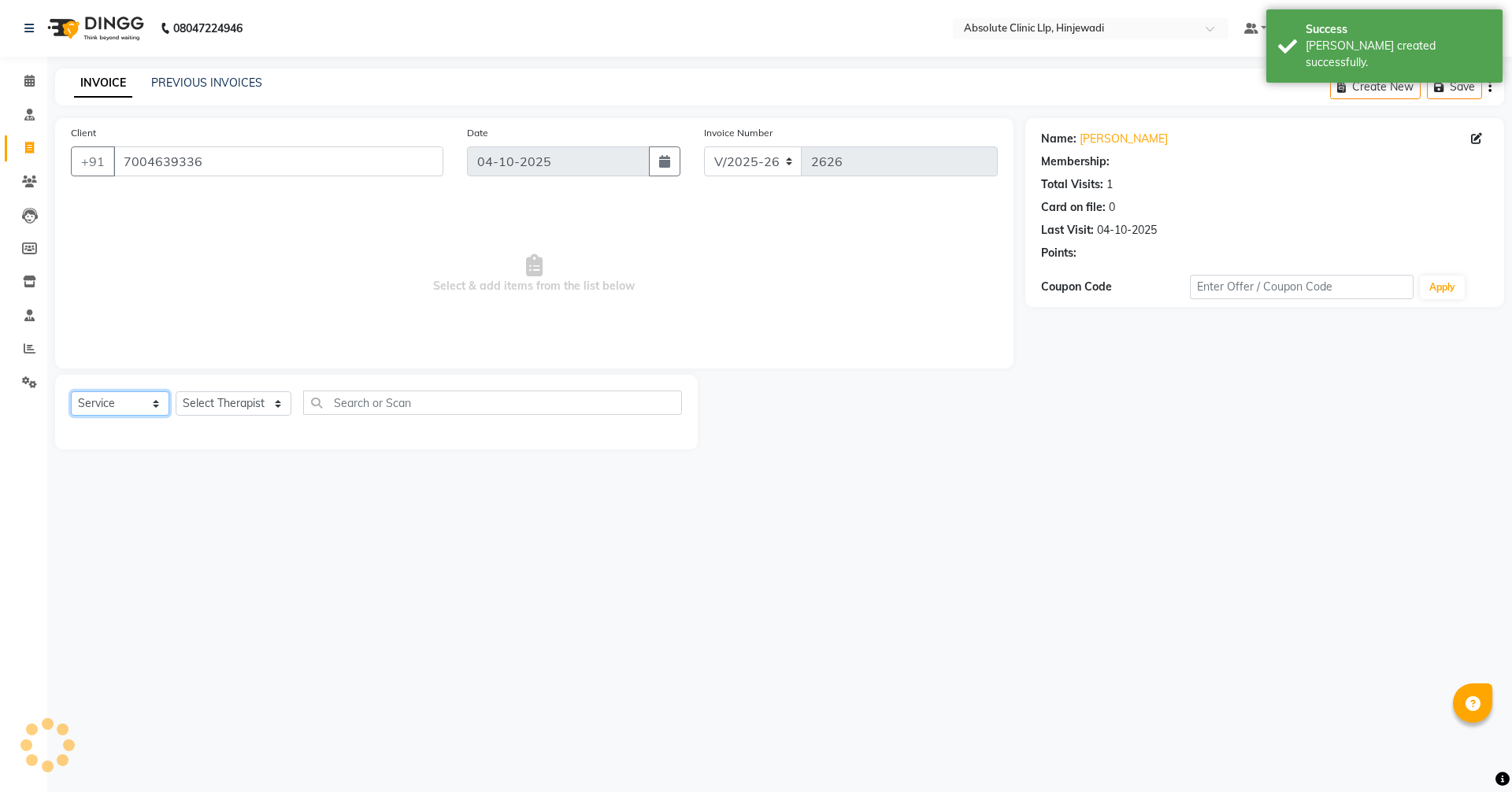
click at [130, 406] on select "Select Service Product Membership Package Voucher Prepaid Gift Card" at bounding box center [120, 403] width 98 height 25
click at [70, 391] on select "Select Service Product Membership Package Voucher Prepaid Gift Card" at bounding box center [120, 403] width 98 height 25
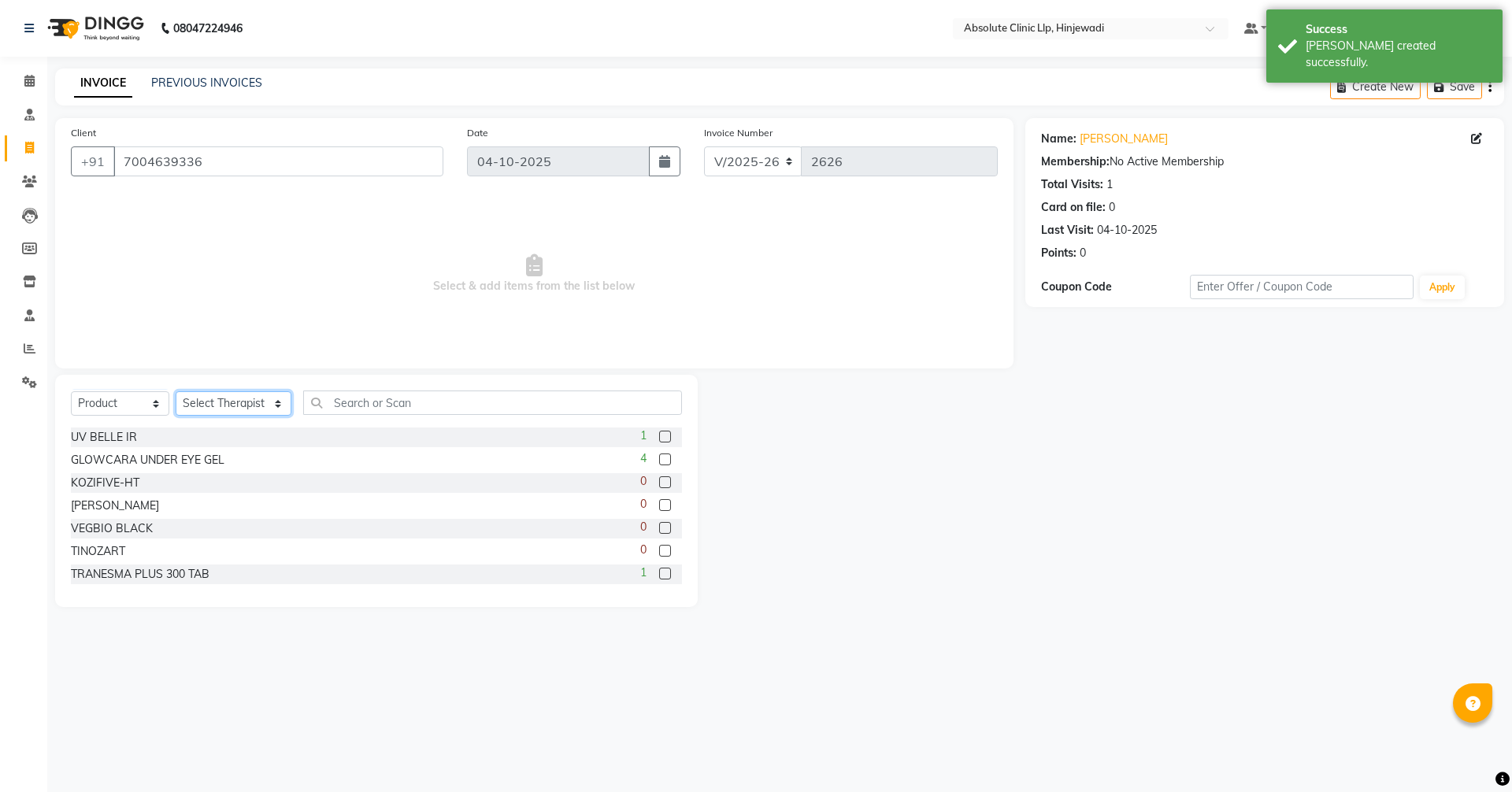
click at [239, 395] on select "Select Therapist [PERSON_NAME] DHANANJAY [PERSON_NAME] Dr. [PERSON_NAME] [PERSO…" at bounding box center [233, 403] width 116 height 25
click at [175, 391] on select "Select Therapist [PERSON_NAME] DHANANJAY [PERSON_NAME] Dr. [PERSON_NAME] [PERSO…" at bounding box center [233, 403] width 116 height 25
click at [384, 391] on input "text" at bounding box center [493, 403] width 379 height 25
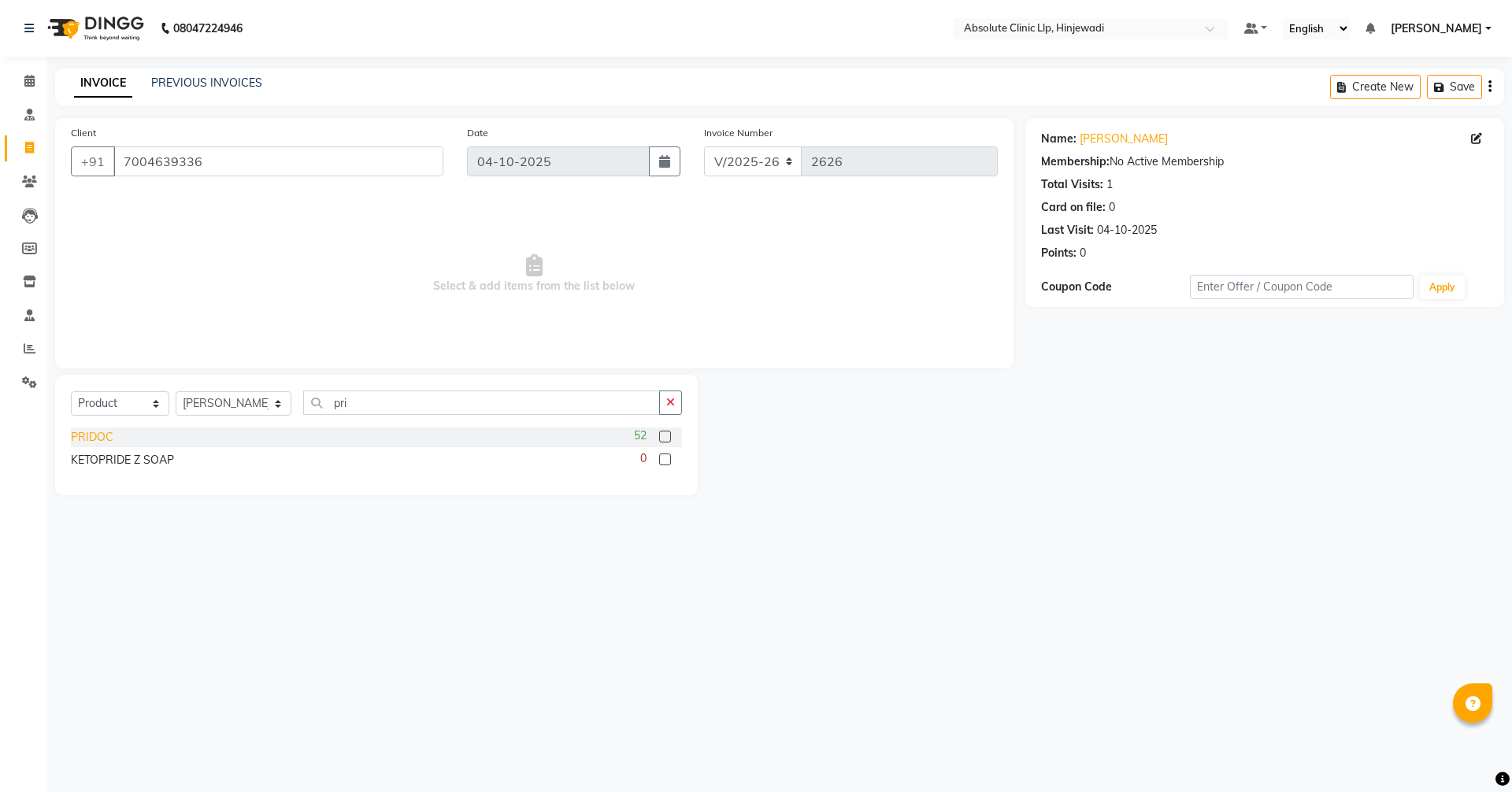
click at [104, 431] on div "PRIDOC" at bounding box center [92, 438] width 43 height 16
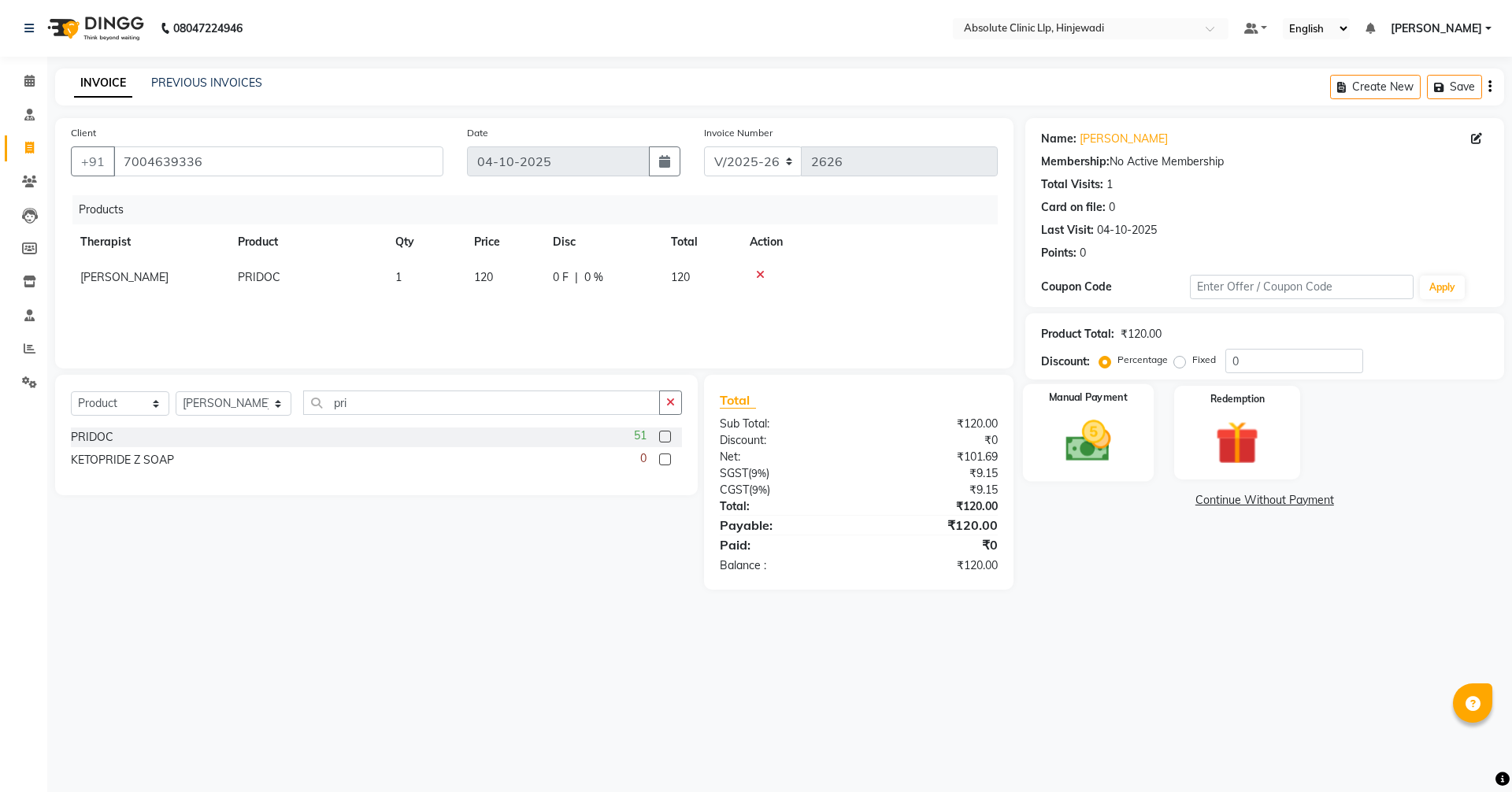
click at [1097, 427] on img at bounding box center [1087, 440] width 73 height 52
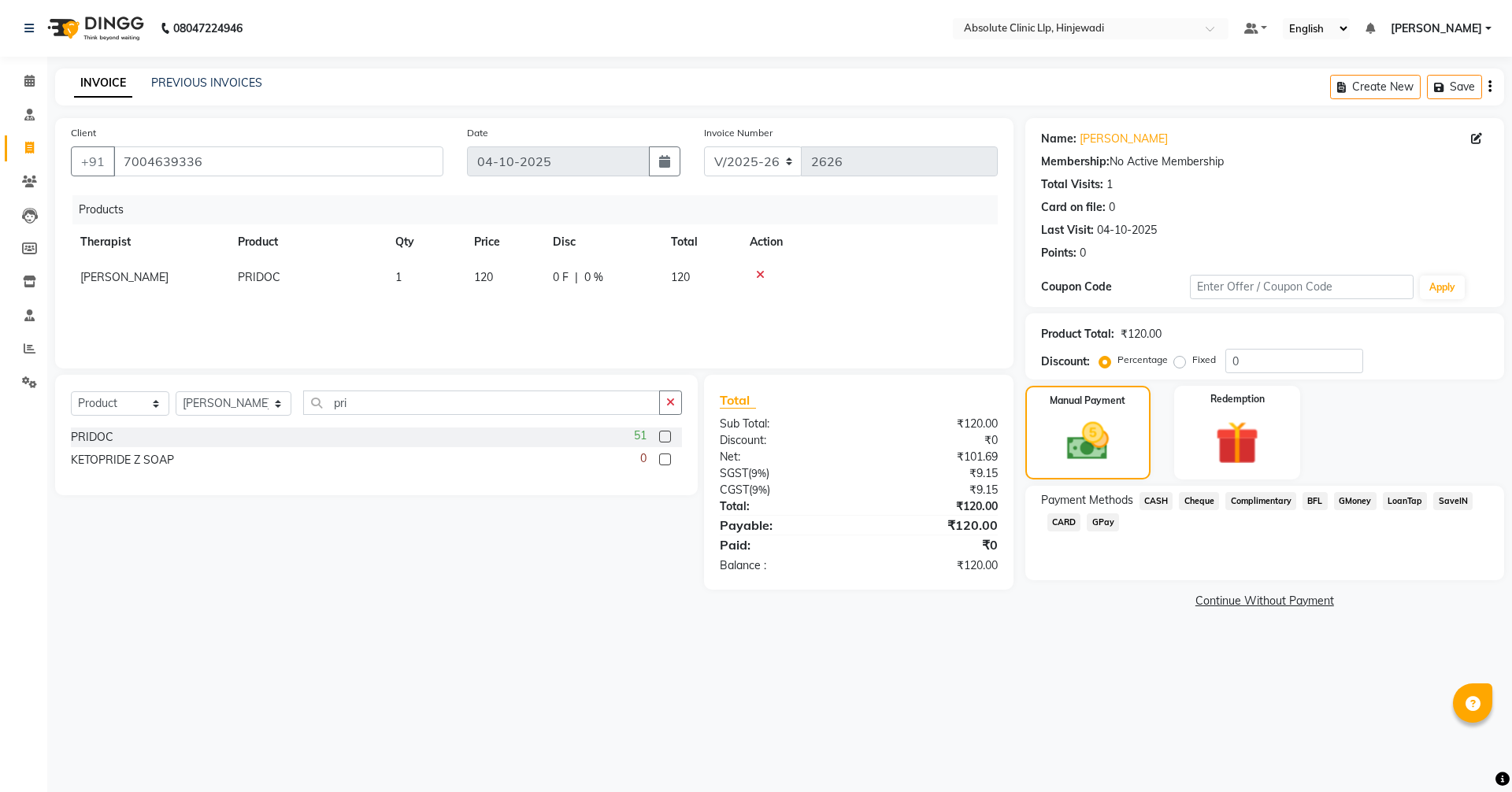
click at [1104, 524] on span "GPay" at bounding box center [1102, 522] width 32 height 18
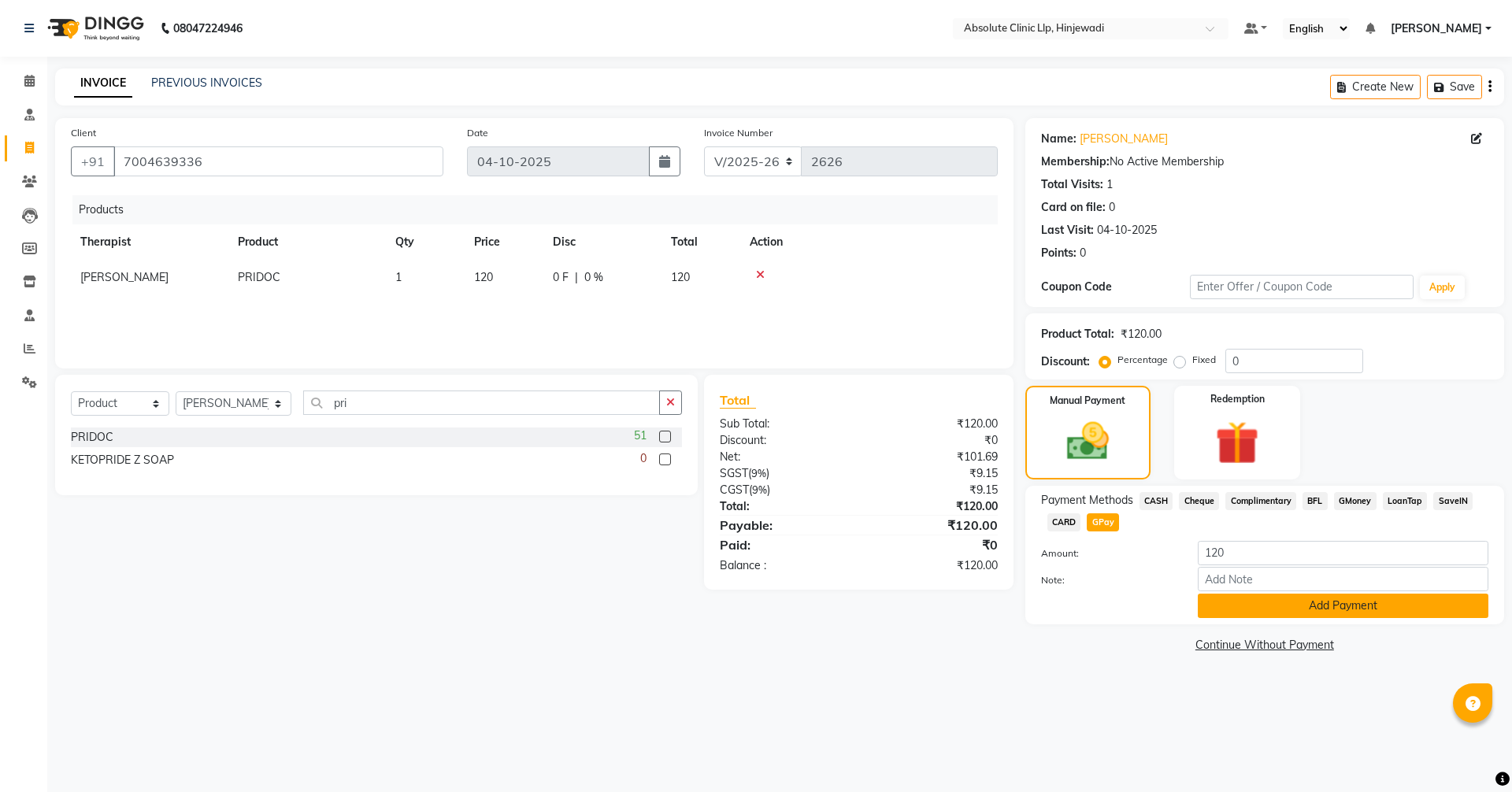
click at [1313, 614] on button "Add Payment" at bounding box center [1342, 606] width 291 height 25
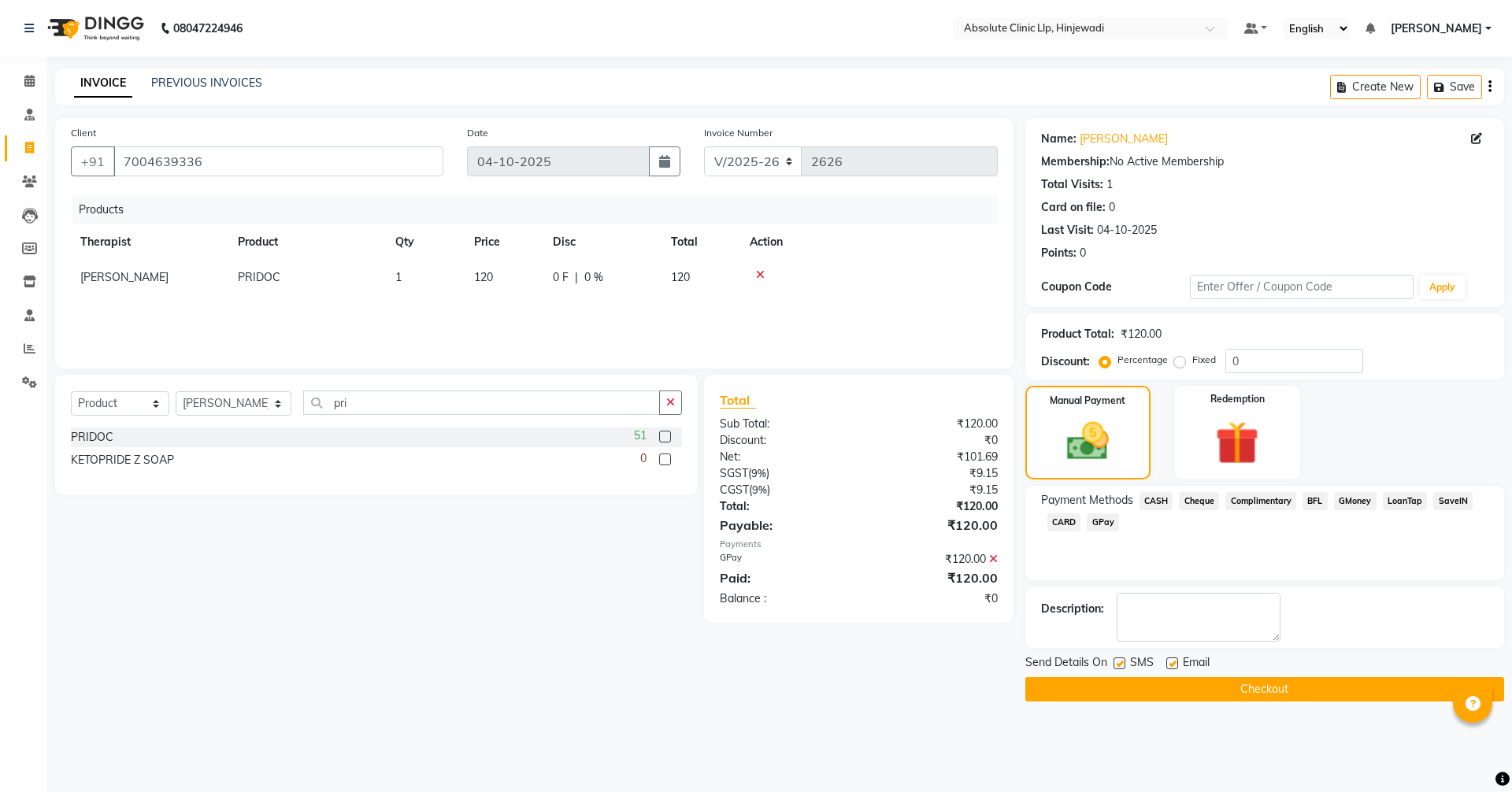
click at [1274, 696] on button "Checkout" at bounding box center [1265, 690] width 479 height 25
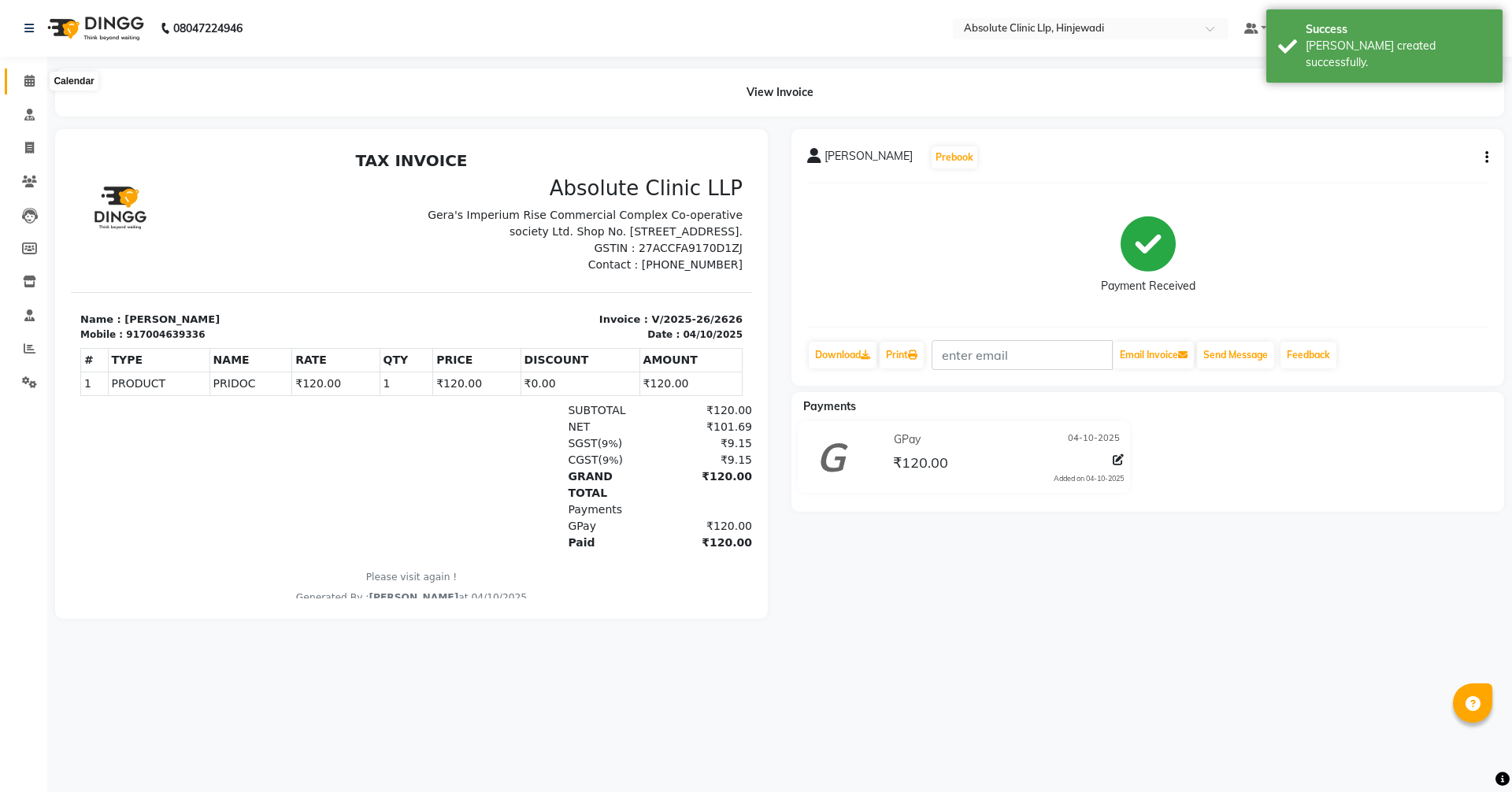
click at [33, 75] on icon at bounding box center [30, 80] width 10 height 11
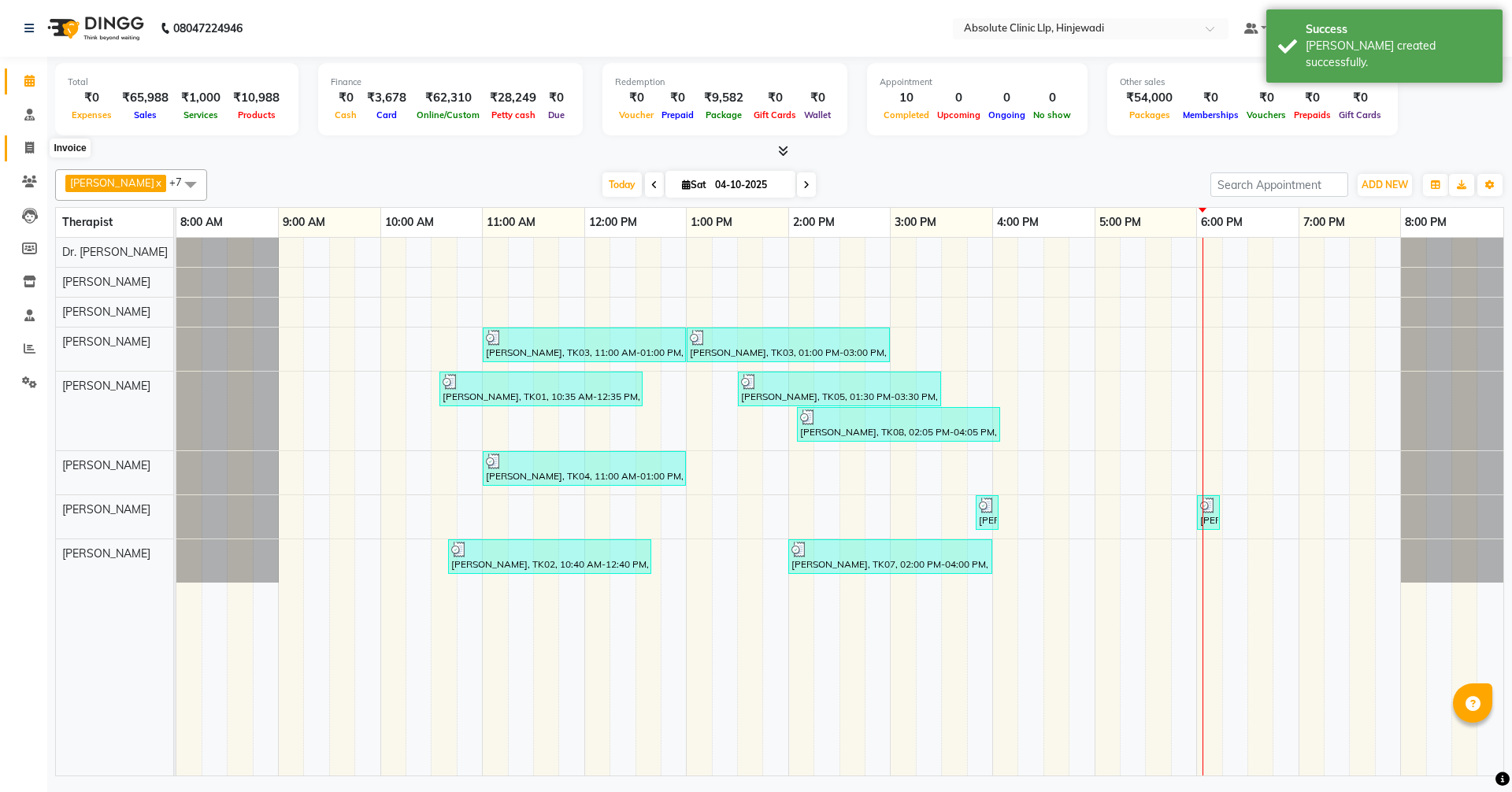
click at [32, 150] on icon at bounding box center [30, 148] width 9 height 11
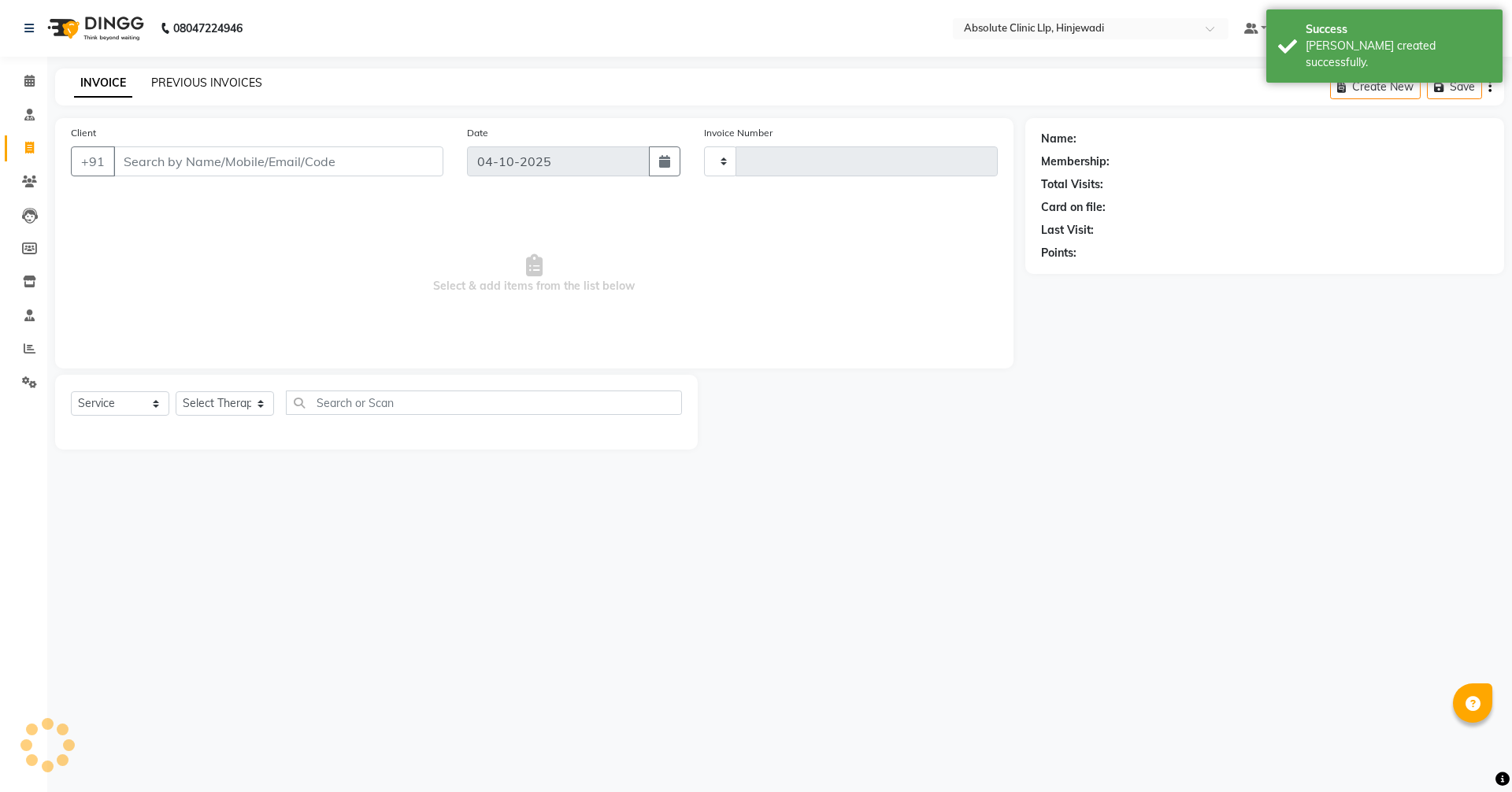
click at [225, 81] on link "PREVIOUS INVOICES" at bounding box center [206, 82] width 111 height 14
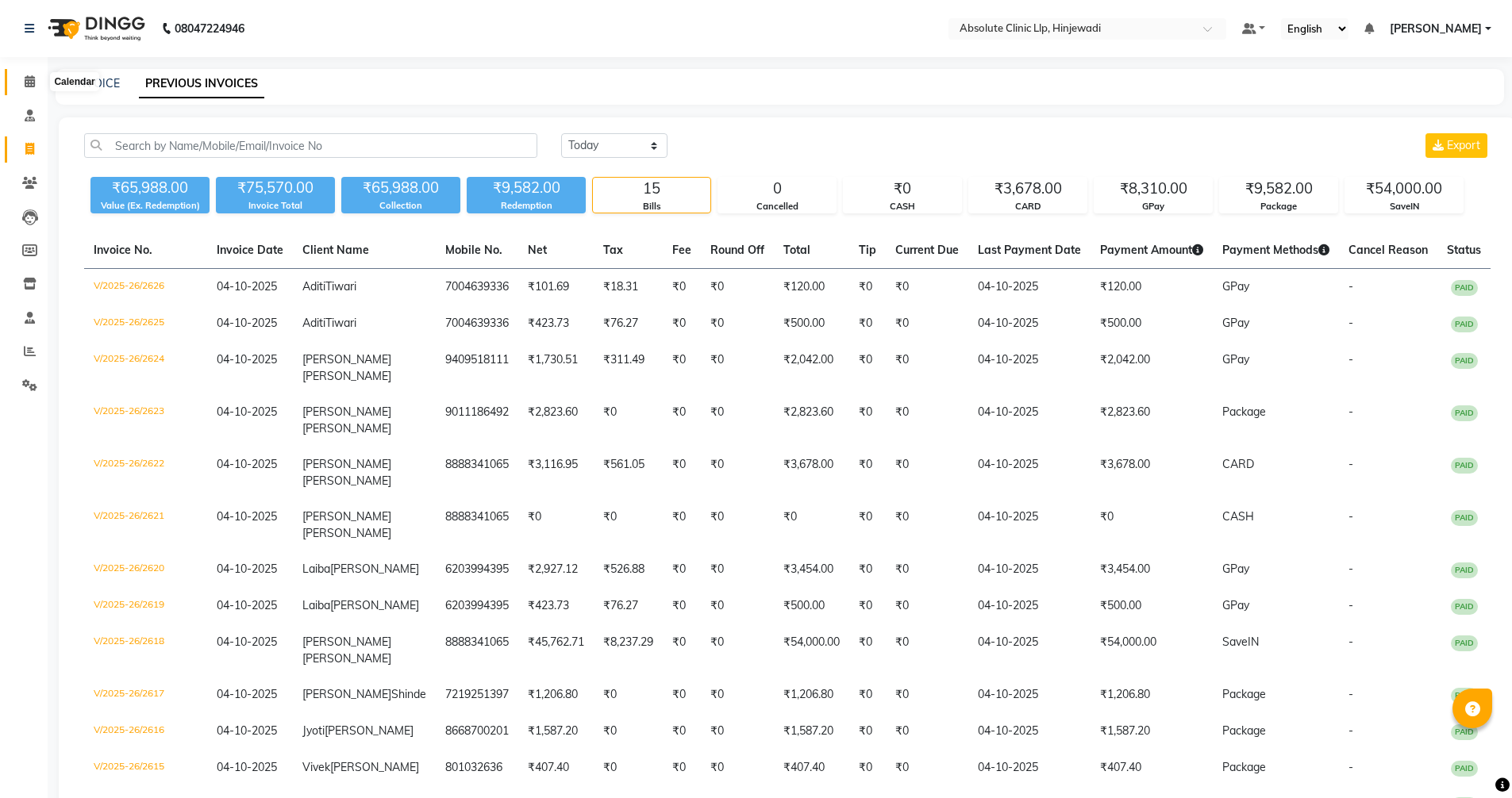
click at [25, 78] on icon at bounding box center [30, 81] width 10 height 12
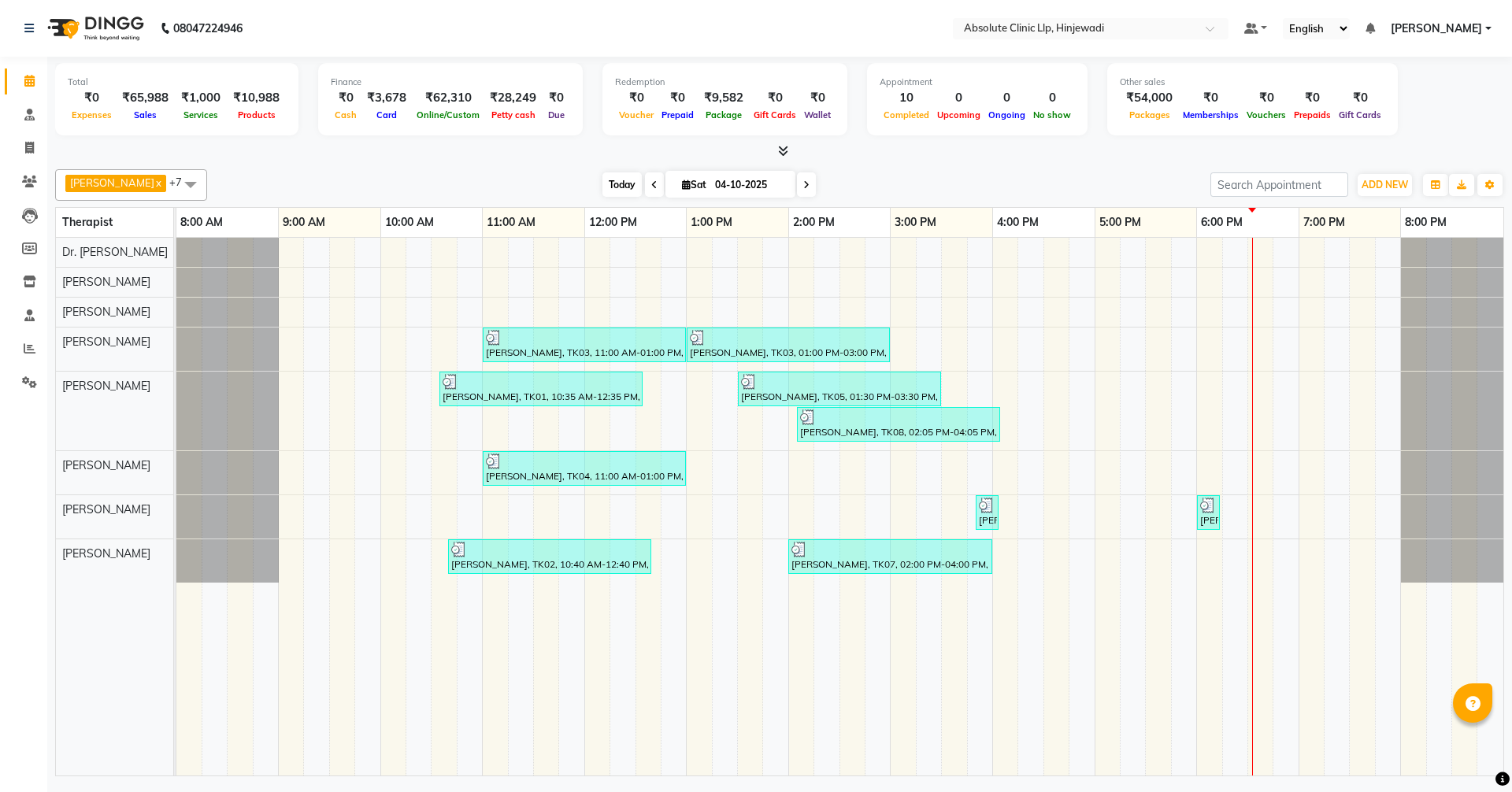
click at [642, 188] on span "Today" at bounding box center [622, 184] width 39 height 25
drag, startPoint x: 30, startPoint y: 145, endPoint x: 339, endPoint y: 59, distance: 320.7
click at [30, 145] on icon at bounding box center [30, 148] width 9 height 11
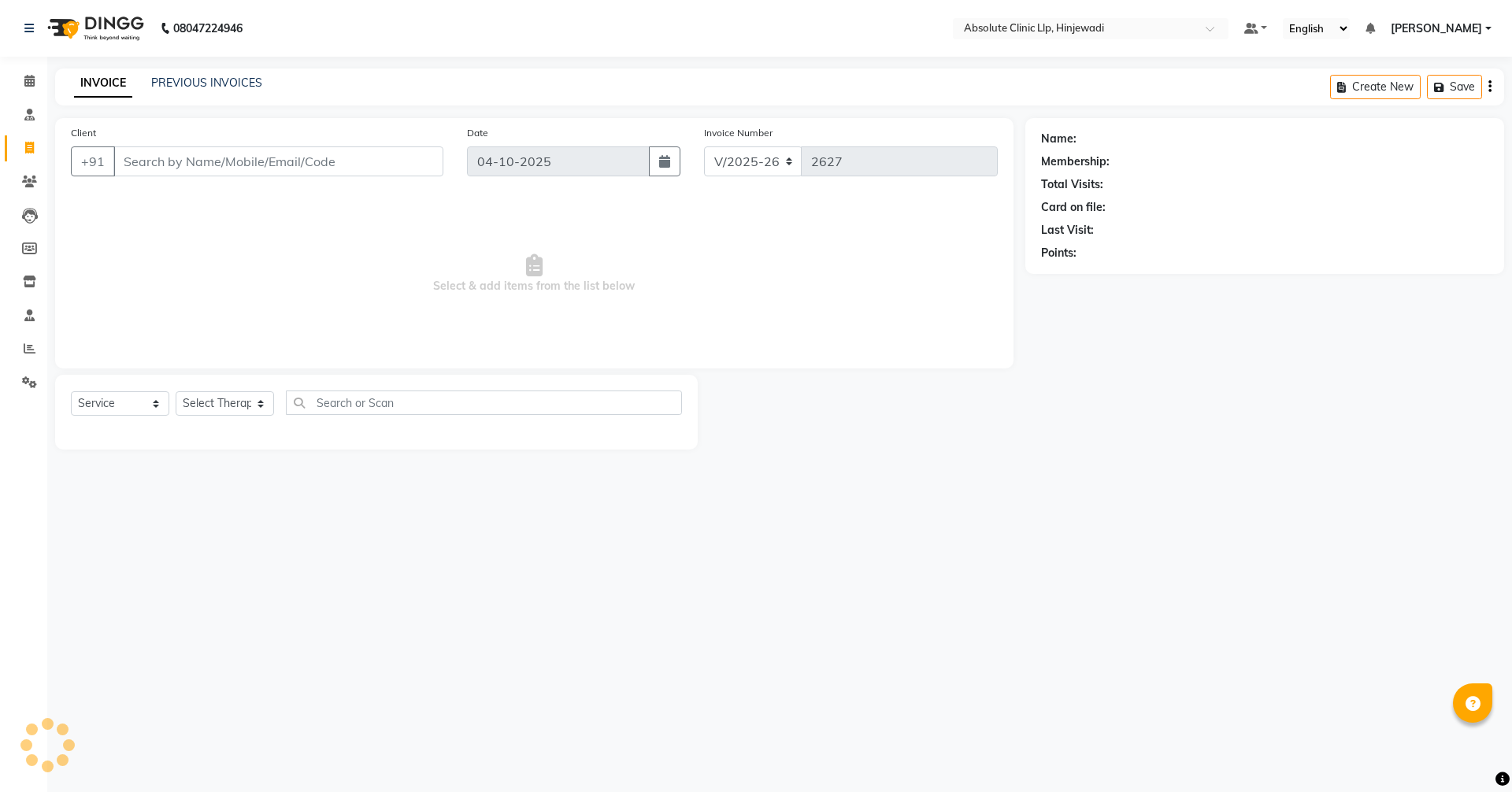
click at [221, 90] on div "PREVIOUS INVOICES" at bounding box center [206, 83] width 111 height 16
click at [220, 79] on link "PREVIOUS INVOICES" at bounding box center [206, 82] width 111 height 14
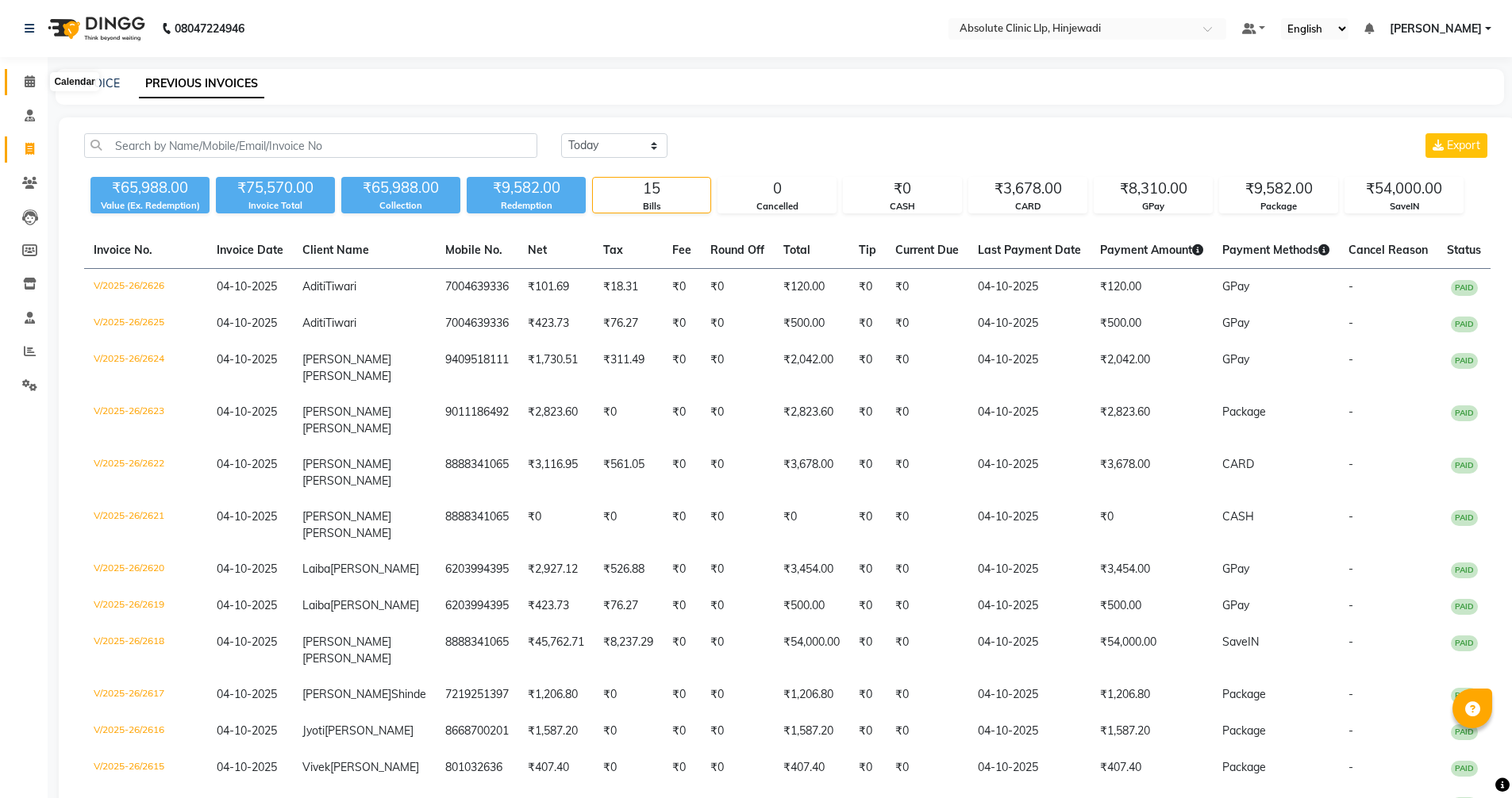
click at [31, 79] on icon at bounding box center [30, 81] width 10 height 12
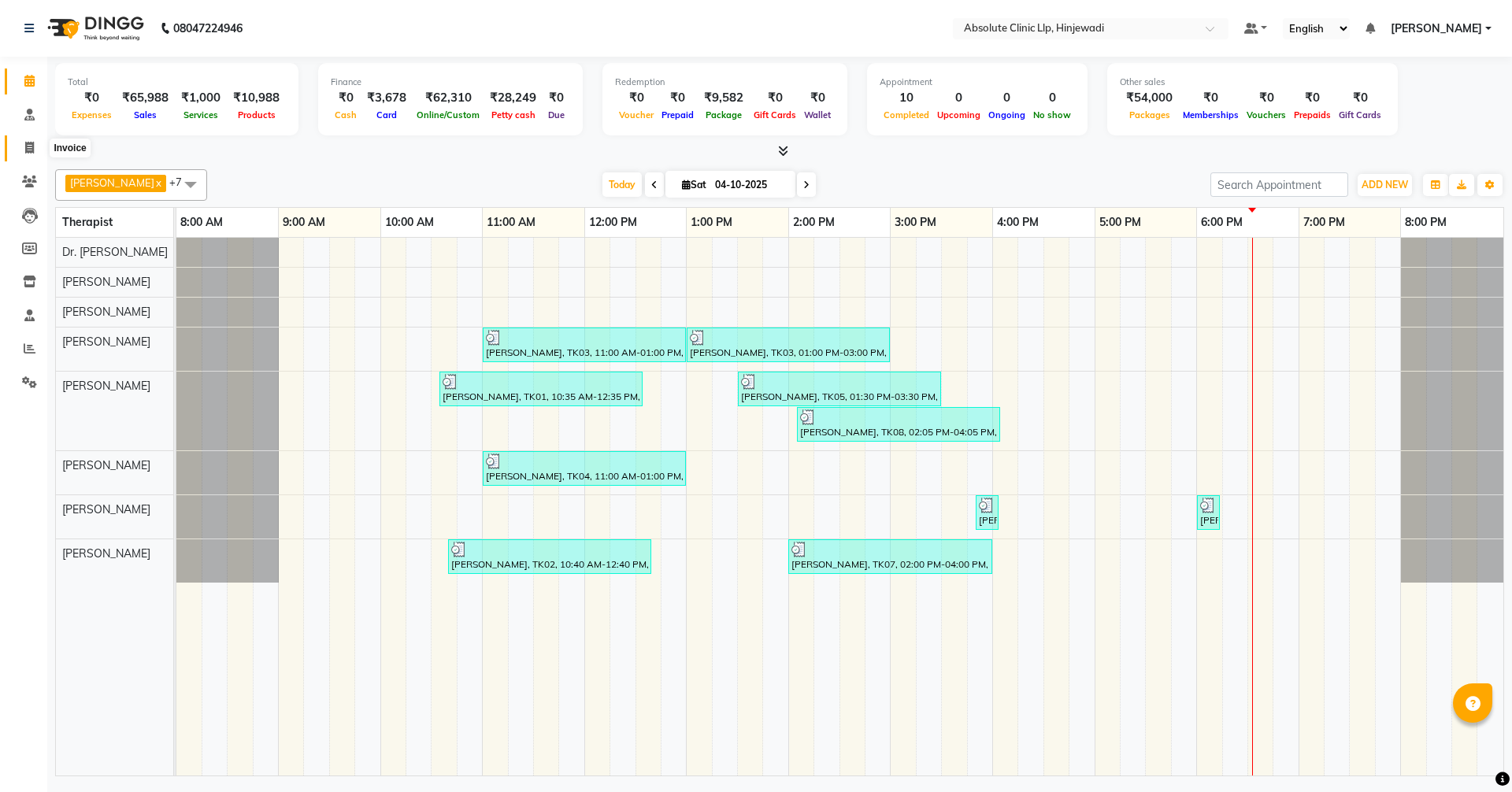
click at [30, 148] on icon at bounding box center [30, 148] width 9 height 11
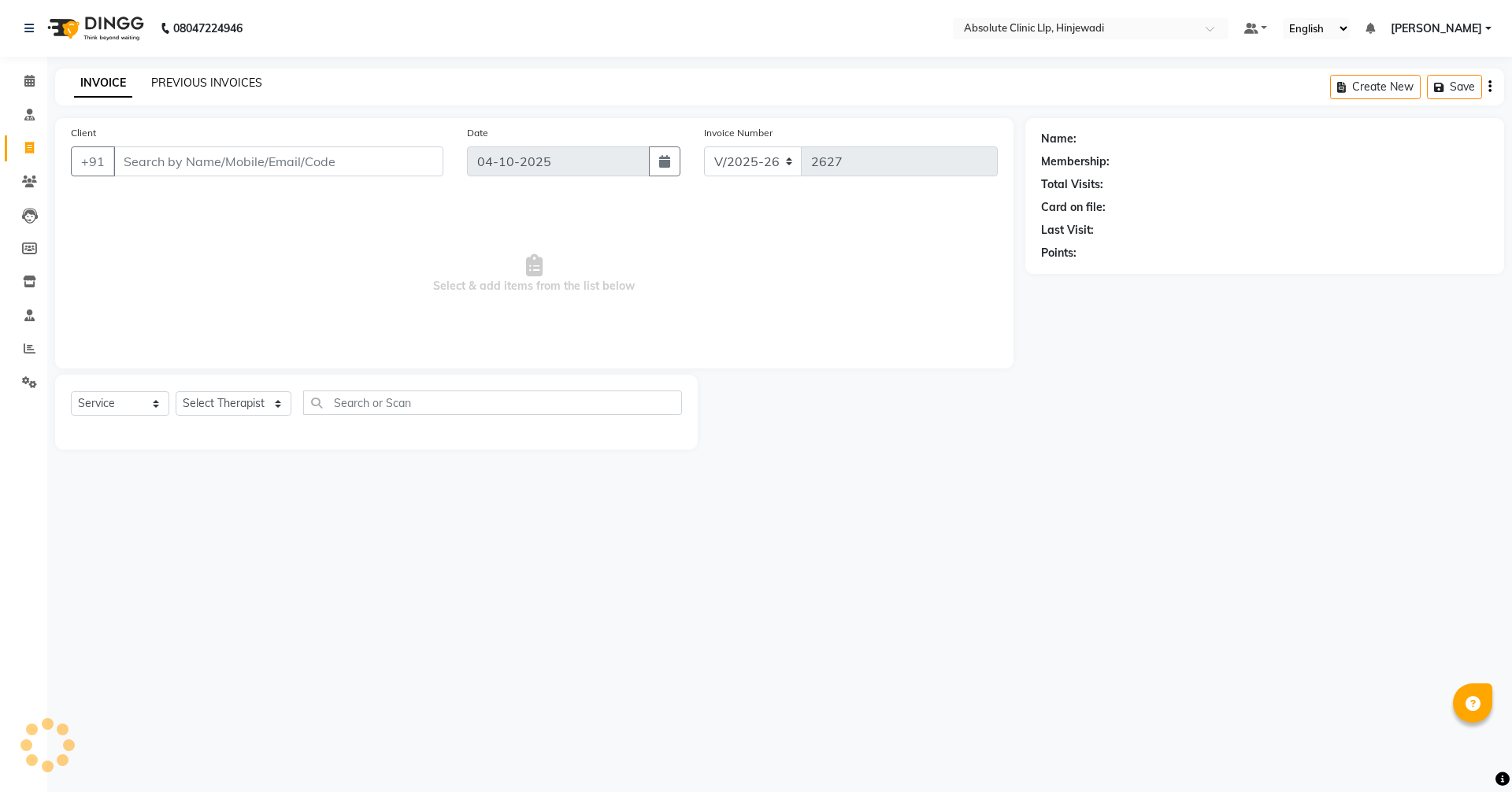
click at [245, 82] on link "PREVIOUS INVOICES" at bounding box center [206, 82] width 111 height 14
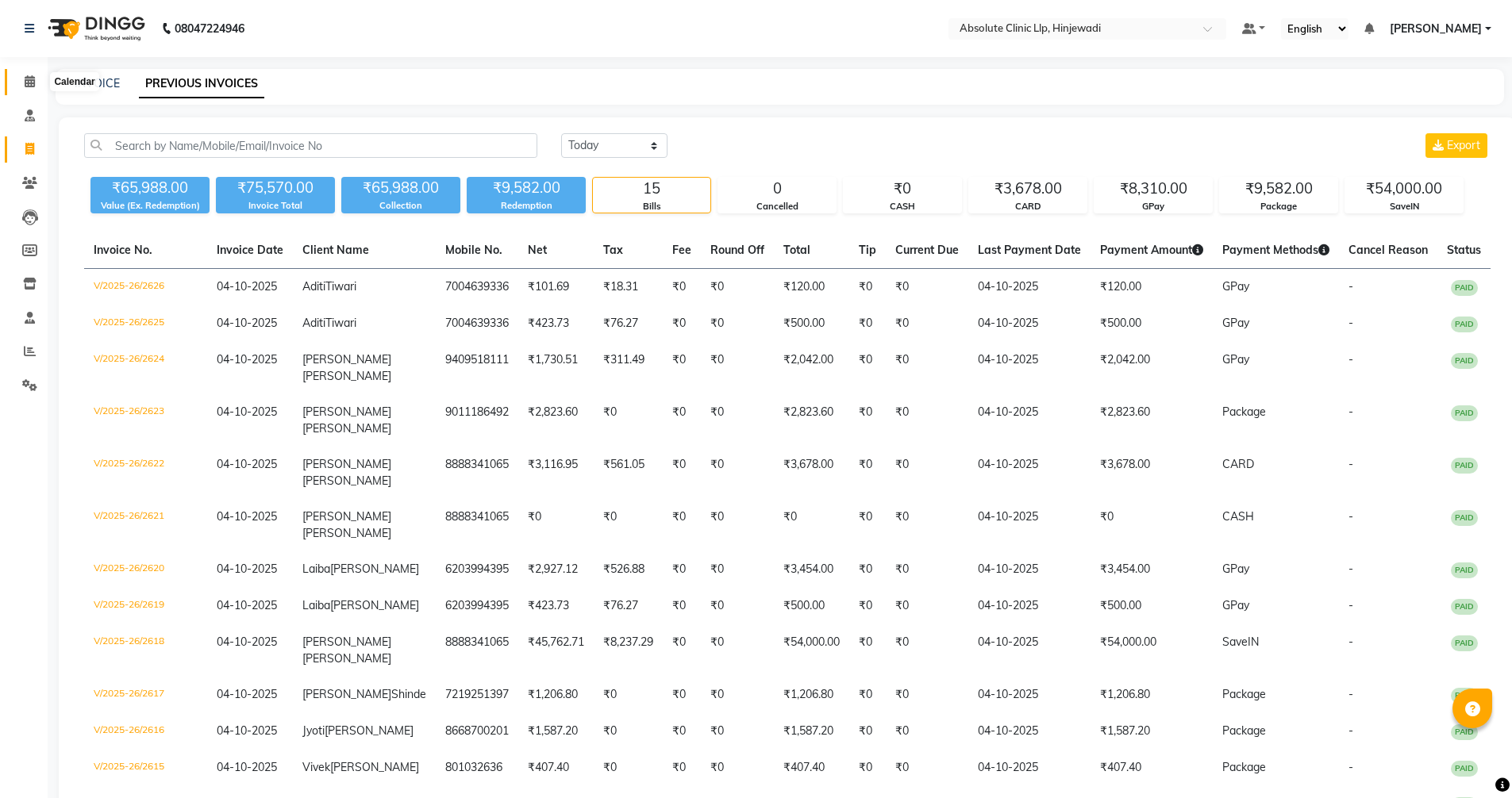
click at [29, 78] on icon at bounding box center [30, 81] width 10 height 12
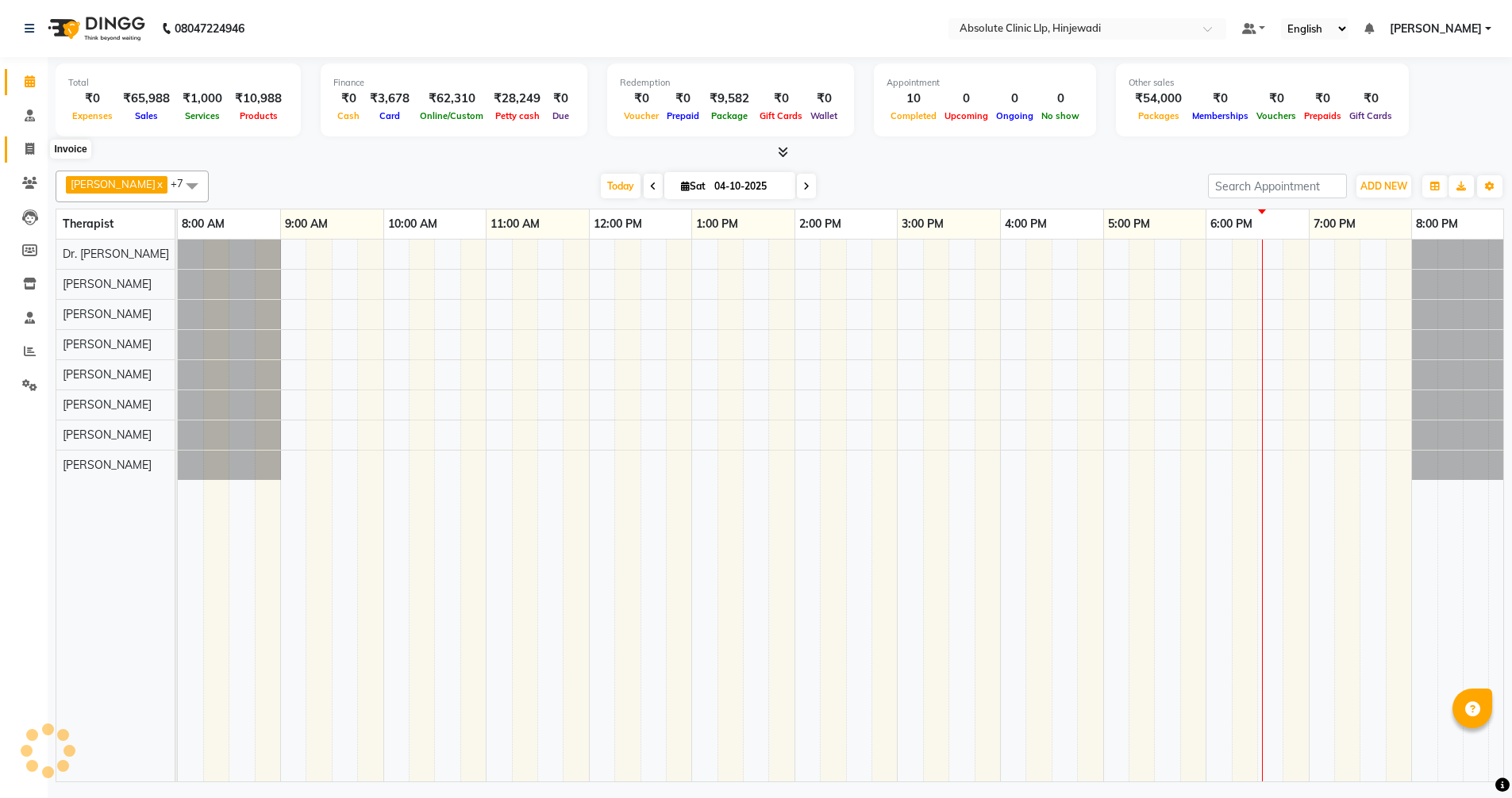
click at [36, 152] on span at bounding box center [30, 150] width 28 height 18
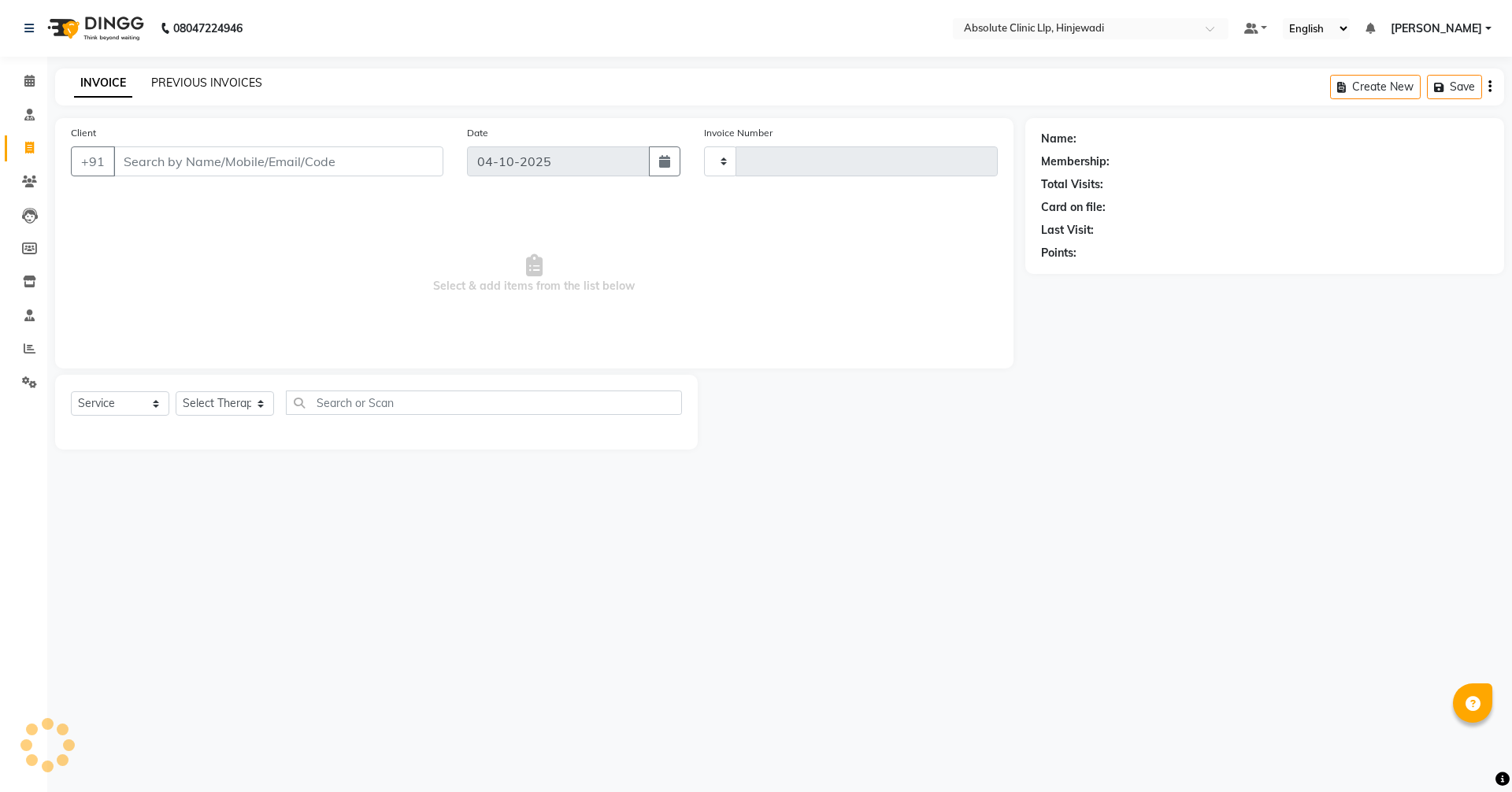
click at [216, 82] on link "PREVIOUS INVOICES" at bounding box center [206, 82] width 111 height 14
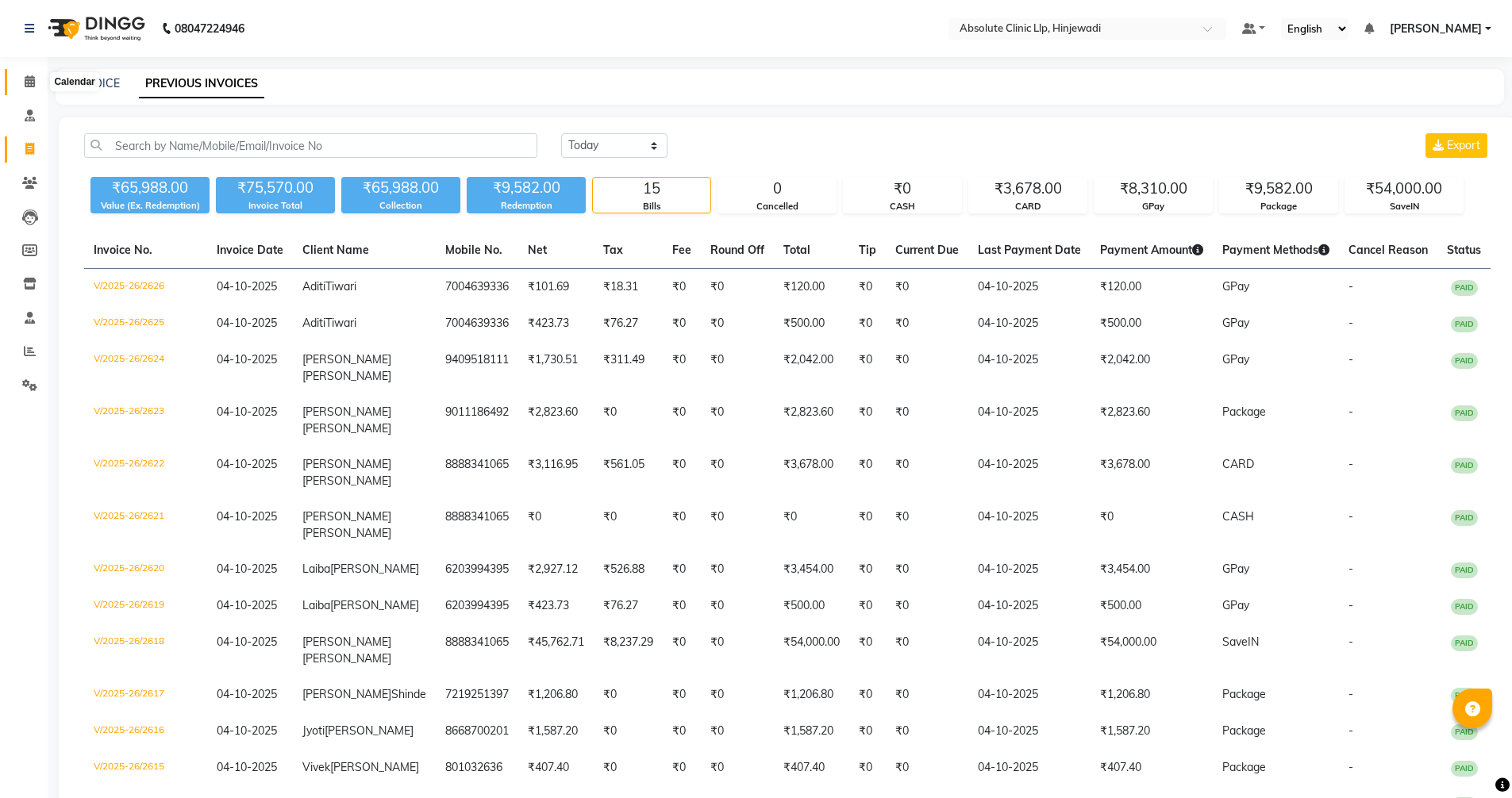
click at [35, 74] on span at bounding box center [30, 82] width 28 height 18
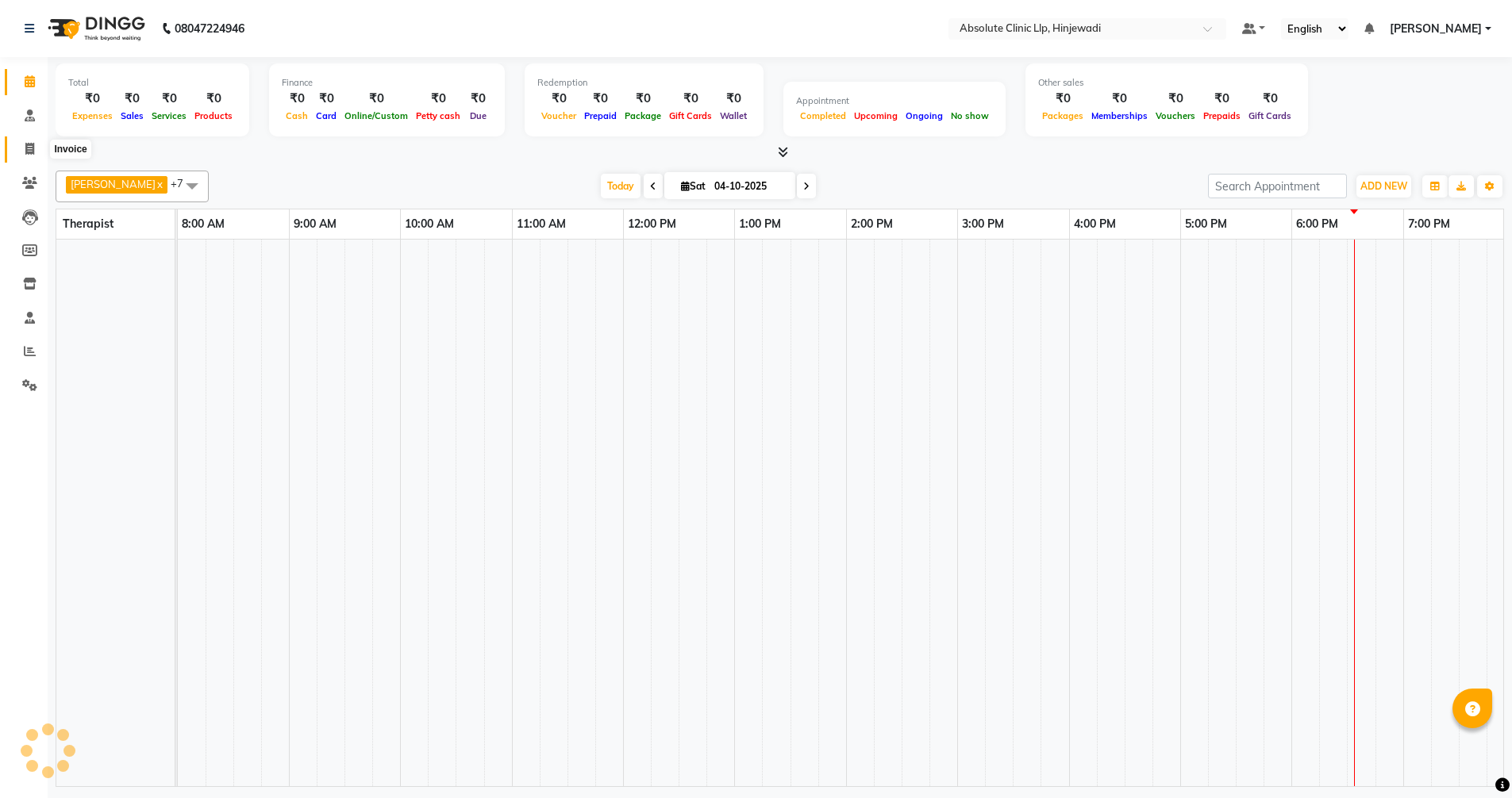
click at [31, 156] on span at bounding box center [30, 150] width 28 height 18
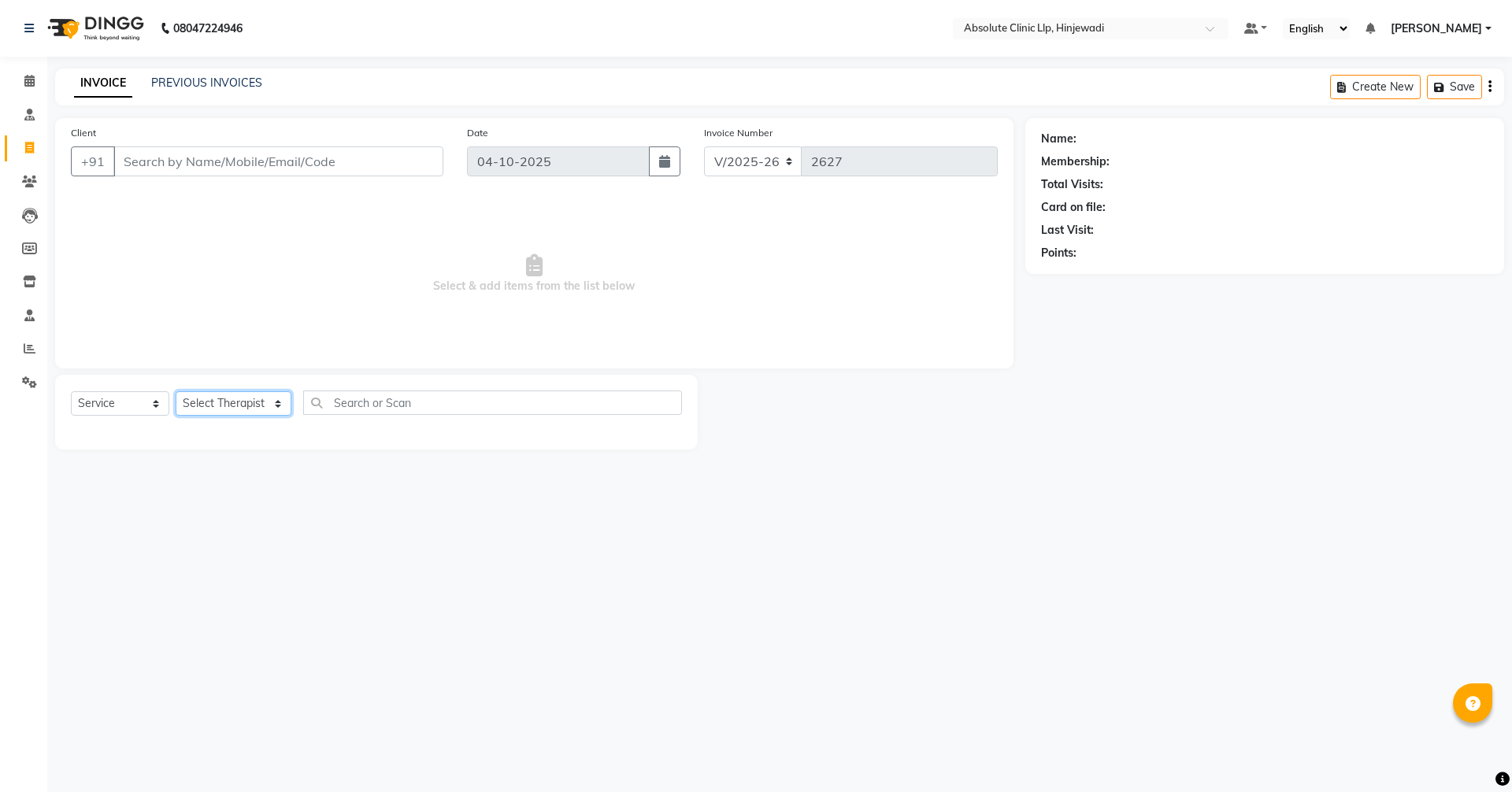
click at [225, 398] on select "Select Therapist [PERSON_NAME] DHANANJAY [PERSON_NAME] Dr. [PERSON_NAME] [PERSO…" at bounding box center [233, 403] width 116 height 25
click at [175, 391] on select "Select Therapist [PERSON_NAME] DHANANJAY [PERSON_NAME] Dr. [PERSON_NAME] [PERSO…" at bounding box center [233, 403] width 116 height 25
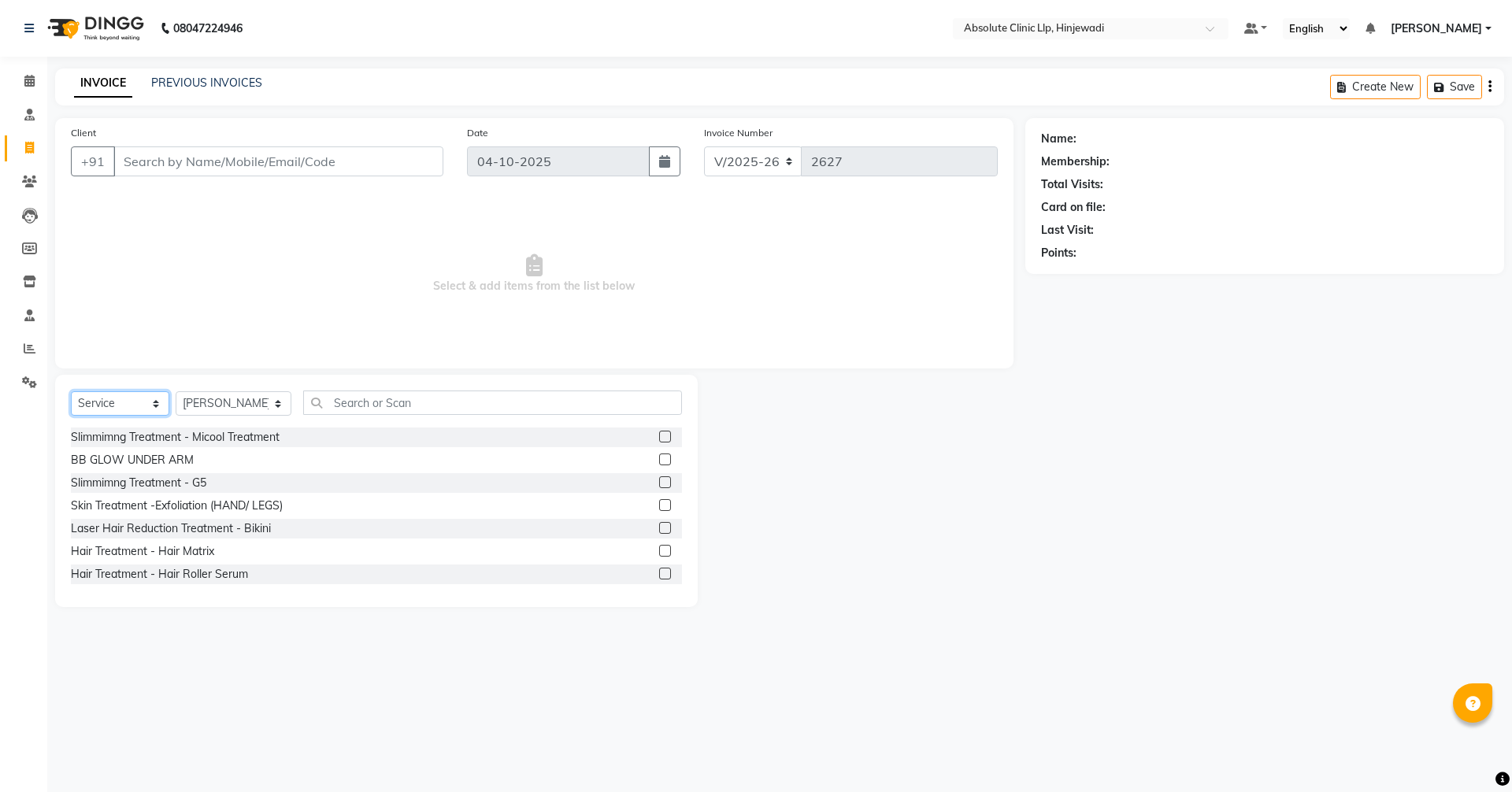
click at [154, 400] on select "Select Service Product Membership Package Voucher Prepaid Gift Card" at bounding box center [120, 403] width 98 height 25
click at [70, 391] on select "Select Service Product Membership Package Voucher Prepaid Gift Card" at bounding box center [120, 403] width 98 height 25
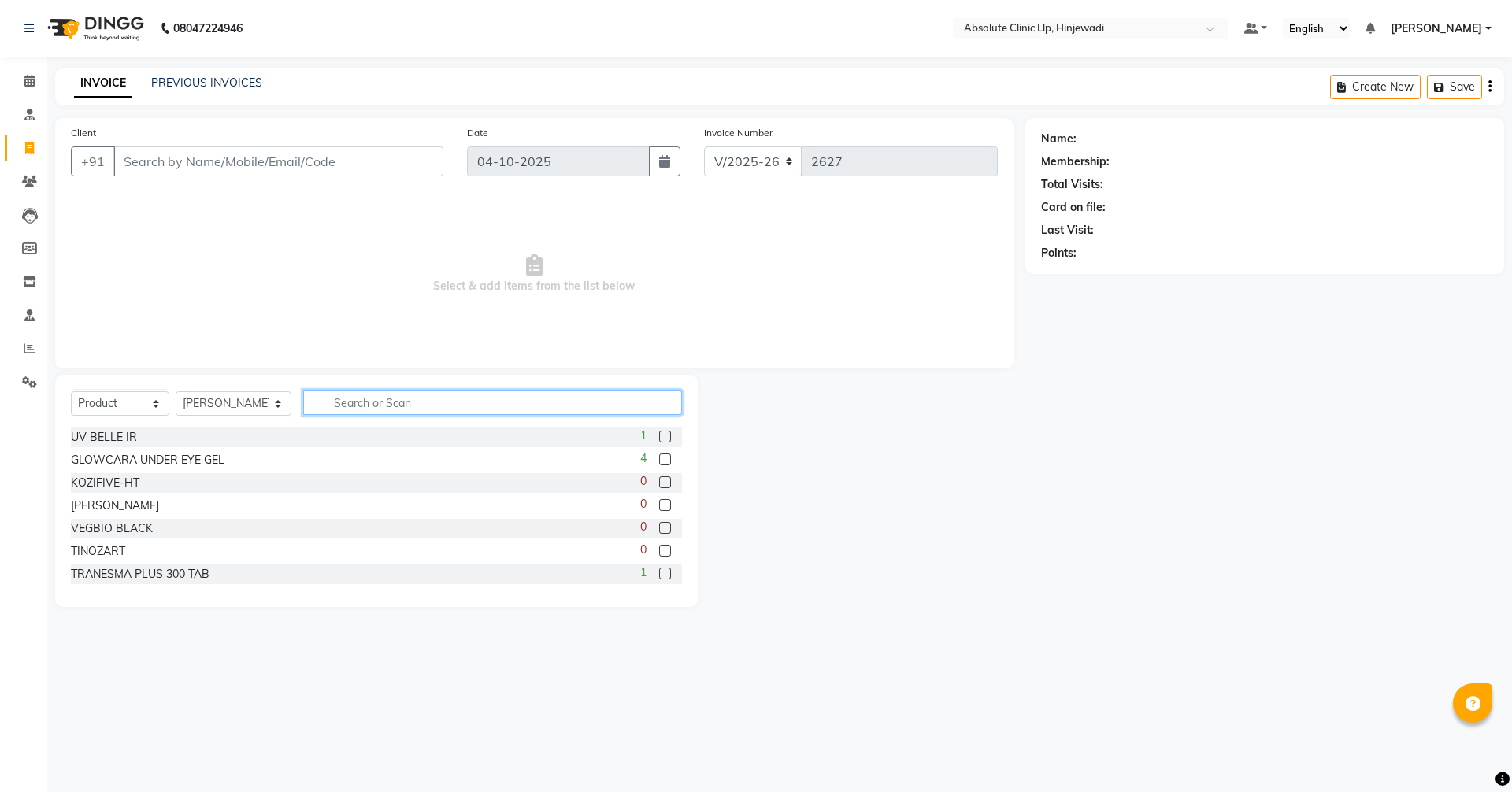
click at [396, 408] on input "text" at bounding box center [493, 403] width 379 height 25
click at [27, 79] on icon at bounding box center [30, 80] width 10 height 11
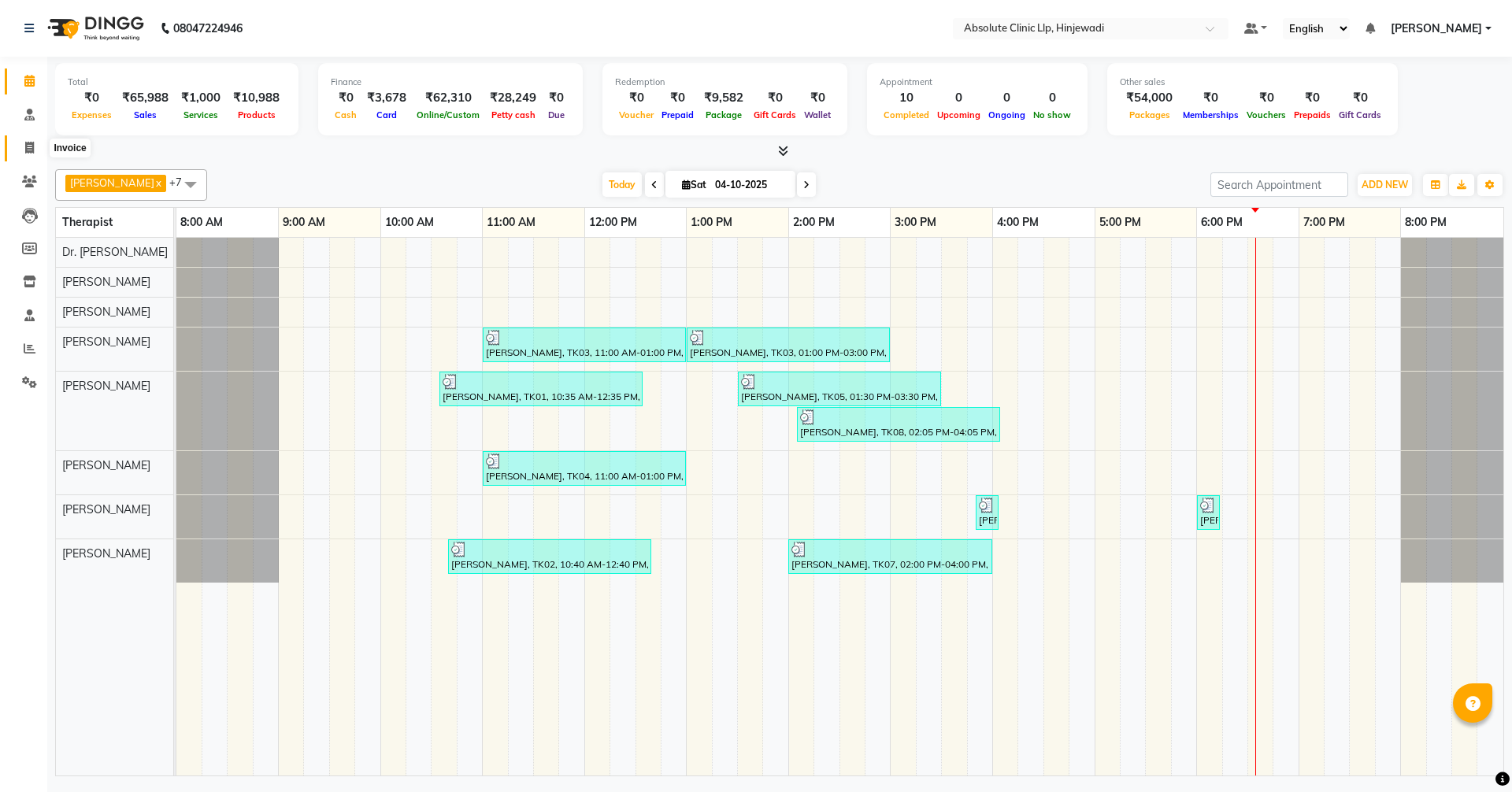
click at [32, 145] on icon at bounding box center [30, 148] width 9 height 11
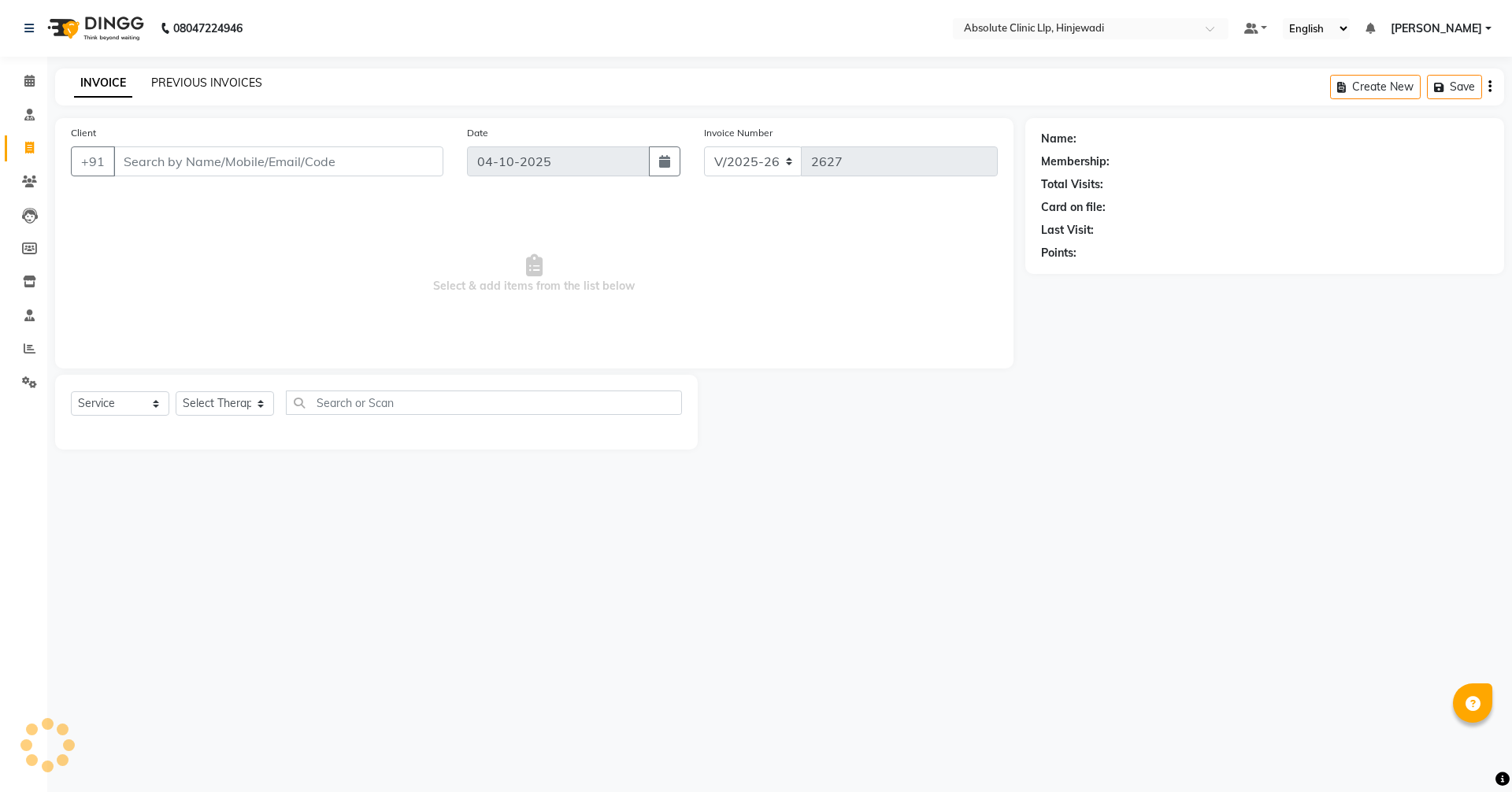
click at [251, 84] on link "PREVIOUS INVOICES" at bounding box center [206, 82] width 111 height 14
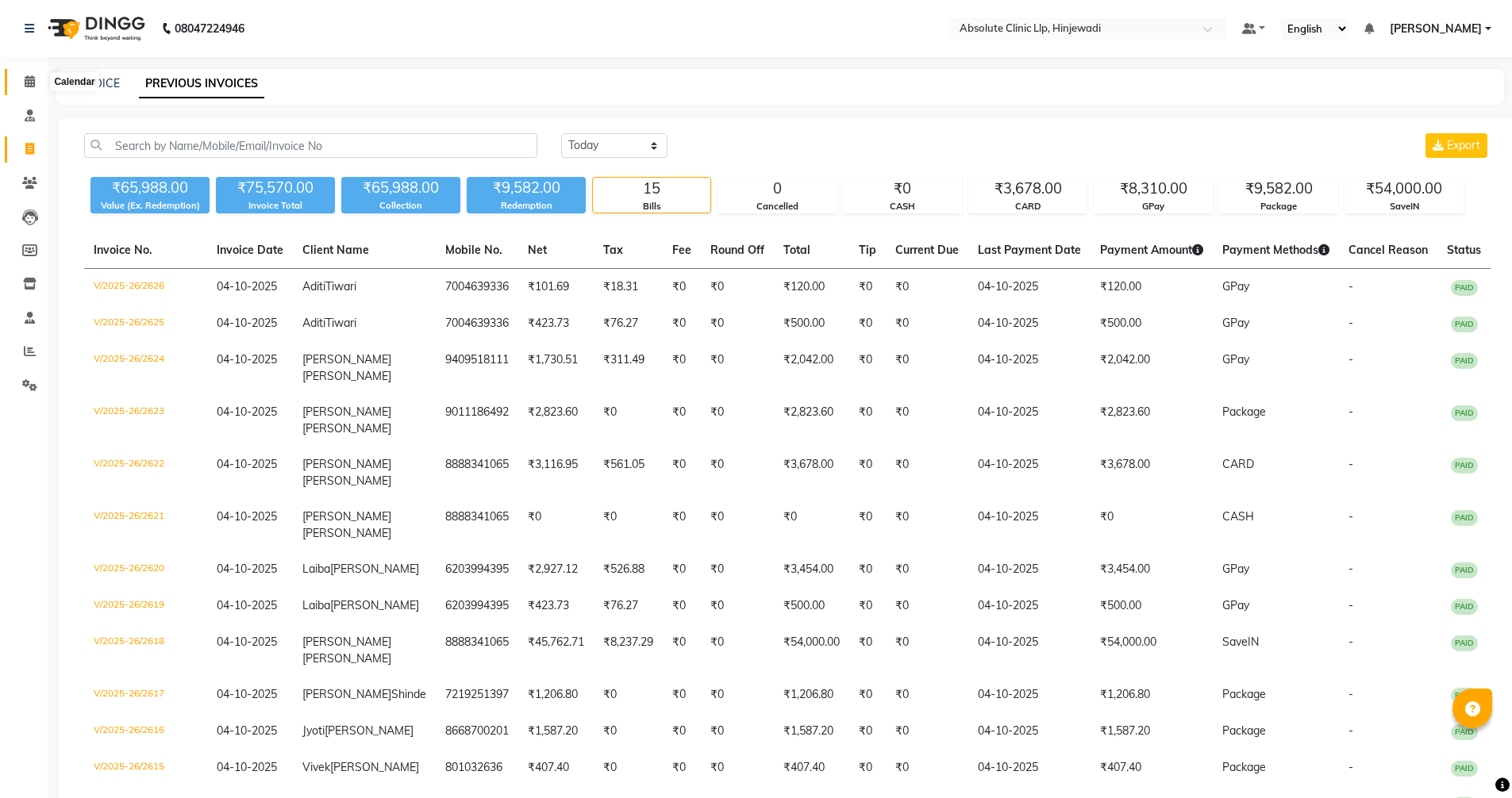
click at [25, 82] on icon at bounding box center [30, 81] width 10 height 12
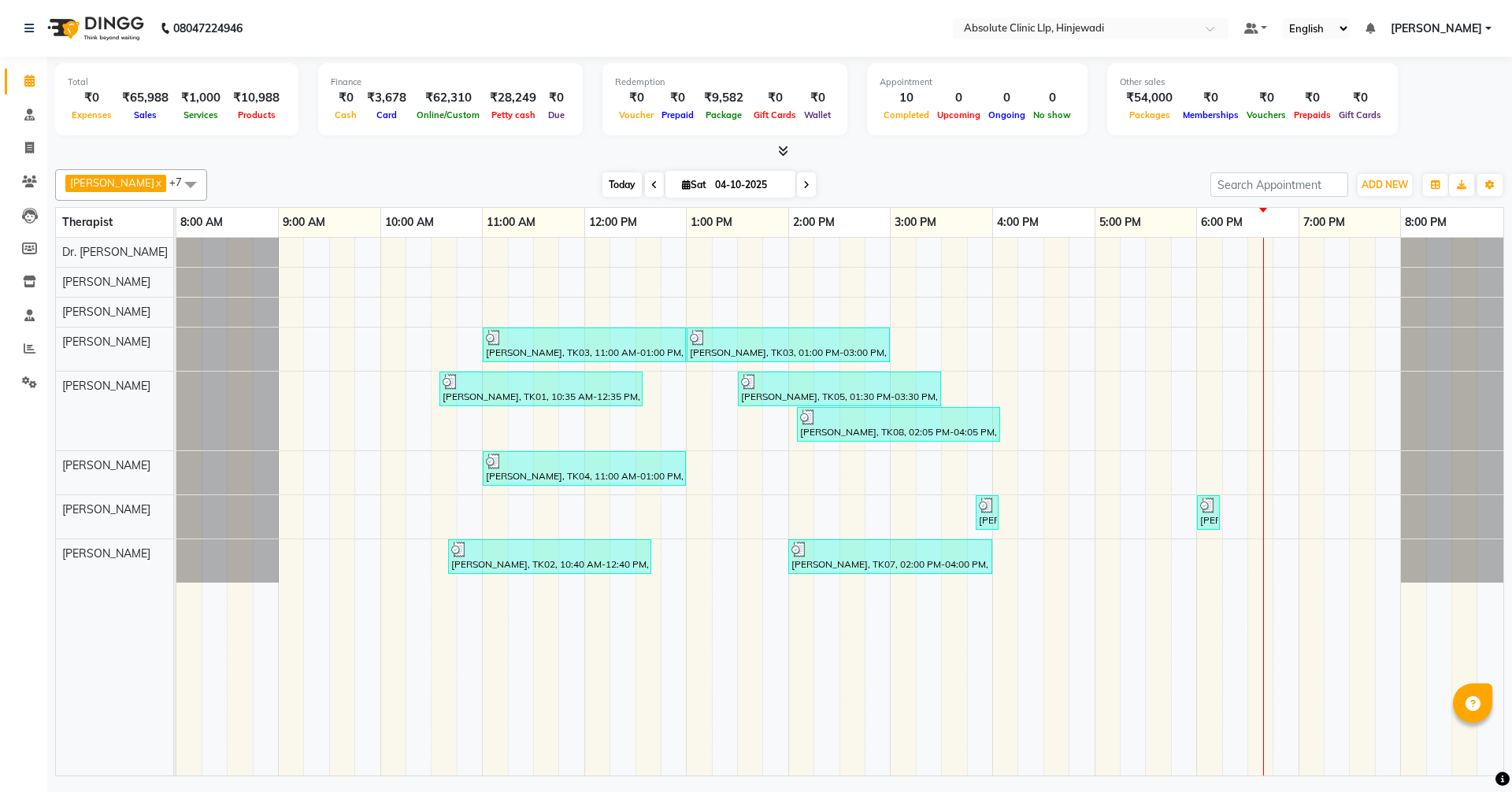
click at [642, 182] on span "Today" at bounding box center [622, 184] width 39 height 25
click at [642, 179] on span "Today" at bounding box center [622, 184] width 39 height 25
click at [30, 75] on icon at bounding box center [30, 80] width 10 height 11
click at [28, 146] on icon at bounding box center [30, 148] width 9 height 11
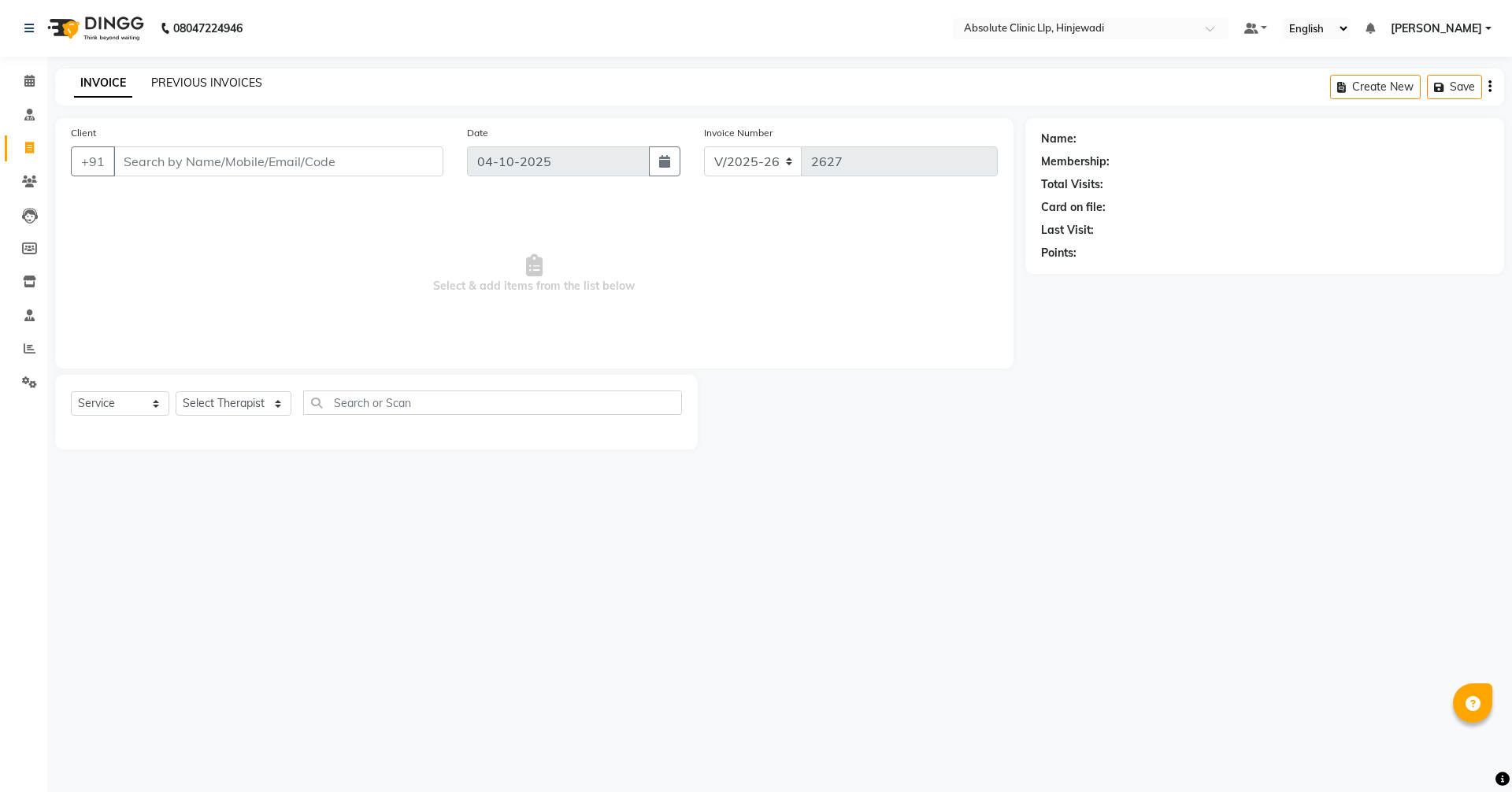
click at [195, 75] on link "PREVIOUS INVOICES" at bounding box center [206, 82] width 111 height 14
